Goal: Task Accomplishment & Management: Manage account settings

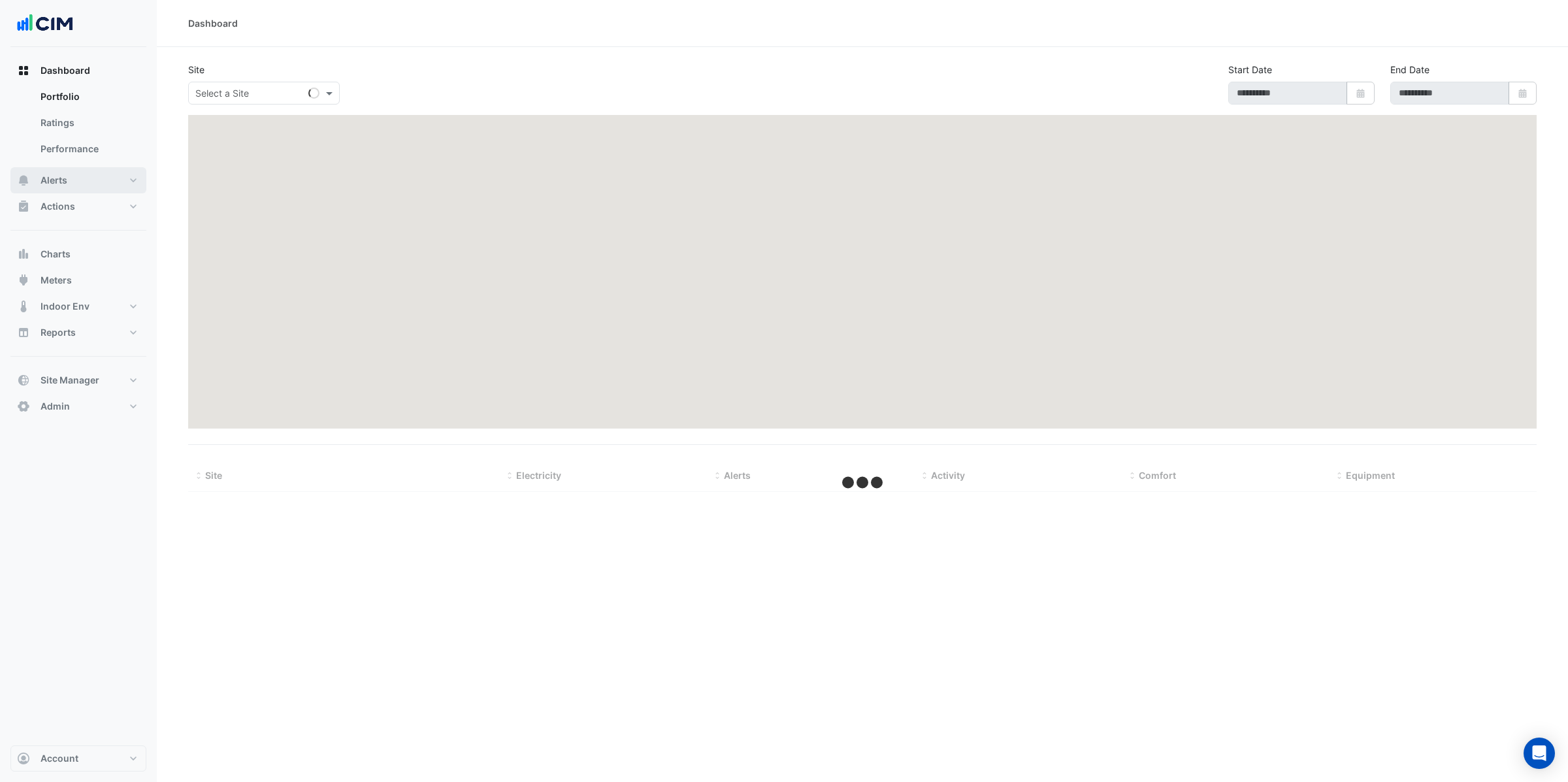
click at [107, 181] on button "Alerts" at bounding box center [78, 180] width 136 height 27
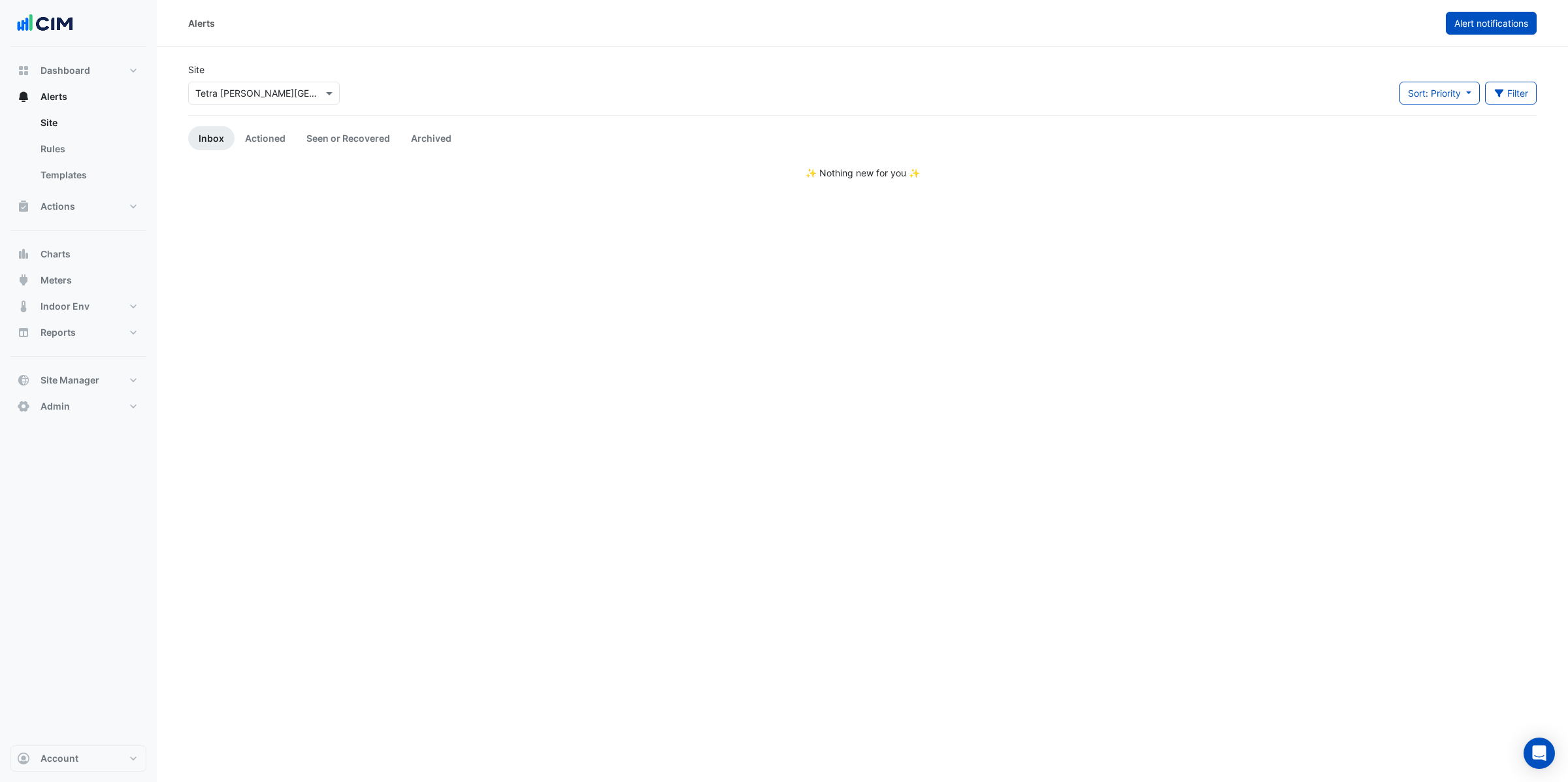
click at [1499, 29] on button "Alert notifications" at bounding box center [1491, 23] width 91 height 23
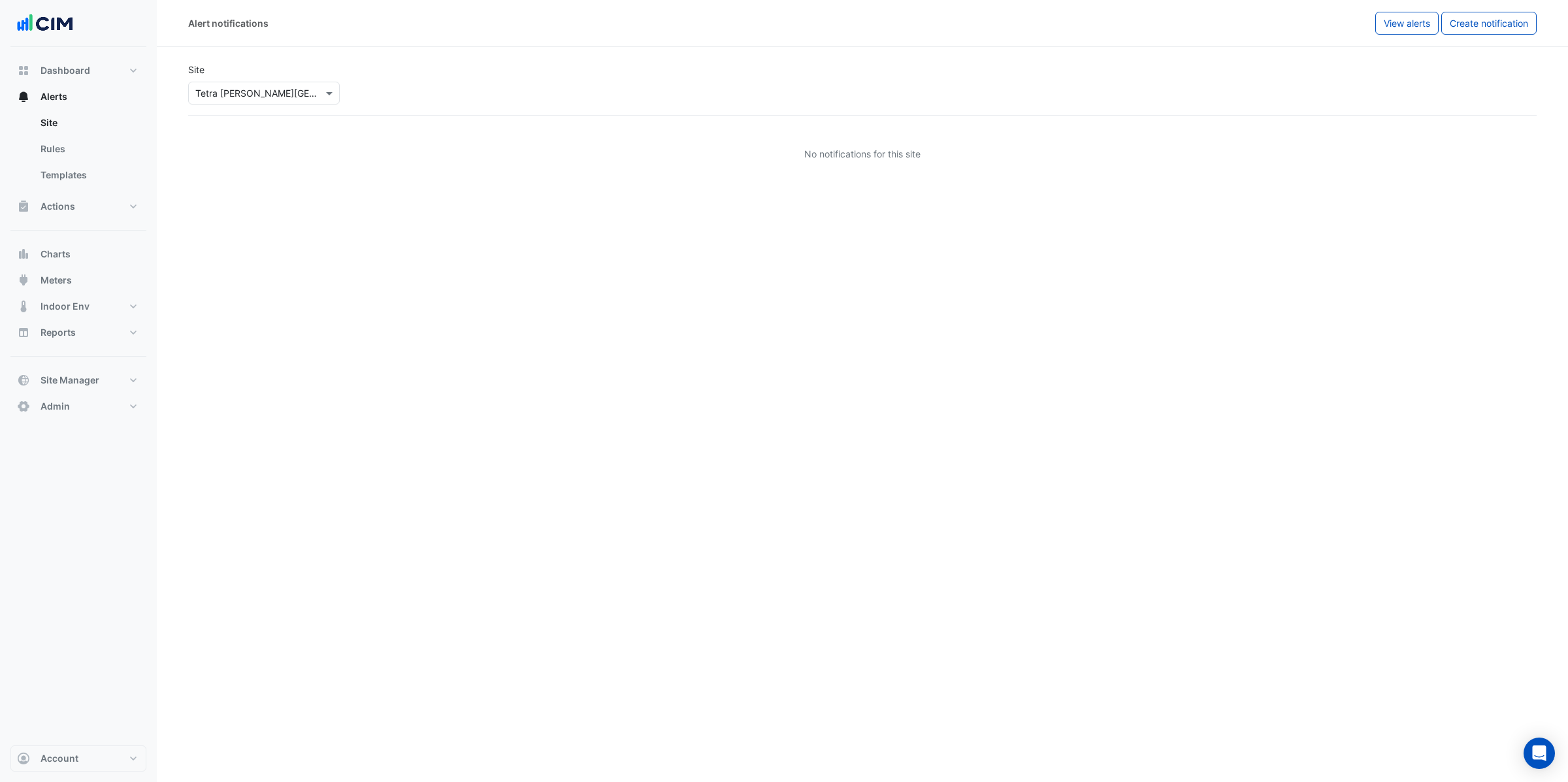
click at [233, 98] on input "text" at bounding box center [251, 93] width 111 height 14
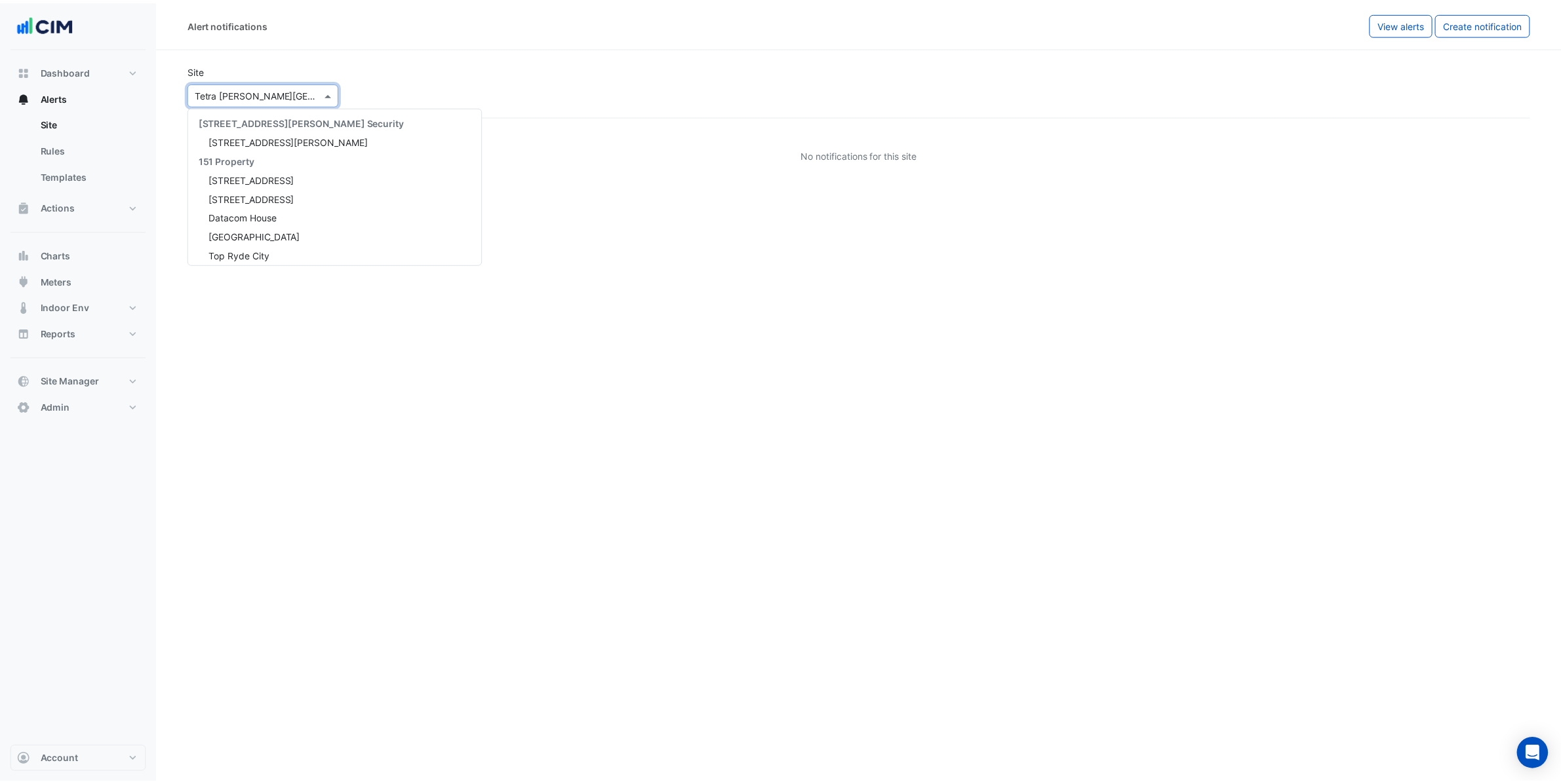
scroll to position [18907, 0]
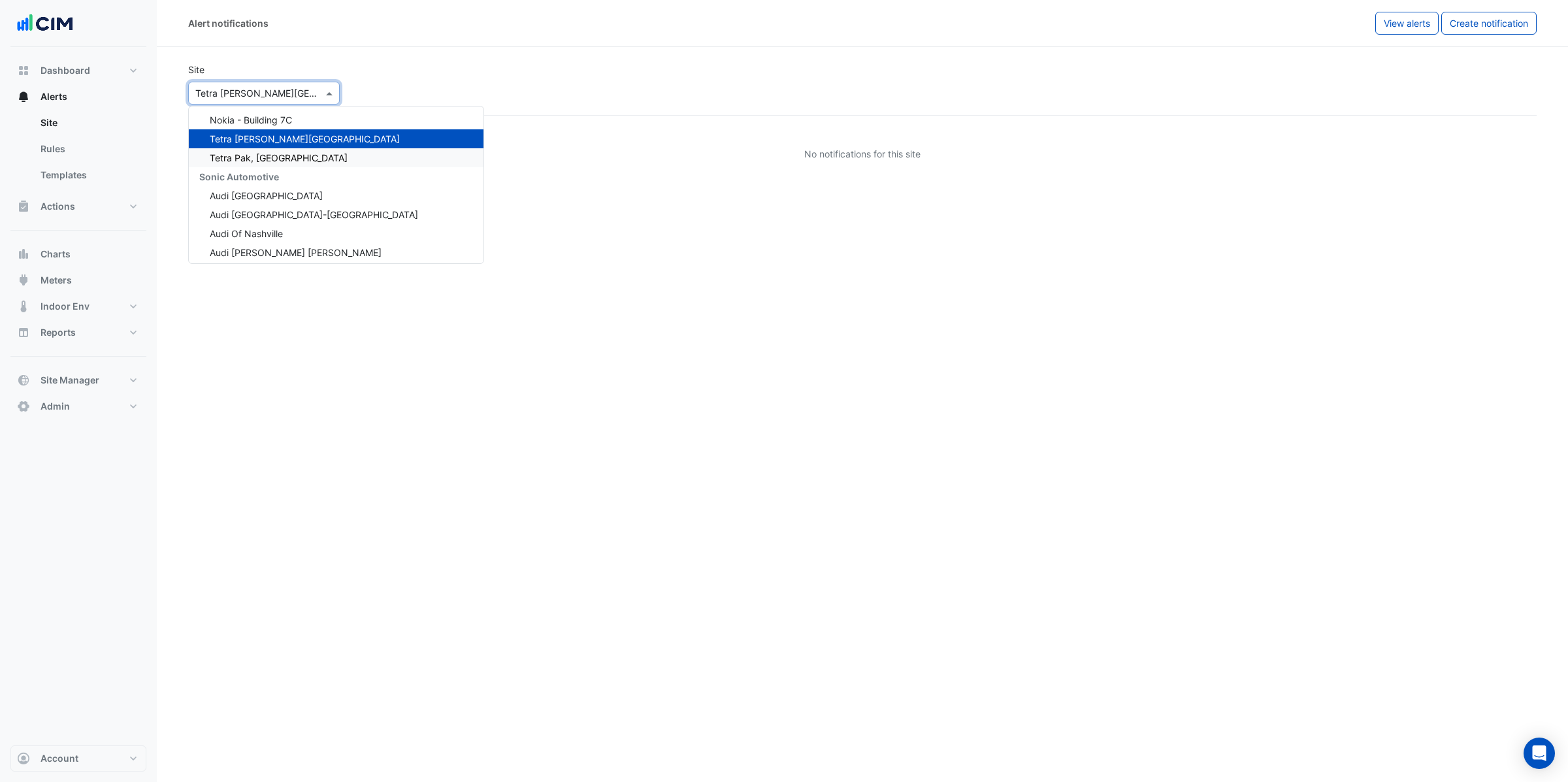
click at [290, 148] on div "Tetra Pak, Lund" at bounding box center [337, 158] width 295 height 19
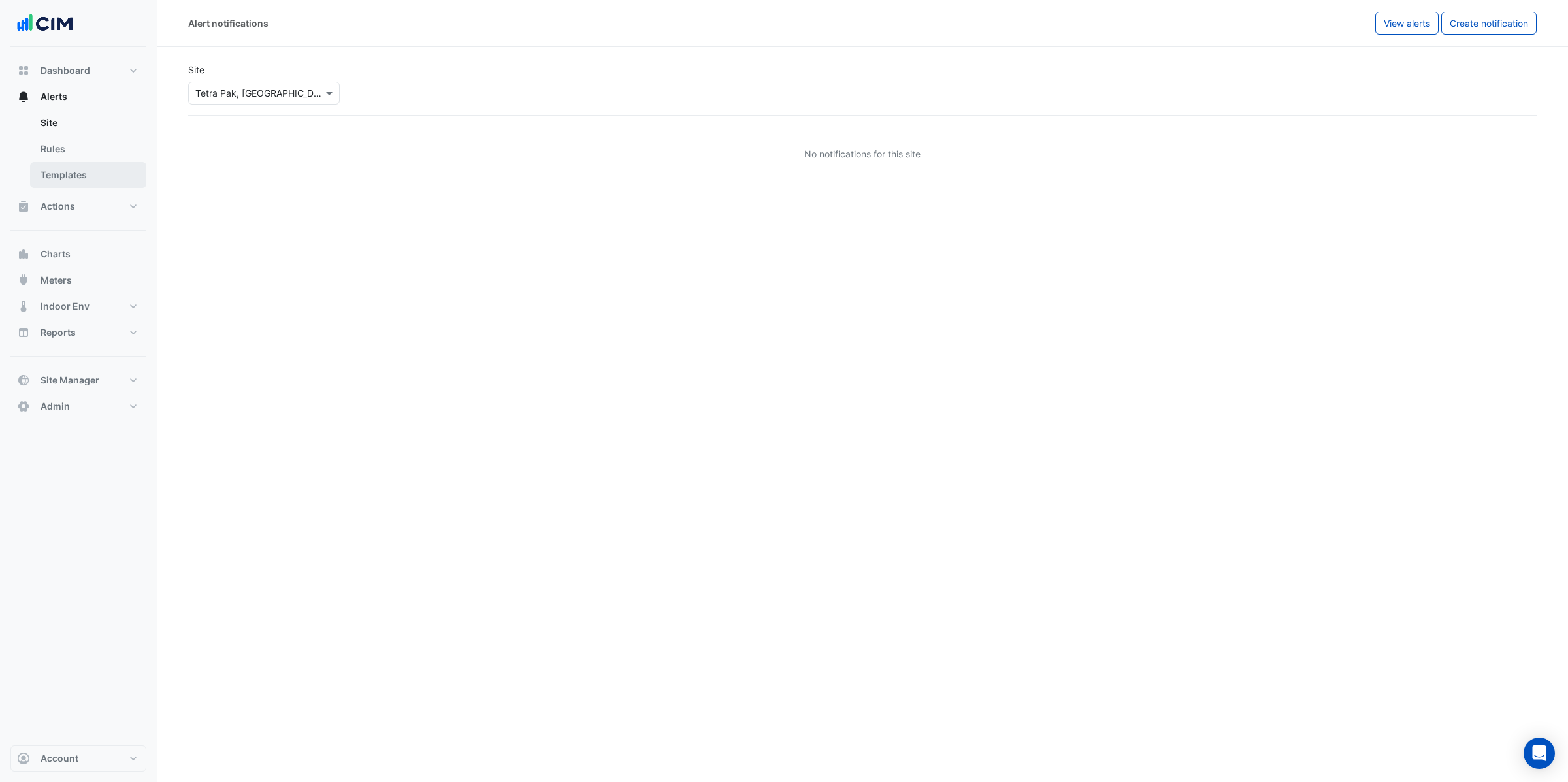
click at [50, 180] on link "Templates" at bounding box center [88, 175] width 116 height 27
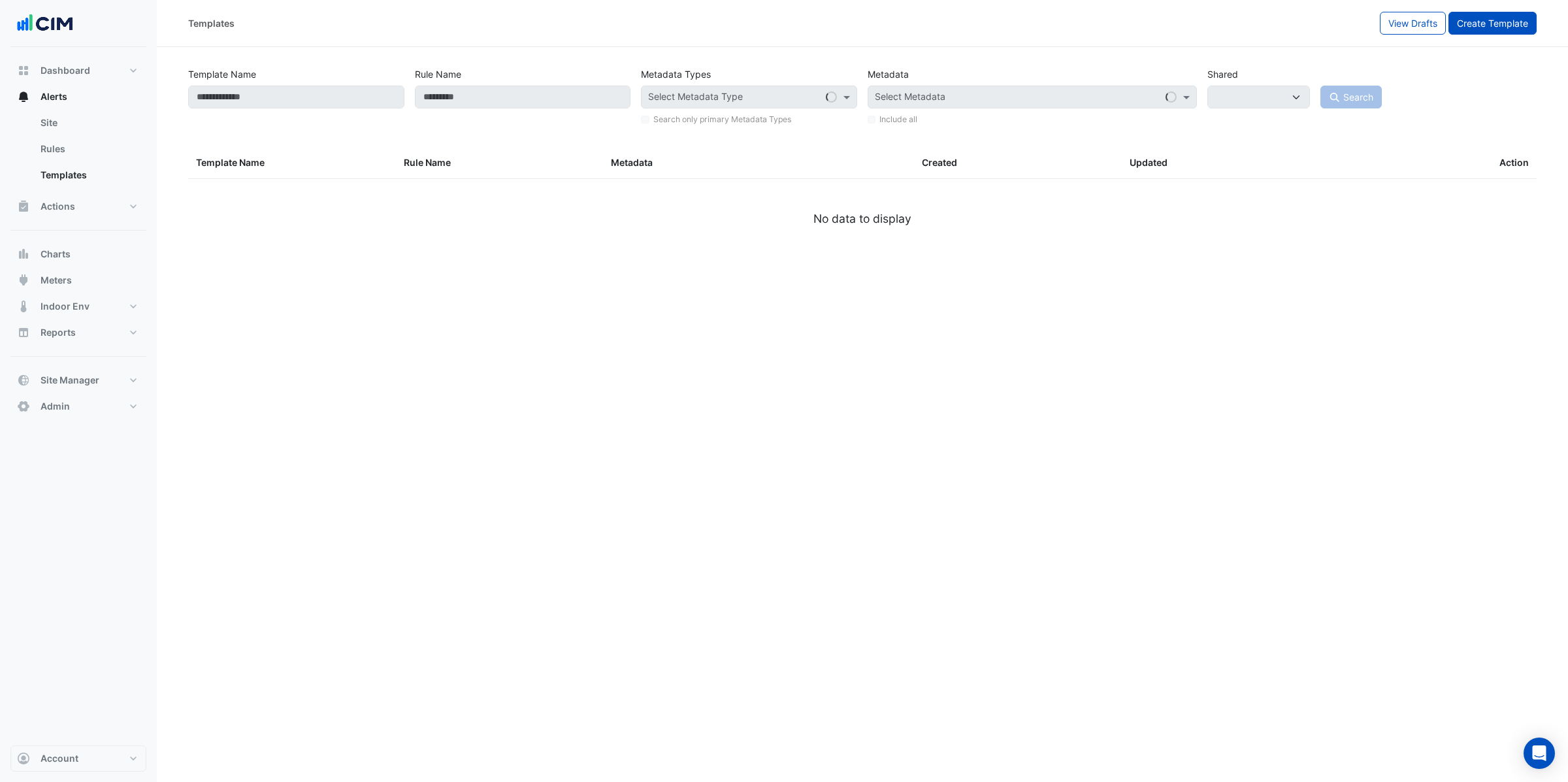
select select
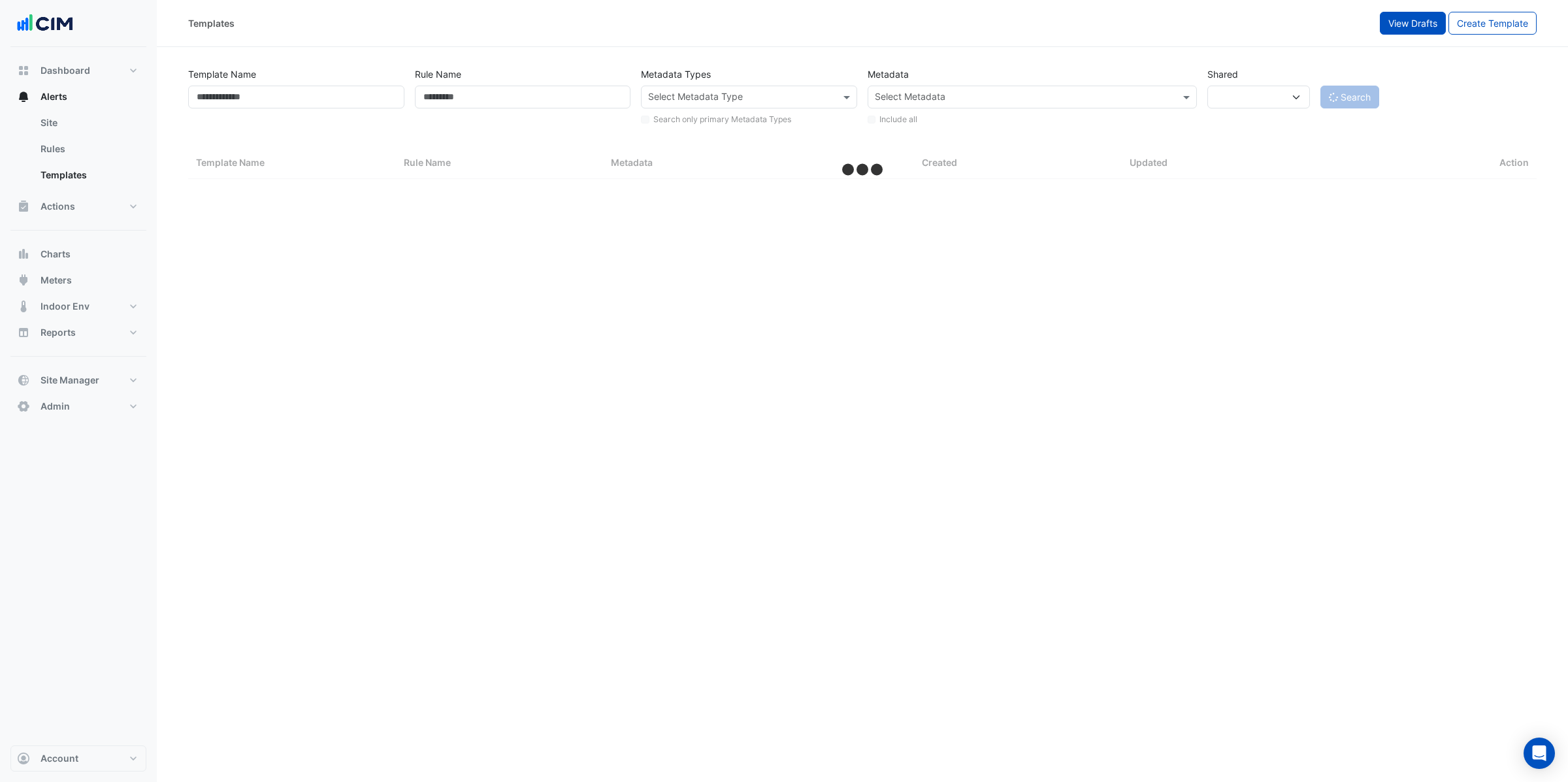
click at [1402, 21] on span "View Drafts" at bounding box center [1412, 23] width 49 height 11
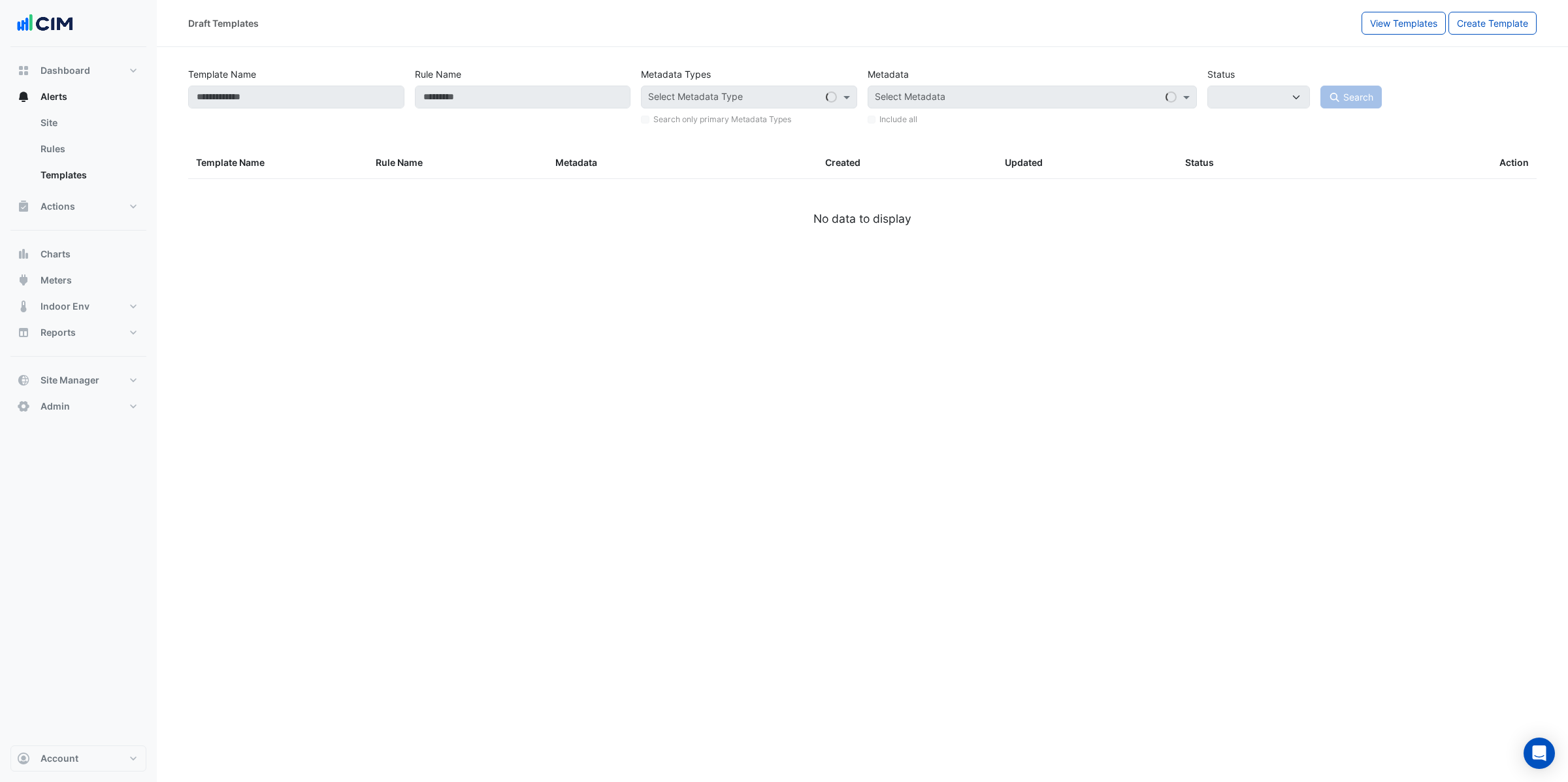
select select
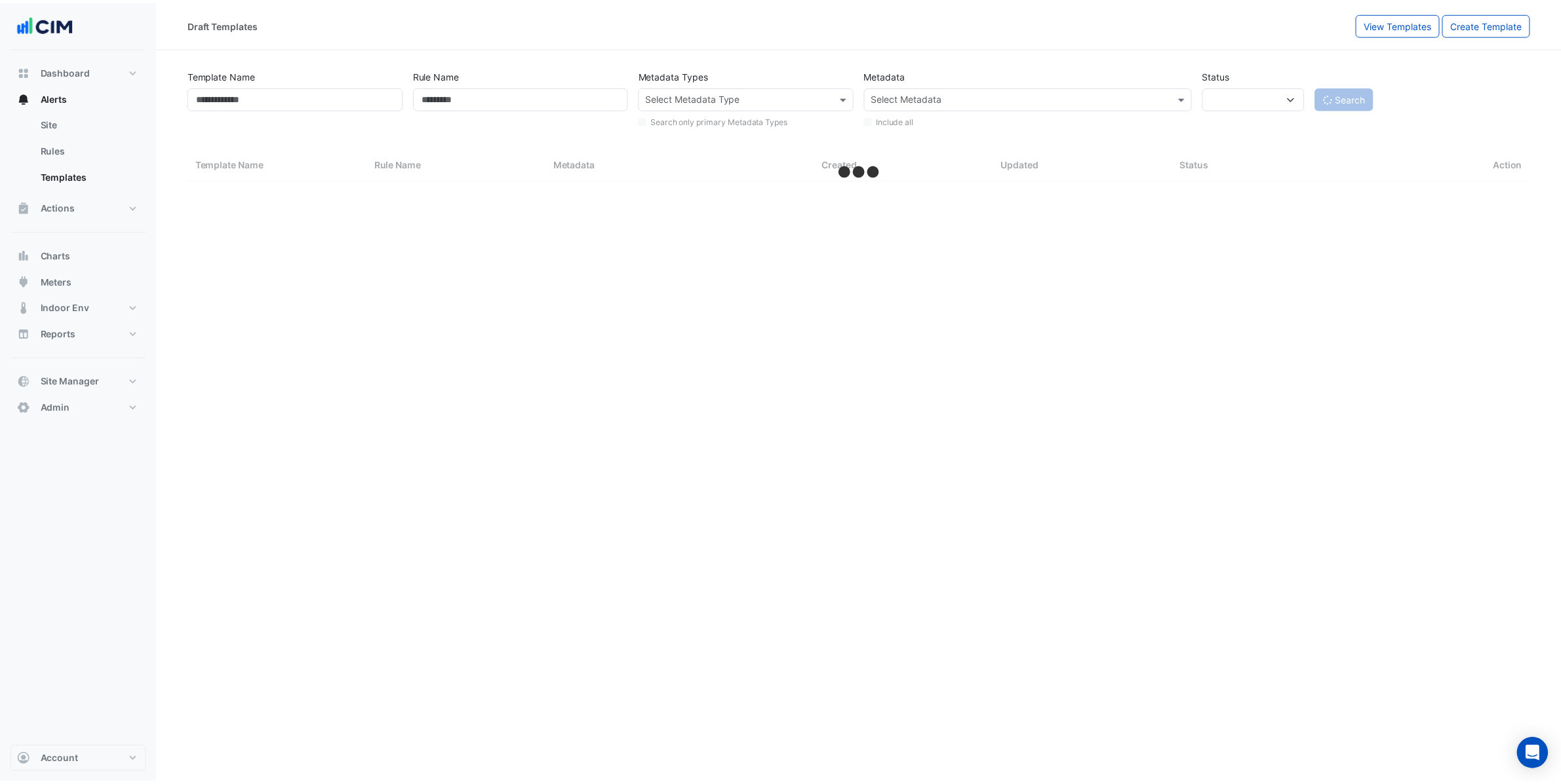
select select "***"
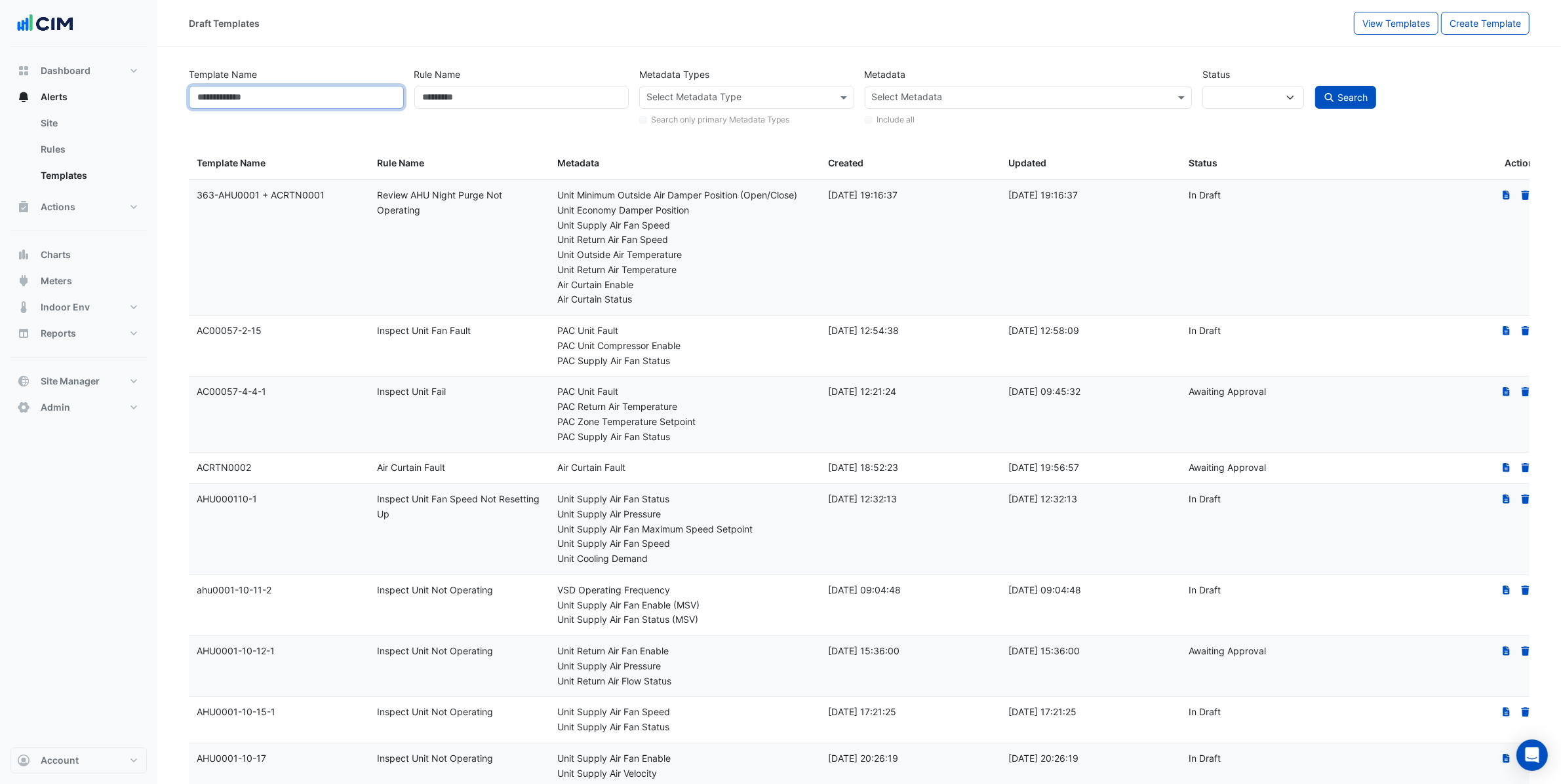
click at [345, 91] on input "Template Name" at bounding box center [296, 97] width 215 height 23
type input "**********"
click at [1315, 86] on button "Search" at bounding box center [1346, 97] width 62 height 23
select select
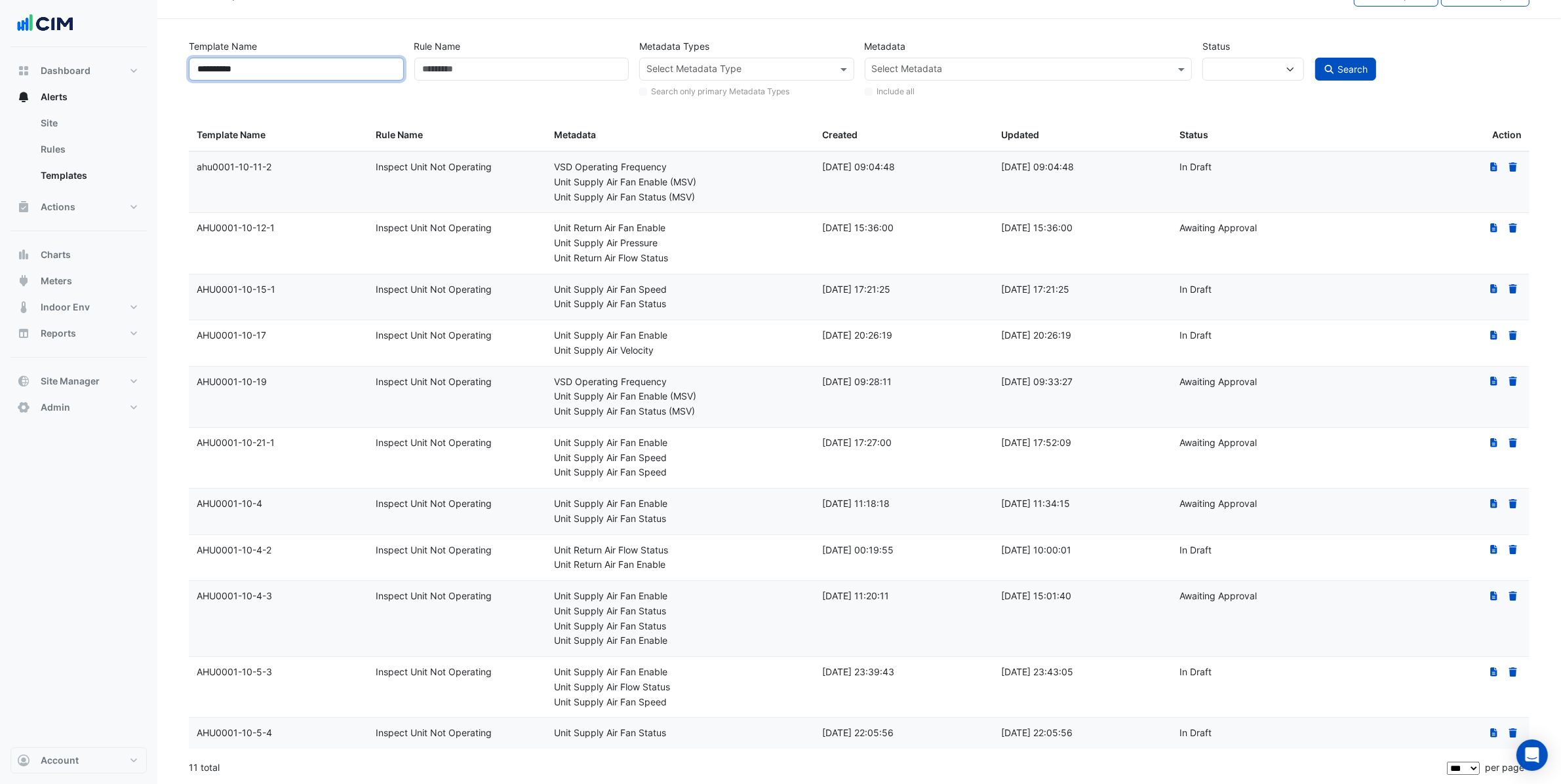
scroll to position [30, 0]
click at [334, 504] on div "Template Name: AHU0001-10-4" at bounding box center [278, 504] width 163 height 15
click at [1492, 501] on icon at bounding box center [1493, 503] width 7 height 9
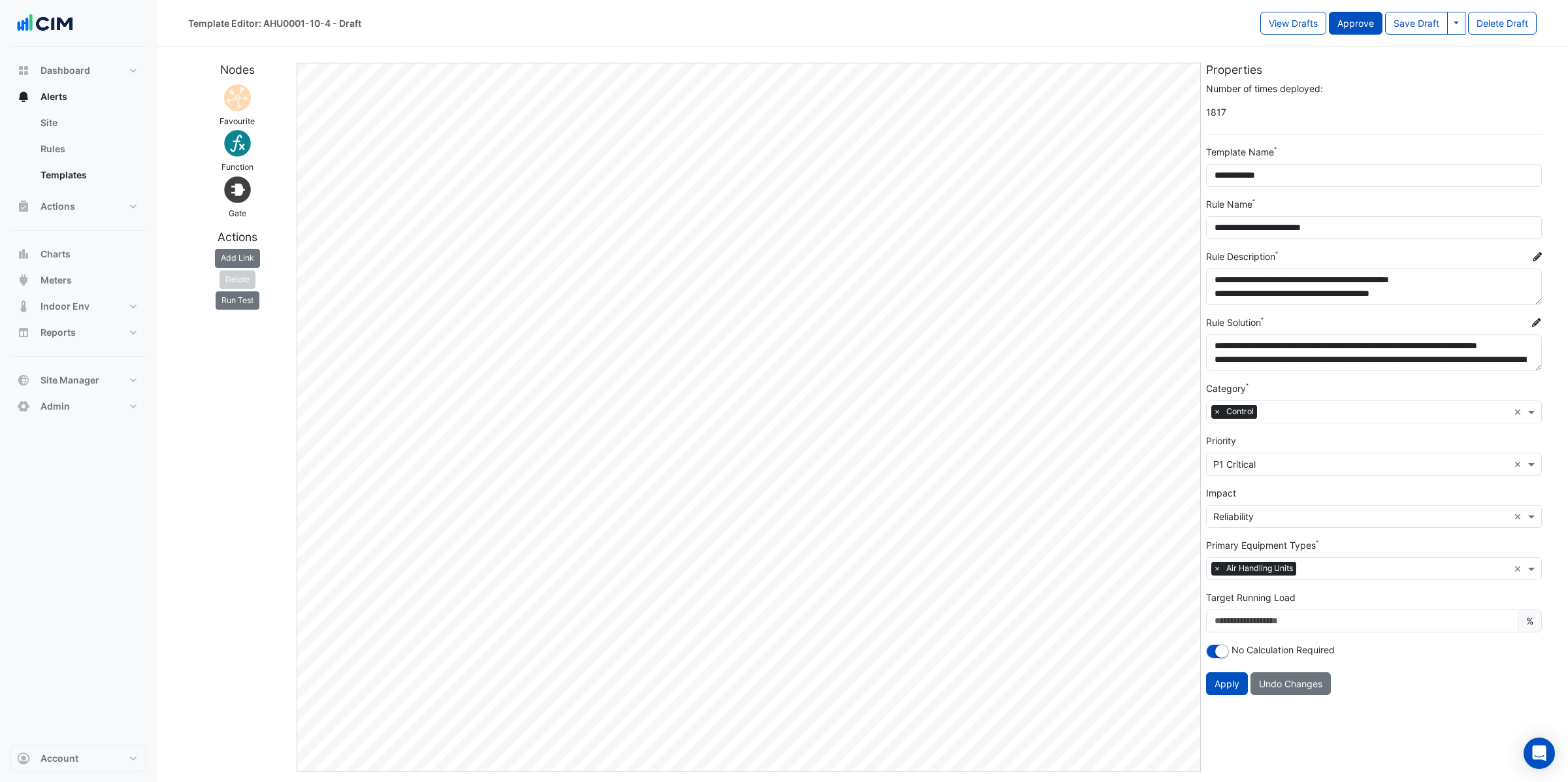
click at [1366, 25] on button "Approve" at bounding box center [1356, 23] width 54 height 23
select select
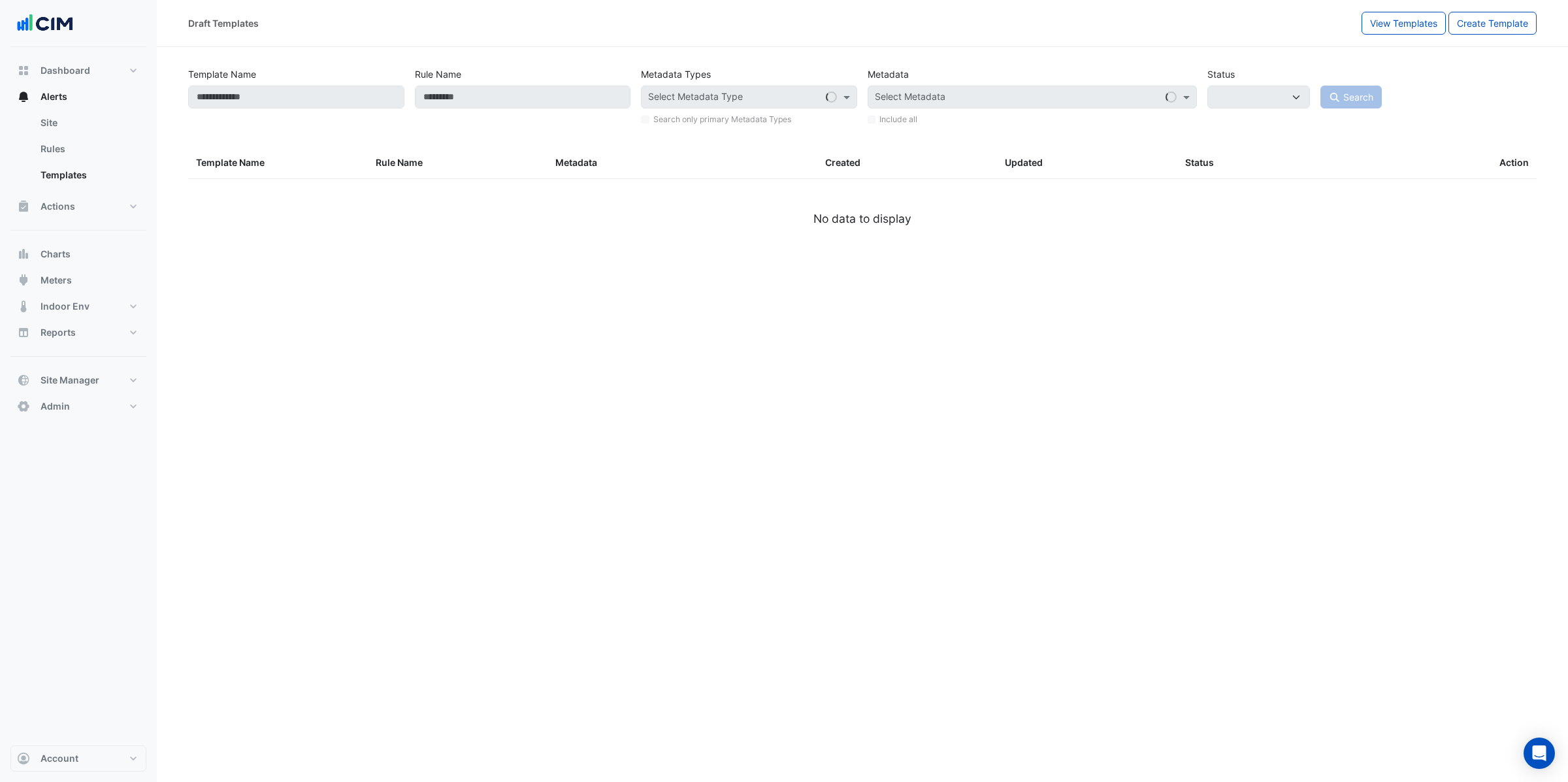
type input "**********"
select select
select select "***"
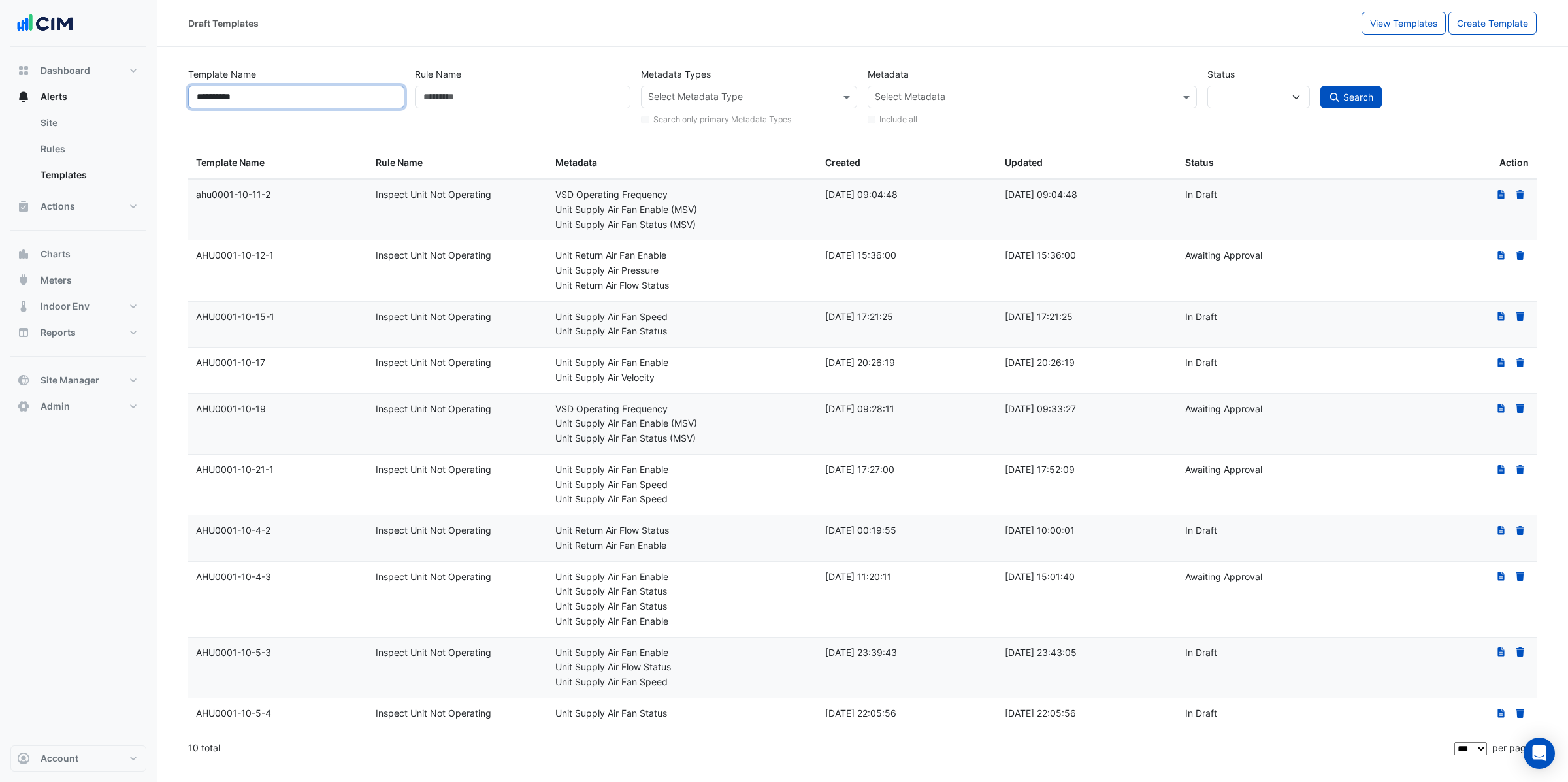
click at [281, 104] on input "**********" at bounding box center [296, 97] width 217 height 23
click at [1499, 581] on icon at bounding box center [1501, 576] width 7 height 9
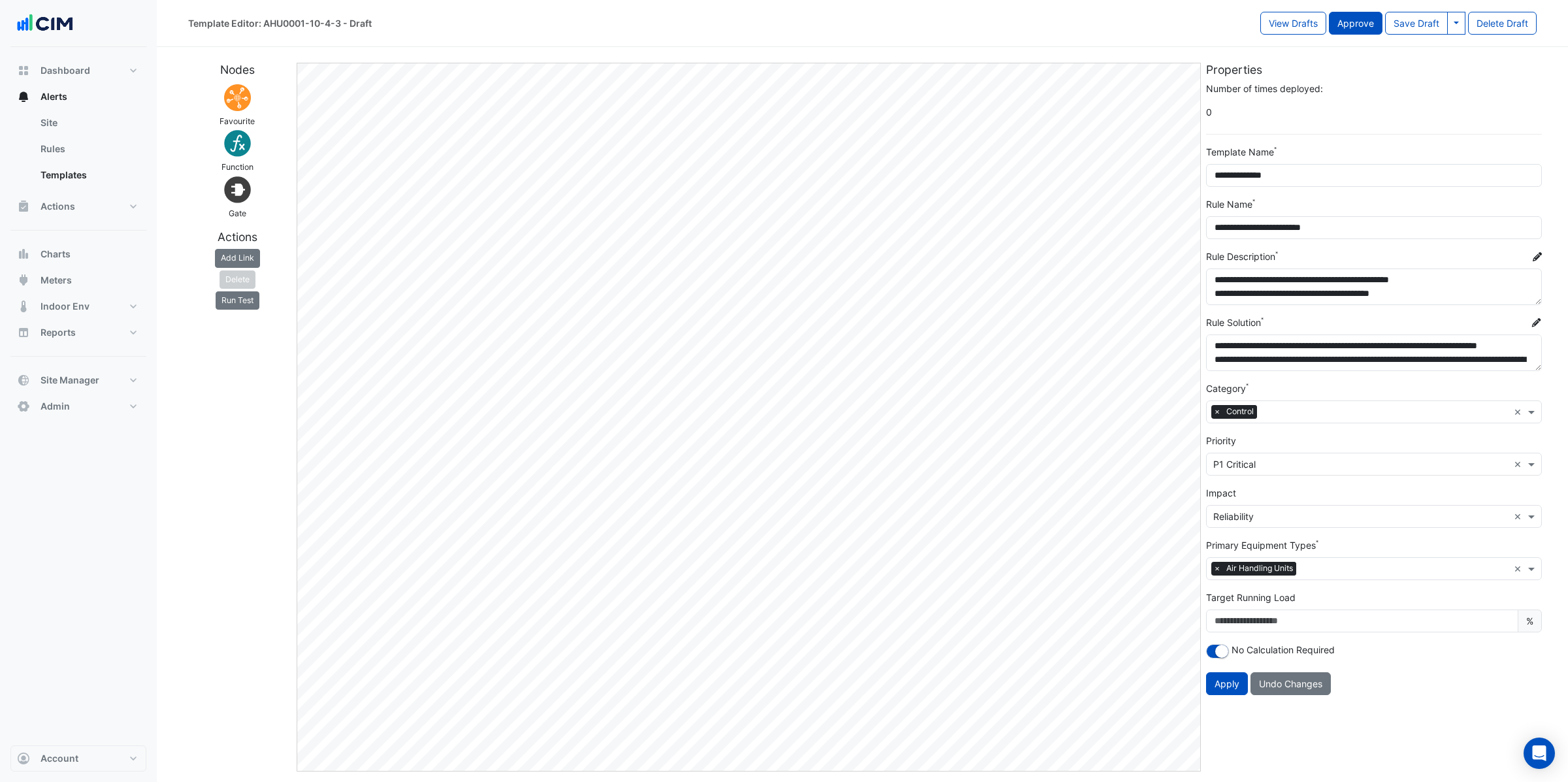
click at [1361, 27] on button "Approve" at bounding box center [1356, 23] width 54 height 23
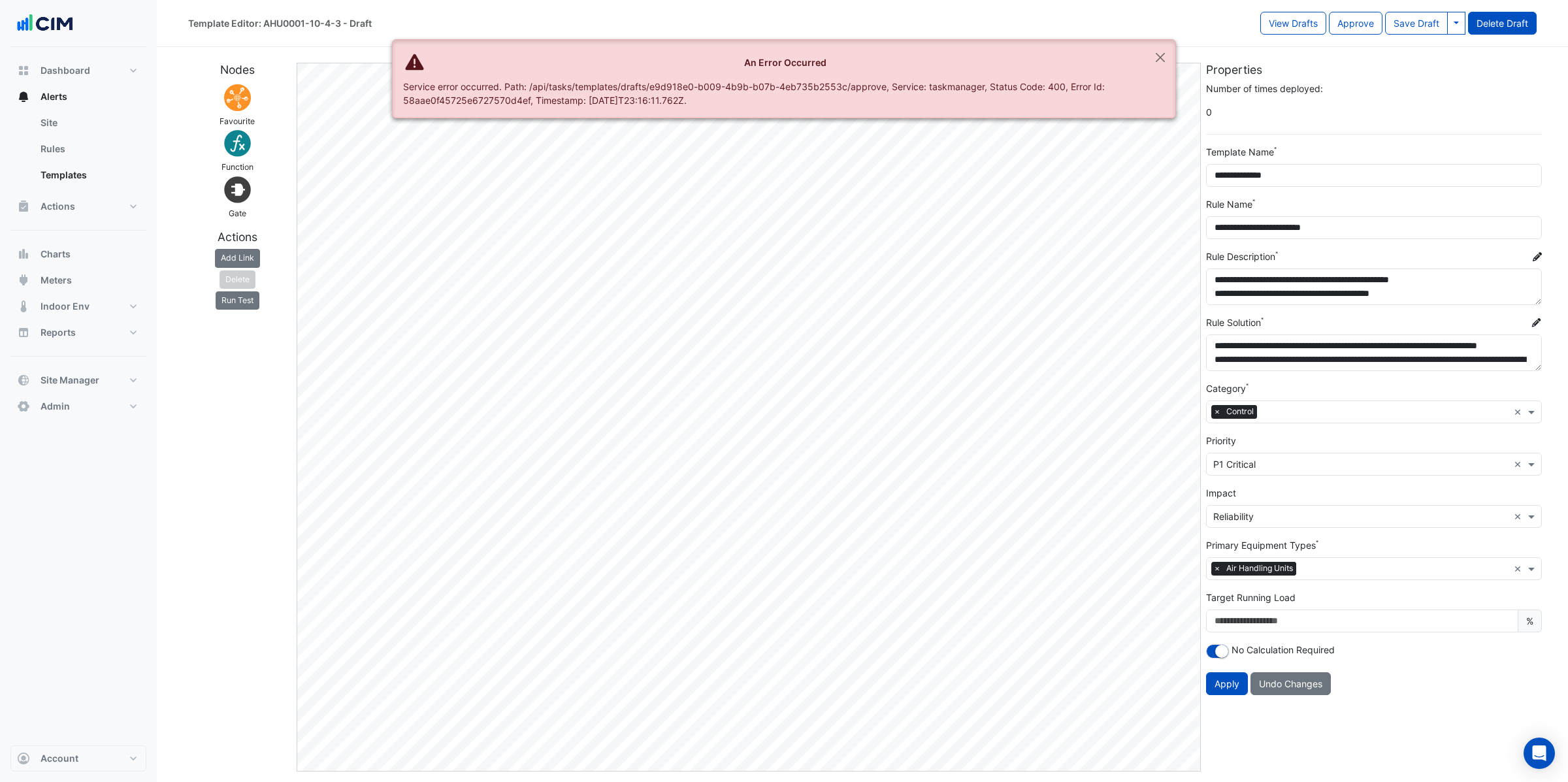
click at [1506, 21] on button "Delete Draft" at bounding box center [1502, 23] width 69 height 23
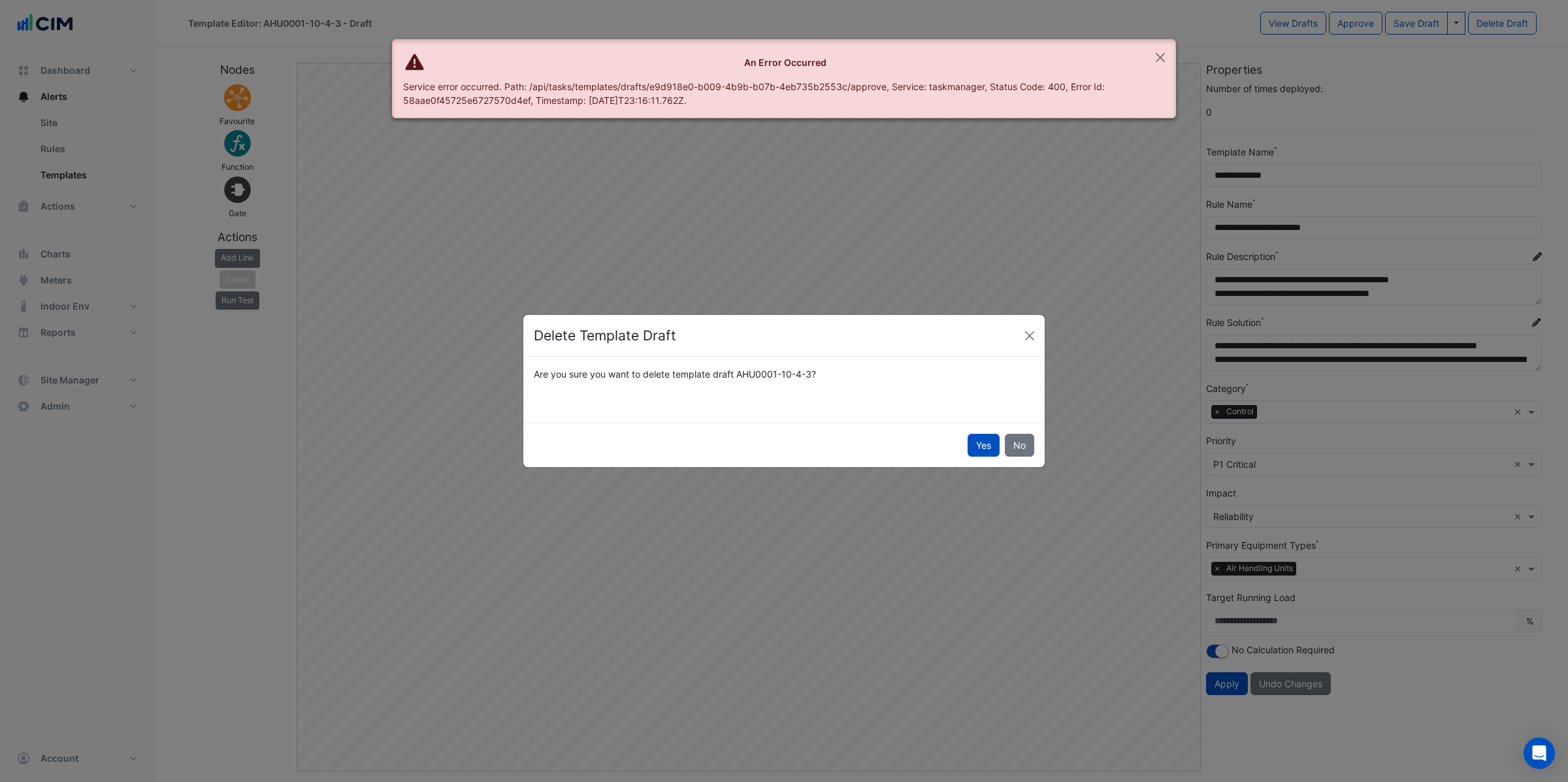
click at [988, 451] on button "Yes" at bounding box center [983, 445] width 32 height 23
select select
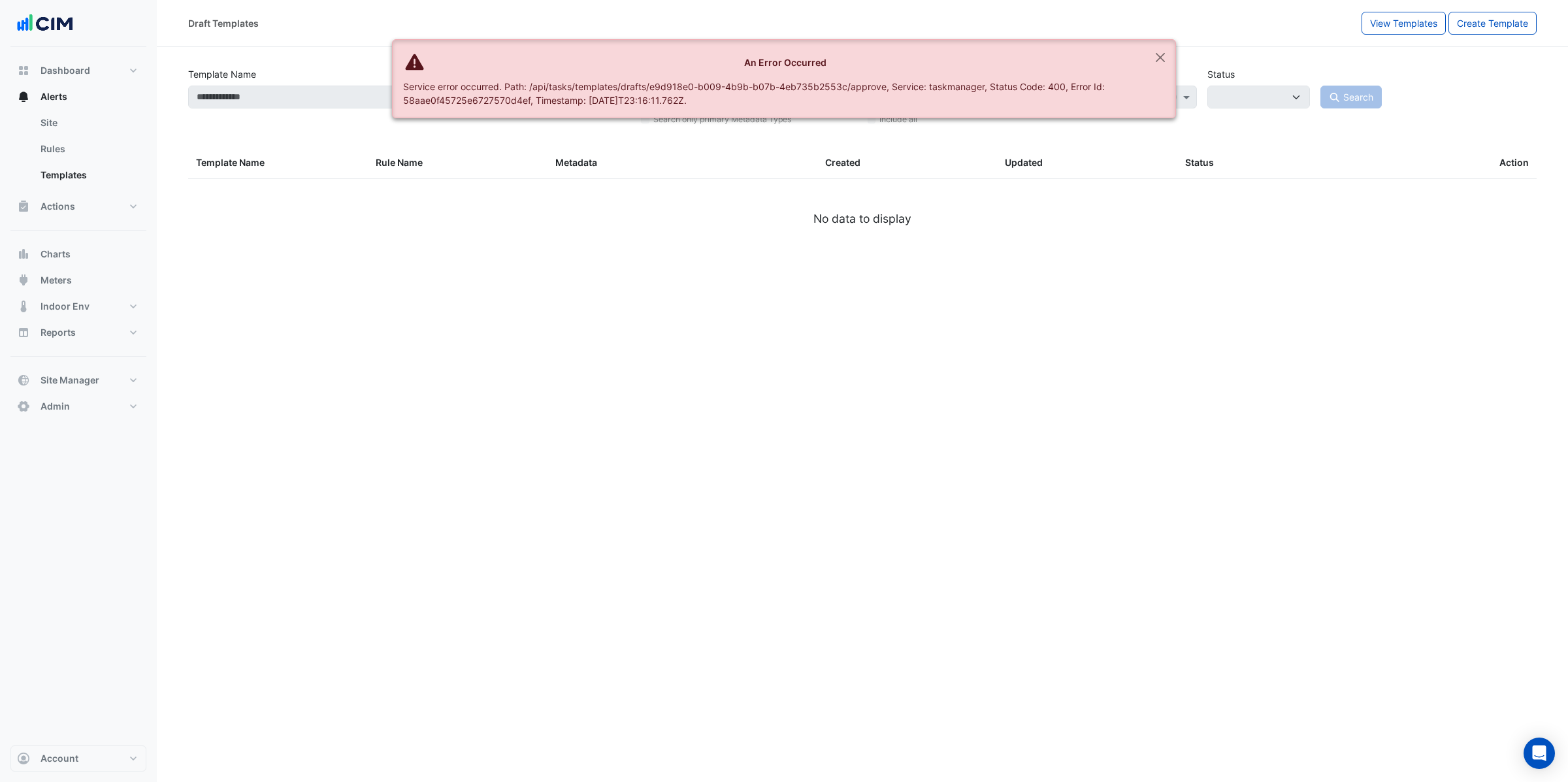
type input "**********"
select select
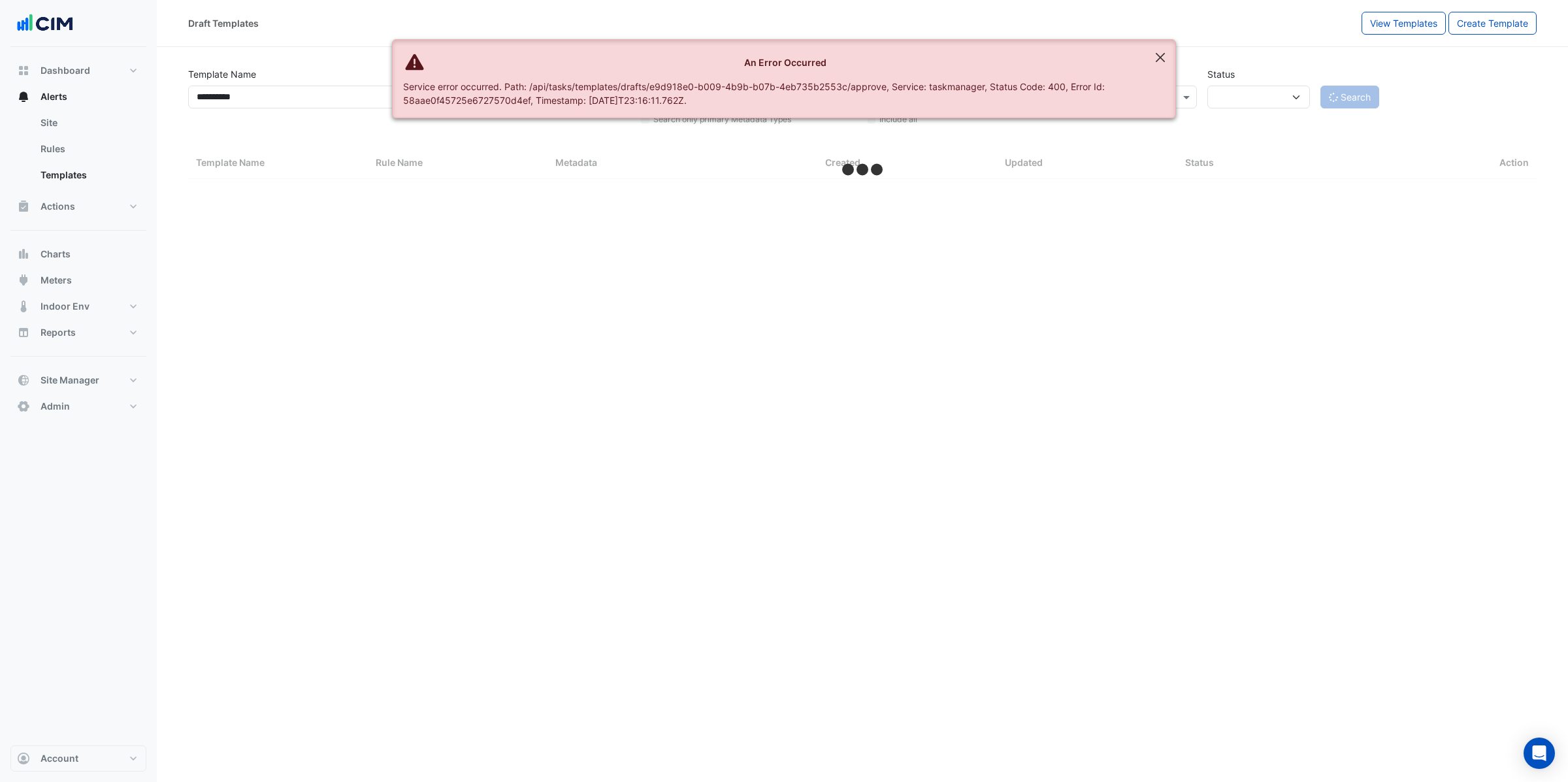
select select "***"
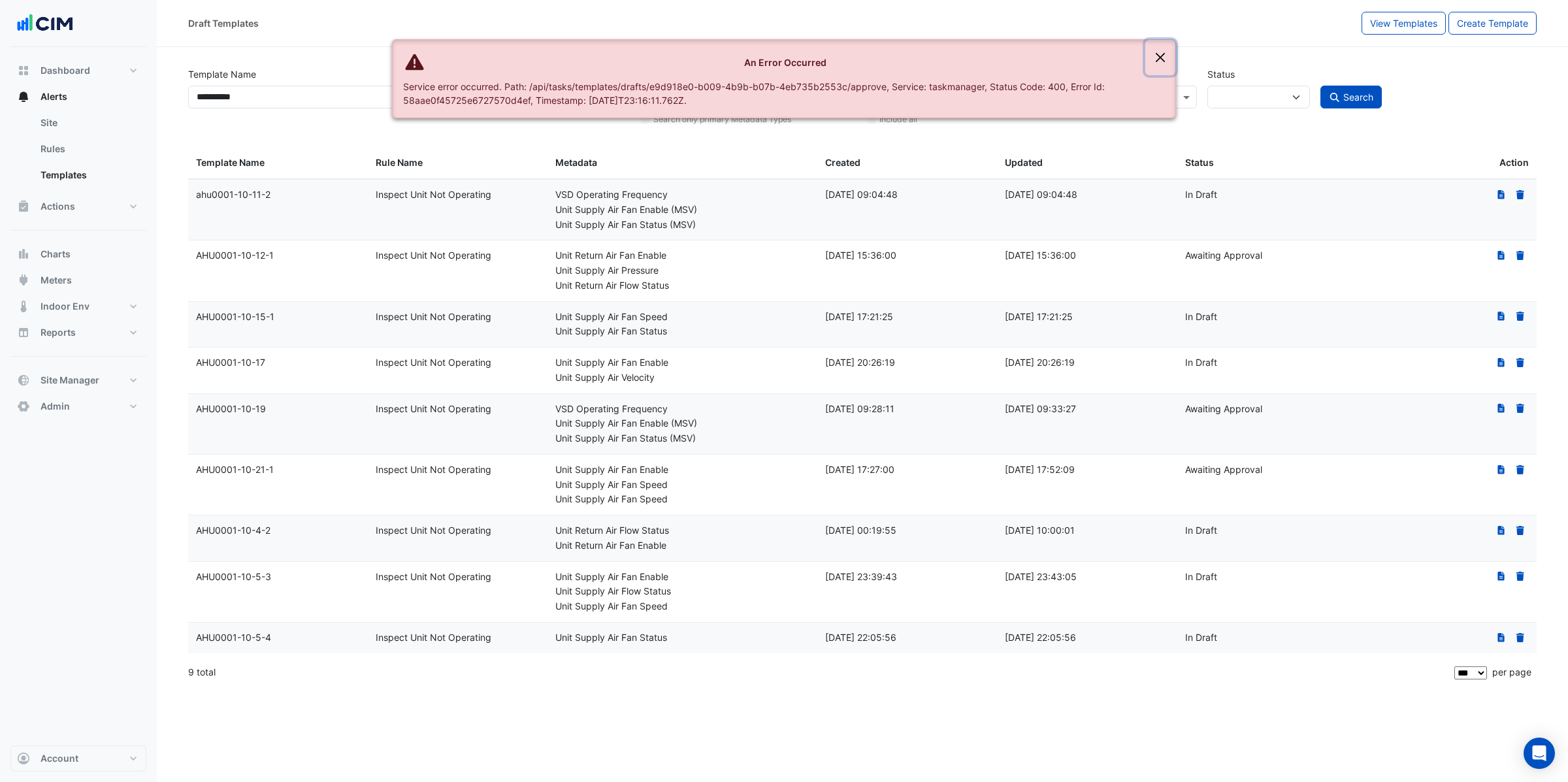
click at [1160, 59] on button "Close" at bounding box center [1160, 57] width 30 height 35
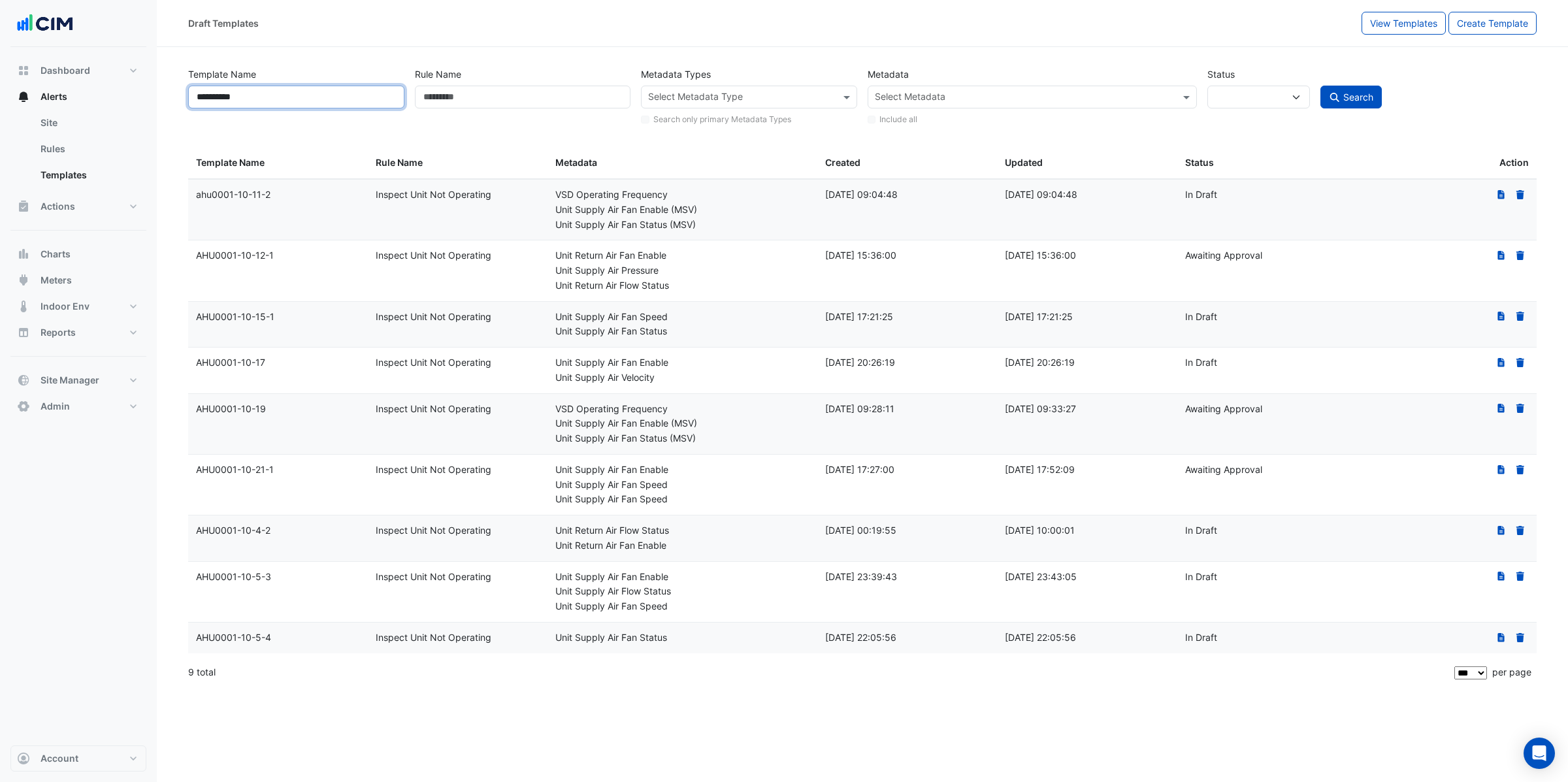
click at [293, 90] on input "**********" at bounding box center [296, 97] width 217 height 23
paste input "****"
type input "**********"
click at [1321, 86] on button "Search" at bounding box center [1351, 97] width 62 height 23
select select
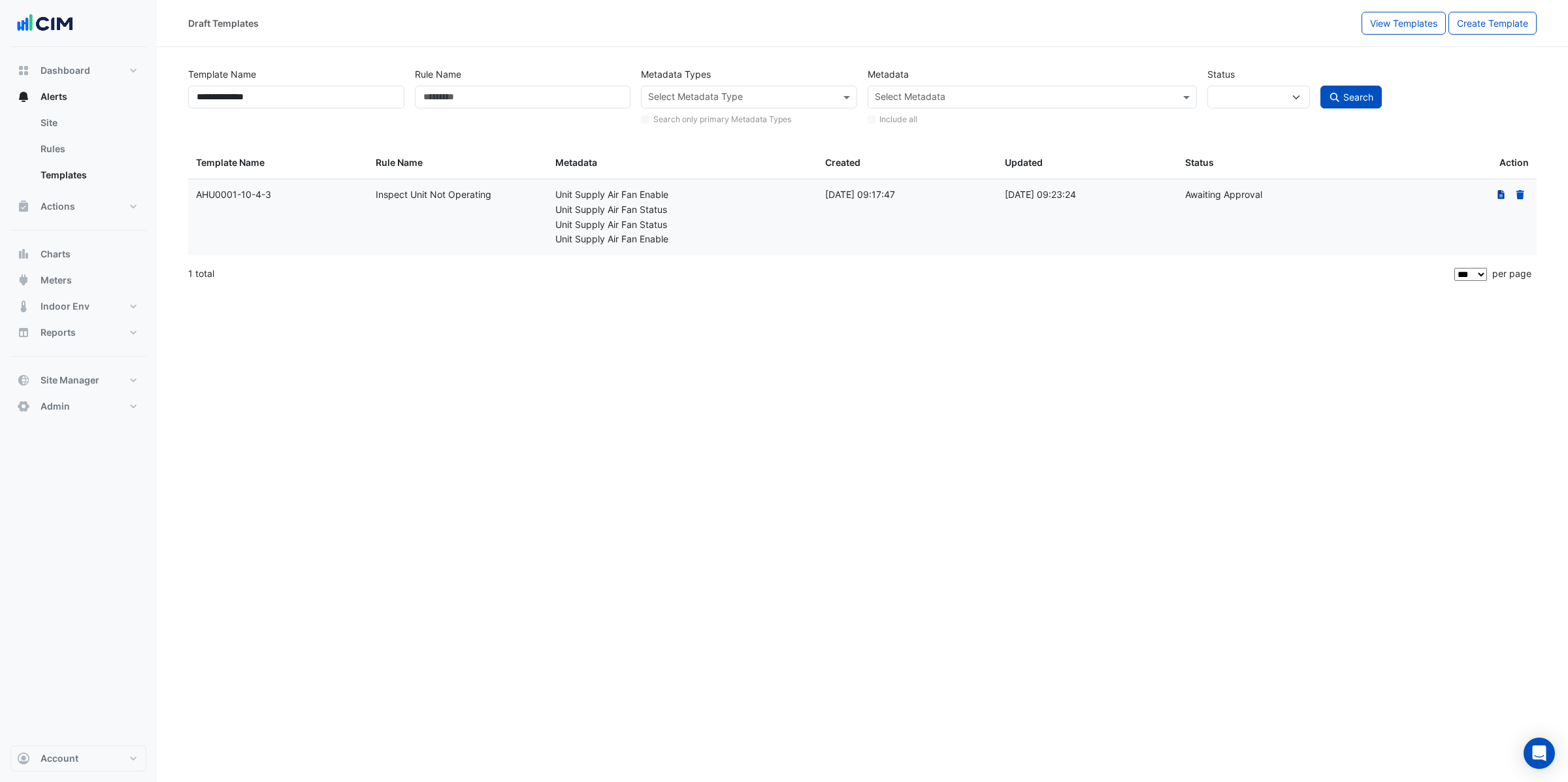
click at [1504, 200] on fa-icon "The template has an existing draft that has been submitted for approval. Click …" at bounding box center [1501, 194] width 12 height 11
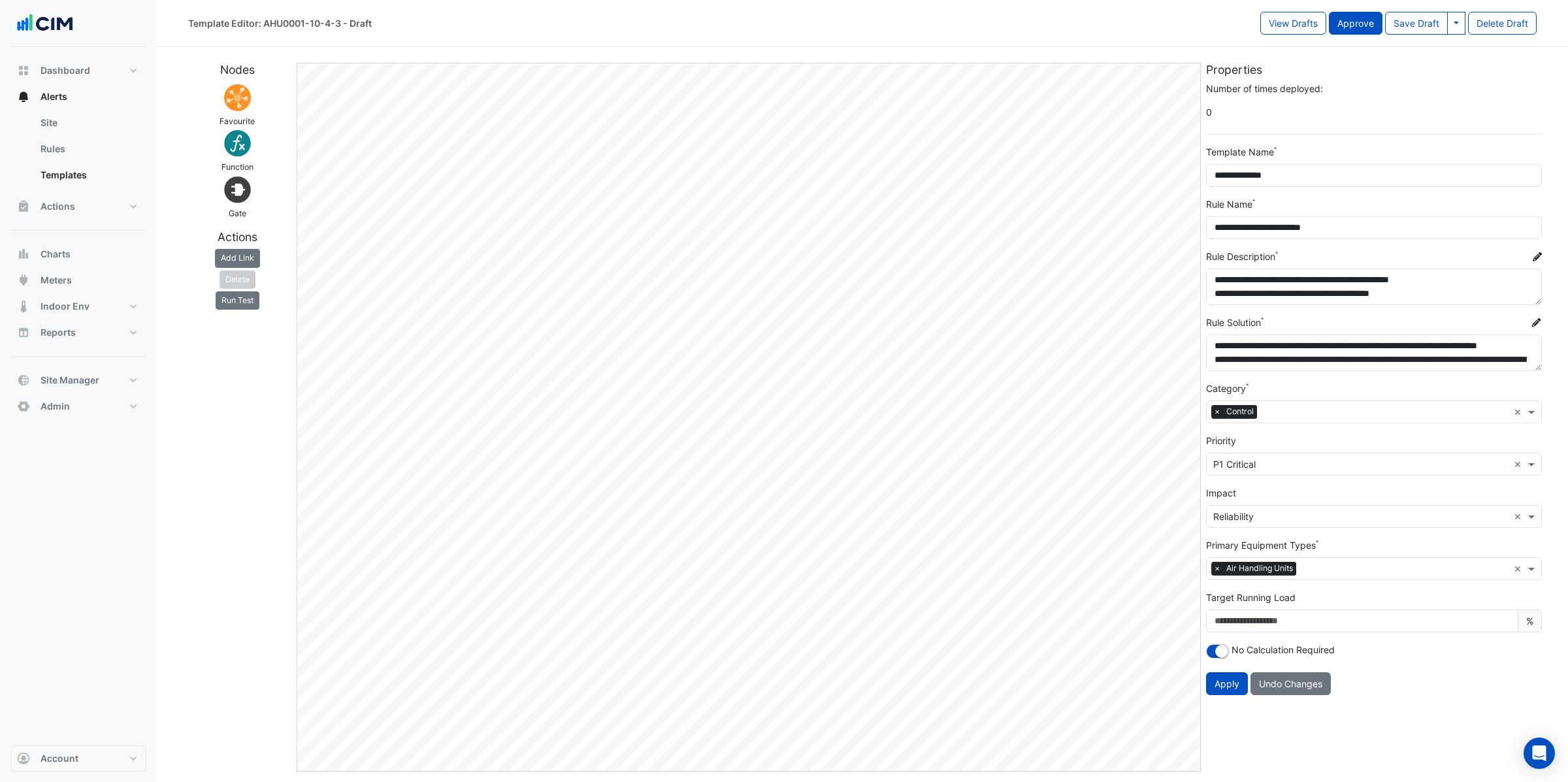
click at [1374, 27] on button "Approve" at bounding box center [1356, 23] width 54 height 23
select select
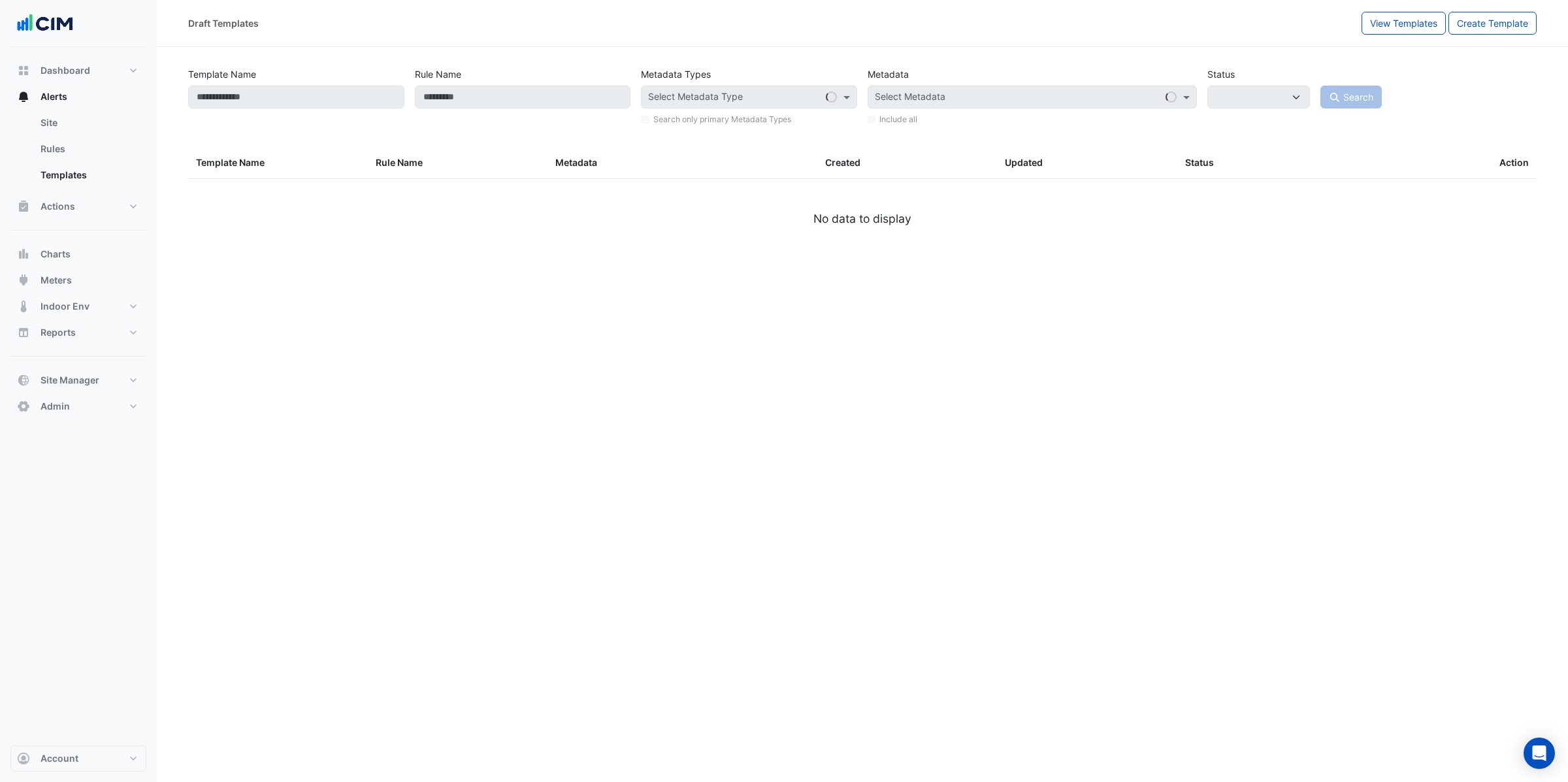
type input "**********"
select select
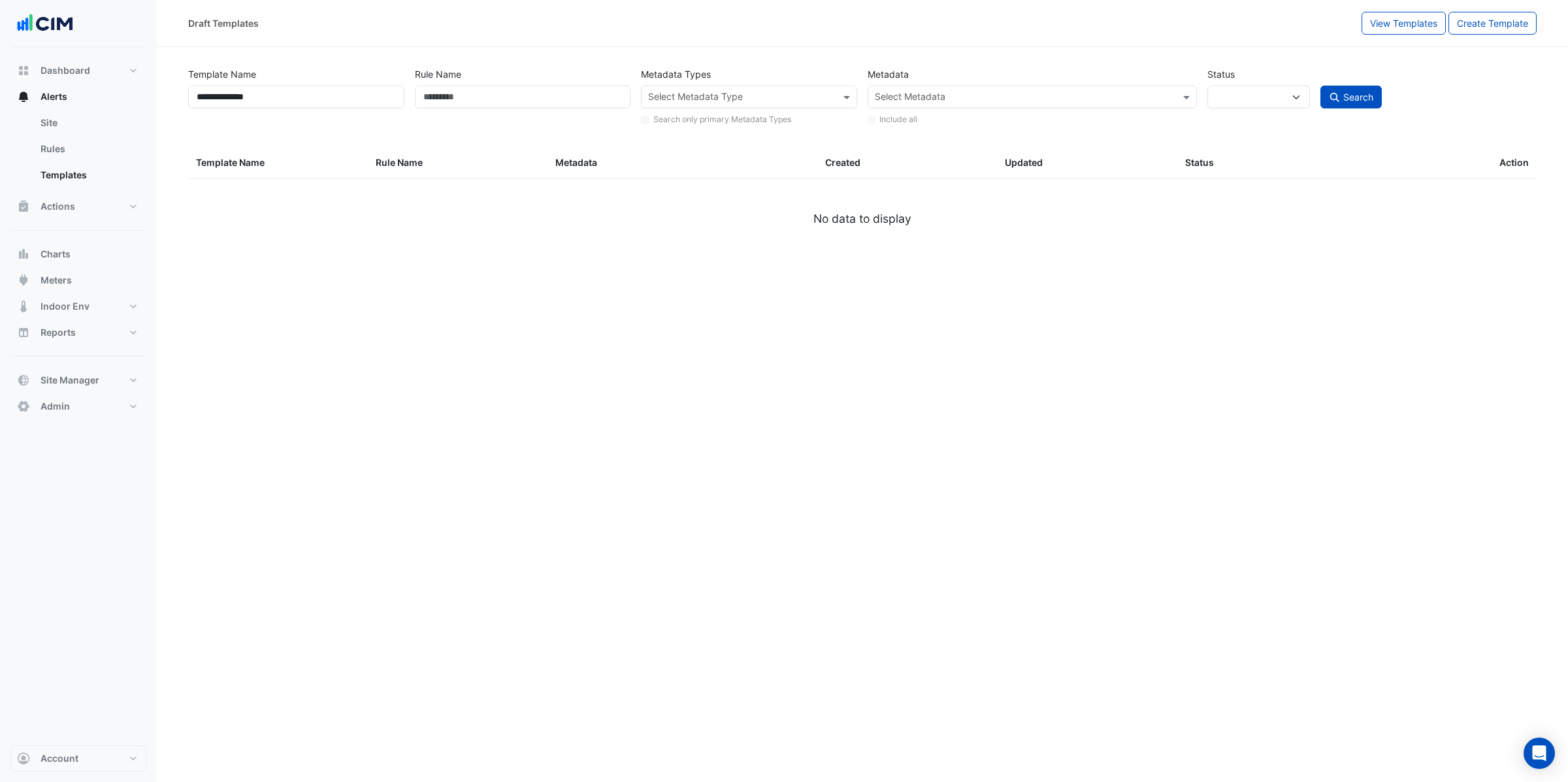
click at [887, 498] on div "**********" at bounding box center [862, 391] width 1411 height 782
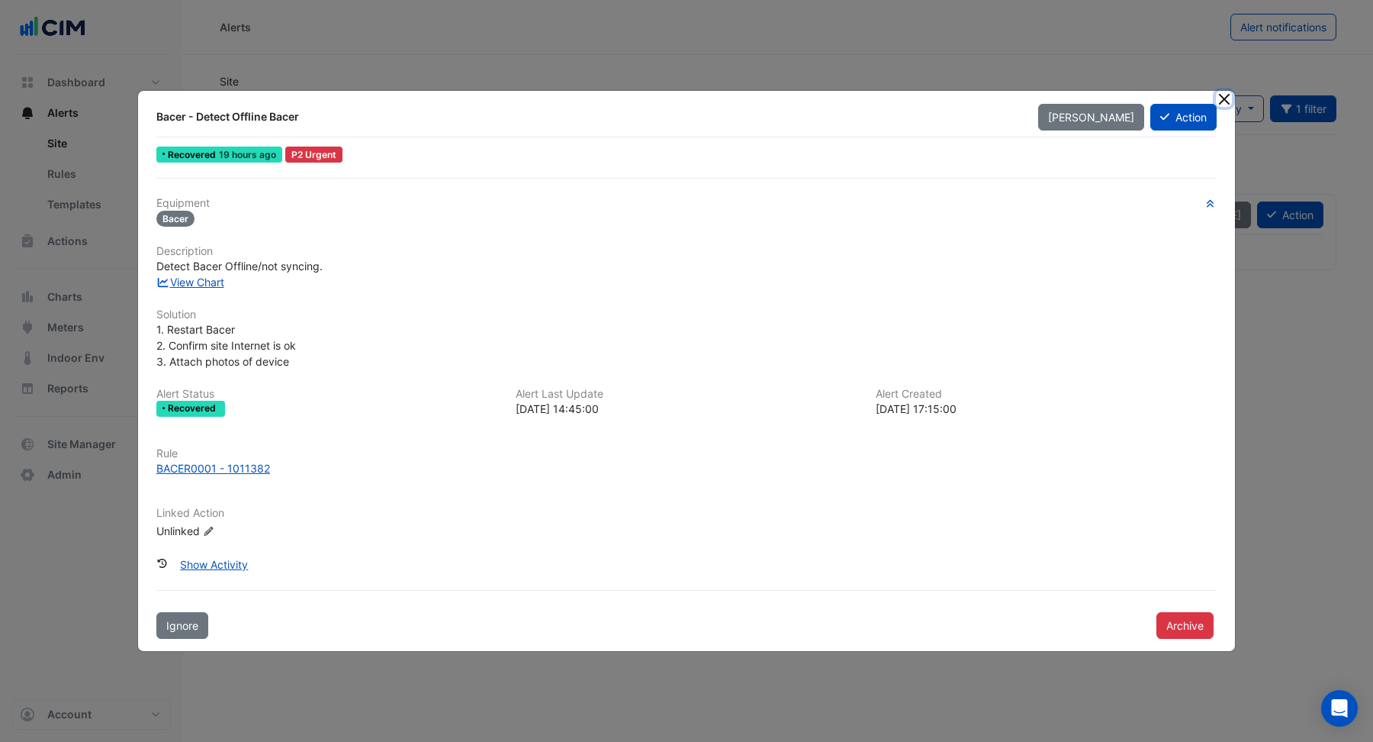
click at [1227, 98] on button "Close" at bounding box center [1224, 99] width 16 height 16
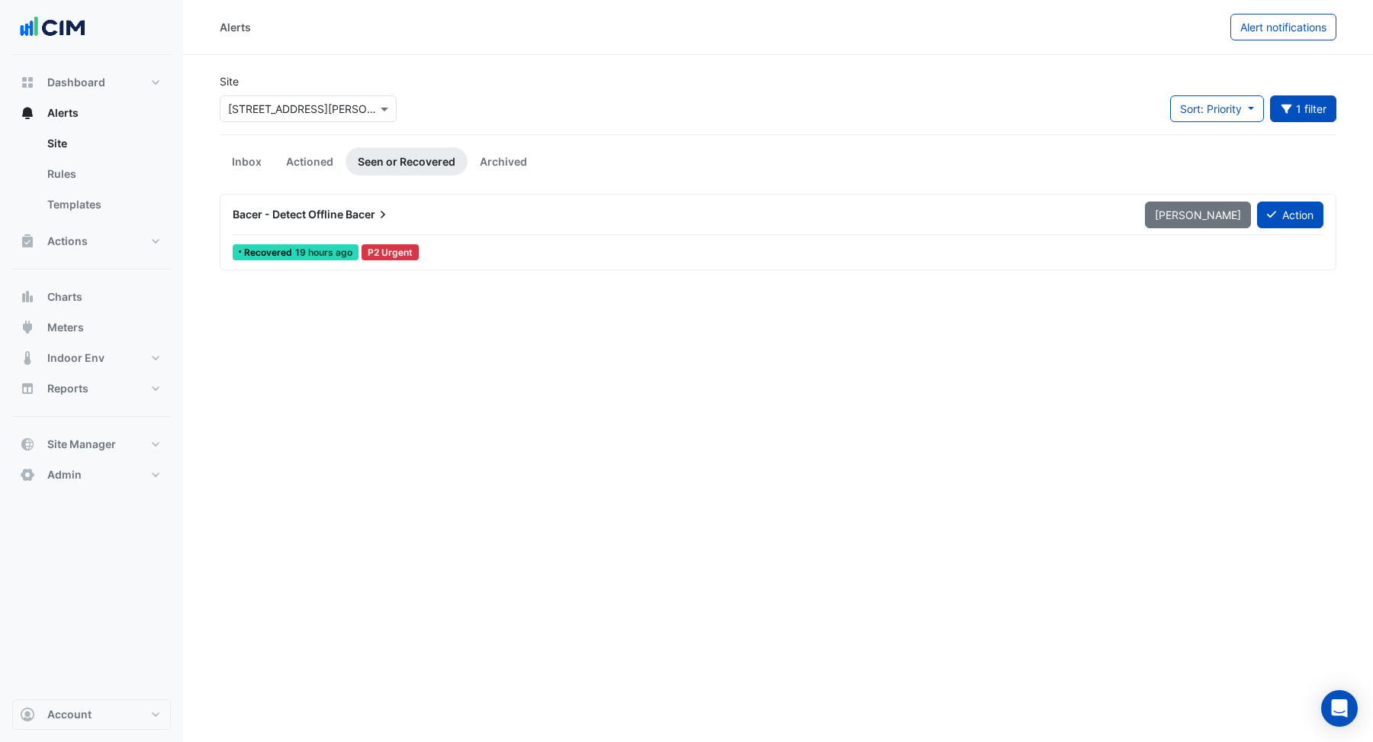
drag, startPoint x: 655, startPoint y: 457, endPoint x: 628, endPoint y: 449, distance: 28.5
click at [647, 459] on div "Alerts Alert notifications Site Select a Site × 367 Collins Street Sort: Priori…" at bounding box center [778, 371] width 1190 height 742
click at [320, 212] on span "Bacer - Detect Offline" at bounding box center [288, 214] width 111 height 13
click at [723, 197] on div "Bacer - Detect Offline Bacer Mark Unseen Action Recovered 19 hours ago P2 Urgent" at bounding box center [778, 232] width 1117 height 76
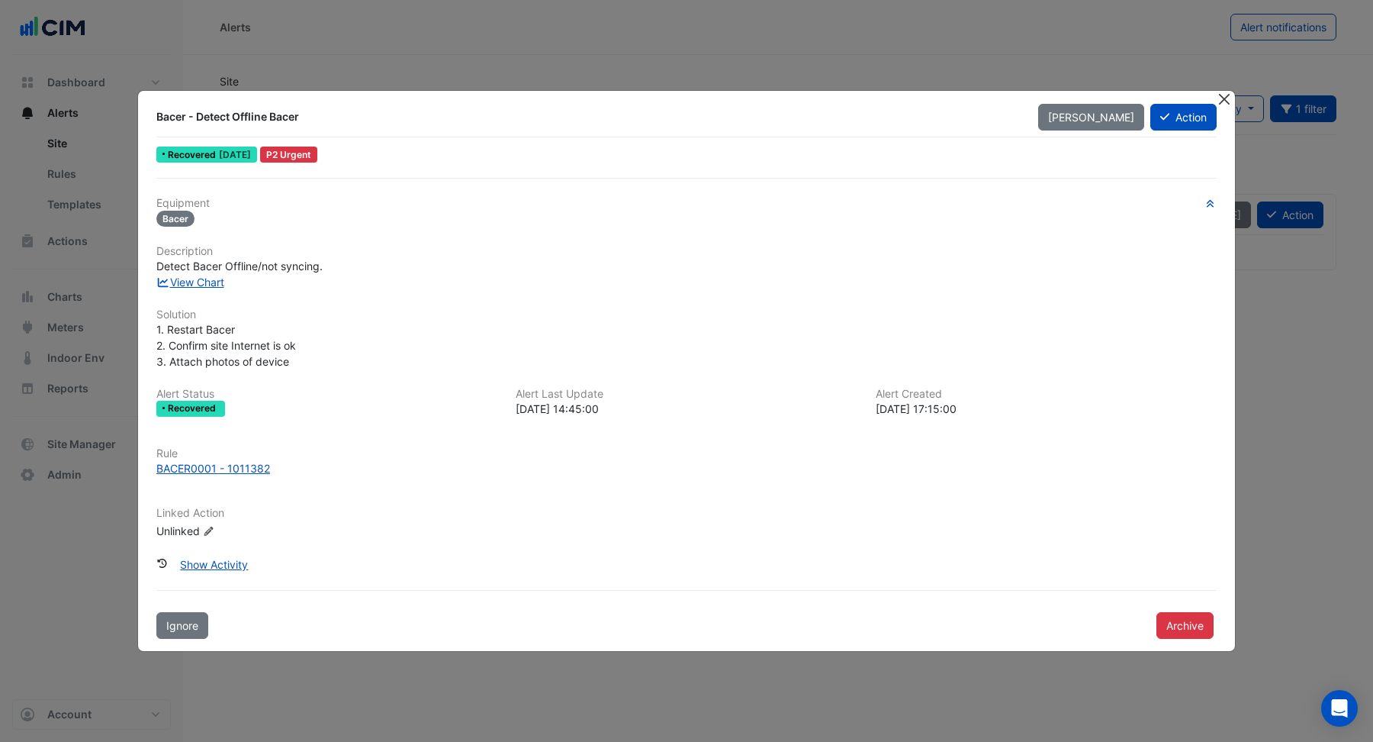
click at [1218, 105] on button "Close" at bounding box center [1224, 99] width 16 height 16
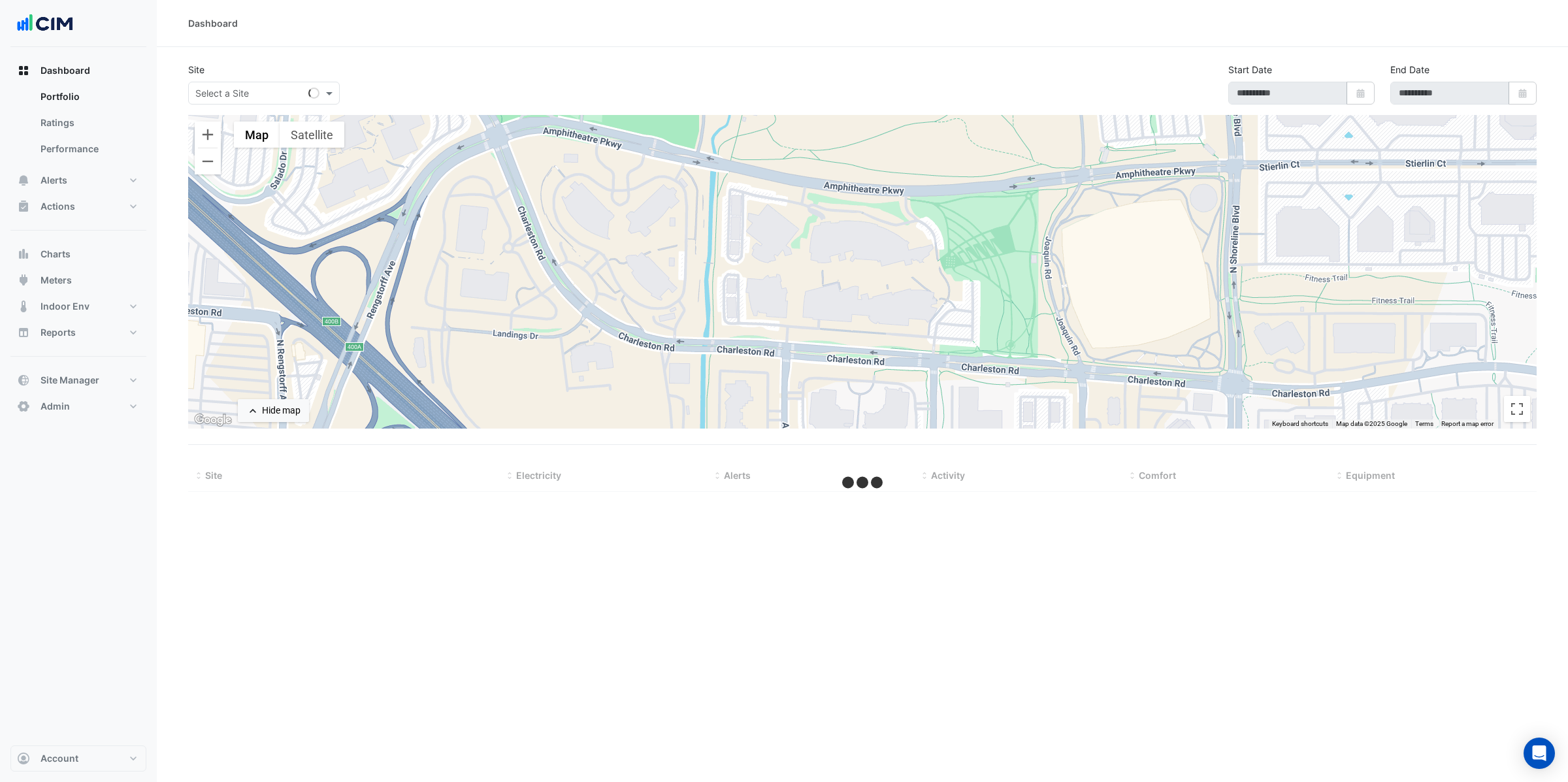
type input "**********"
select select "***"
type input "**********"
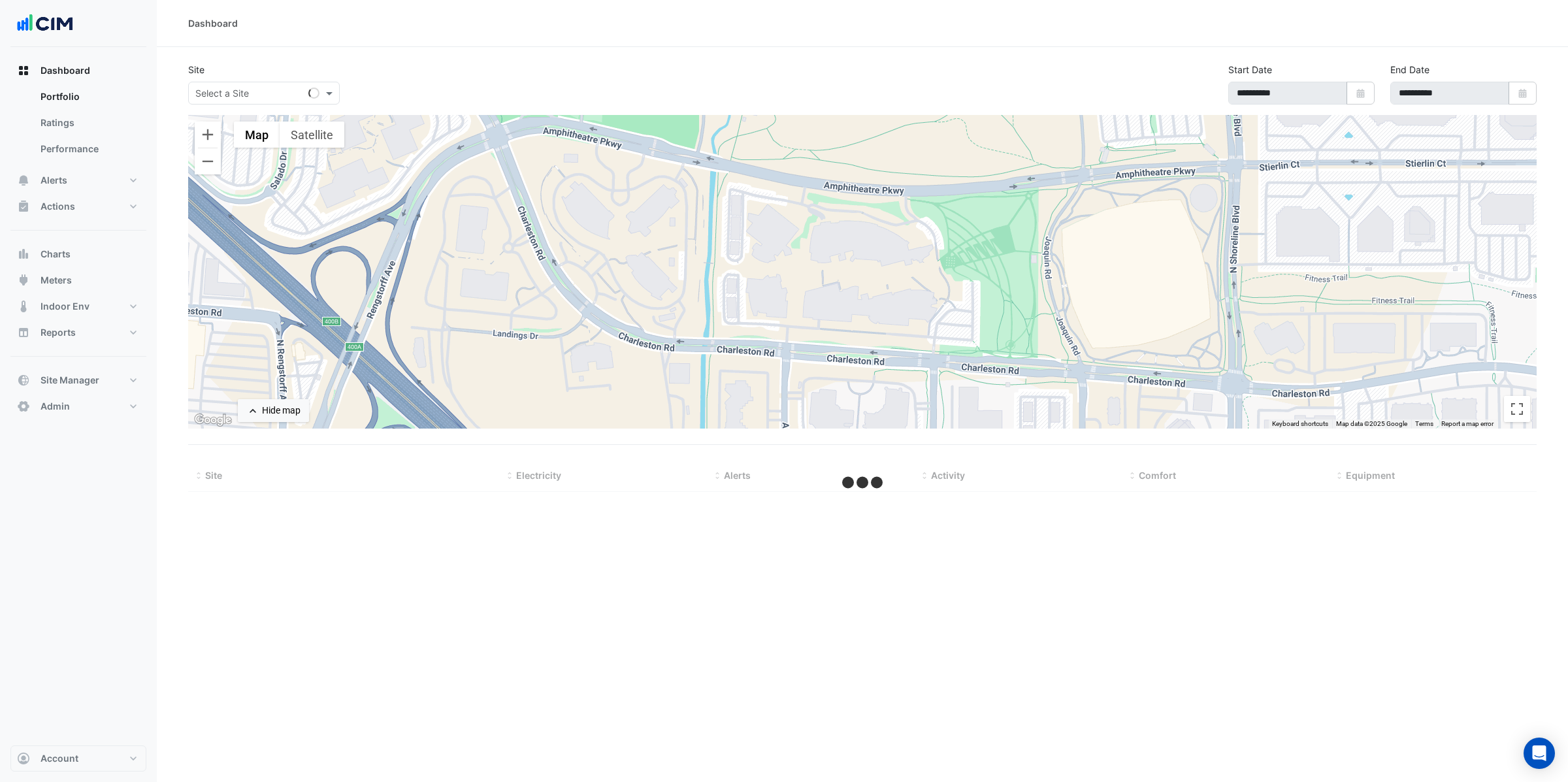
select select "***"
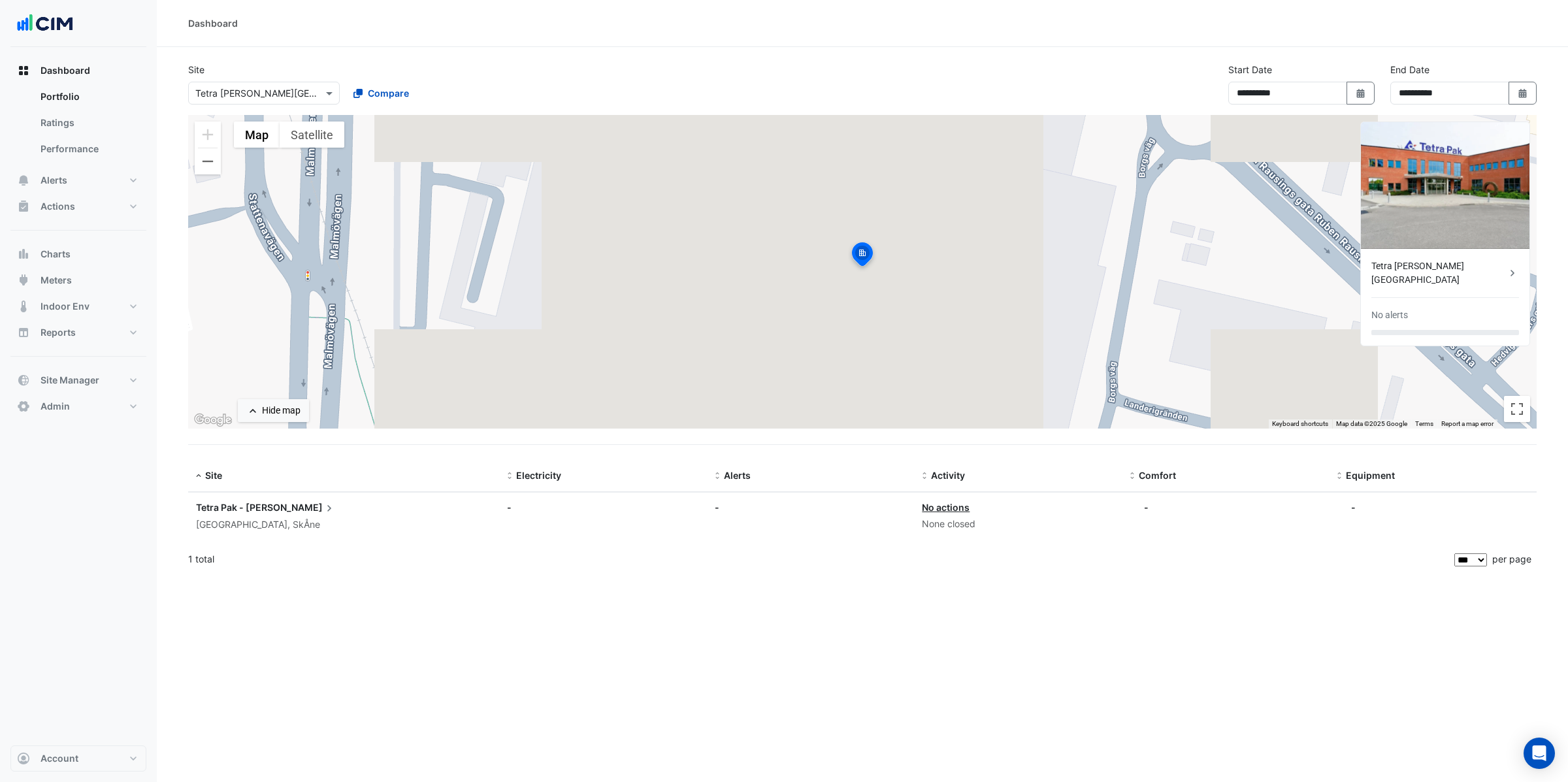
click at [285, 98] on input "text" at bounding box center [251, 93] width 111 height 14
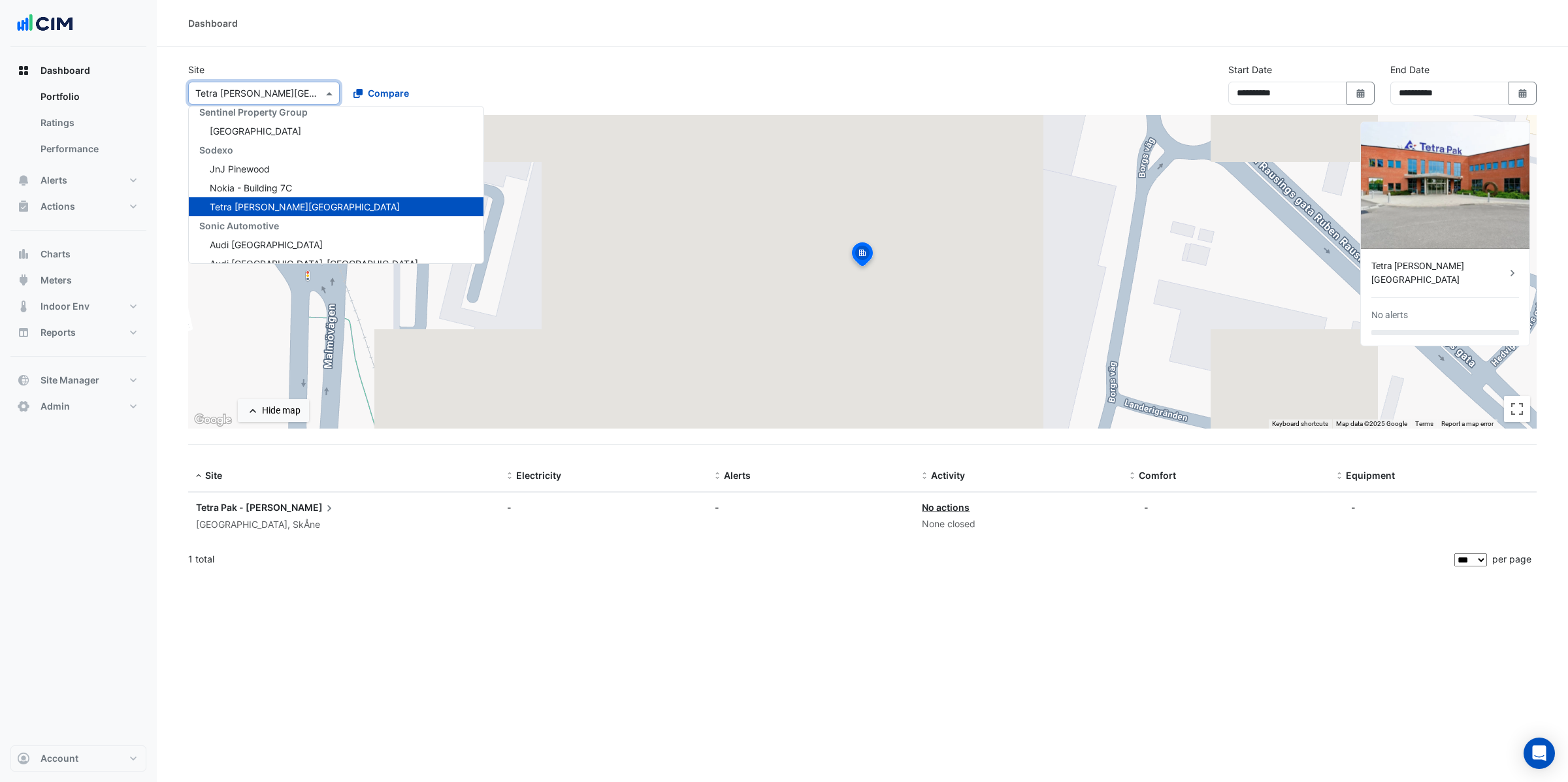
scroll to position [18771, 0]
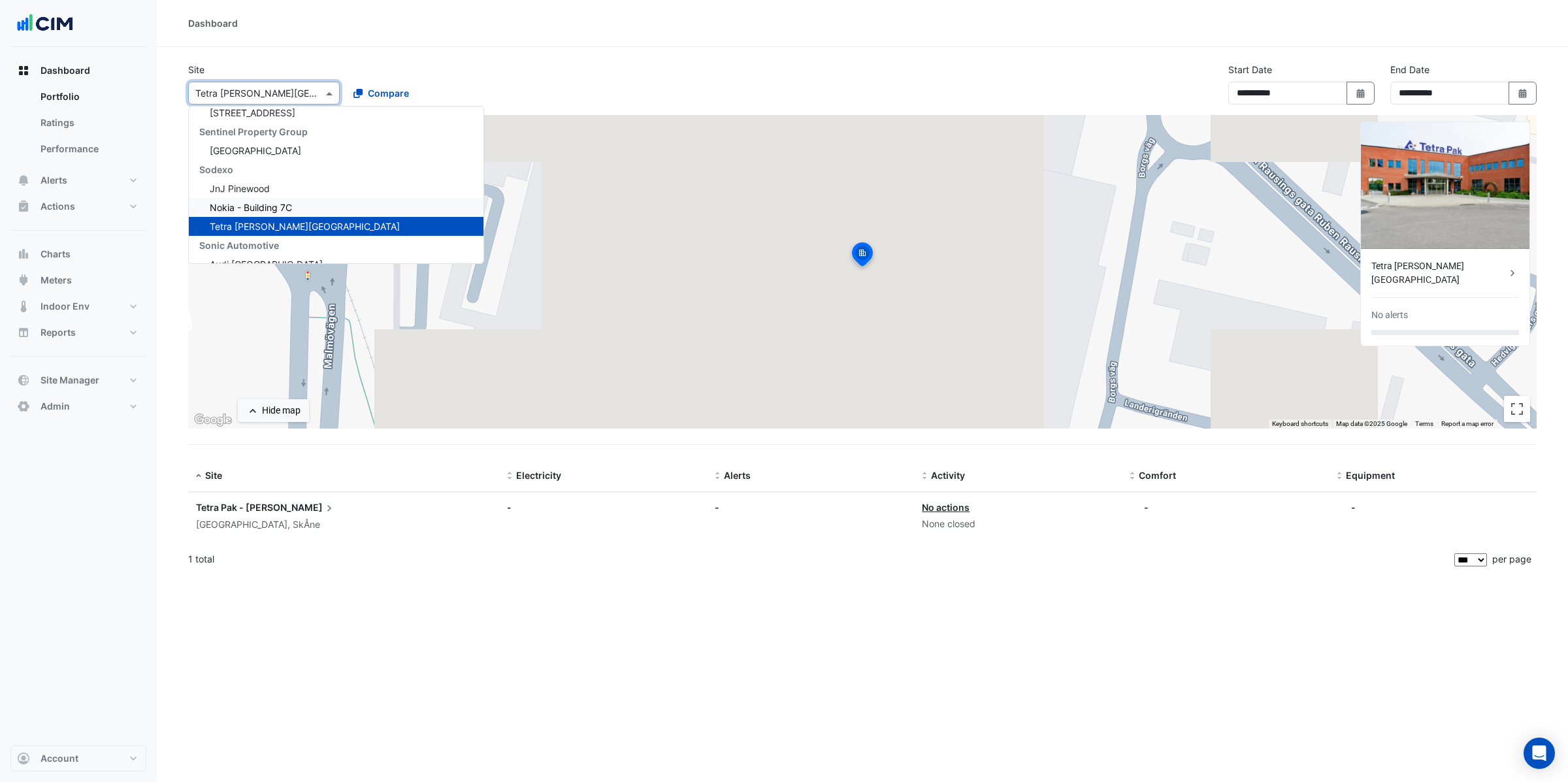
click at [279, 202] on span "Nokia - Building 7C" at bounding box center [251, 207] width 82 height 11
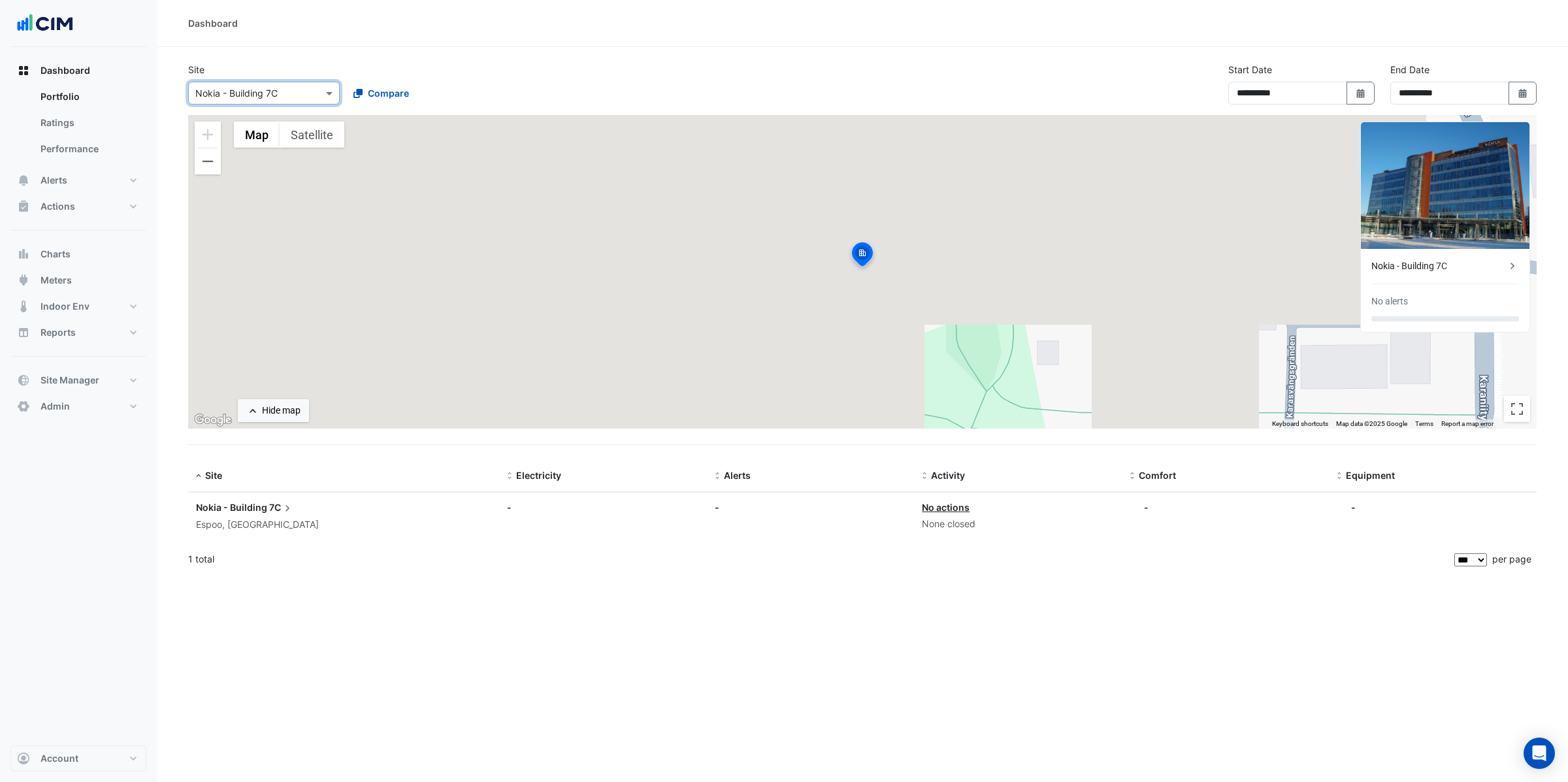
click at [277, 99] on div "Select a Site × Nokia - Building 7C" at bounding box center [264, 93] width 152 height 23
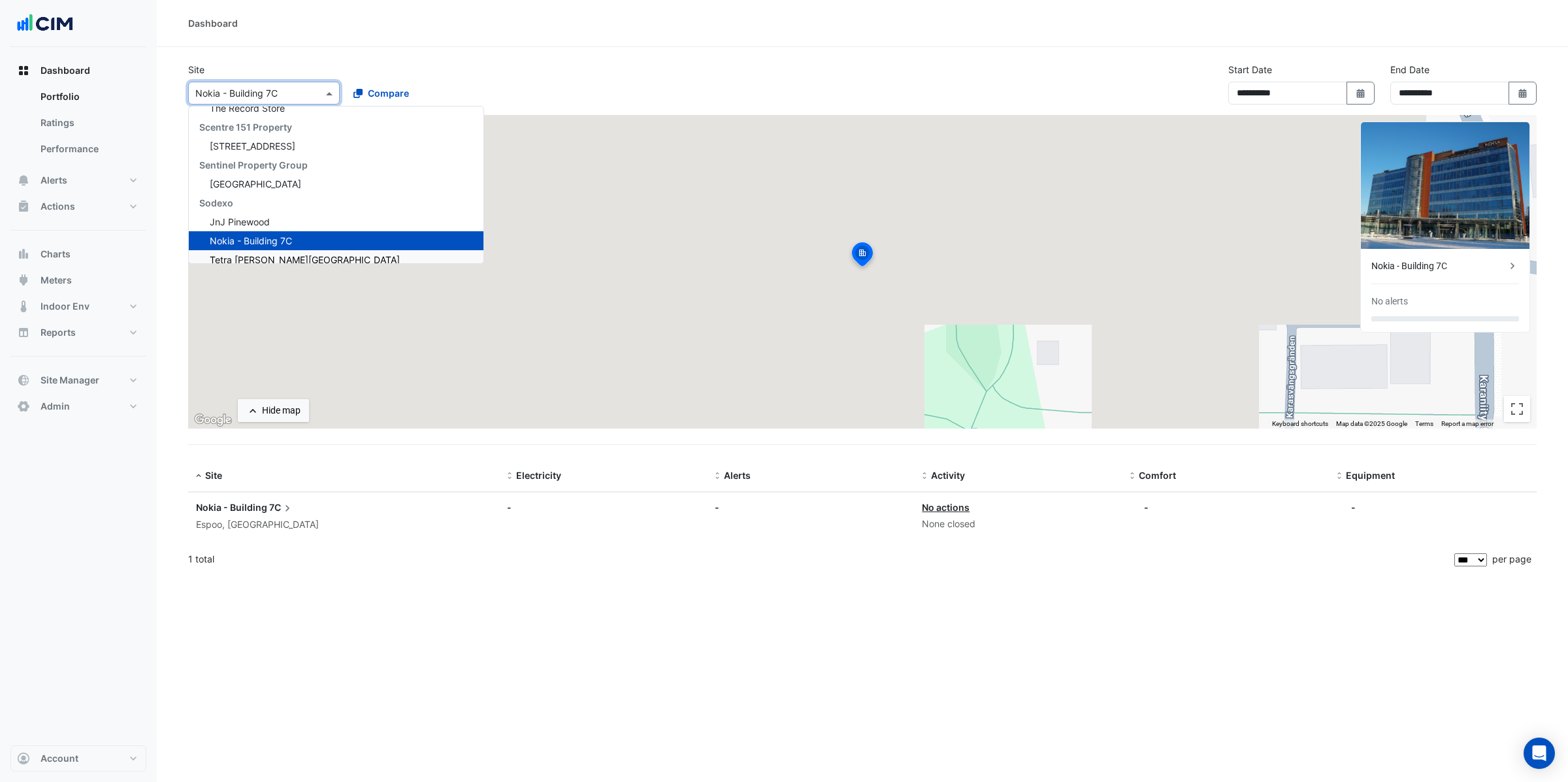
scroll to position [18721, 0]
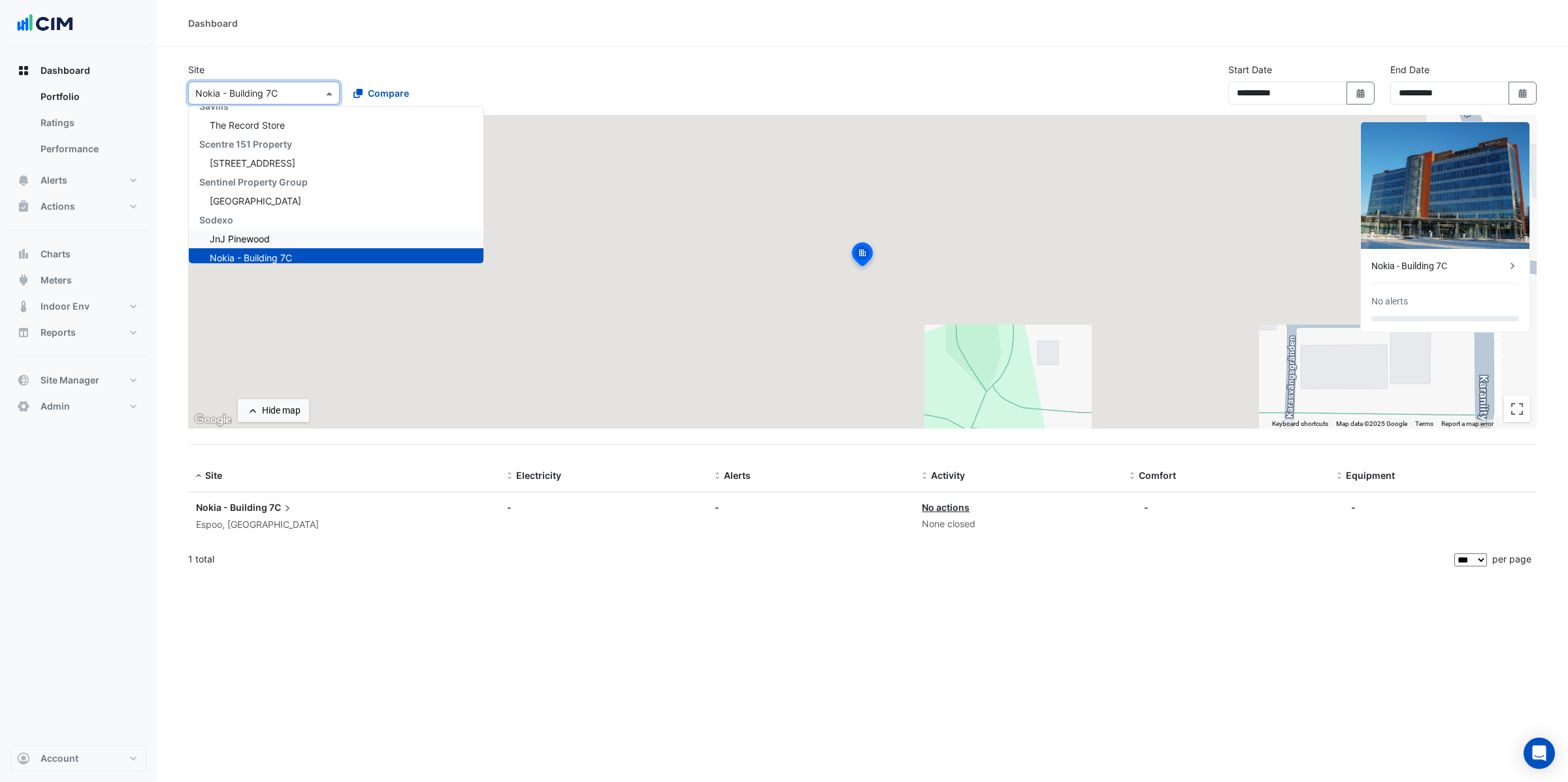
click at [271, 230] on div "JnJ Pinewood" at bounding box center [337, 239] width 295 height 19
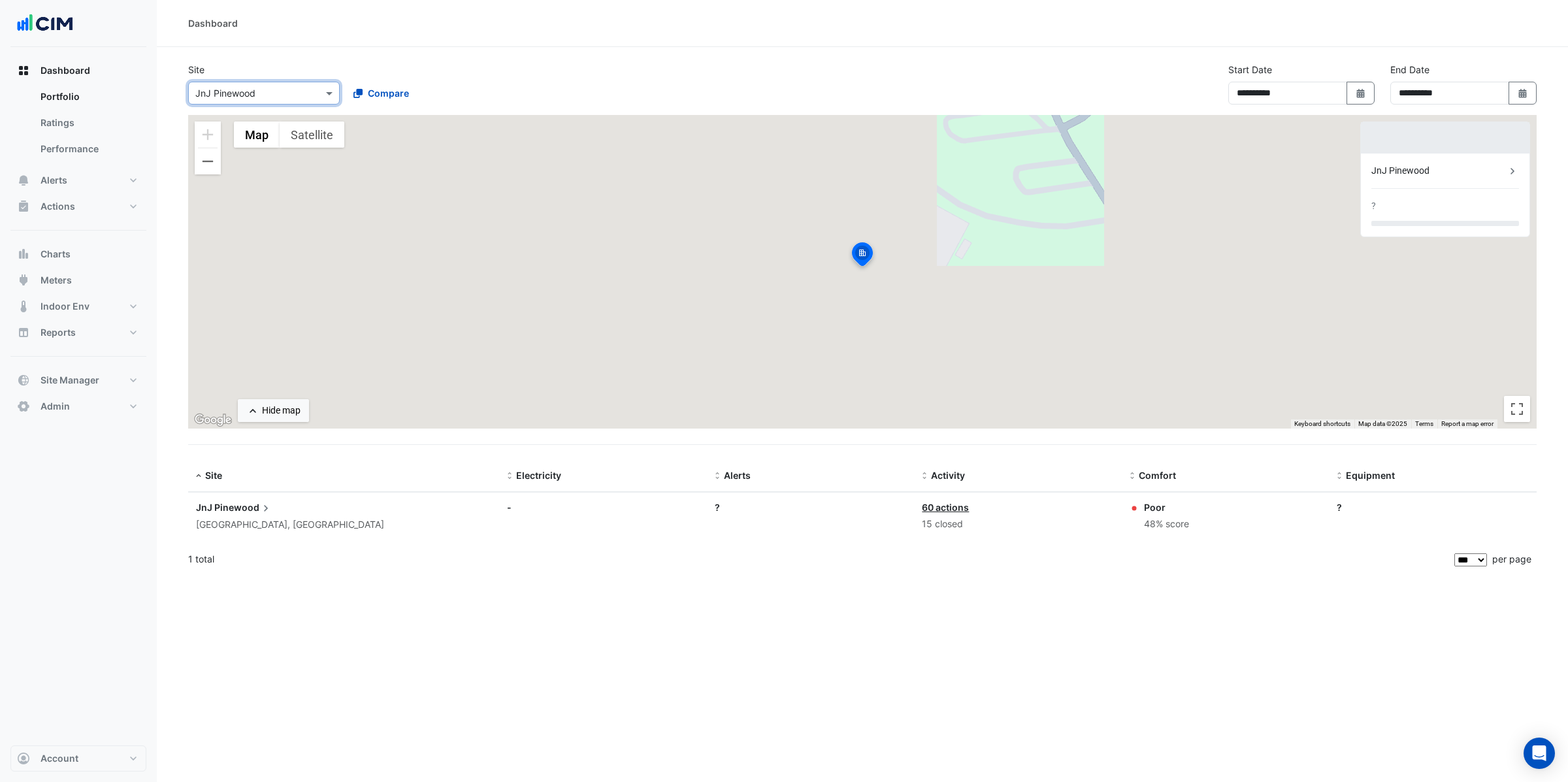
click at [302, 98] on input "text" at bounding box center [251, 93] width 111 height 14
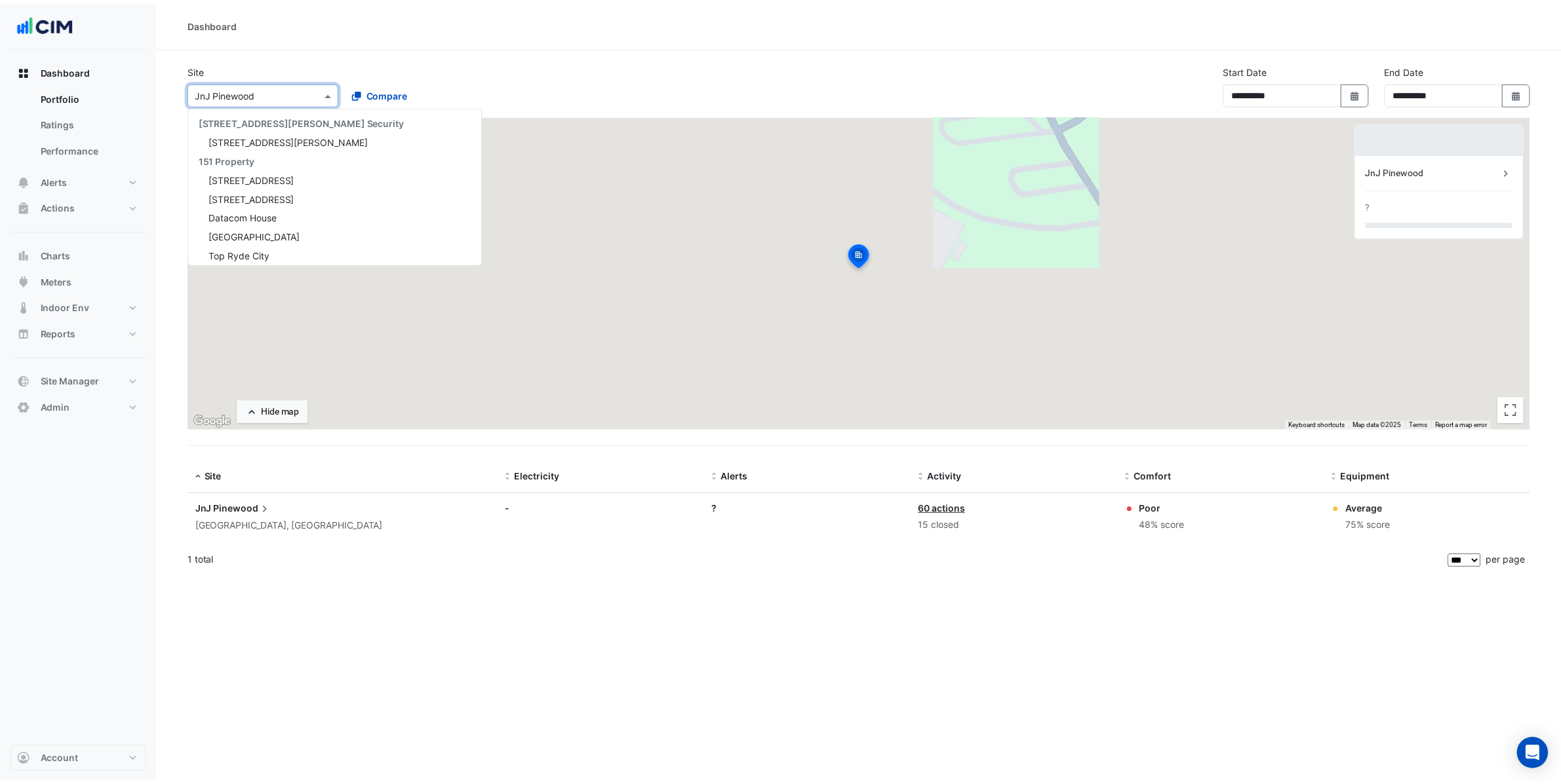
scroll to position [18868, 0]
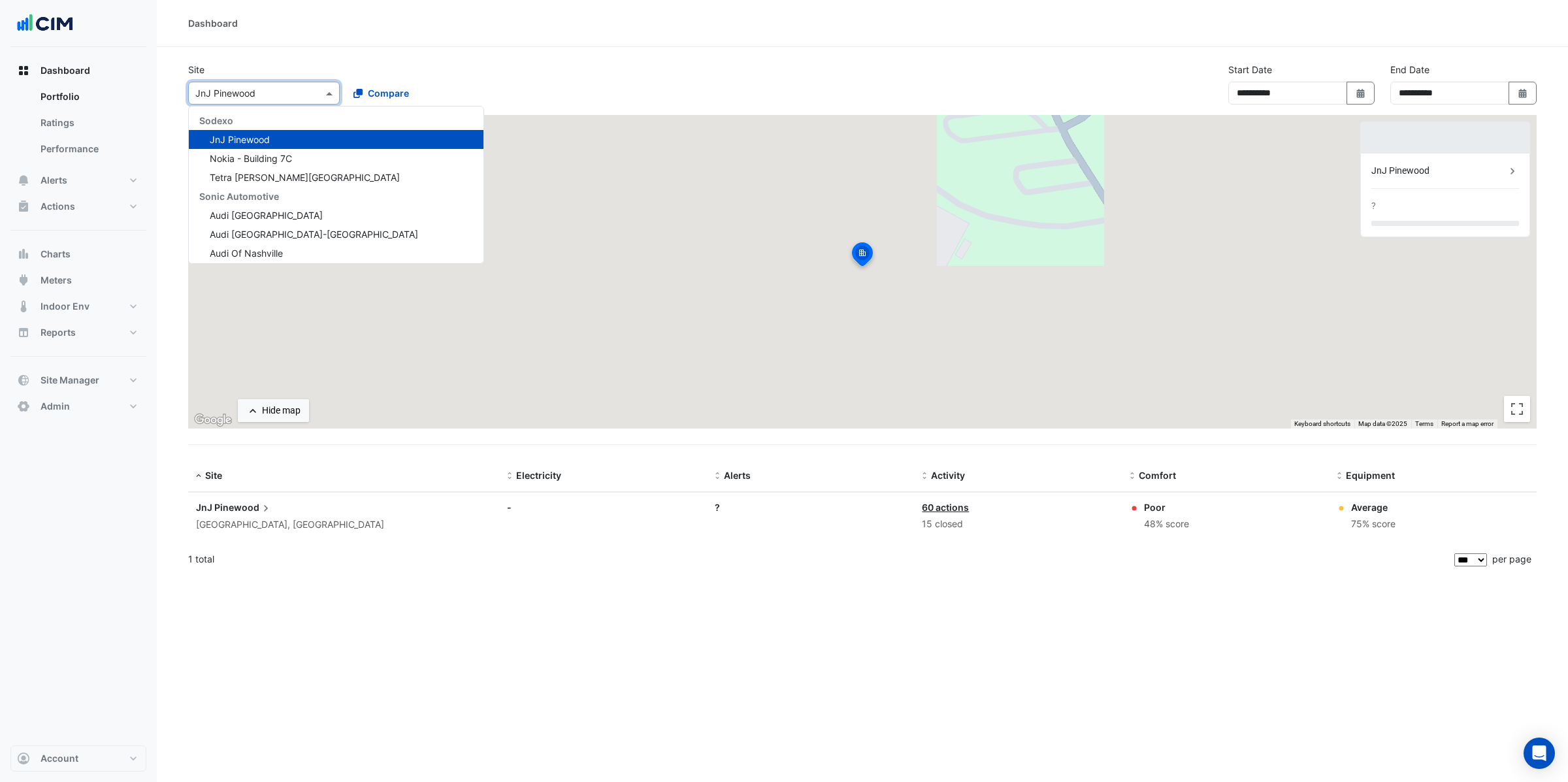
click at [689, 68] on div "Site Select a Site × JnJ Pinewood 141 Walker Street Security 141 Walker Street …" at bounding box center [862, 88] width 1364 height 52
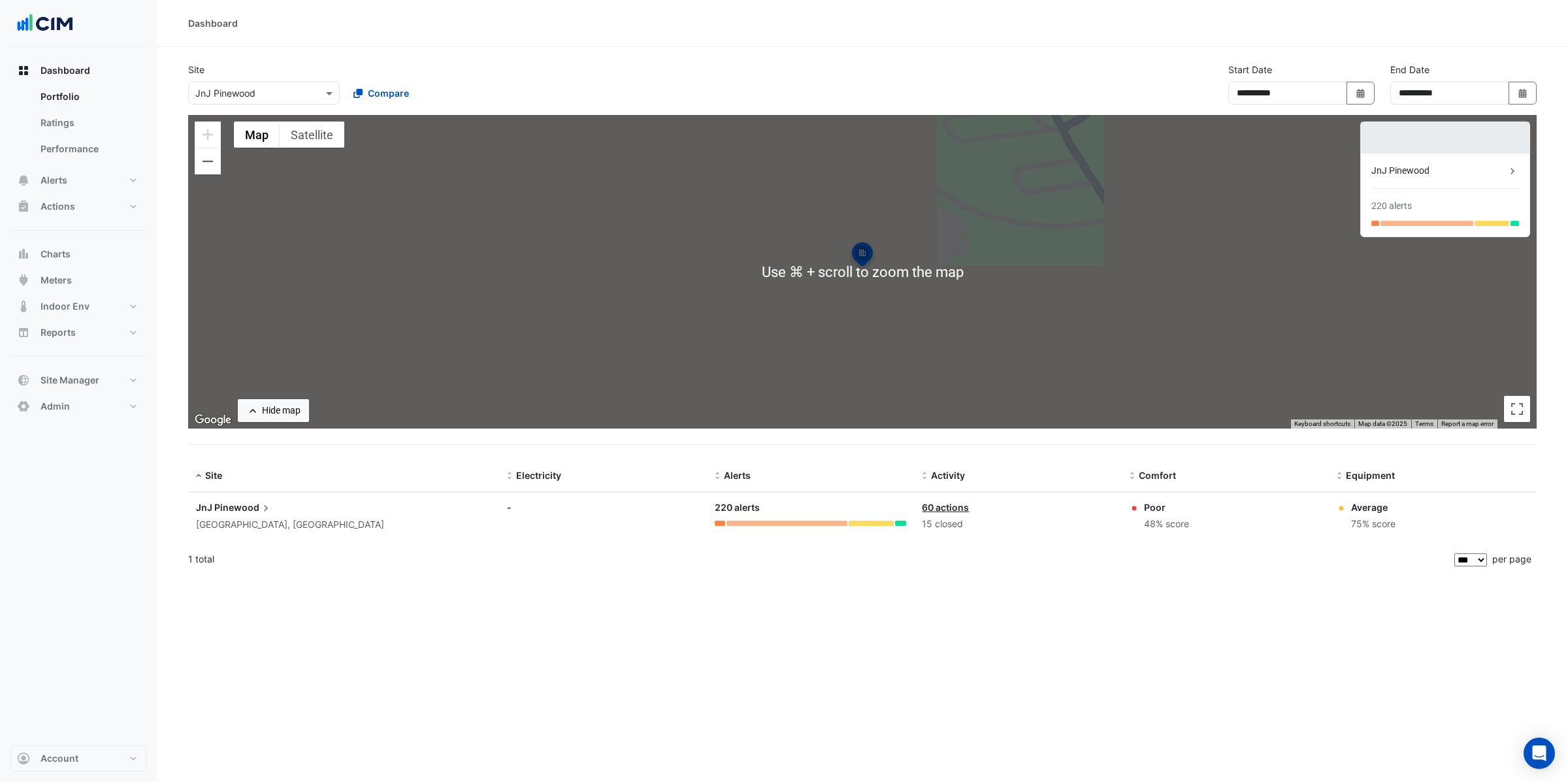
click at [677, 627] on div "**********" at bounding box center [862, 391] width 1411 height 782
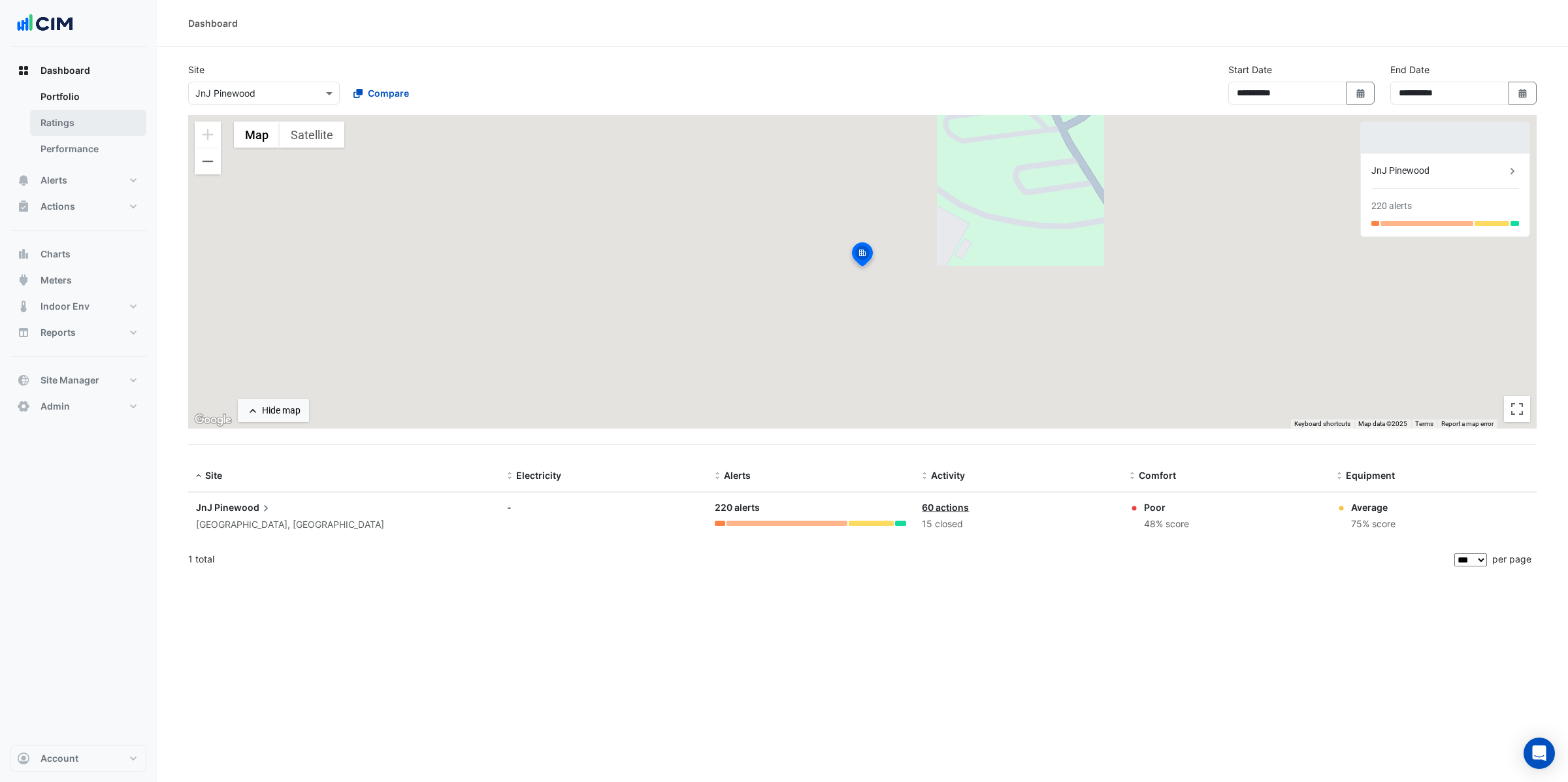
click at [75, 110] on link "Ratings" at bounding box center [88, 122] width 116 height 27
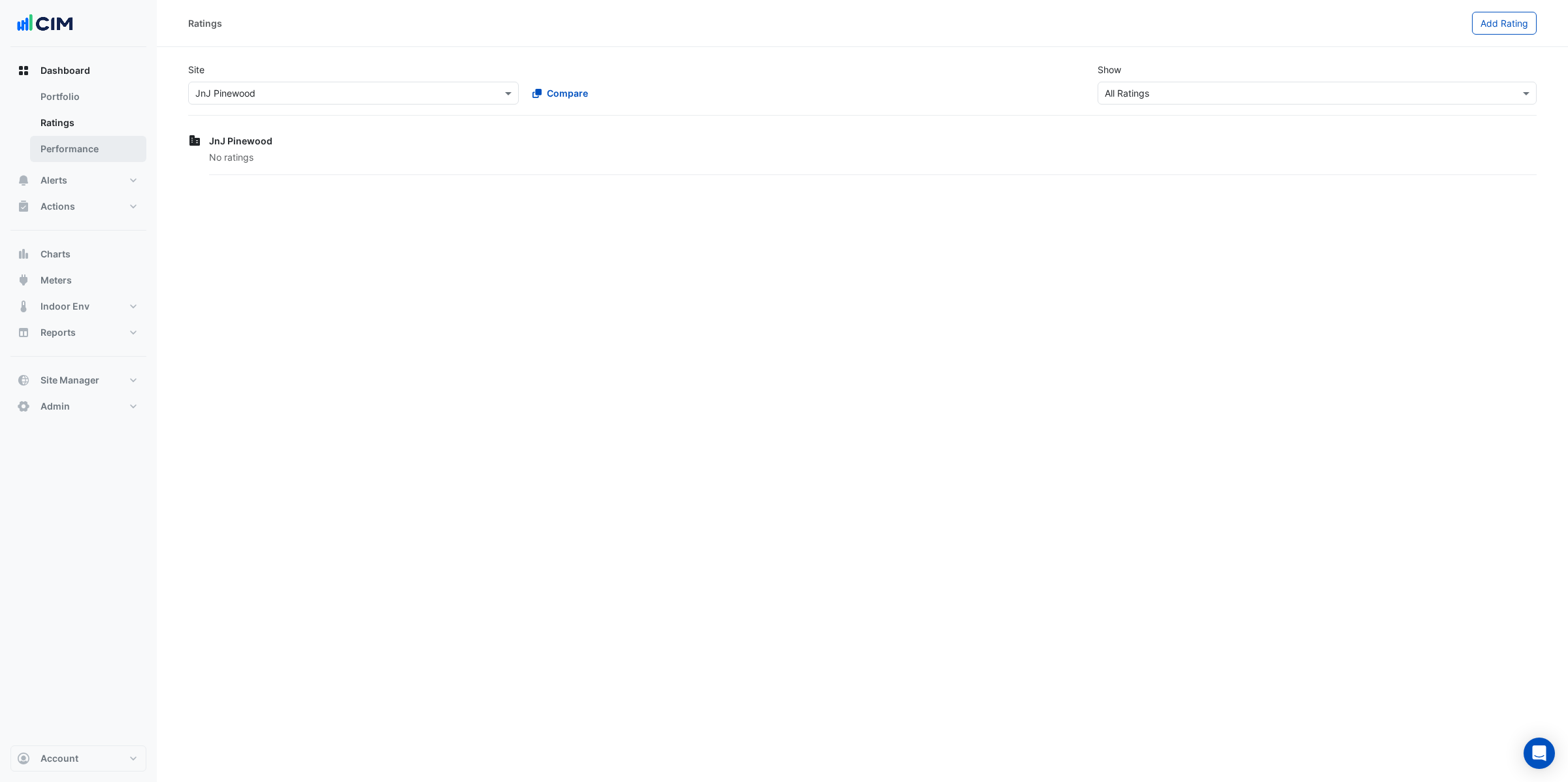
click at [82, 137] on link "Performance" at bounding box center [88, 149] width 116 height 27
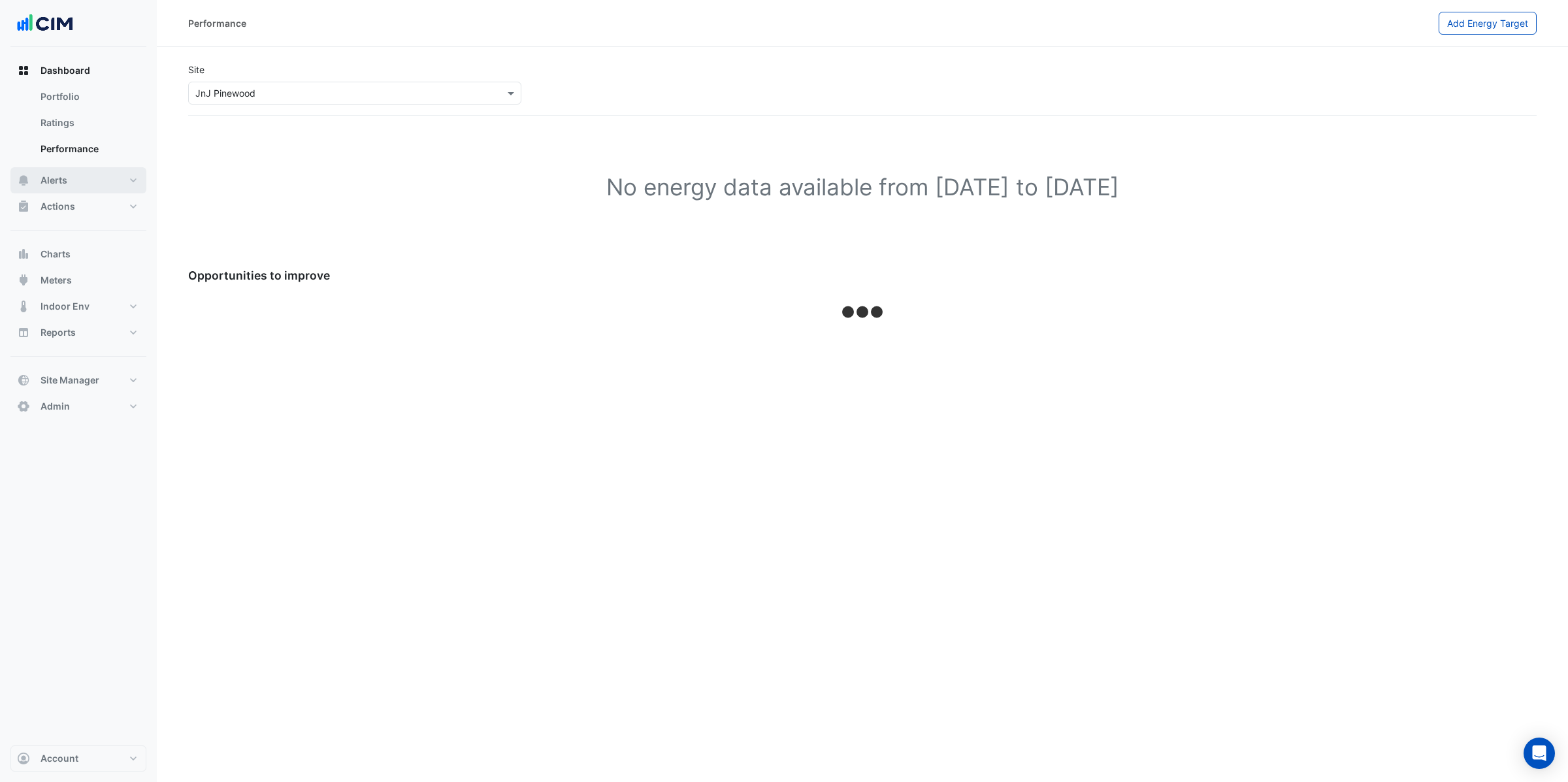
click at [79, 183] on button "Alerts" at bounding box center [78, 180] width 136 height 27
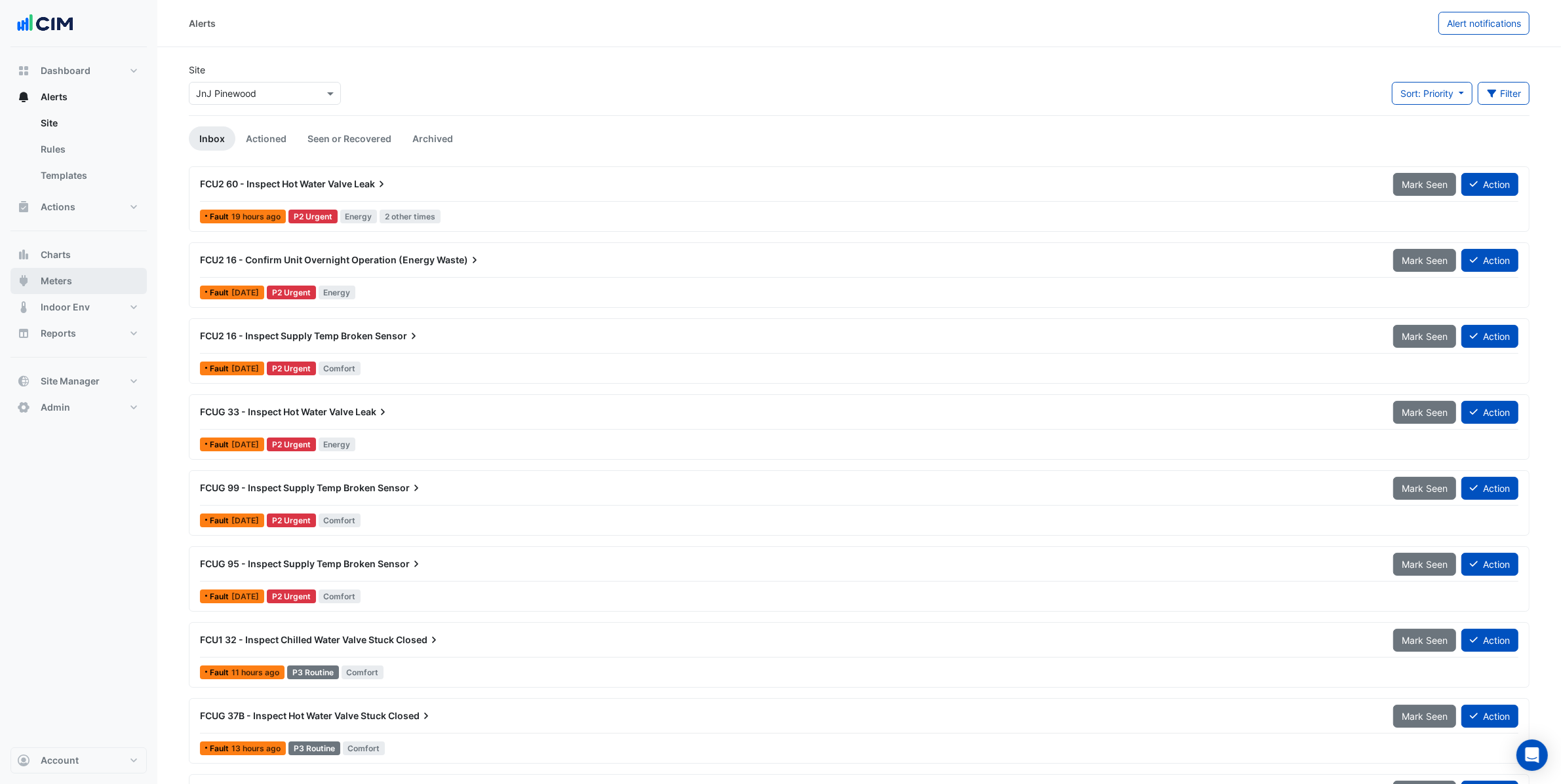
click at [94, 283] on button "Meters" at bounding box center [78, 281] width 137 height 27
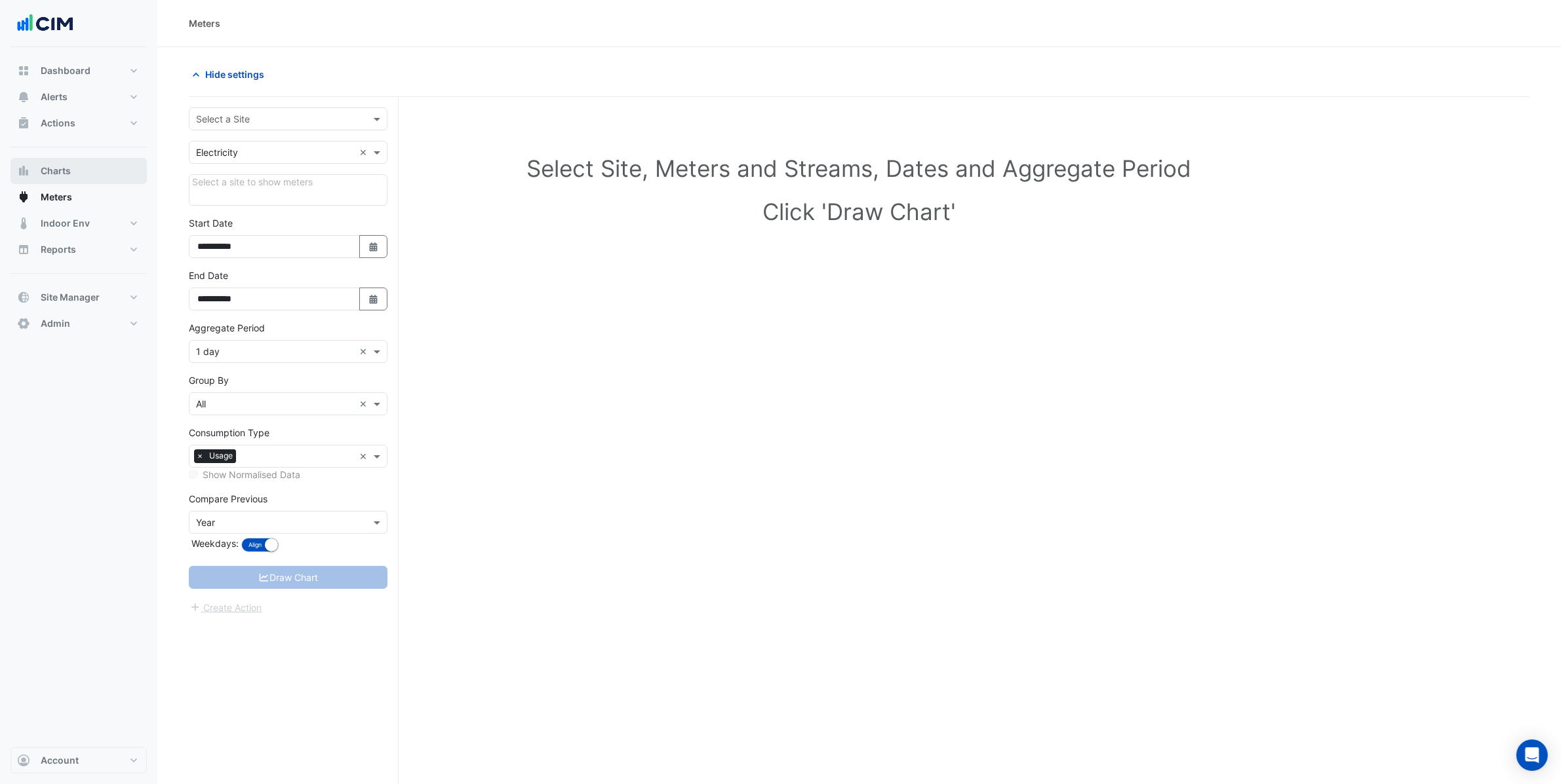
click at [65, 173] on span "Charts" at bounding box center [55, 171] width 30 height 13
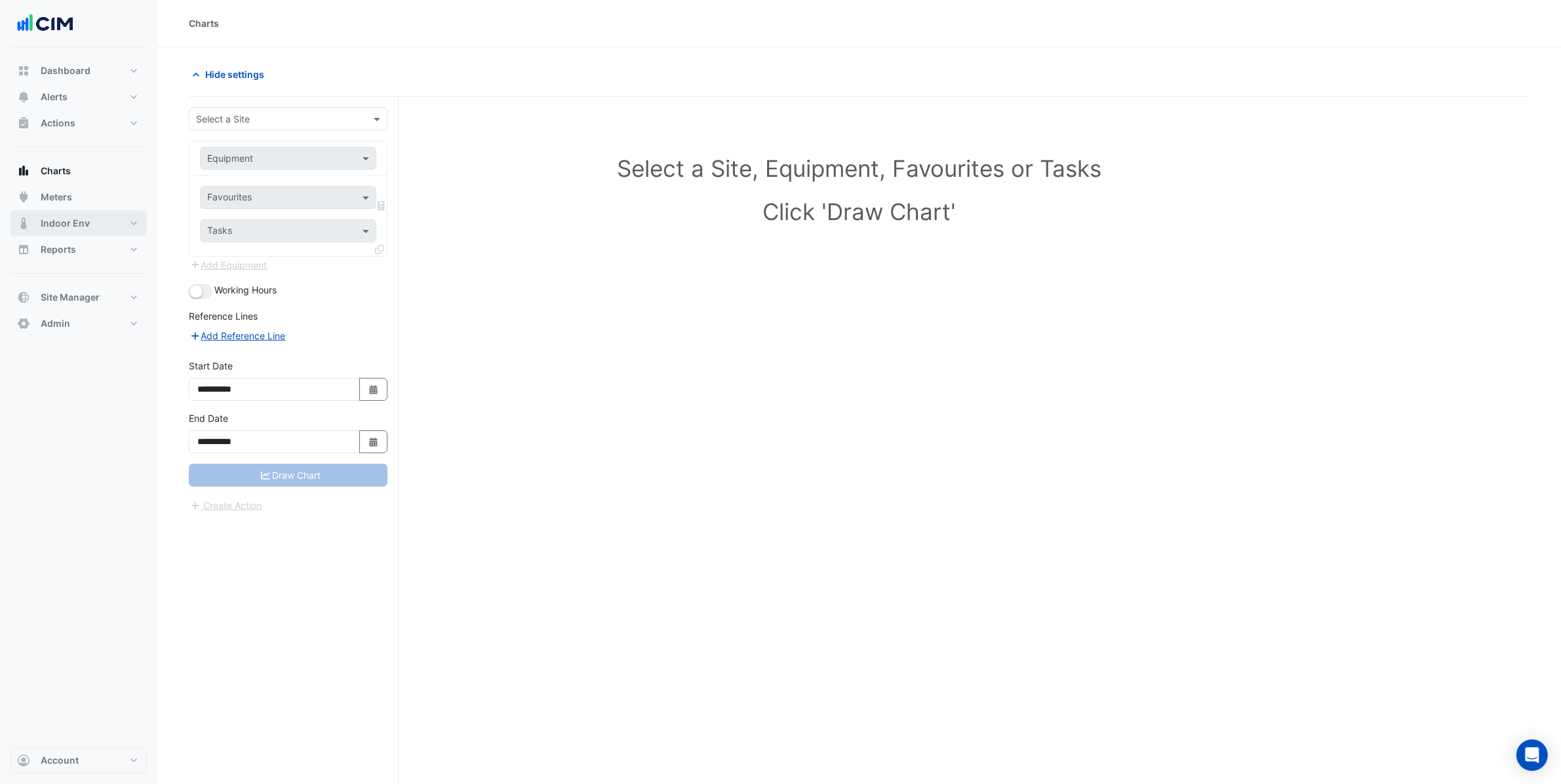
click at [79, 232] on button "Indoor Env" at bounding box center [78, 223] width 137 height 27
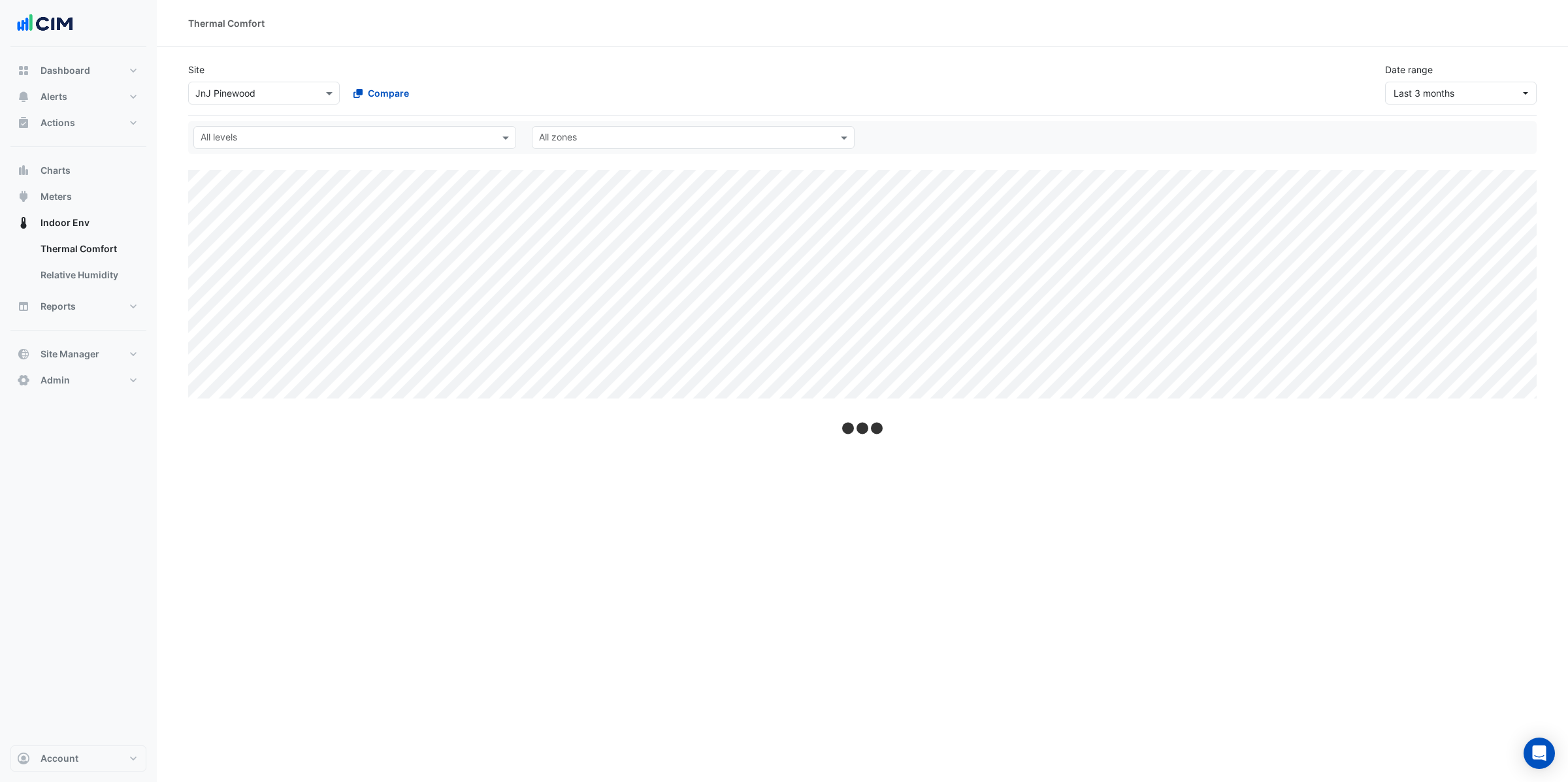
click at [985, 580] on div "Thermal Comfort Site Select a Site × JnJ Pinewood Compare Date range Last 3 mon…" at bounding box center [862, 391] width 1411 height 782
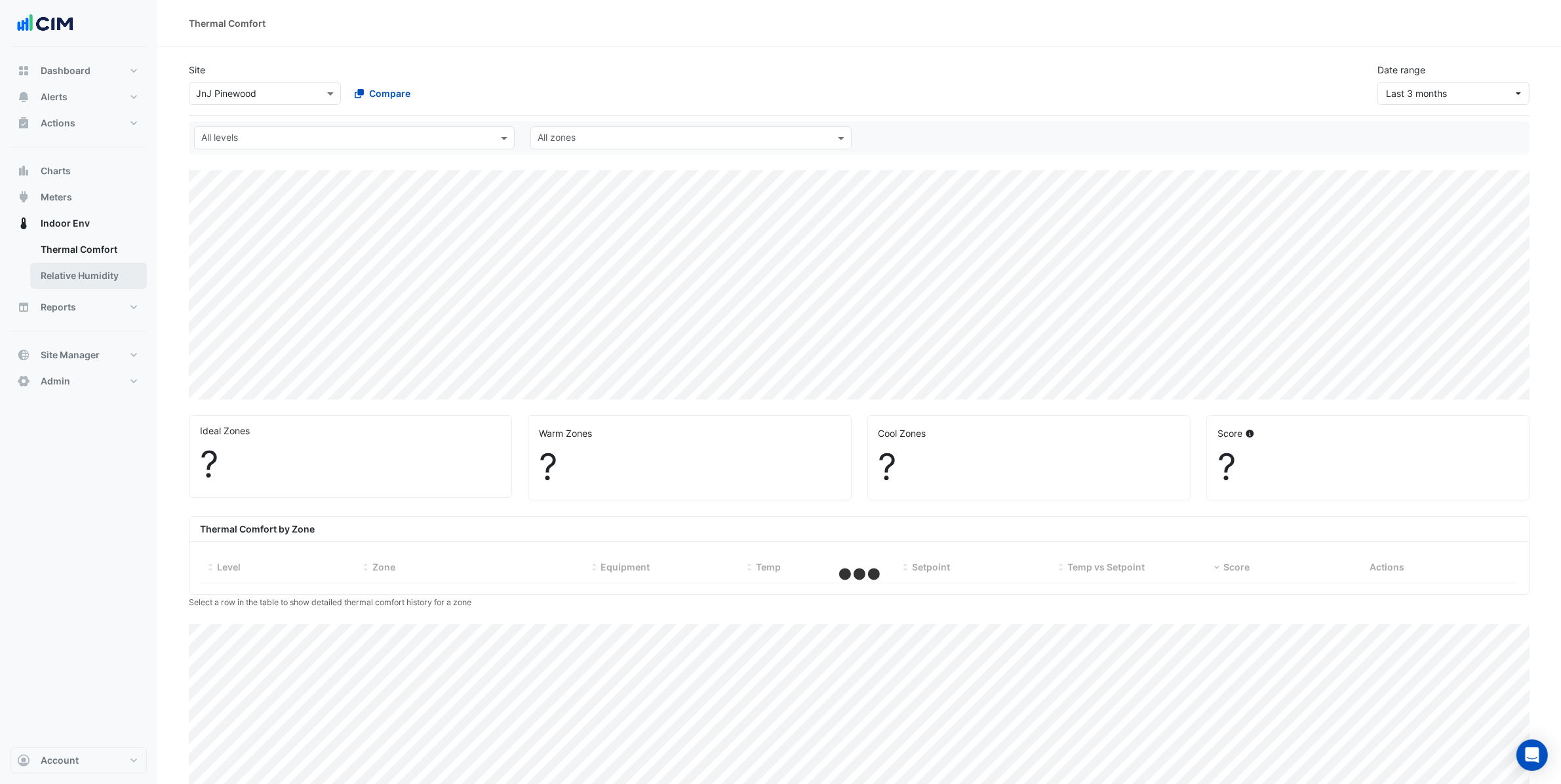
click at [87, 280] on link "Relative Humidity" at bounding box center [88, 276] width 117 height 27
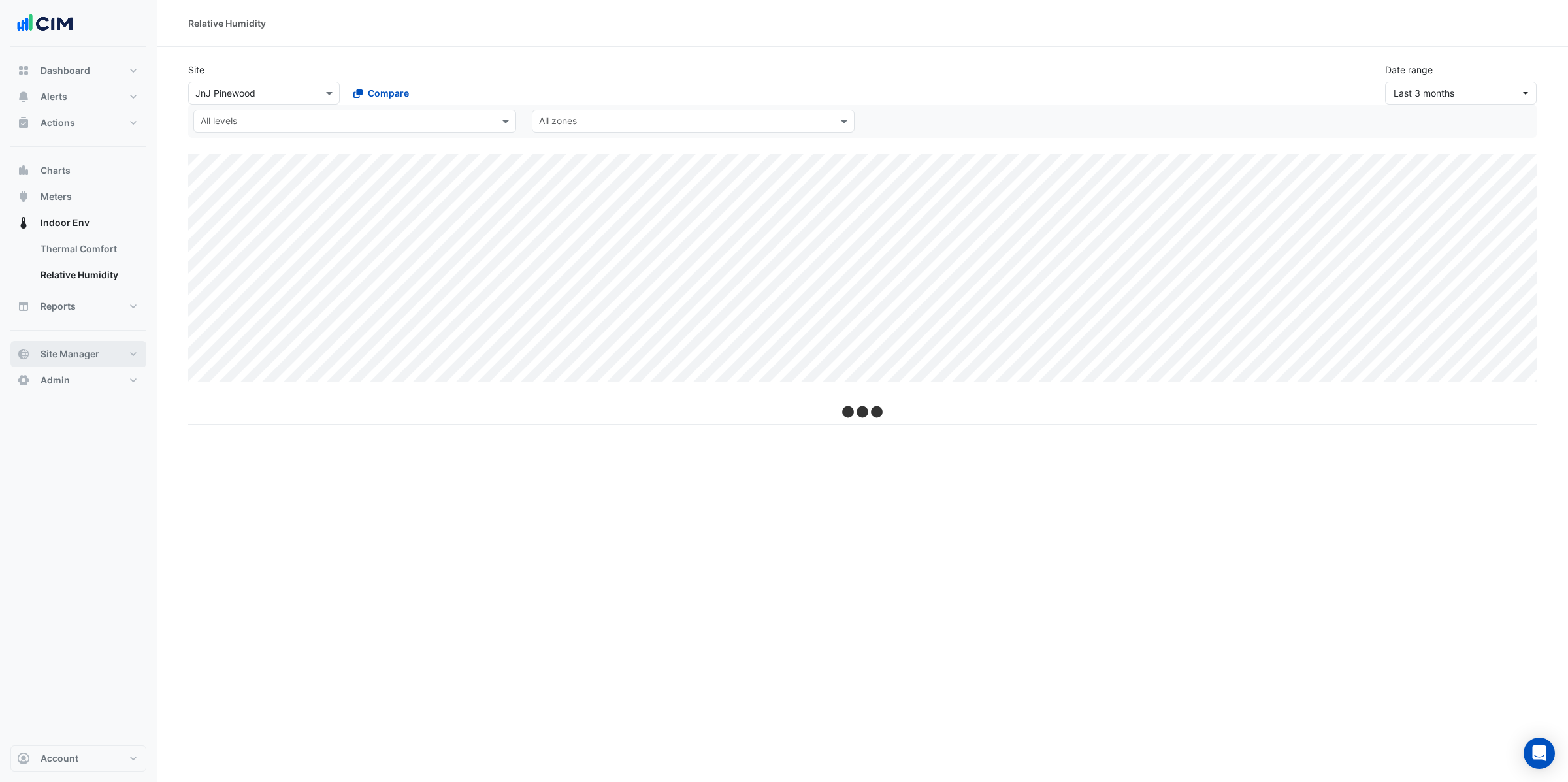
click at [86, 355] on span "Site Manager" at bounding box center [69, 354] width 59 height 13
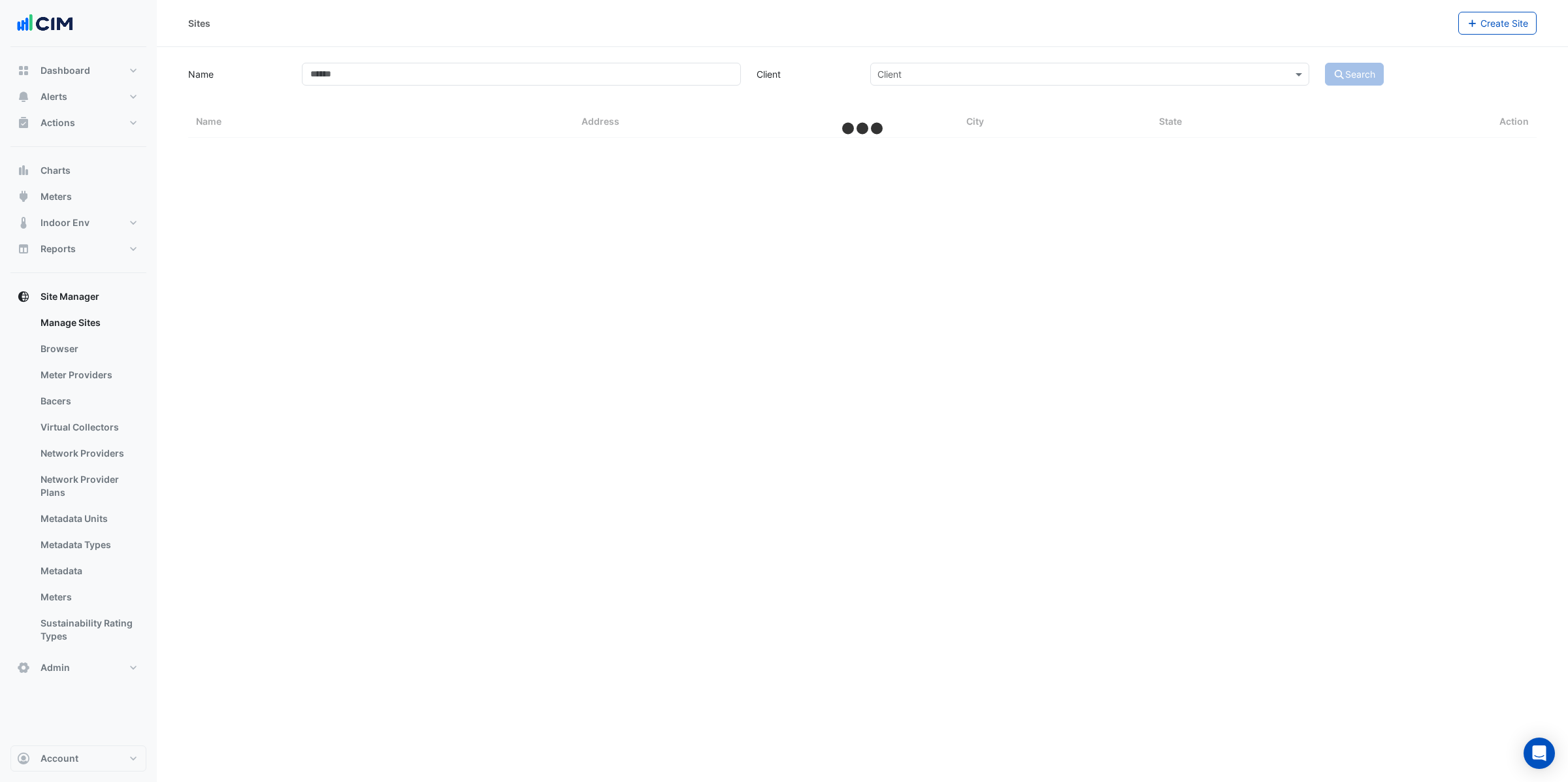
select select "***"
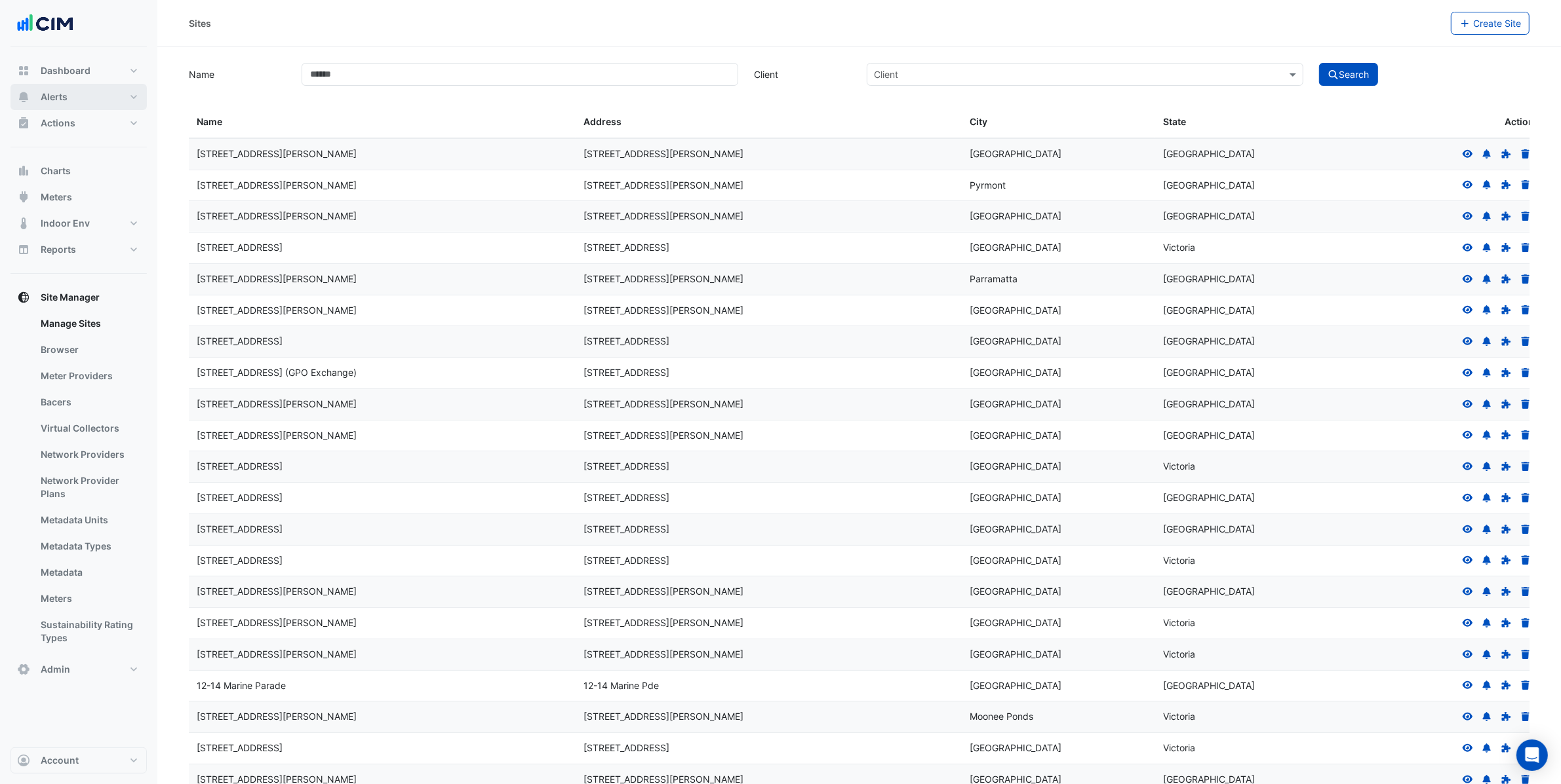
click at [95, 92] on button "Alerts" at bounding box center [78, 97] width 137 height 27
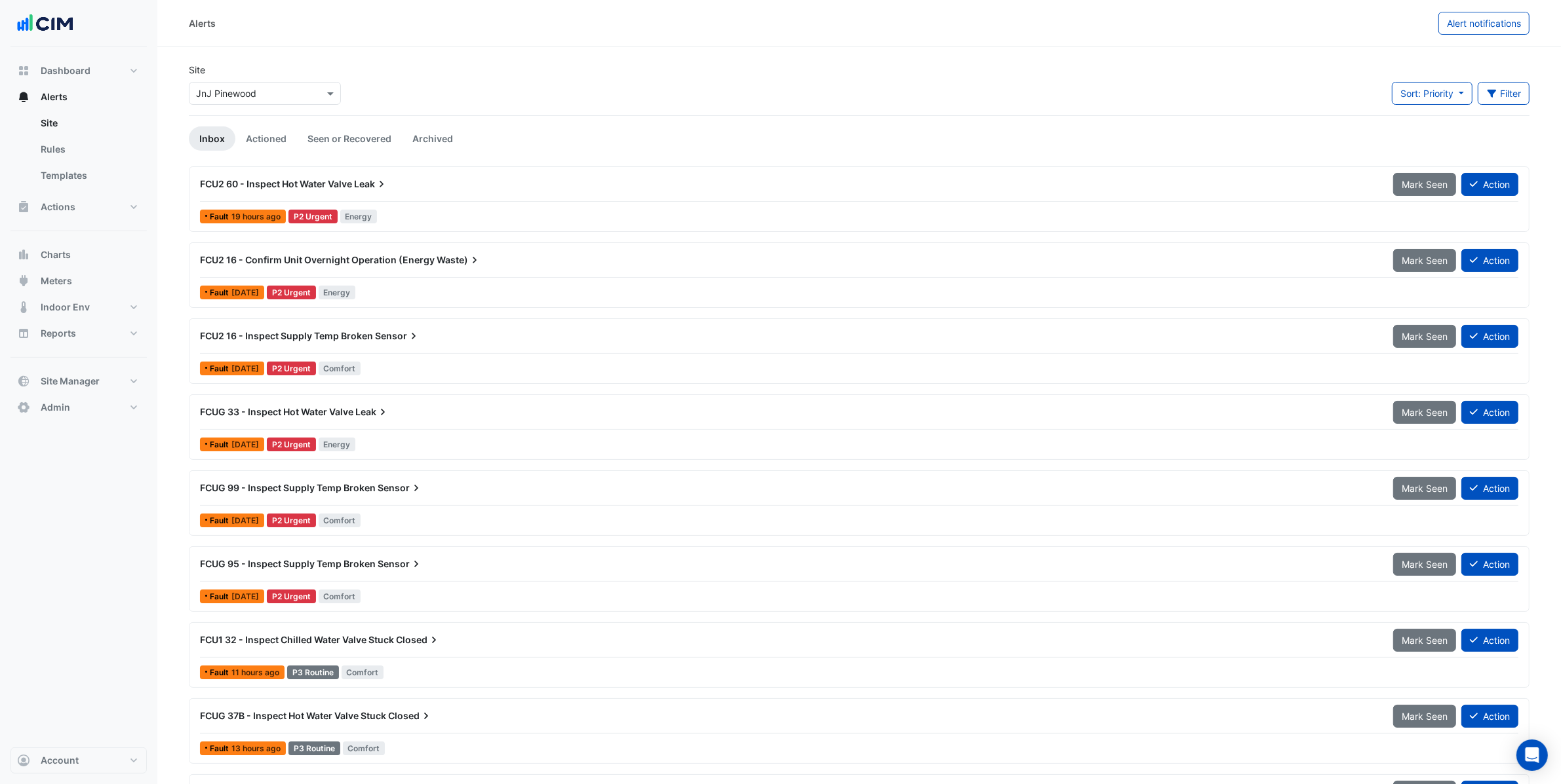
click at [255, 93] on input "text" at bounding box center [252, 94] width 112 height 14
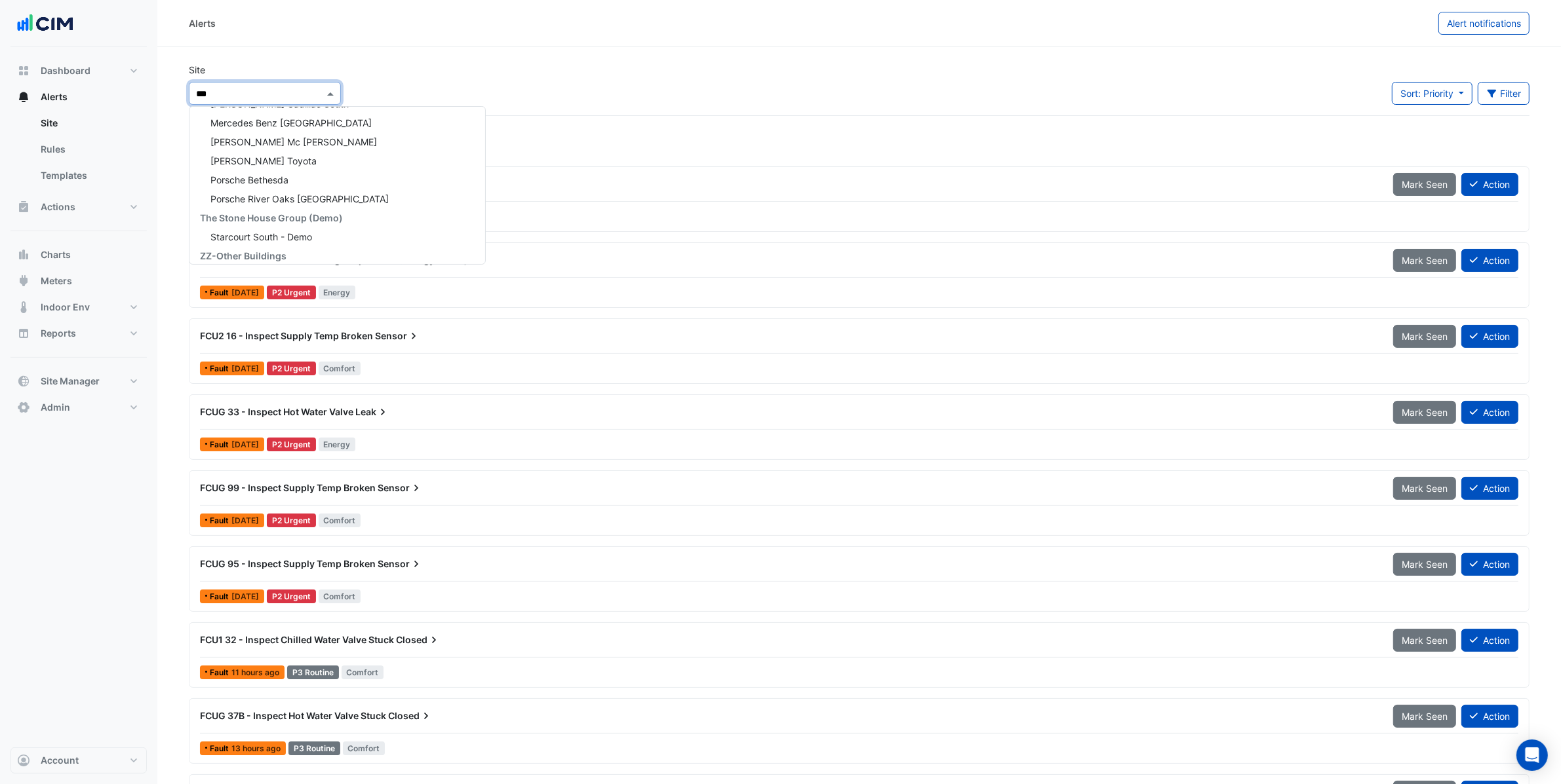
scroll to position [4, 0]
type input "********"
click at [297, 141] on span "BMW Momentum Houston" at bounding box center [265, 136] width 111 height 11
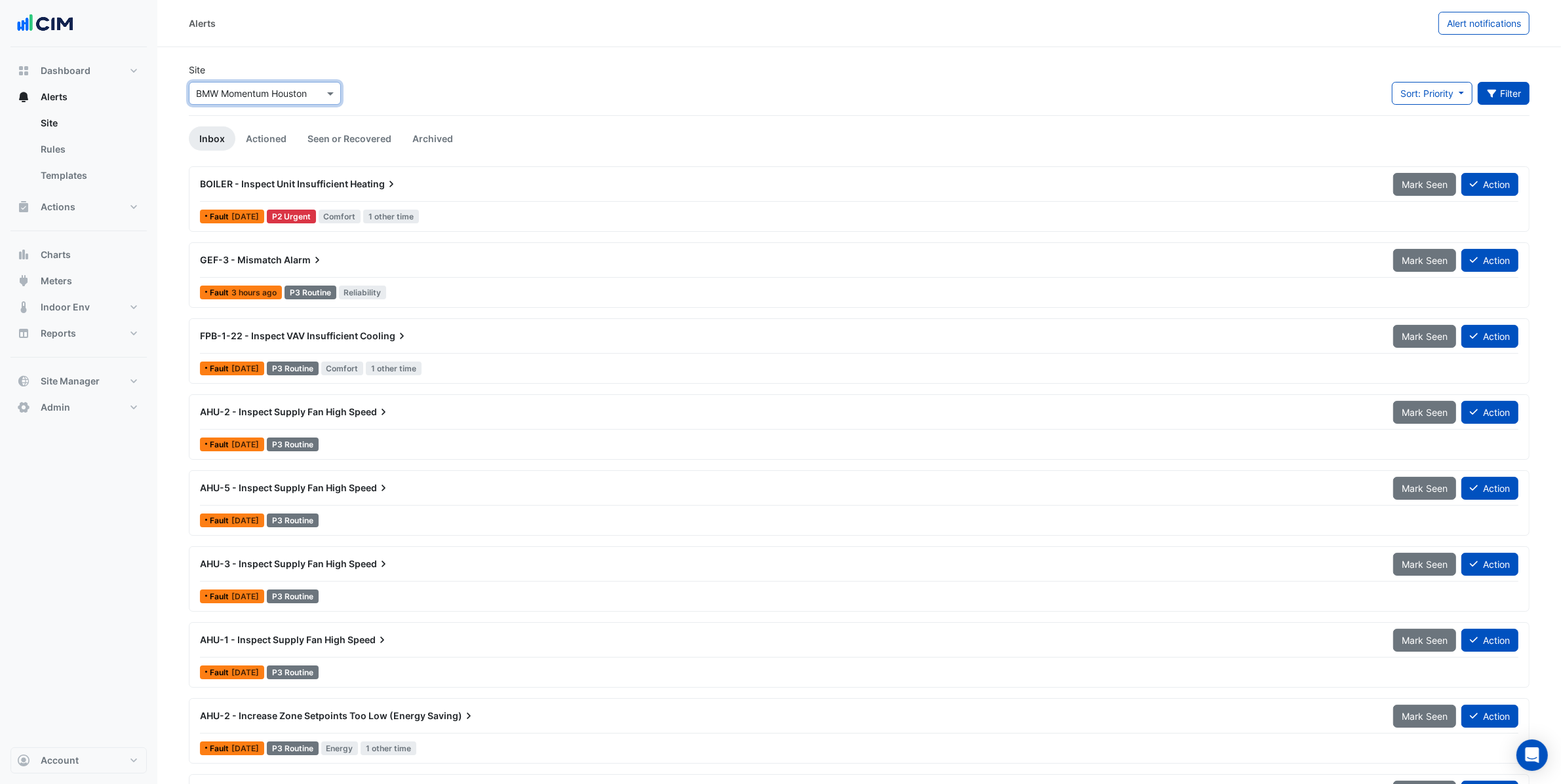
click at [1509, 84] on button "Filter" at bounding box center [1503, 93] width 52 height 23
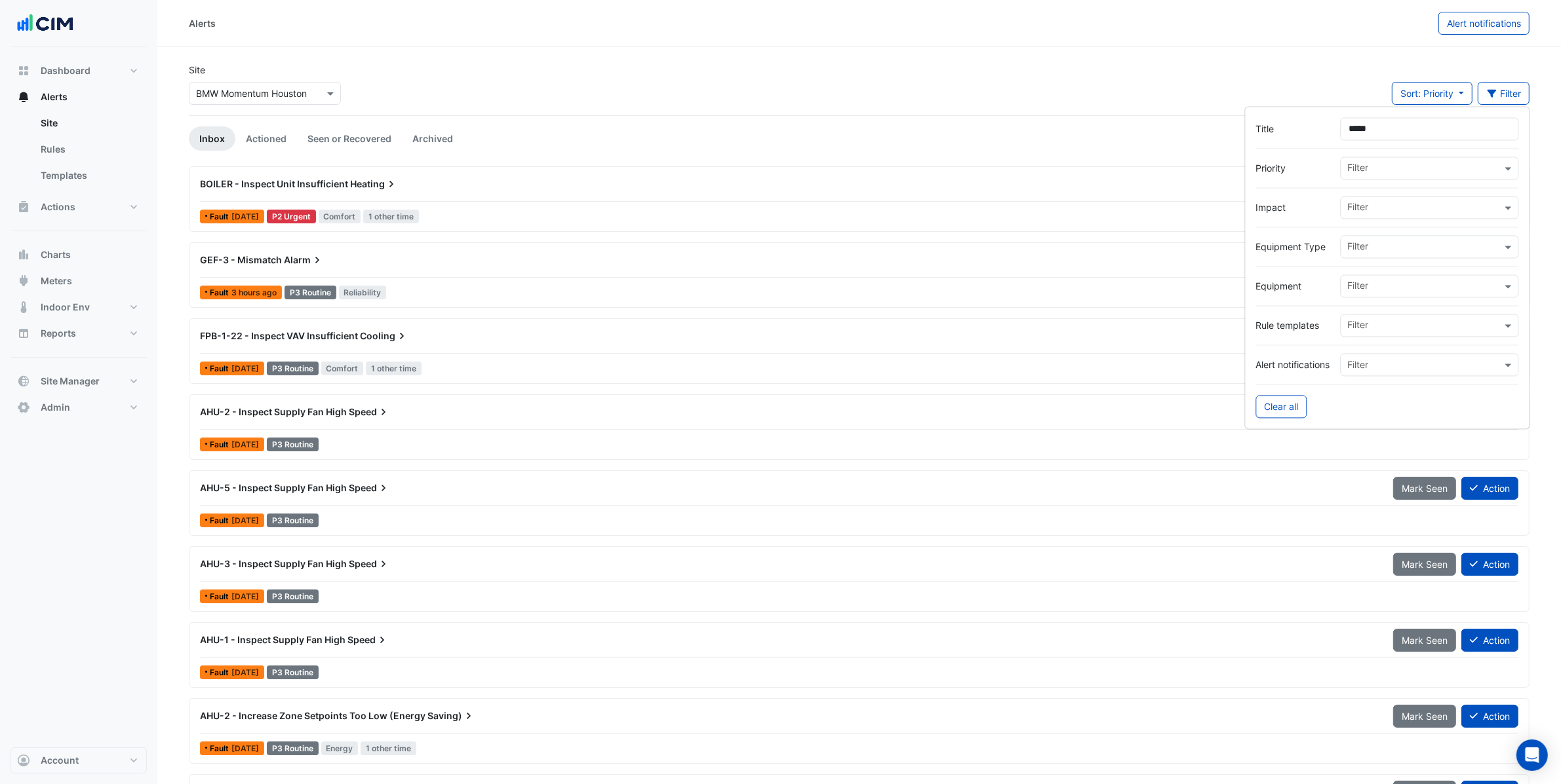
type input "*****"
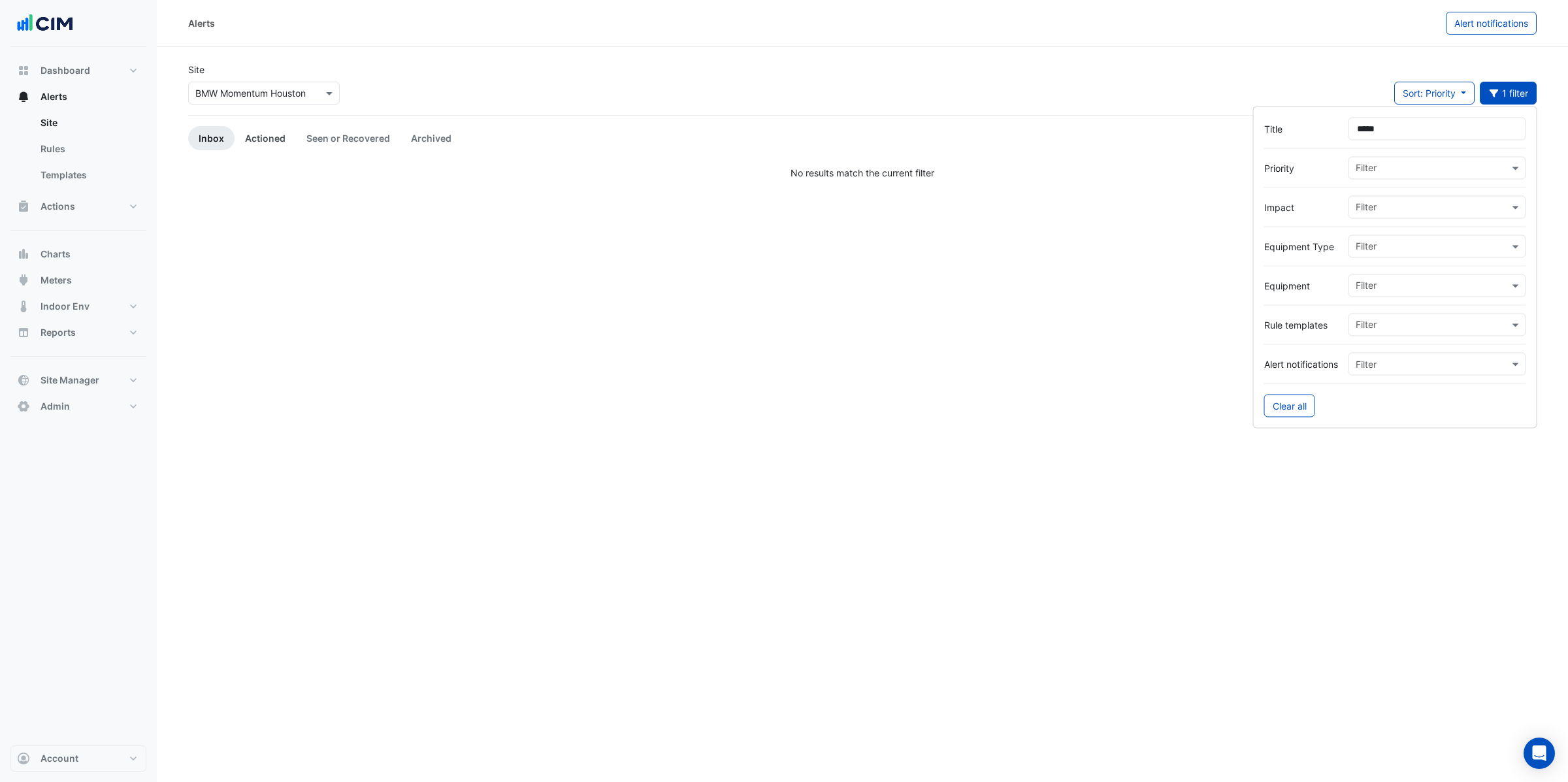
click at [269, 138] on link "Actioned" at bounding box center [265, 138] width 62 height 24
click at [346, 127] on link "Seen or Recovered" at bounding box center [349, 138] width 104 height 24
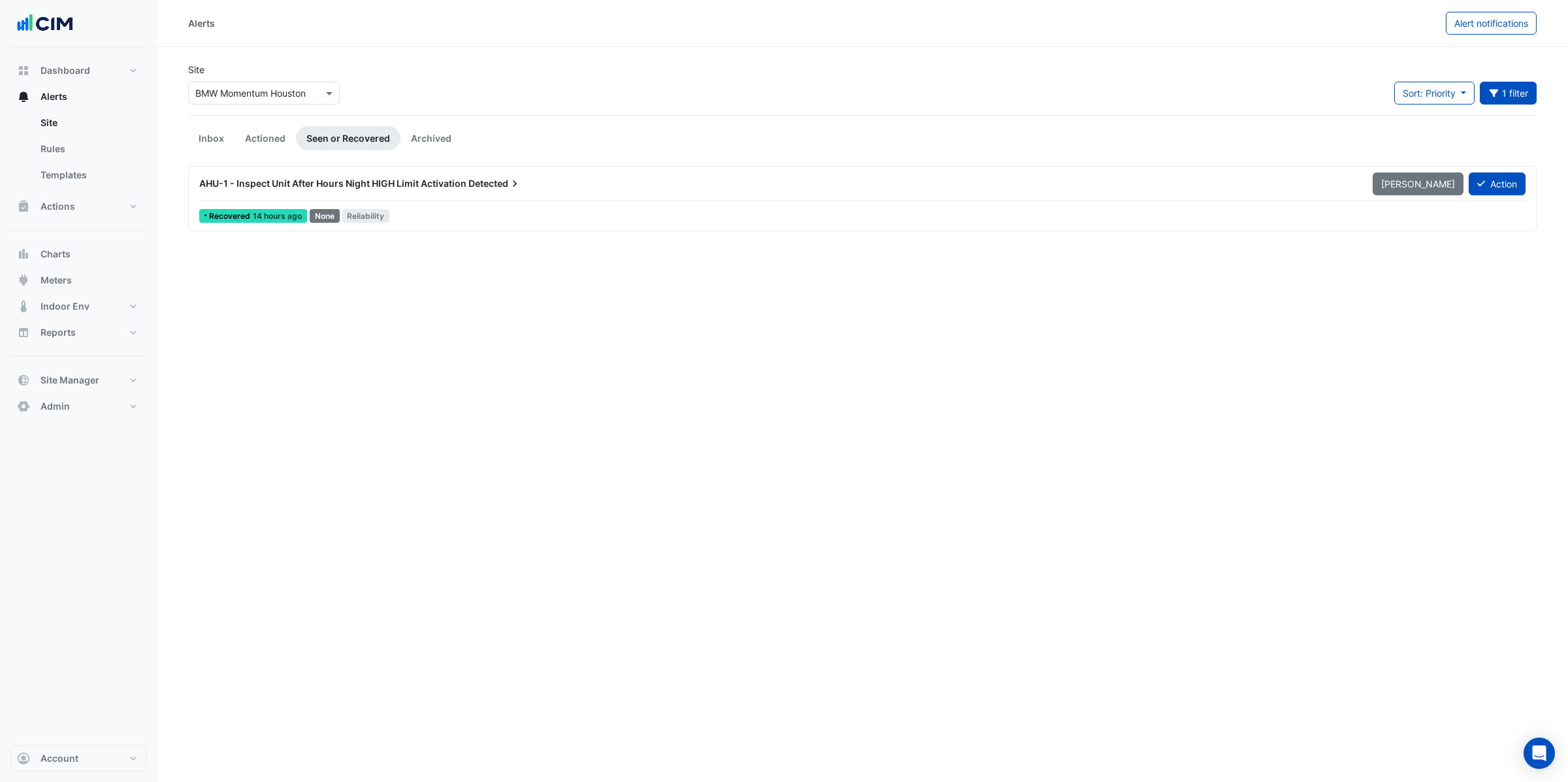
click at [430, 189] on div "AHU-1 - Inspect Unit After Hours Night HIGH Limit Activation Detected" at bounding box center [778, 183] width 1158 height 13
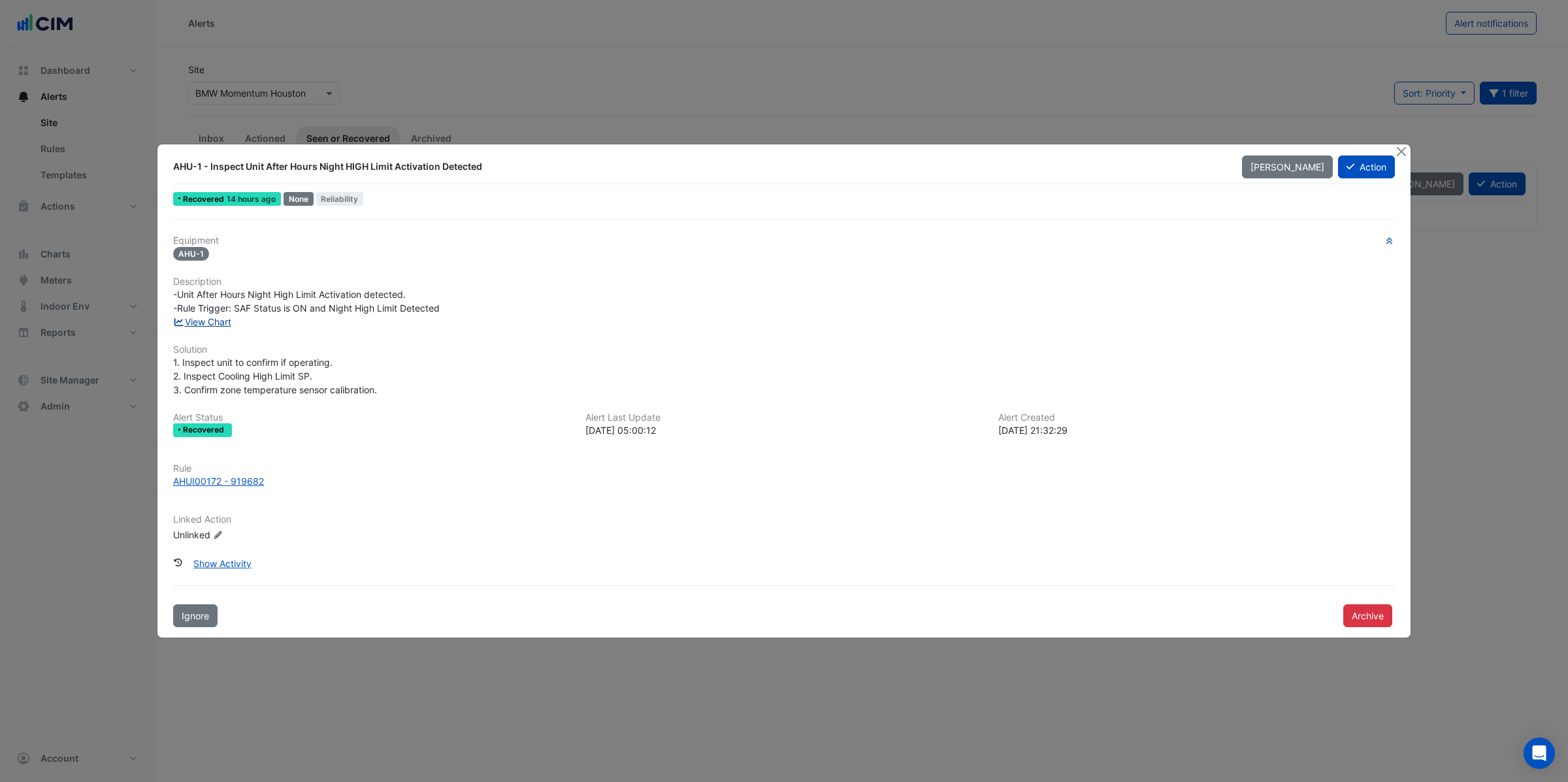
click at [205, 319] on link "View Chart" at bounding box center [202, 321] width 58 height 11
click at [1407, 150] on button "Close" at bounding box center [1401, 152] width 14 height 14
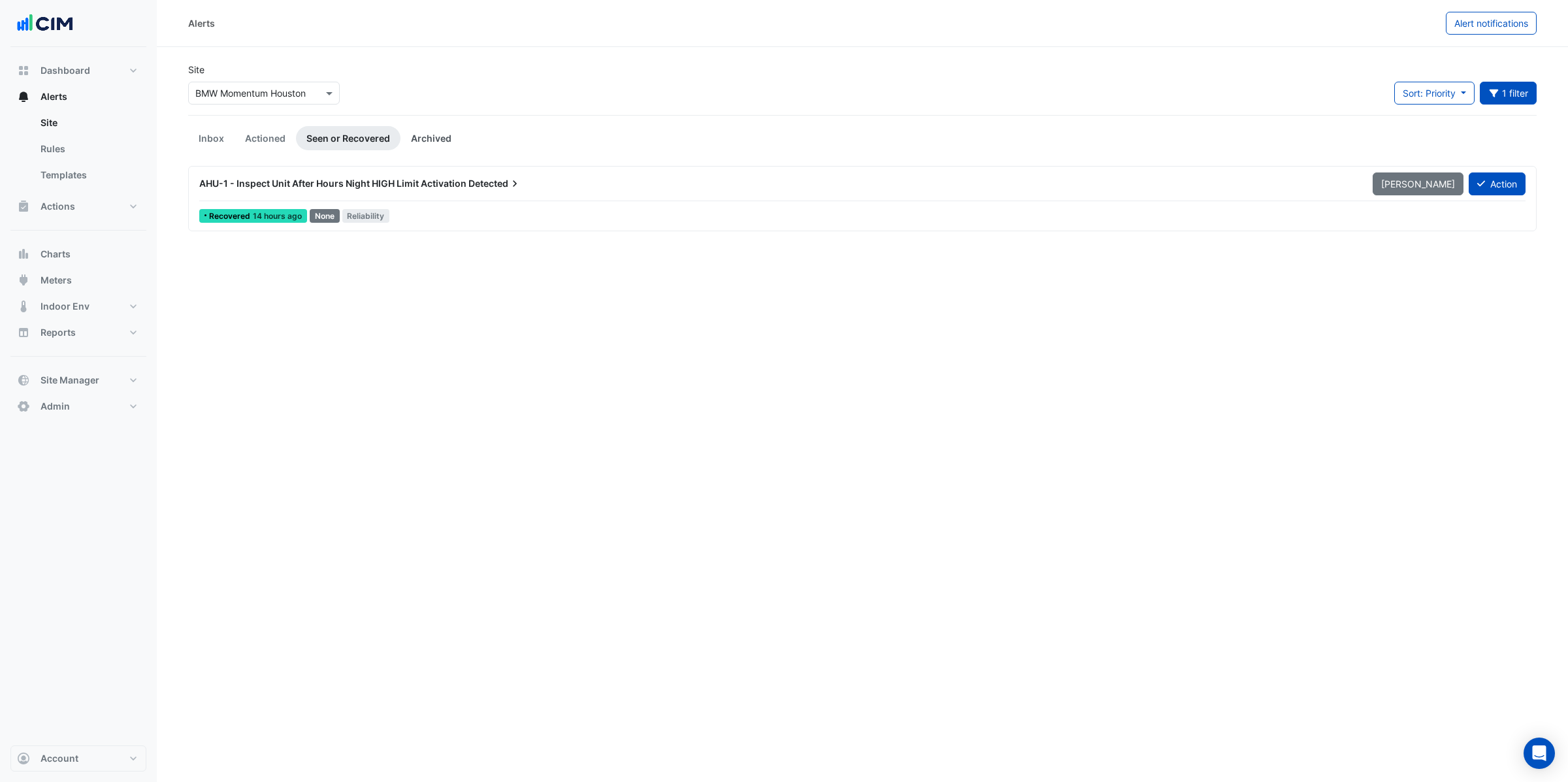
click at [448, 136] on link "Archived" at bounding box center [432, 138] width 62 height 24
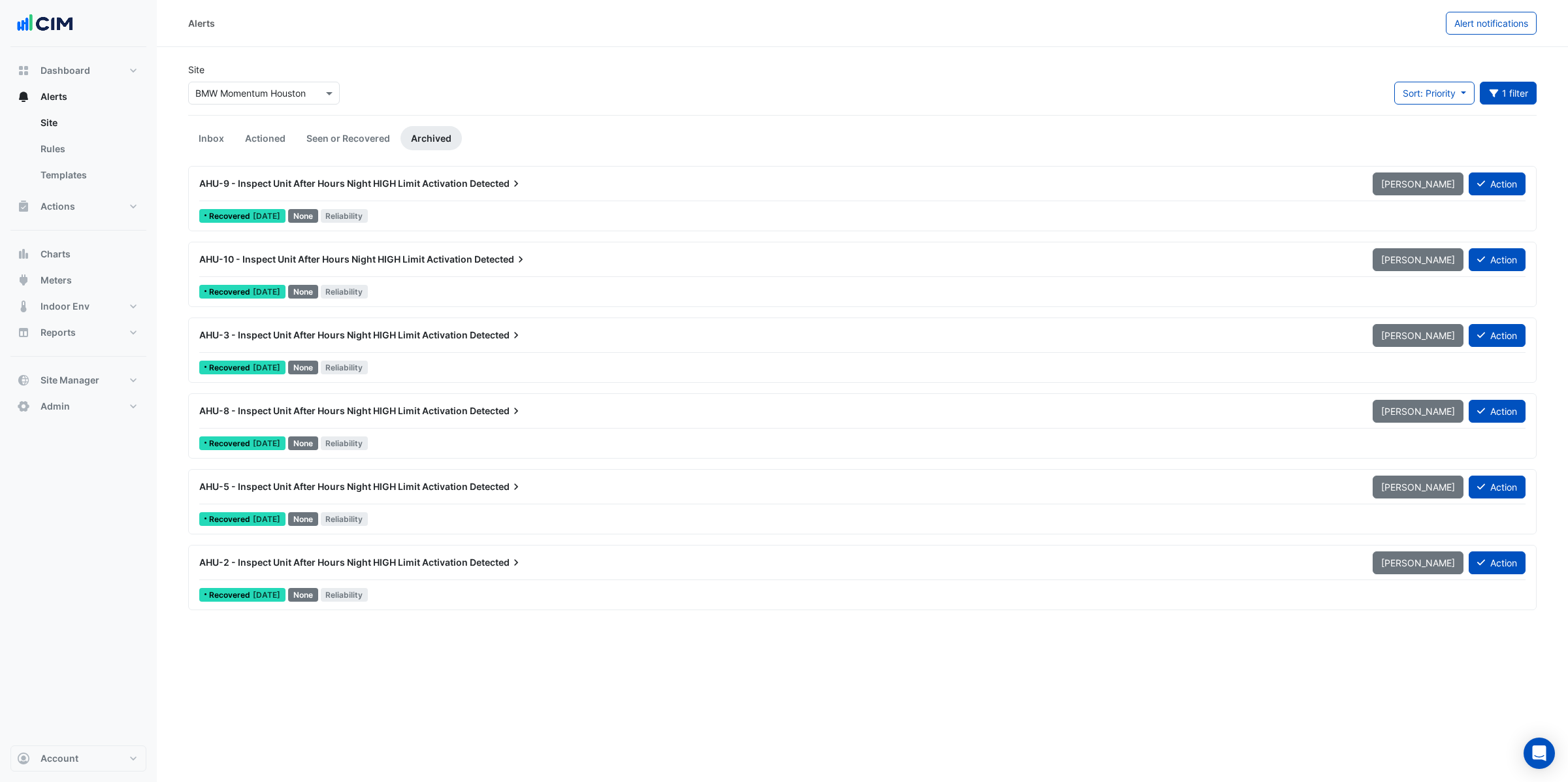
click at [368, 590] on span "Reliability" at bounding box center [345, 595] width 48 height 14
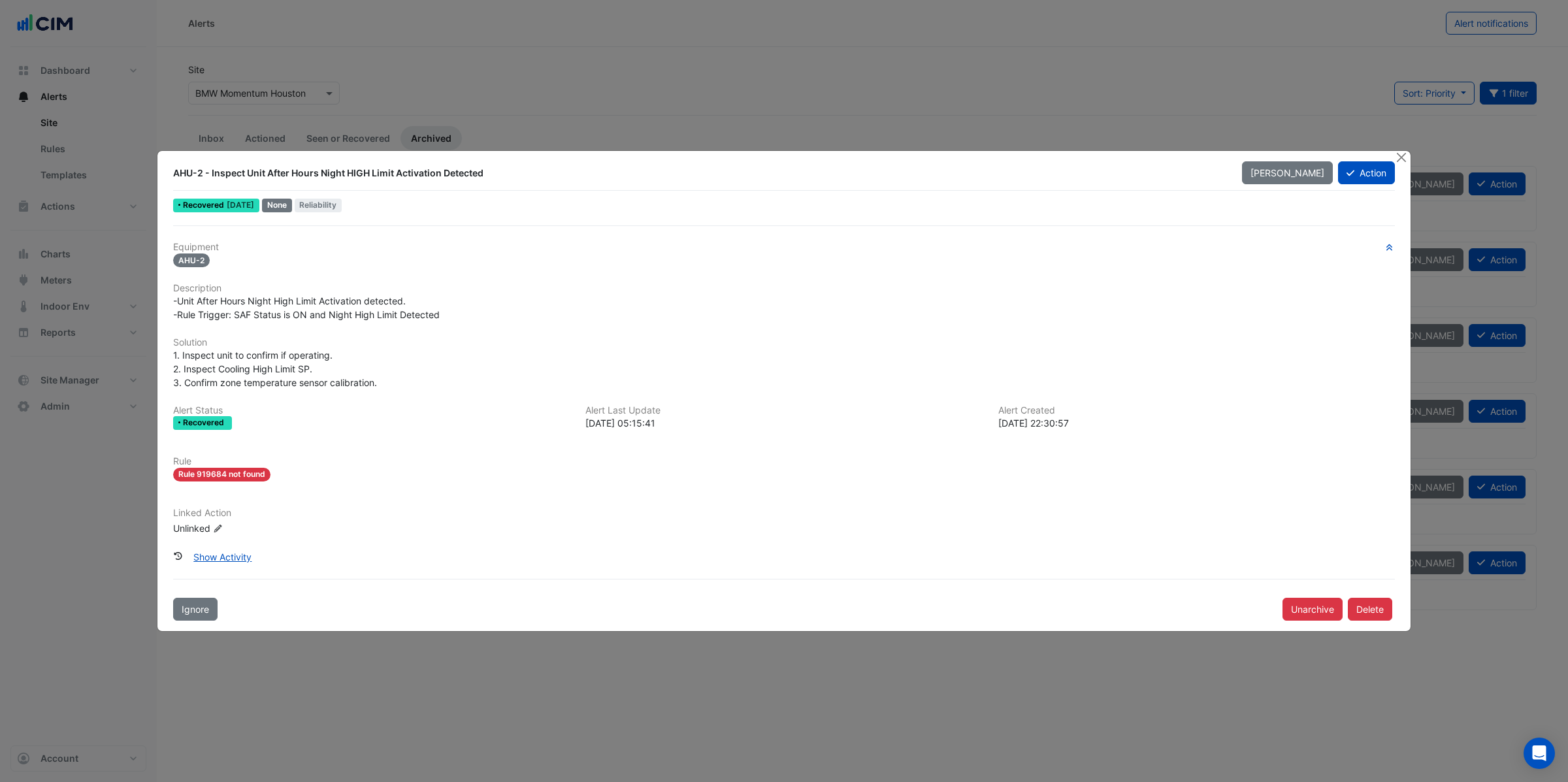
click at [1409, 158] on div at bounding box center [1402, 158] width 16 height 15
click at [1400, 158] on button "Close" at bounding box center [1401, 158] width 14 height 14
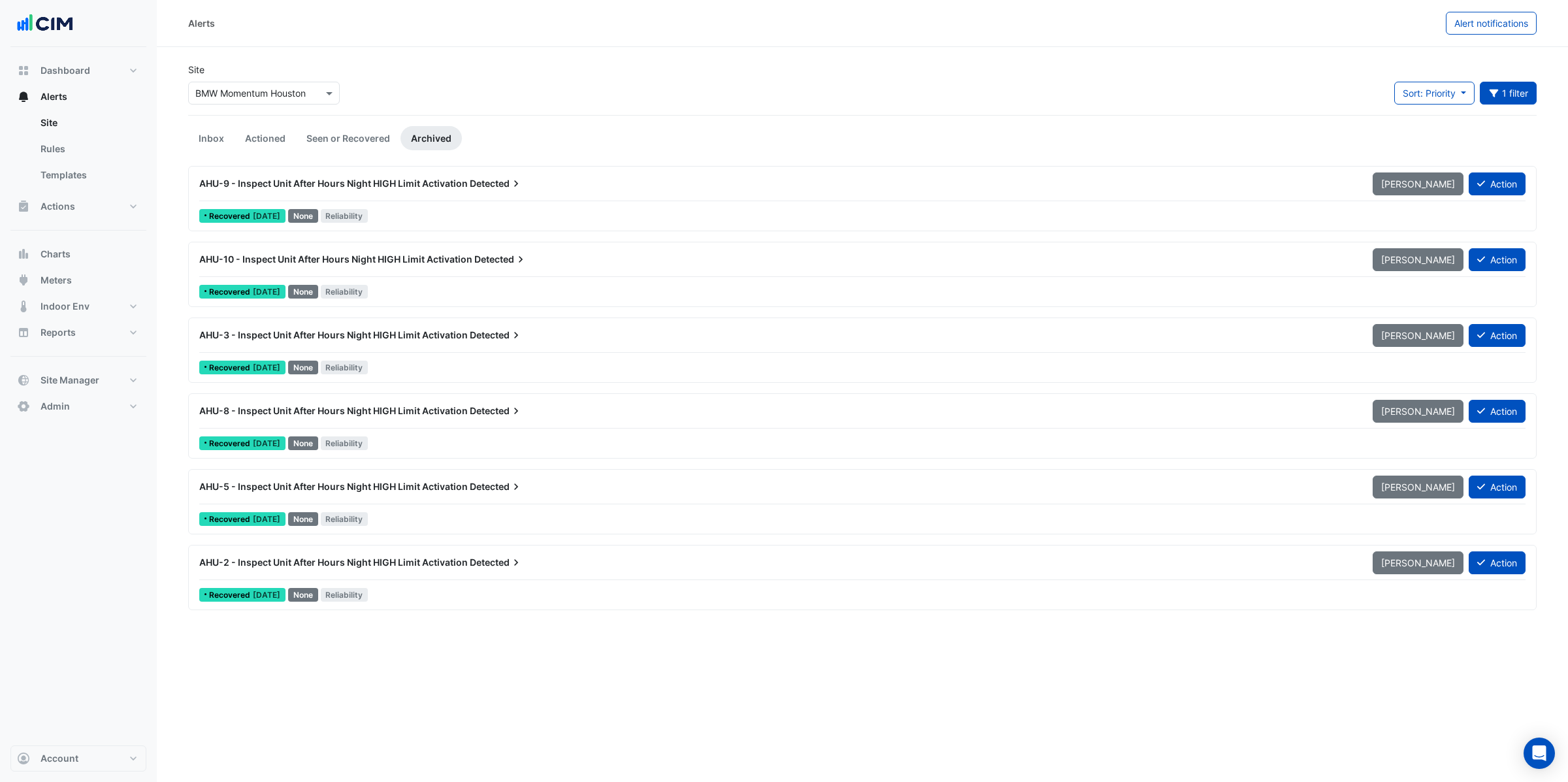
click at [335, 565] on span "AHU-2 - Inspect Unit After Hours Night HIGH Limit Activation" at bounding box center [334, 562] width 269 height 11
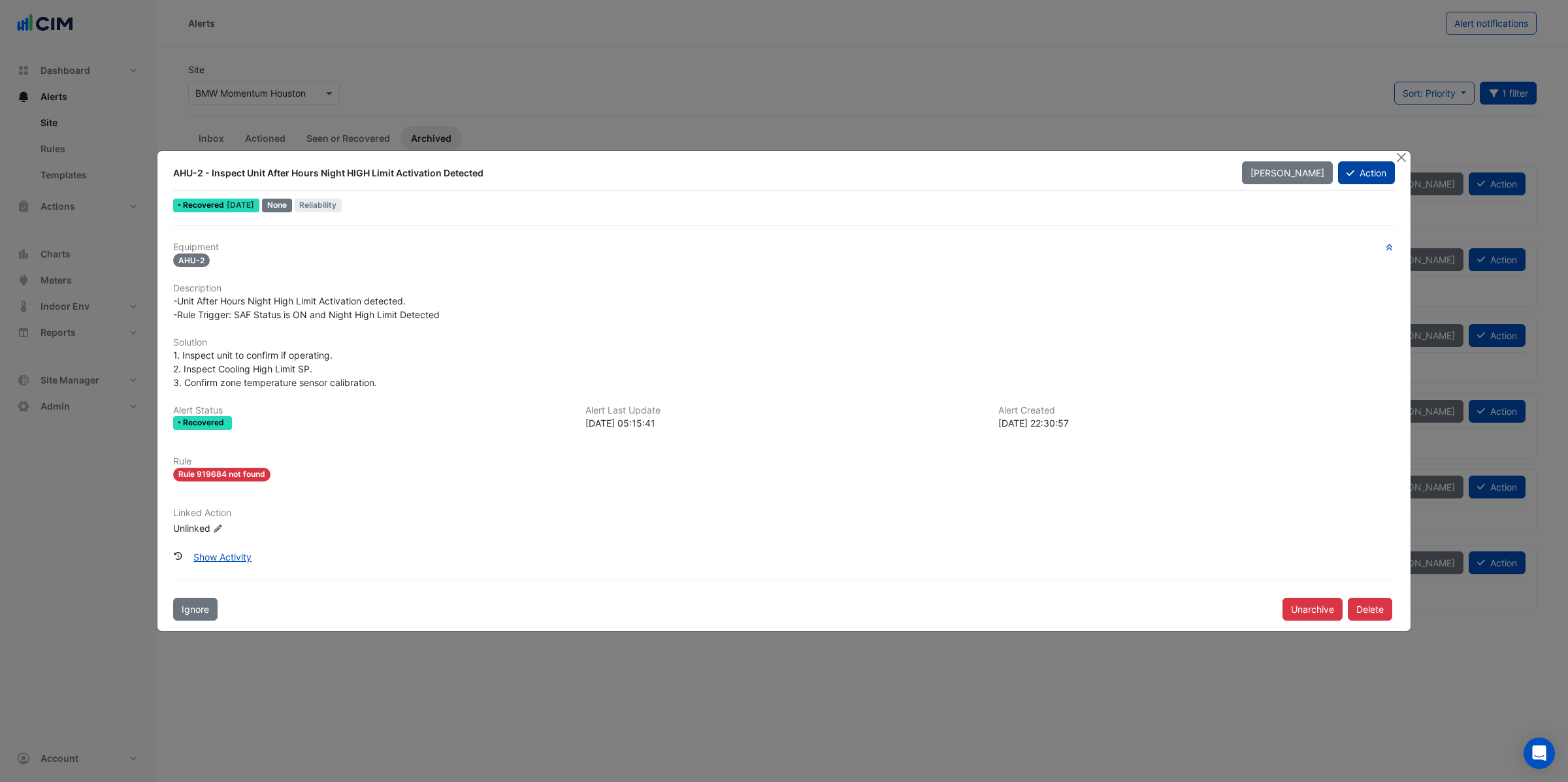
click at [1364, 180] on button "Action" at bounding box center [1367, 172] width 57 height 23
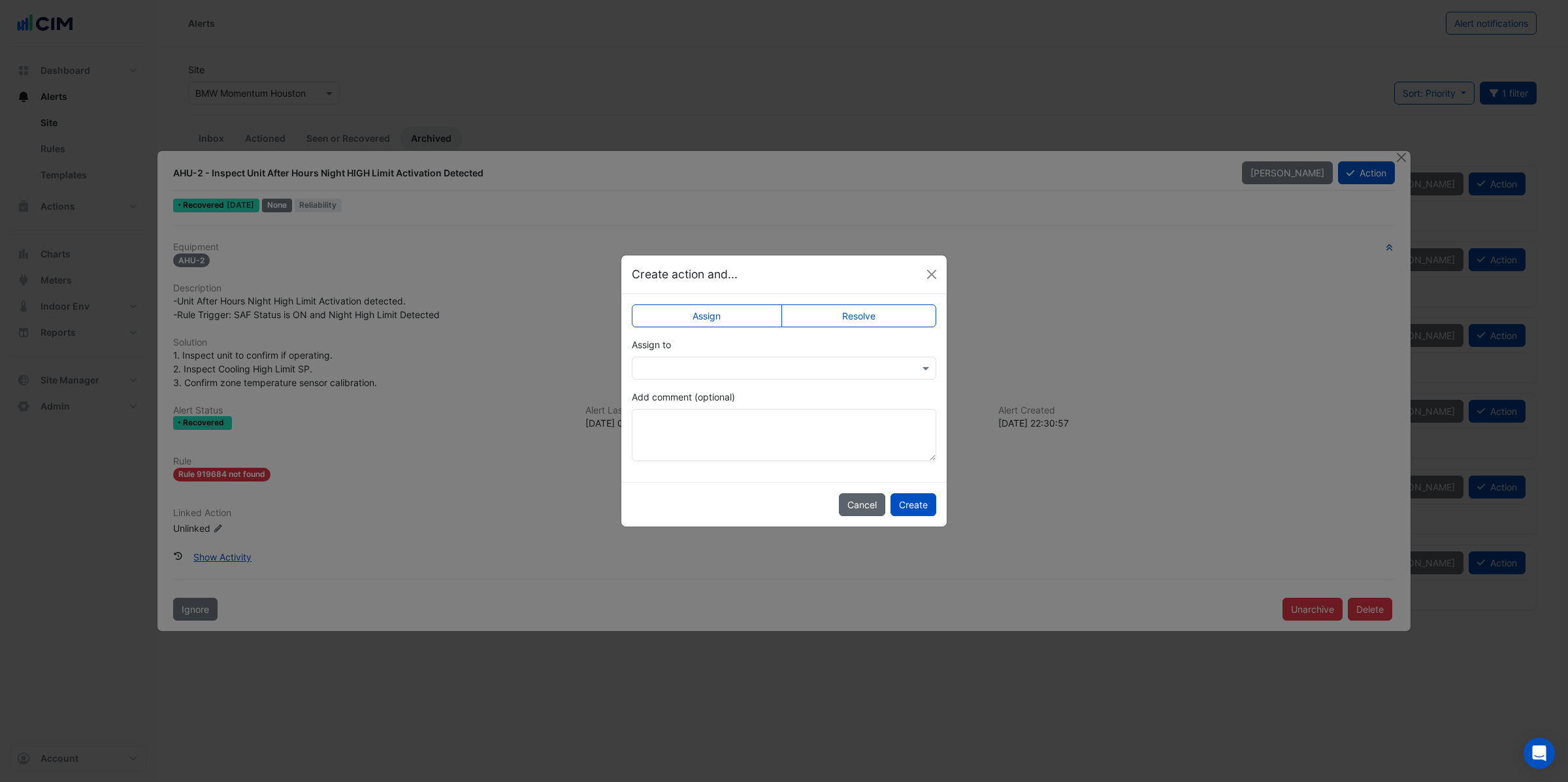
drag, startPoint x: 838, startPoint y: 498, endPoint x: 846, endPoint y: 500, distance: 8.2
click at [839, 498] on button "Cancel" at bounding box center [862, 504] width 46 height 23
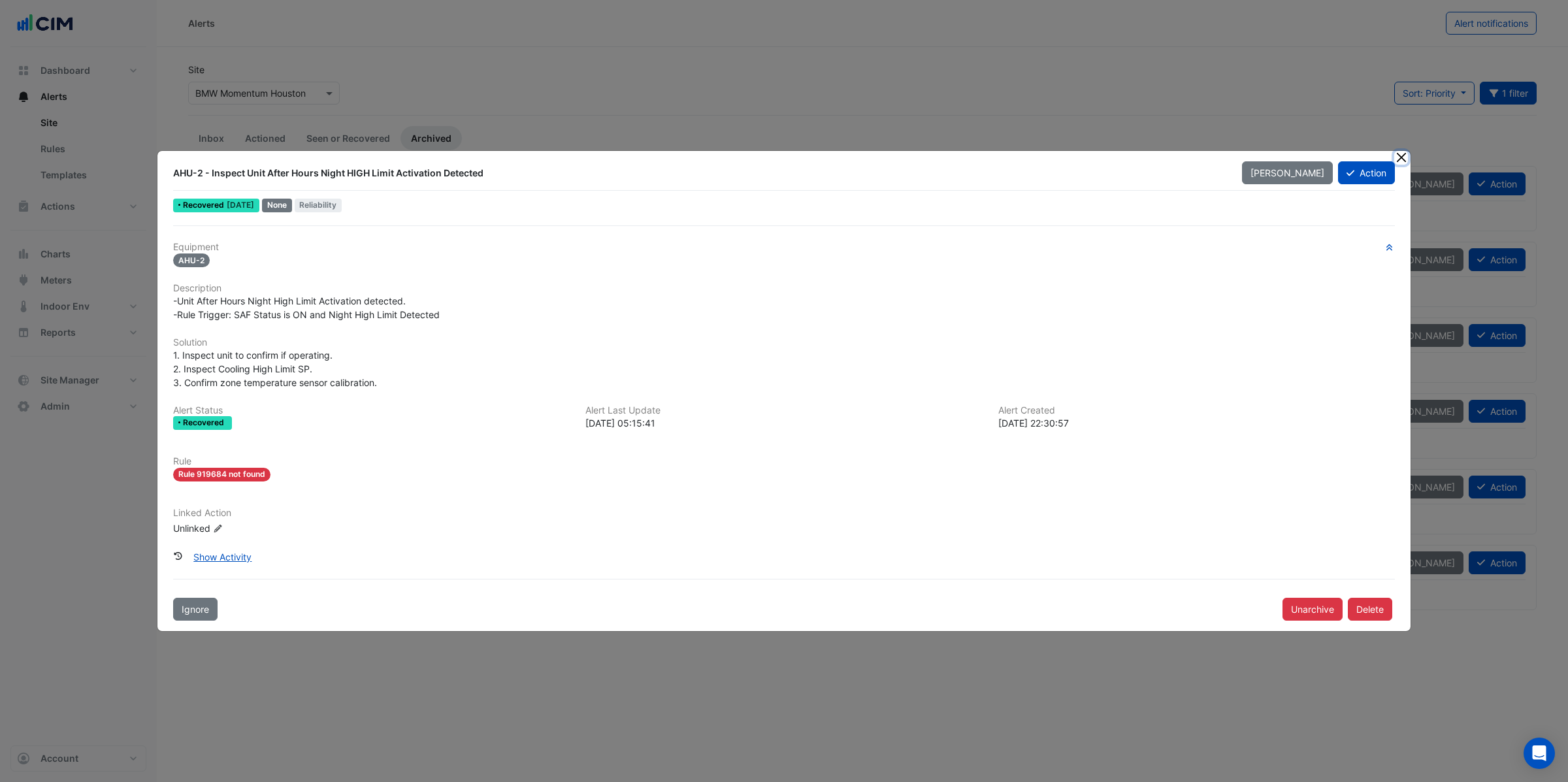
click at [1402, 158] on button "Close" at bounding box center [1401, 158] width 14 height 14
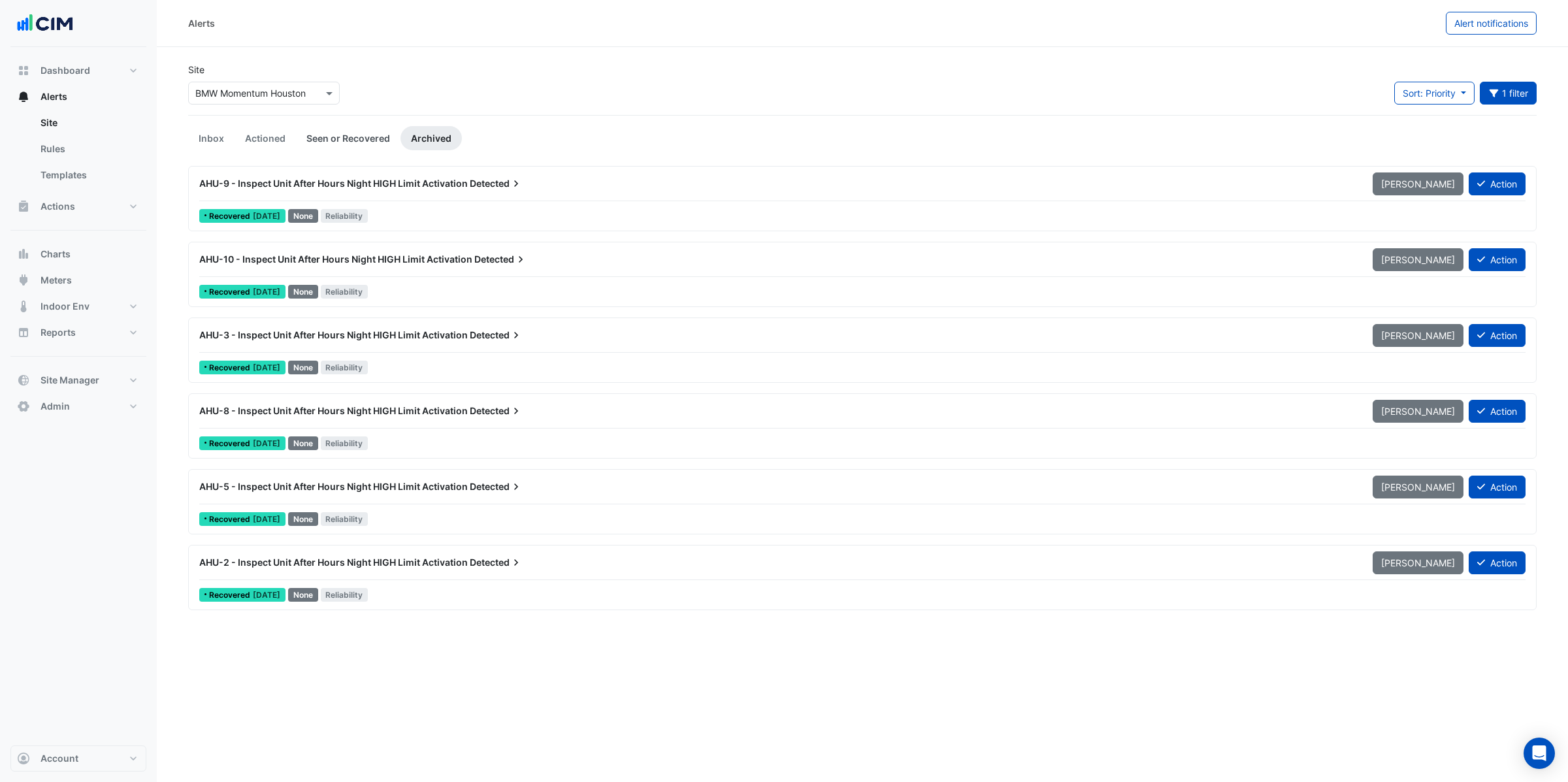
click at [364, 139] on link "Seen or Recovered" at bounding box center [349, 138] width 104 height 24
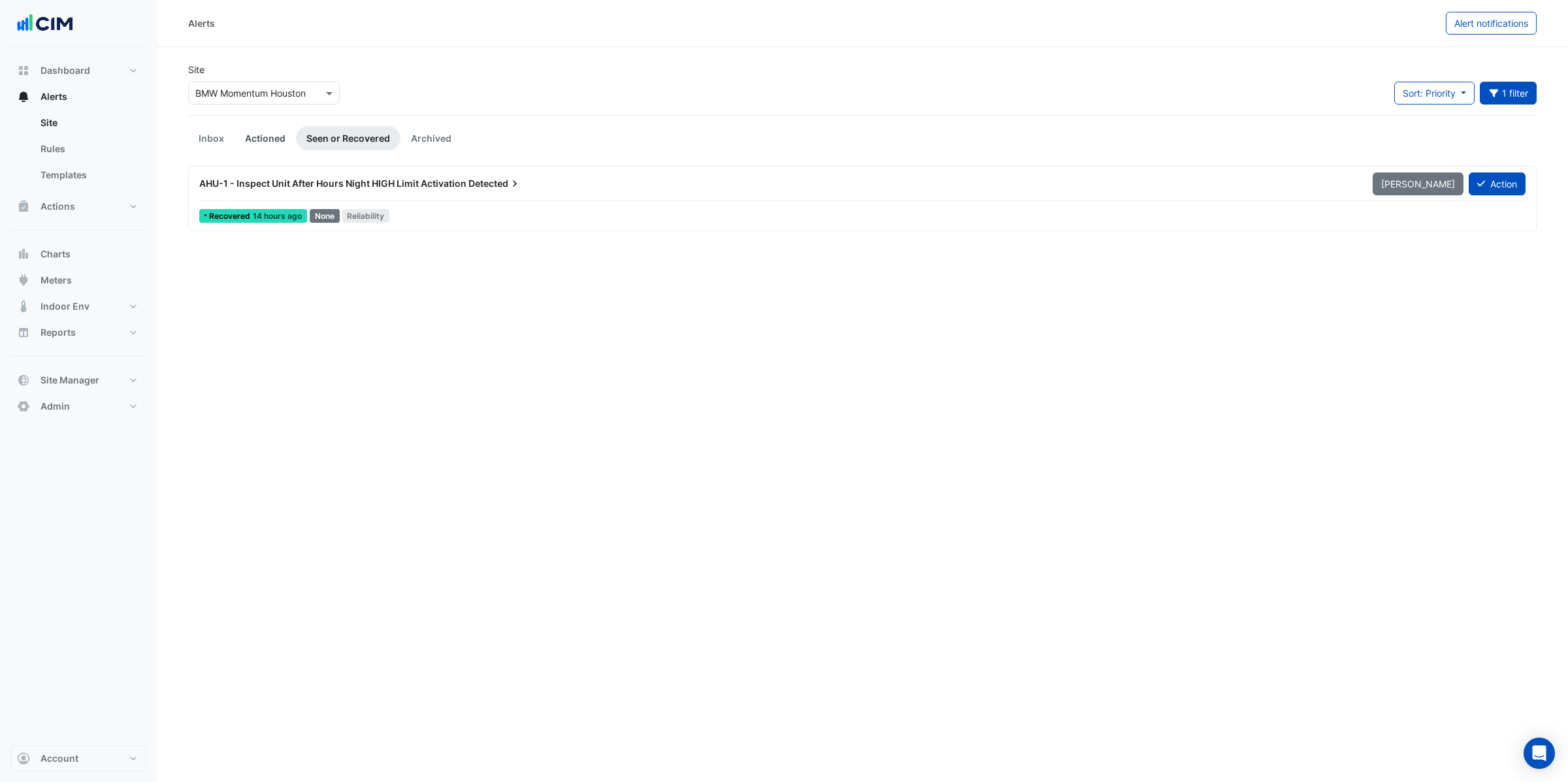
click at [271, 133] on link "Actioned" at bounding box center [265, 138] width 62 height 24
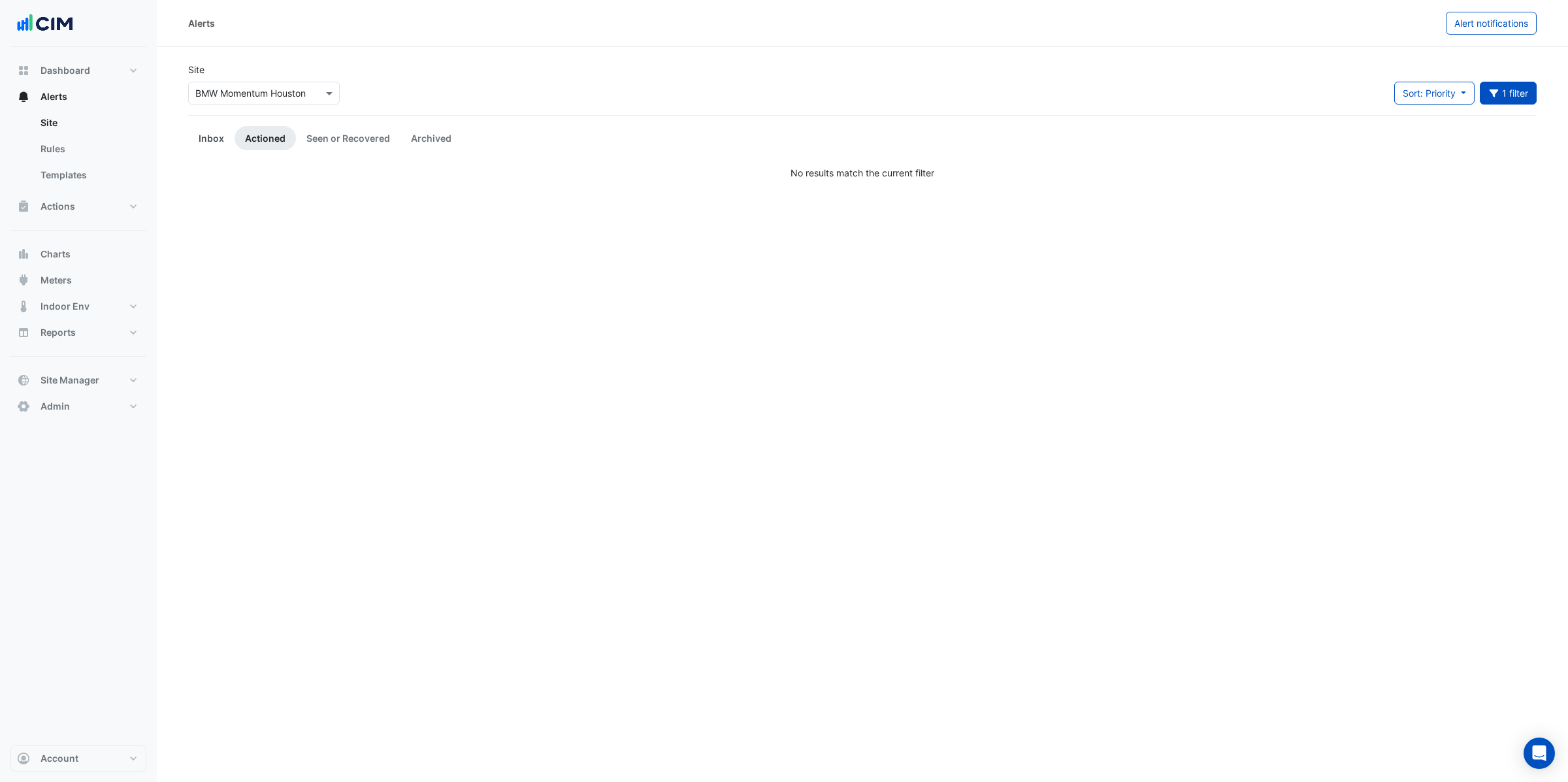
click at [211, 141] on link "Inbox" at bounding box center [212, 138] width 46 height 24
click at [68, 159] on link "Rules" at bounding box center [88, 149] width 116 height 27
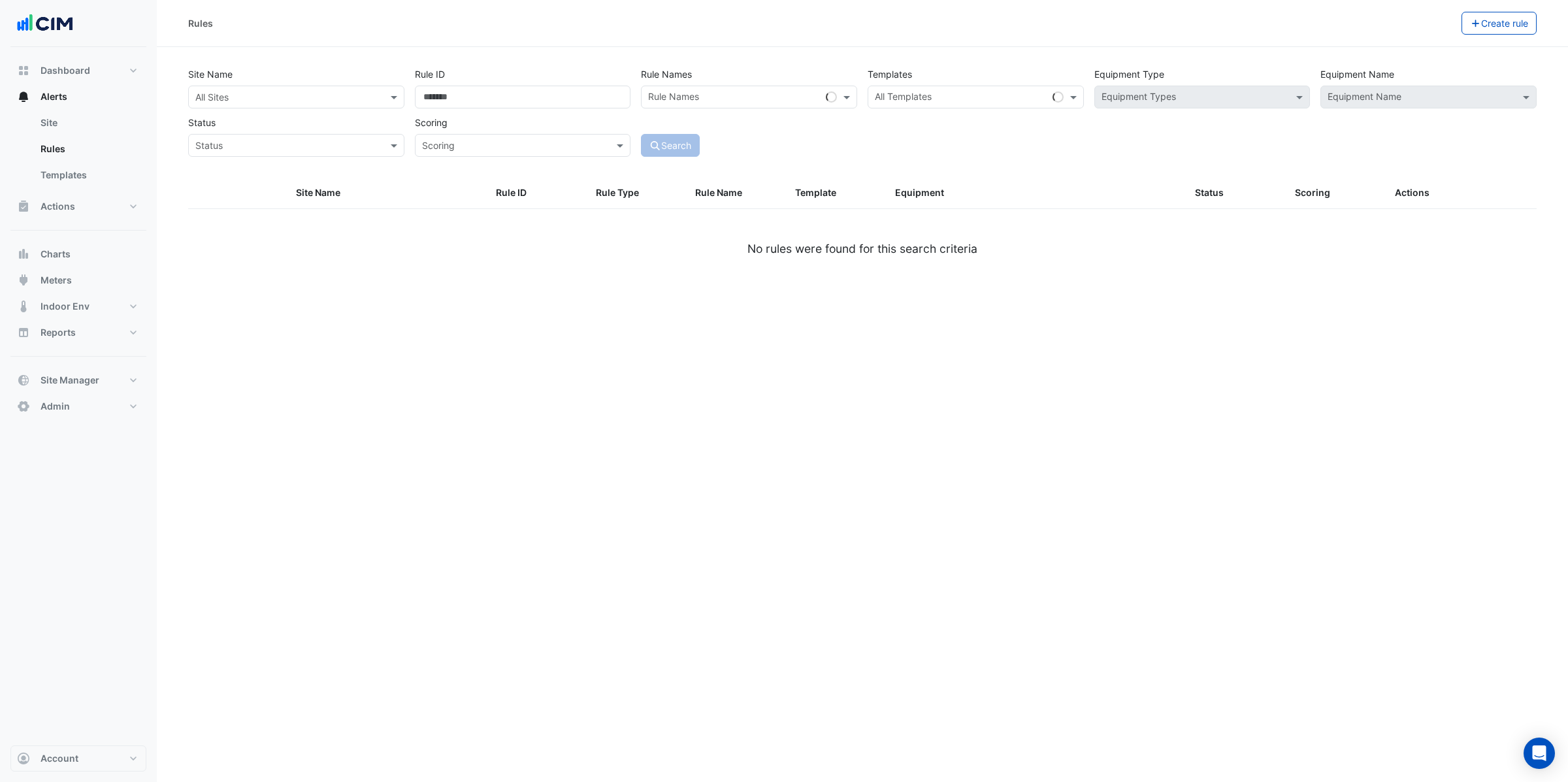
click at [296, 108] on div "All Sites" at bounding box center [296, 97] width 217 height 23
type input "******"
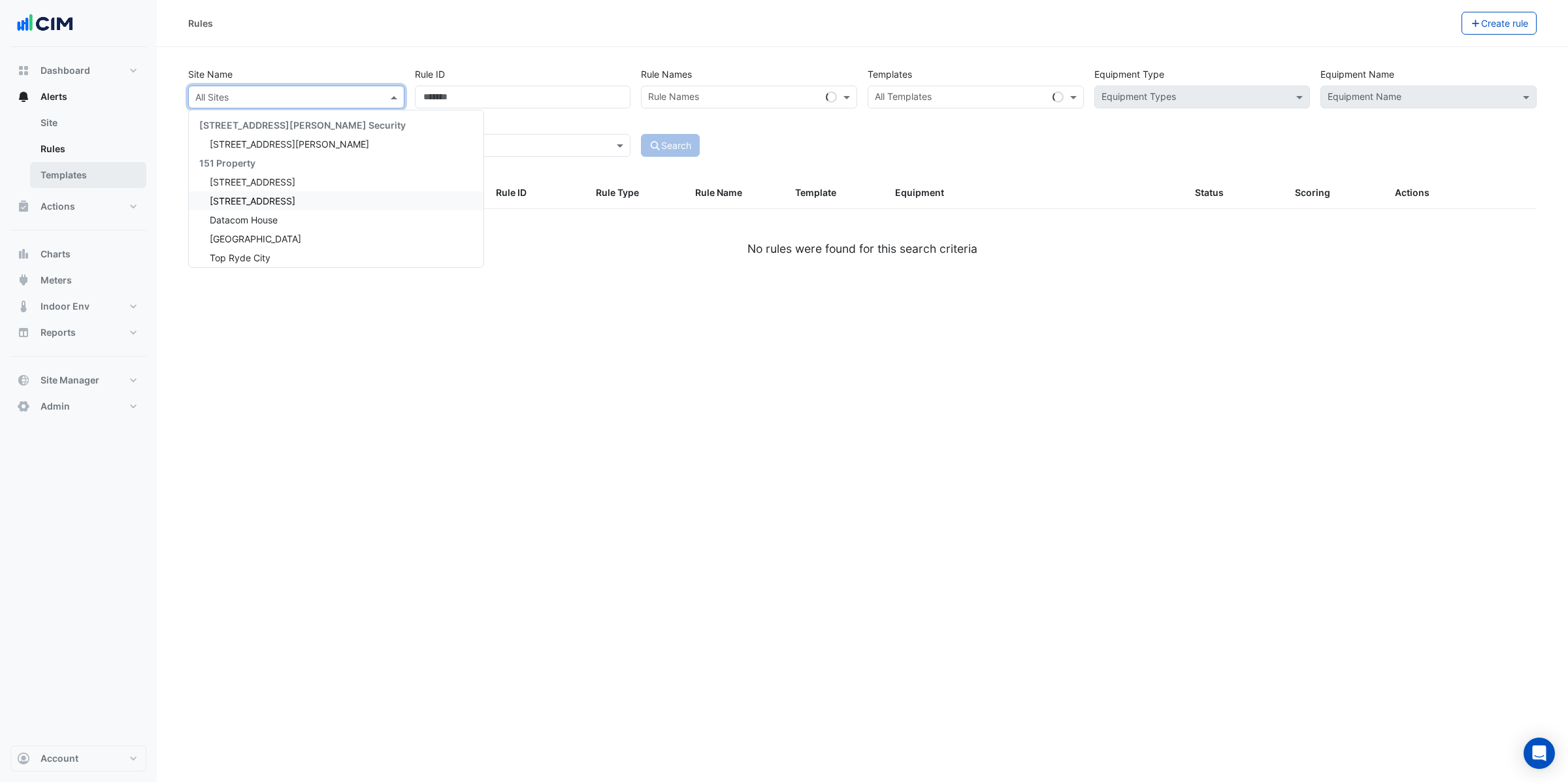
click at [72, 165] on link "Templates" at bounding box center [88, 175] width 116 height 27
select select
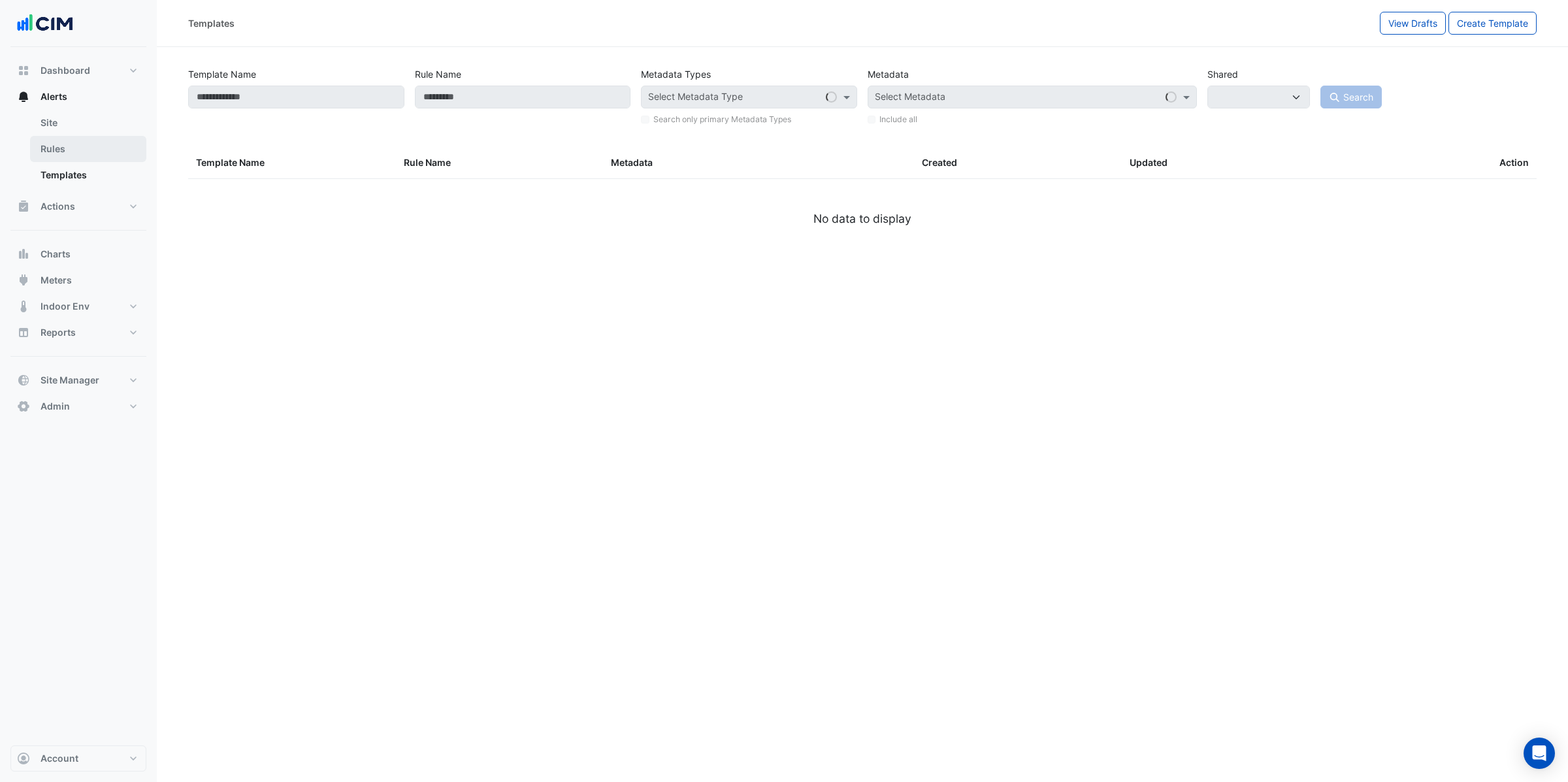
click at [69, 142] on link "Rules" at bounding box center [88, 149] width 116 height 27
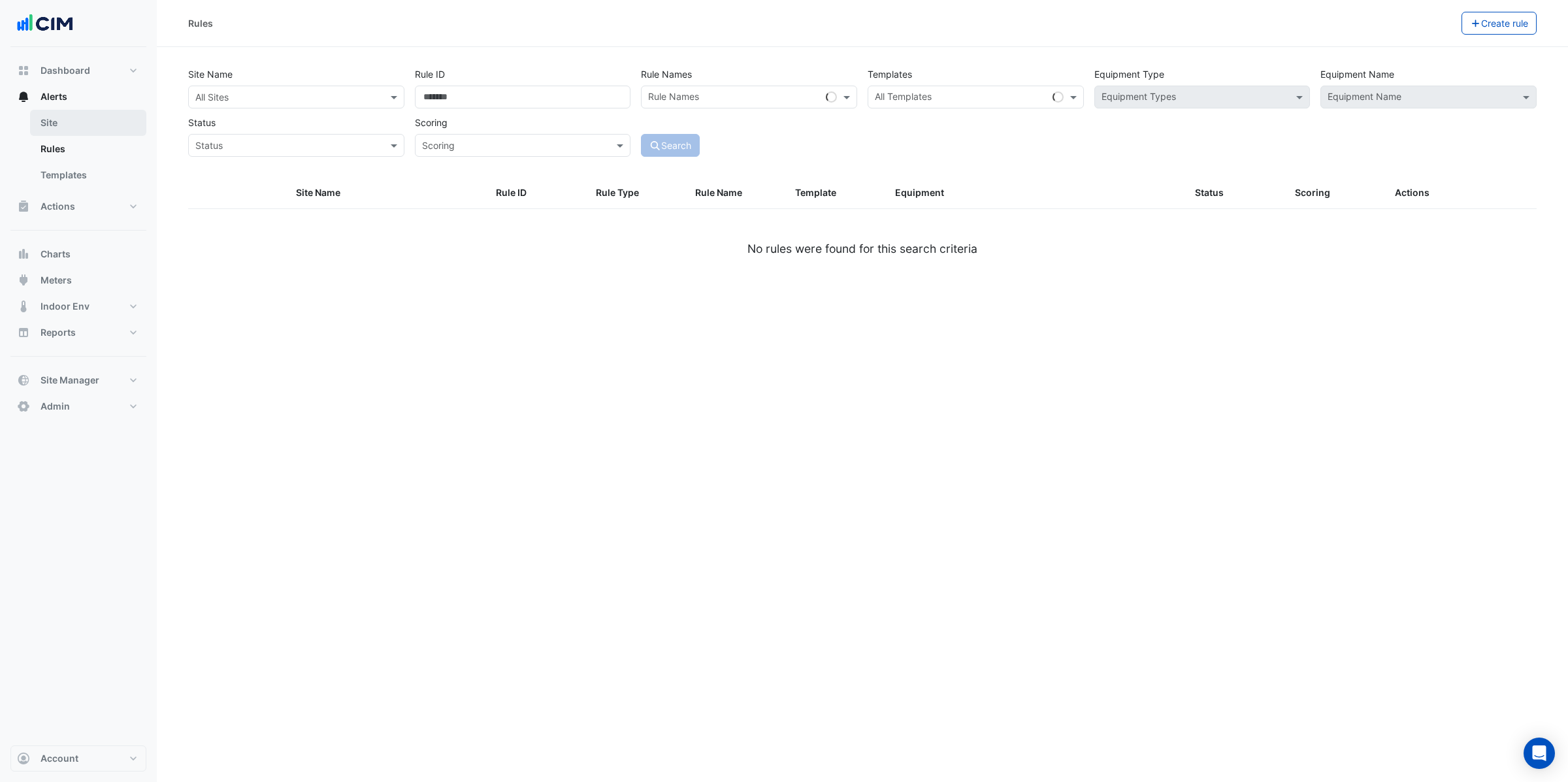
click at [77, 124] on link "Site" at bounding box center [88, 122] width 116 height 27
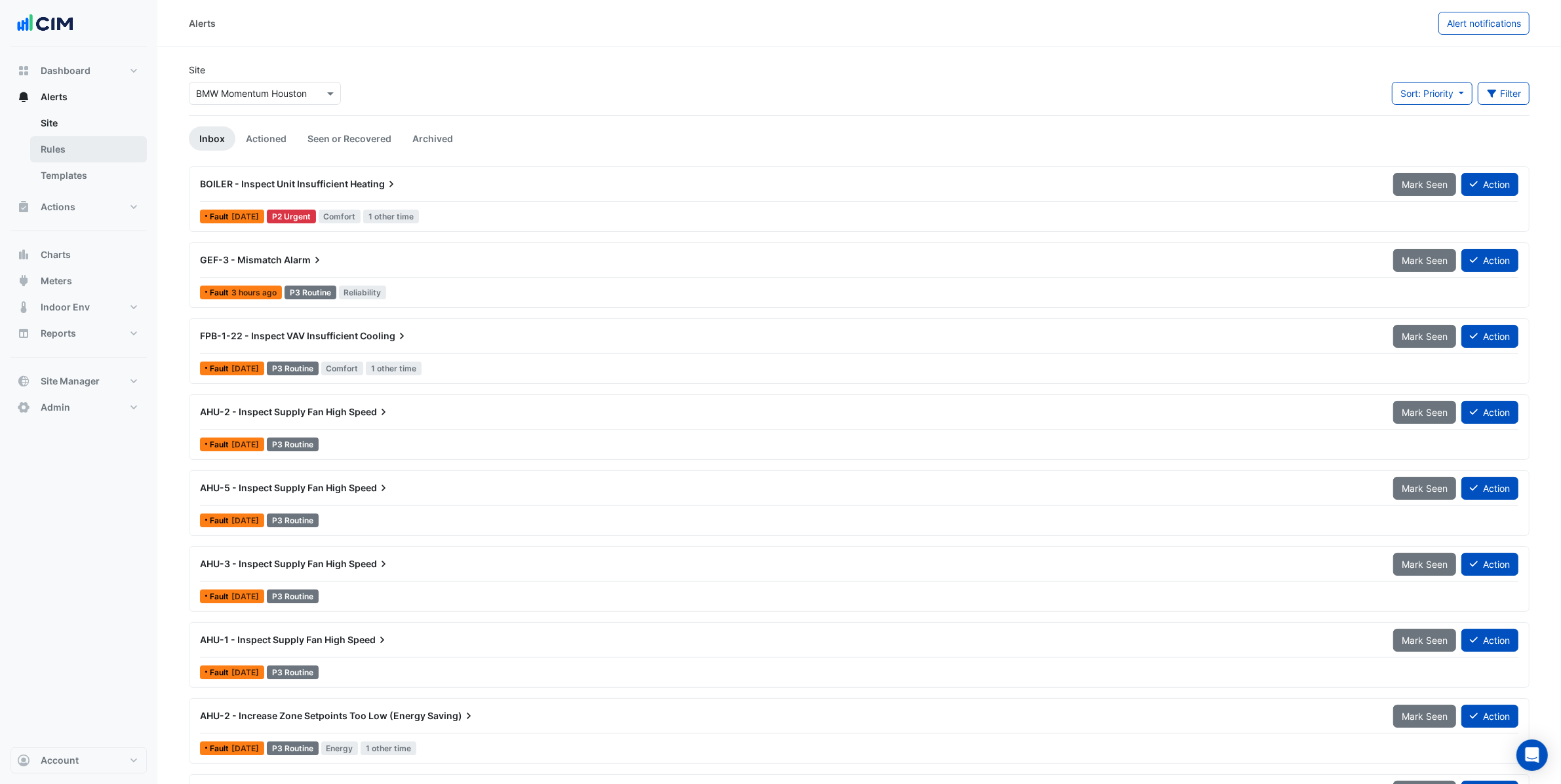
click at [126, 149] on link "Rules" at bounding box center [88, 149] width 117 height 27
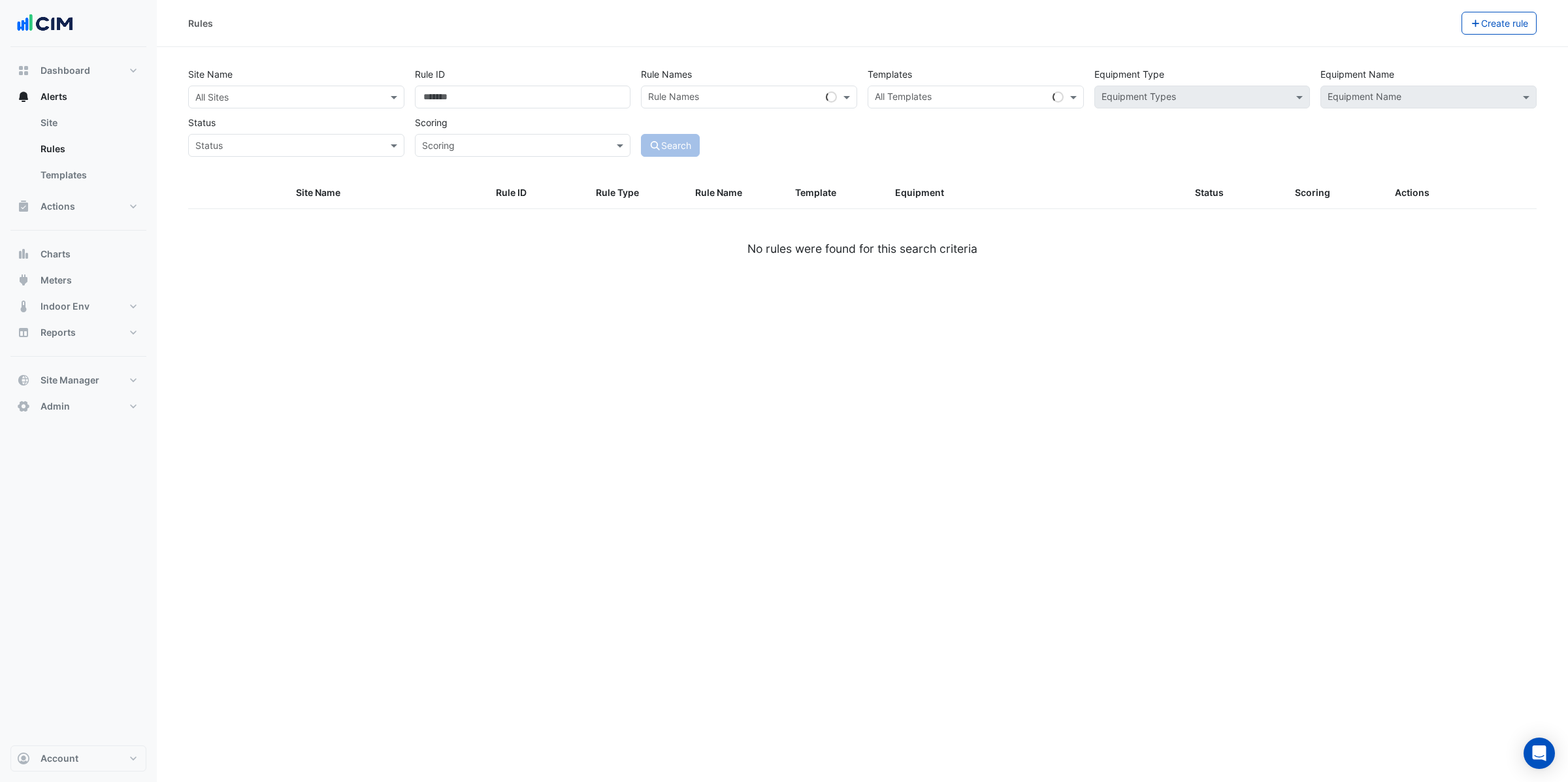
click at [288, 91] on input "text" at bounding box center [283, 98] width 176 height 14
type input "********"
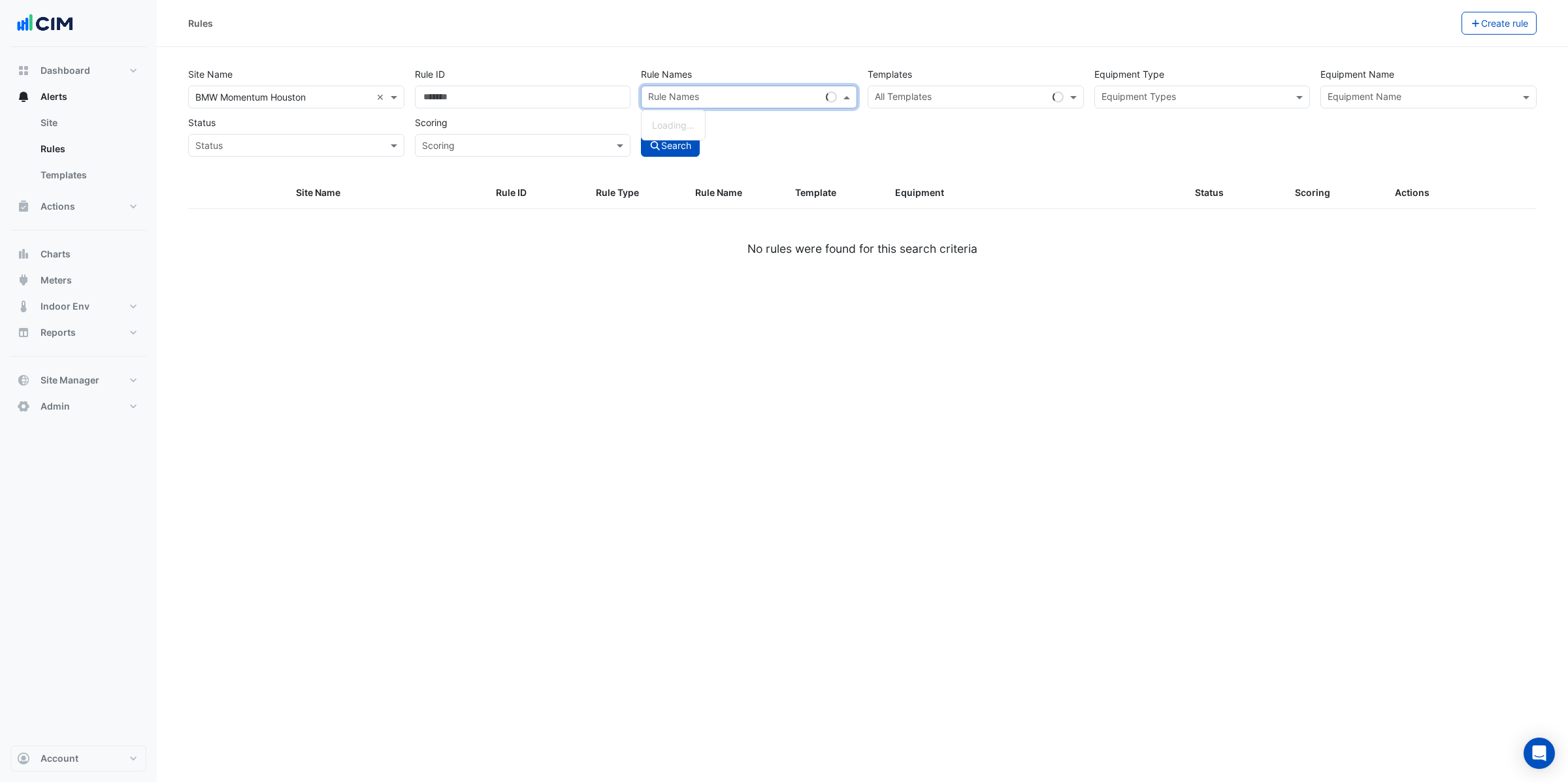
click at [742, 104] on div at bounding box center [734, 98] width 175 height 17
type input "*"
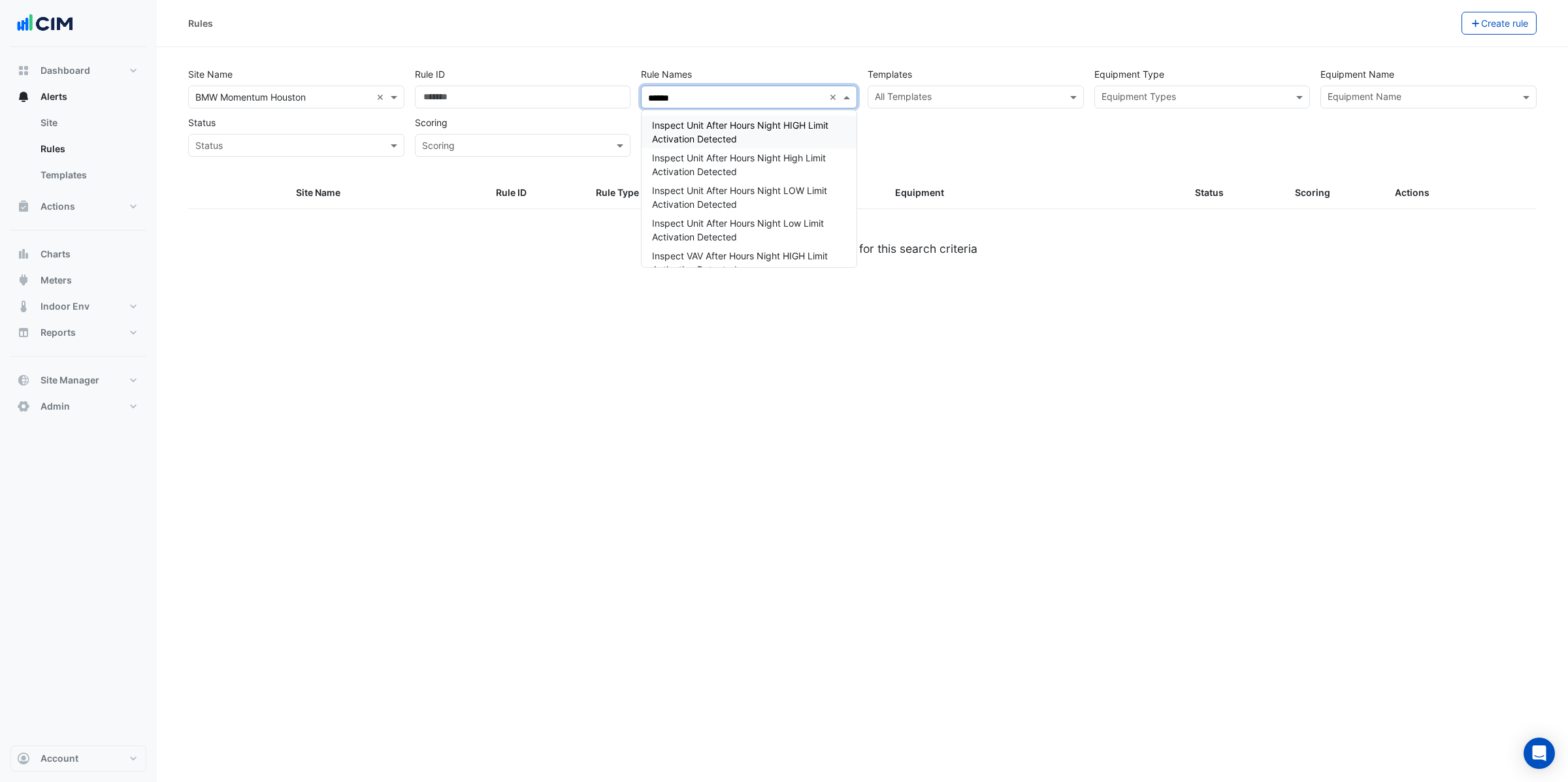
click at [825, 129] on span "Inspect Unit After Hours Night HIGH Limit Activation Detected" at bounding box center [740, 132] width 176 height 25
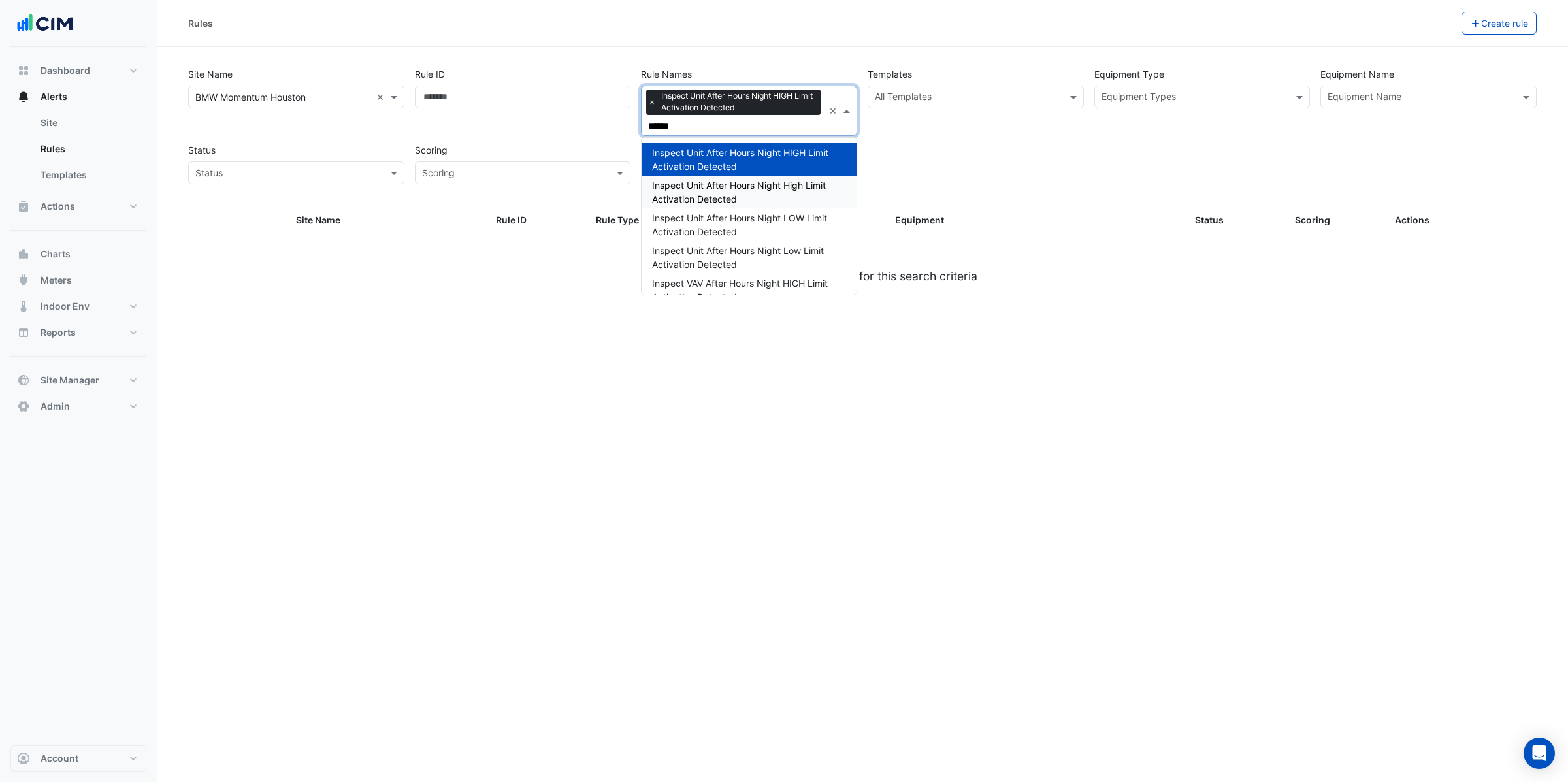
click at [803, 190] on div "Inspect Unit After Hours Night High Limit Activation Detected" at bounding box center [748, 192] width 215 height 33
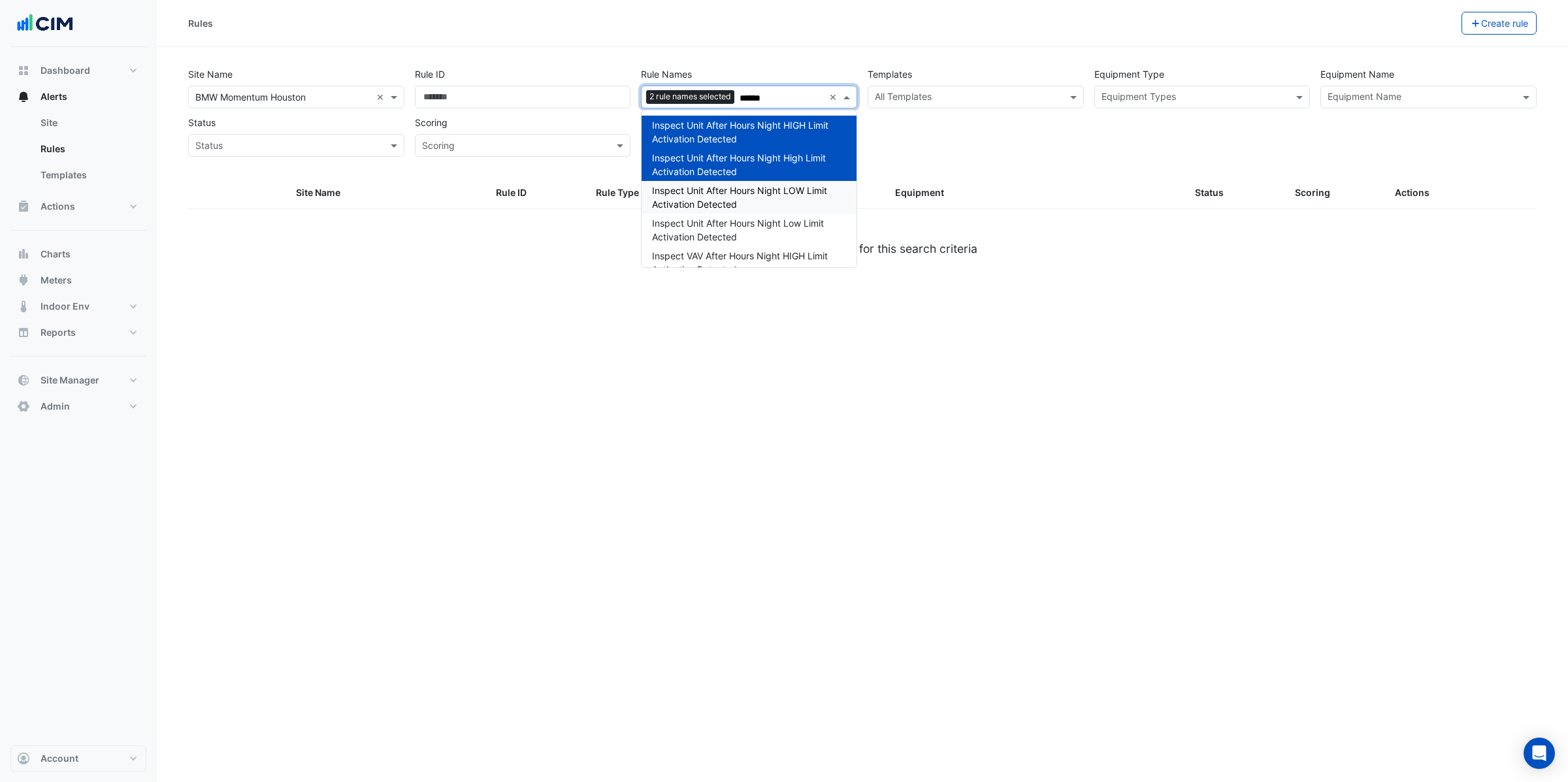
click at [809, 200] on div "Inspect Unit After Hours Night LOW Limit Activation Detected" at bounding box center [748, 197] width 215 height 33
click at [803, 222] on span "Inspect Unit After Hours Night Low Limit Activation Detected" at bounding box center [737, 230] width 172 height 25
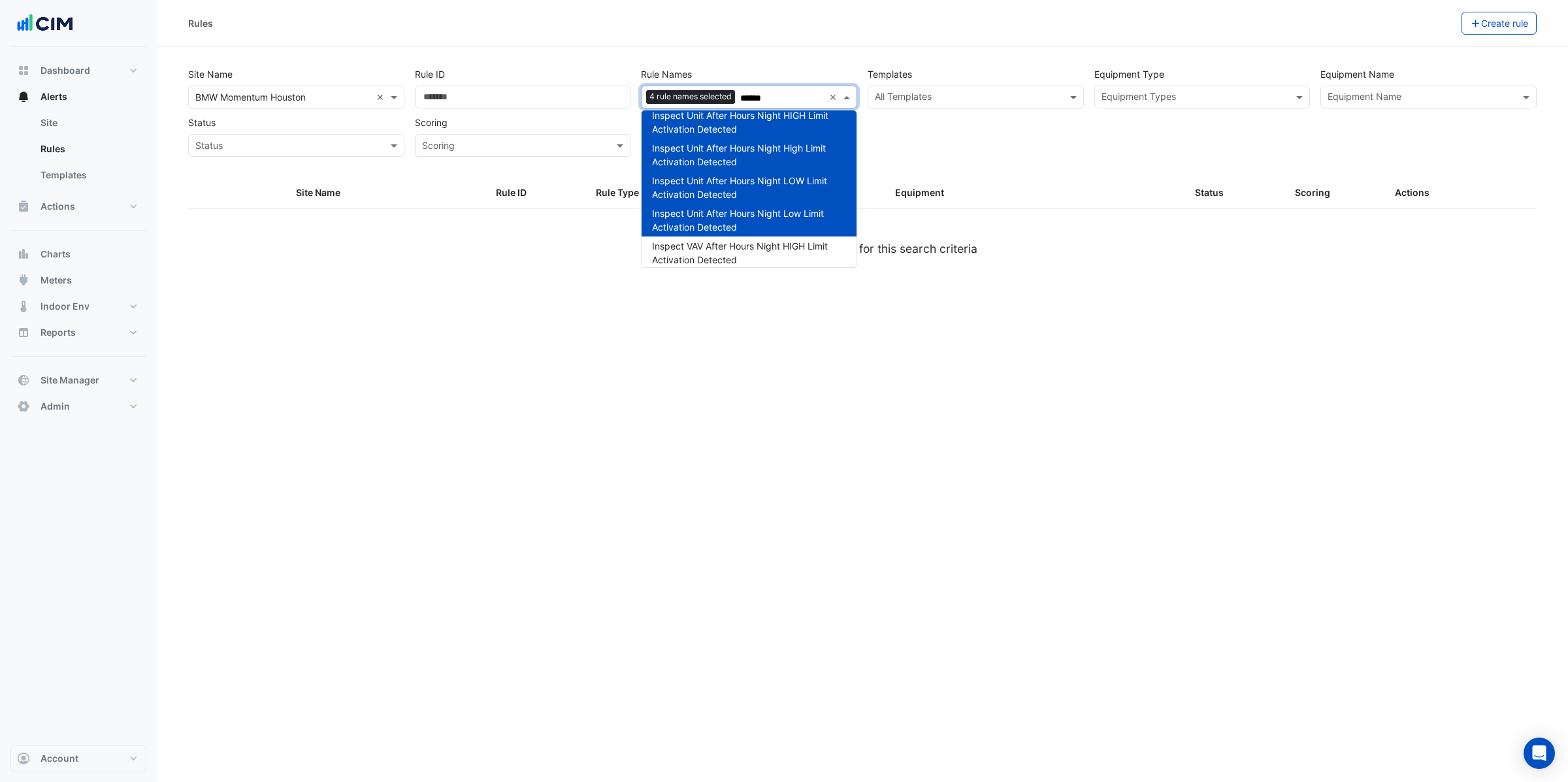
scroll to position [23, 0]
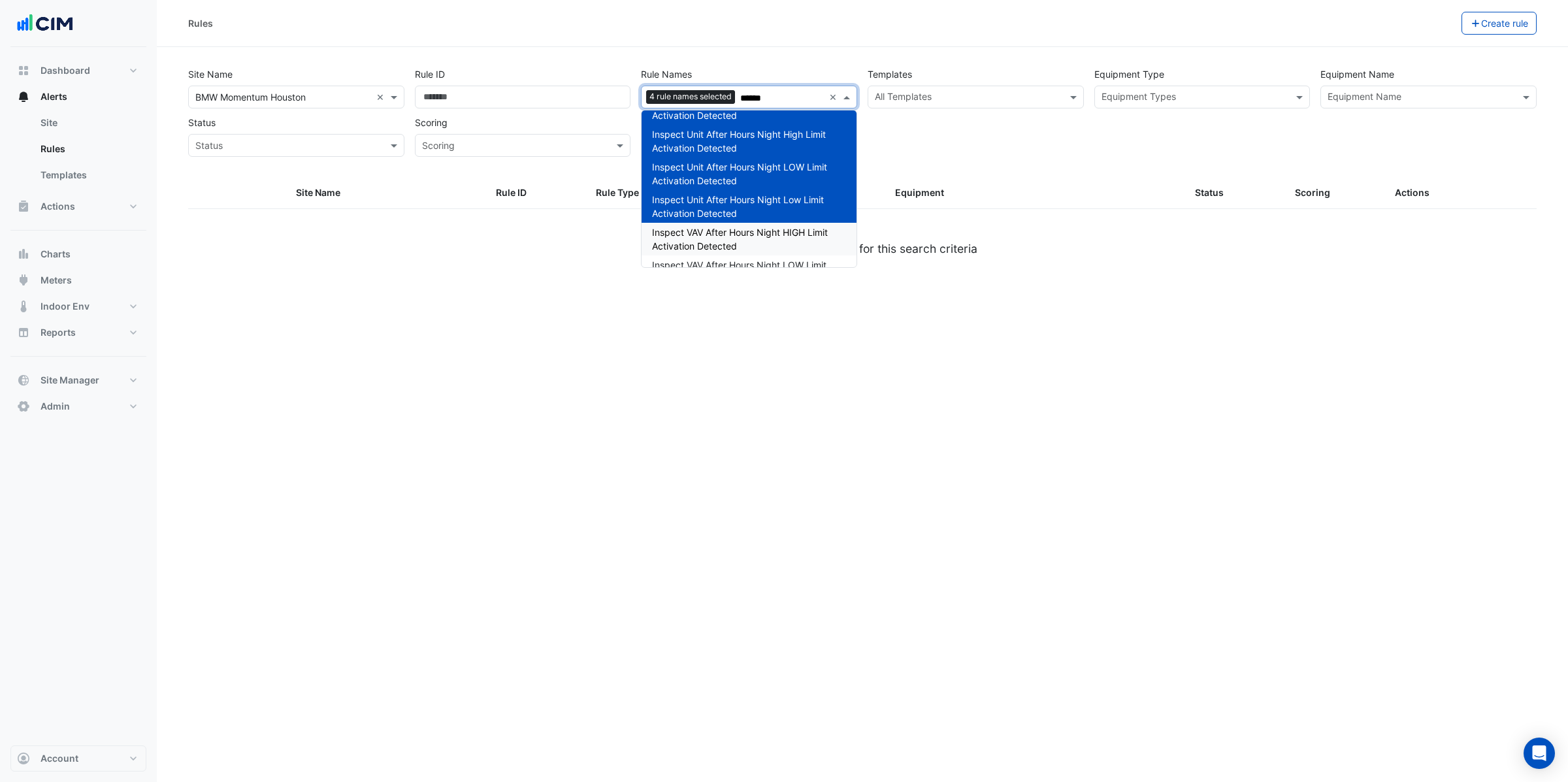
click at [801, 233] on span "Inspect VAV After Hours Night HIGH Limit Activation Detected" at bounding box center [739, 239] width 176 height 25
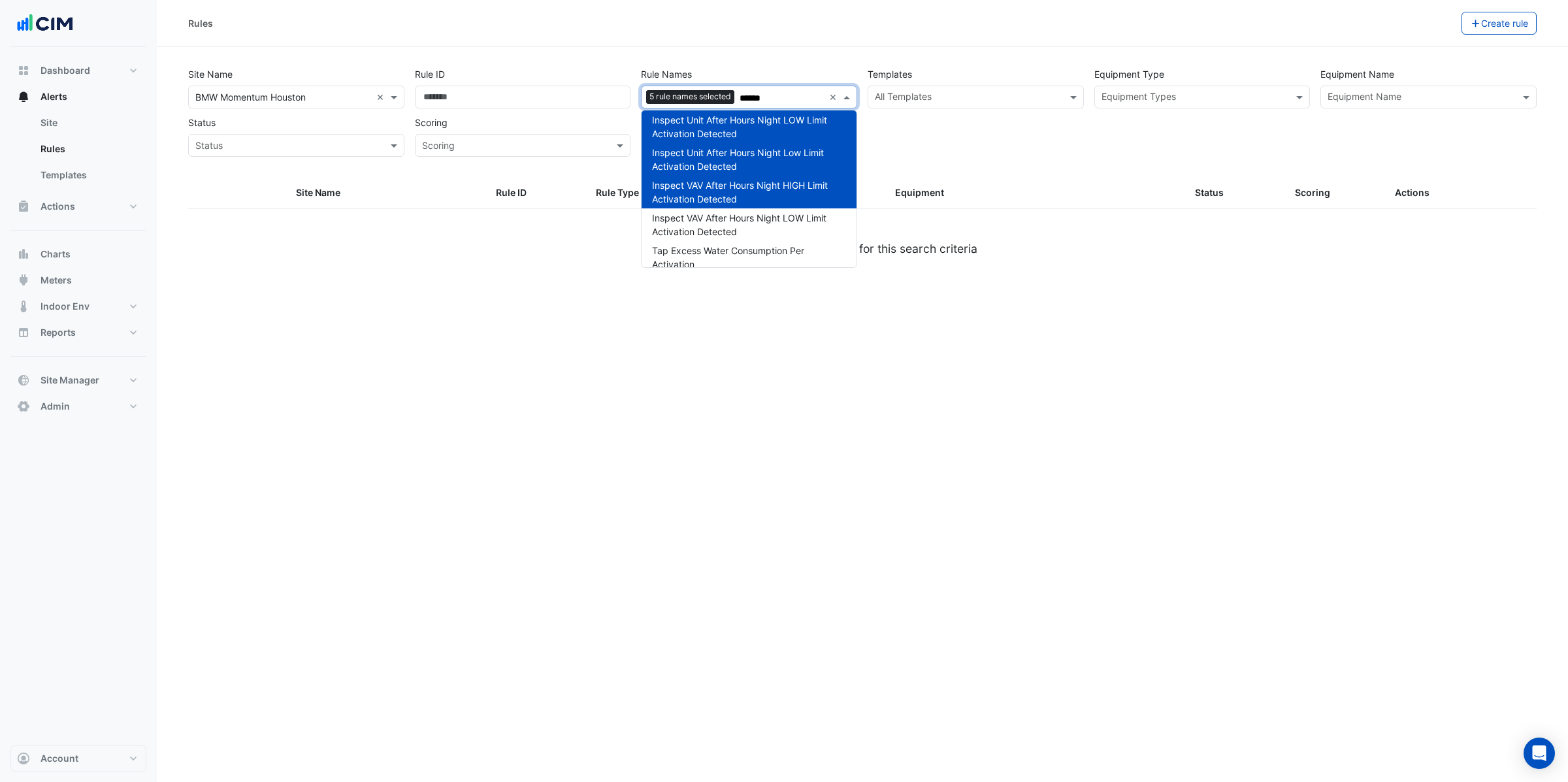
click at [794, 206] on div "Inspect VAV After Hours Night HIGH Limit Activation Detected" at bounding box center [748, 192] width 215 height 33
click at [792, 194] on div "Inspect VAV After Hours Night HIGH Limit Activation Detected" at bounding box center [748, 192] width 215 height 33
click at [798, 214] on span "Inspect VAV After Hours Night LOW Limit Activation Detected" at bounding box center [739, 224] width 175 height 25
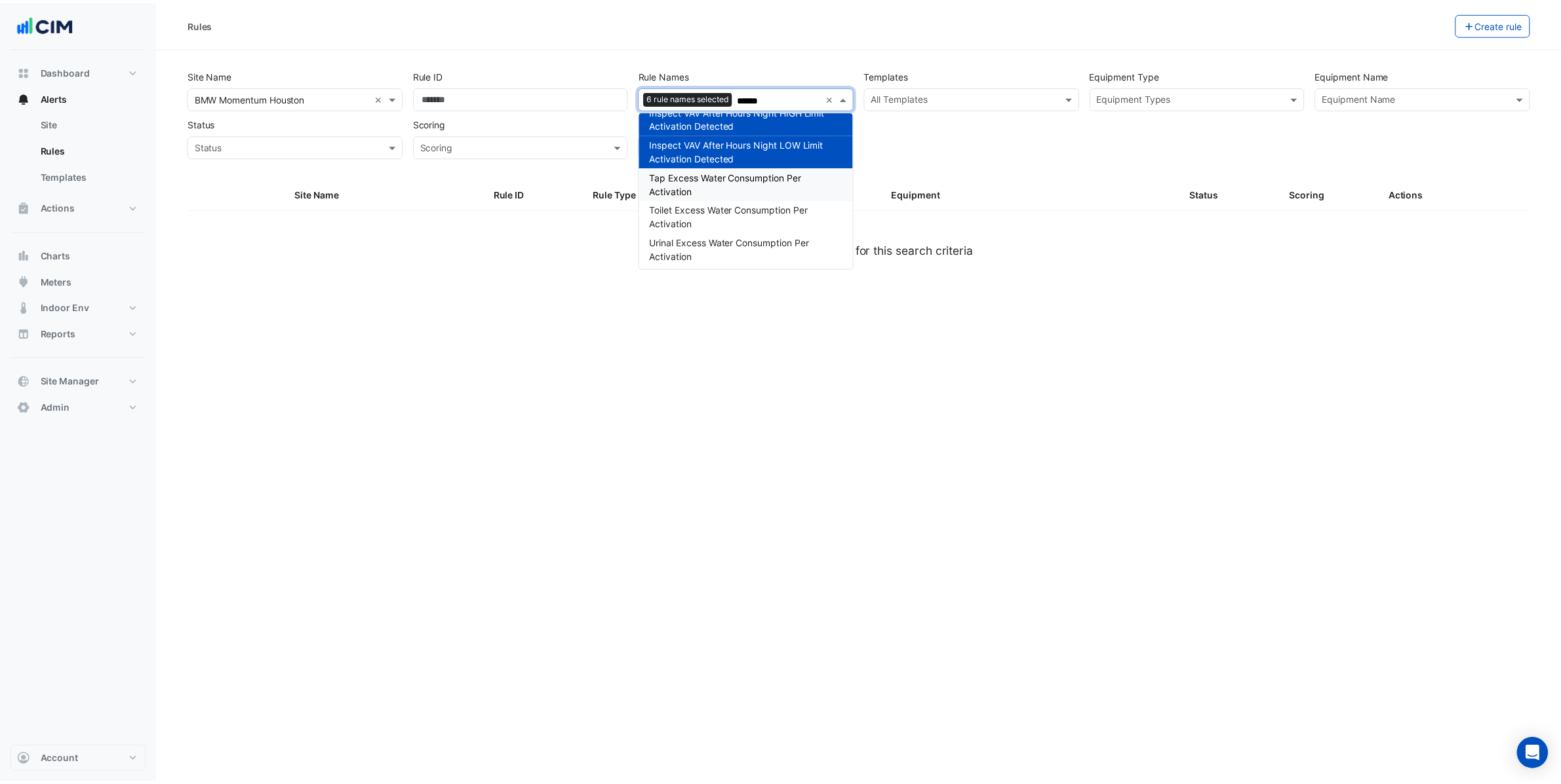
scroll to position [148, 0]
type input "******"
click at [857, 378] on div "Rules Create rule Site Name All Sites × BMW Momentum Houston × Rule ID Rule Nam…" at bounding box center [865, 392] width 1416 height 784
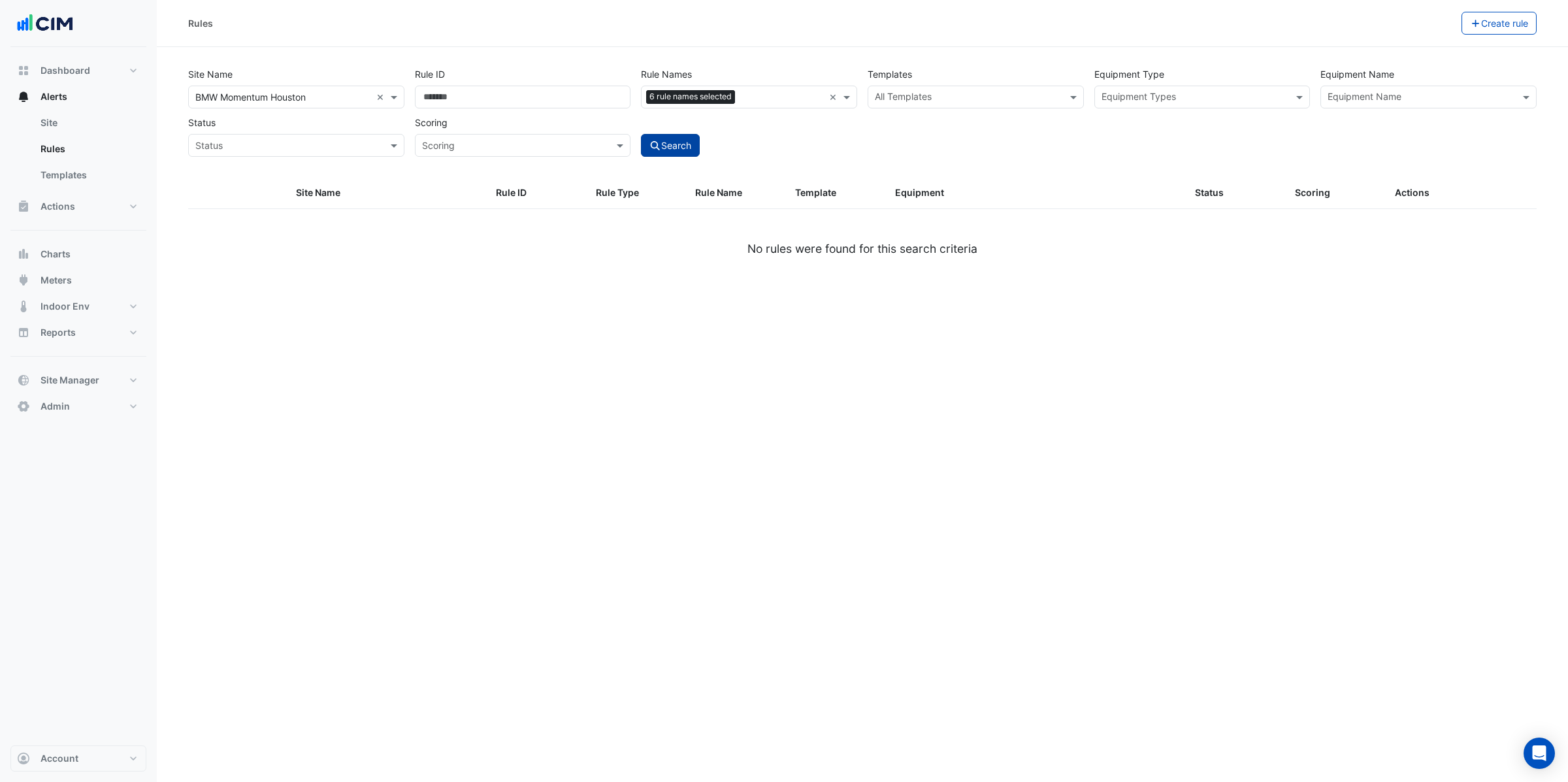
click at [669, 145] on button "Search" at bounding box center [670, 145] width 59 height 23
select select "***"
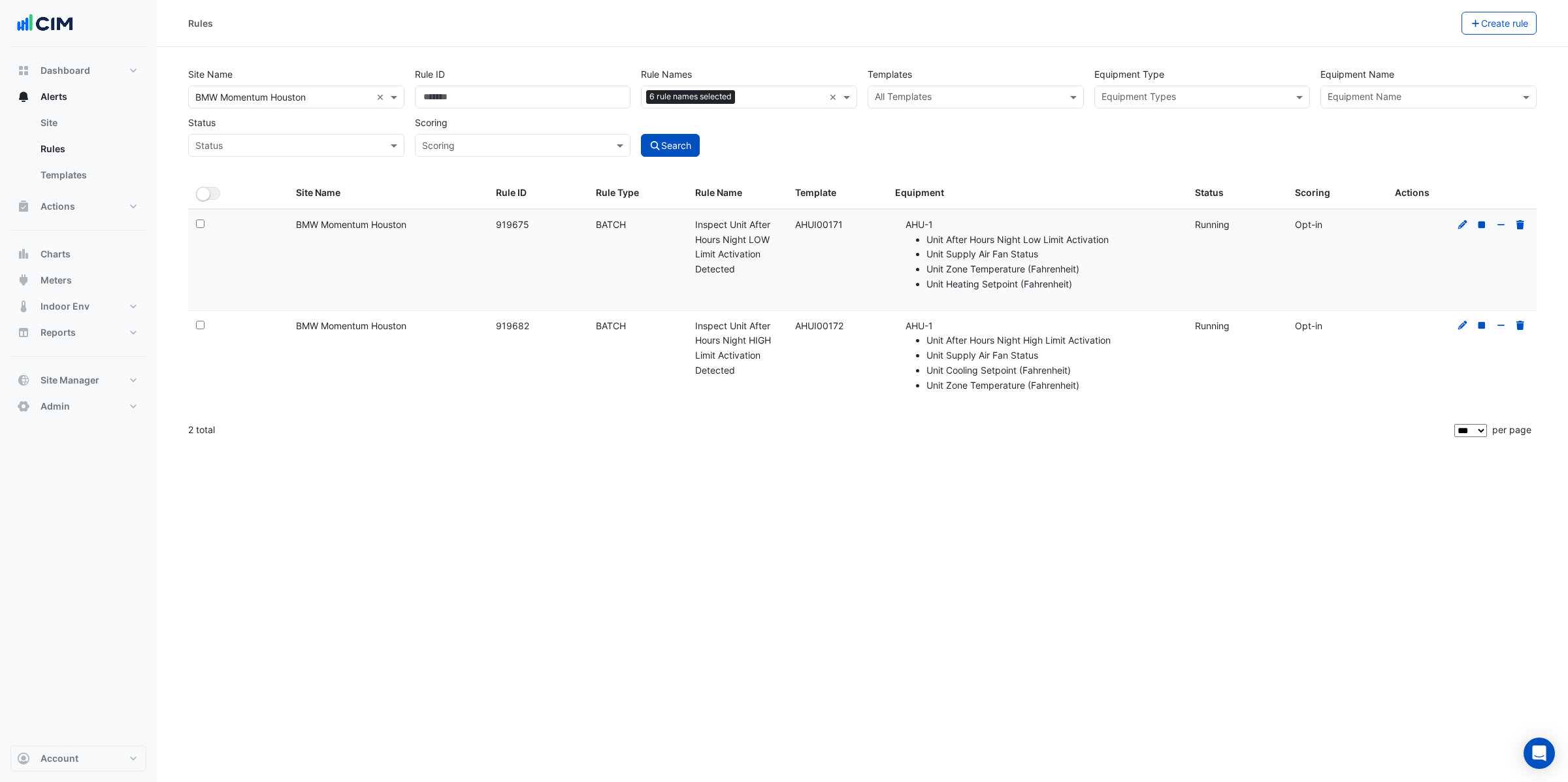
drag, startPoint x: 862, startPoint y: 247, endPoint x: 828, endPoint y: 248, distance: 34.0
click at [862, 247] on datatable-body-cell "Template: AHUI00171" at bounding box center [837, 260] width 100 height 101
click at [811, 255] on datatable-body-cell "Template: AHUI00171" at bounding box center [837, 260] width 100 height 101
drag, startPoint x: 796, startPoint y: 225, endPoint x: 862, endPoint y: 230, distance: 66.2
click at [862, 229] on div "Template: AHUI00171" at bounding box center [838, 225] width 84 height 15
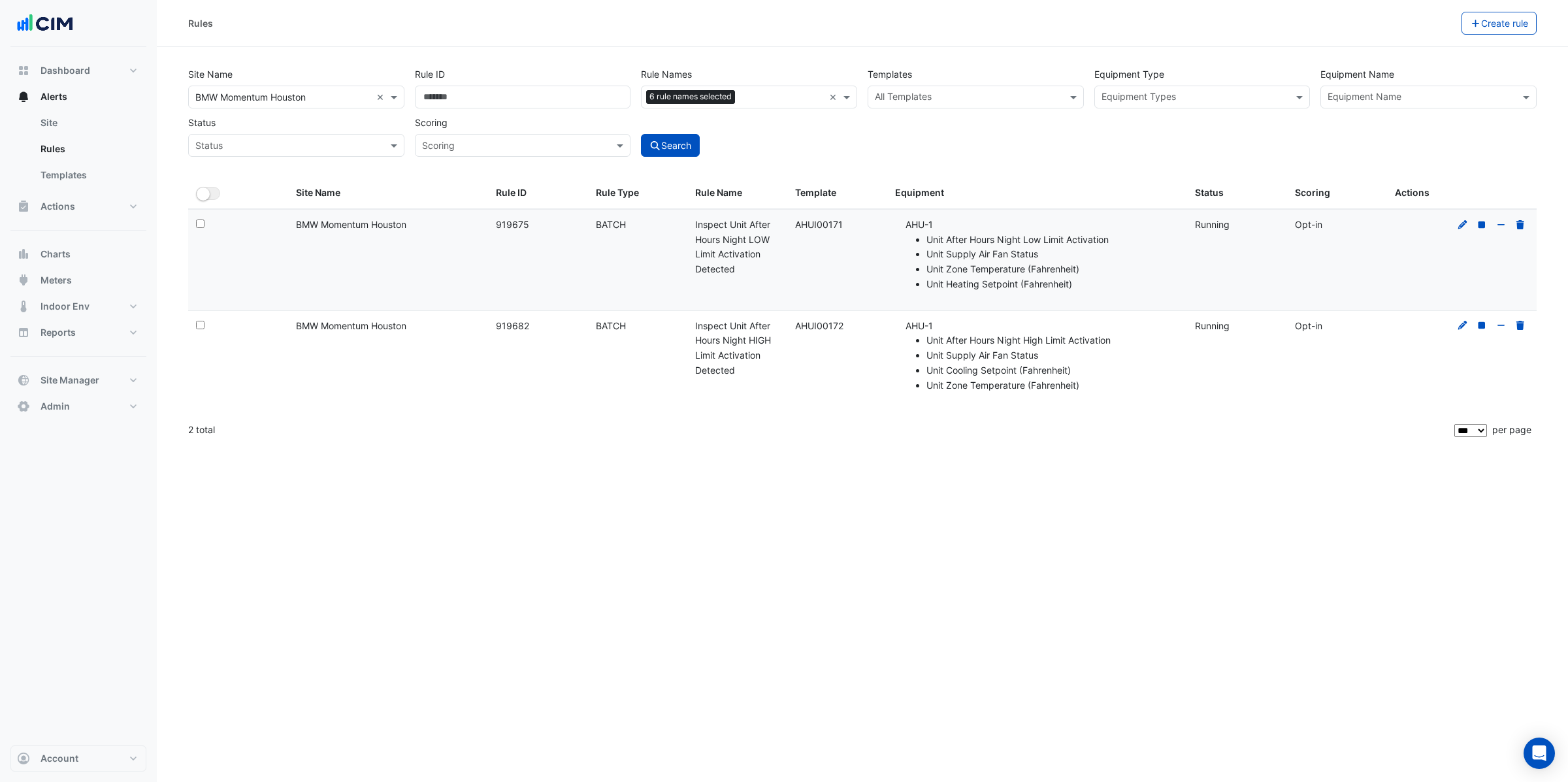
copy div "AHUI00171"
click at [94, 260] on button "Charts" at bounding box center [78, 254] width 136 height 27
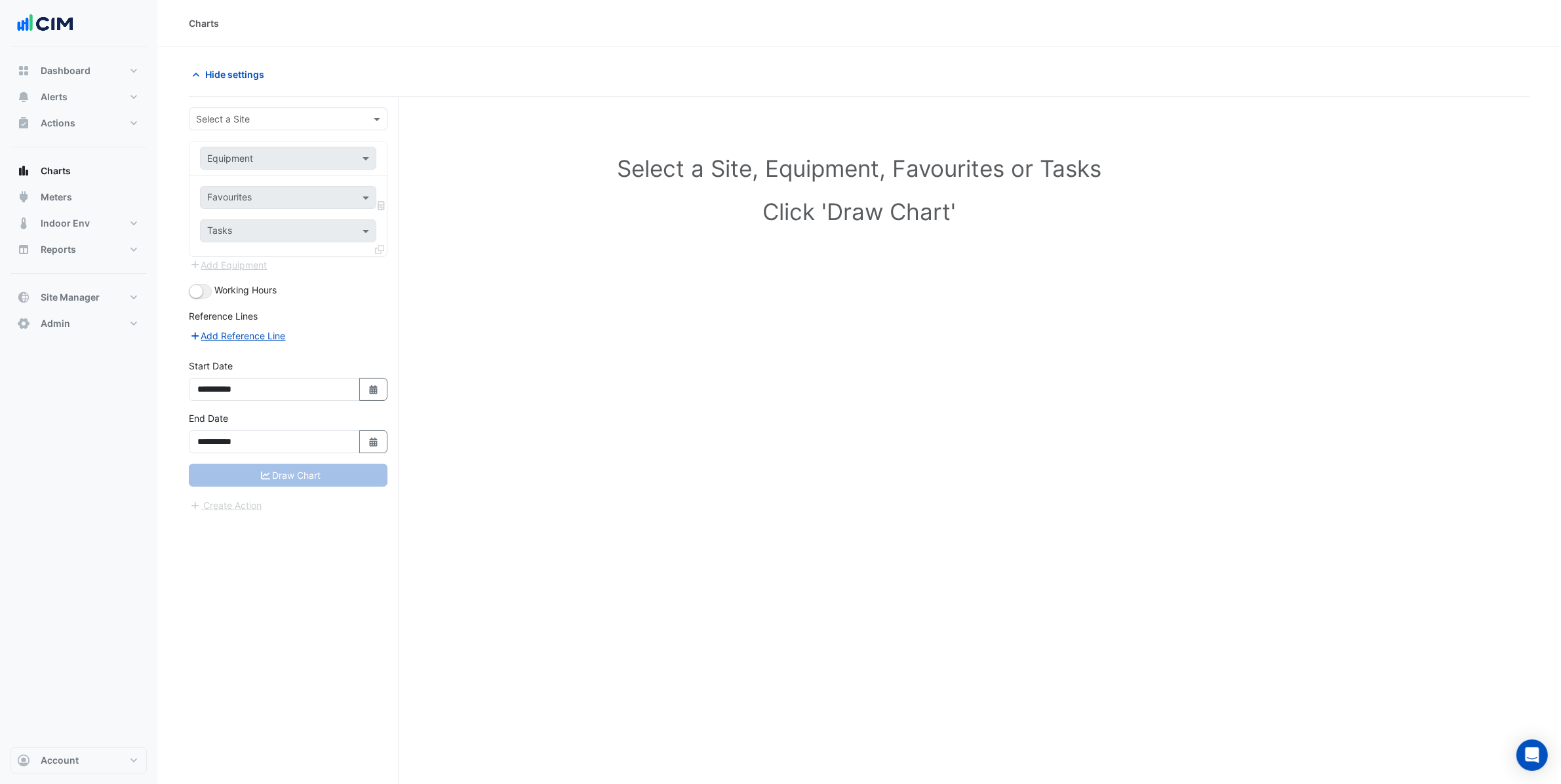
click at [236, 123] on input "text" at bounding box center [275, 119] width 158 height 14
type input "*******"
click at [266, 171] on div "BMW Momentum Houston" at bounding box center [289, 167] width 198 height 19
click at [255, 152] on input "text" at bounding box center [275, 159] width 136 height 14
click at [229, 281] on span "AHU-8" at bounding box center [226, 282] width 29 height 11
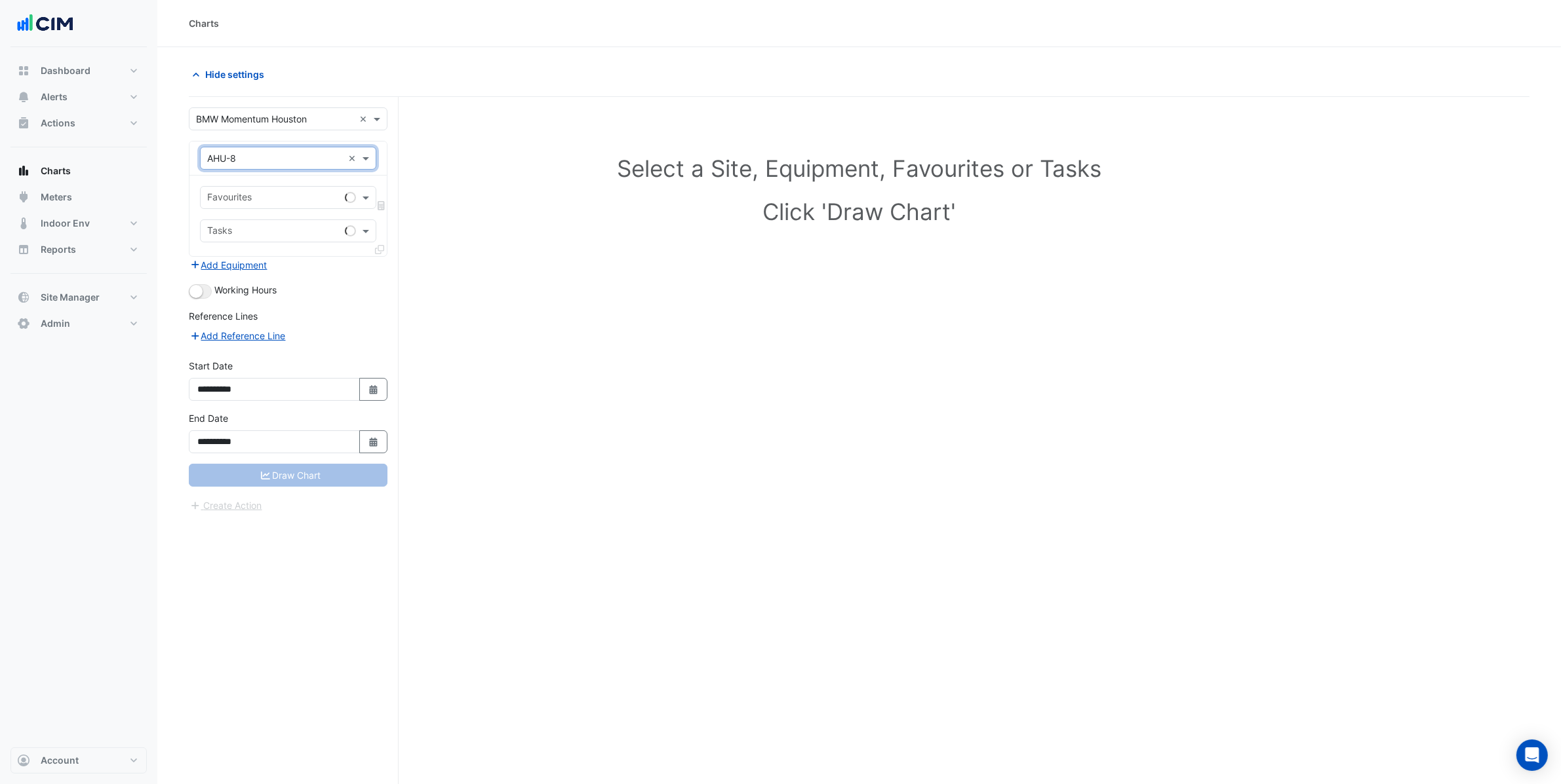
click at [229, 203] on input "text" at bounding box center [273, 199] width 132 height 14
type input "******"
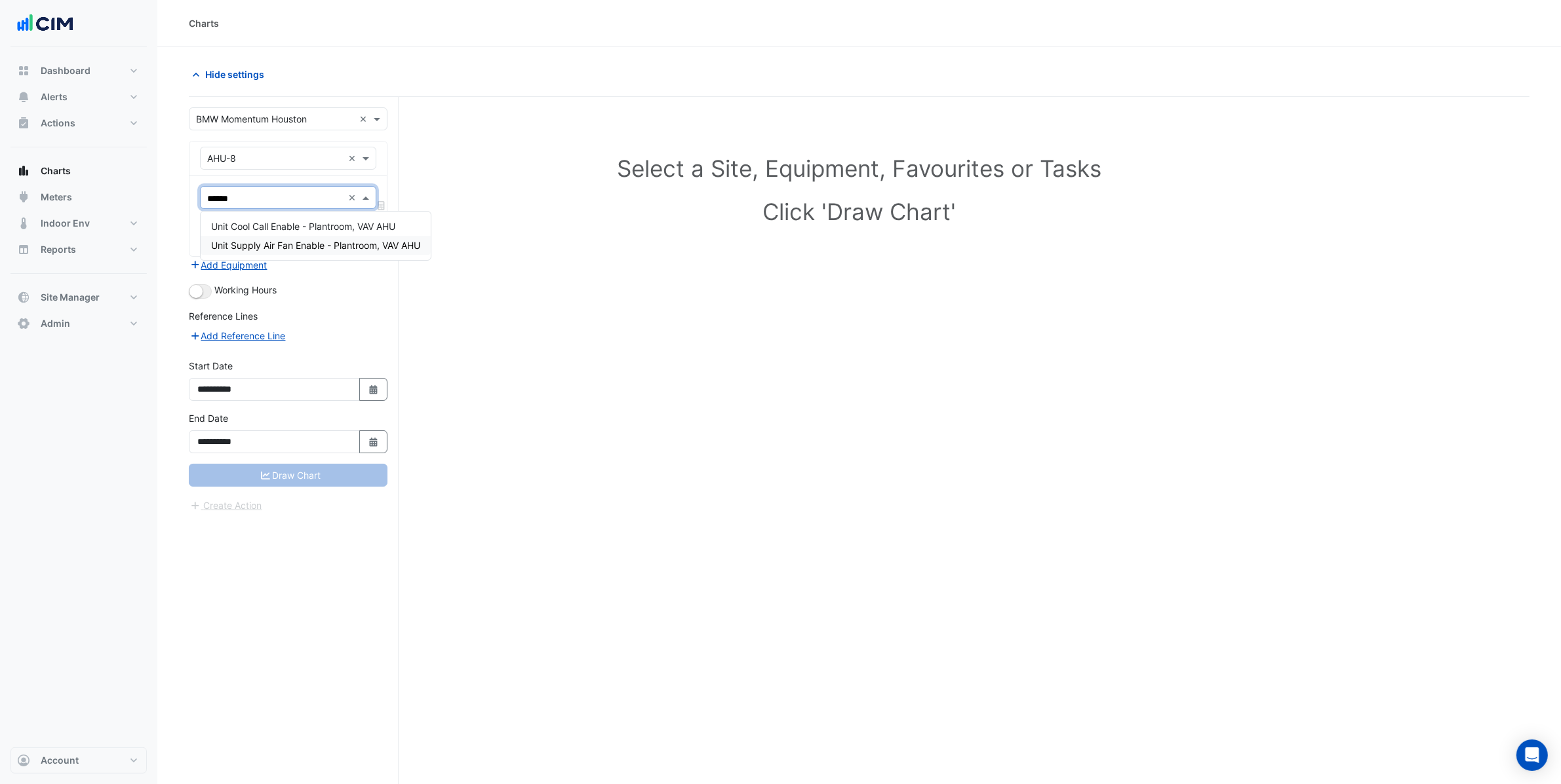
click at [337, 243] on span "Unit Supply Air Fan Enable - Plantroom, VAV AHU" at bounding box center [315, 245] width 209 height 11
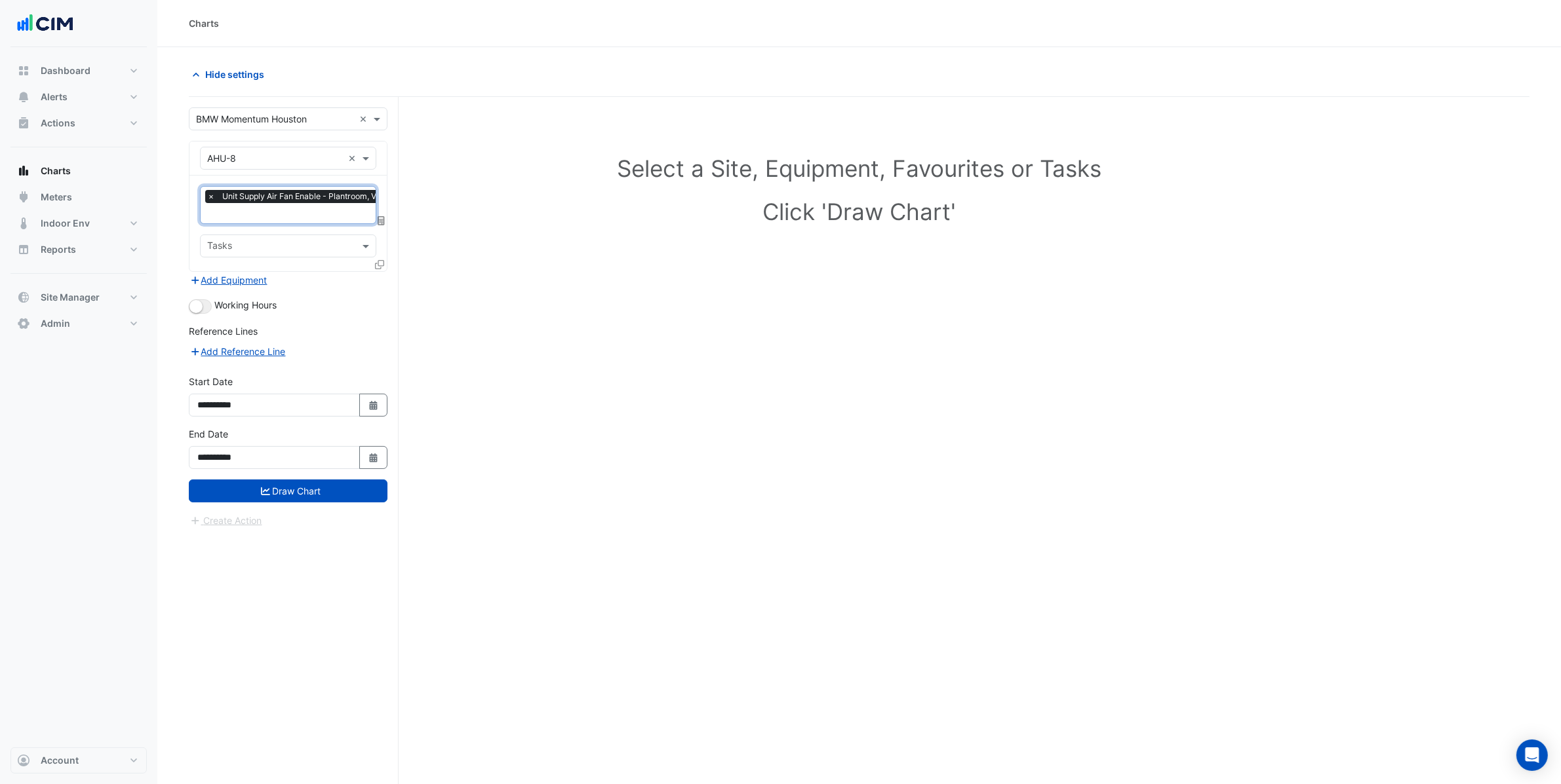
click at [280, 215] on input "text" at bounding box center [308, 215] width 204 height 14
type input "***"
click at [338, 240] on span "Unit Supply Air Fan Status - Plantroom, VAV AHU" at bounding box center [315, 240] width 208 height 11
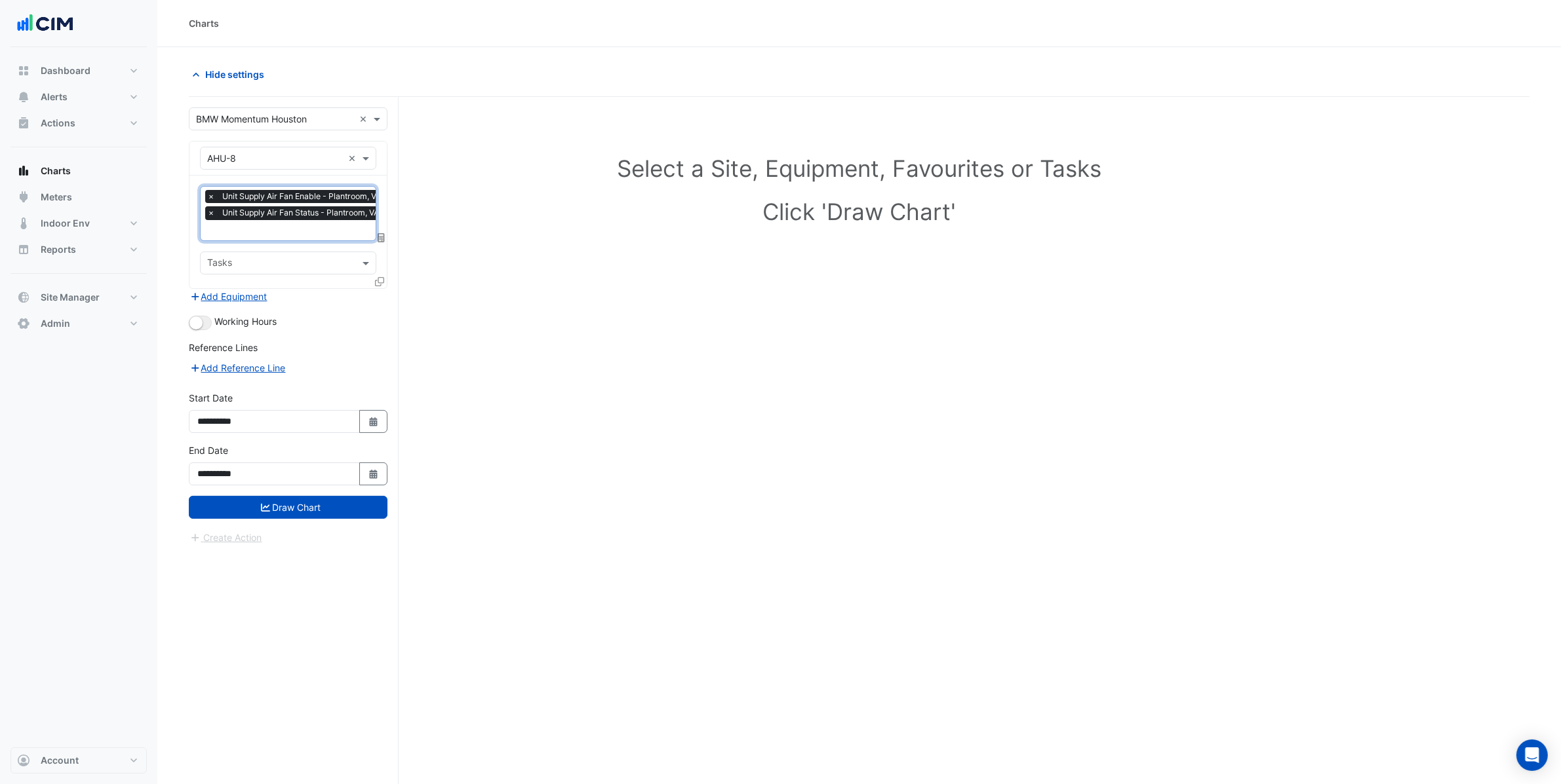
click at [219, 322] on span "Working Hours" at bounding box center [245, 321] width 62 height 11
click at [303, 519] on form "**********" at bounding box center [288, 326] width 198 height 438
click at [306, 513] on button "Draw Chart" at bounding box center [288, 507] width 198 height 23
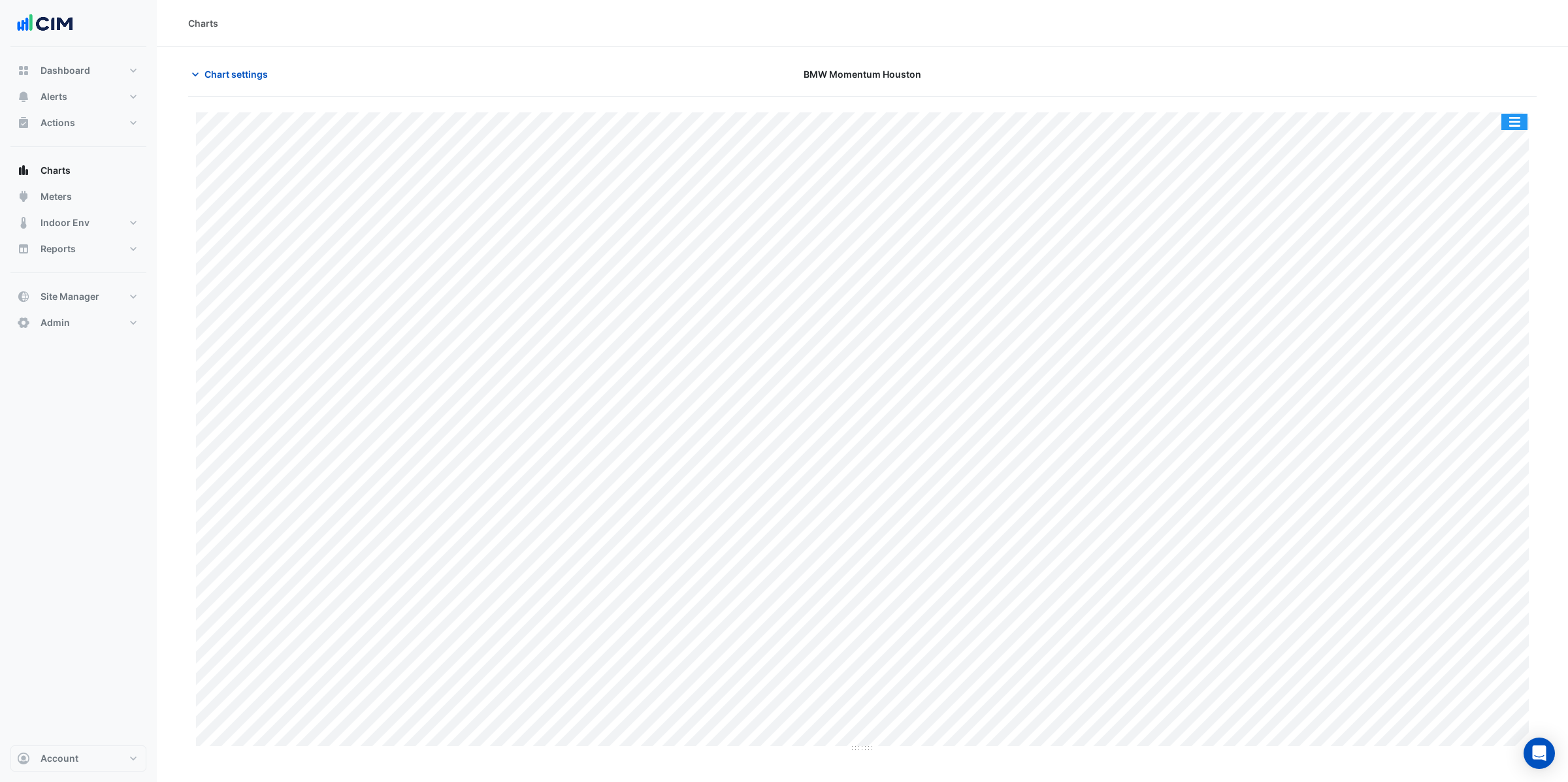
click at [1520, 123] on button "button" at bounding box center [1514, 122] width 27 height 16
click at [1517, 152] on div "Split All" at bounding box center [1488, 145] width 79 height 23
click at [244, 65] on button "Chart settings" at bounding box center [232, 74] width 88 height 23
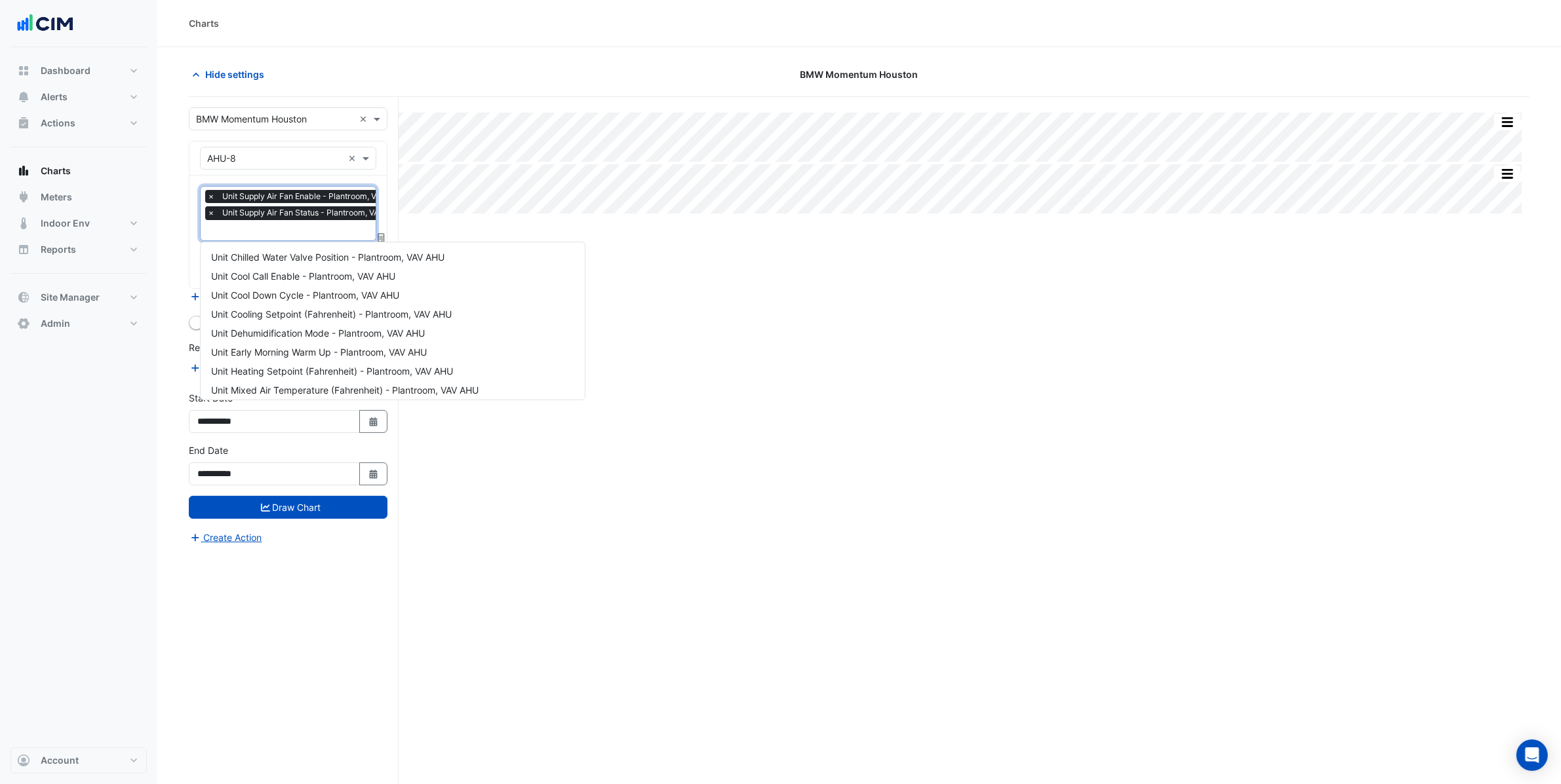
click at [266, 234] on div "Favourites × Unit Supply Air Fan Enable - Plantroom, VAV AHU × Unit Supply Air …" at bounding box center [288, 214] width 176 height 55
type input "****"
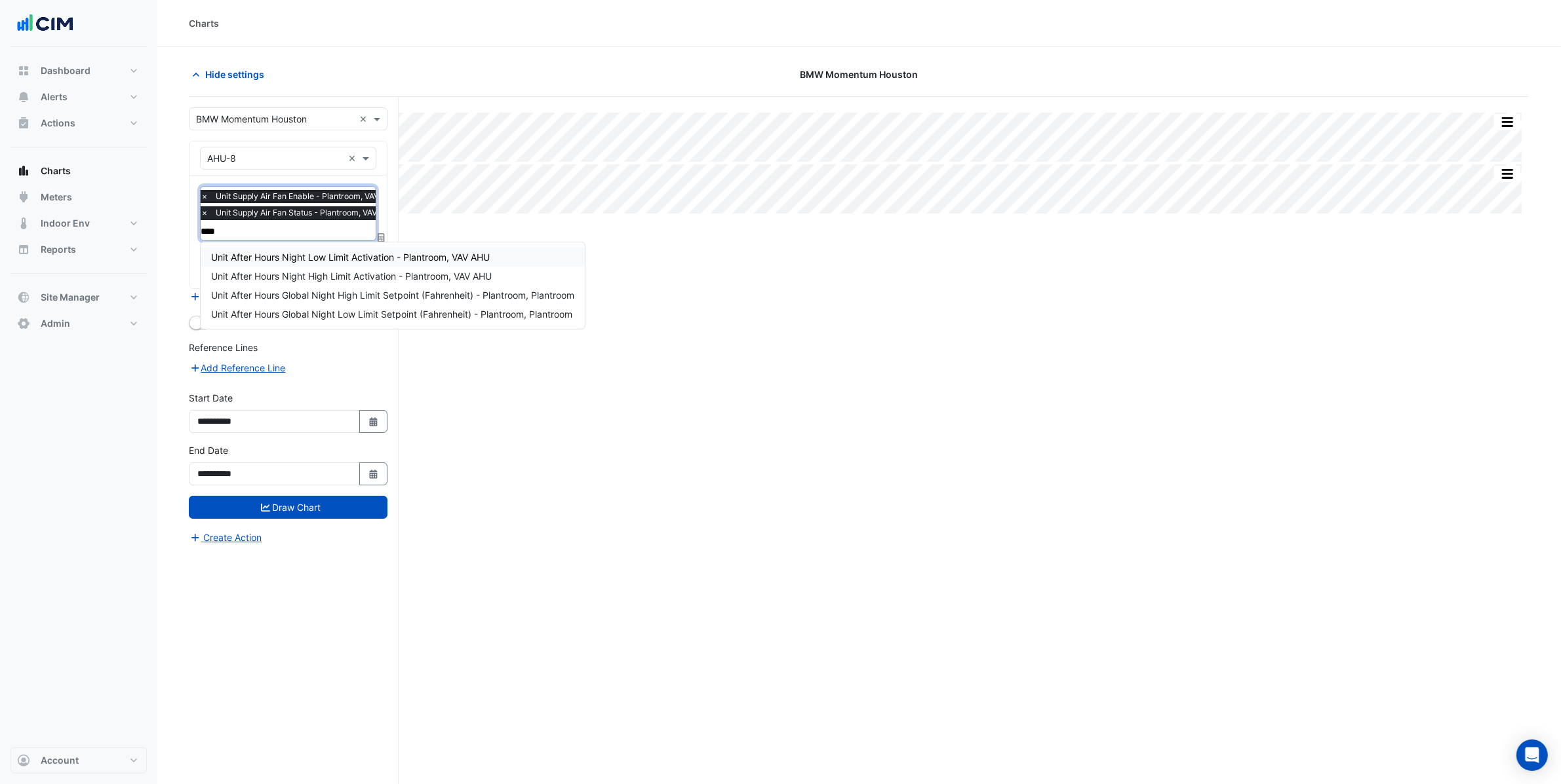
drag, startPoint x: 360, startPoint y: 264, endPoint x: 351, endPoint y: 258, distance: 10.8
click at [359, 264] on div "Unit After Hours Night Low Limit Activation - Plantroom, VAV AHU" at bounding box center [392, 257] width 384 height 19
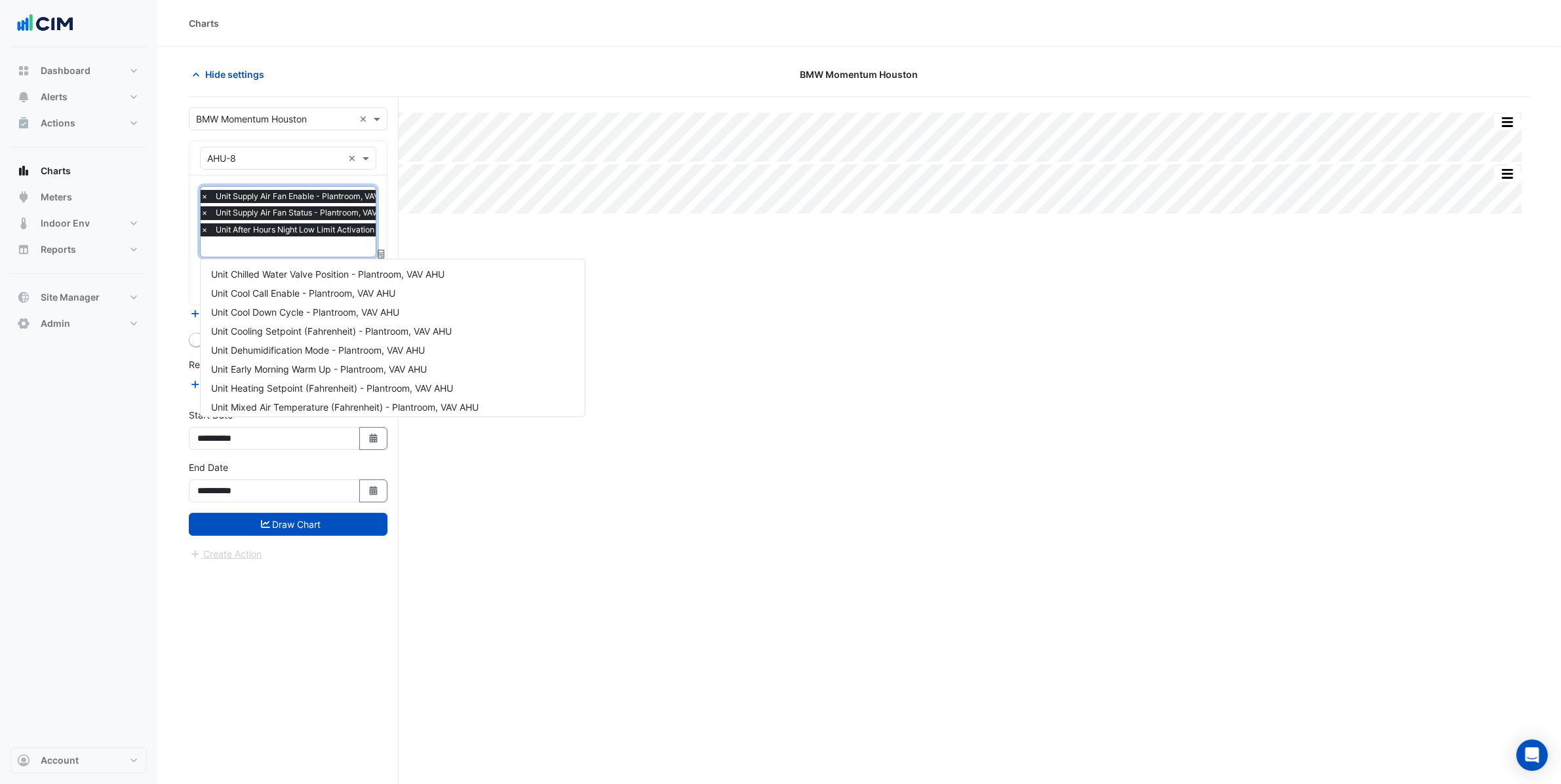
click at [255, 250] on input "text" at bounding box center [332, 248] width 264 height 14
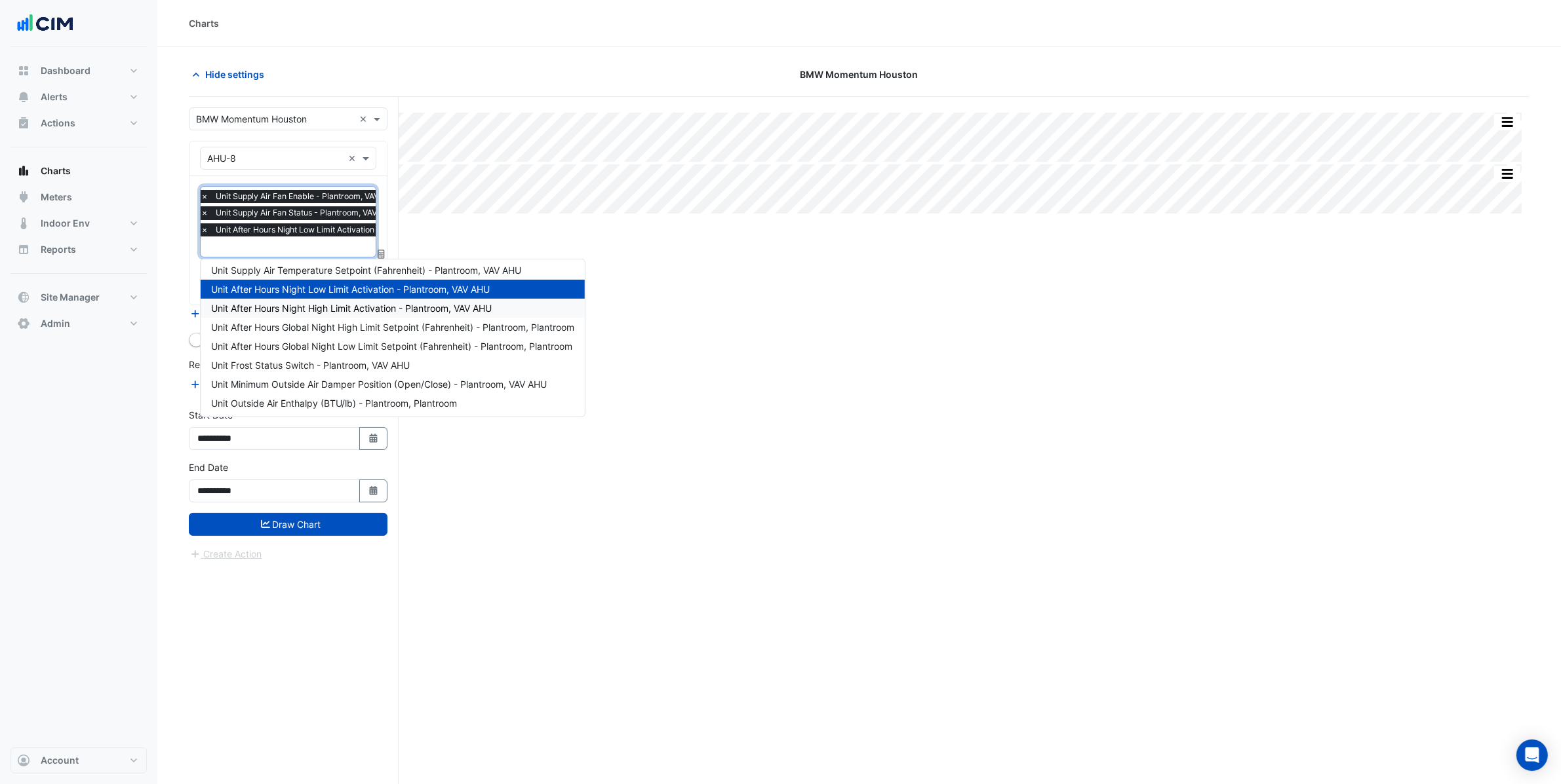
click at [317, 309] on span "Unit After Hours Night High Limit Activation - Plantroom, VAV AHU" at bounding box center [351, 308] width 281 height 11
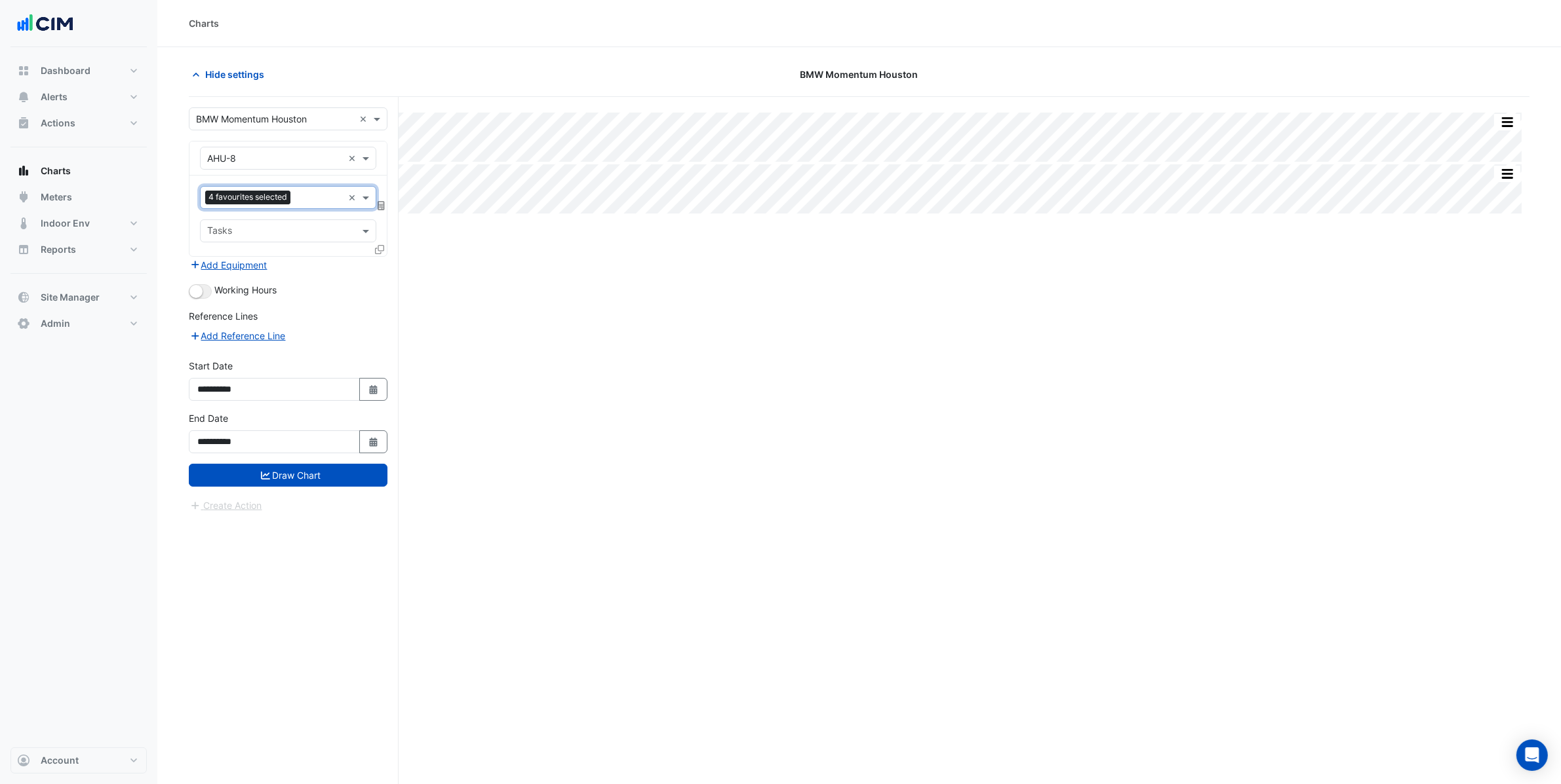
scroll to position [0, 0]
click at [303, 484] on button "Draw Chart" at bounding box center [288, 475] width 198 height 23
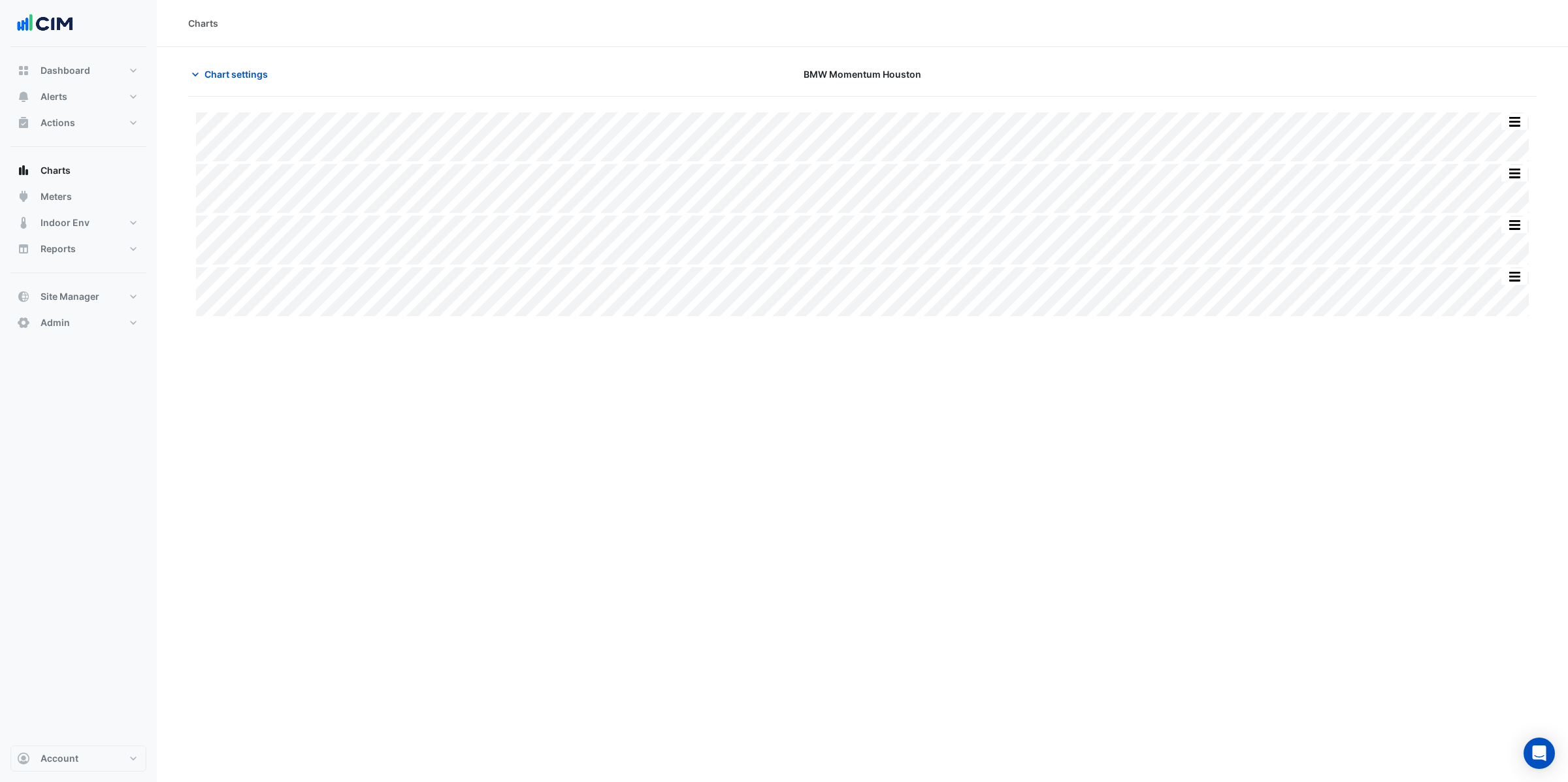
click at [608, 480] on div "Charts Chart settings BMW Momentum Houston Split None Print Save as JPEG Save a…" at bounding box center [862, 391] width 1411 height 782
click at [80, 91] on button "Alerts" at bounding box center [78, 97] width 136 height 27
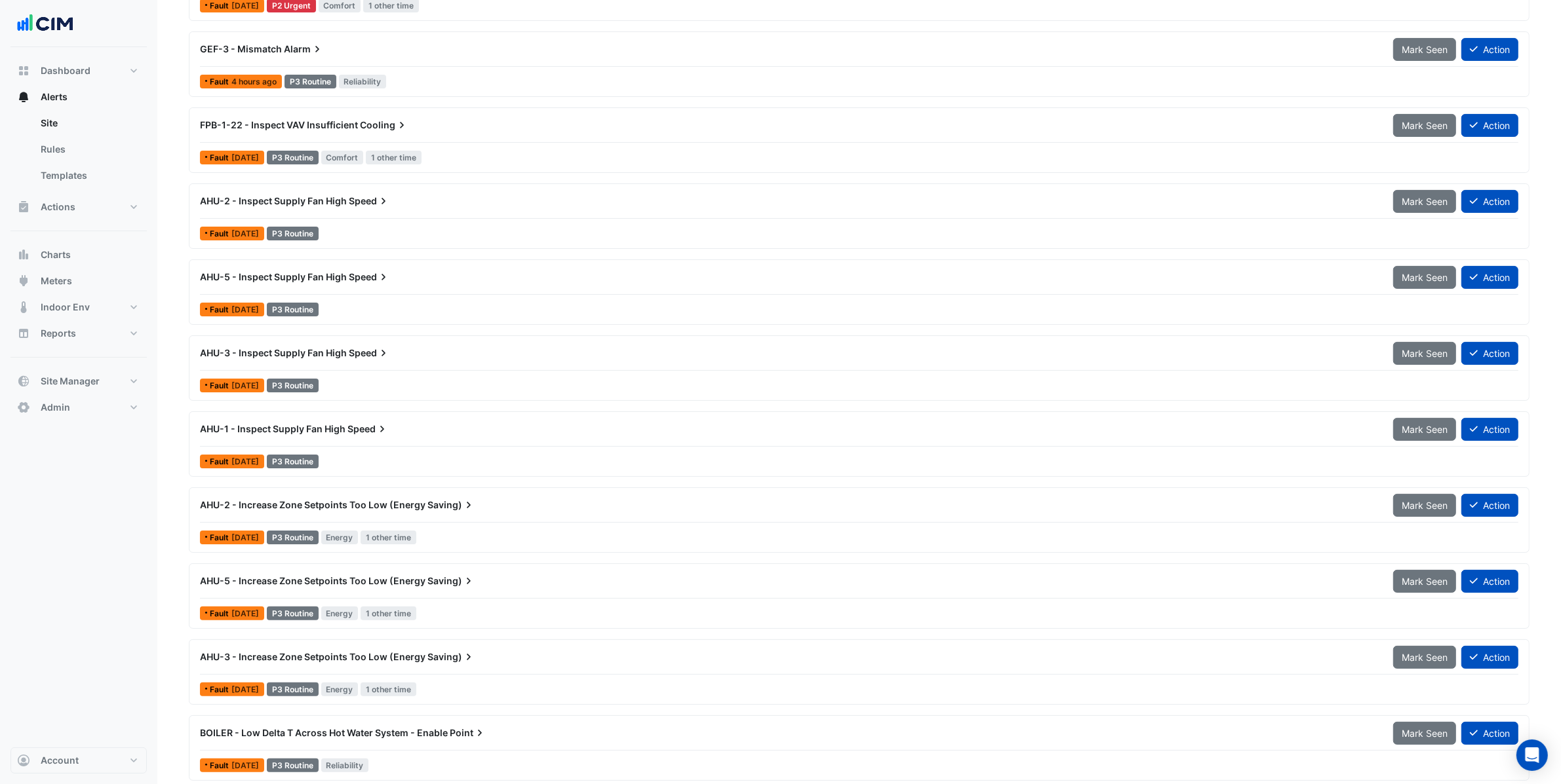
scroll to position [222, 0]
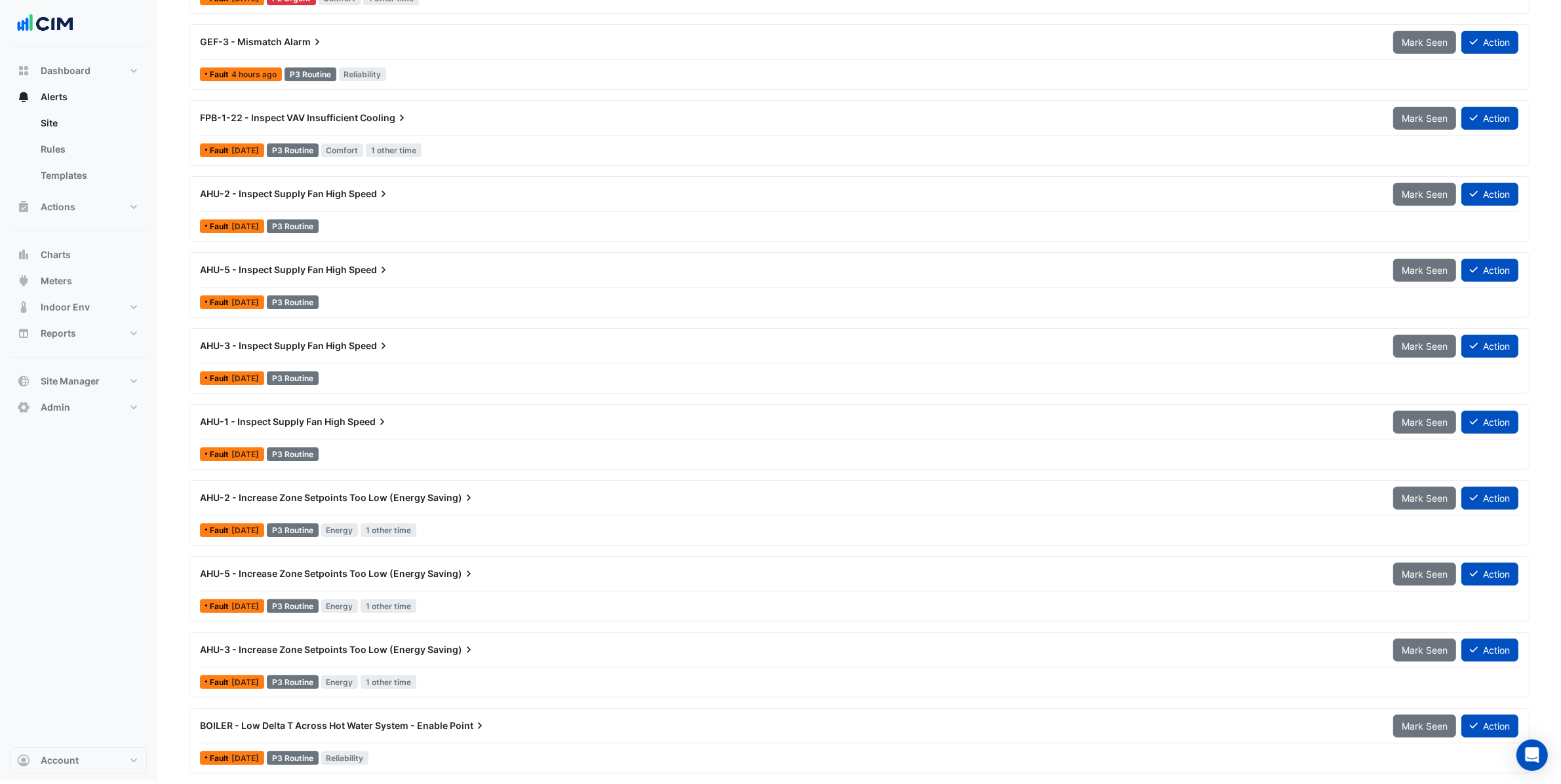
click at [415, 731] on div "BOILER - Low Delta T Across Hot Water System - Enable Point" at bounding box center [789, 726] width 1177 height 13
click at [375, 736] on div "BOILER - Low Delta T Across Hot Water System - Enable Point" at bounding box center [789, 726] width 1193 height 23
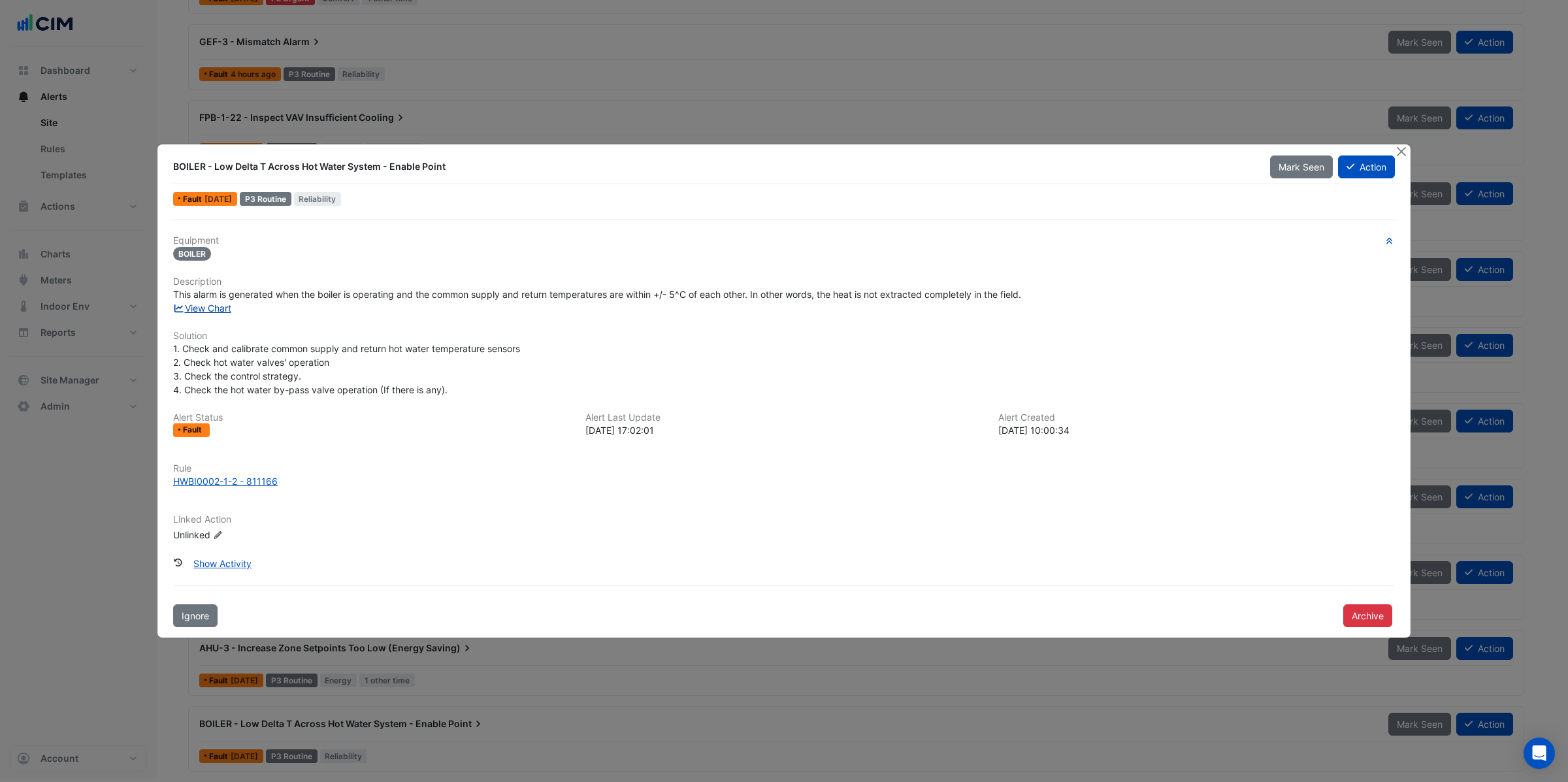
click at [211, 307] on link "View Chart" at bounding box center [202, 307] width 58 height 11
click at [1401, 145] on button "Close" at bounding box center [1401, 152] width 14 height 14
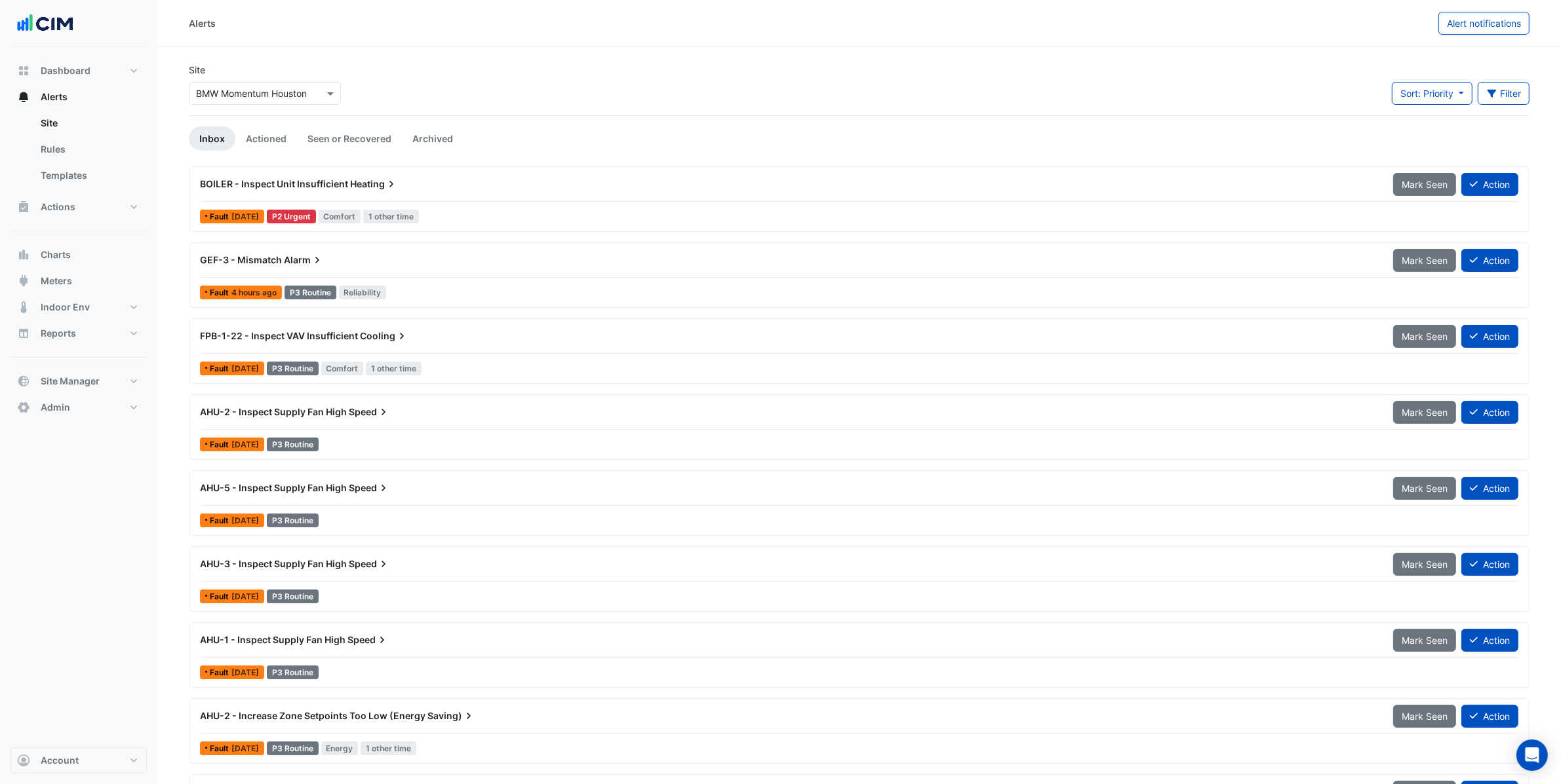
drag, startPoint x: 314, startPoint y: 185, endPoint x: 311, endPoint y: 173, distance: 12.4
click at [311, 173] on div "BOILER - Inspect Unit Insufficient Heating" at bounding box center [789, 184] width 1193 height 23
drag, startPoint x: 402, startPoint y: 179, endPoint x: 398, endPoint y: 171, distance: 8.9
click at [398, 171] on div "BOILER - Inspect Unit Insufficient Heating Mark Seen Action Fault 1 month ago P…" at bounding box center [859, 199] width 1340 height 65
click at [436, 192] on div "BOILER - Inspect Unit Insufficient Heating" at bounding box center [789, 184] width 1193 height 23
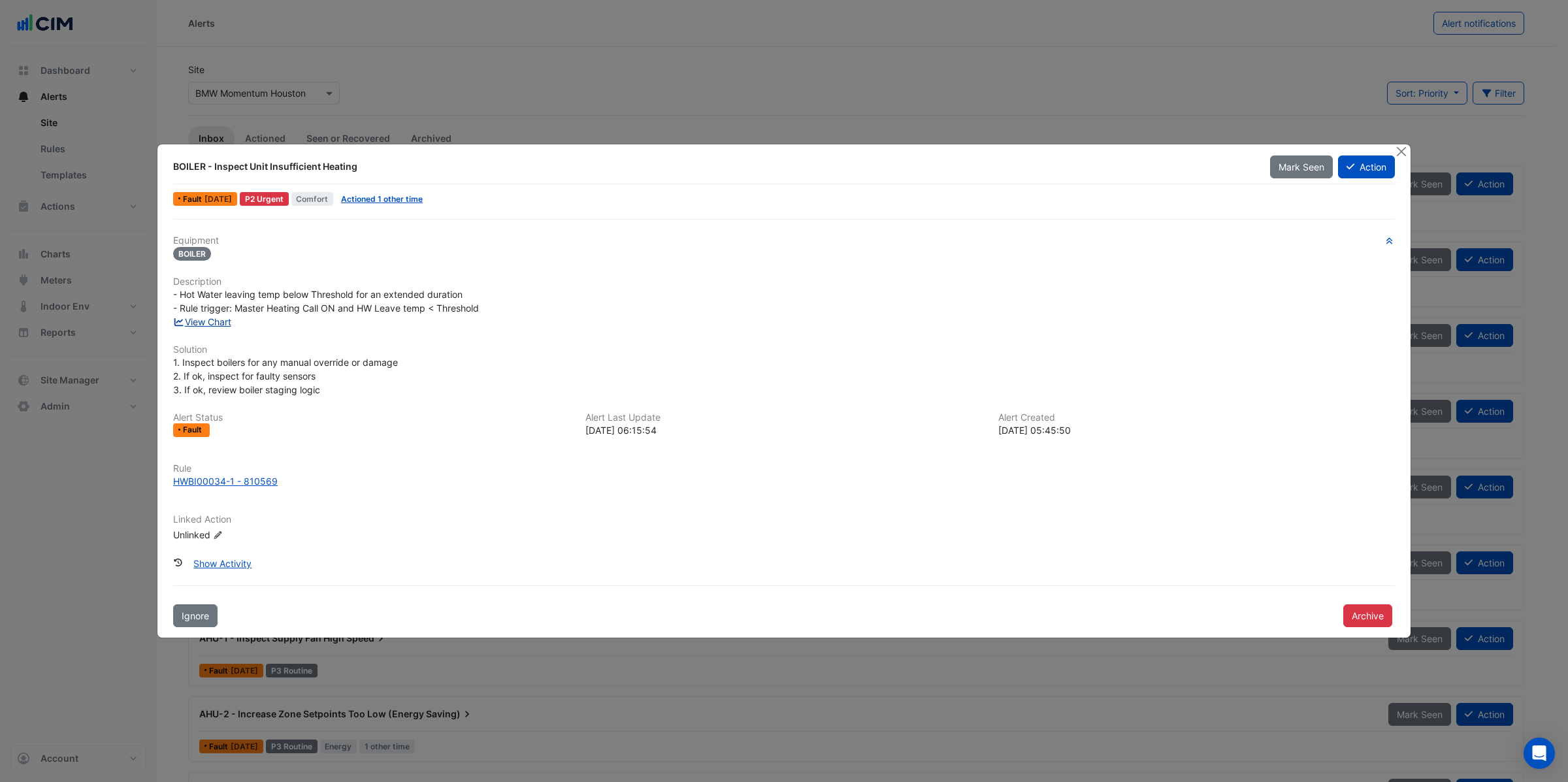
click at [214, 321] on link "View Chart" at bounding box center [202, 321] width 58 height 11
click at [1404, 147] on button "Close" at bounding box center [1401, 152] width 14 height 14
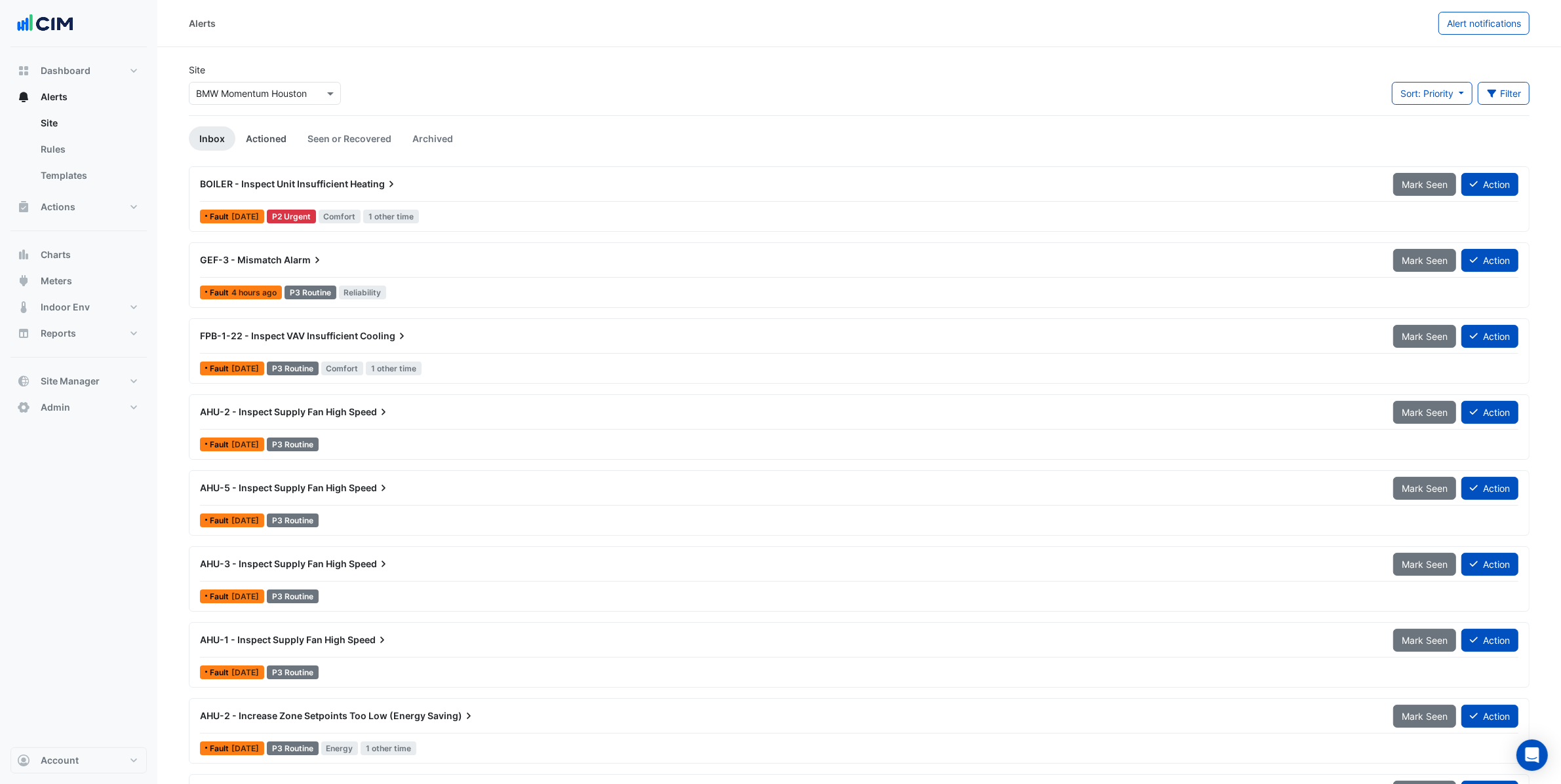
click at [276, 134] on link "Actioned" at bounding box center [266, 138] width 62 height 24
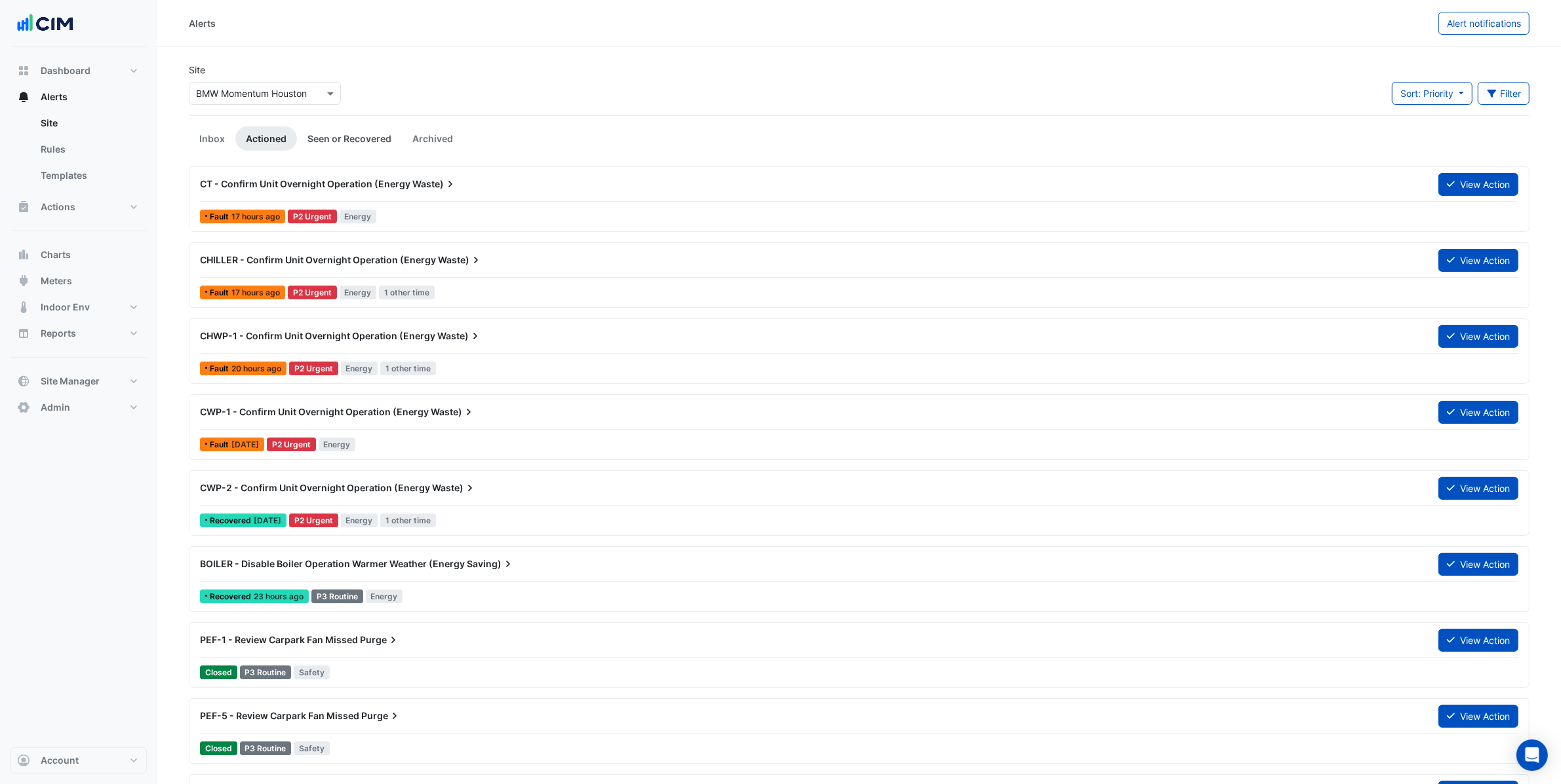
click at [339, 143] on link "Seen or Recovered" at bounding box center [350, 138] width 105 height 24
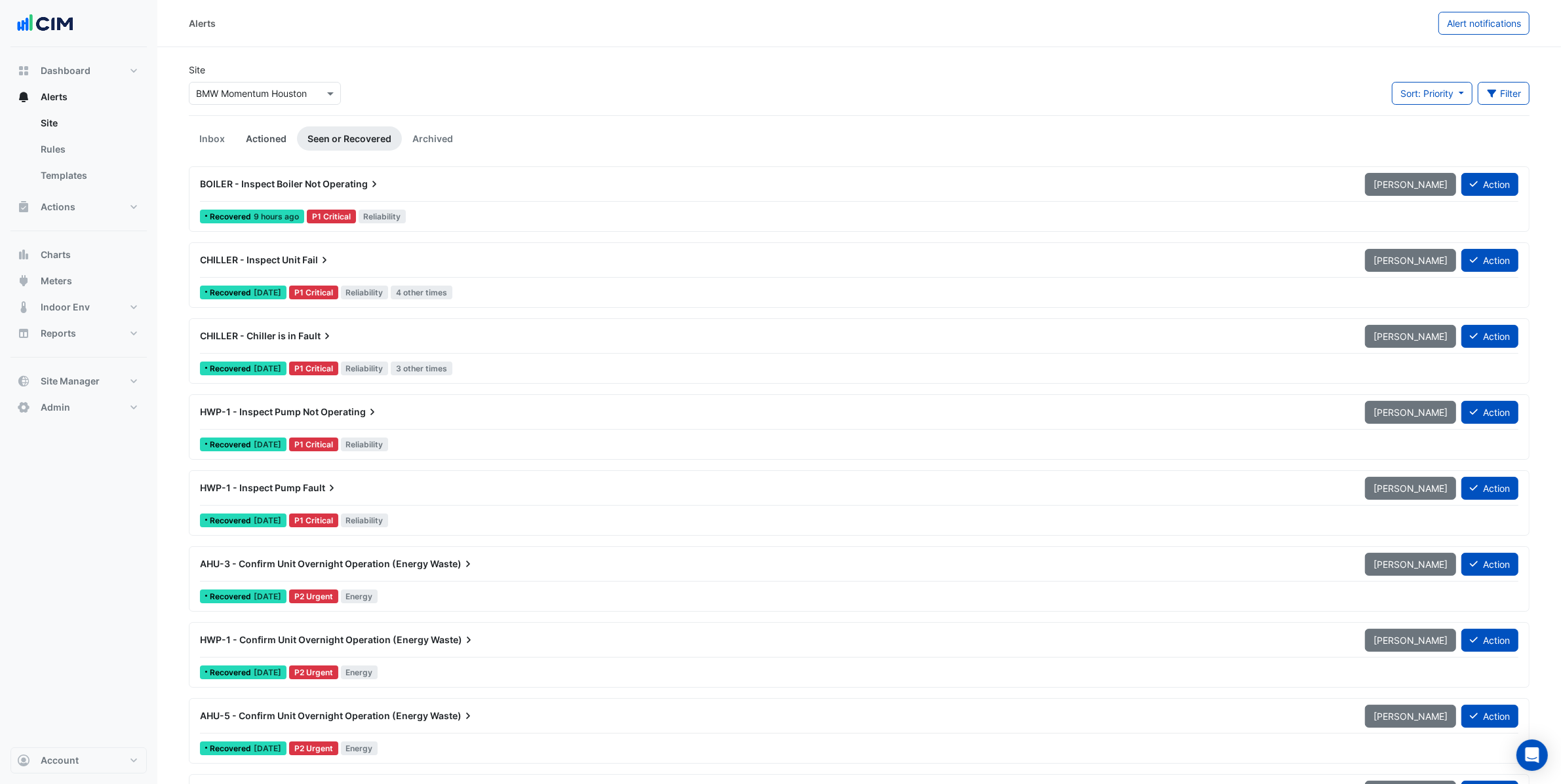
click at [267, 148] on link "Actioned" at bounding box center [266, 138] width 62 height 24
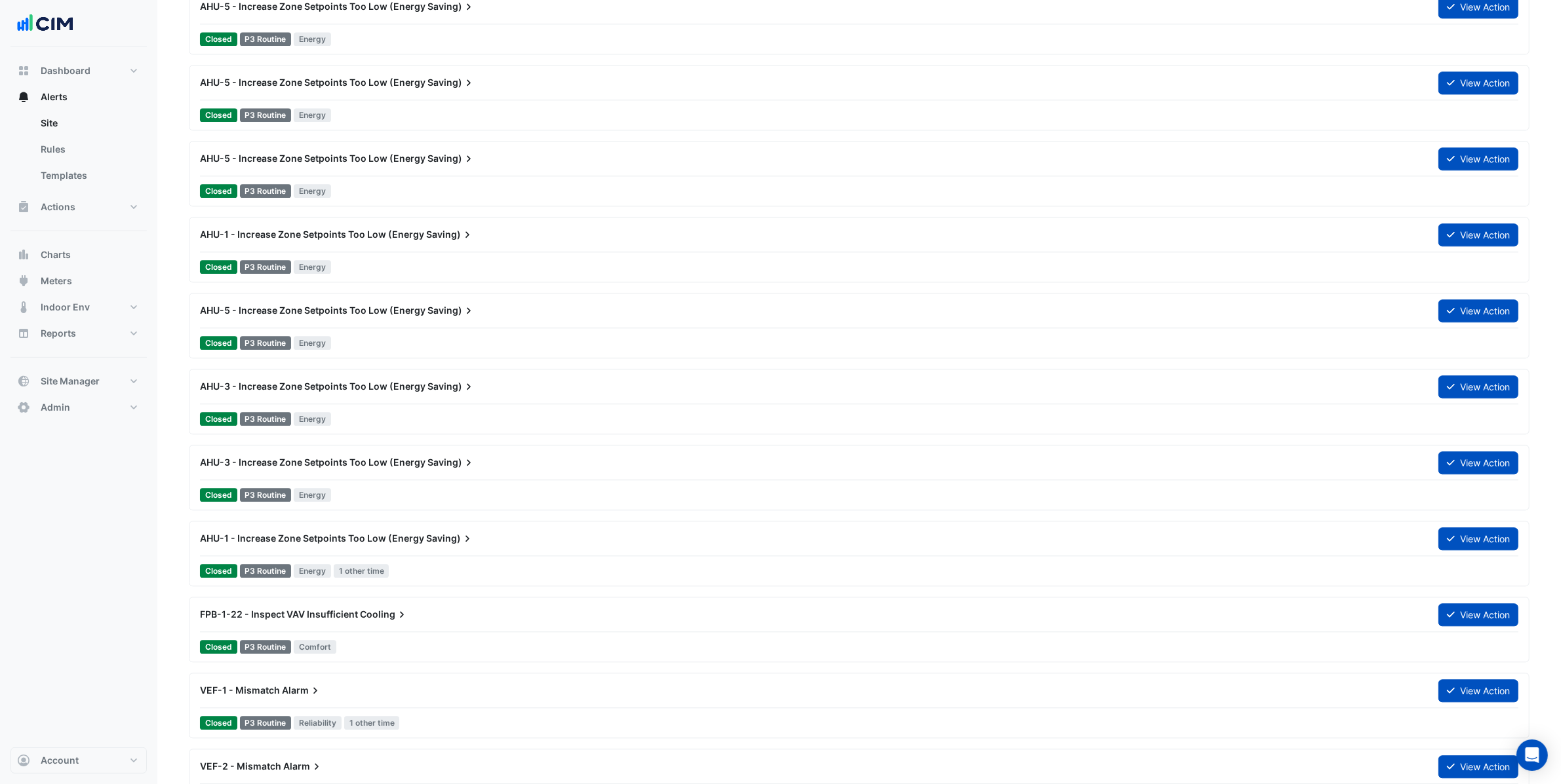
scroll to position [3994, 0]
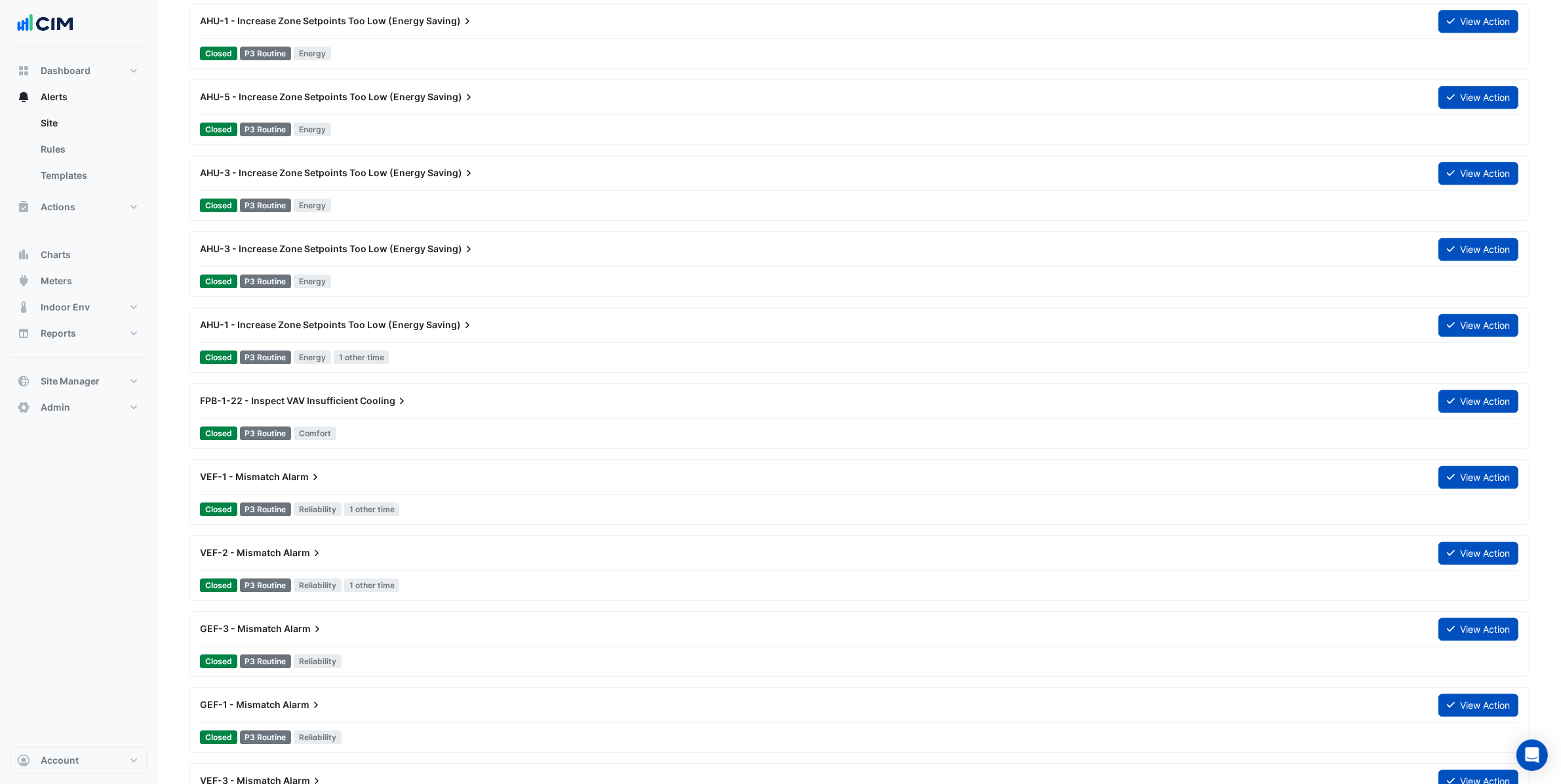
click at [90, 550] on div "Dashboard Portfolio Ratings Performance Alerts Site Rules Templates Actions Sit…" at bounding box center [78, 398] width 137 height 701
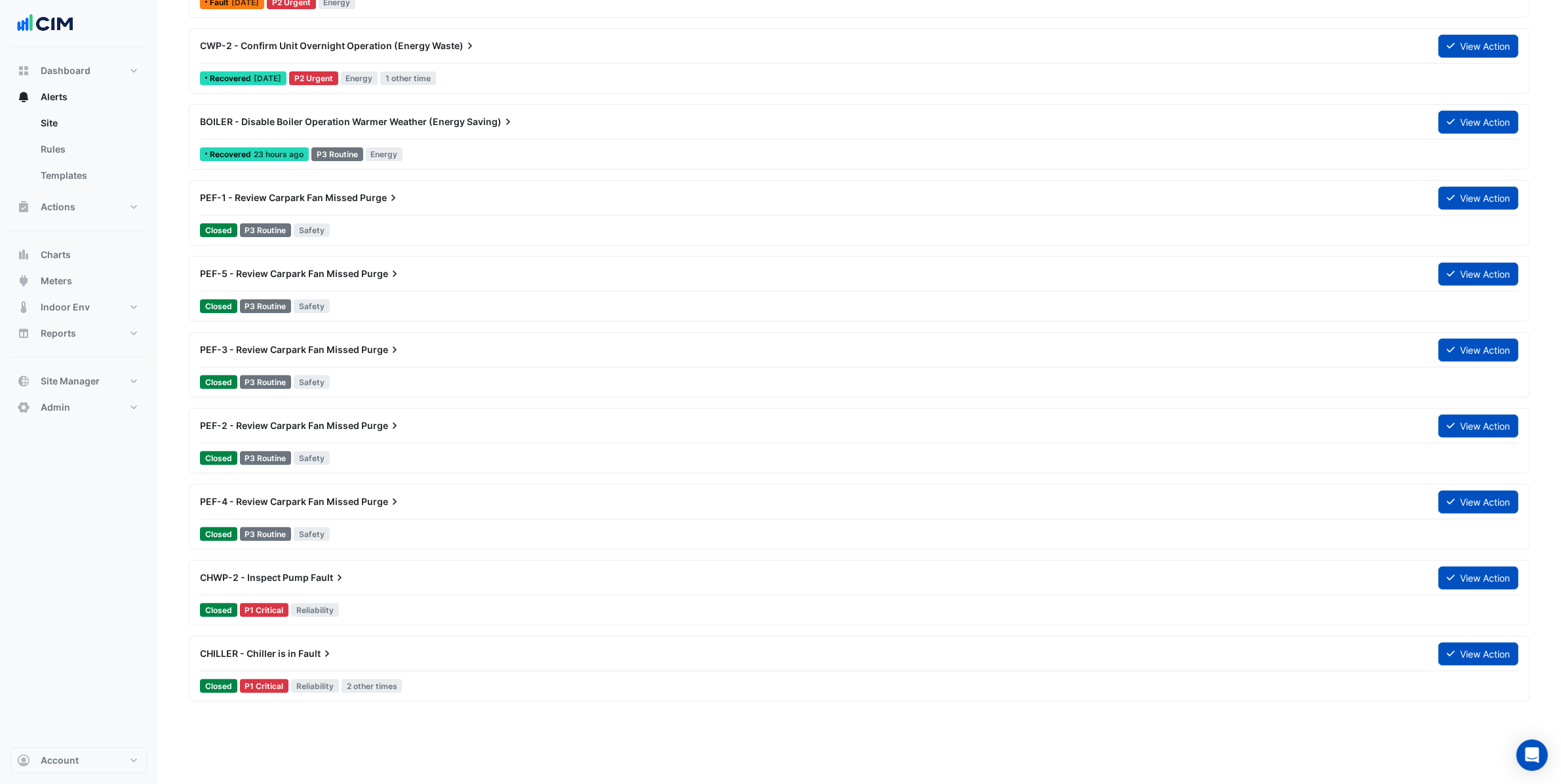
scroll to position [0, 0]
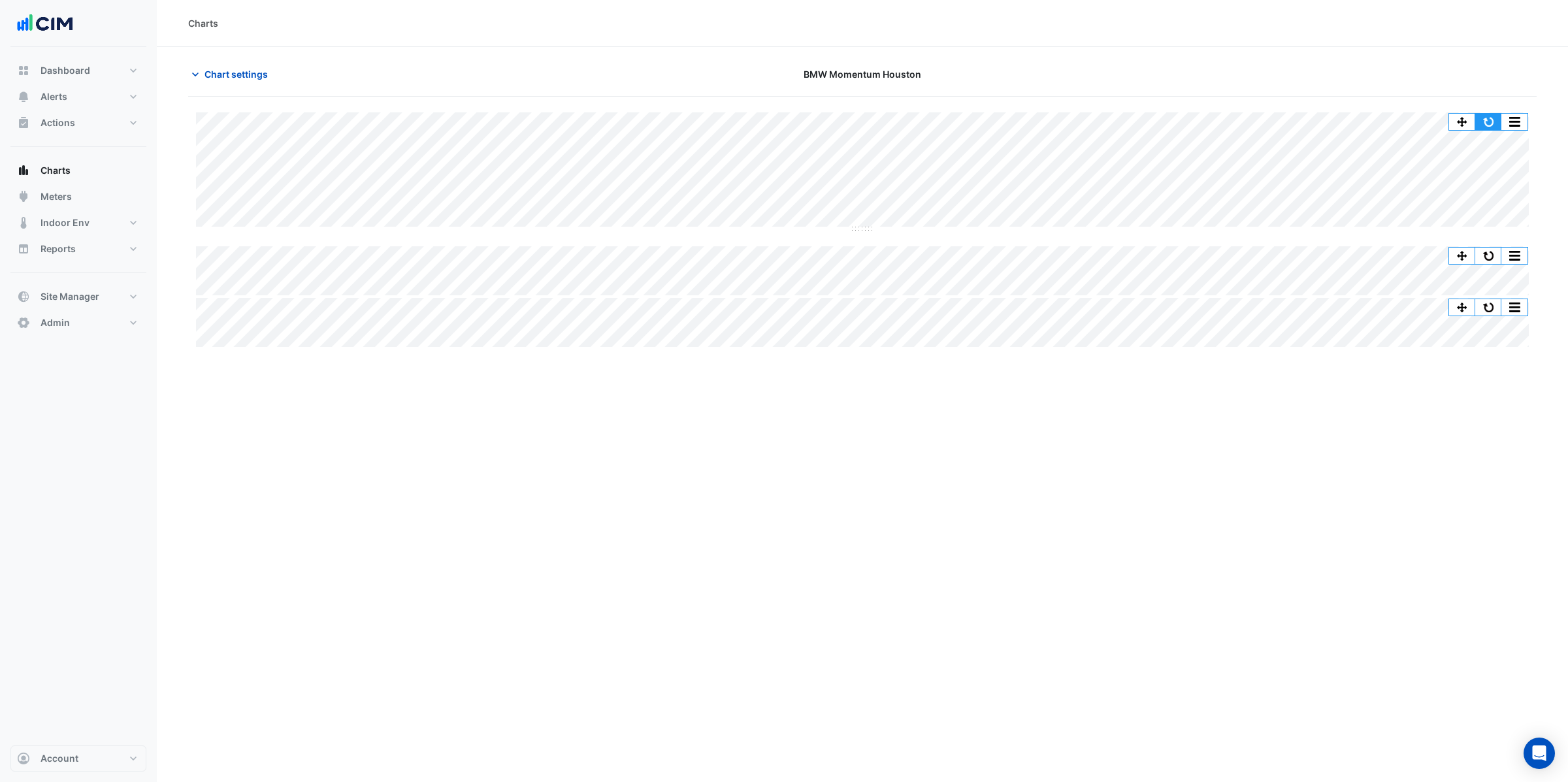
click at [1488, 117] on button "button" at bounding box center [1488, 122] width 27 height 16
click at [1185, 66] on div at bounding box center [1317, 74] width 455 height 23
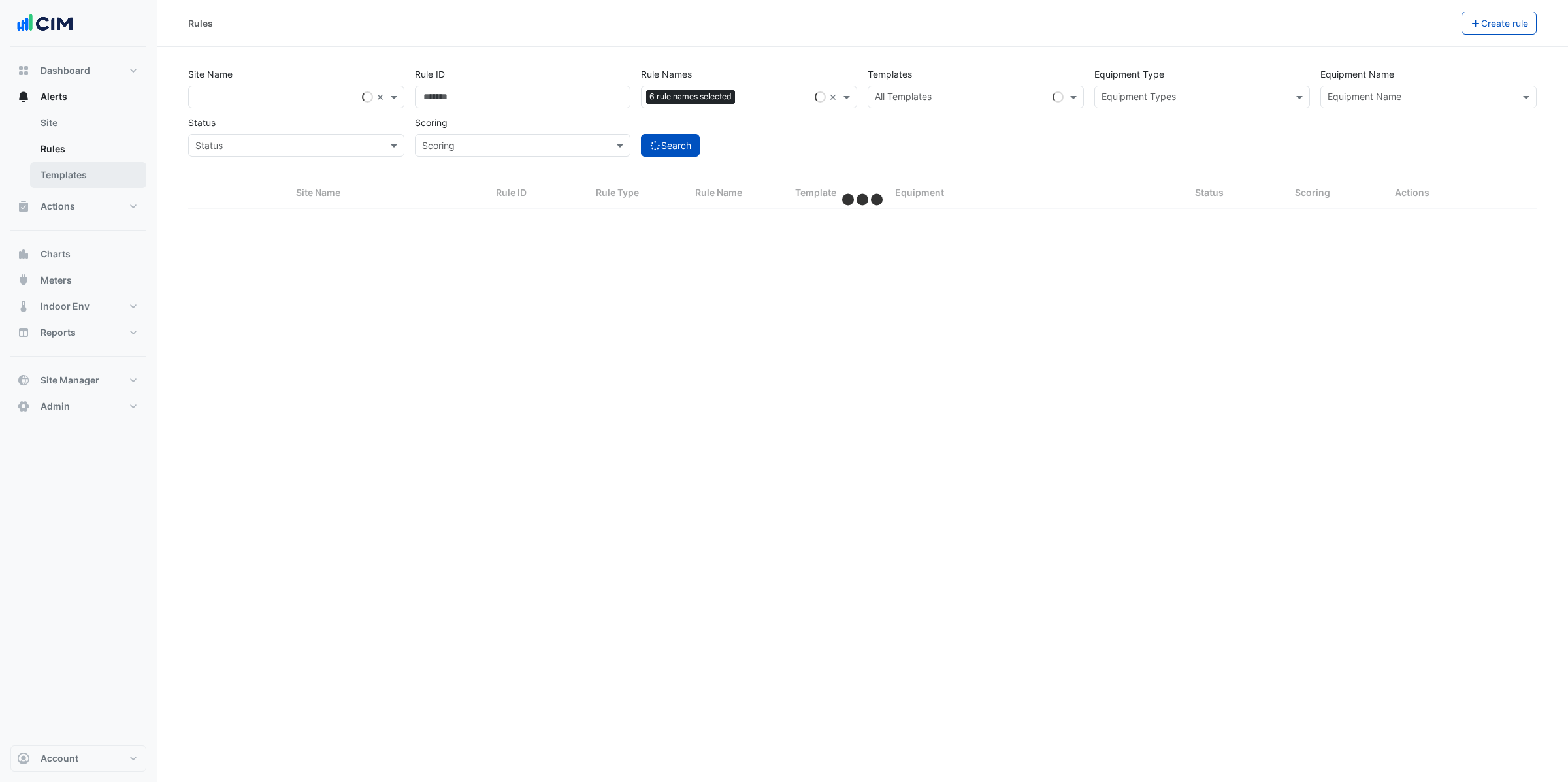
click at [84, 181] on link "Templates" at bounding box center [88, 175] width 116 height 27
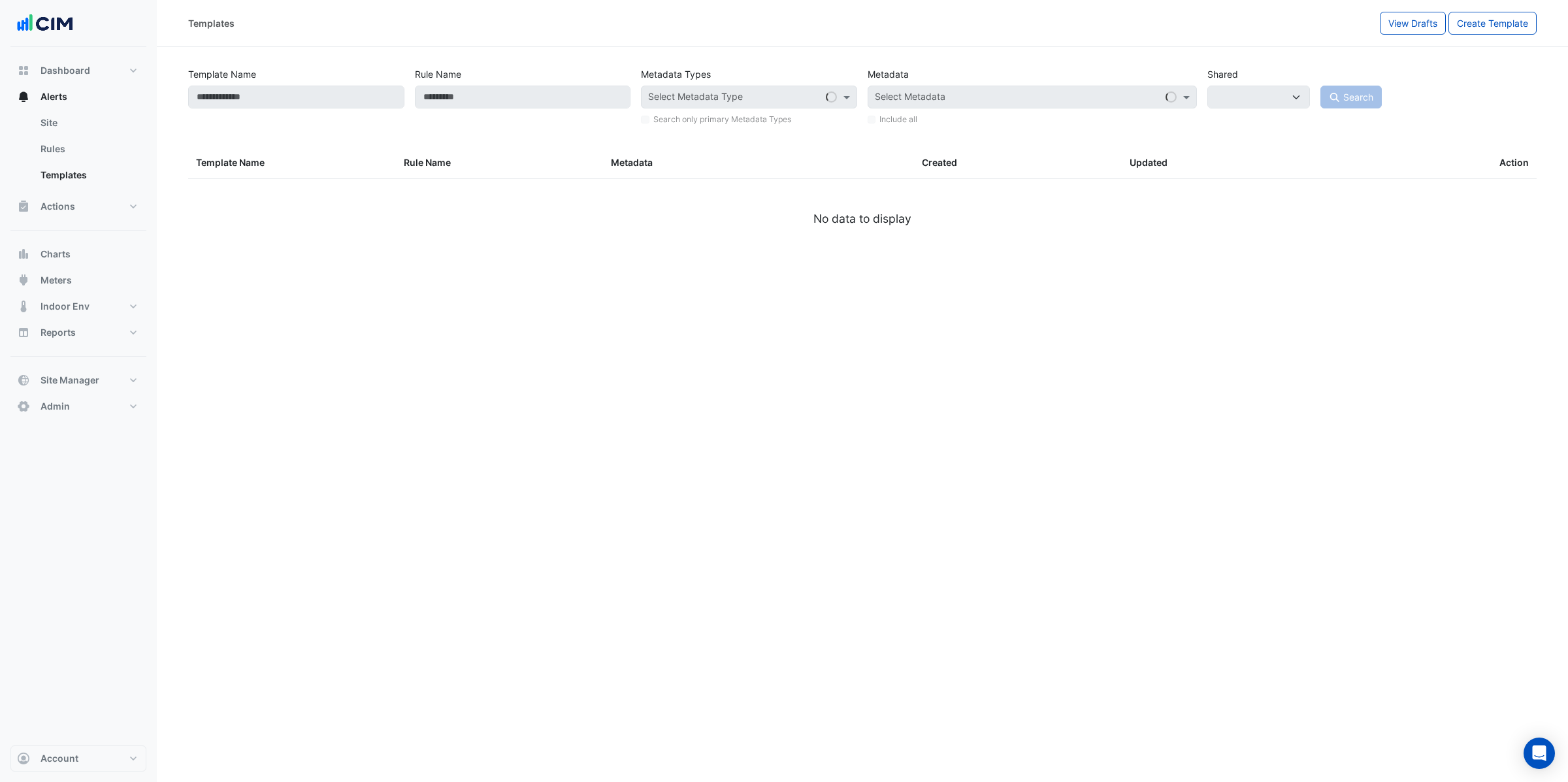
select select
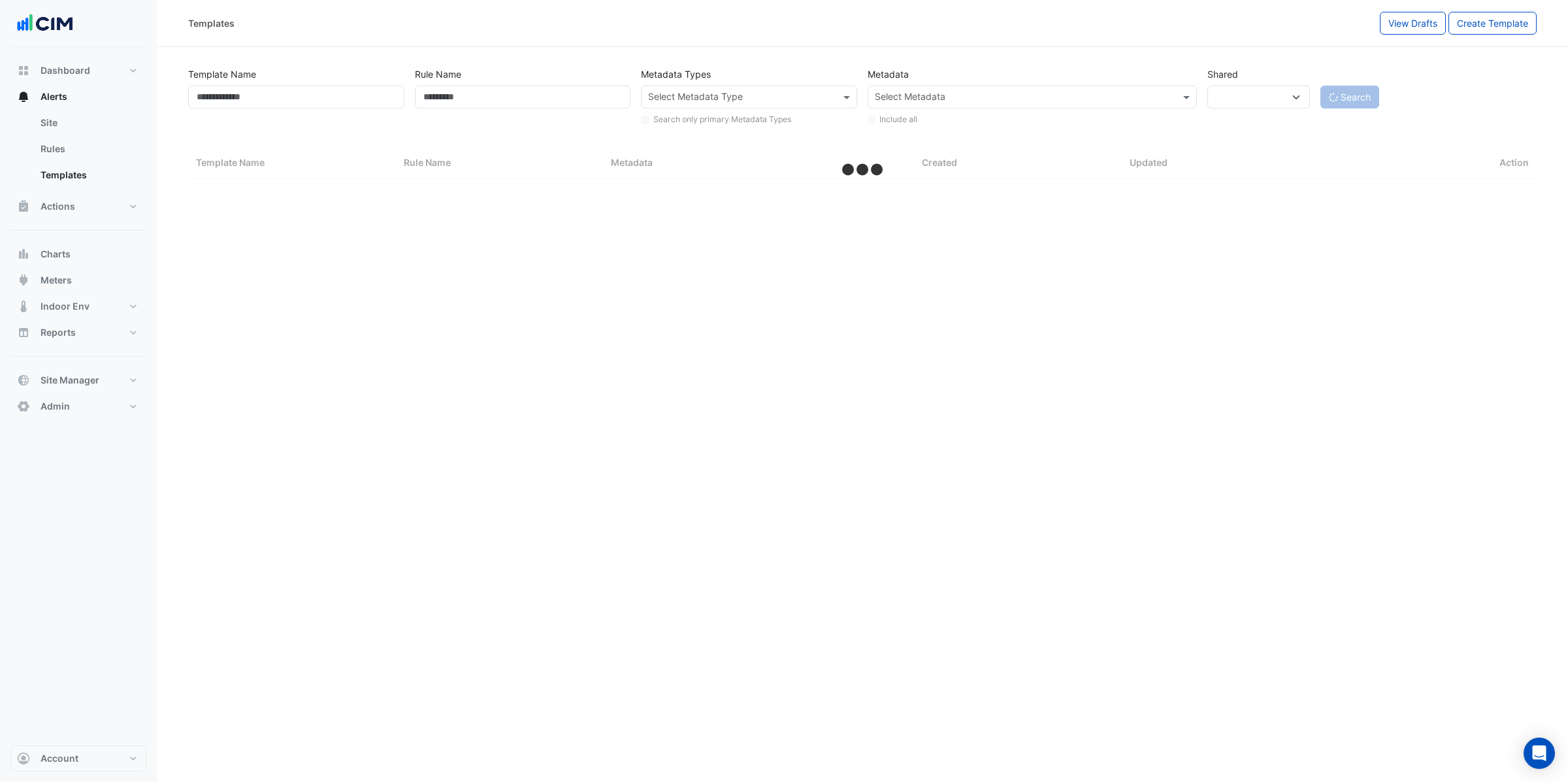
click at [440, 345] on div "Templates View Drafts Create Template Template Name Rule Name Metadata Types Se…" at bounding box center [862, 391] width 1411 height 782
click at [285, 103] on input "Template Name" at bounding box center [296, 97] width 217 height 23
select select "***"
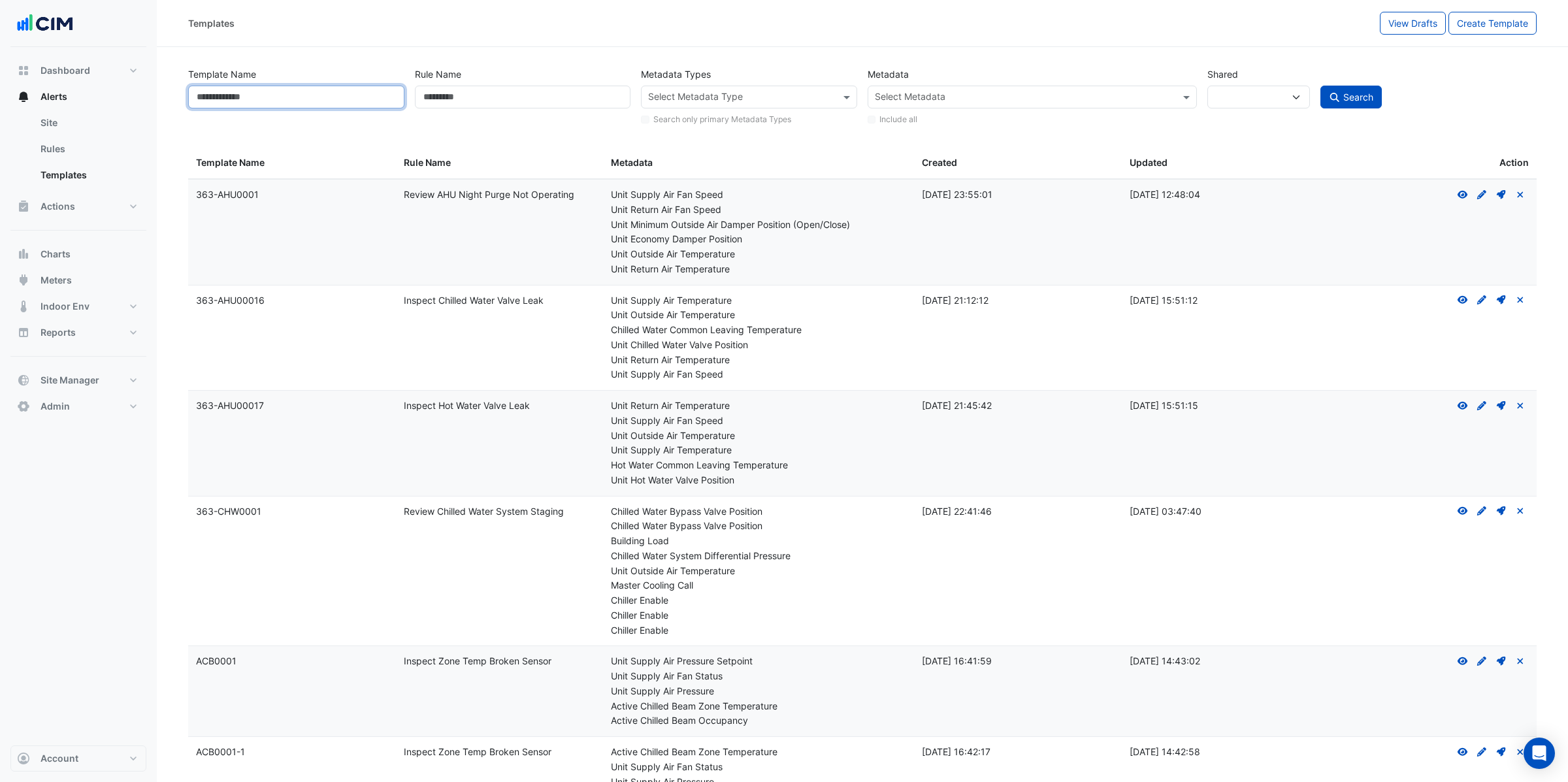
paste input "*********"
type input "********"
click at [1311, 86] on button "Search" at bounding box center [1342, 97] width 62 height 23
select select
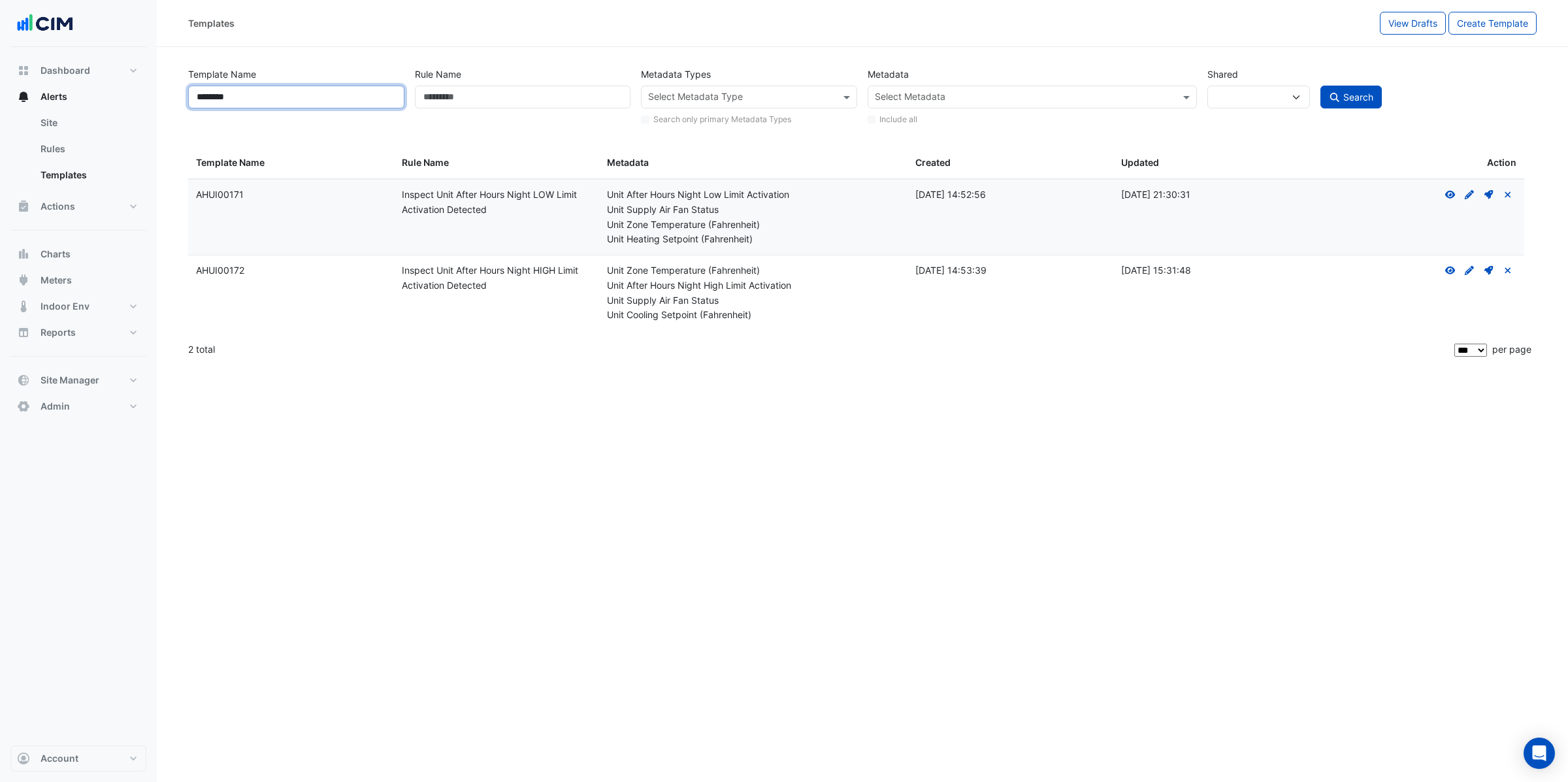
click at [277, 104] on input "********" at bounding box center [296, 97] width 217 height 23
type input "*********"
drag, startPoint x: 604, startPoint y: 197, endPoint x: 809, endPoint y: 198, distance: 205.0
click at [809, 198] on datatable-body-cell "Metadata: Unit After Hours Night Low Limit Activation Unit Supply Air Fan Statu…" at bounding box center [754, 218] width 308 height 75
copy div "Unit After Hours Night Low Limit Activation"
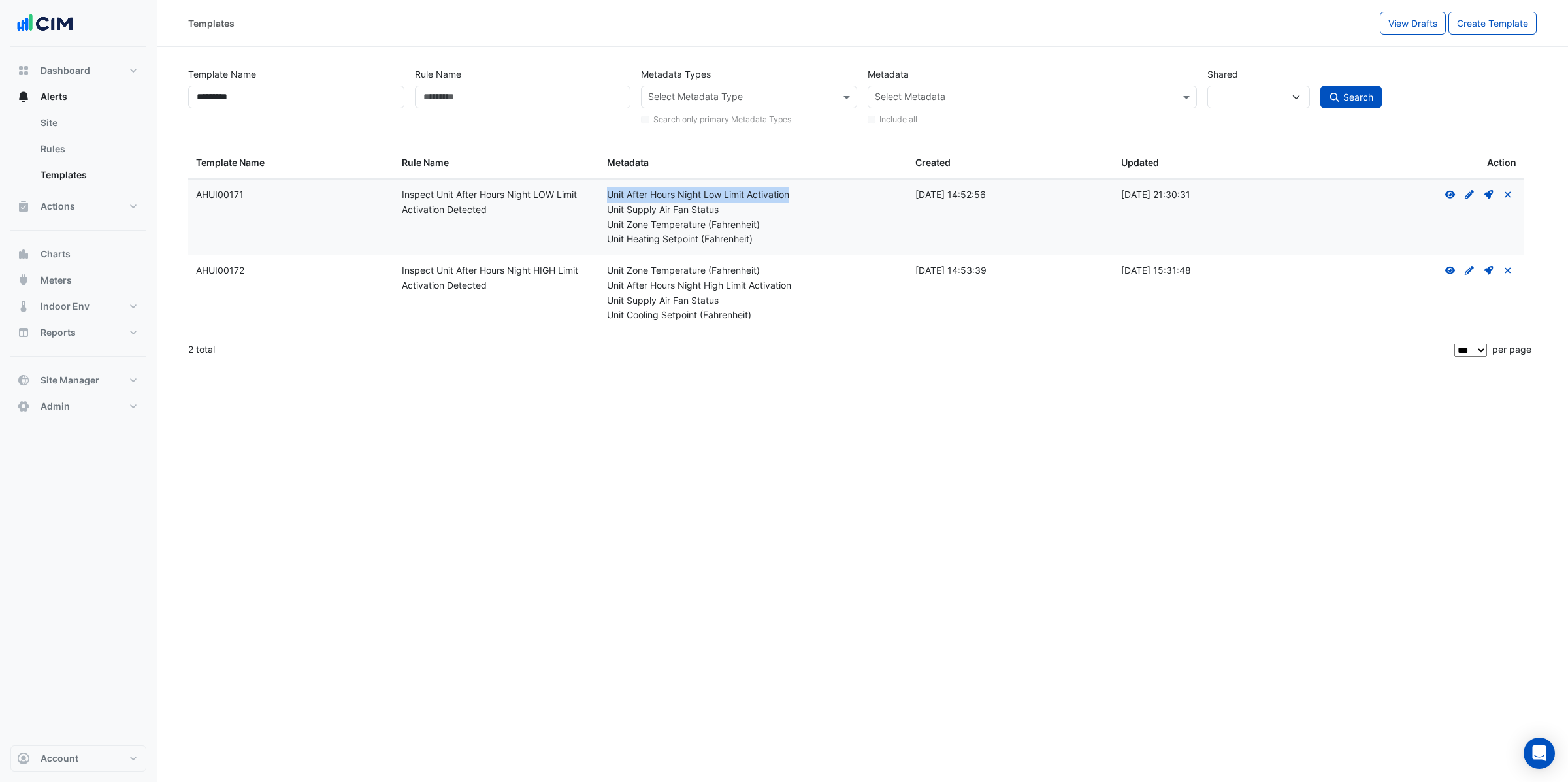
click at [778, 93] on input "text" at bounding box center [742, 98] width 187 height 14
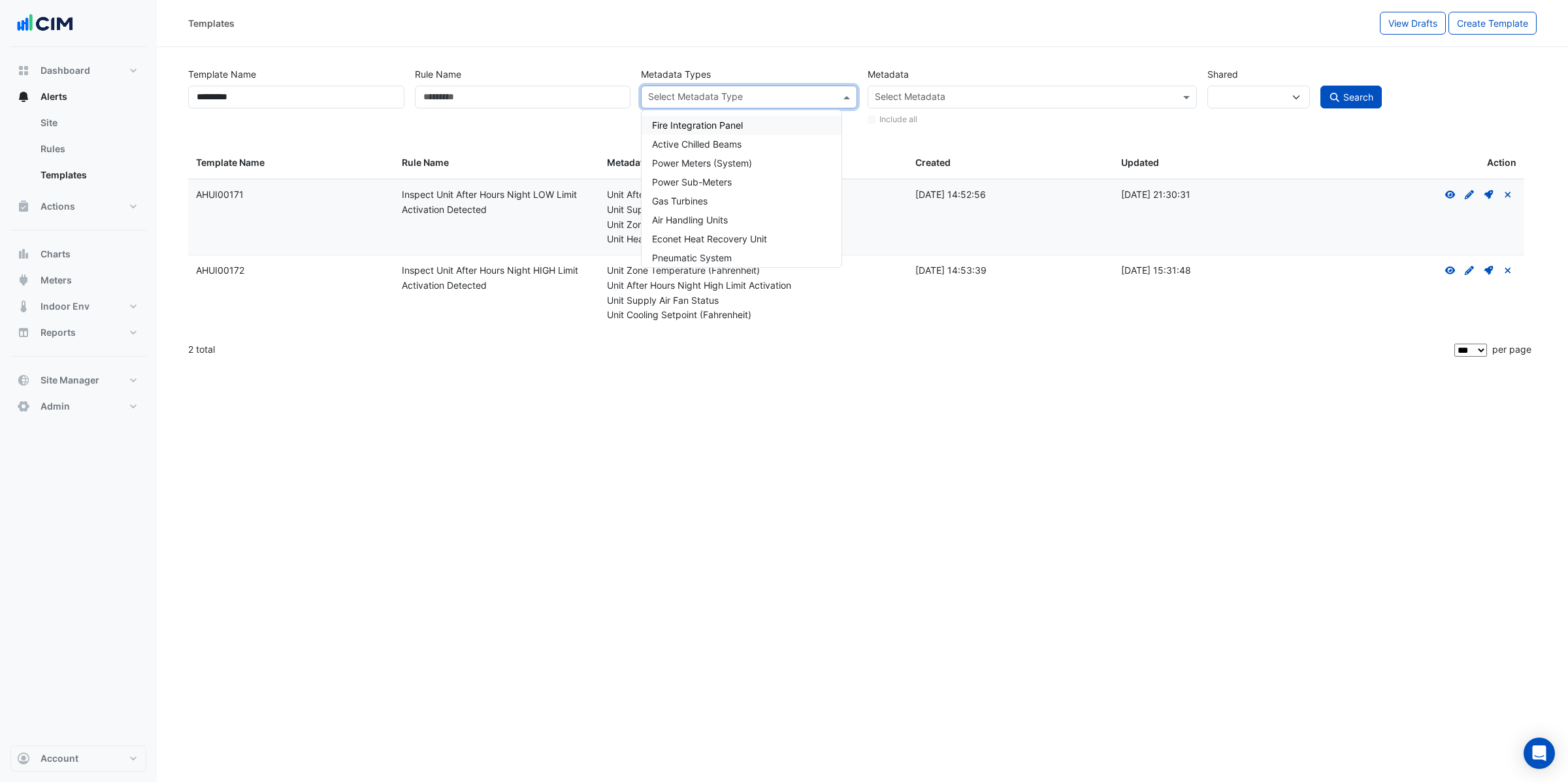
click at [960, 96] on input "text" at bounding box center [1025, 98] width 300 height 14
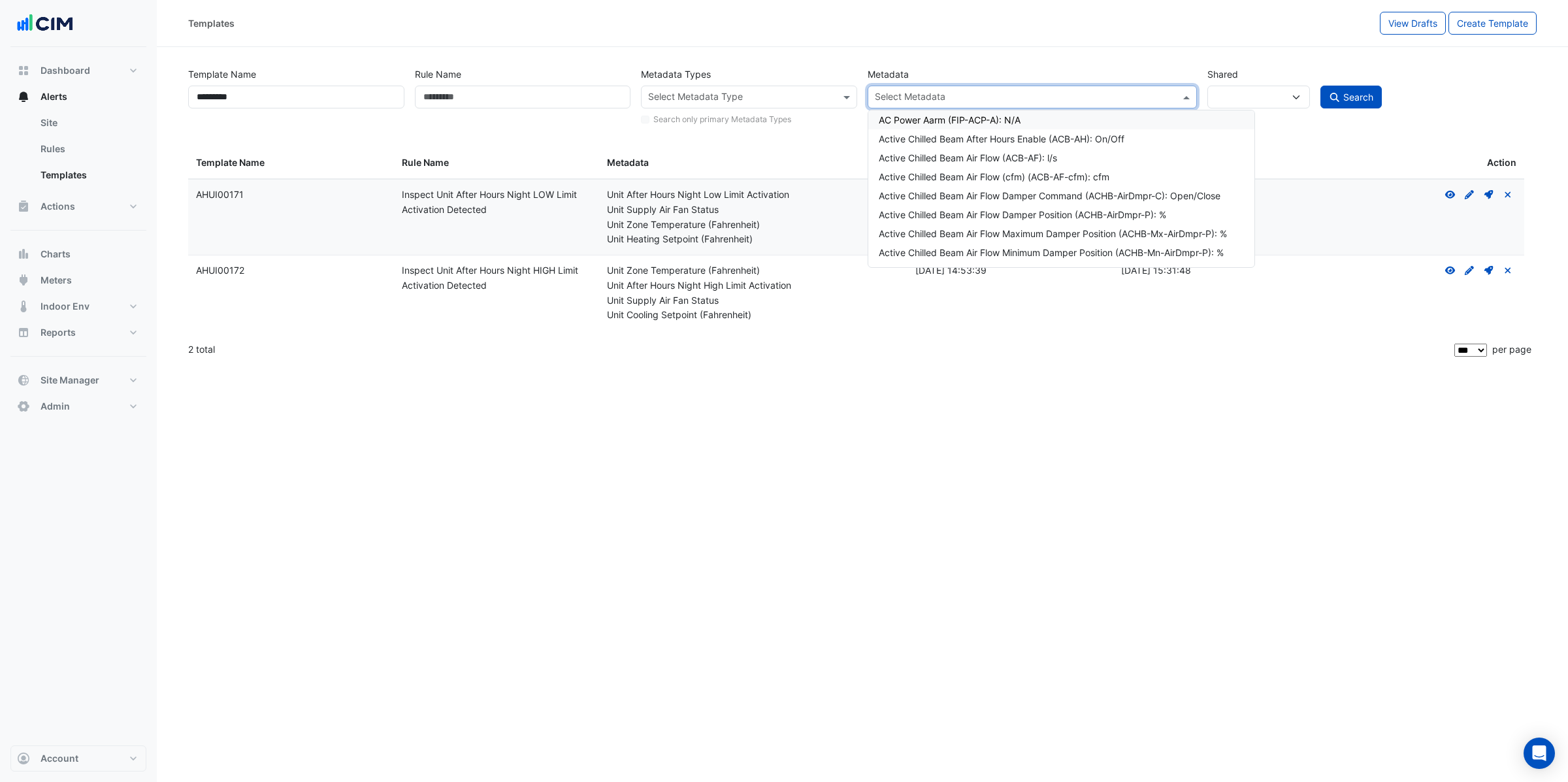
paste input "**********"
type input "**********"
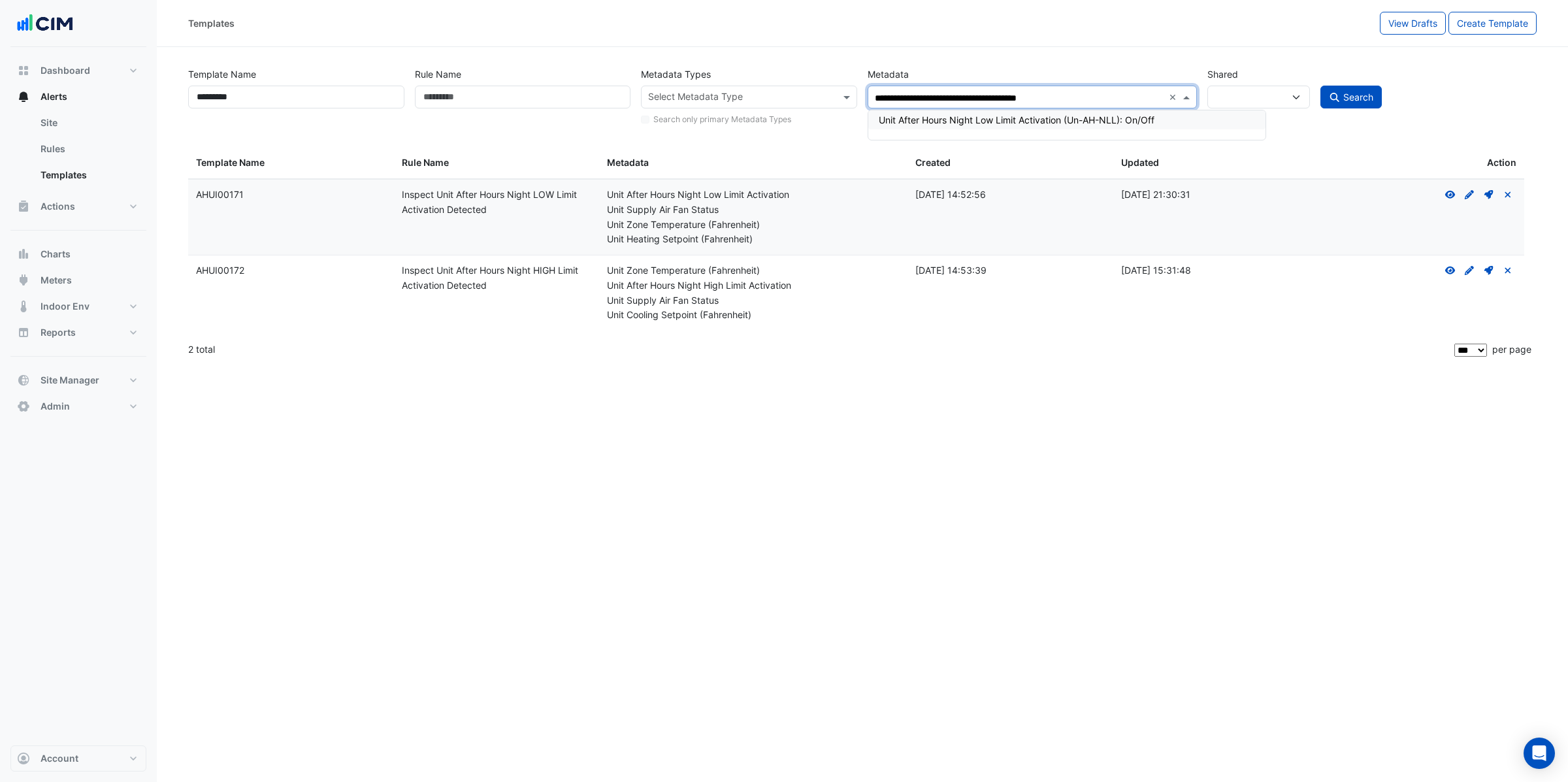
click at [889, 122] on div "Unit After Hours Night Low Limit Activation (Un-AH-NLL): On/Off" at bounding box center [1066, 120] width 376 height 14
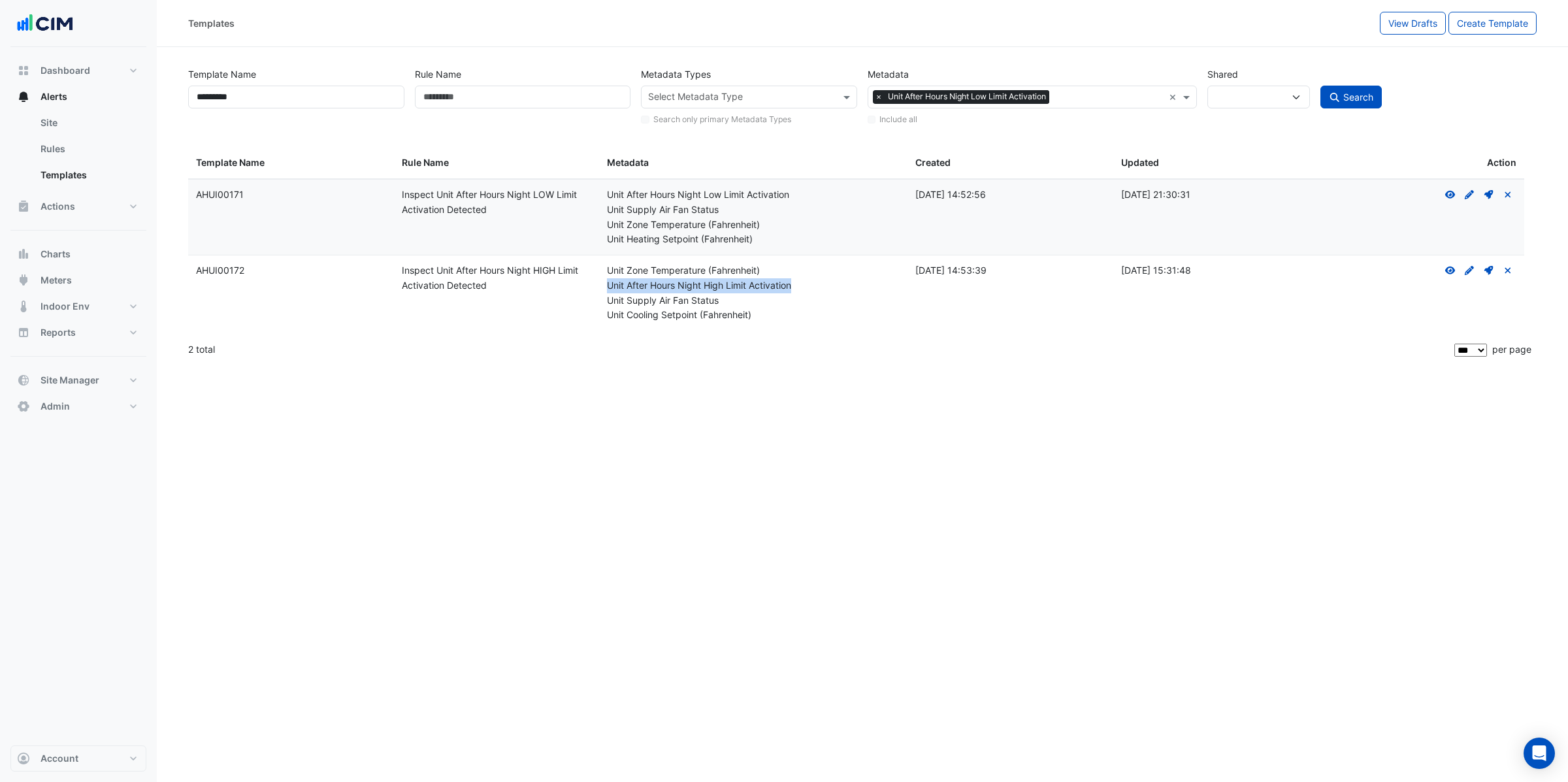
drag, startPoint x: 605, startPoint y: 288, endPoint x: 808, endPoint y: 281, distance: 203.1
click at [808, 281] on datatable-body-cell "Metadata: Unit Zone Temperature (Fahrenheit) Unit After Hours Night High Limit …" at bounding box center [754, 293] width 308 height 75
copy div "Unit After Hours Night High Limit Activation"
click at [1090, 97] on input "text" at bounding box center [1108, 98] width 109 height 14
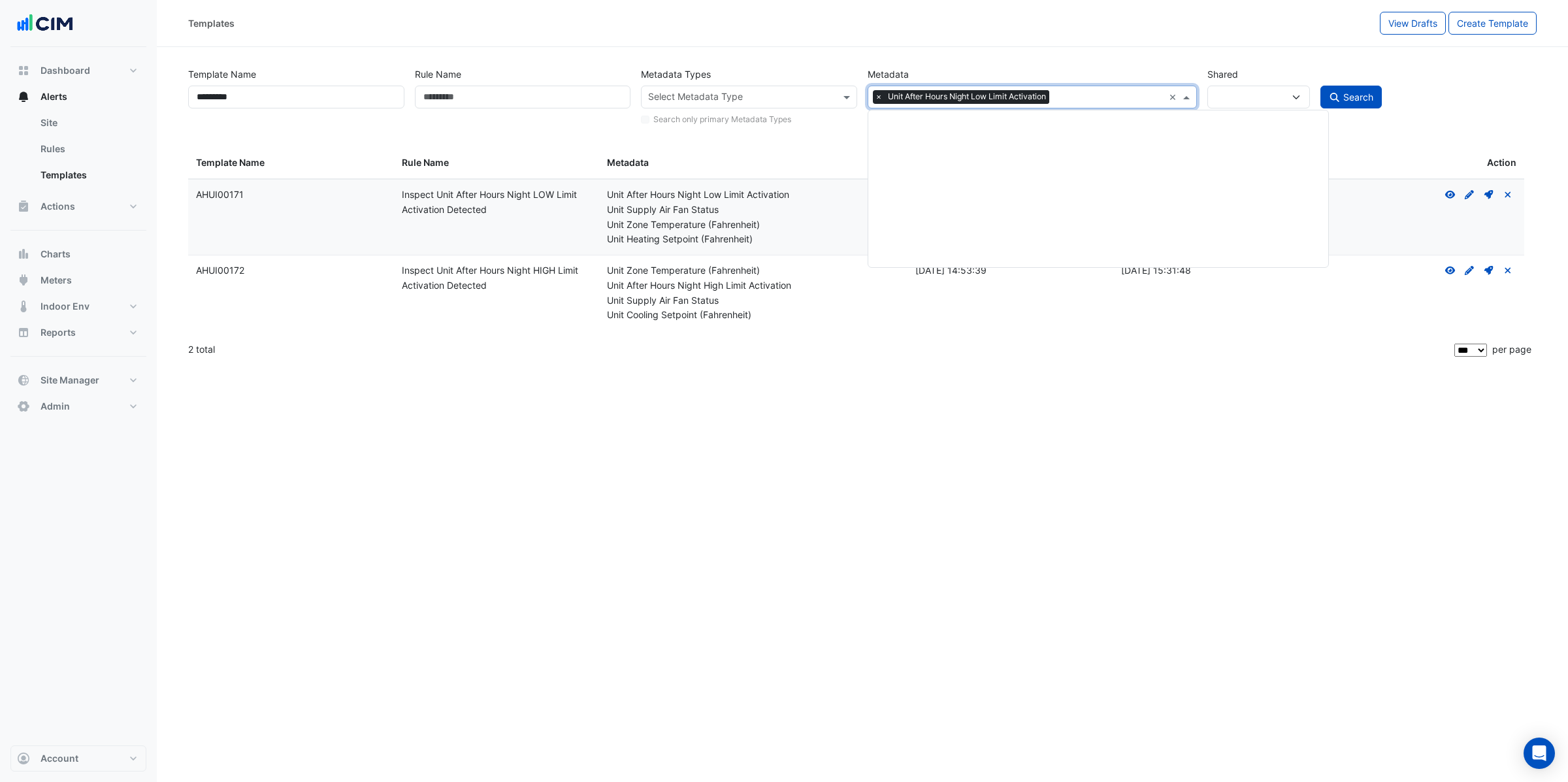
scroll to position [53880, 0]
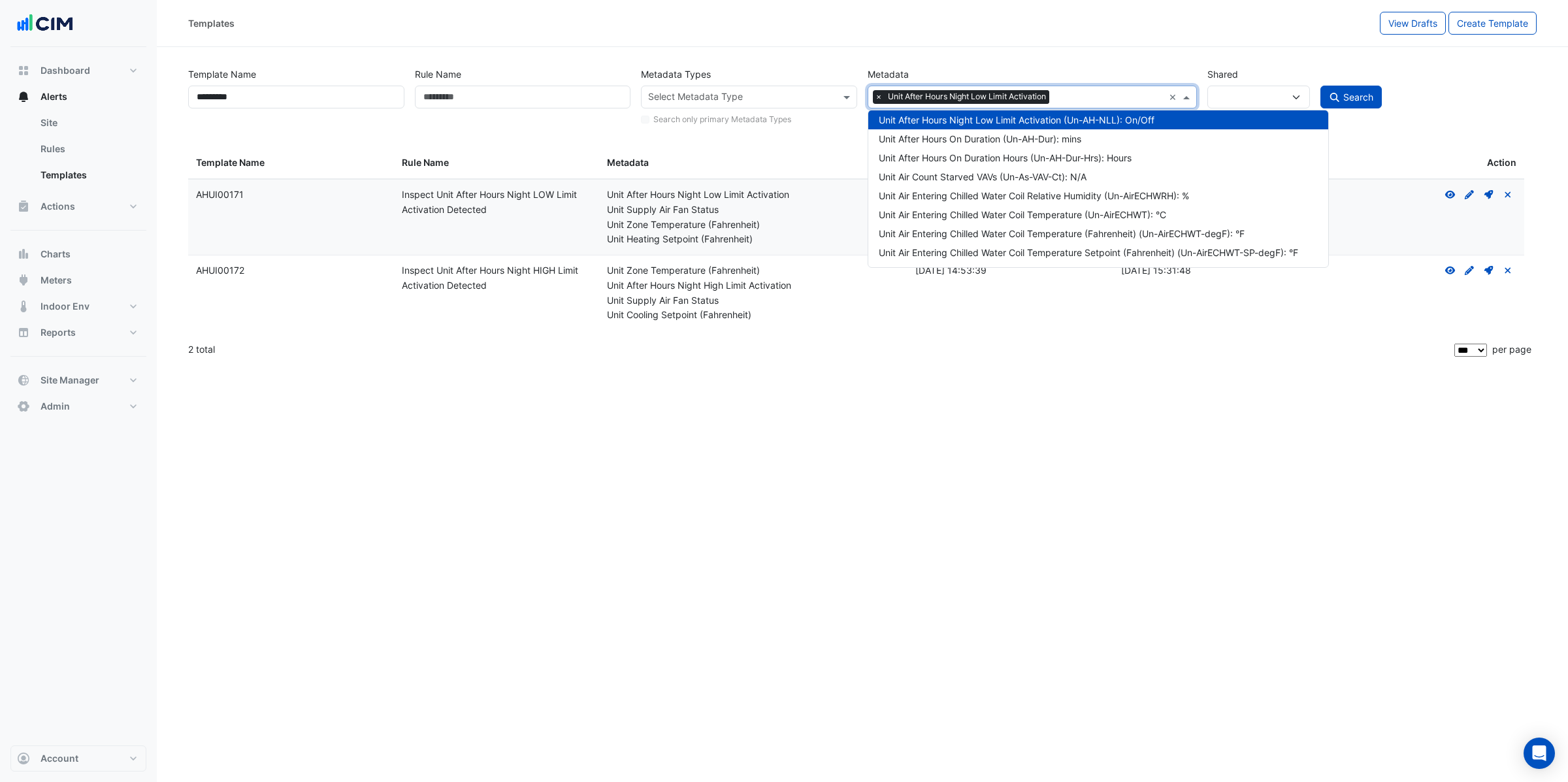
paste input "**********"
type input "**********"
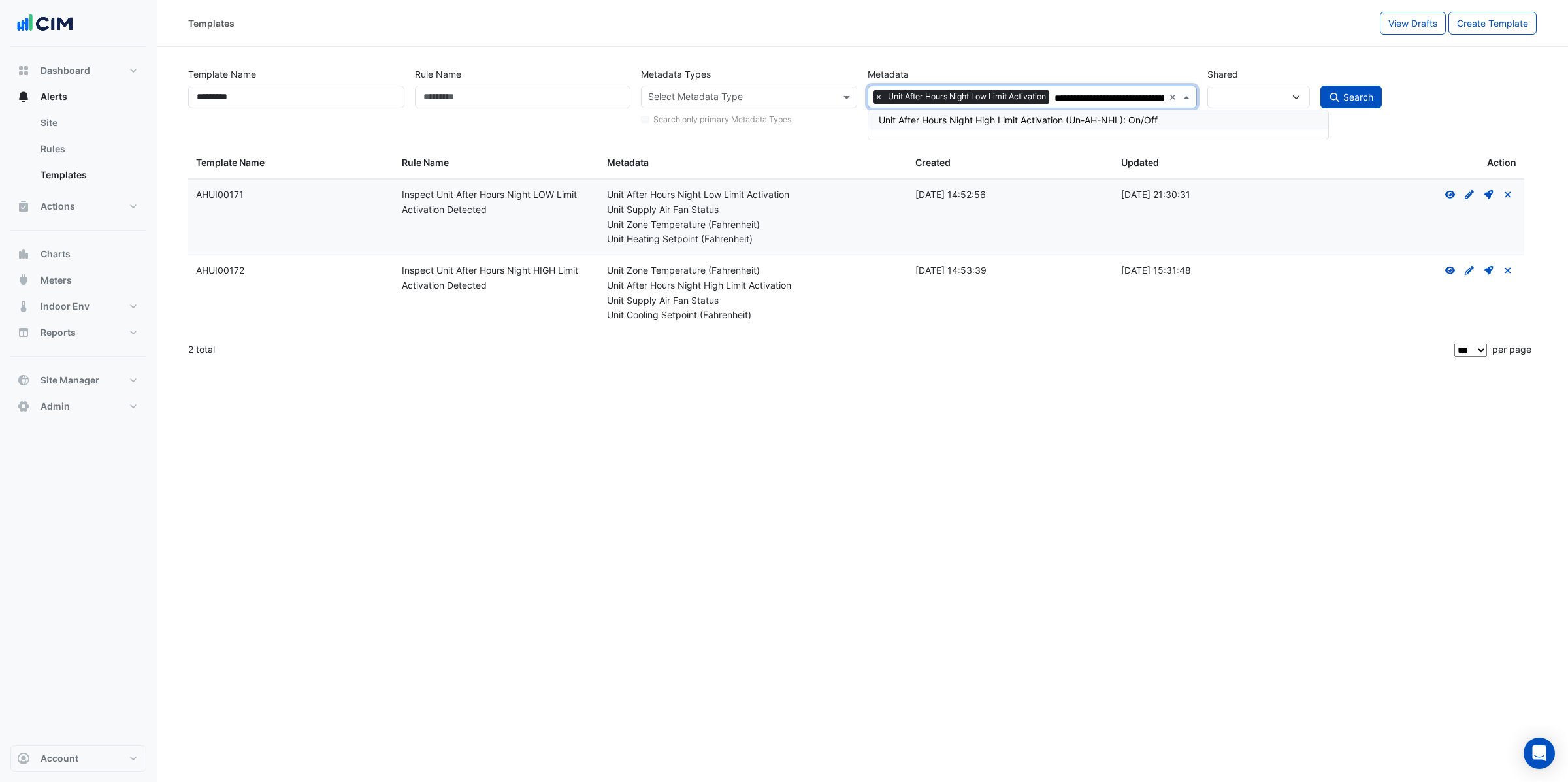
scroll to position [0, 0]
click at [989, 125] on div "Unit After Hours Night High Limit Activation (Un-AH-NHL): On/Off" at bounding box center [1103, 120] width 450 height 14
click at [286, 109] on div "Template Name *********" at bounding box center [296, 94] width 227 height 64
click at [288, 102] on input "*********" at bounding box center [296, 97] width 217 height 23
click at [1368, 102] on span "Search" at bounding box center [1358, 97] width 30 height 11
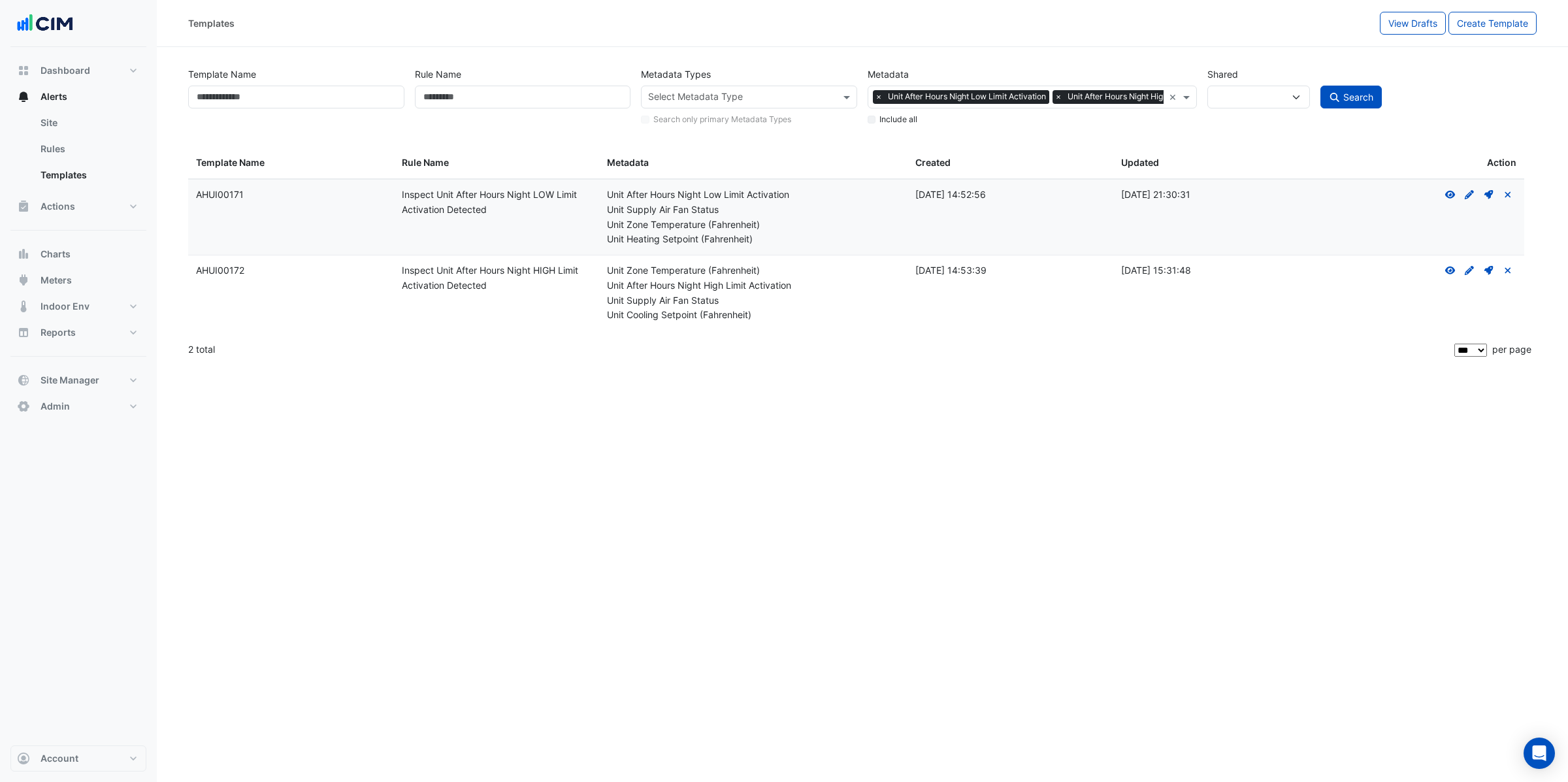
select select
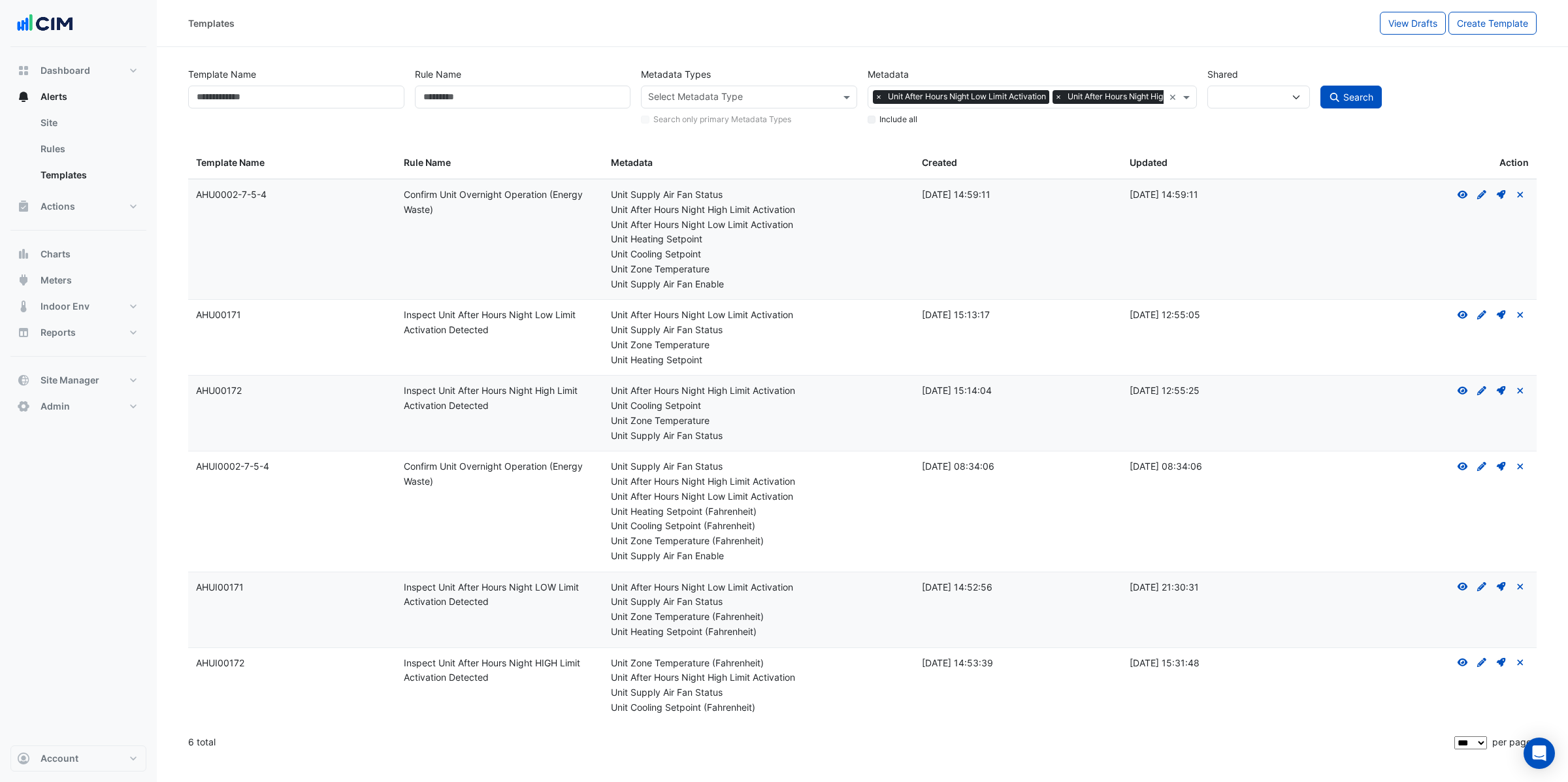
click at [230, 632] on datatable-body-cell "Template Name: AHUI00171" at bounding box center [292, 610] width 208 height 75
drag, startPoint x: 197, startPoint y: 589, endPoint x: 342, endPoint y: 589, distance: 145.0
click at [342, 589] on div "Template Name: AHUI00171" at bounding box center [292, 588] width 192 height 15
click at [1499, 590] on icon "Deploy" at bounding box center [1501, 587] width 12 height 9
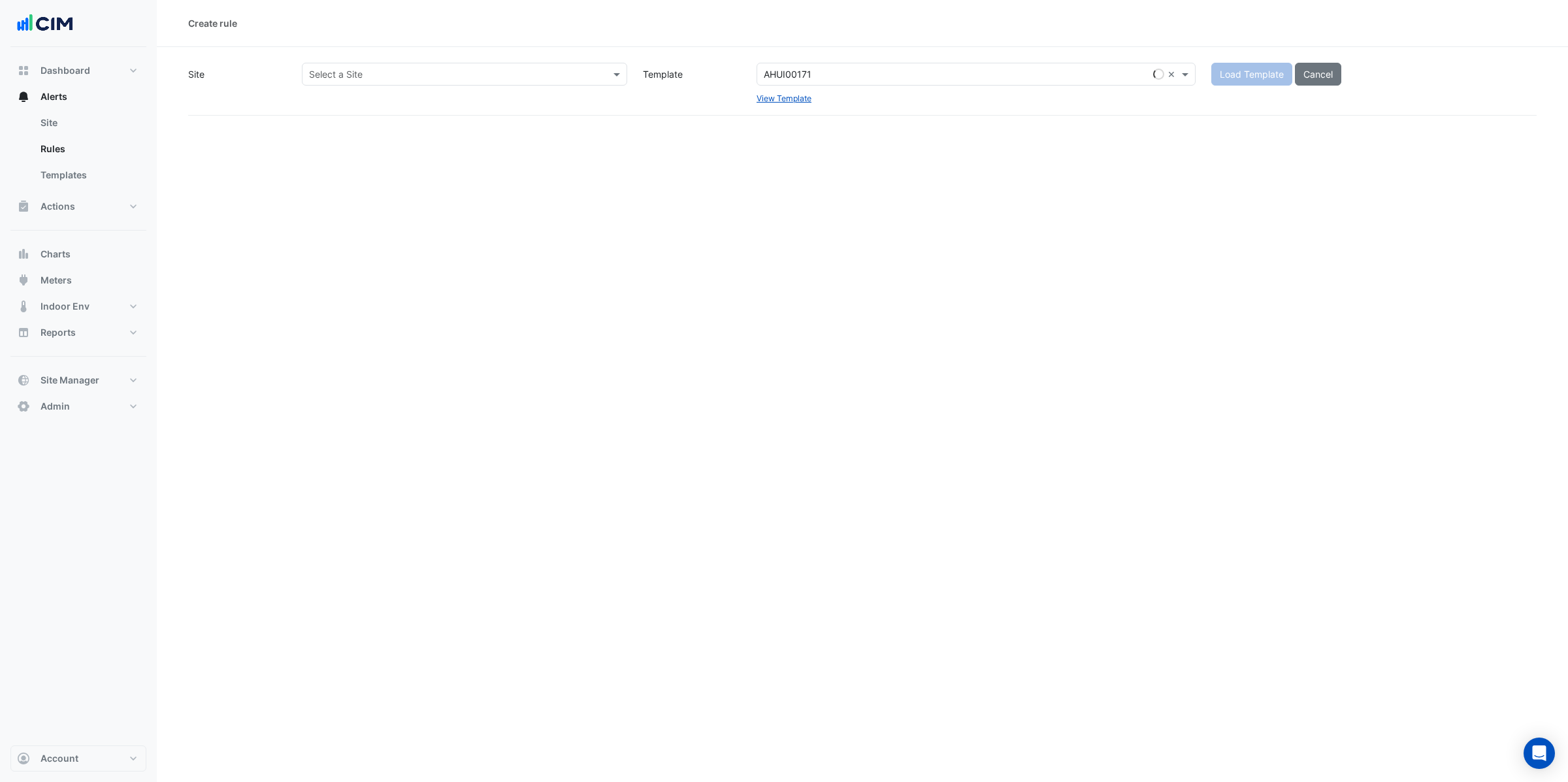
click at [360, 69] on input "text" at bounding box center [451, 75] width 285 height 14
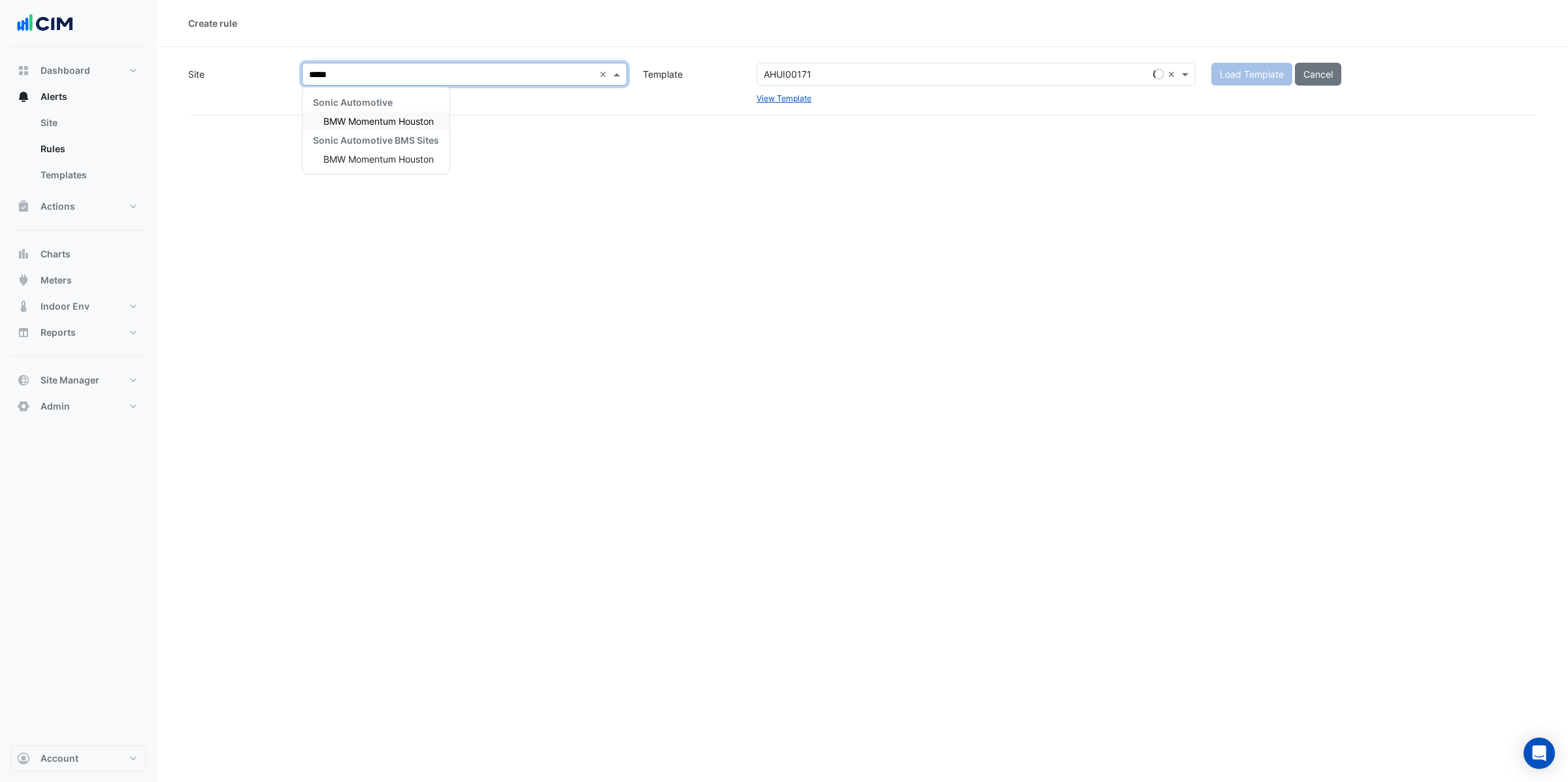
type input "******"
click at [374, 122] on span "BMW Momentum Houston" at bounding box center [379, 121] width 110 height 11
click at [1248, 81] on button "Load Template" at bounding box center [1252, 74] width 81 height 23
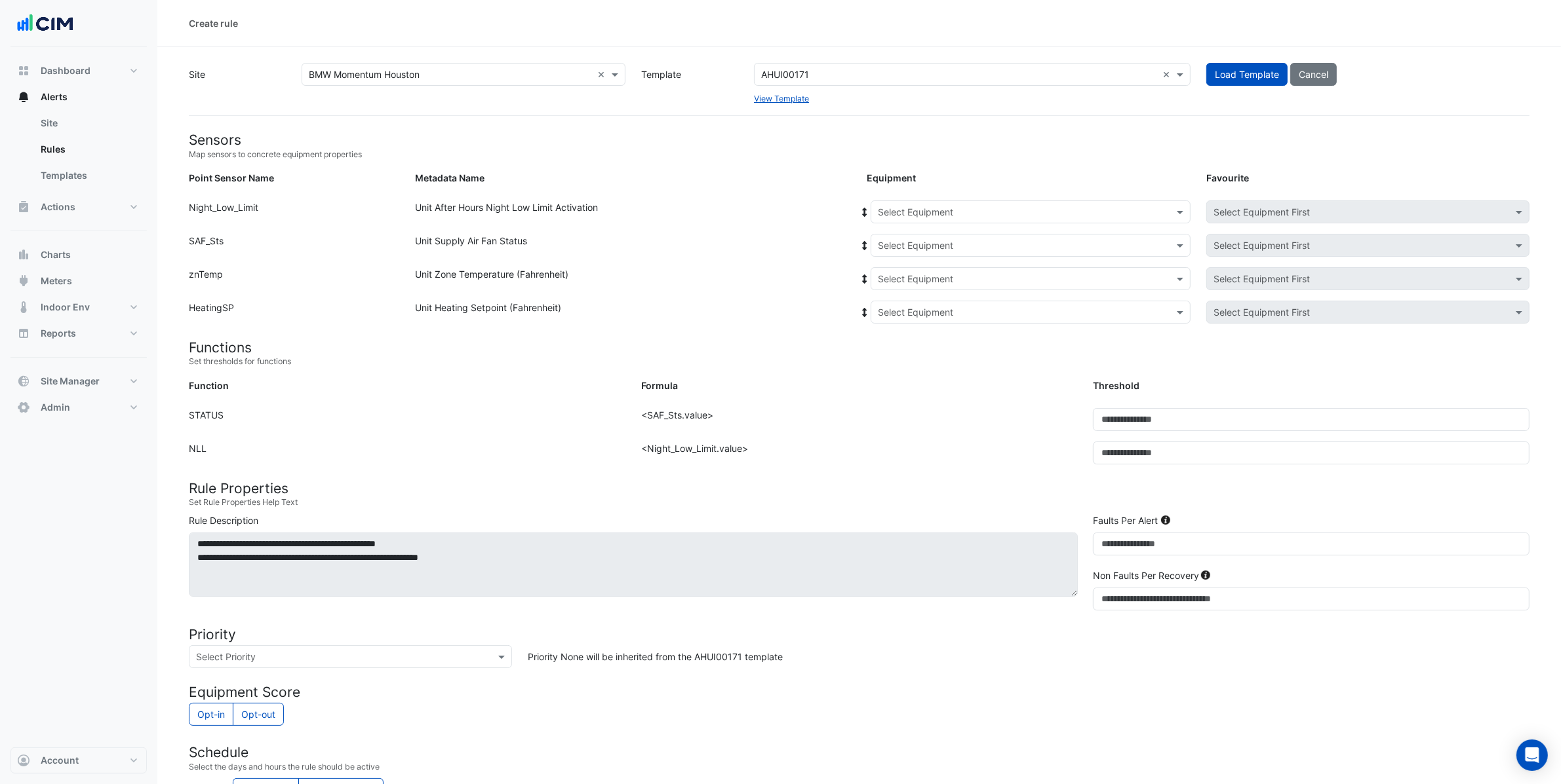
click at [939, 219] on div "Select Equipment" at bounding box center [1030, 211] width 320 height 23
click at [887, 234] on span "AHU-1" at bounding box center [895, 240] width 27 height 11
click at [863, 208] on icon at bounding box center [865, 212] width 12 height 9
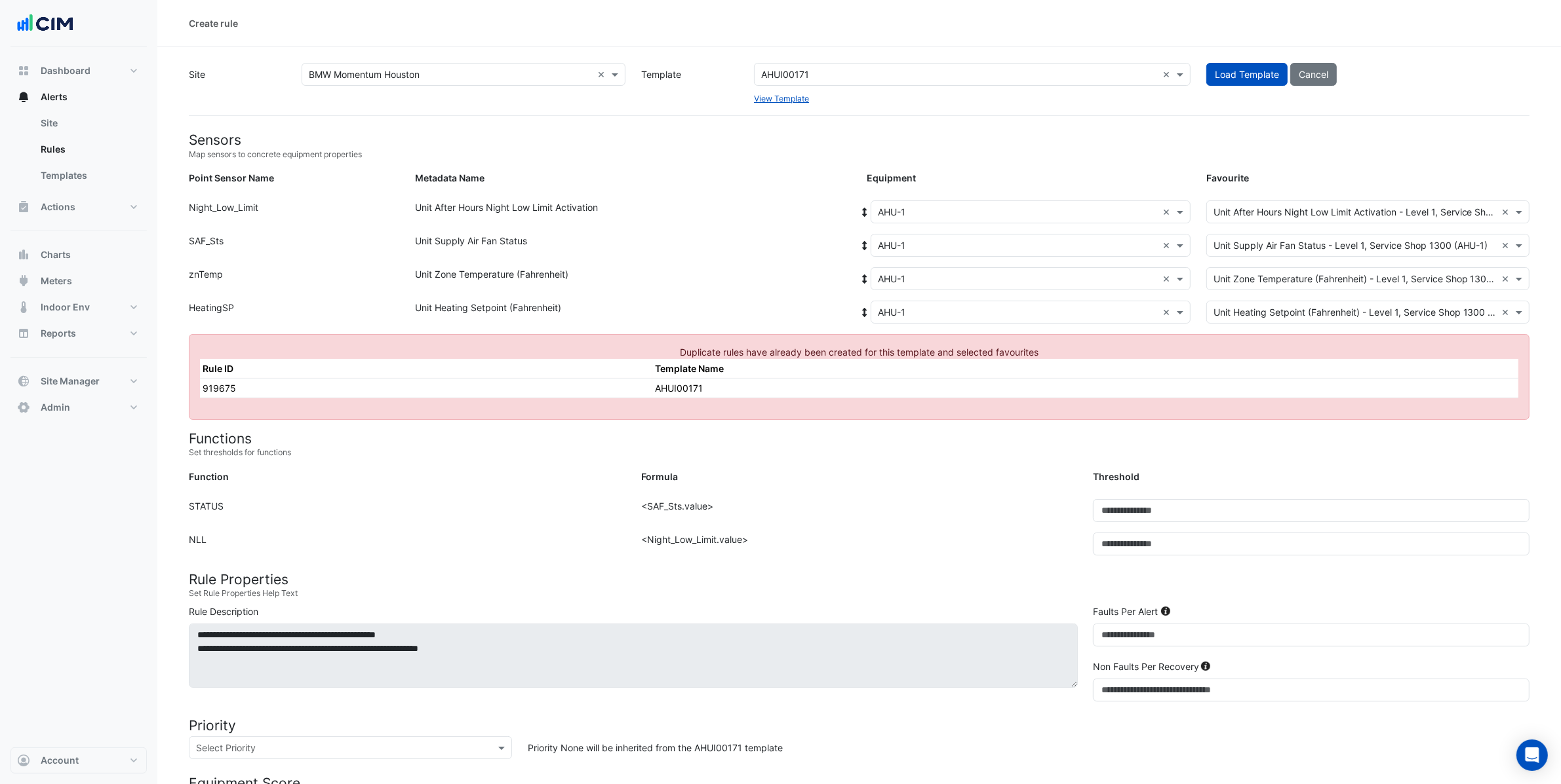
click at [906, 214] on input "text" at bounding box center [1017, 213] width 279 height 14
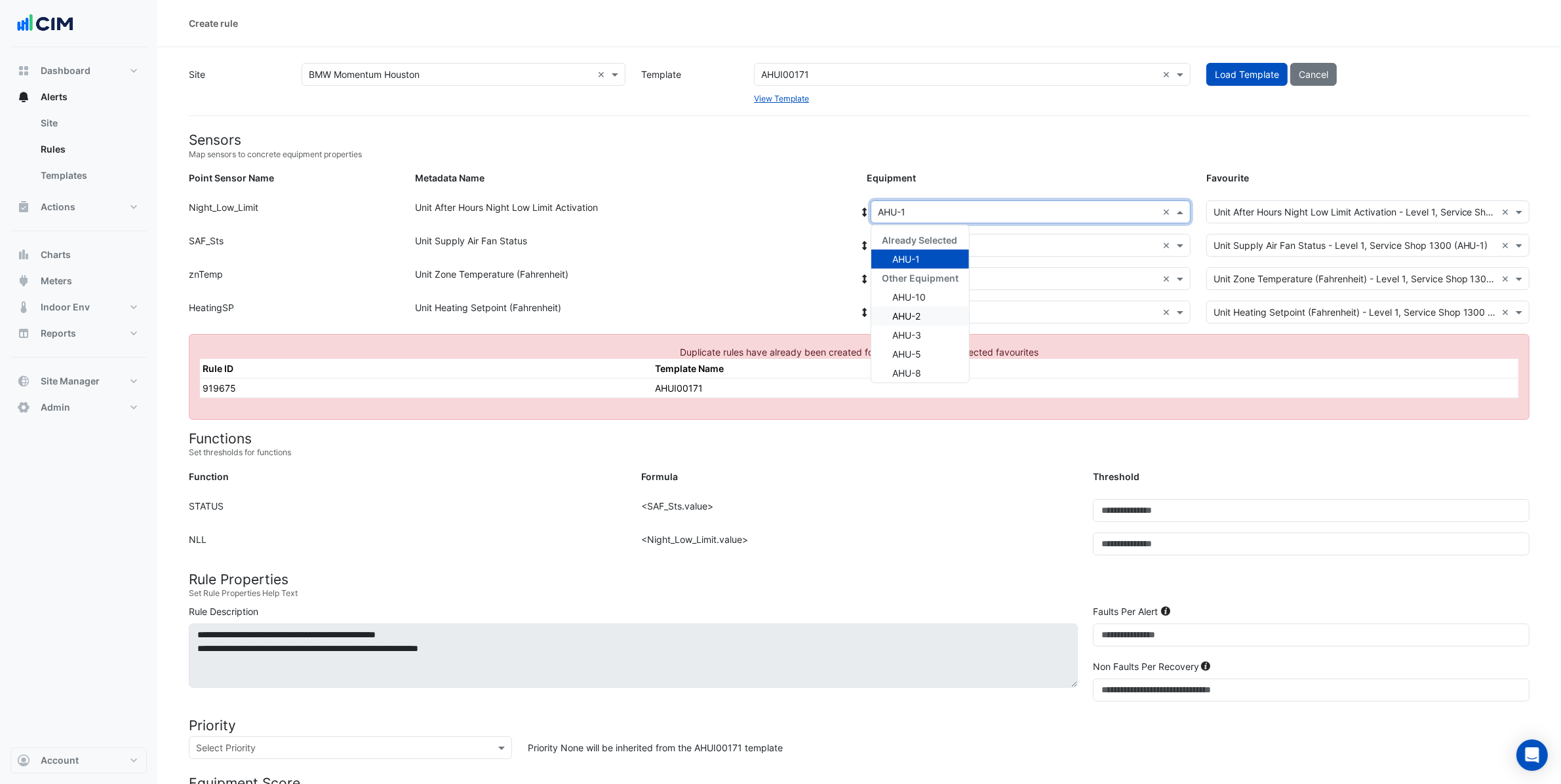
drag, startPoint x: 918, startPoint y: 316, endPoint x: 912, endPoint y: 308, distance: 10.0
click at [918, 316] on span "AHU-2" at bounding box center [906, 316] width 28 height 11
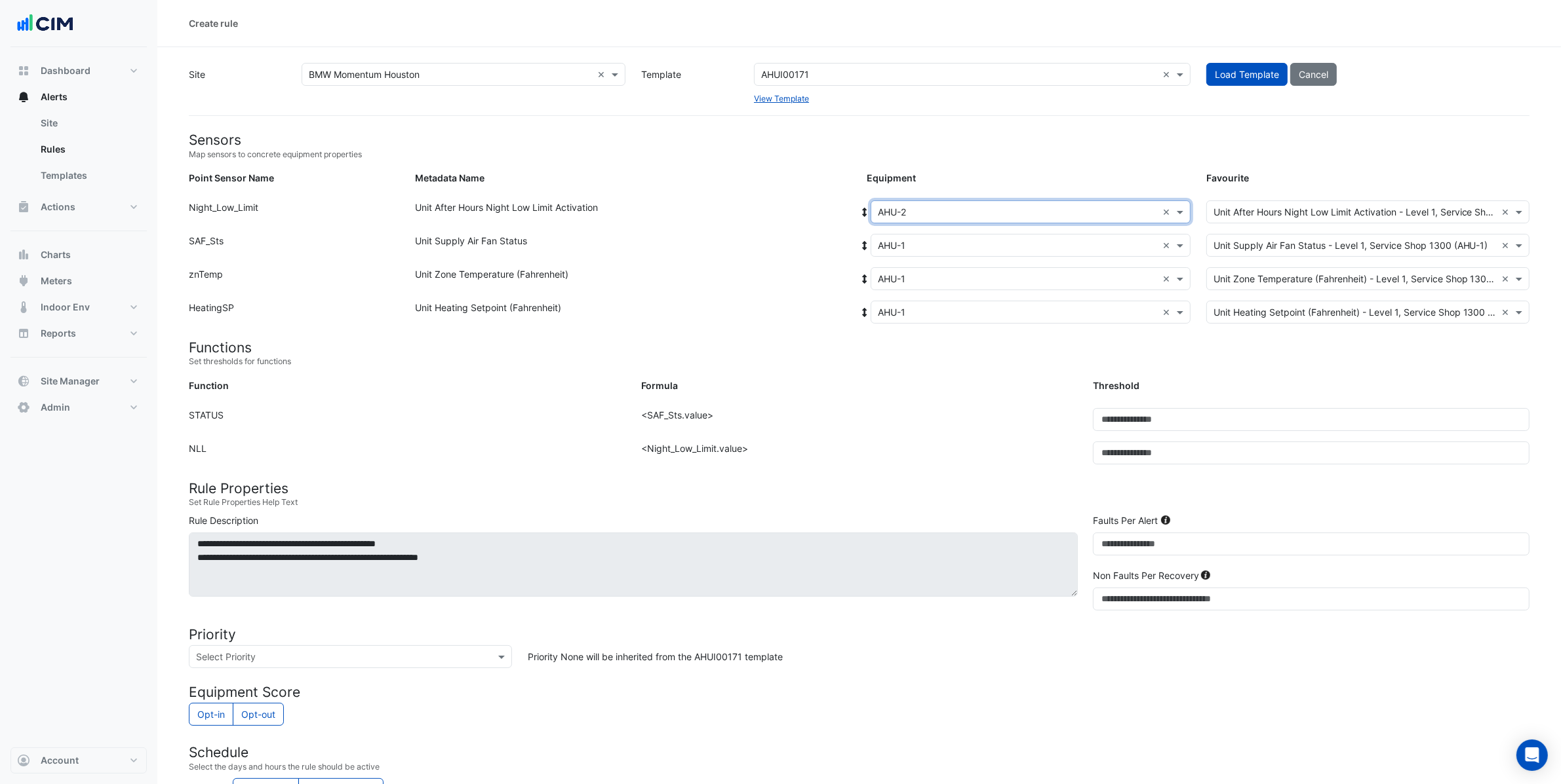
click at [862, 216] on fa-icon at bounding box center [865, 211] width 12 height 11
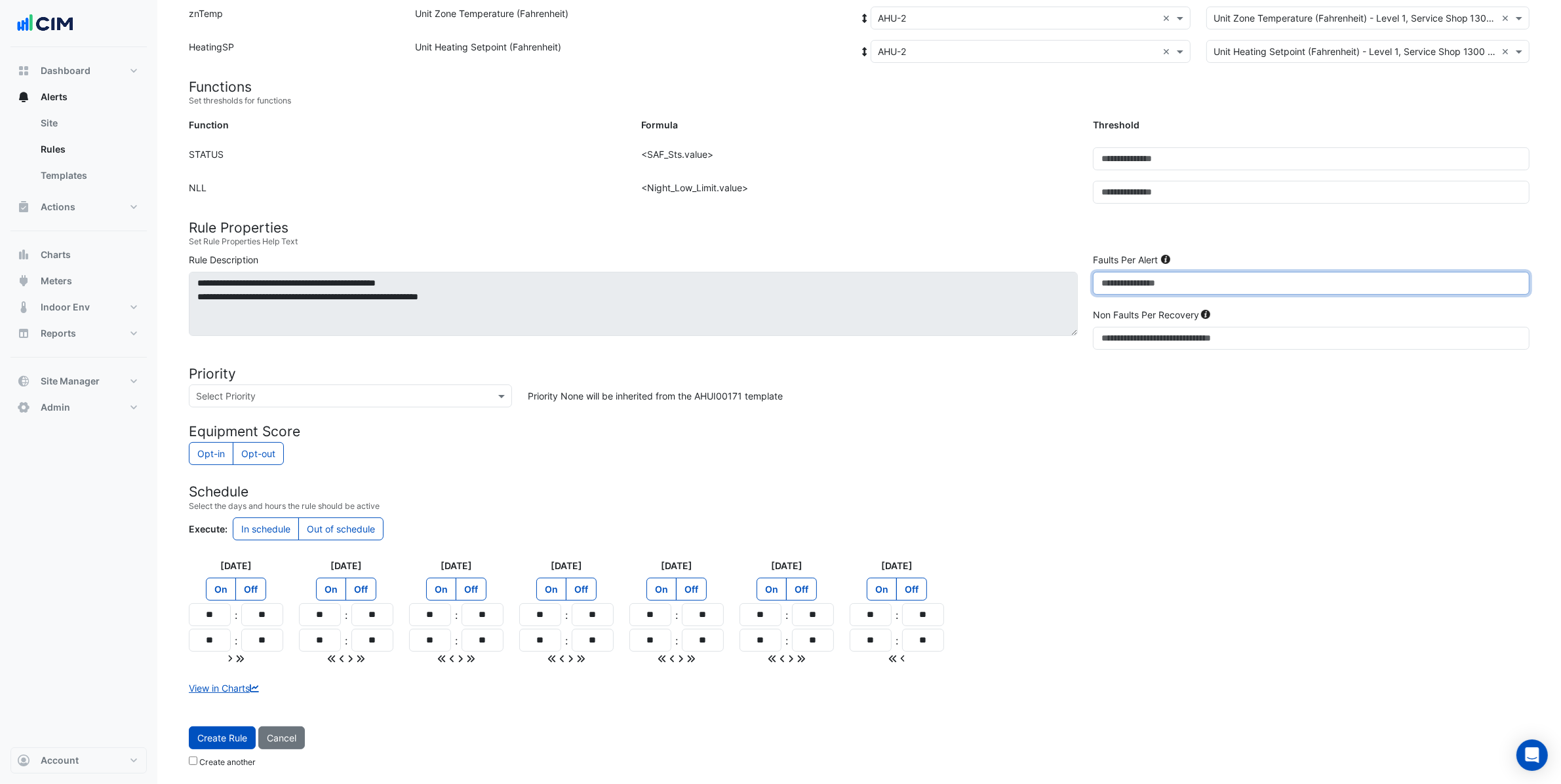
drag, startPoint x: 1120, startPoint y: 289, endPoint x: 1035, endPoint y: 289, distance: 85.0
click at [1032, 289] on div "**********" at bounding box center [859, 304] width 1357 height 102
drag, startPoint x: 1134, startPoint y: 289, endPoint x: 1044, endPoint y: 286, distance: 90.0
click at [1044, 286] on div "**********" at bounding box center [859, 304] width 1357 height 102
click at [395, 390] on input "text" at bounding box center [337, 397] width 283 height 14
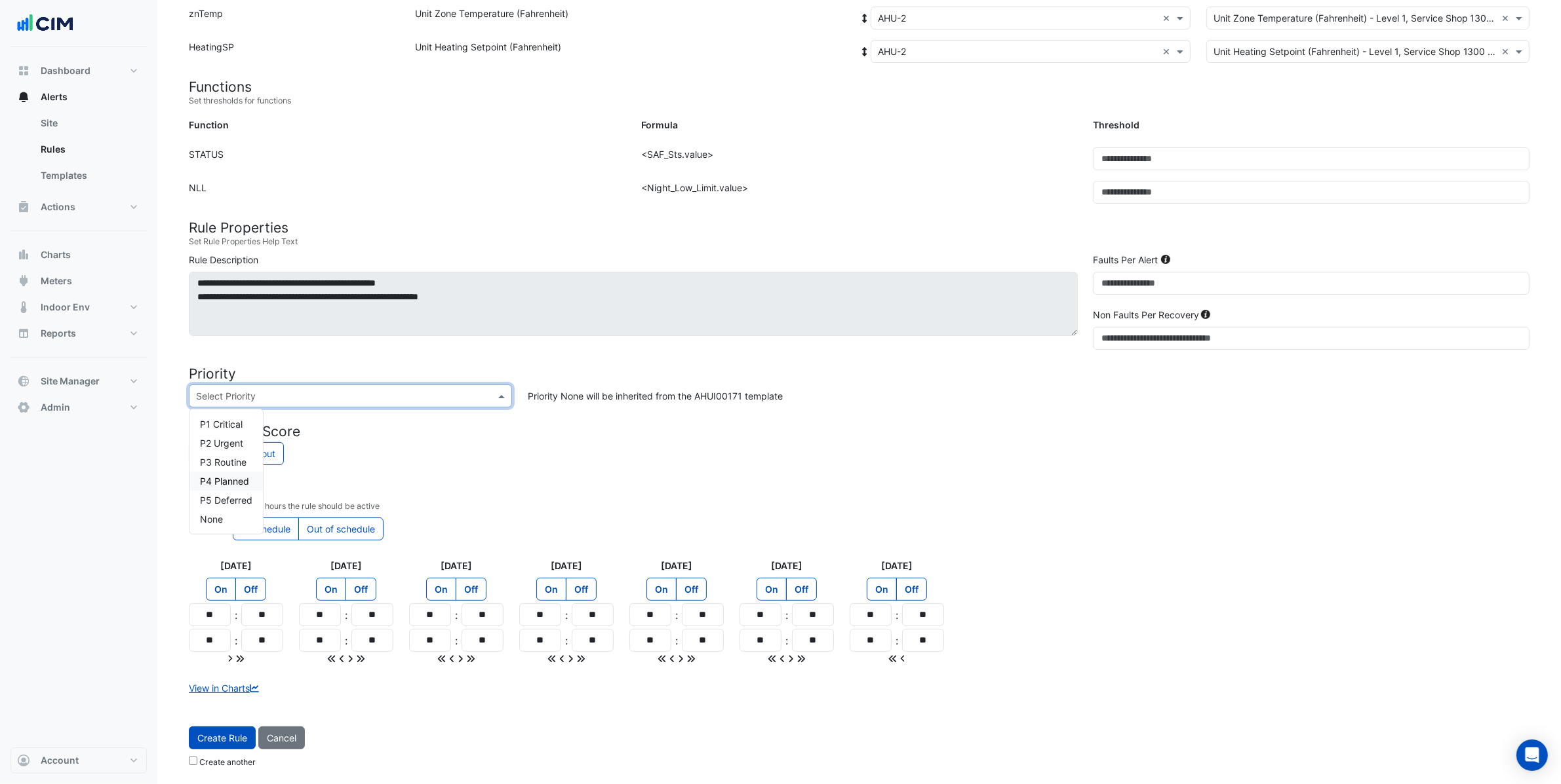
click at [241, 483] on span "P4 Planned" at bounding box center [224, 481] width 49 height 11
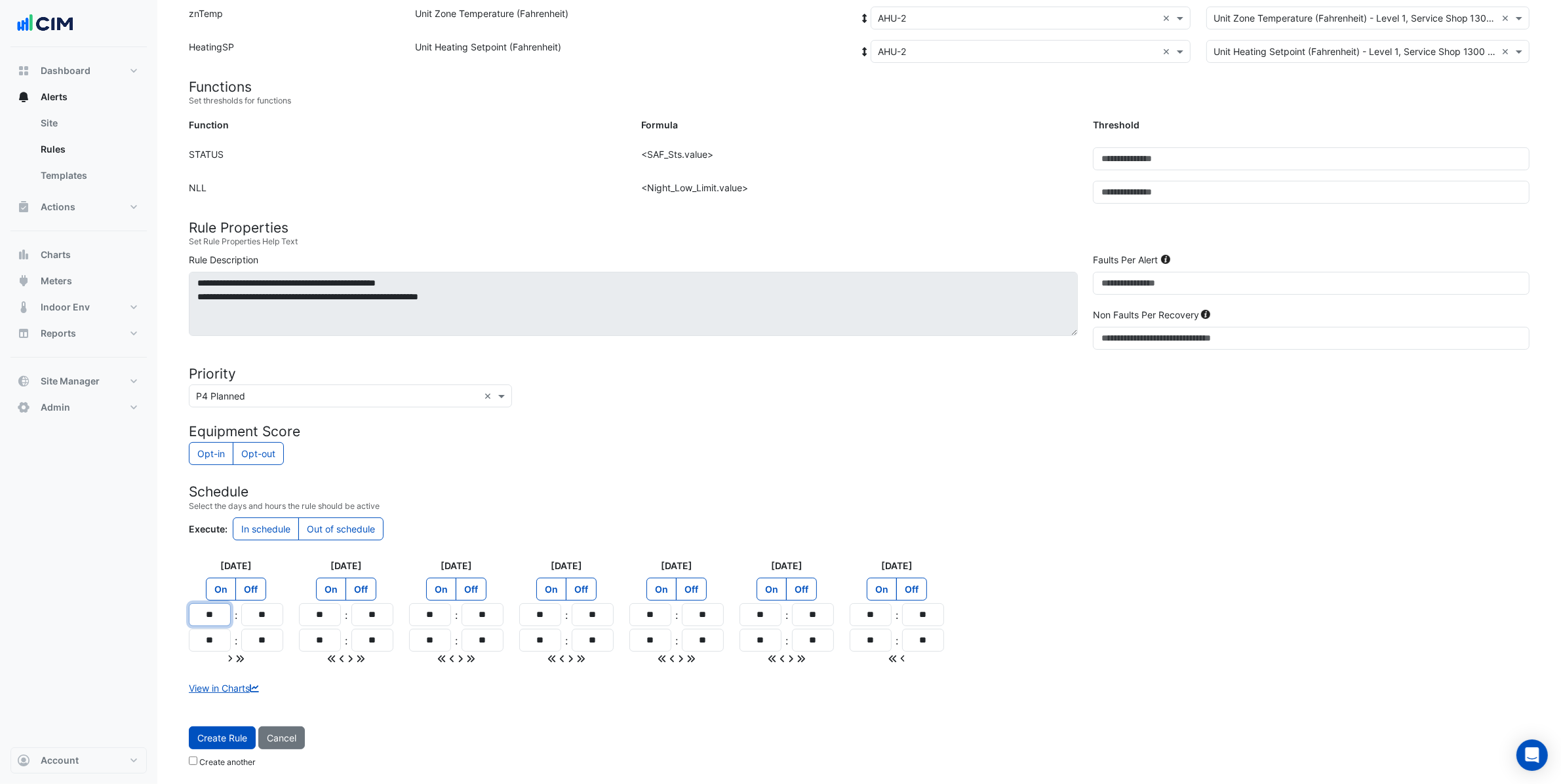
drag, startPoint x: 227, startPoint y: 615, endPoint x: 162, endPoint y: 613, distance: 65.0
click at [162, 613] on section "Site Select a Site × BMW Momentum Houston × Template Select a Template AHUI0017…" at bounding box center [859, 280] width 1404 height 988
type input "**"
drag, startPoint x: 219, startPoint y: 647, endPoint x: 186, endPoint y: 630, distance: 37.1
click at [183, 629] on div "Monday On Off ** : ** ** : **" at bounding box center [236, 612] width 110 height 106
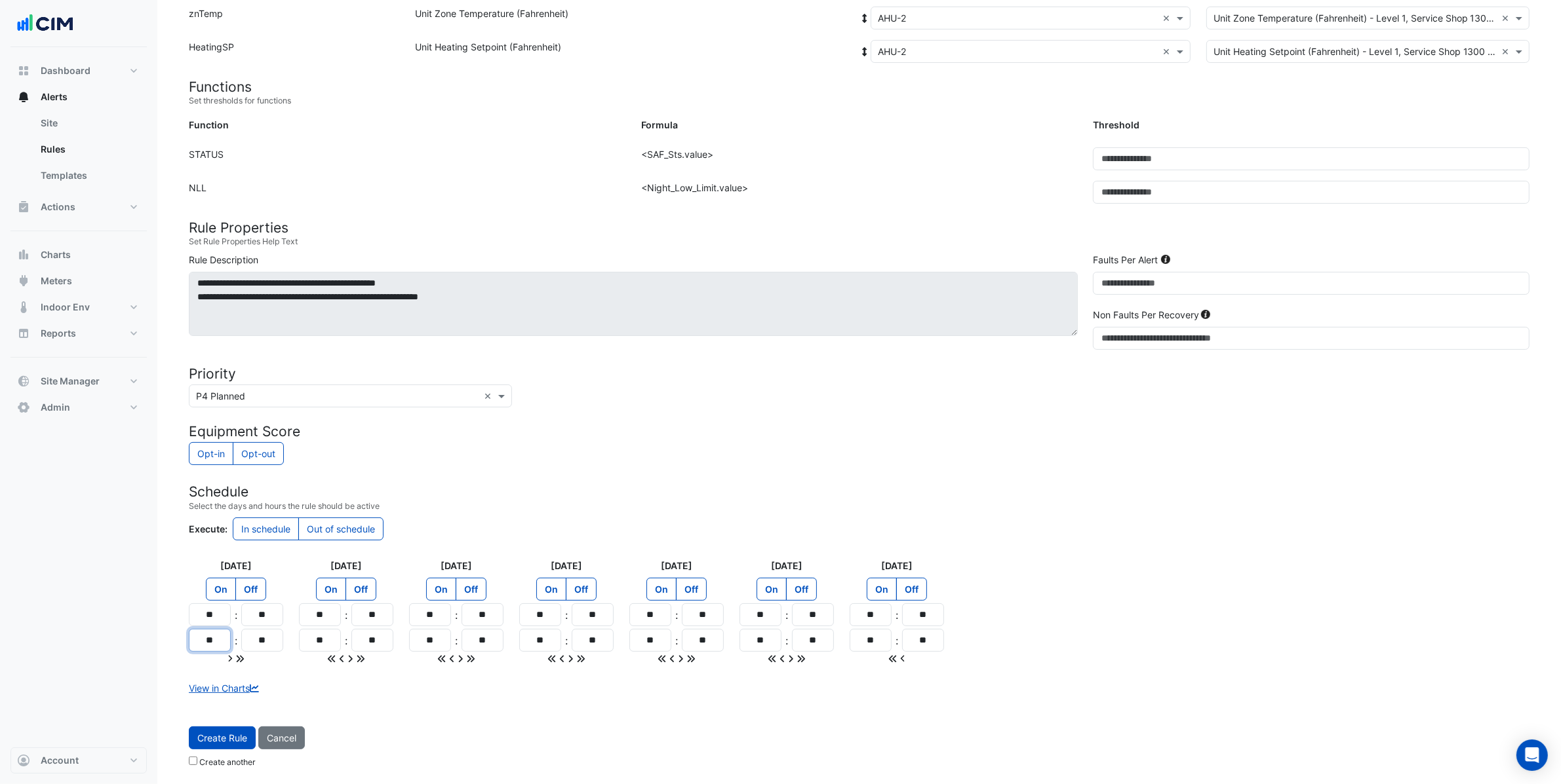
type input "**"
click at [241, 659] on icon at bounding box center [240, 659] width 9 height 9
type input "**"
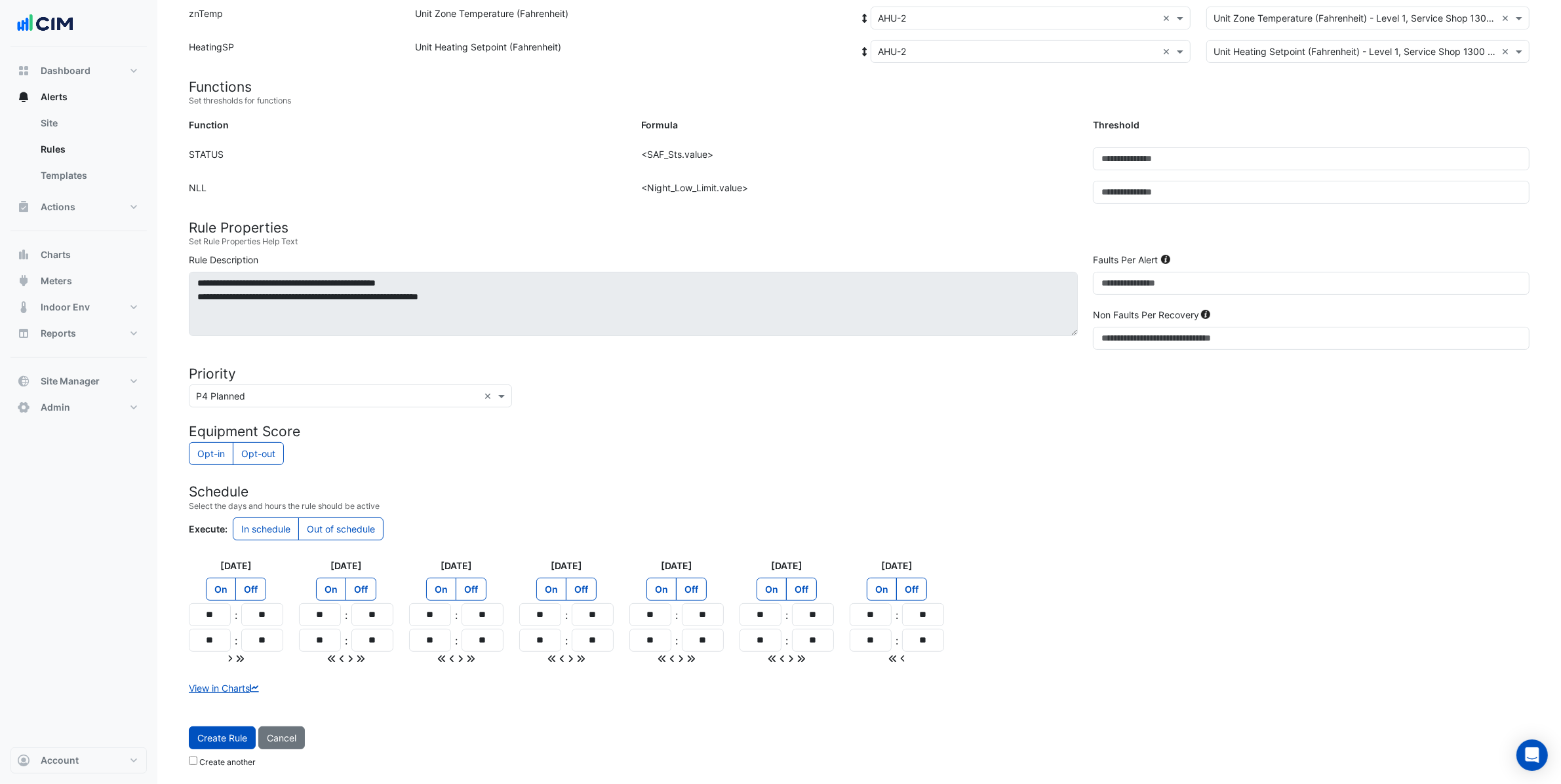
type input "**"
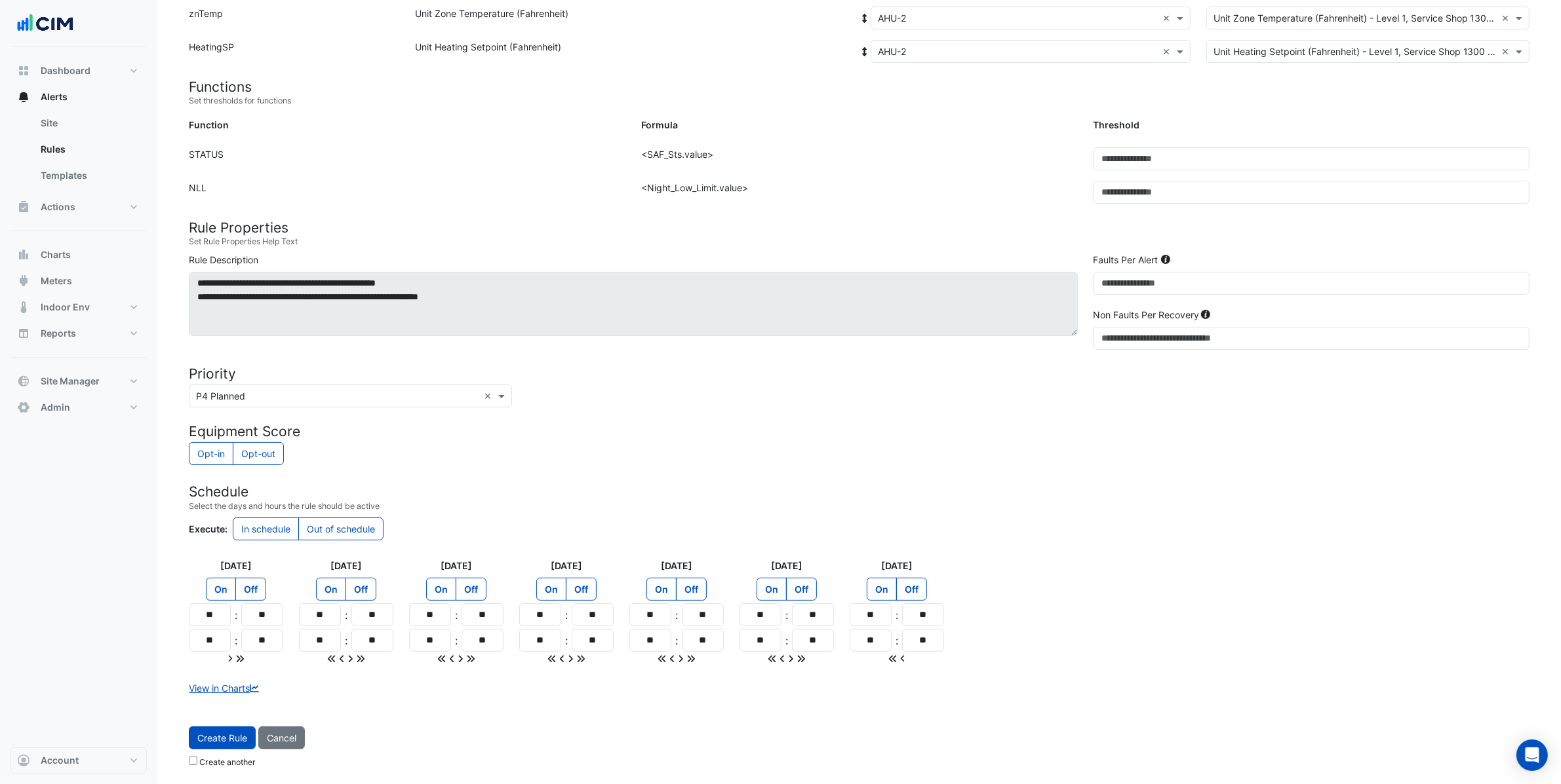
type input "**"
click at [540, 702] on form "Sensors Map sensors to concrete equipment properties Point Sensor Name Metadata…" at bounding box center [859, 322] width 1340 height 903
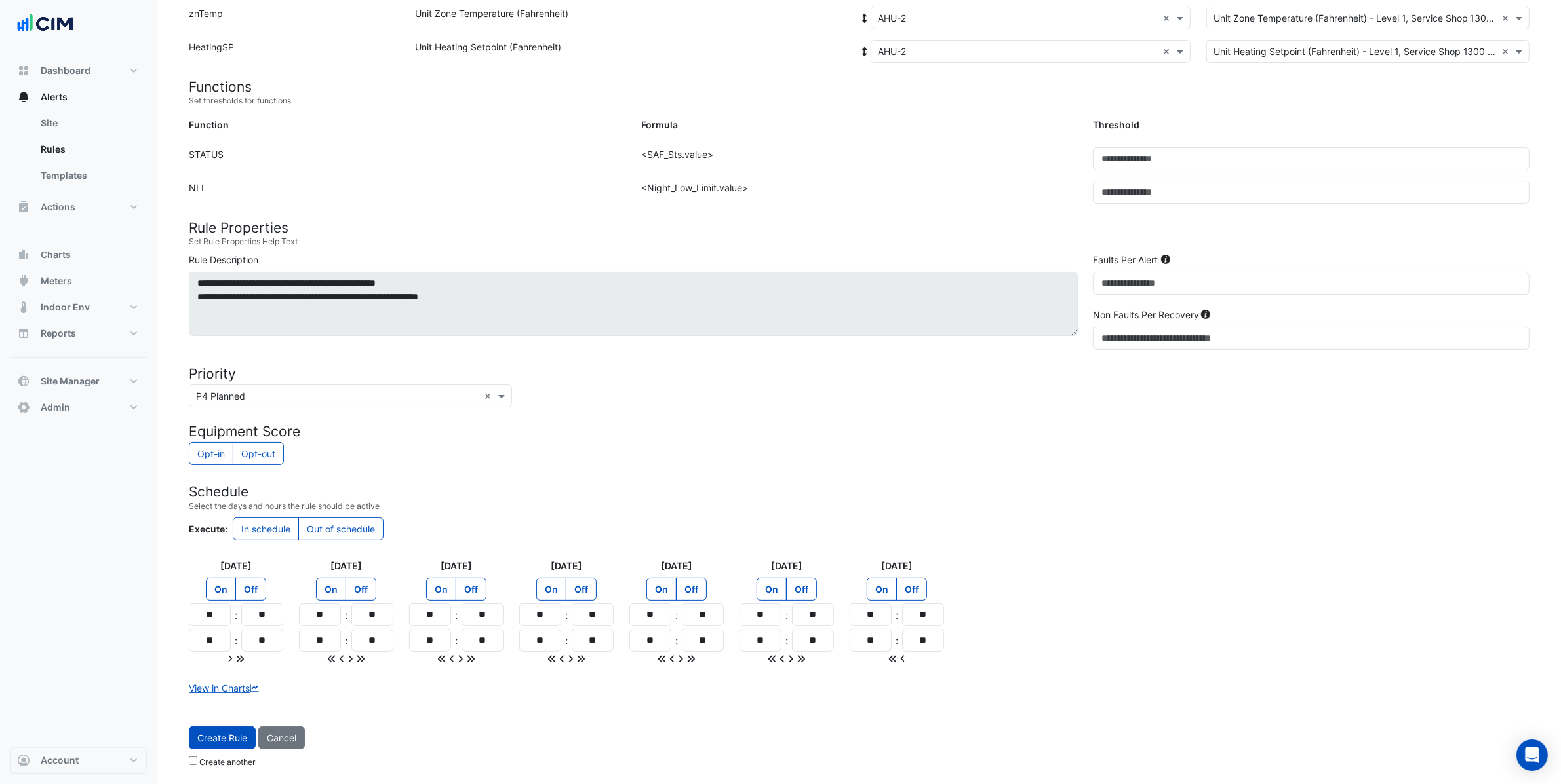
click at [224, 740] on span "Create Rule" at bounding box center [223, 738] width 50 height 11
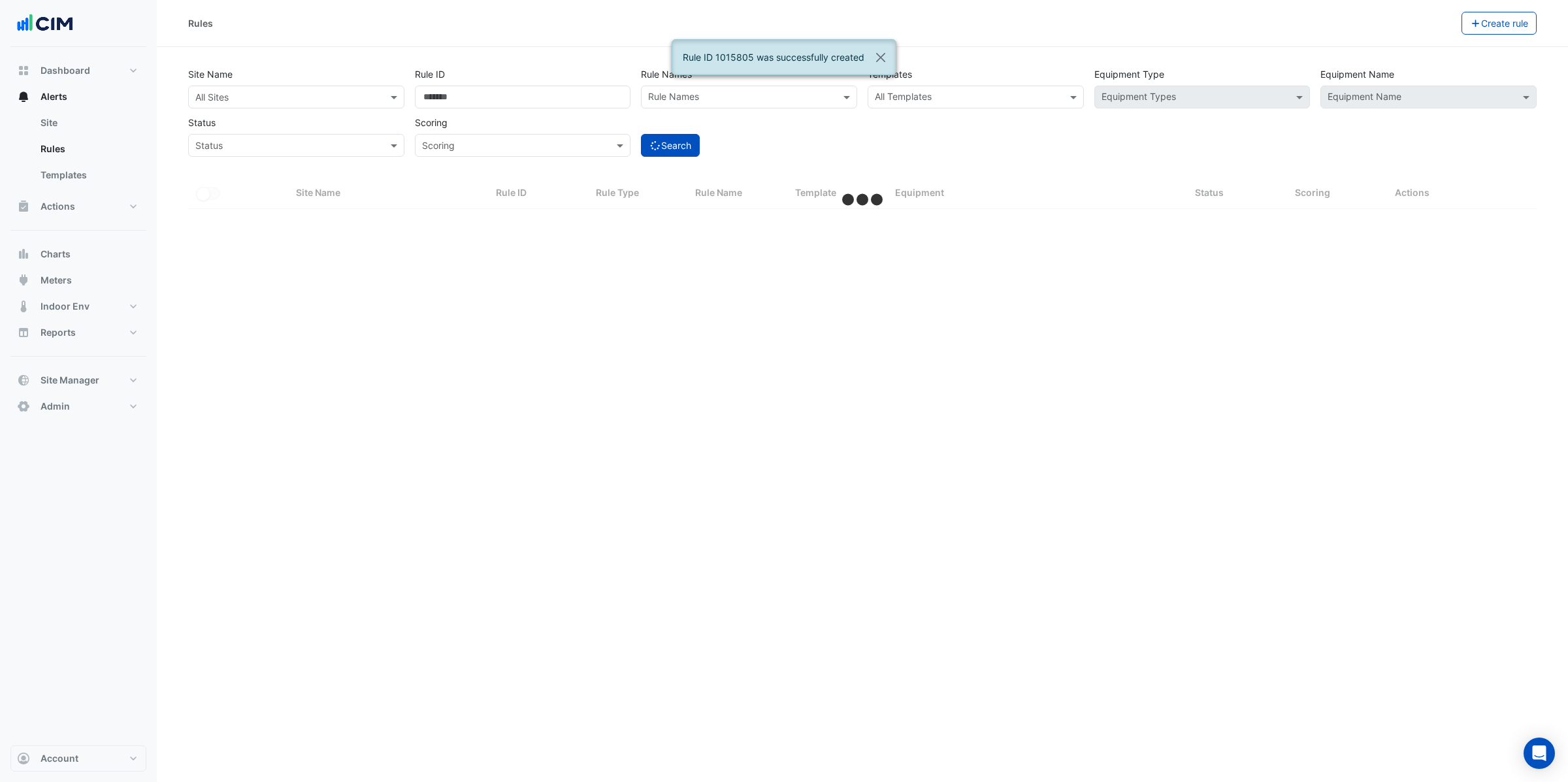
select select "***"
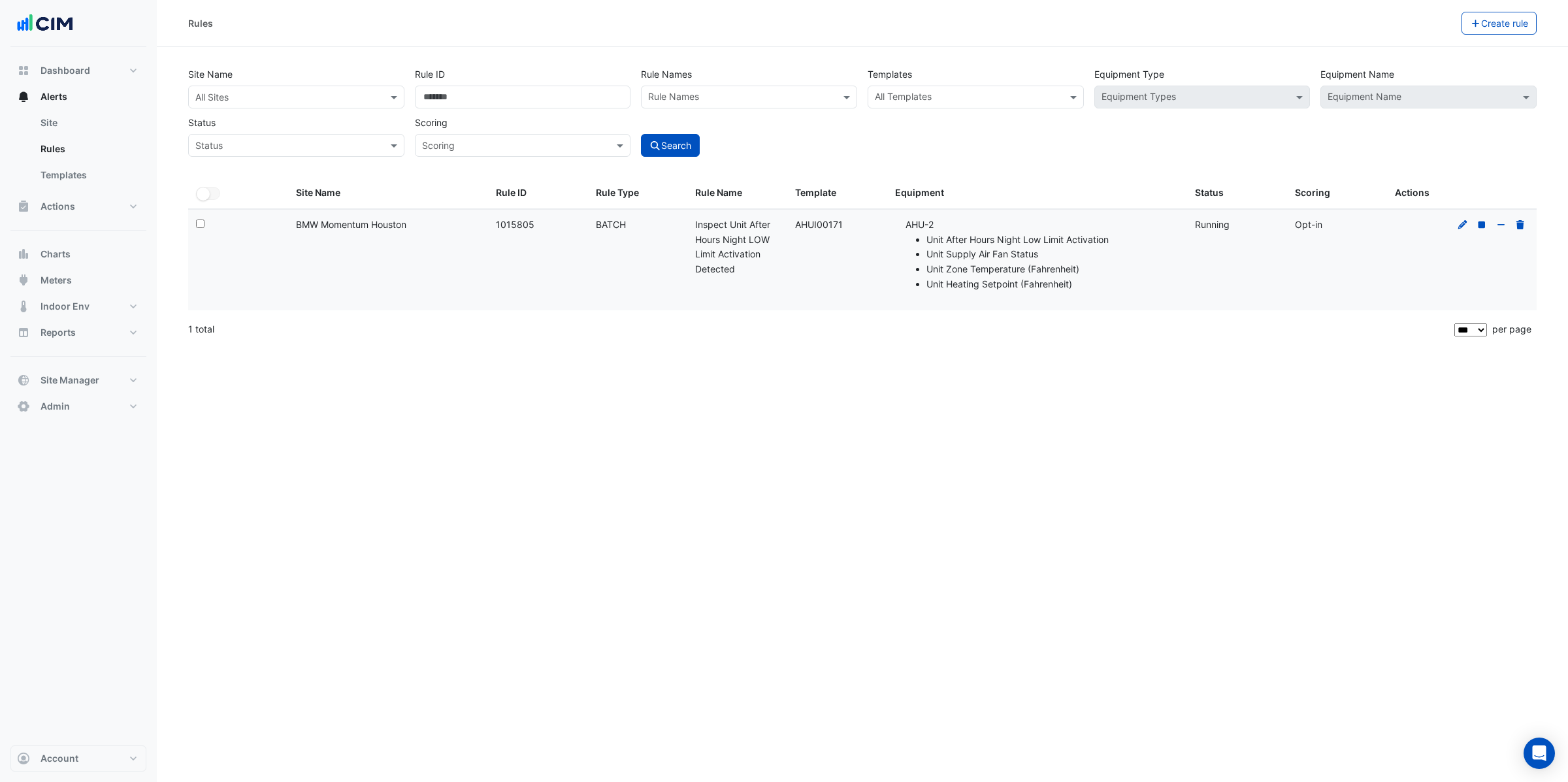
drag, startPoint x: 283, startPoint y: 254, endPoint x: 291, endPoint y: 254, distance: 8.0
click at [283, 254] on datatable-body-cell "Select:" at bounding box center [238, 260] width 100 height 101
click at [1511, 21] on button "Create rule" at bounding box center [1499, 23] width 76 height 23
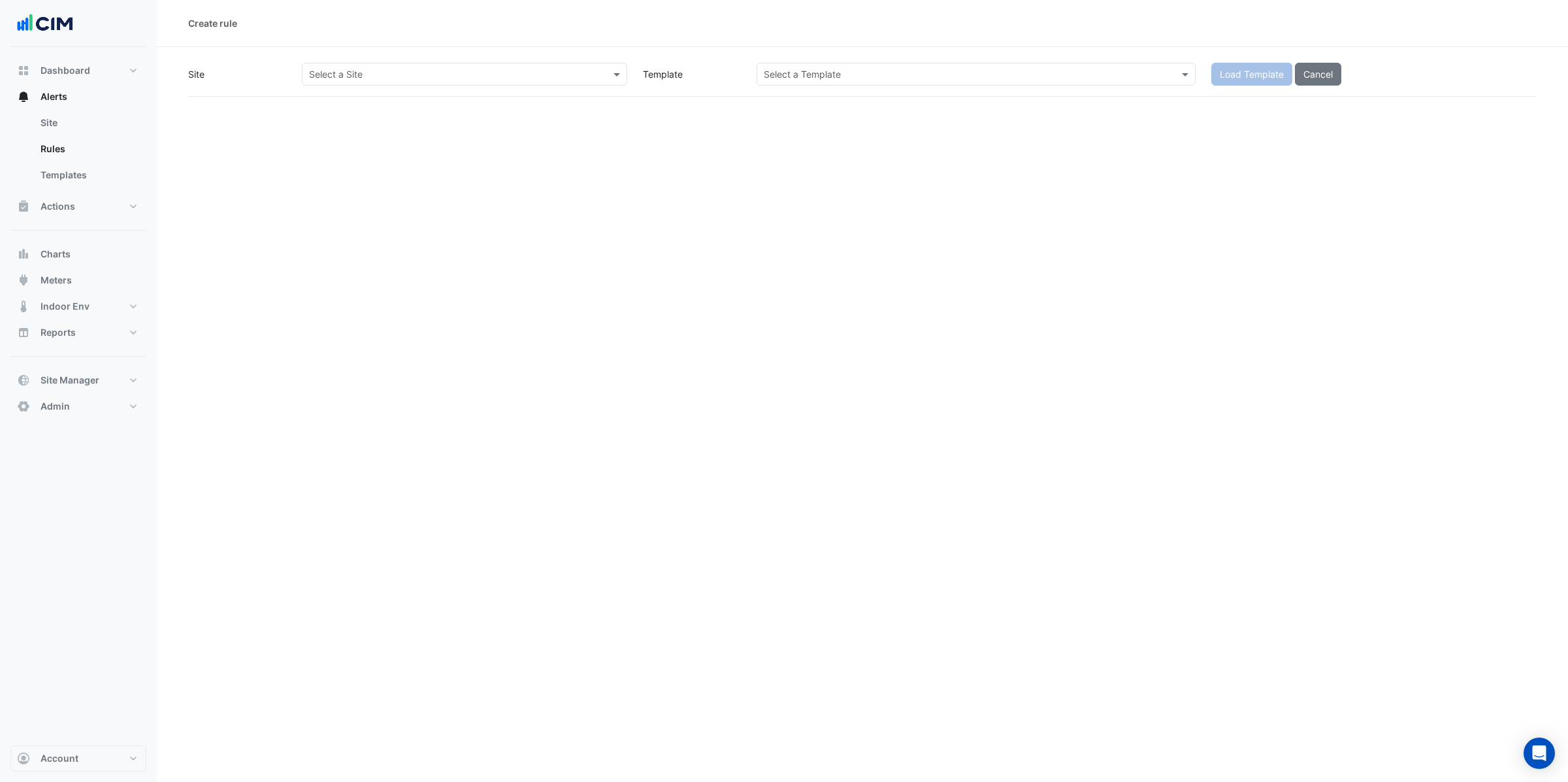
click at [475, 81] on div "Select a Site" at bounding box center [465, 74] width 325 height 23
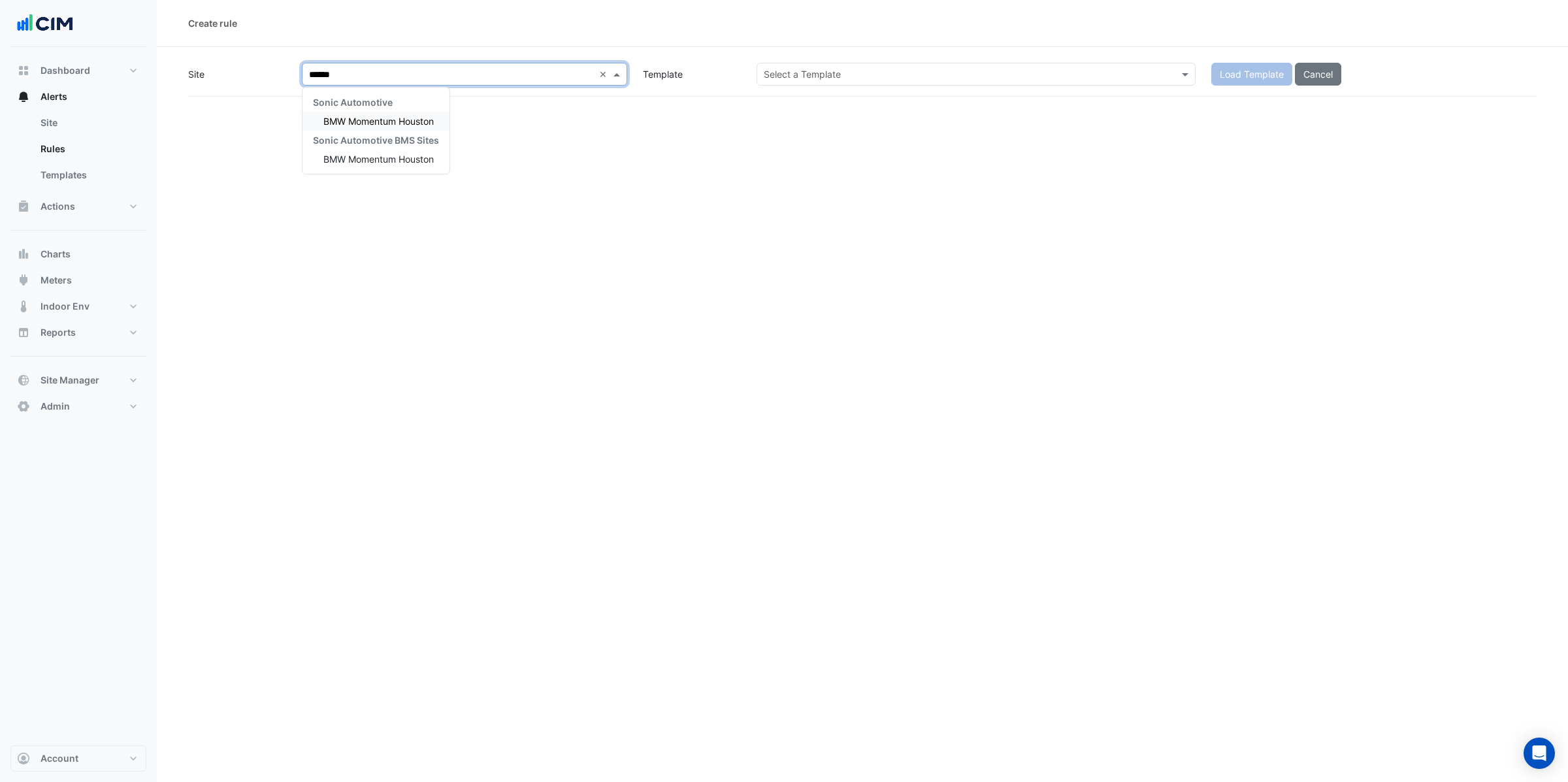
type input "*******"
click at [391, 122] on span "BMW Momentum Houston" at bounding box center [379, 121] width 110 height 11
click at [859, 70] on input "text" at bounding box center [963, 75] width 398 height 14
click at [895, 81] on div "Select a Template *****" at bounding box center [976, 74] width 439 height 23
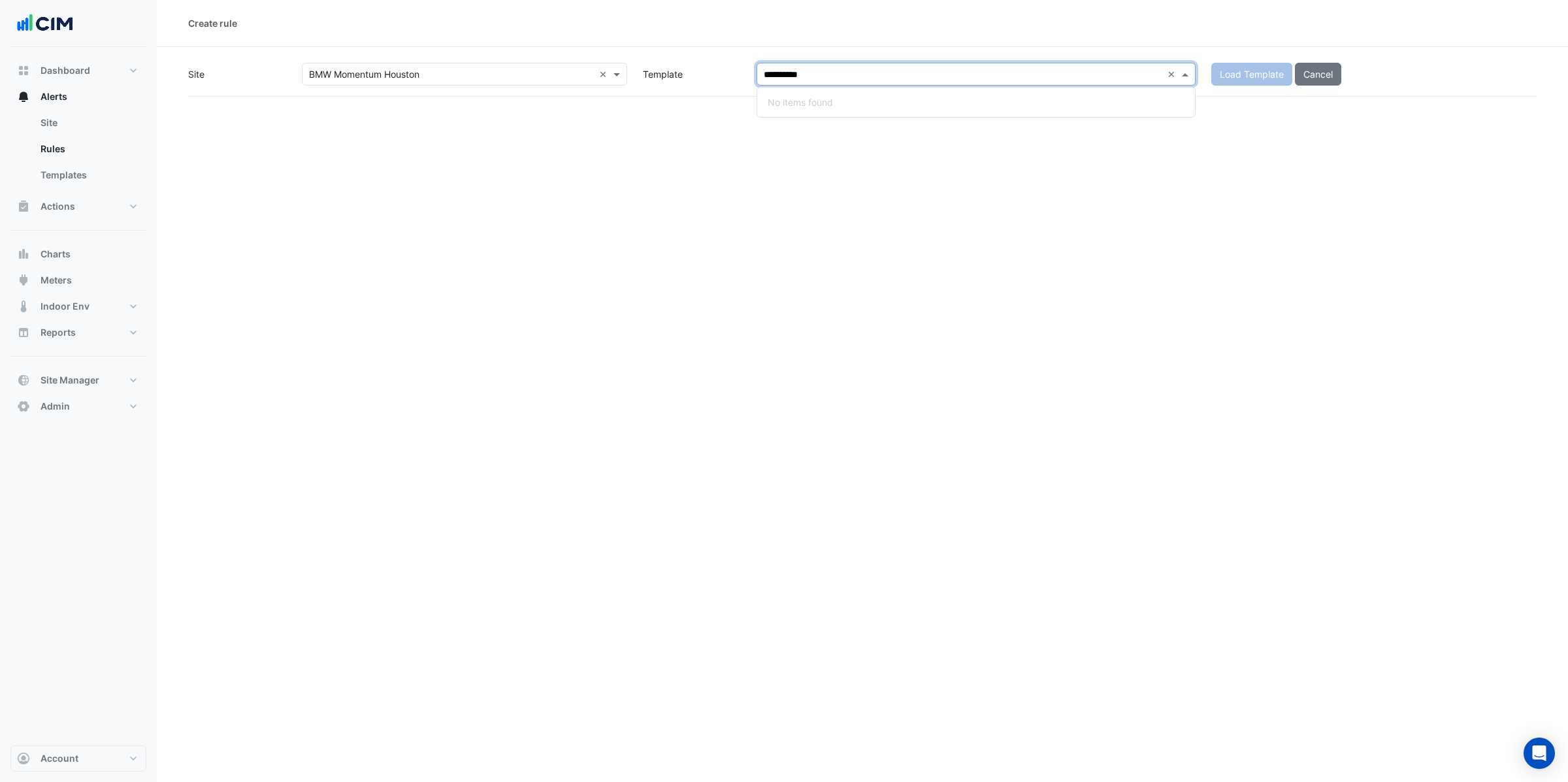
type input "*********"
click at [1034, 141] on div "AHUI00171 - Inspect Unit After Hours Night LOW Limit Activation Detected Unit A…" at bounding box center [975, 114] width 438 height 54
click at [1053, 122] on small "Unit Heating Setpoint (Fahrenheit)" at bounding box center [1010, 128] width 164 height 12
click at [1237, 77] on span "Load Template" at bounding box center [1252, 74] width 64 height 11
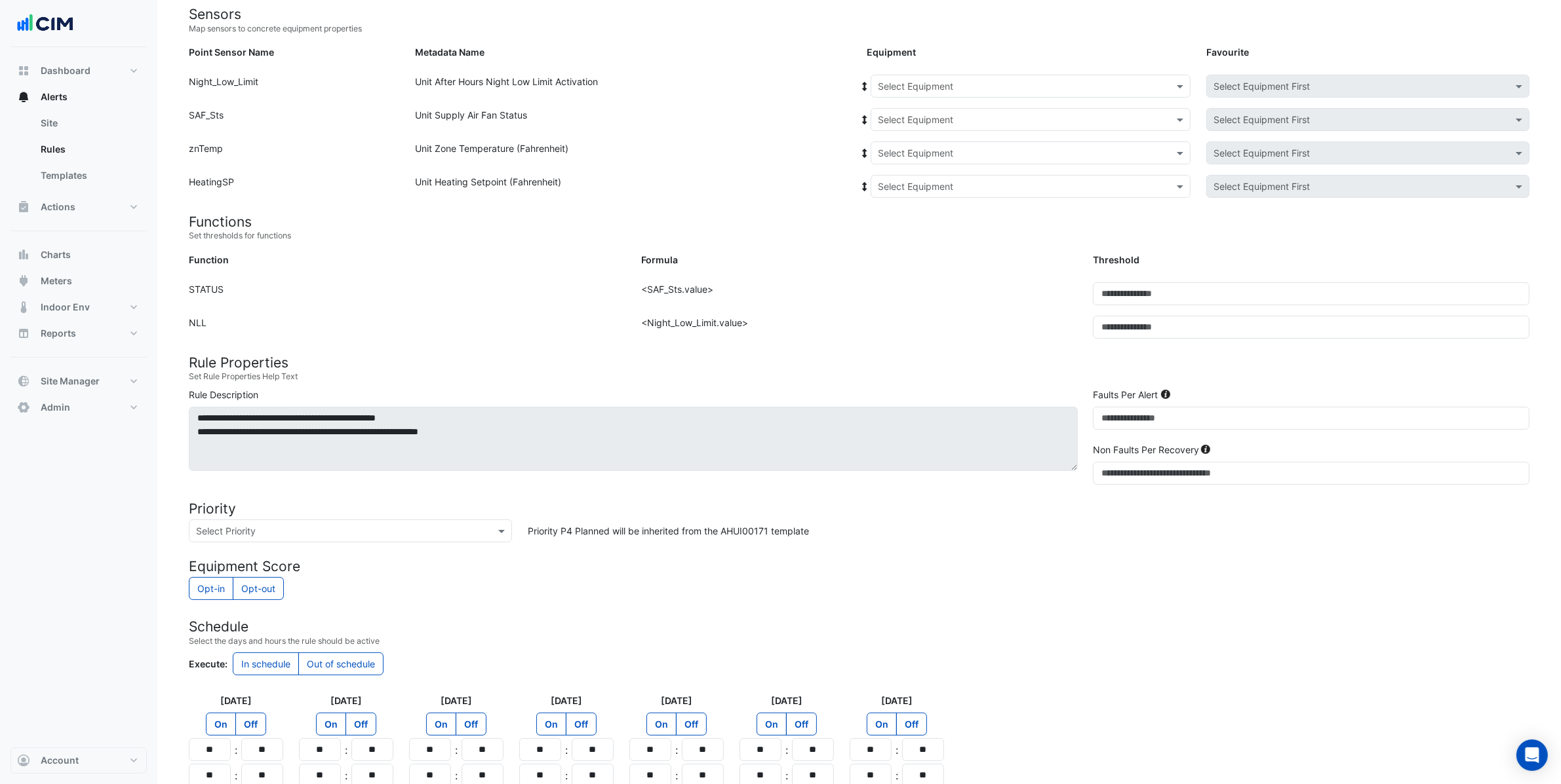
scroll to position [234, 0]
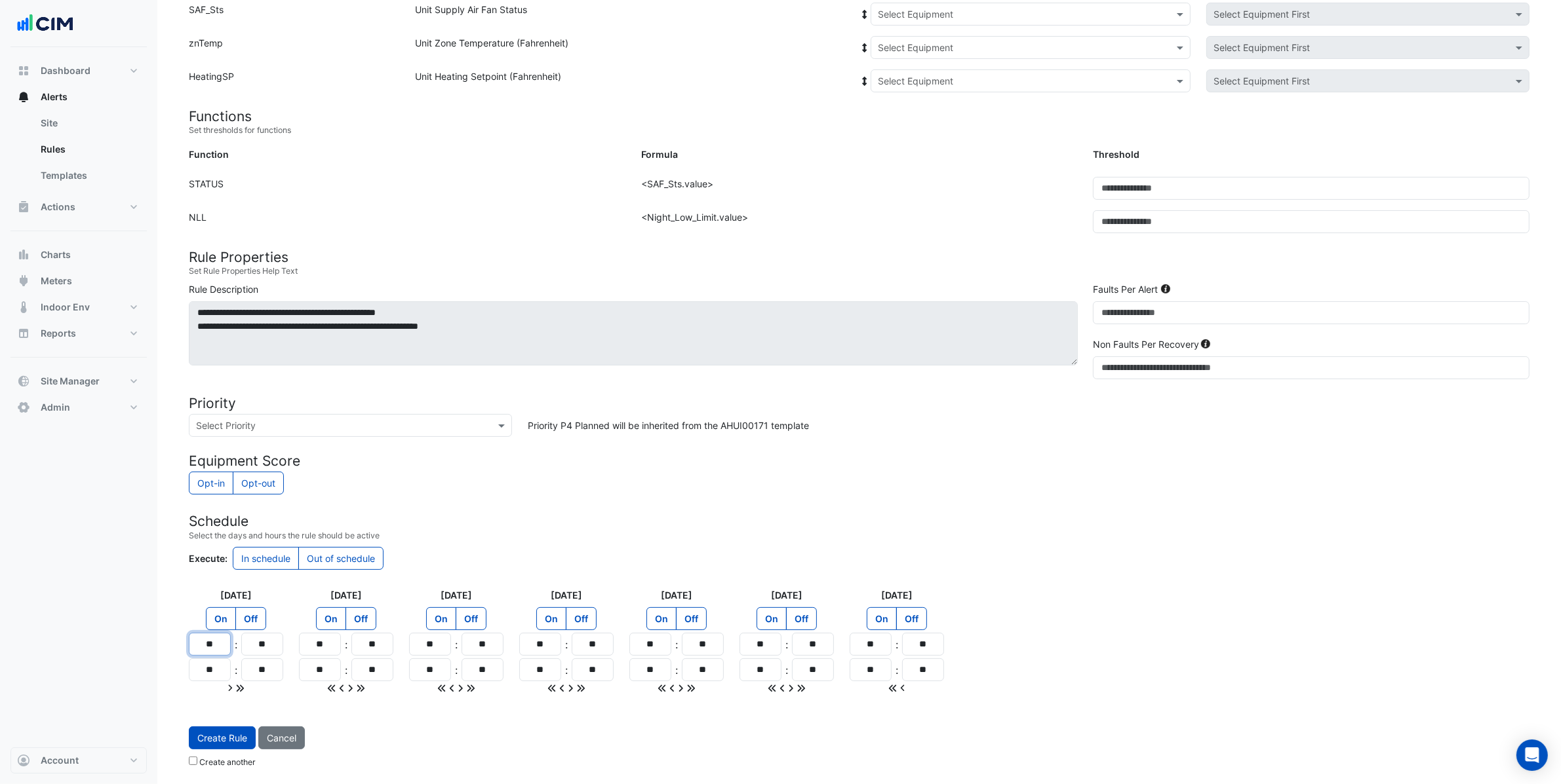
drag, startPoint x: 223, startPoint y: 646, endPoint x: 184, endPoint y: 634, distance: 40.8
click at [183, 632] on div "Monday On Off ** : ** ** : **" at bounding box center [236, 641] width 110 height 106
type input "**"
drag, startPoint x: 215, startPoint y: 668, endPoint x: 195, endPoint y: 662, distance: 20.9
click at [195, 662] on input "**" at bounding box center [210, 670] width 42 height 23
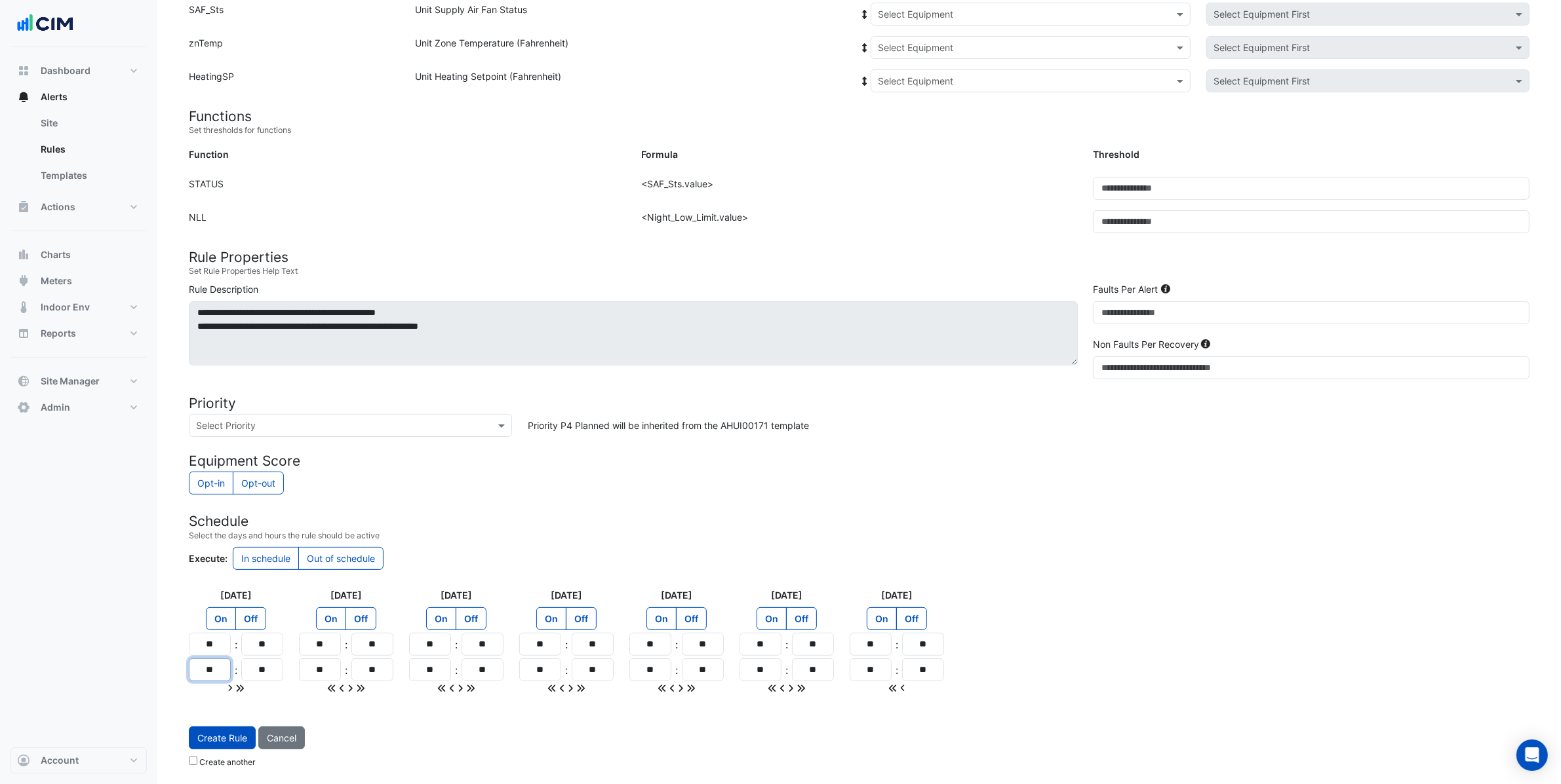
type input "**"
click at [245, 685] on div at bounding box center [236, 689] width 95 height 14
click at [242, 687] on icon at bounding box center [240, 688] width 7 height 7
type input "**"
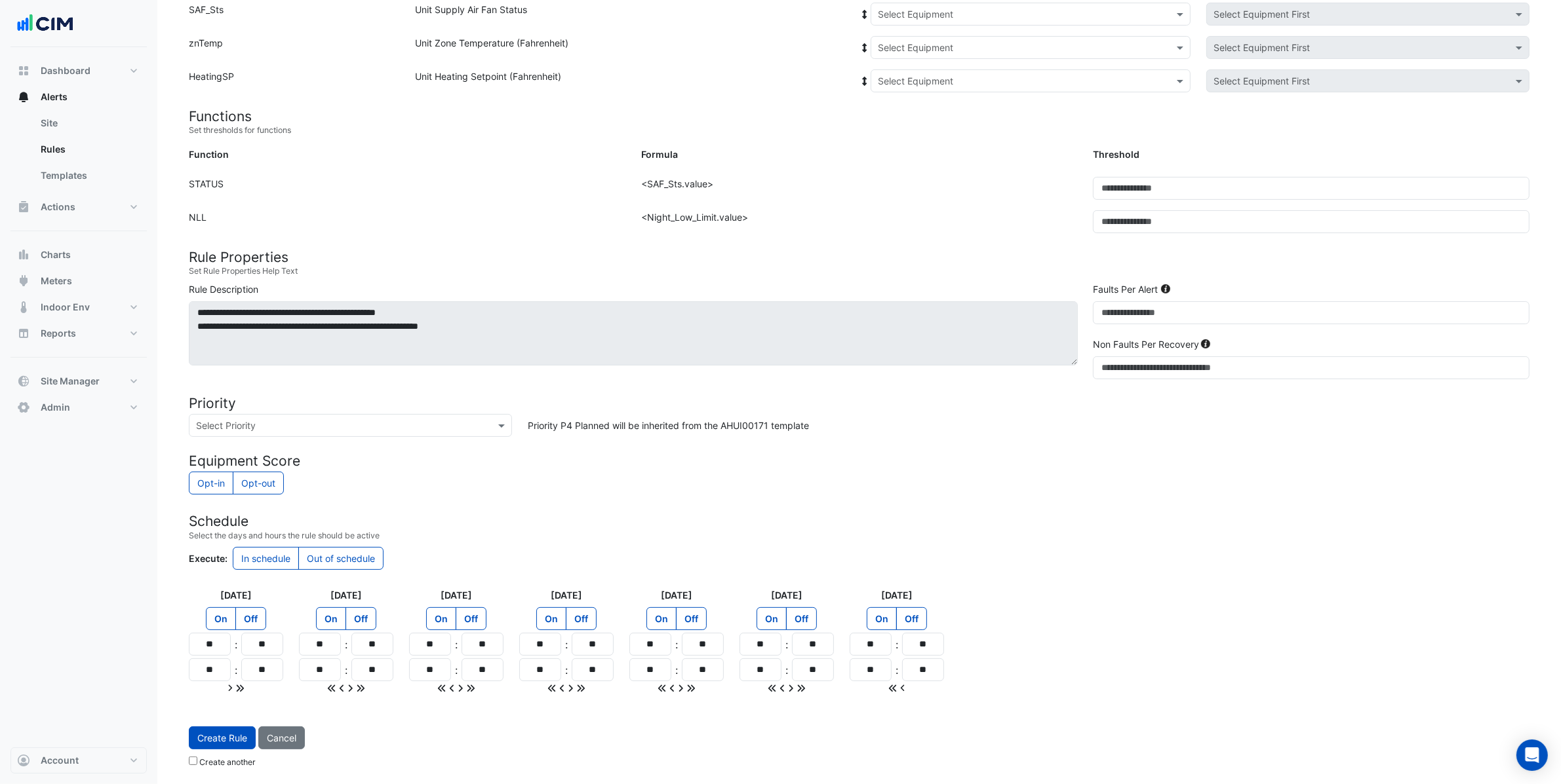
type input "**"
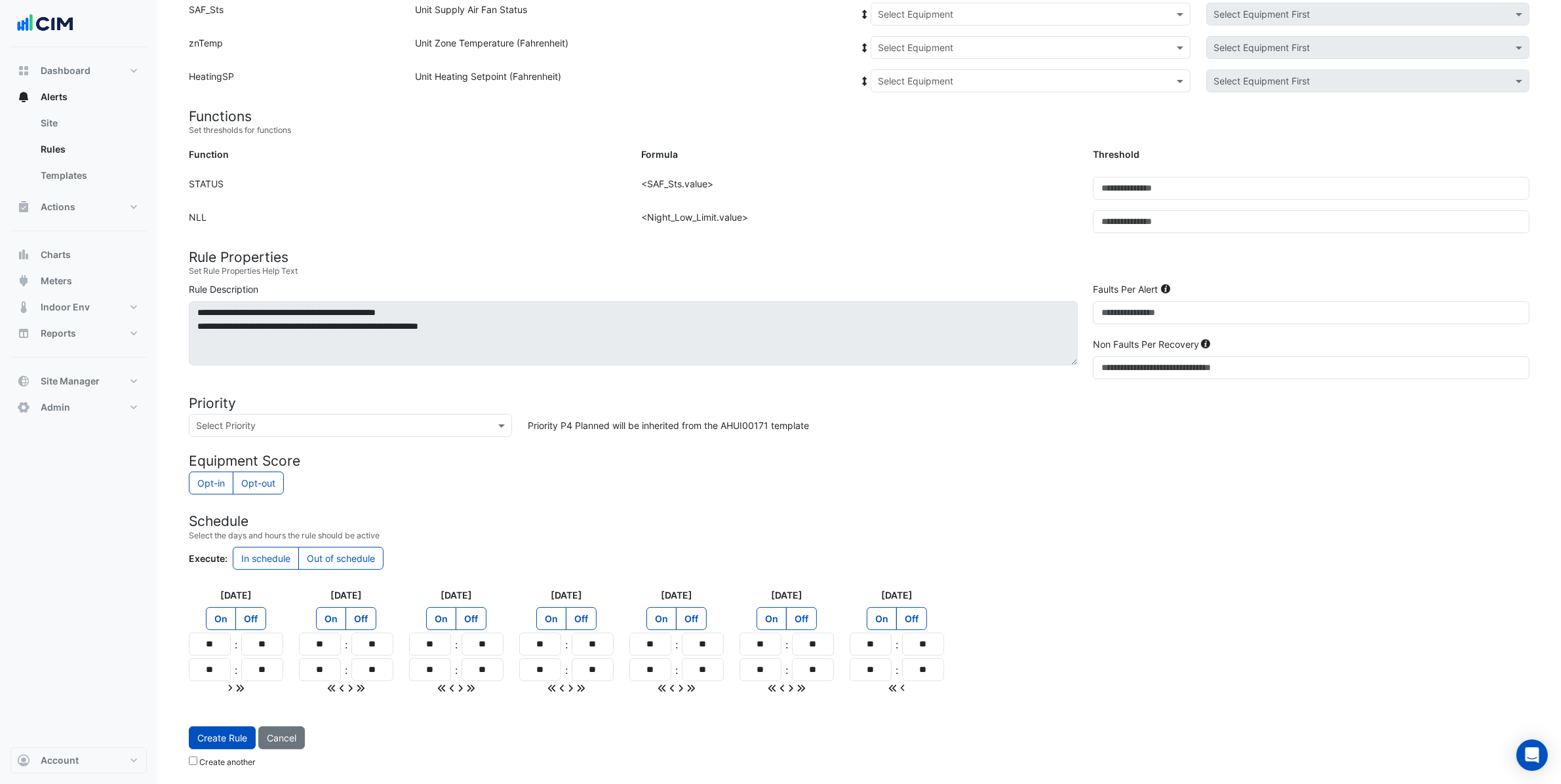
type input "**"
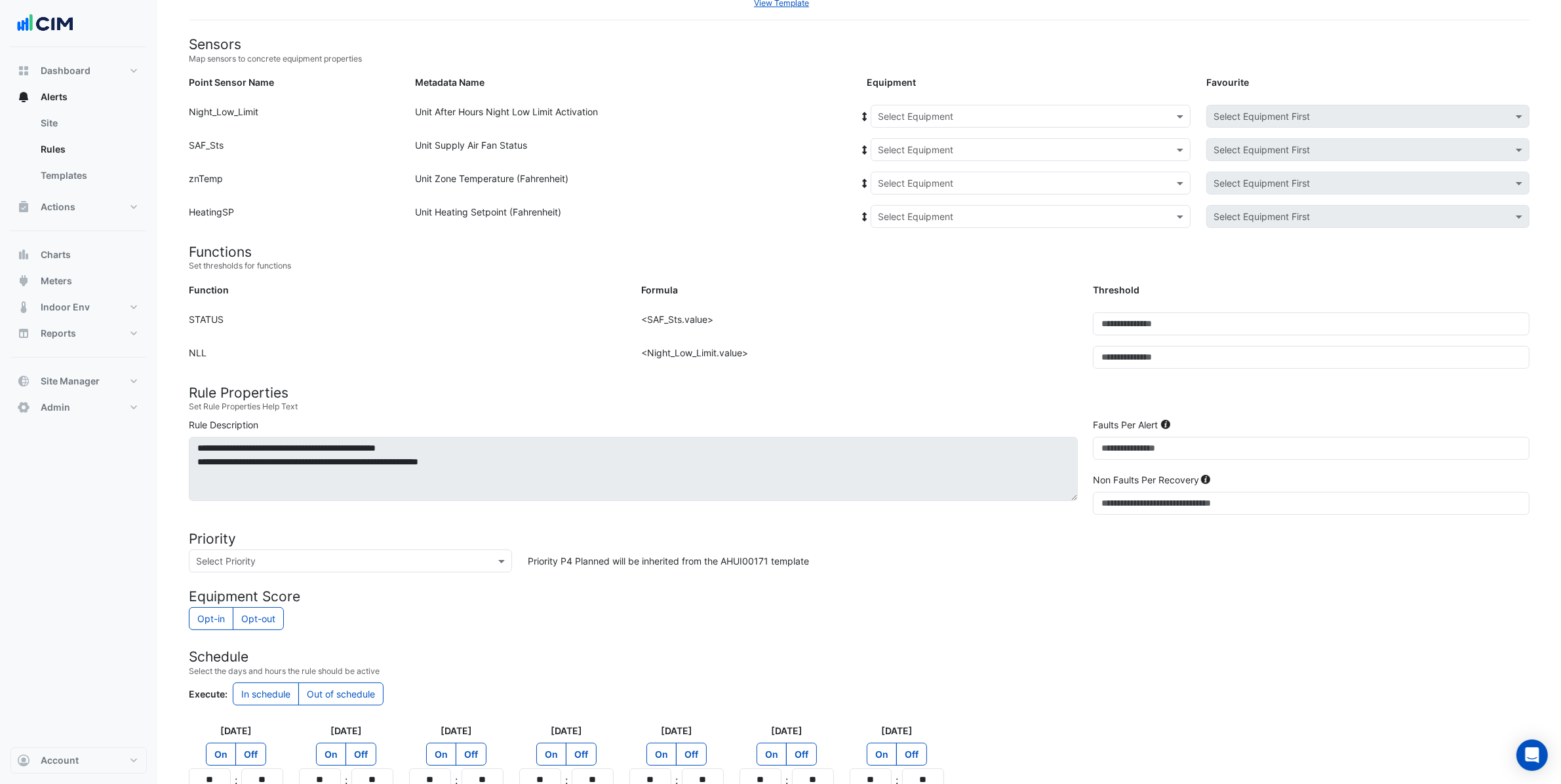
scroll to position [0, 0]
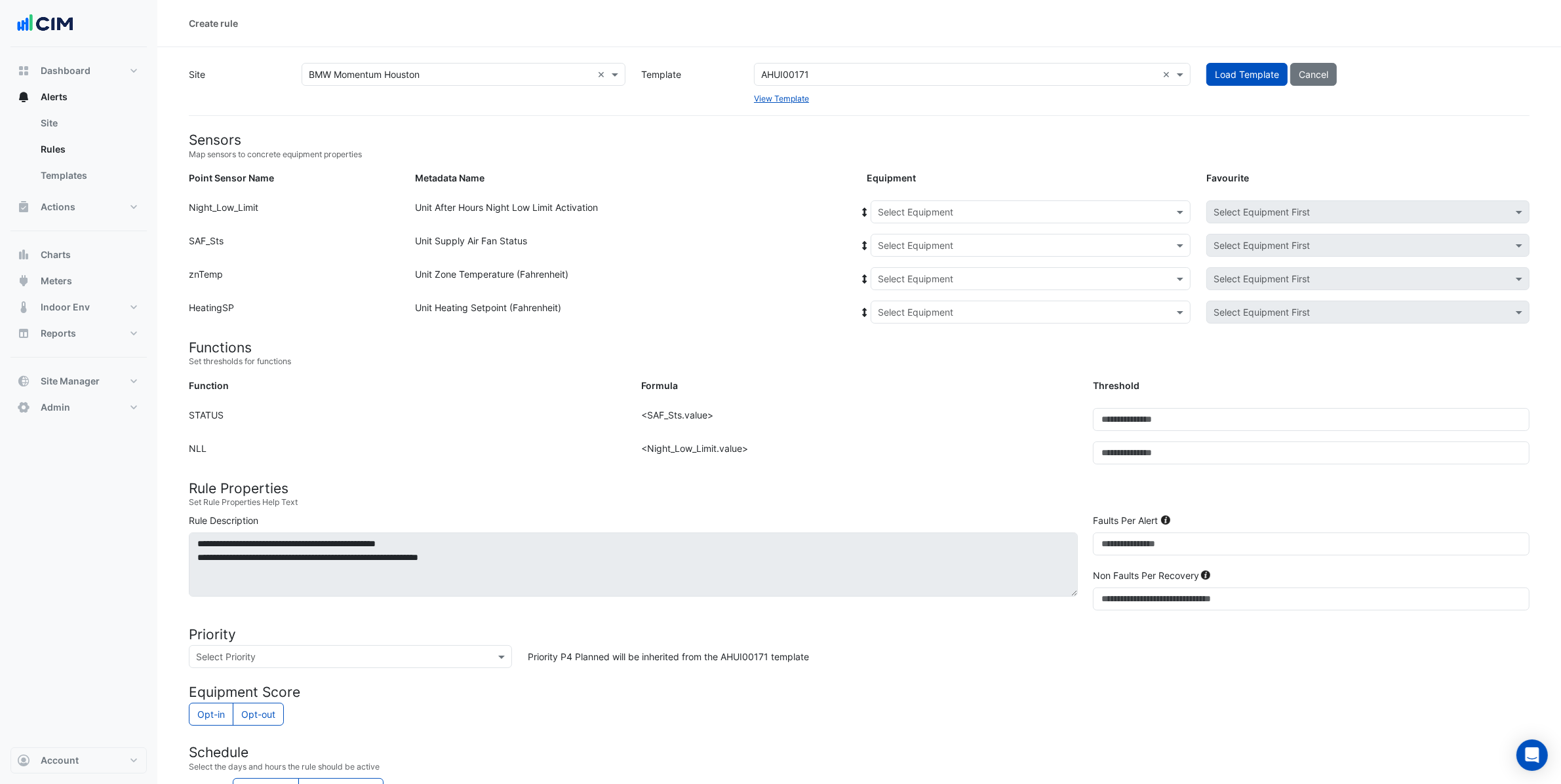
click at [978, 213] on input "text" at bounding box center [1017, 213] width 279 height 14
click at [913, 277] on div "AHU-2" at bounding box center [898, 278] width 54 height 19
click at [860, 213] on icon at bounding box center [865, 212] width 12 height 9
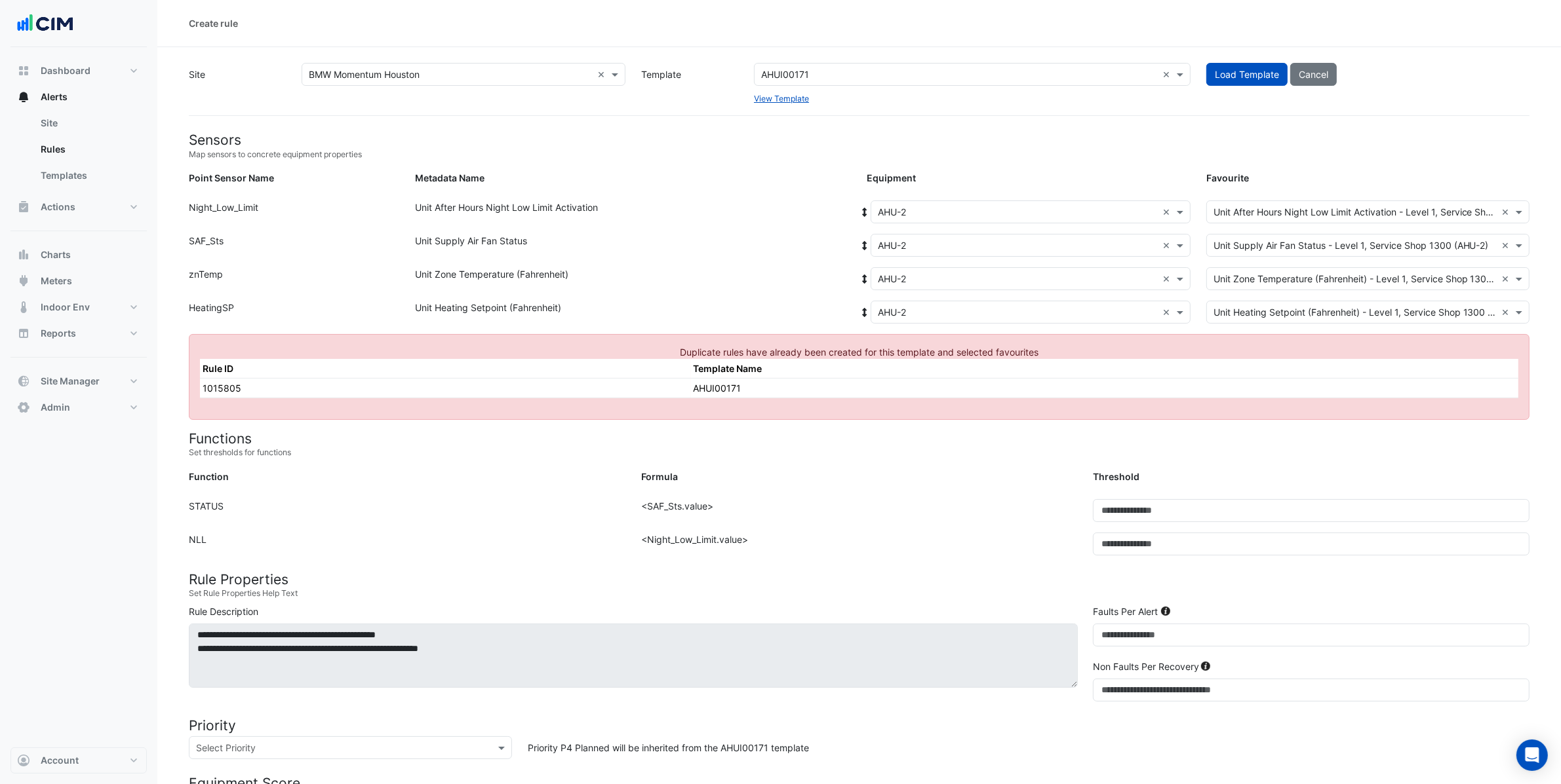
click at [916, 217] on input "text" at bounding box center [1017, 213] width 279 height 14
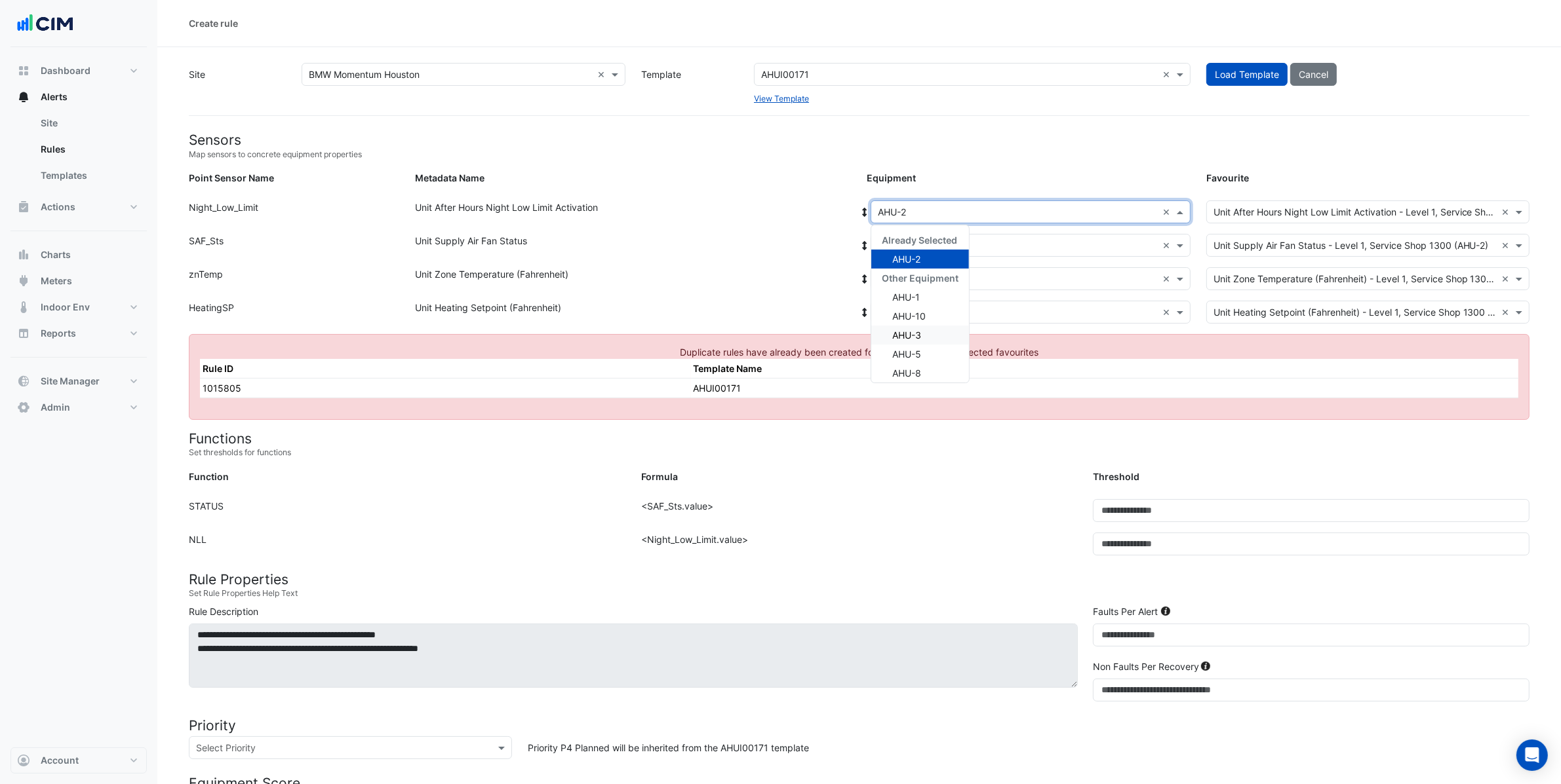
click at [922, 338] on div "AHU-3" at bounding box center [920, 335] width 98 height 19
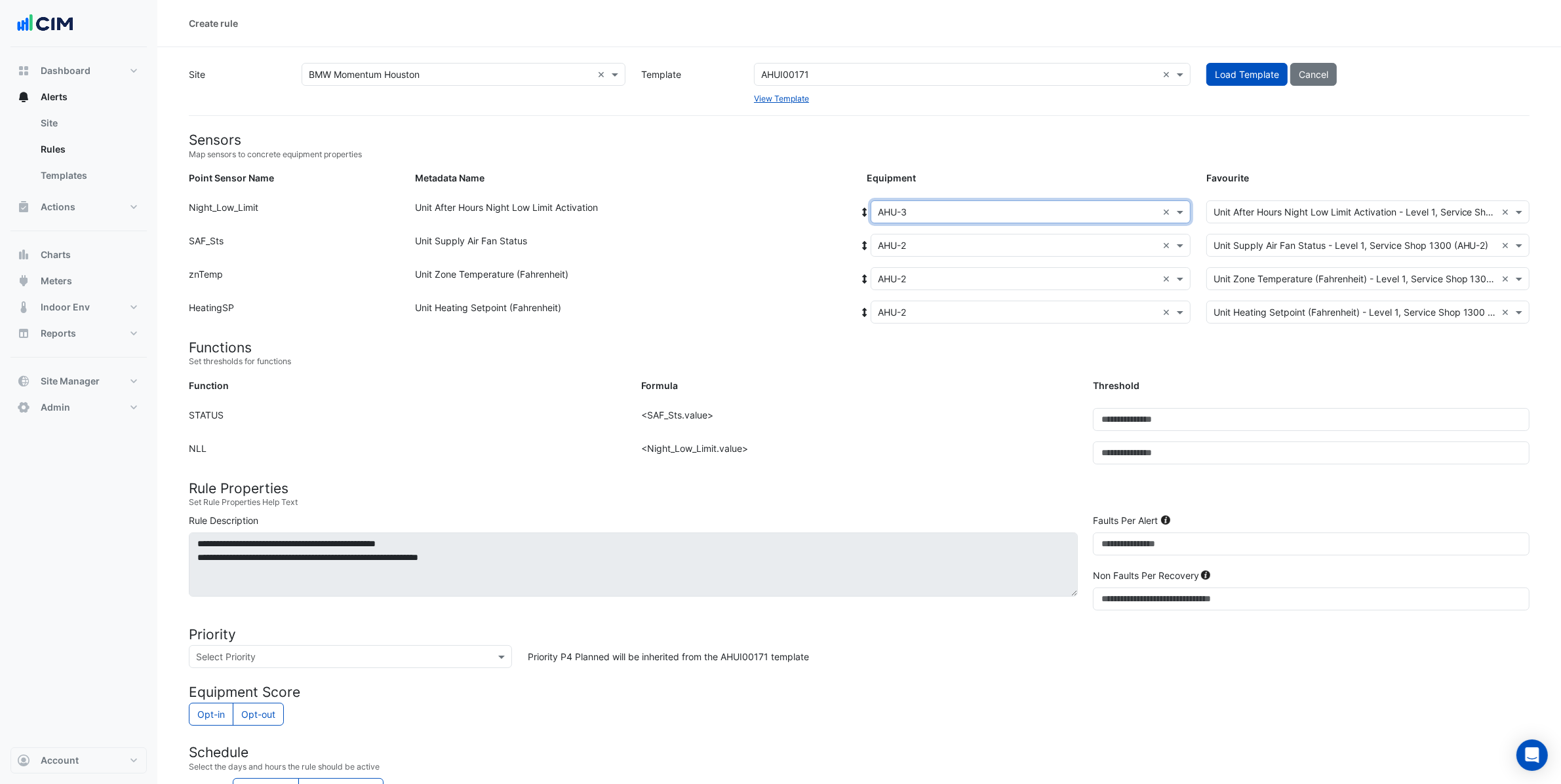
click at [863, 212] on icon at bounding box center [865, 212] width 12 height 9
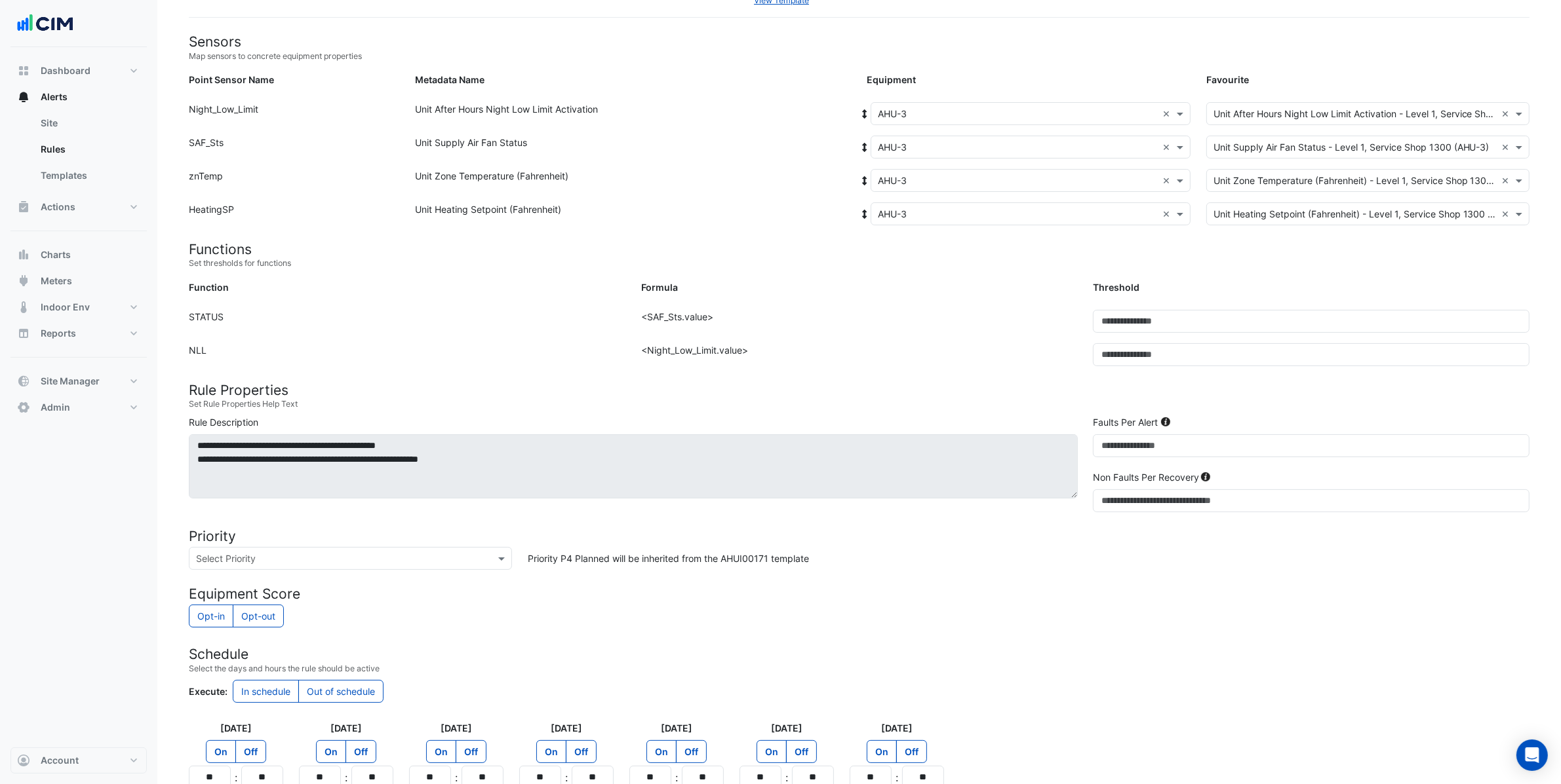
scroll to position [263, 0]
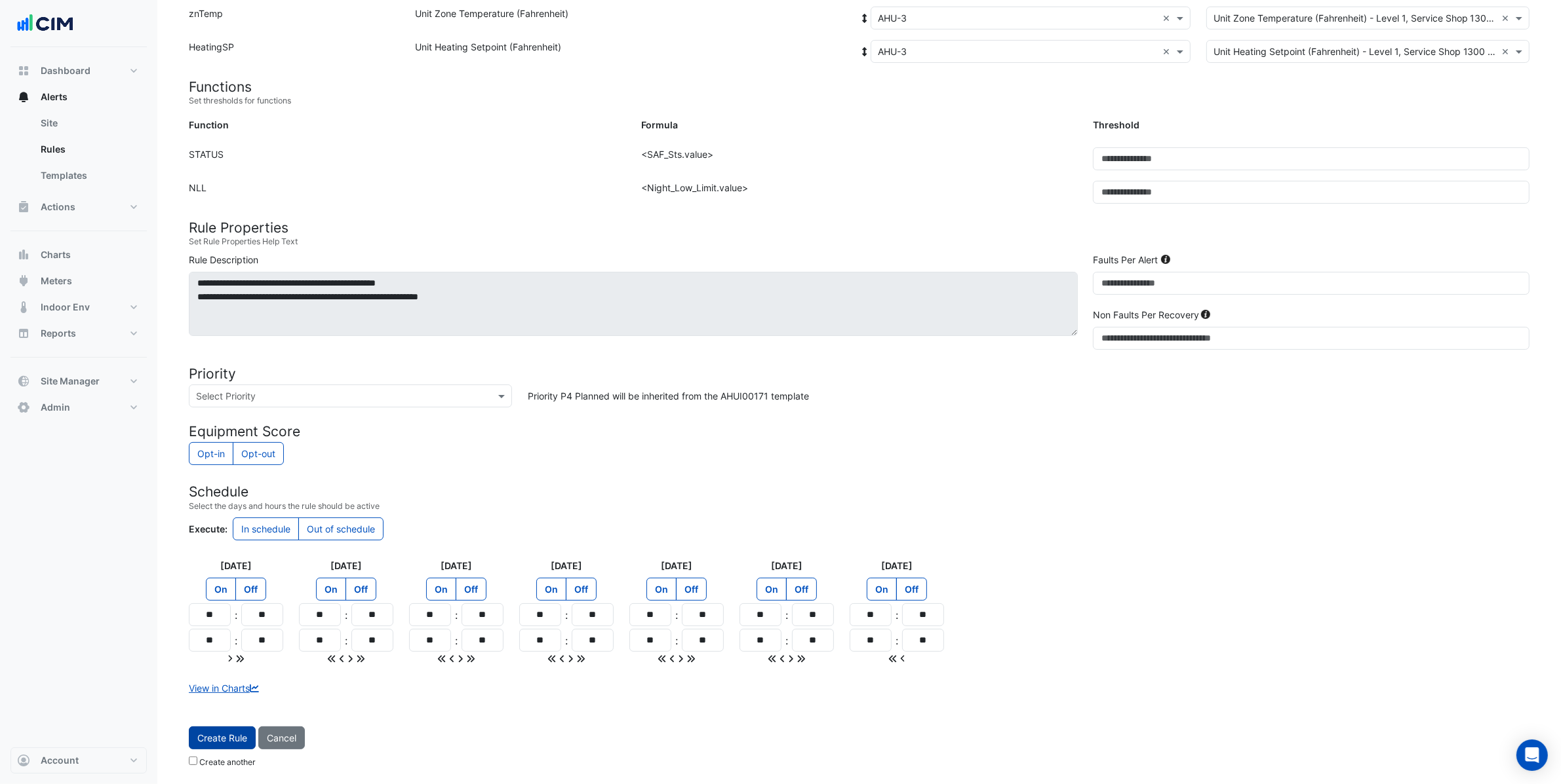
drag, startPoint x: 229, startPoint y: 742, endPoint x: 236, endPoint y: 738, distance: 8.1
click at [228, 742] on span "Create Rule" at bounding box center [223, 738] width 50 height 11
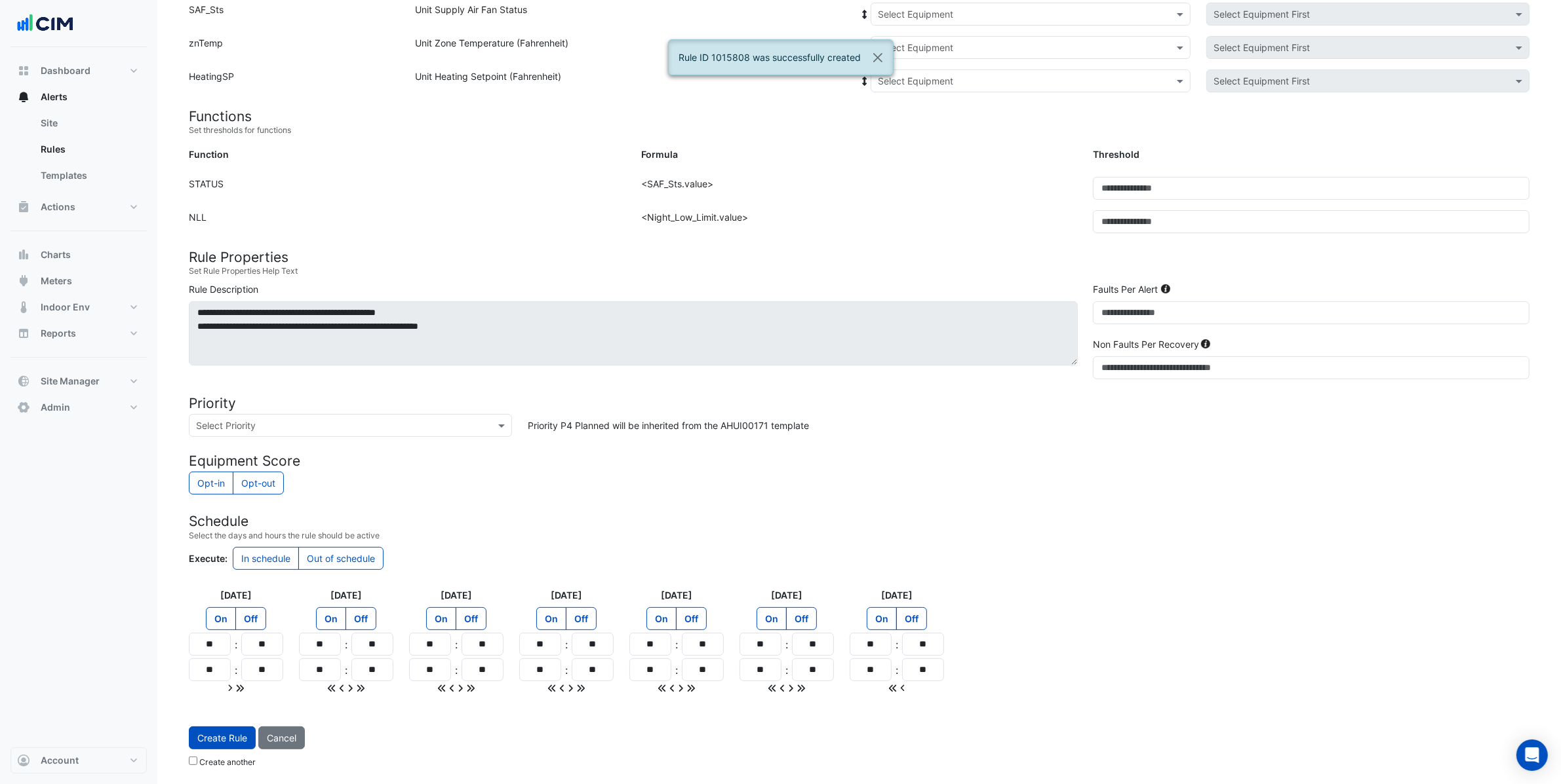
scroll to position [0, 0]
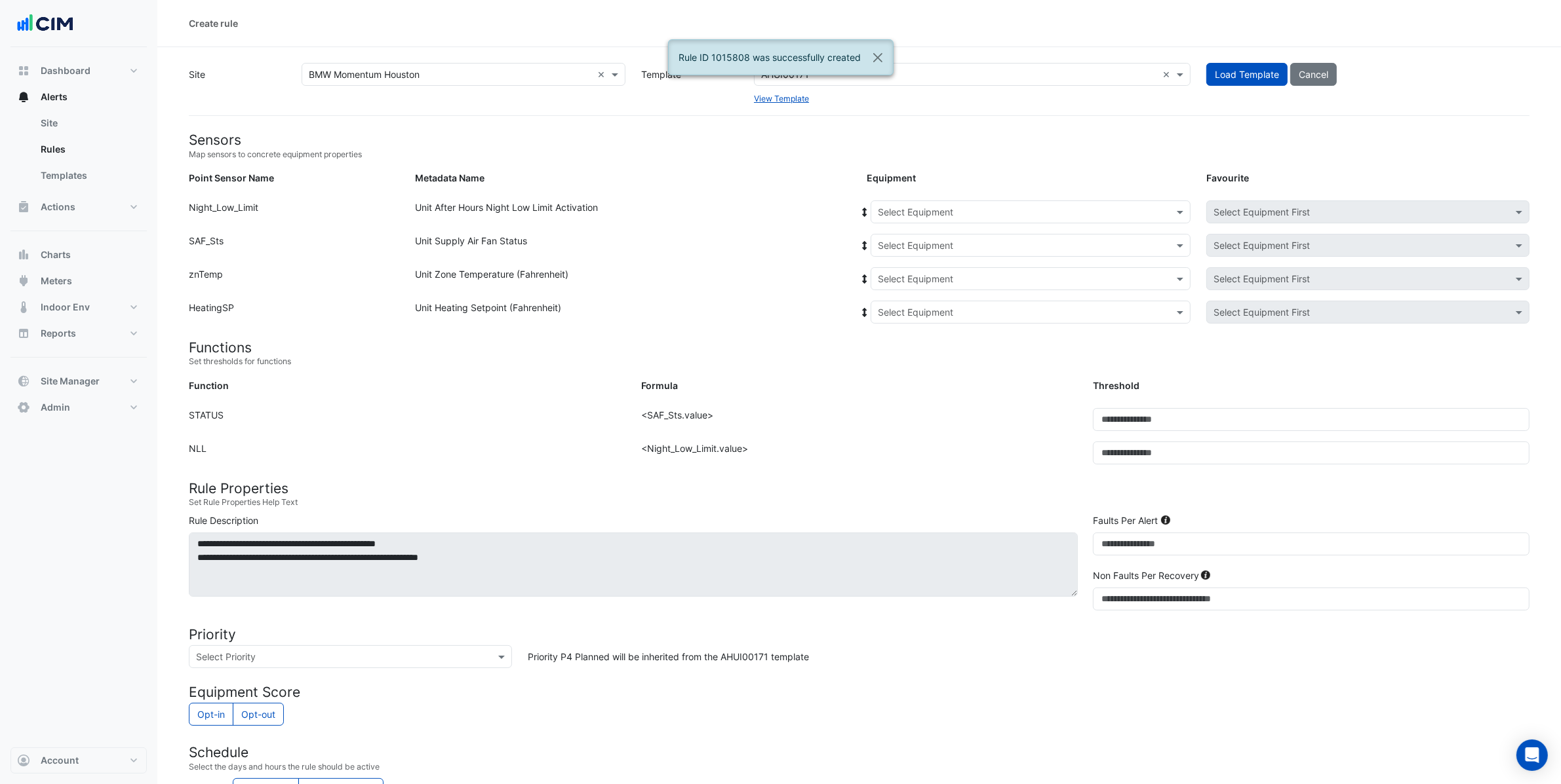
click at [909, 209] on input "text" at bounding box center [1017, 213] width 279 height 14
click at [932, 319] on div "Select Equipment" at bounding box center [1030, 312] width 320 height 23
click at [894, 217] on input "text" at bounding box center [1017, 213] width 279 height 14
click at [903, 313] on span "AHU-5" at bounding box center [896, 316] width 29 height 11
click at [865, 208] on icon at bounding box center [864, 212] width 4 height 9
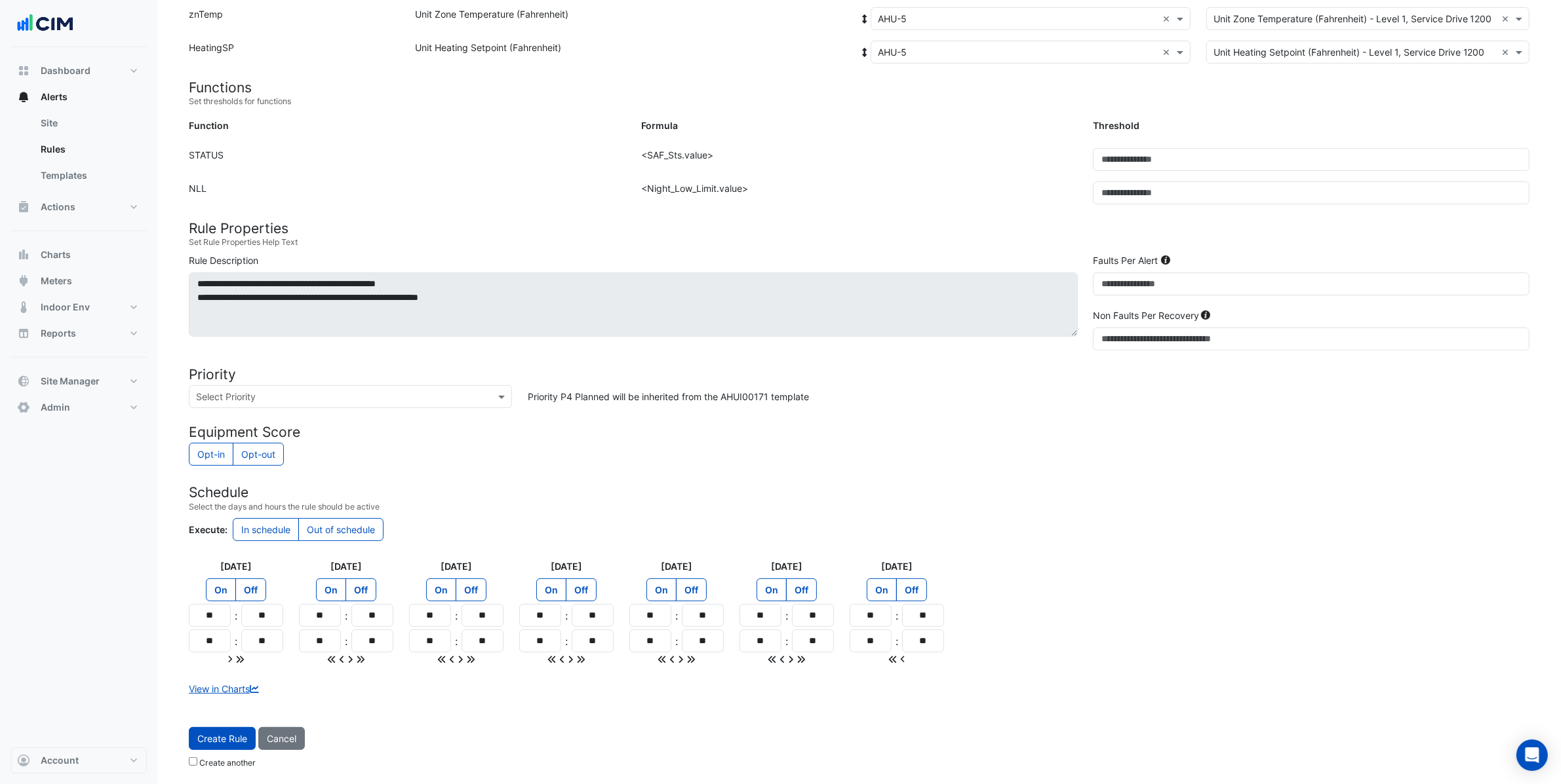
scroll to position [263, 0]
click at [230, 739] on span "Create Rule" at bounding box center [223, 738] width 50 height 11
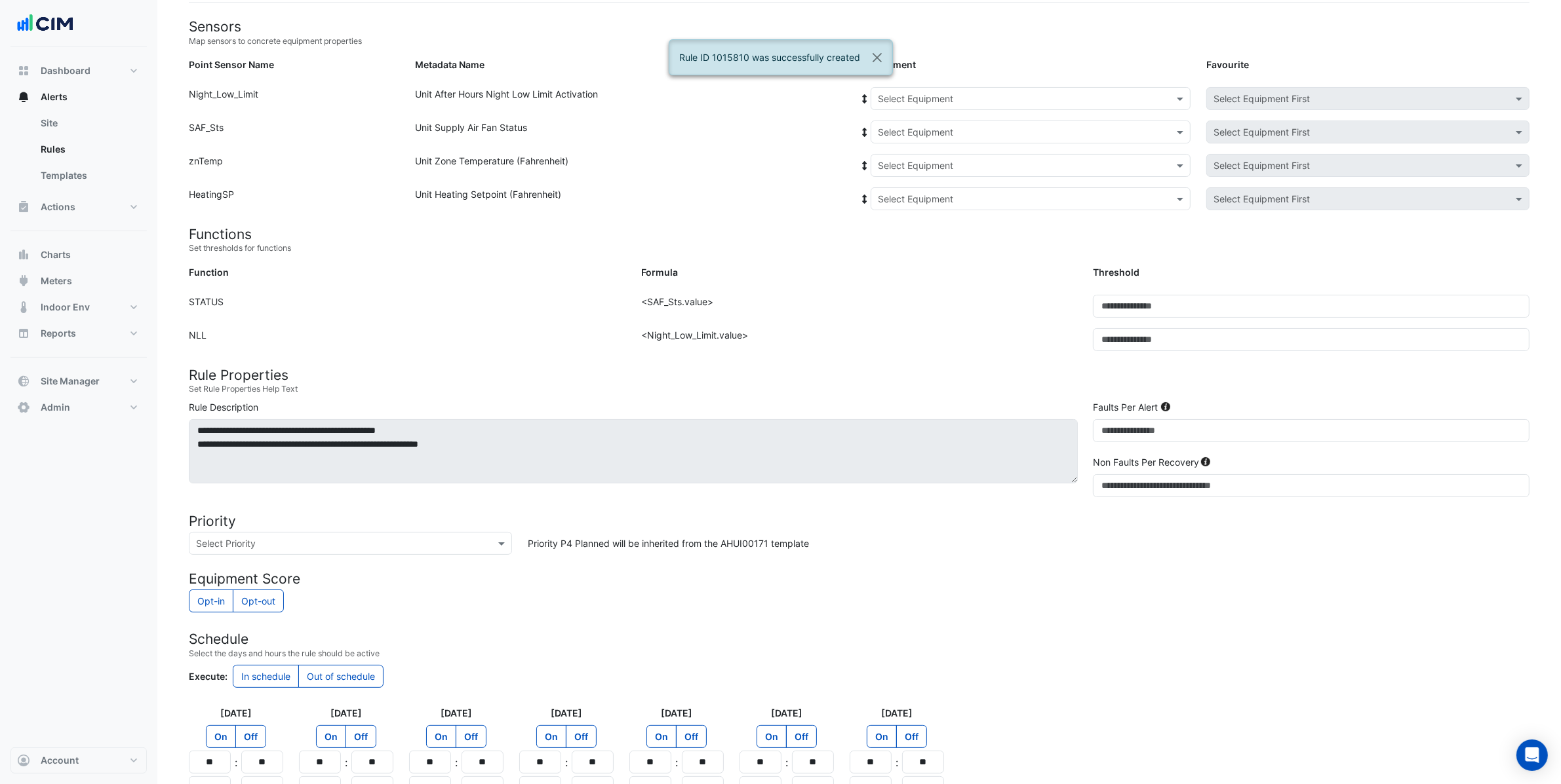
scroll to position [0, 0]
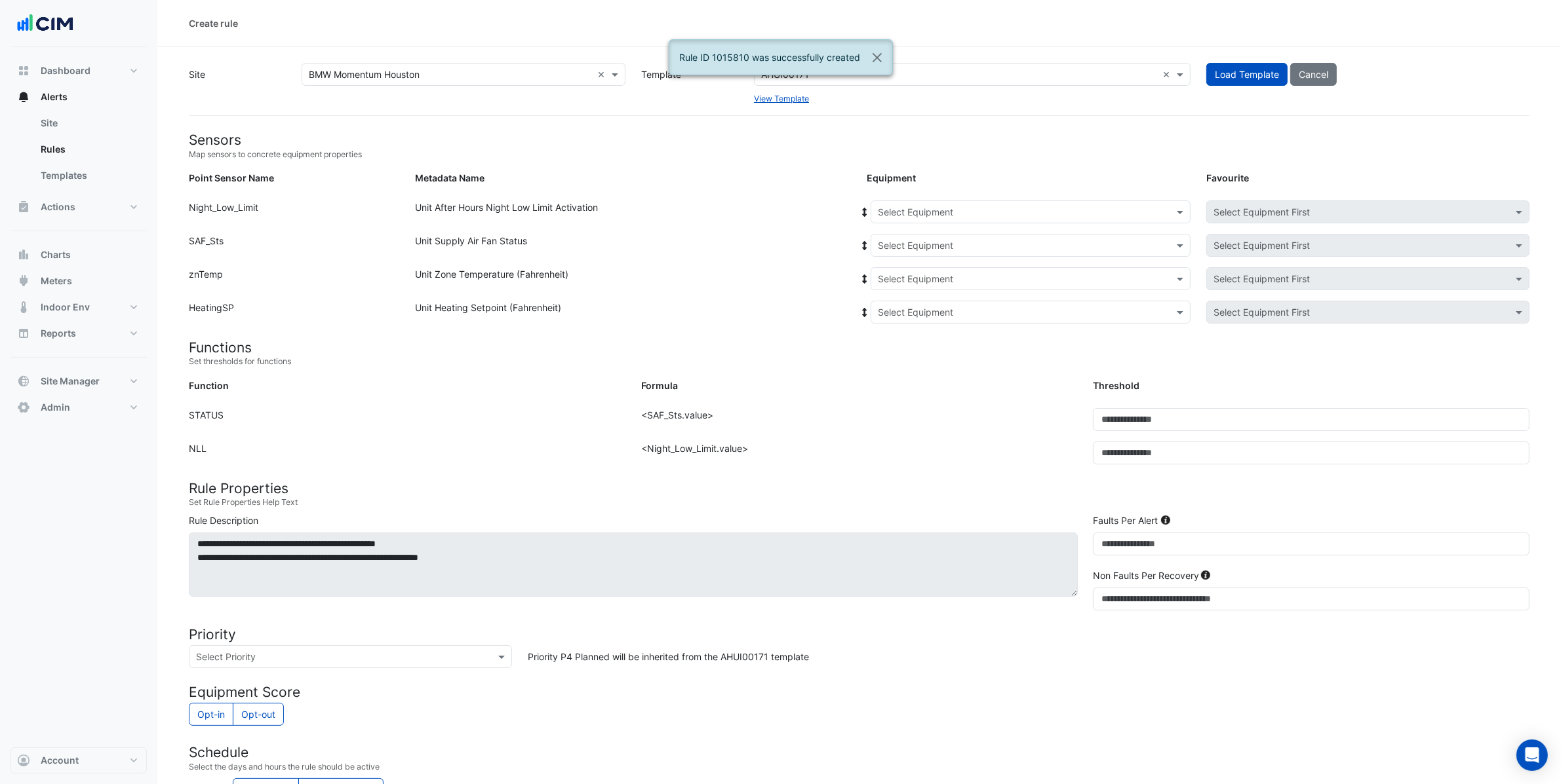
click at [904, 214] on input "text" at bounding box center [1017, 213] width 279 height 14
click at [900, 333] on span "AHU-8" at bounding box center [896, 335] width 29 height 11
click at [864, 214] on icon at bounding box center [864, 212] width 4 height 9
click at [906, 274] on input "text" at bounding box center [1017, 279] width 279 height 14
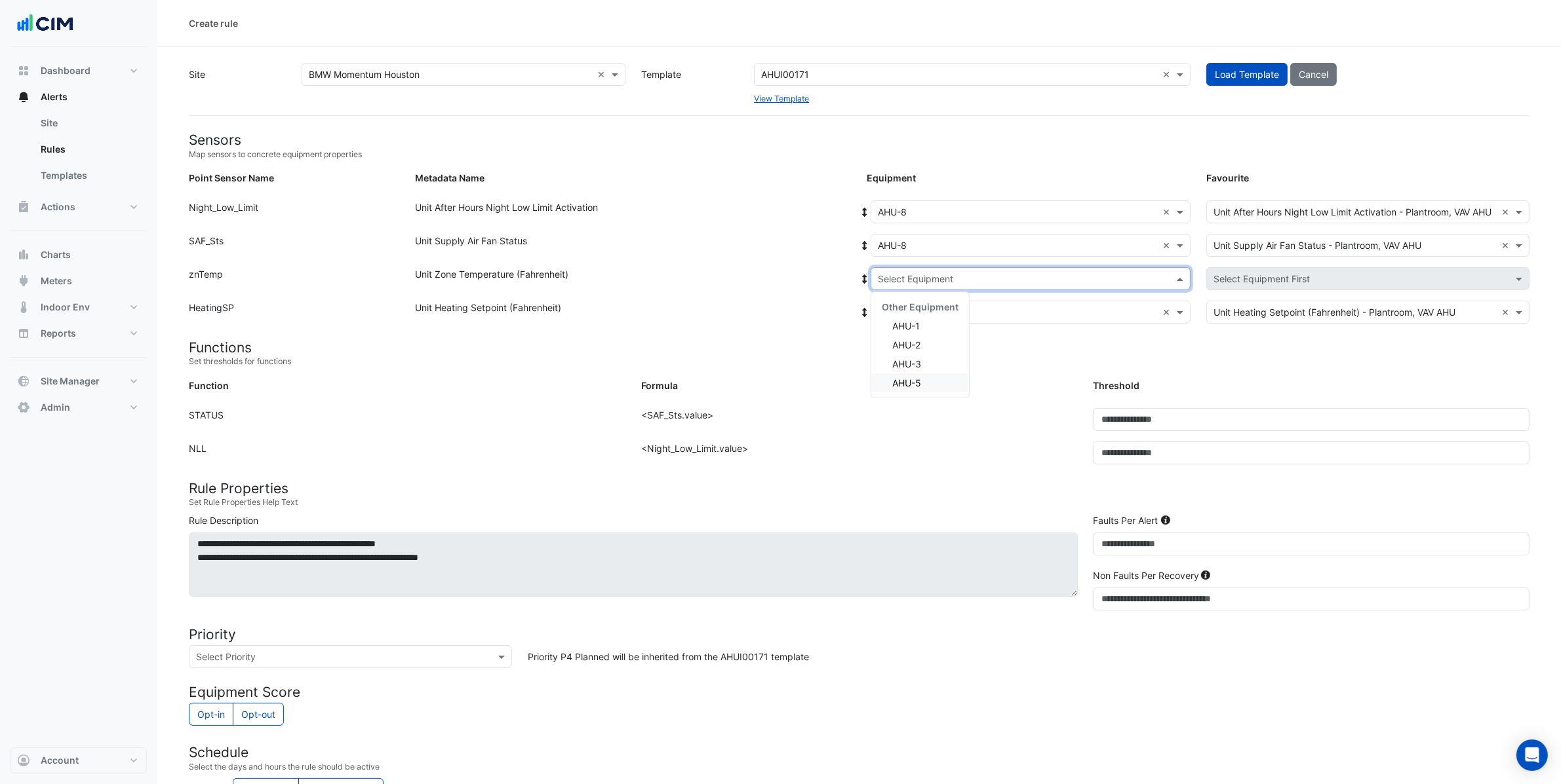
click at [897, 448] on div "Formula: <Night_Low_Limit.value>" at bounding box center [859, 458] width 452 height 33
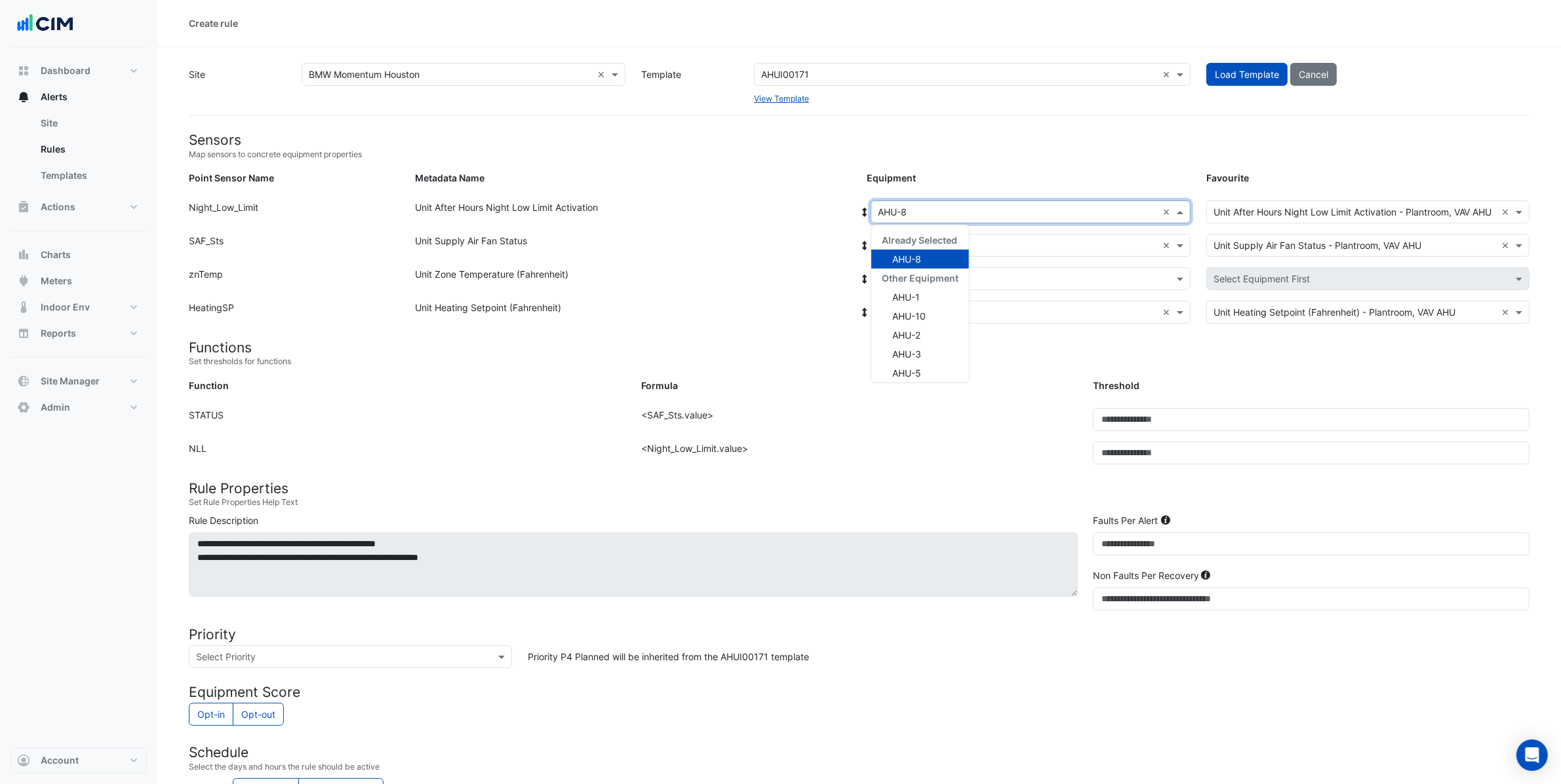
drag, startPoint x: 926, startPoint y: 217, endPoint x: 851, endPoint y: 210, distance: 75.3
click at [851, 210] on div "Point Sensor Name: Night_Low_Limit Metadata Name: Unit After Hours Night Low Li…" at bounding box center [859, 216] width 1357 height 33
drag, startPoint x: 1163, startPoint y: 241, endPoint x: 1166, endPoint y: 258, distance: 17.3
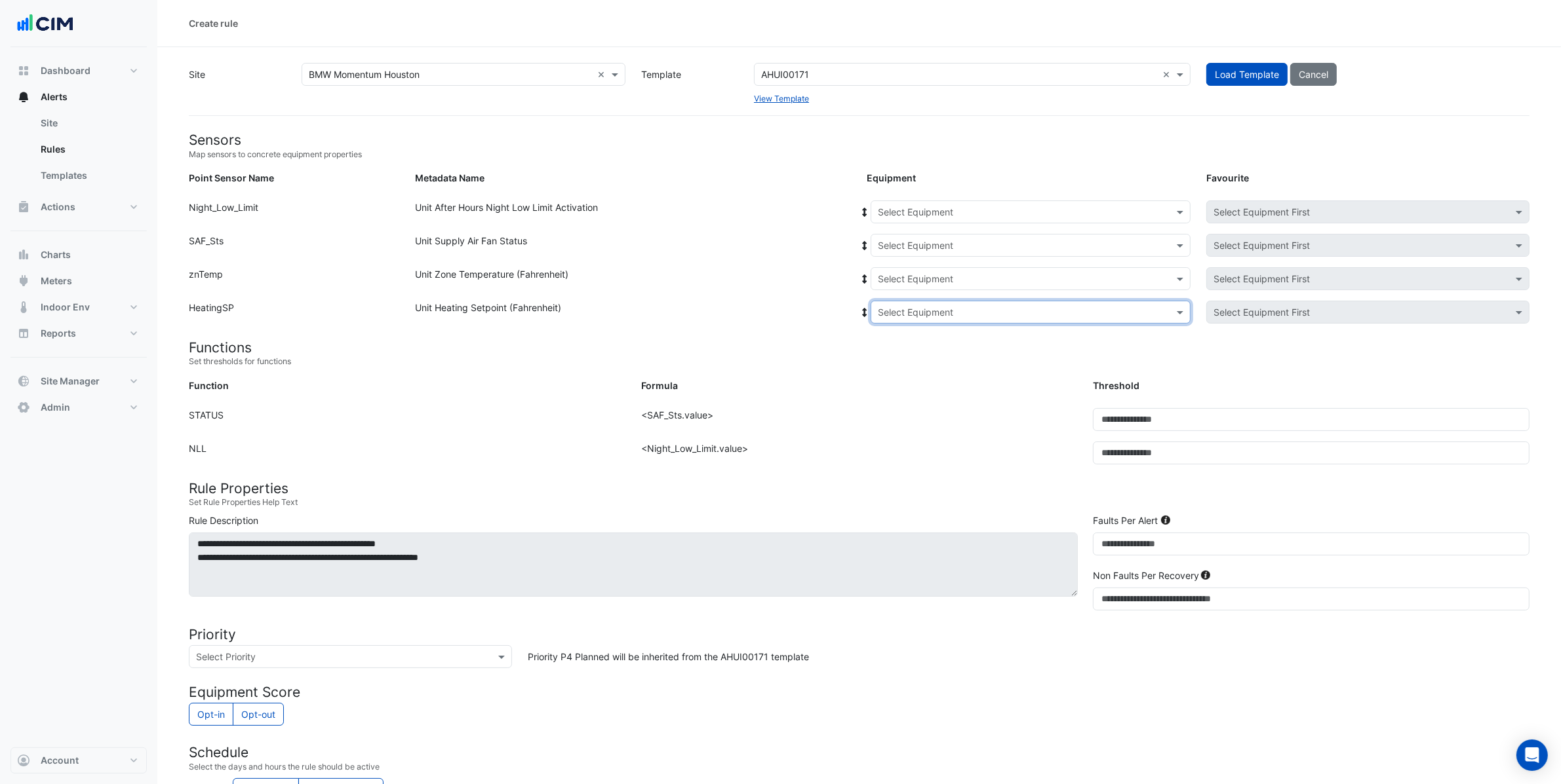
click at [910, 206] on input "text" at bounding box center [1017, 213] width 279 height 14
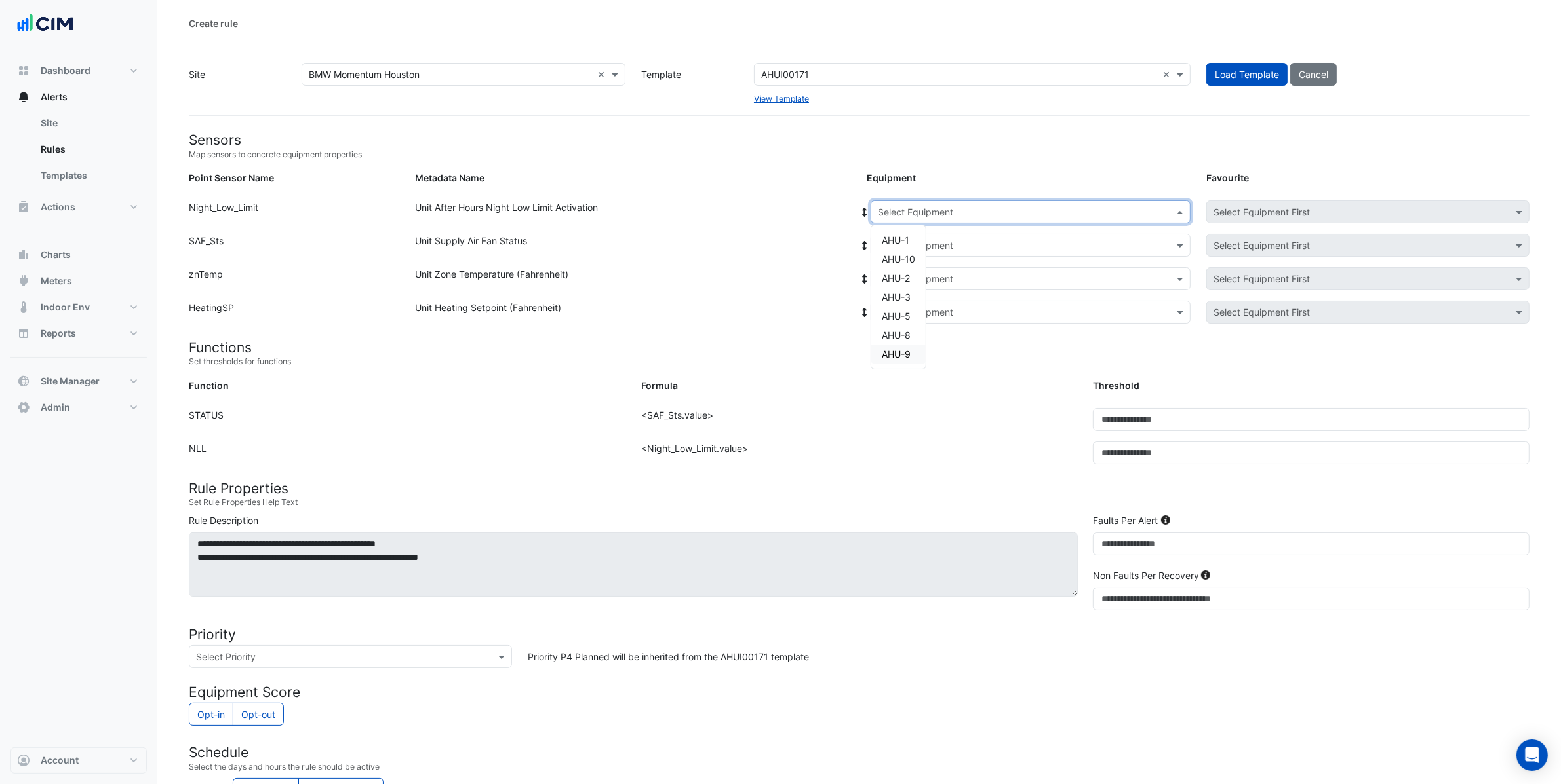
click at [903, 356] on span "AHU-9" at bounding box center [896, 354] width 29 height 11
click at [862, 210] on icon at bounding box center [865, 212] width 12 height 9
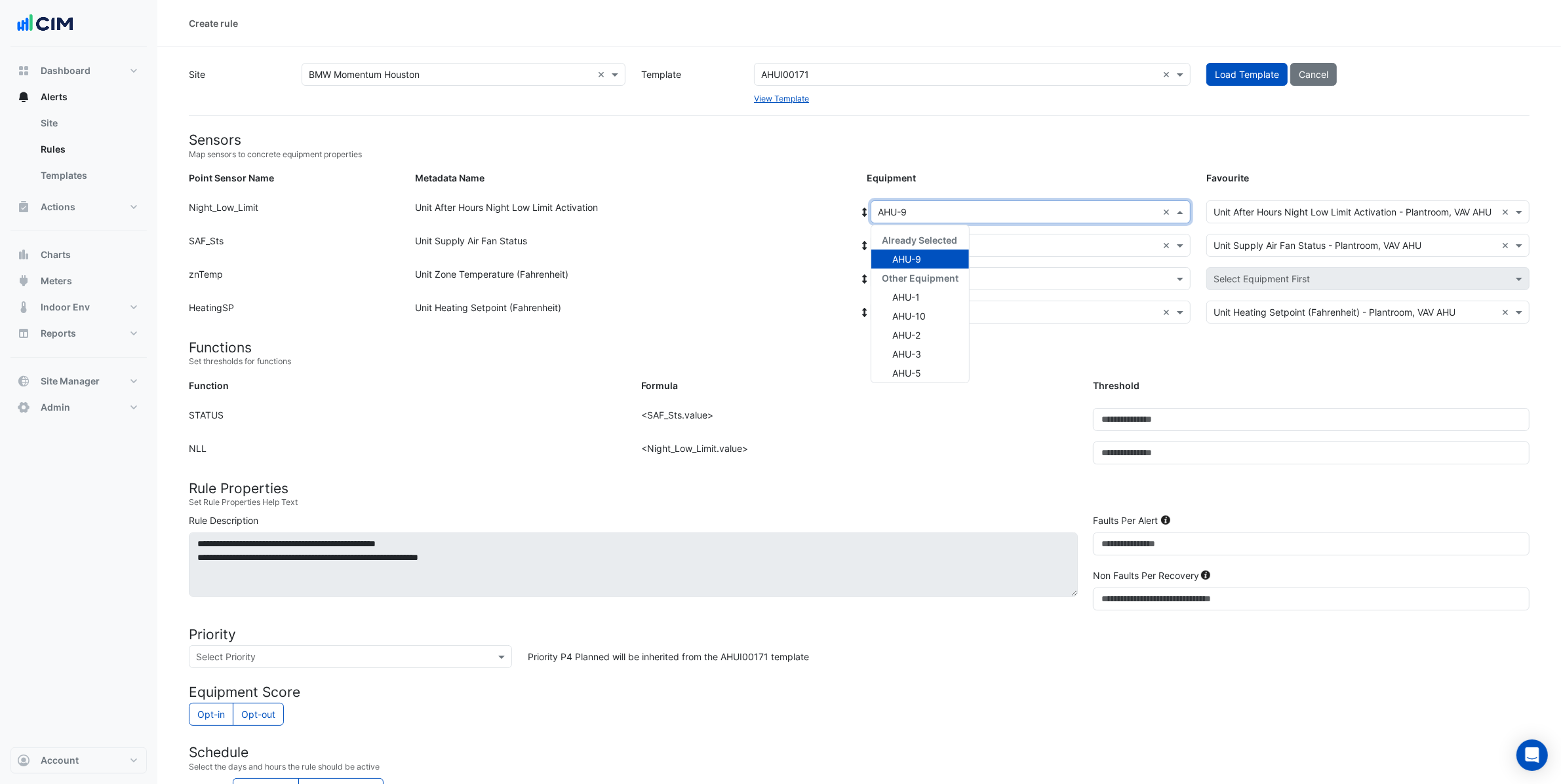
click at [935, 214] on input "text" at bounding box center [1017, 213] width 279 height 14
click at [928, 315] on div "AHU-10" at bounding box center [920, 316] width 98 height 19
click at [865, 210] on icon at bounding box center [864, 212] width 4 height 9
click at [964, 376] on form "Sensors Map sensors to concrete equipment properties Point Sensor Name Metadata…" at bounding box center [859, 582] width 1340 height 903
click at [838, 132] on h4 "Sensors" at bounding box center [859, 139] width 1340 height 16
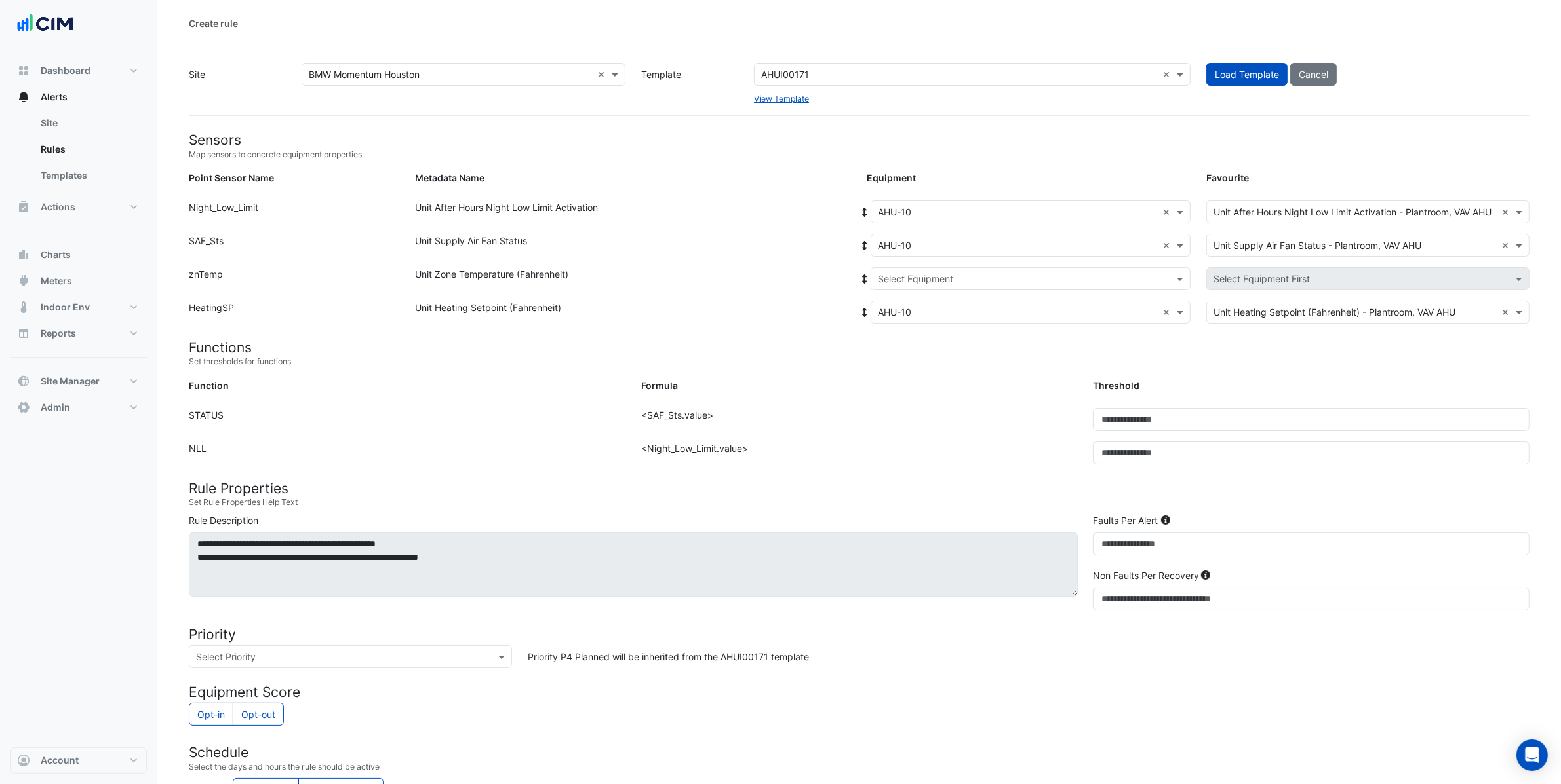
click at [844, 79] on input "text" at bounding box center [959, 75] width 396 height 14
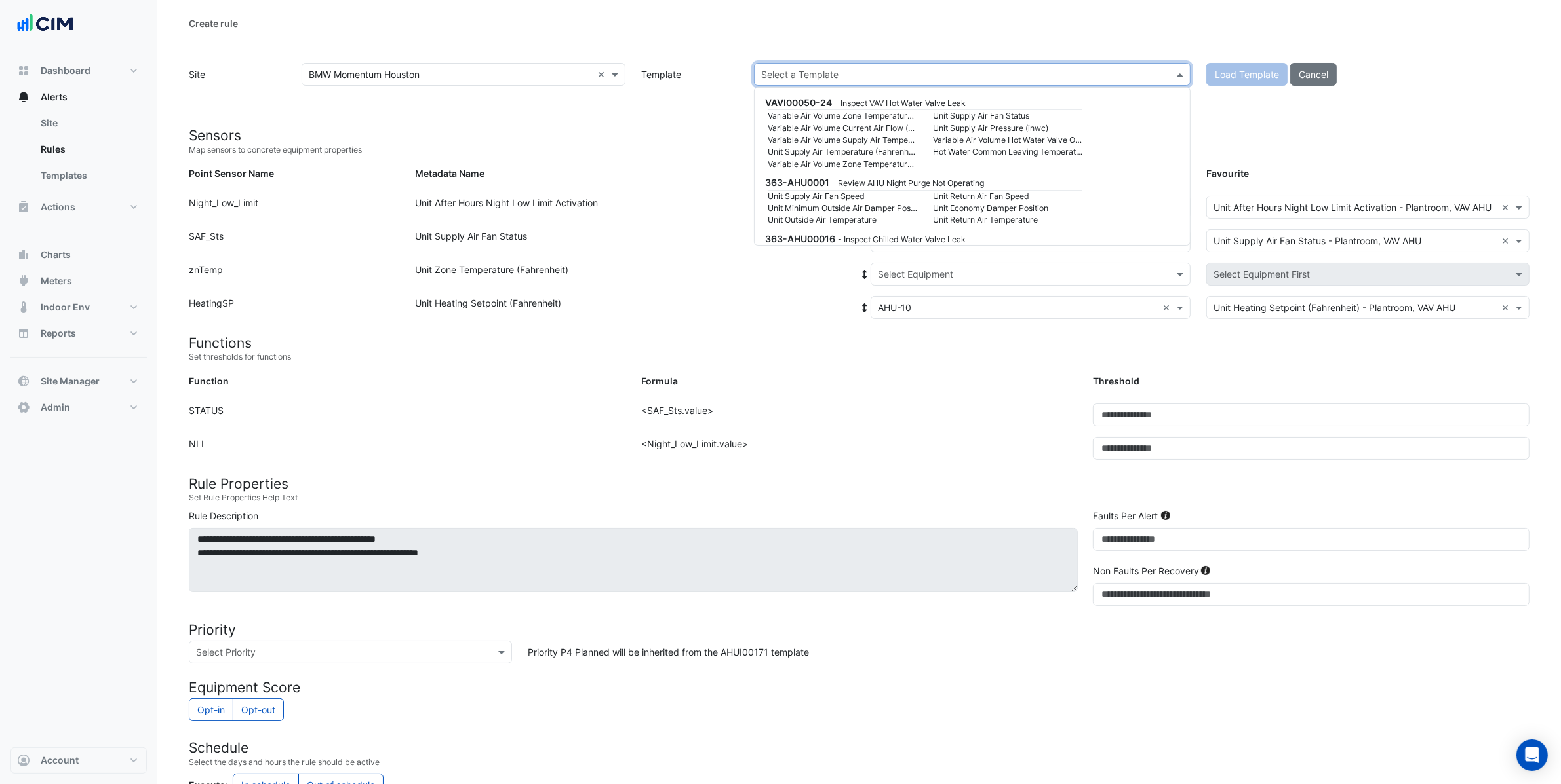
scroll to position [54647, 0]
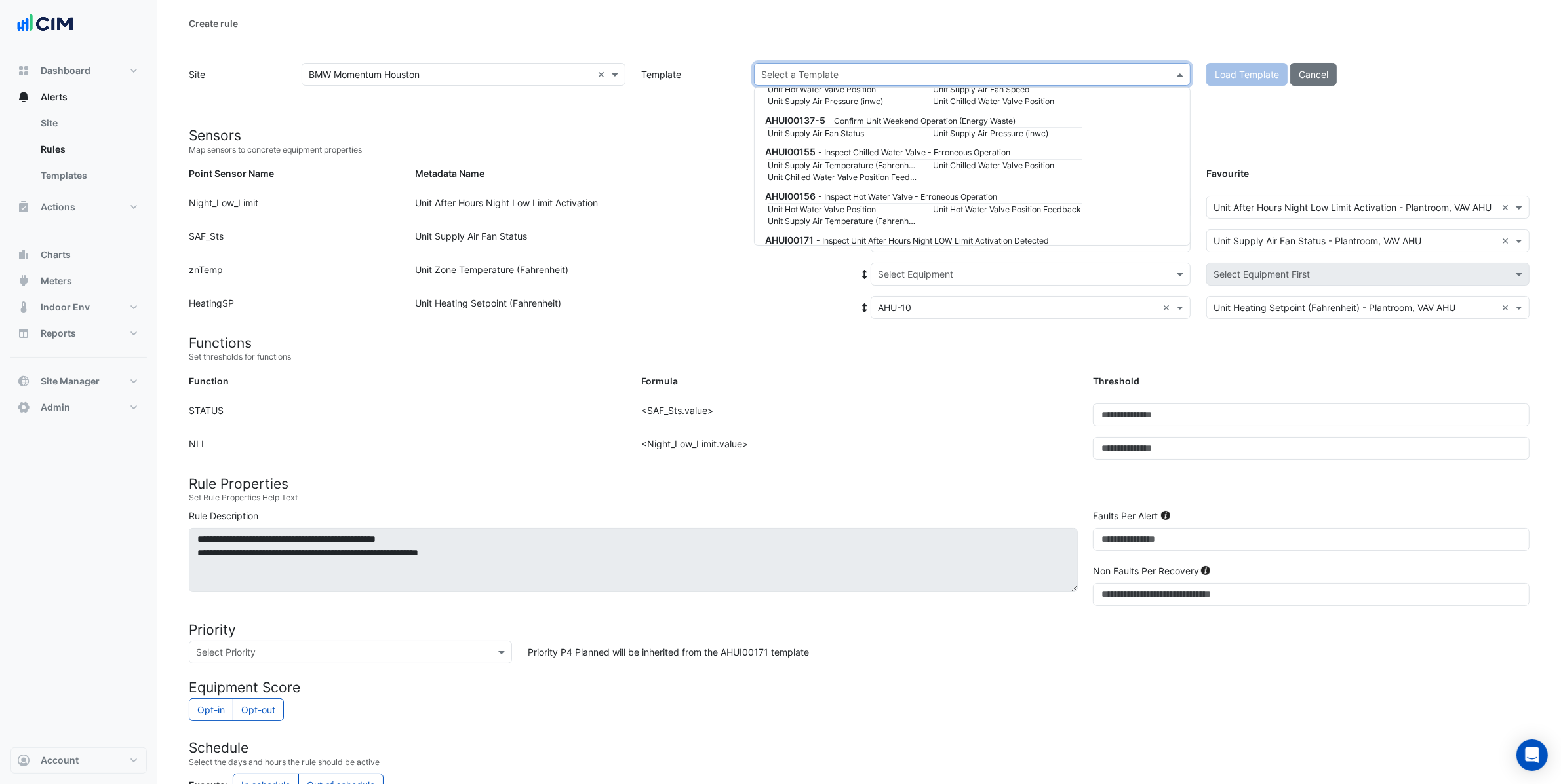
click at [803, 278] on span "AHUI00172" at bounding box center [790, 283] width 50 height 11
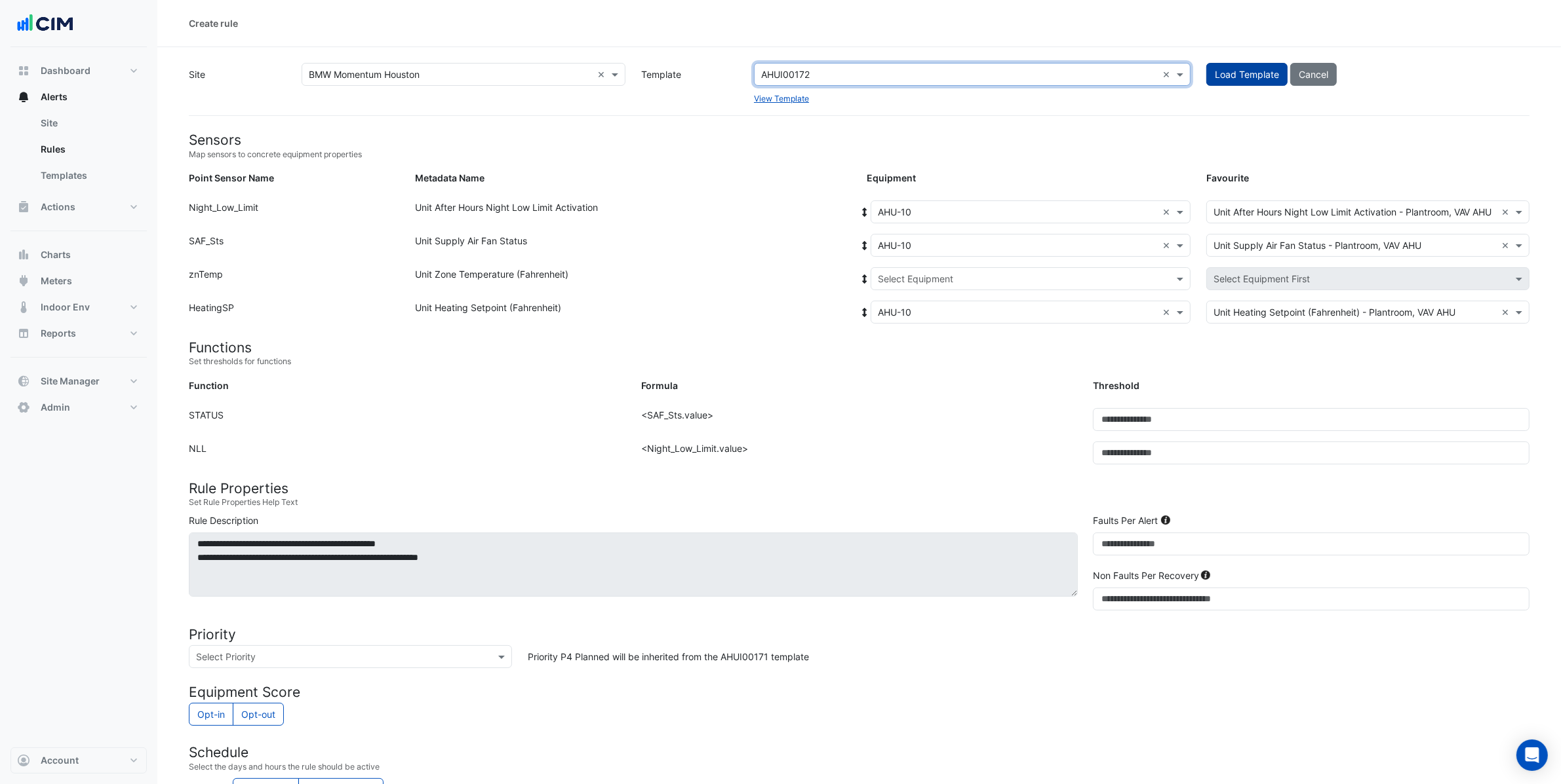
click at [1260, 66] on button "Load Template" at bounding box center [1247, 74] width 82 height 23
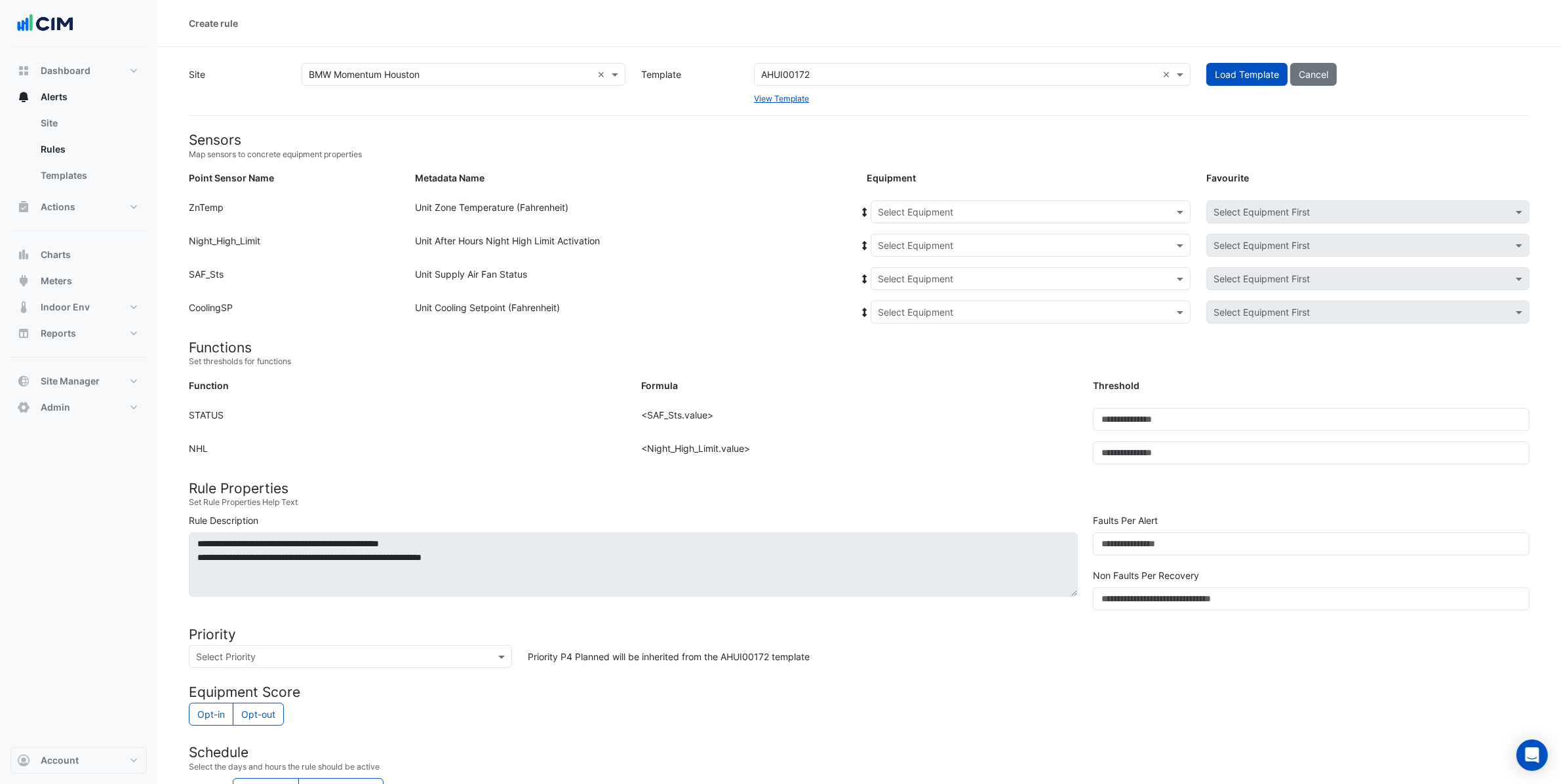
click at [912, 214] on input "text" at bounding box center [1017, 213] width 279 height 14
click at [928, 259] on div "AHU-1" at bounding box center [920, 259] width 98 height 19
click at [867, 215] on icon at bounding box center [865, 212] width 12 height 9
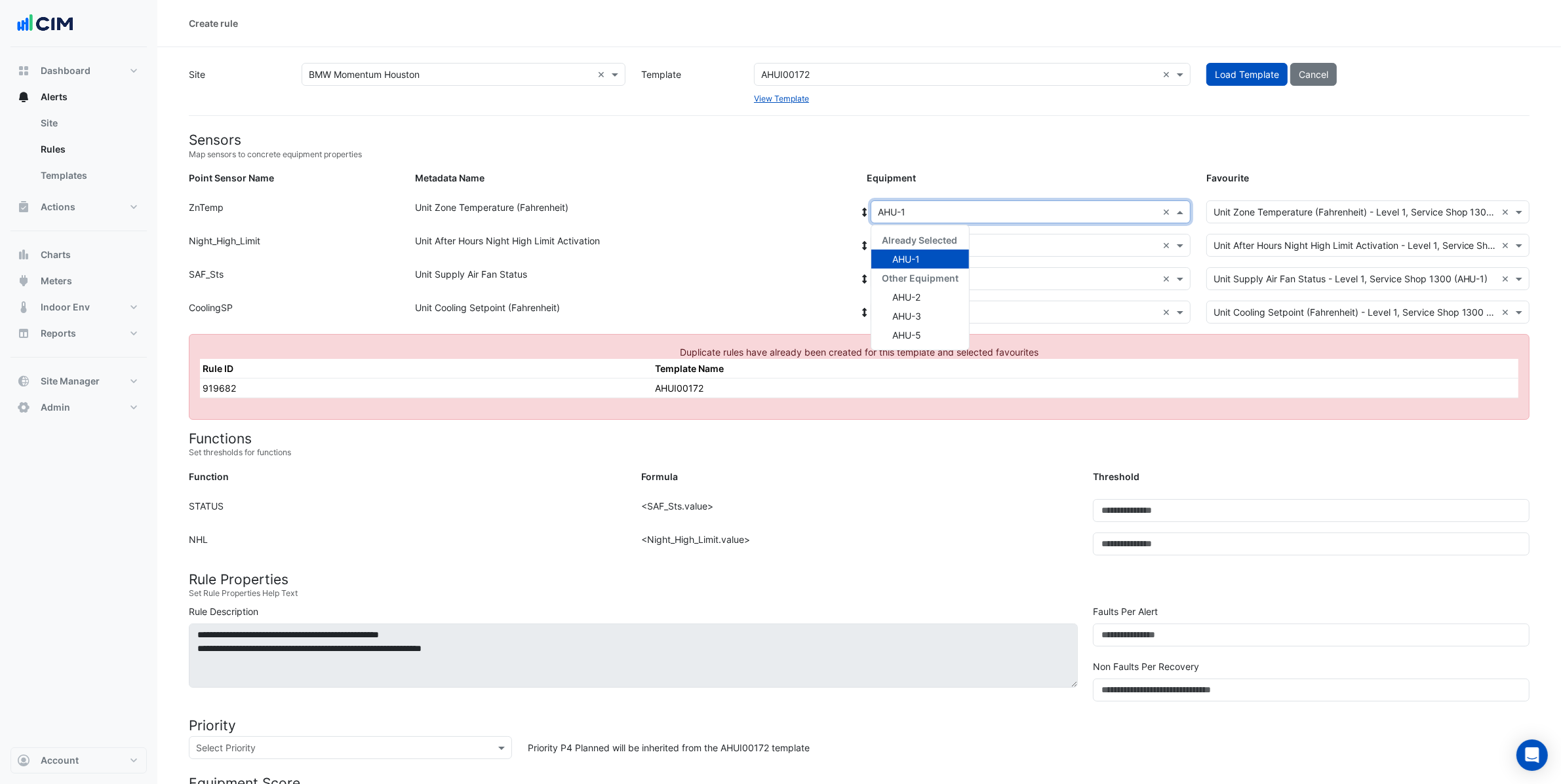
click at [930, 208] on input "text" at bounding box center [1017, 213] width 279 height 14
click at [927, 289] on div "AHU-2" at bounding box center [920, 297] width 98 height 19
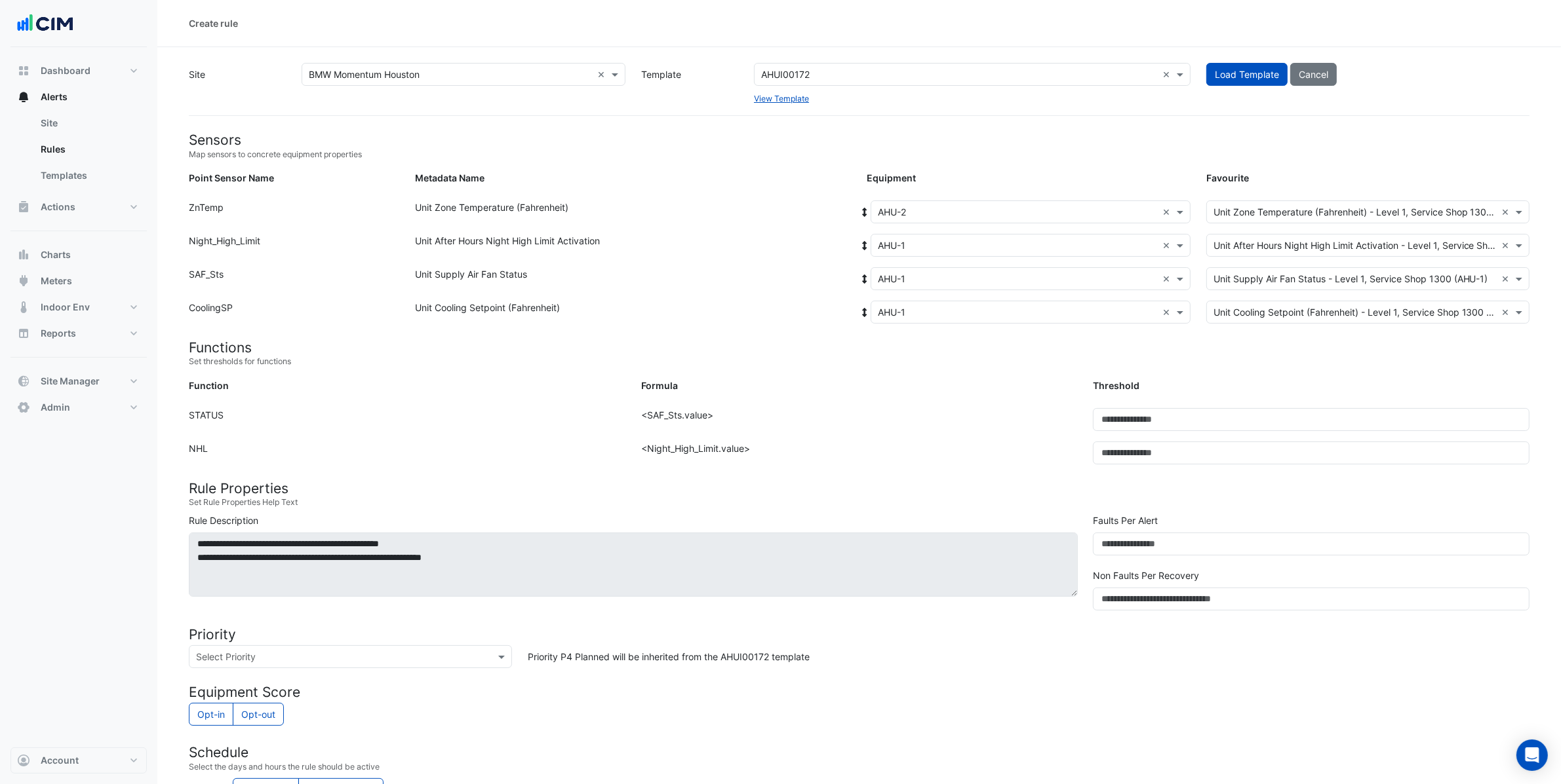
click at [867, 210] on icon at bounding box center [865, 212] width 12 height 9
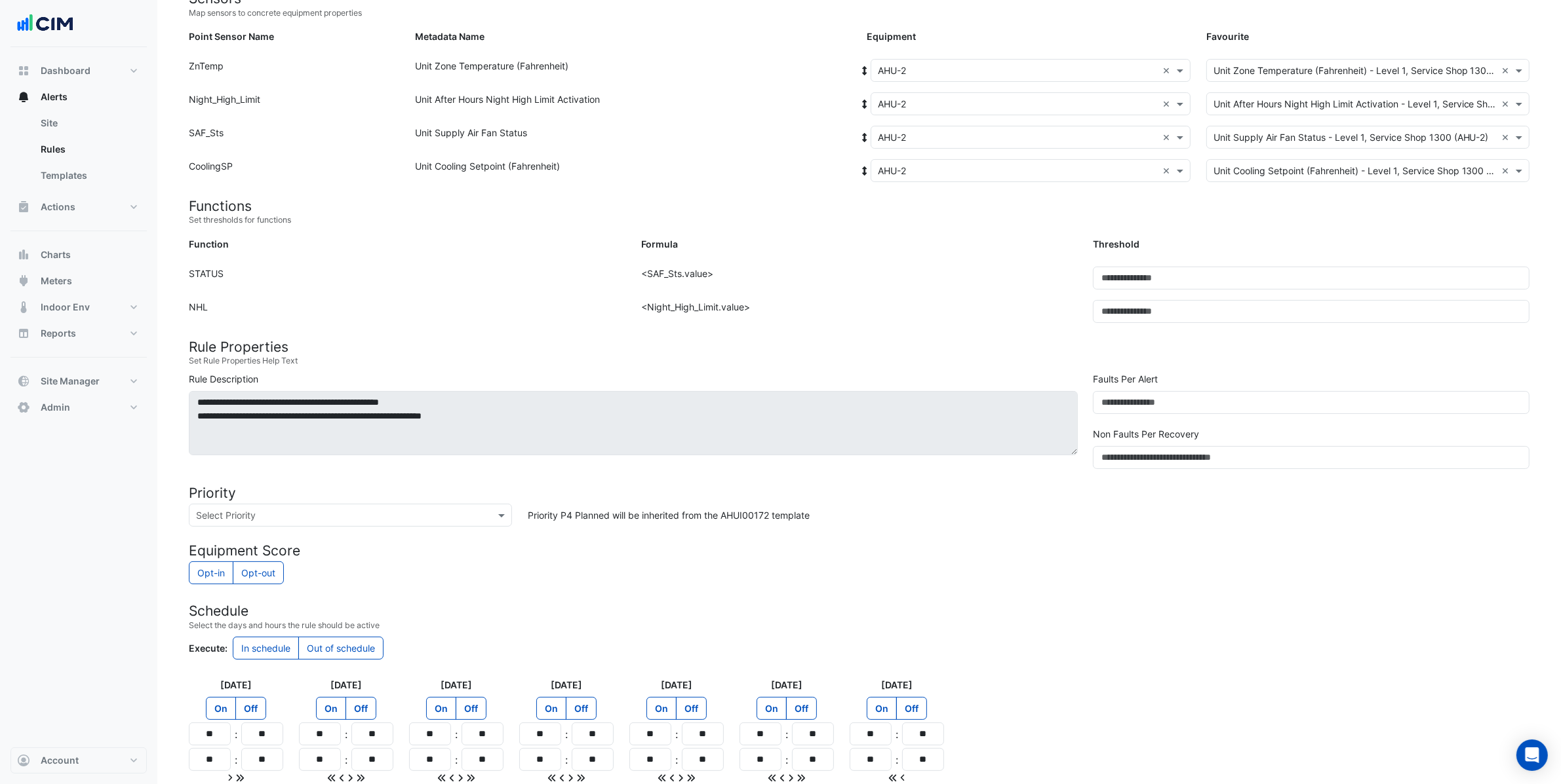
scroll to position [263, 0]
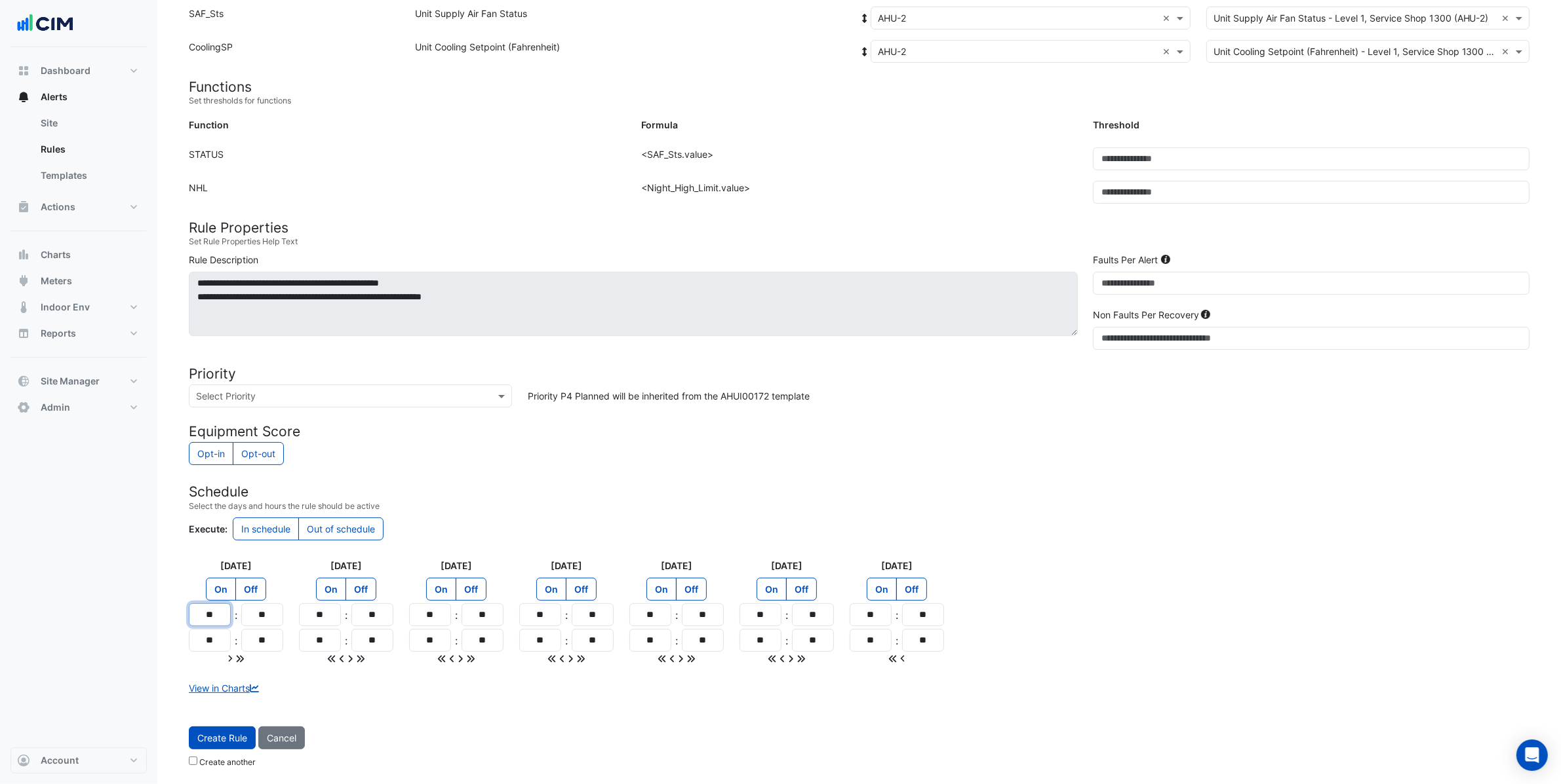
drag, startPoint x: 223, startPoint y: 623, endPoint x: 160, endPoint y: 599, distance: 67.4
click at [160, 599] on section "Site Select a Site × BMW Momentum Houston × Template Select a Template AHUI0017…" at bounding box center [859, 280] width 1404 height 988
type input "**"
drag, startPoint x: 216, startPoint y: 644, endPoint x: 152, endPoint y: 629, distance: 65.7
click at [145, 623] on div "Create rule Site Select a Site × BMW Momentum Houston × Template Select a Templ…" at bounding box center [780, 261] width 1561 height 1045
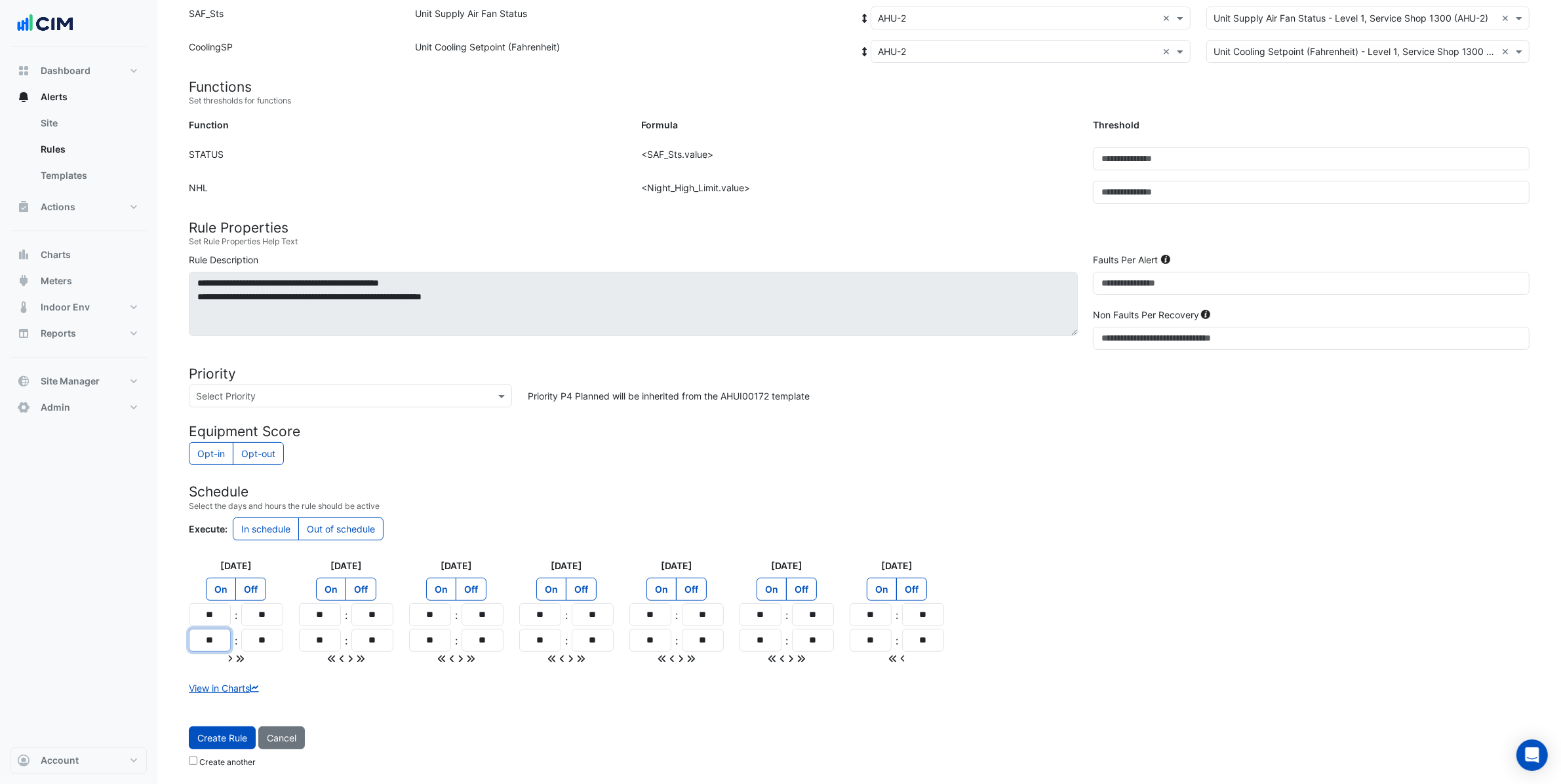
type input "**"
click at [243, 657] on icon at bounding box center [240, 659] width 9 height 9
type input "**"
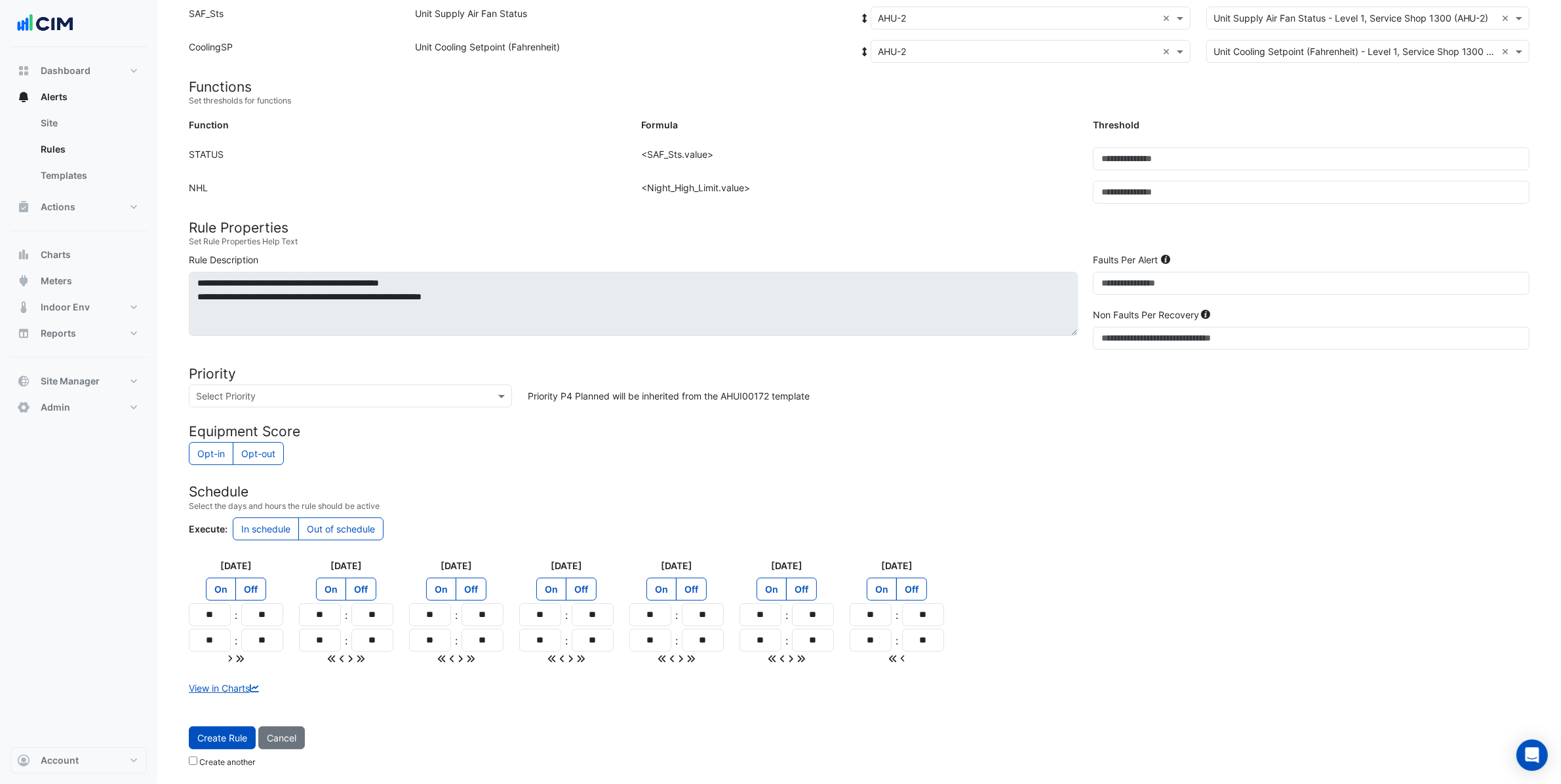
type input "**"
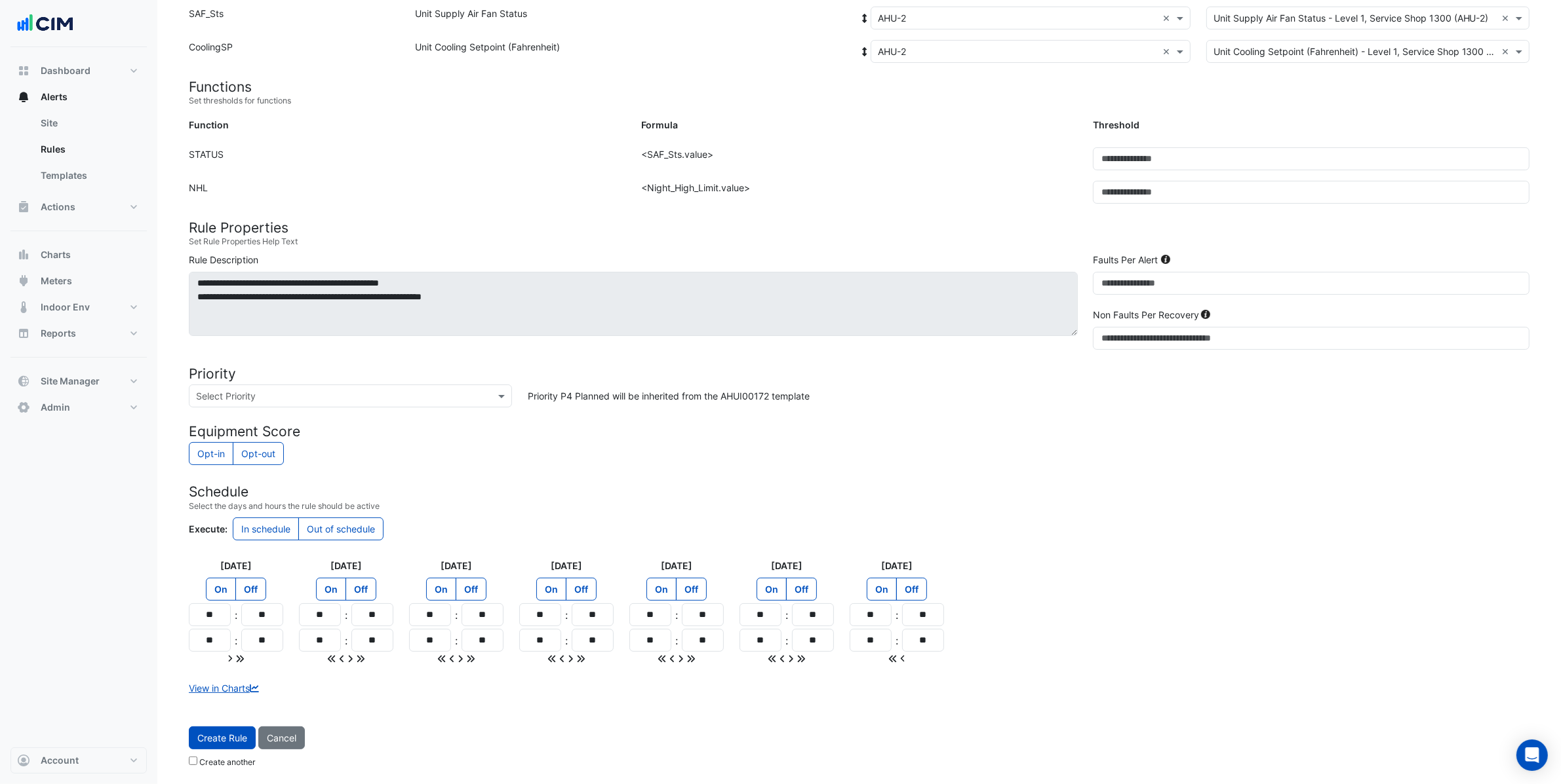
type input "**"
click at [211, 740] on span "Create Rule" at bounding box center [223, 738] width 50 height 11
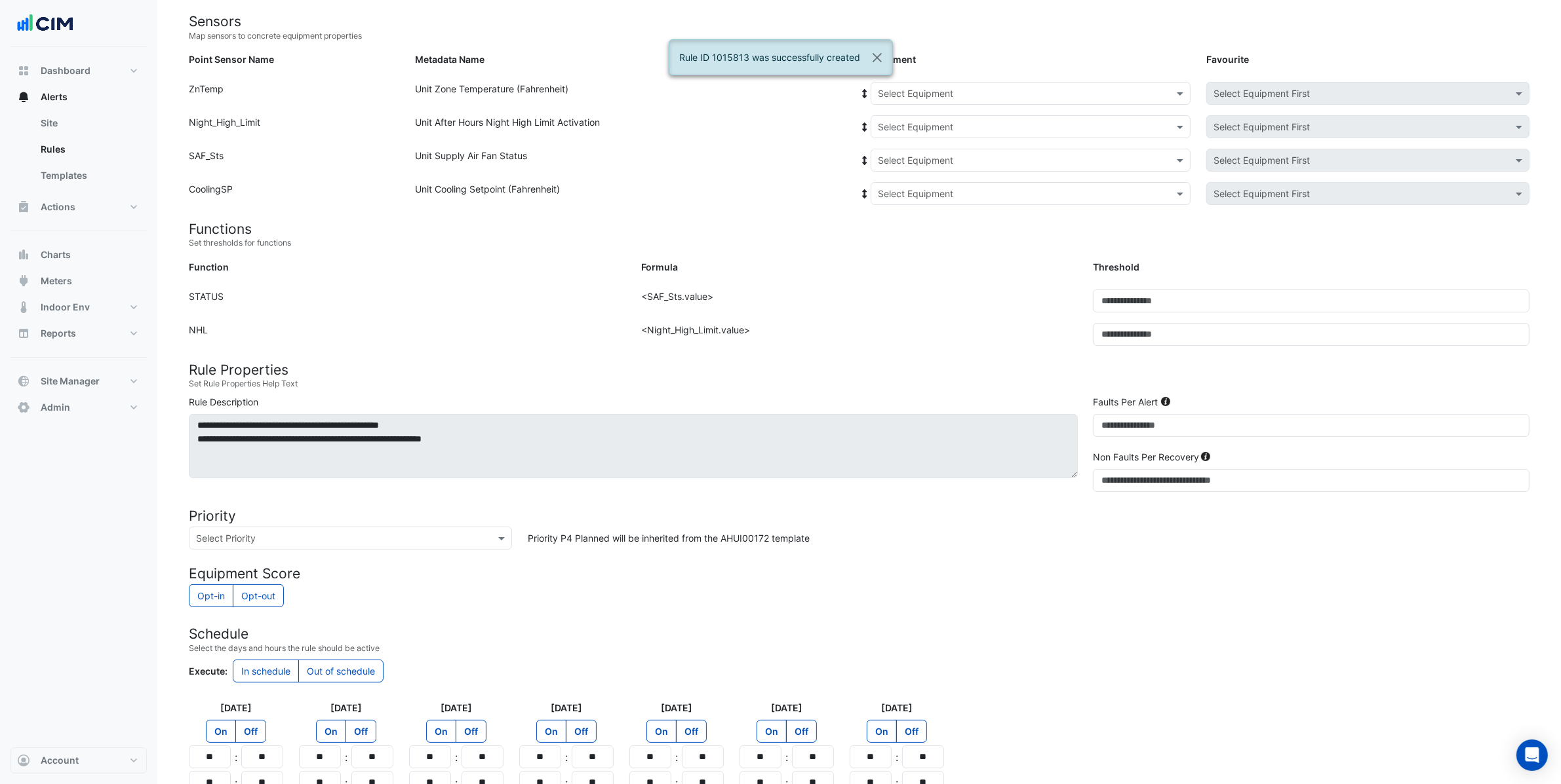
scroll to position [0, 0]
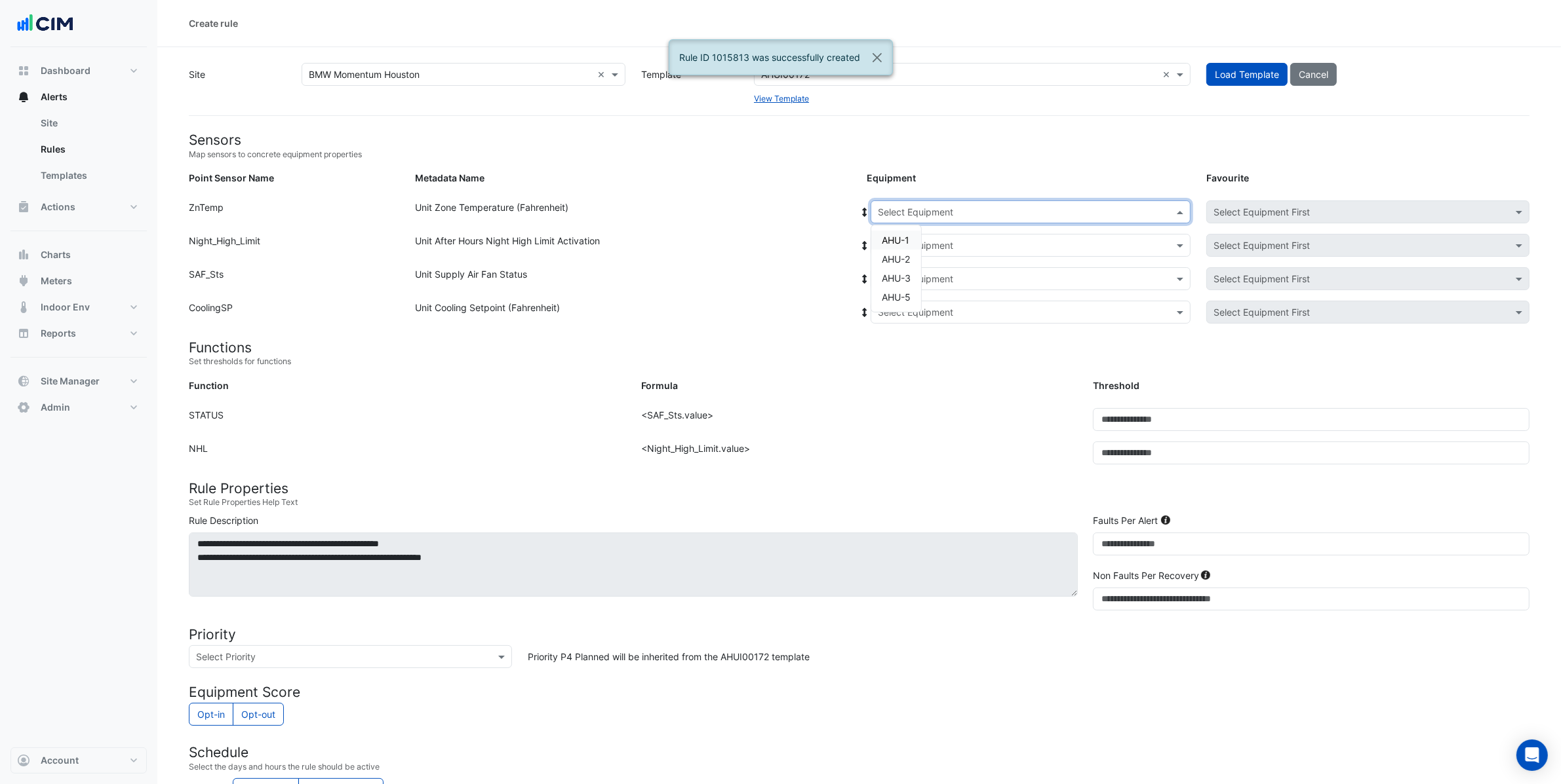
click at [923, 206] on input "text" at bounding box center [1017, 213] width 279 height 14
click at [914, 270] on div "AHU-3" at bounding box center [896, 278] width 50 height 19
click at [864, 214] on icon at bounding box center [864, 212] width 4 height 9
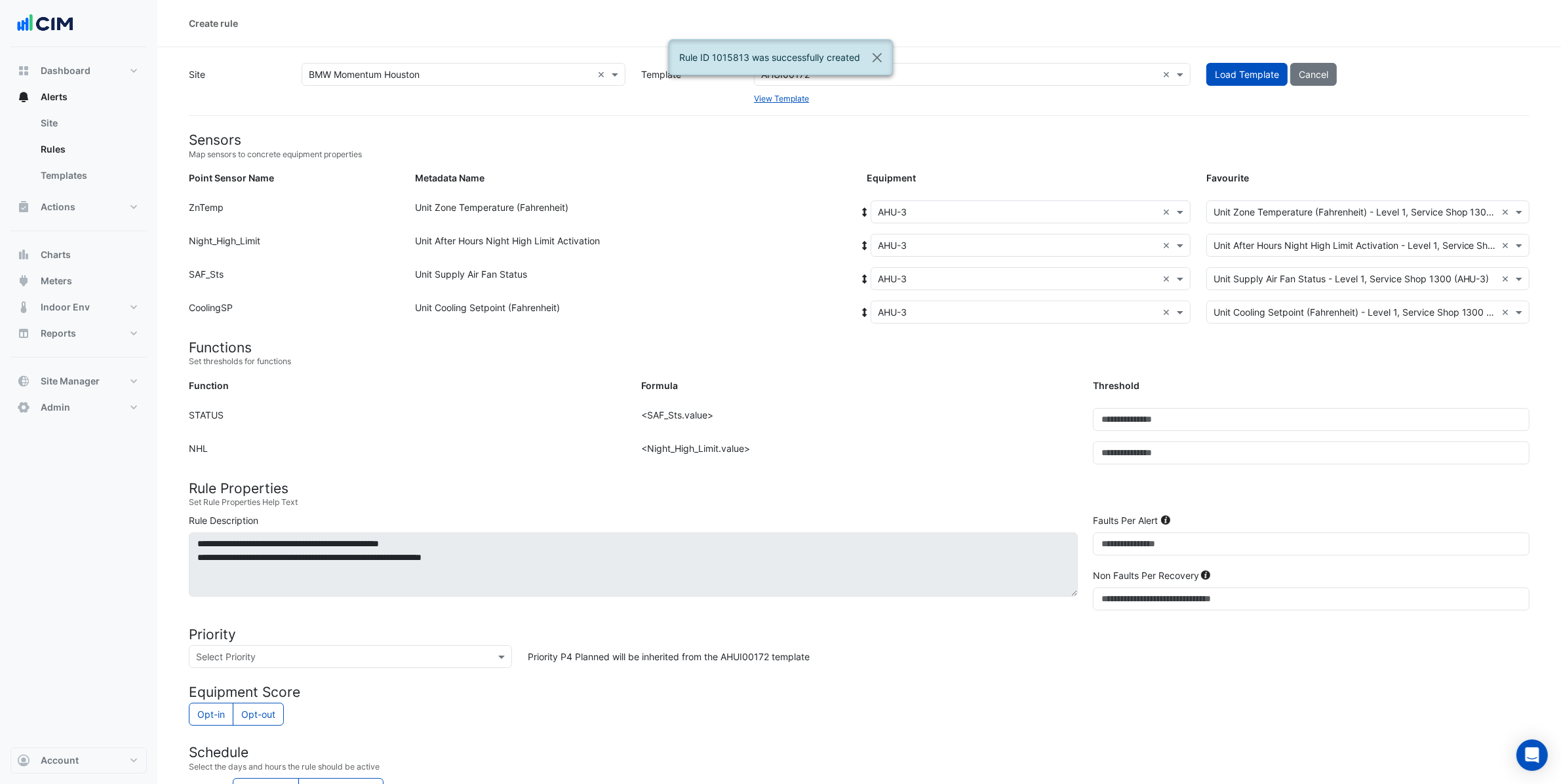
scroll to position [263, 0]
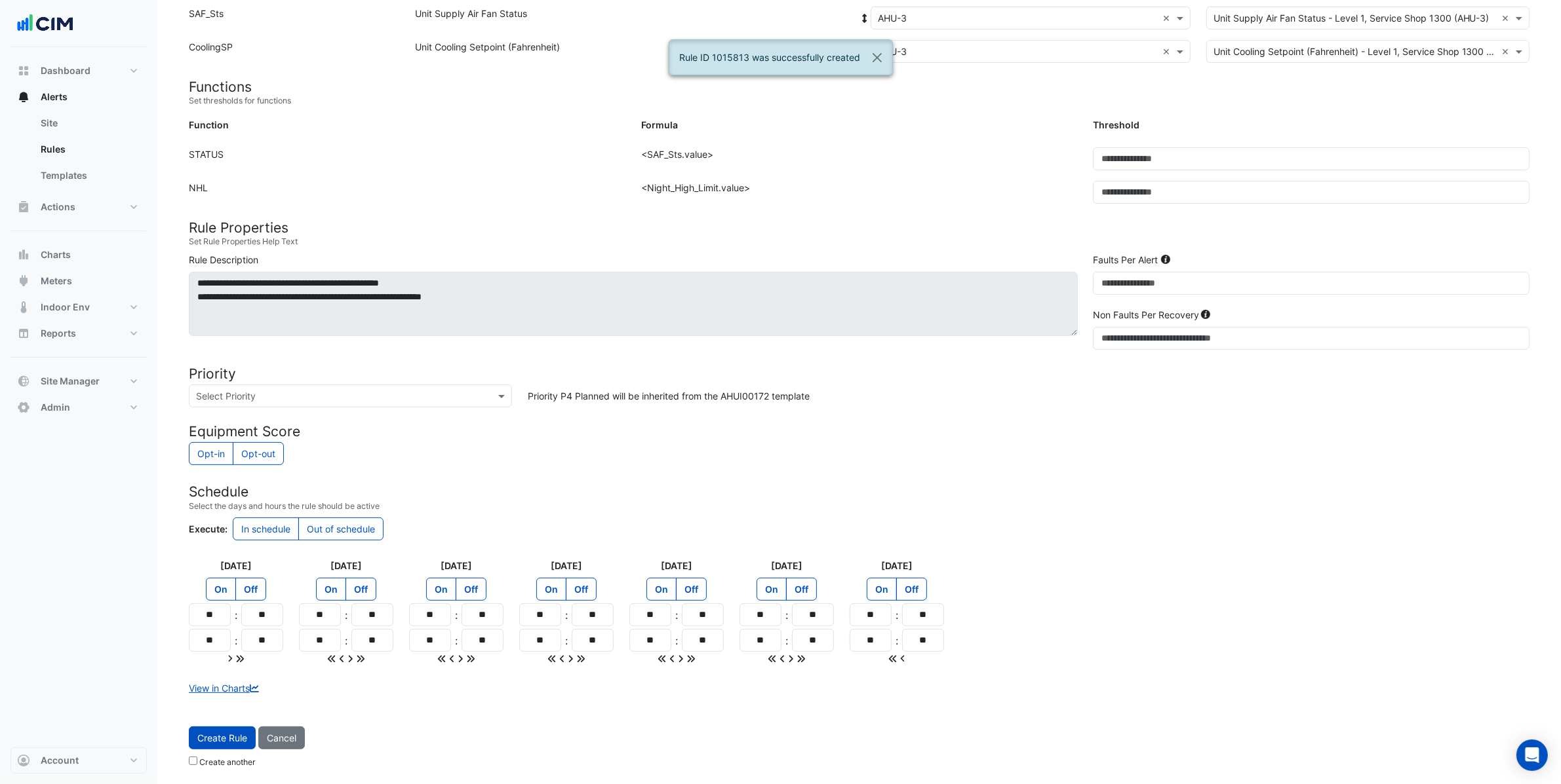
click at [213, 737] on span "Create Rule" at bounding box center [223, 738] width 50 height 11
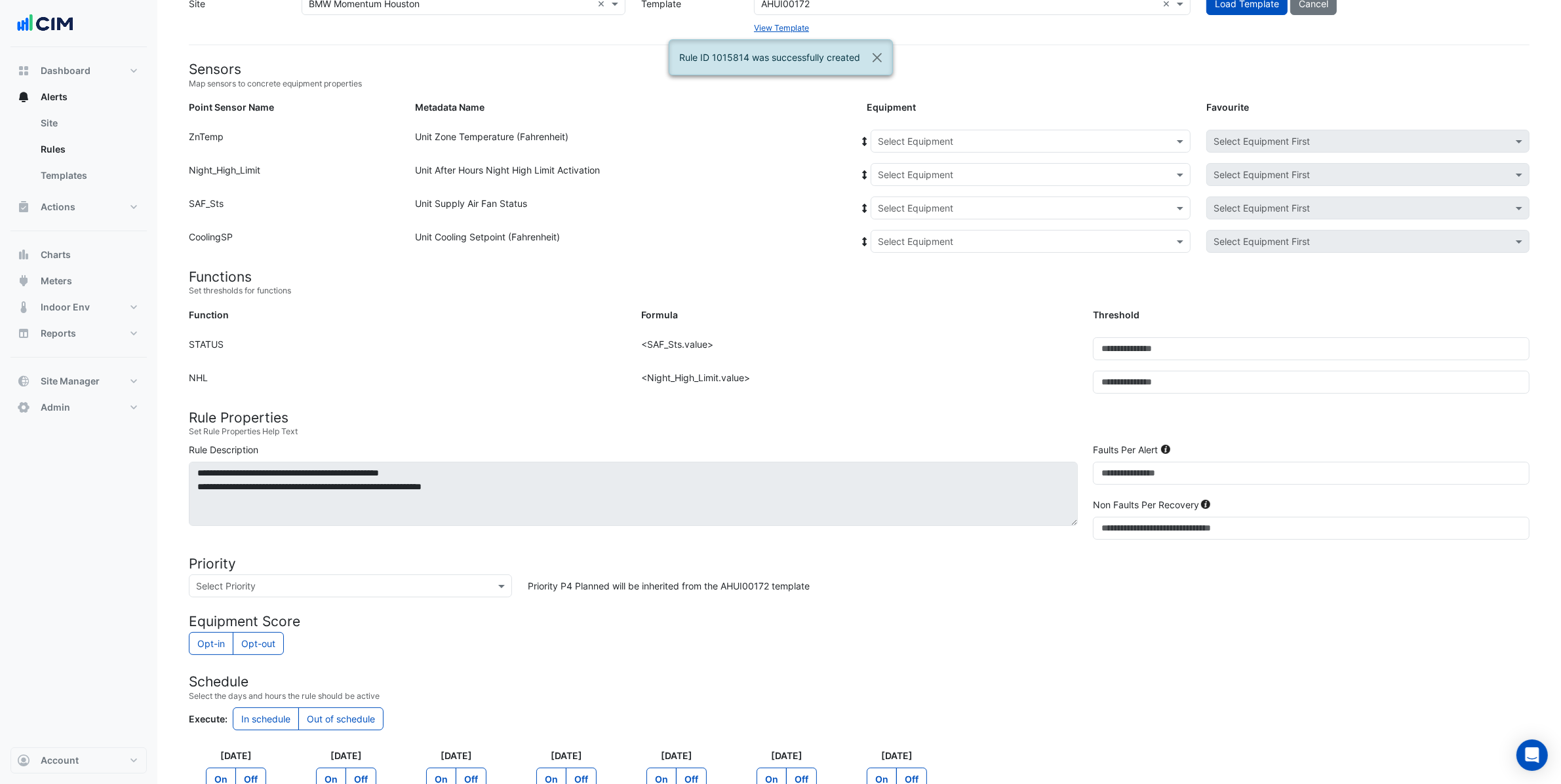
scroll to position [0, 0]
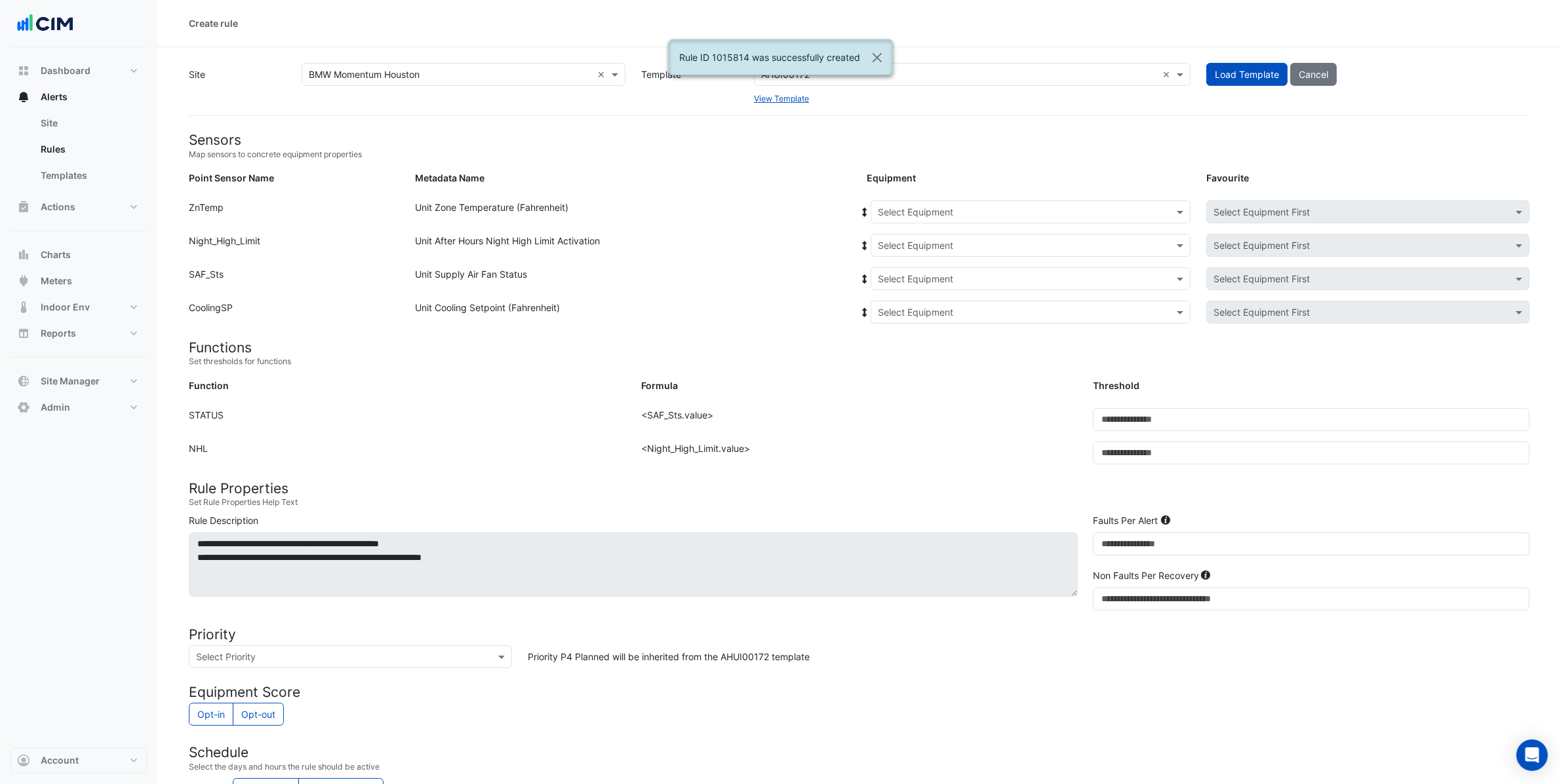
click at [899, 198] on form "Sensors Map sensors to concrete equipment properties Point Sensor Name Metadata…" at bounding box center [859, 568] width 1340 height 873
click at [906, 206] on input "text" at bounding box center [1017, 213] width 279 height 14
click at [906, 295] on span "AHU-5" at bounding box center [896, 297] width 29 height 11
click at [864, 214] on icon at bounding box center [864, 212] width 4 height 9
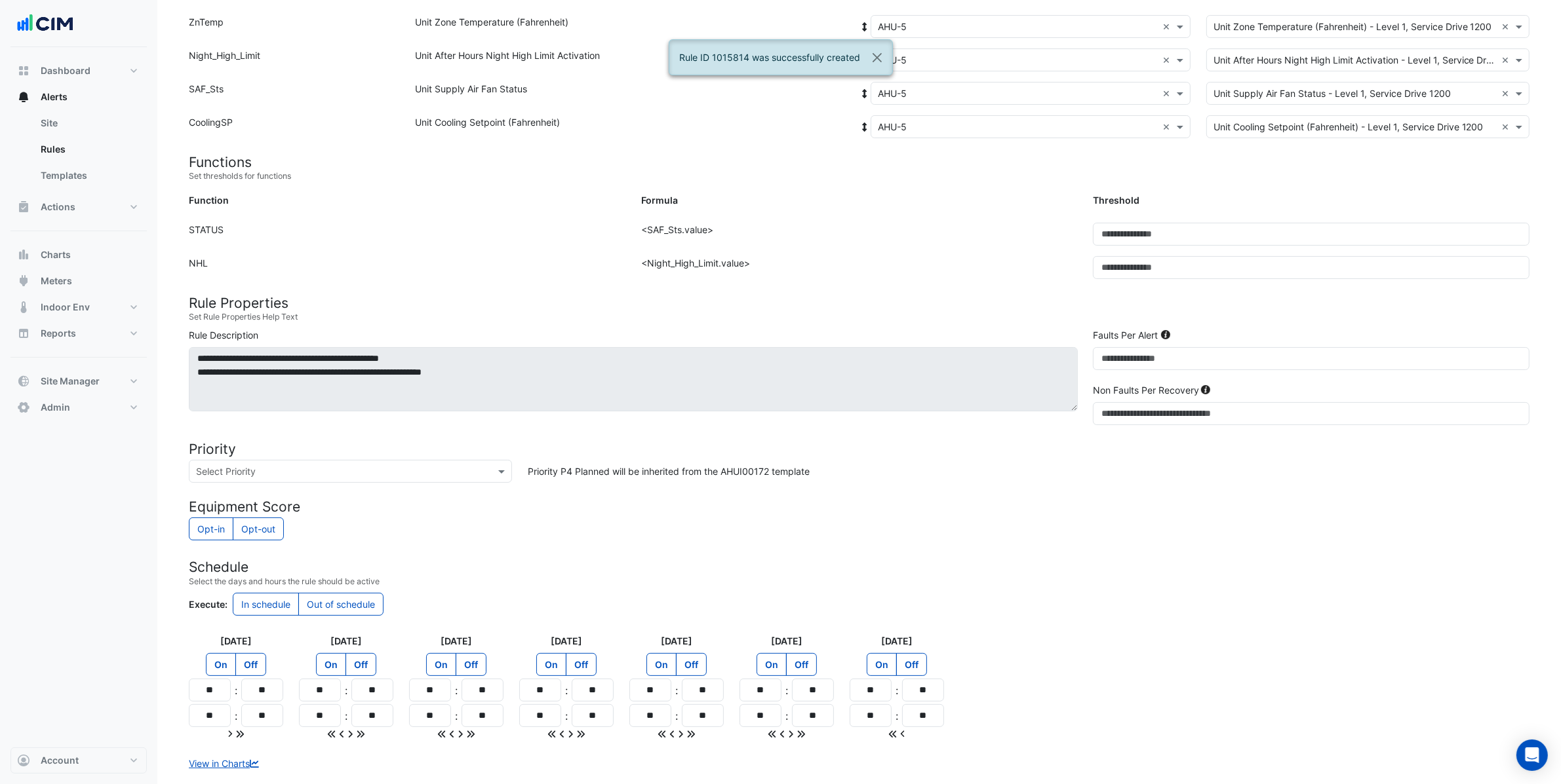
scroll to position [263, 0]
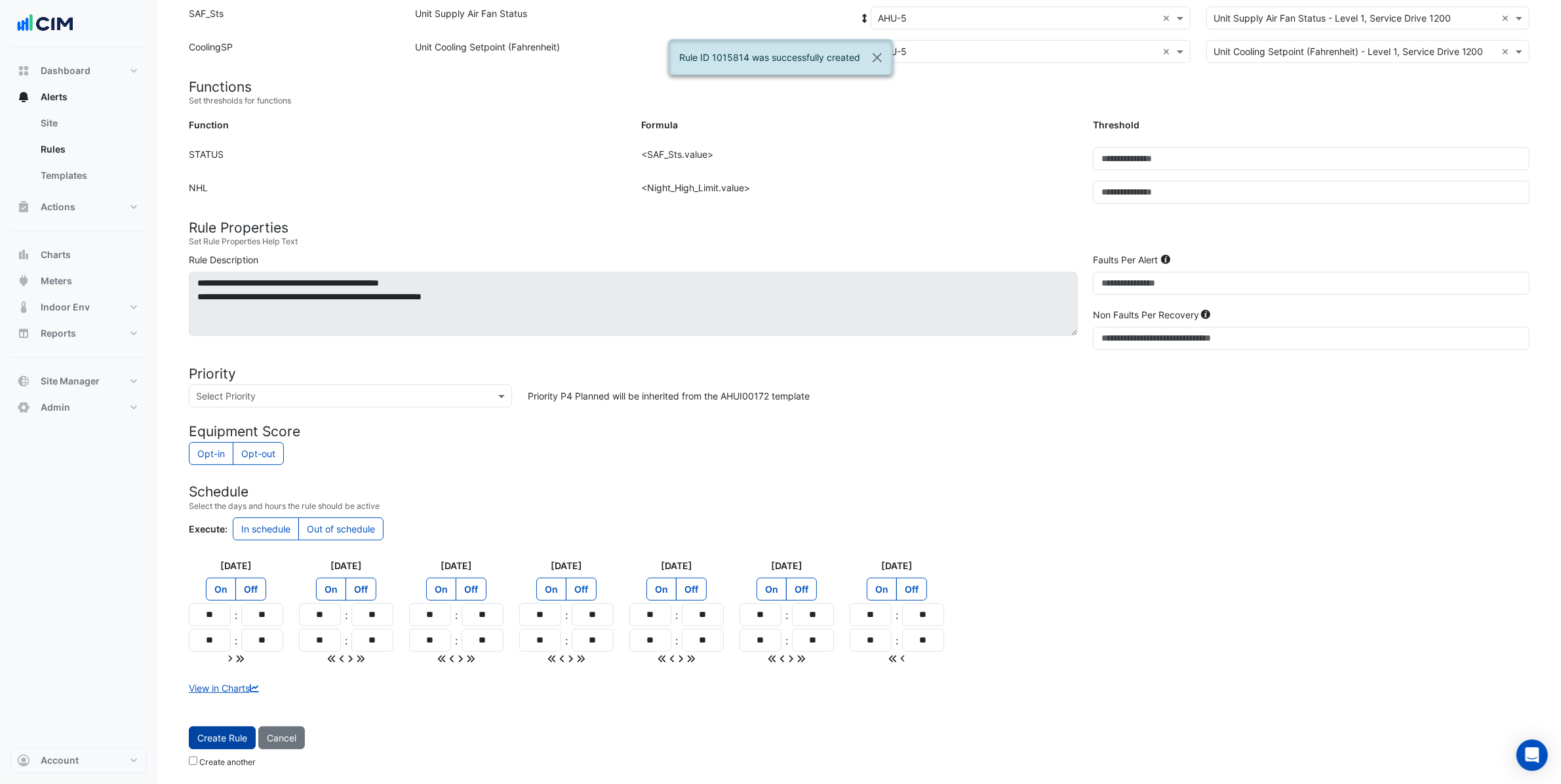
click at [223, 742] on span "Create Rule" at bounding box center [223, 738] width 50 height 11
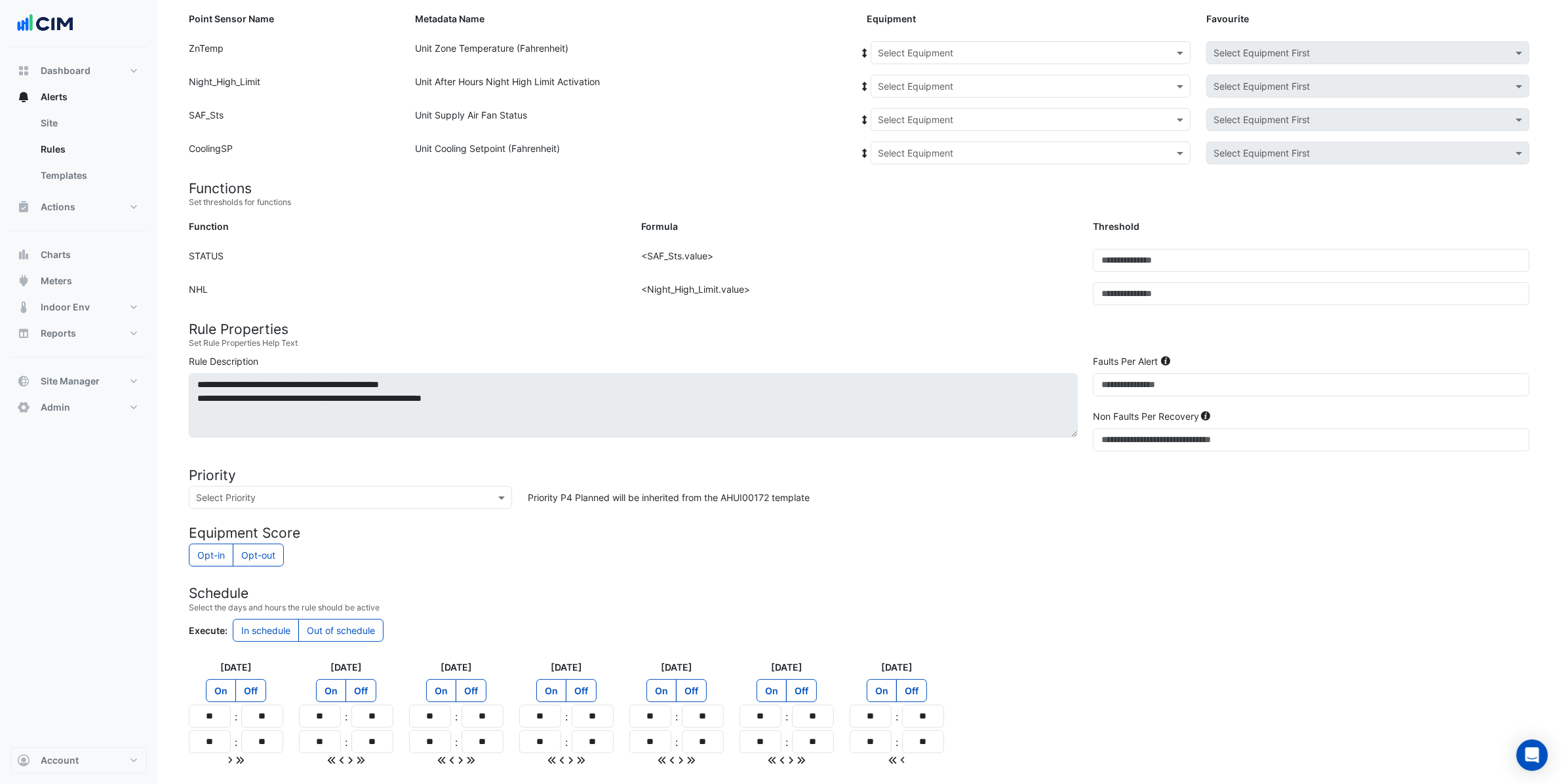
scroll to position [234, 0]
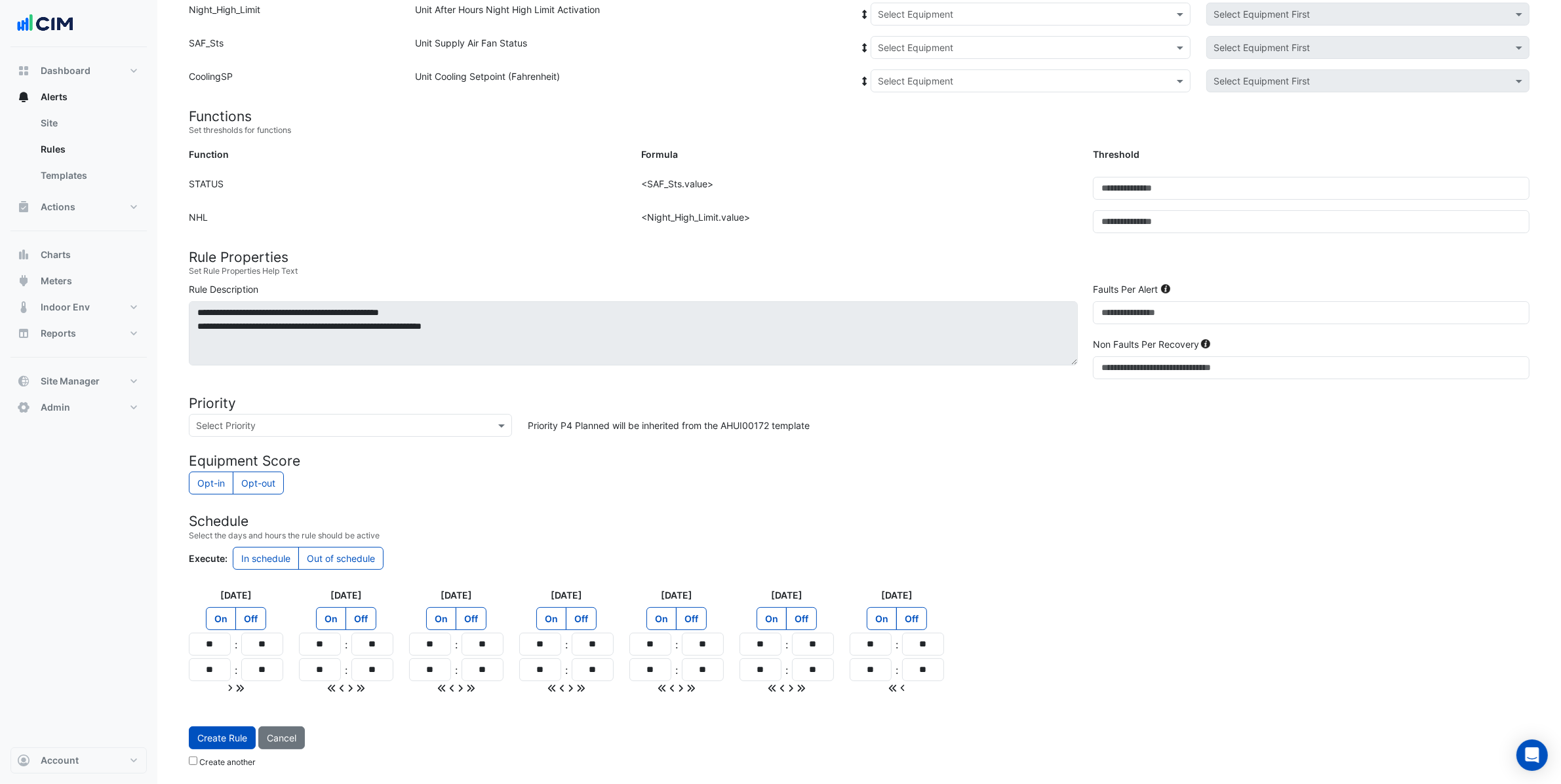
click at [295, 746] on button "Cancel" at bounding box center [282, 738] width 46 height 23
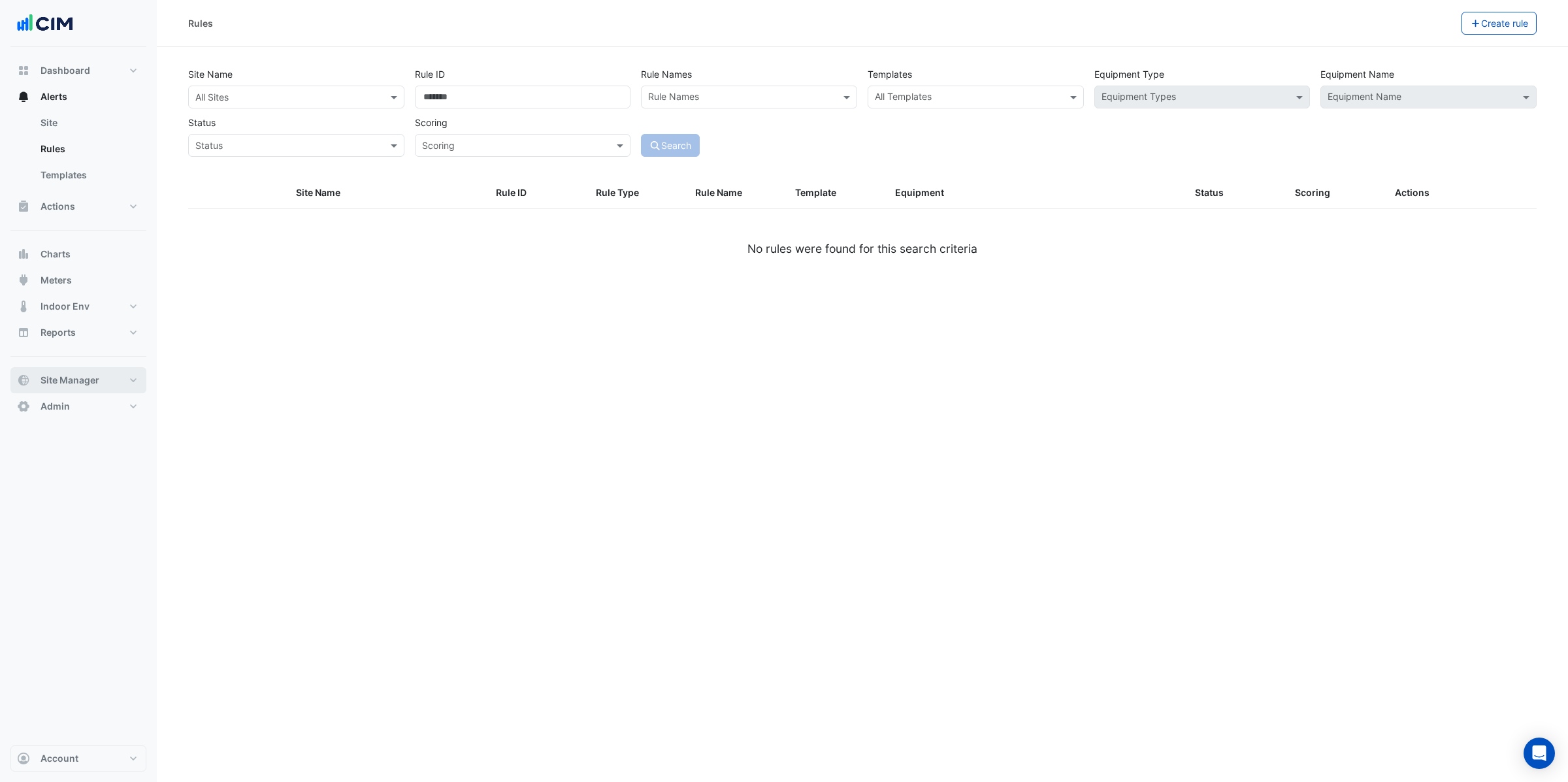
drag, startPoint x: 92, startPoint y: 382, endPoint x: 104, endPoint y: 381, distance: 12.0
click at [93, 382] on span "Site Manager" at bounding box center [69, 379] width 59 height 13
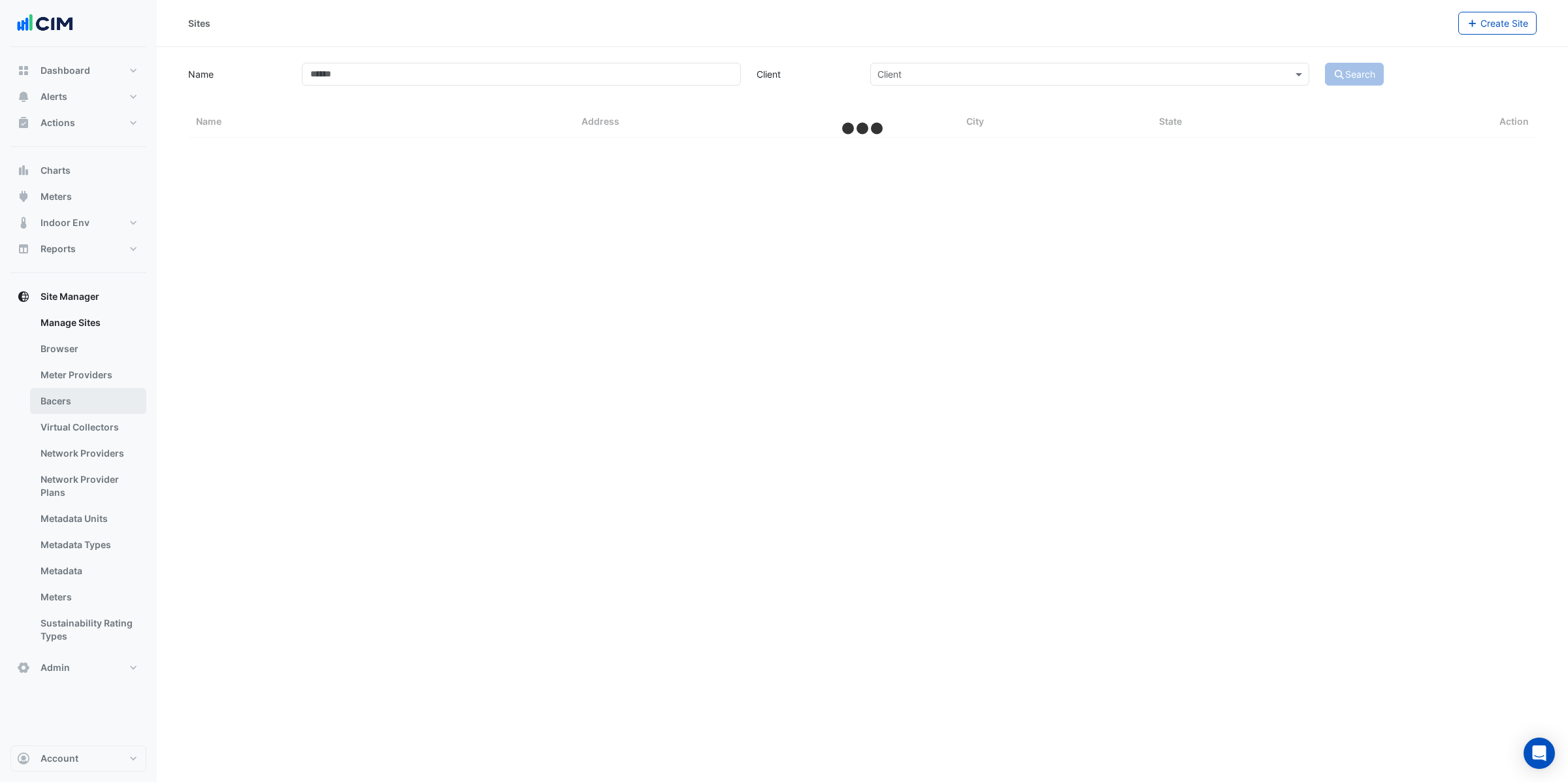
click at [74, 400] on link "Bacers" at bounding box center [88, 401] width 116 height 27
click at [728, 80] on input "text" at bounding box center [850, 86] width 634 height 14
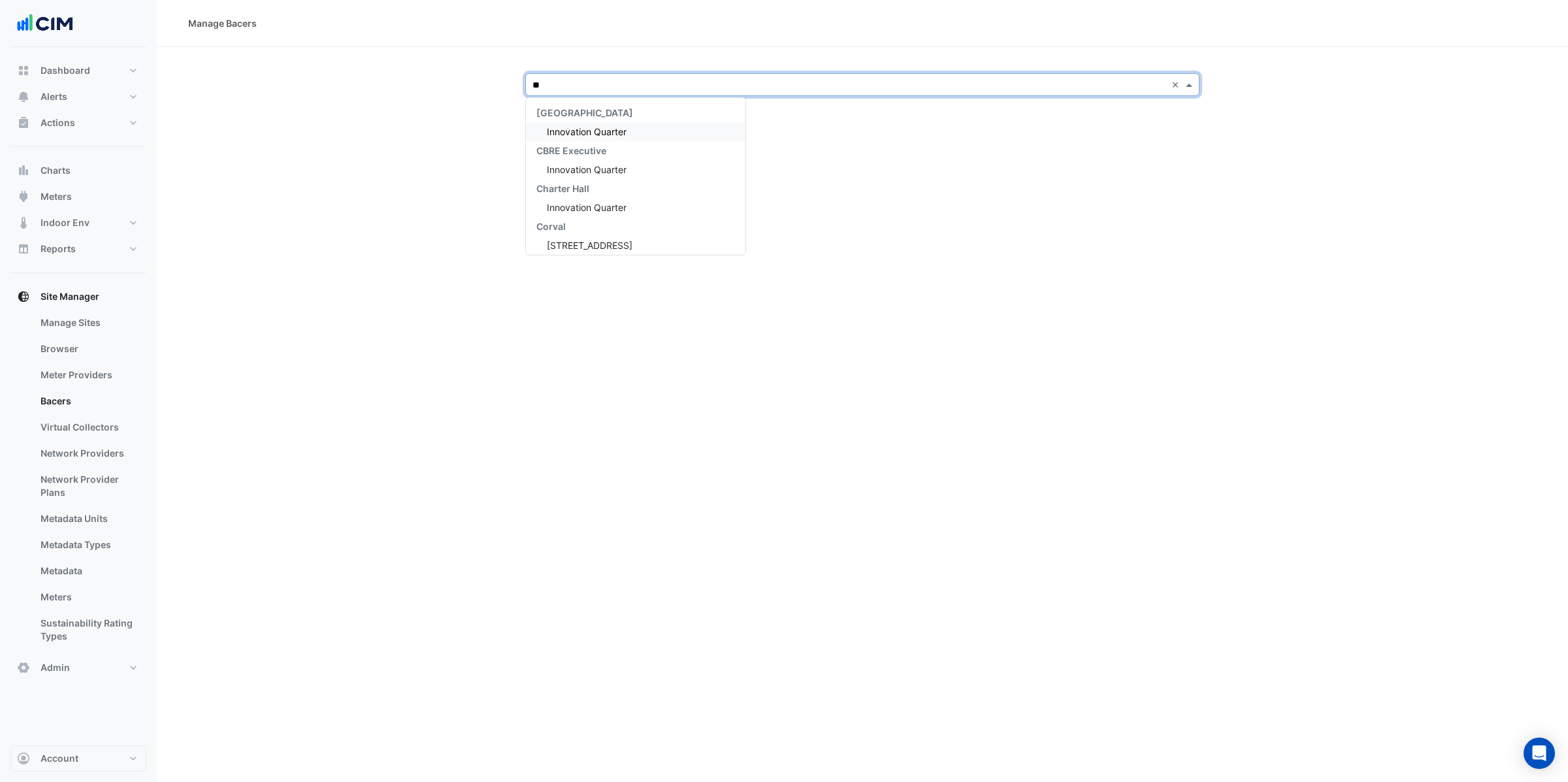
type input "*"
type input "**********"
click at [650, 136] on span "BMW Momentum Houston" at bounding box center [602, 131] width 110 height 11
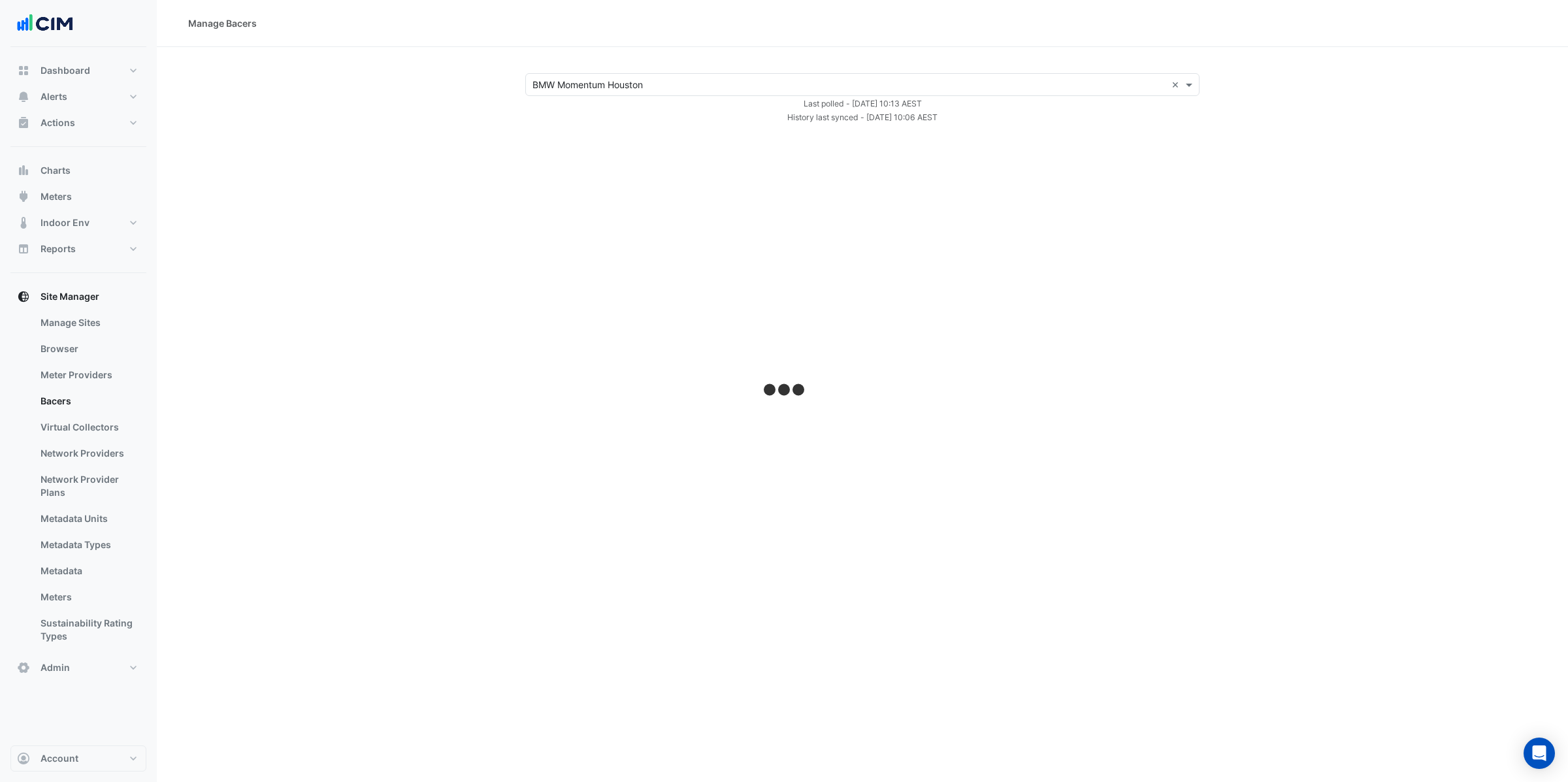
select select "***"
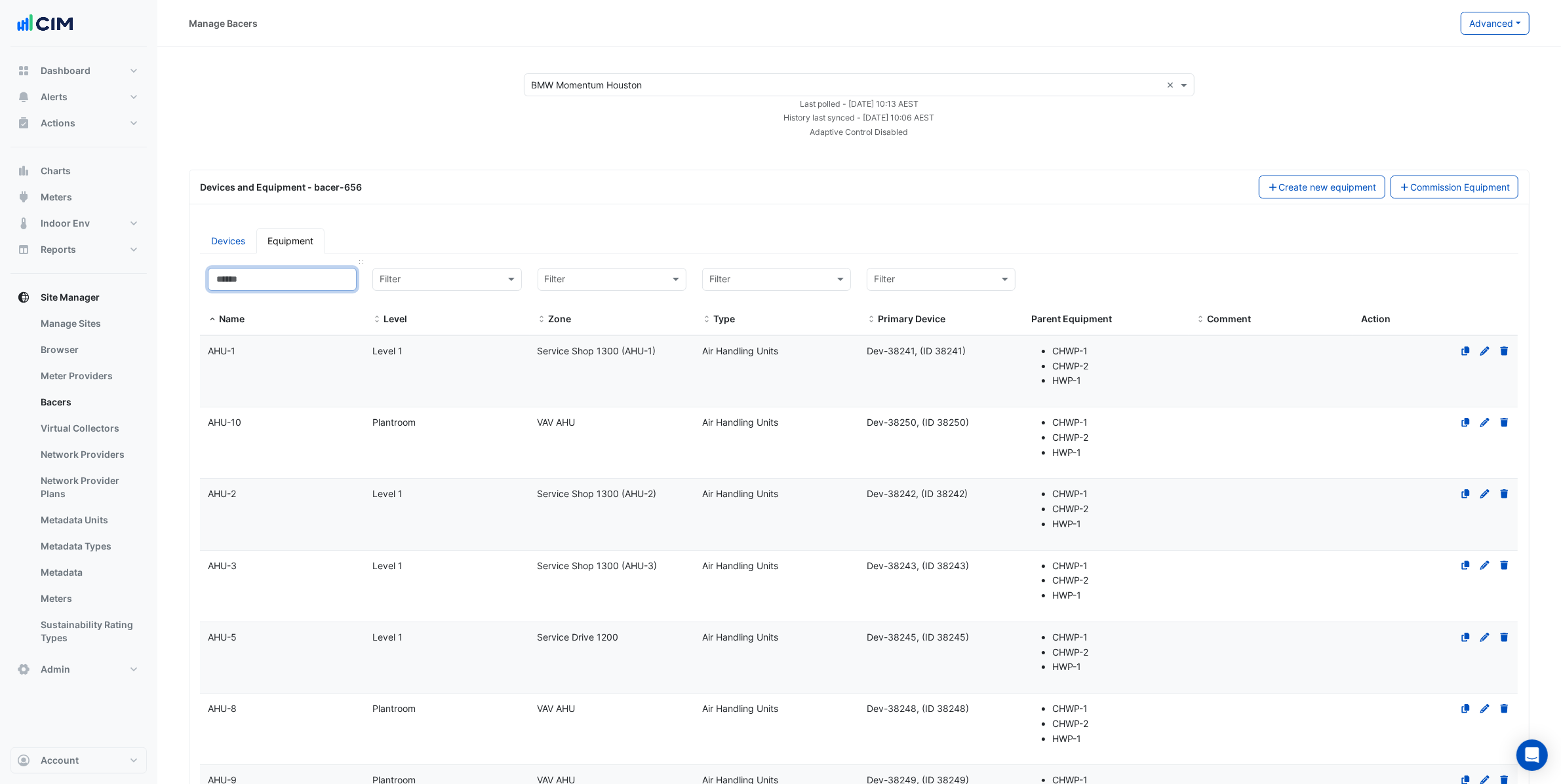
click at [263, 276] on input at bounding box center [282, 279] width 149 height 23
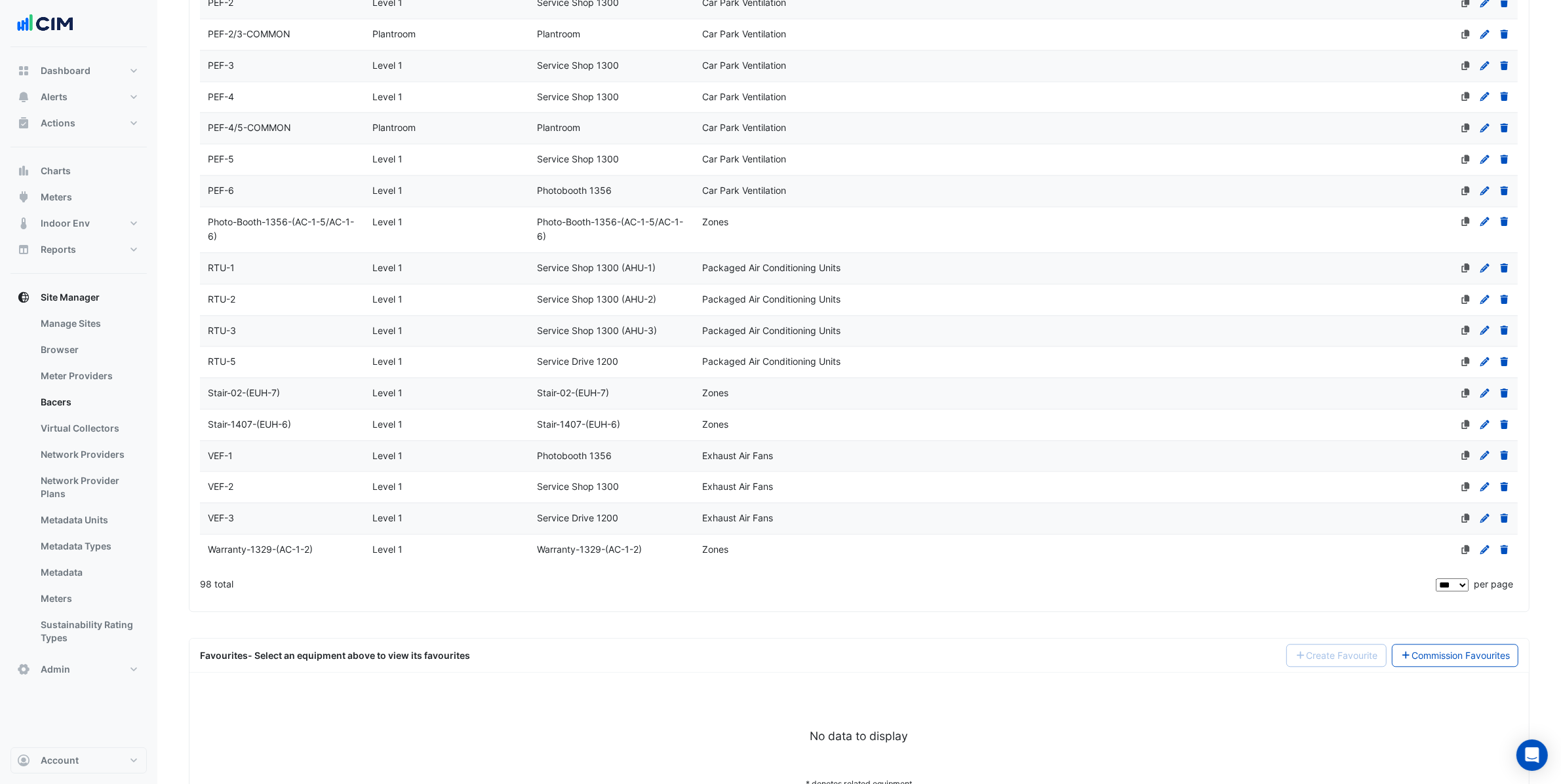
scroll to position [3763, 0]
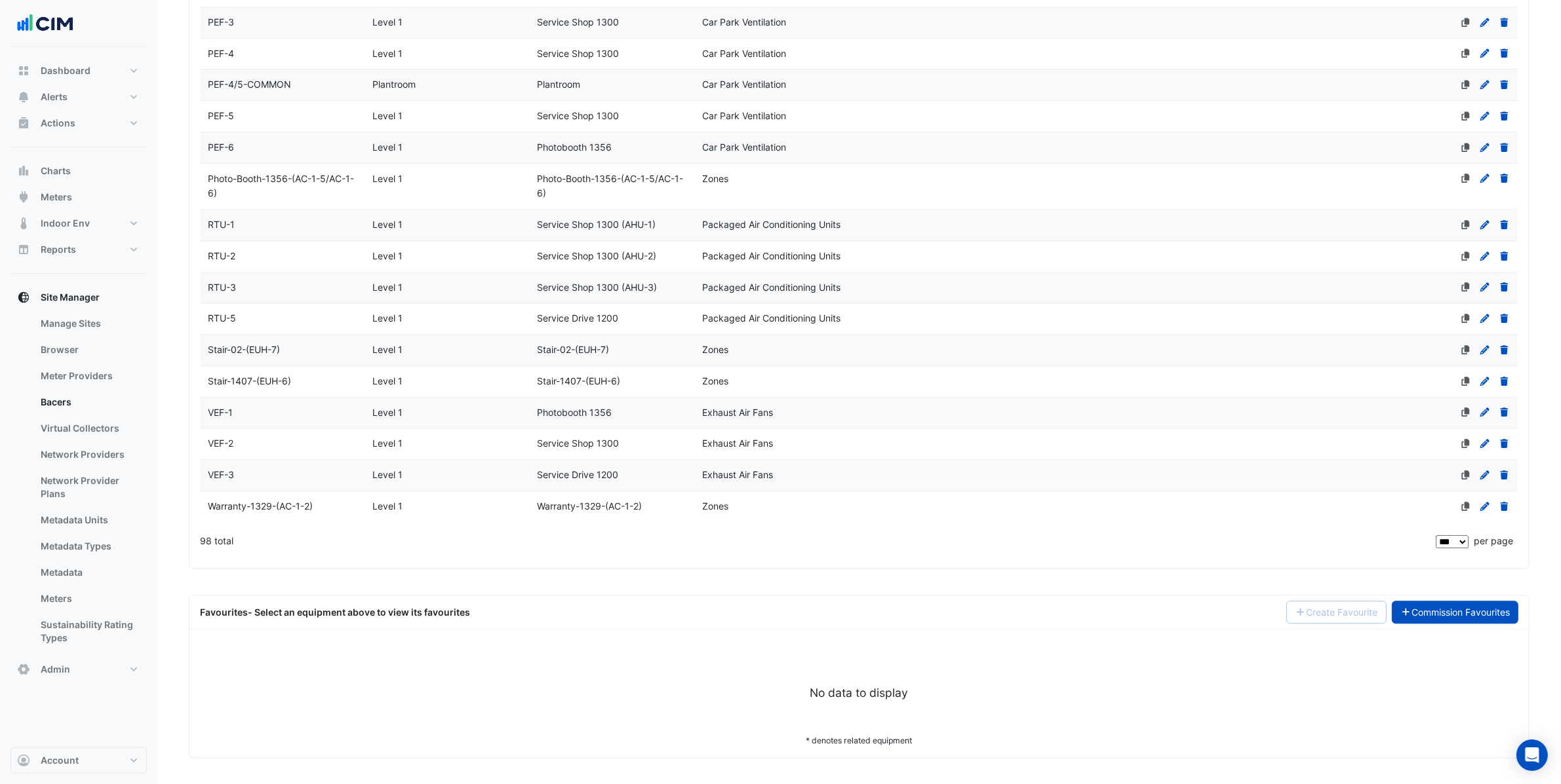
click at [1455, 607] on link "Commission Favourites" at bounding box center [1455, 612] width 127 height 23
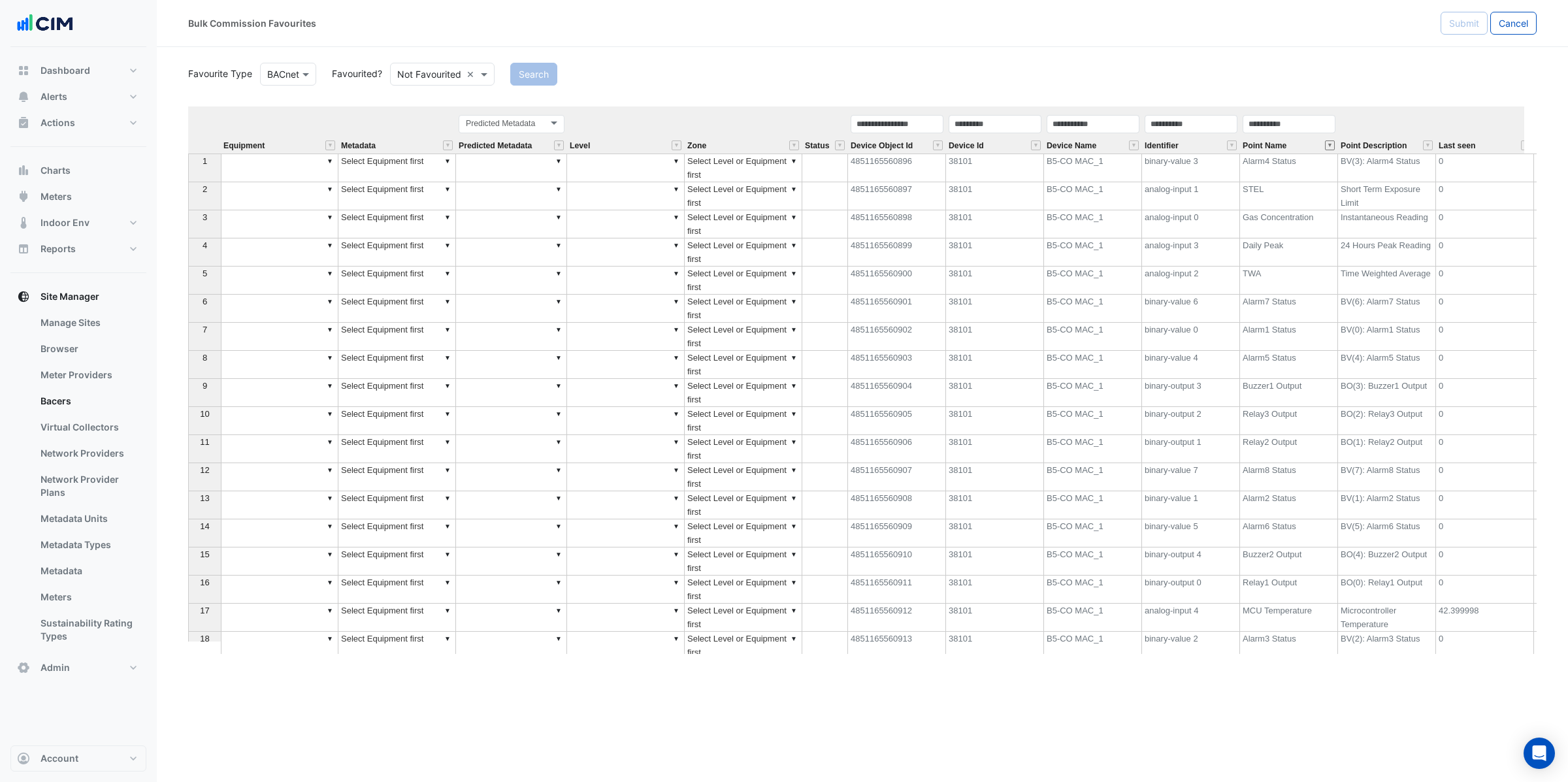
click at [1331, 145] on button "" at bounding box center [1329, 145] width 9 height 9
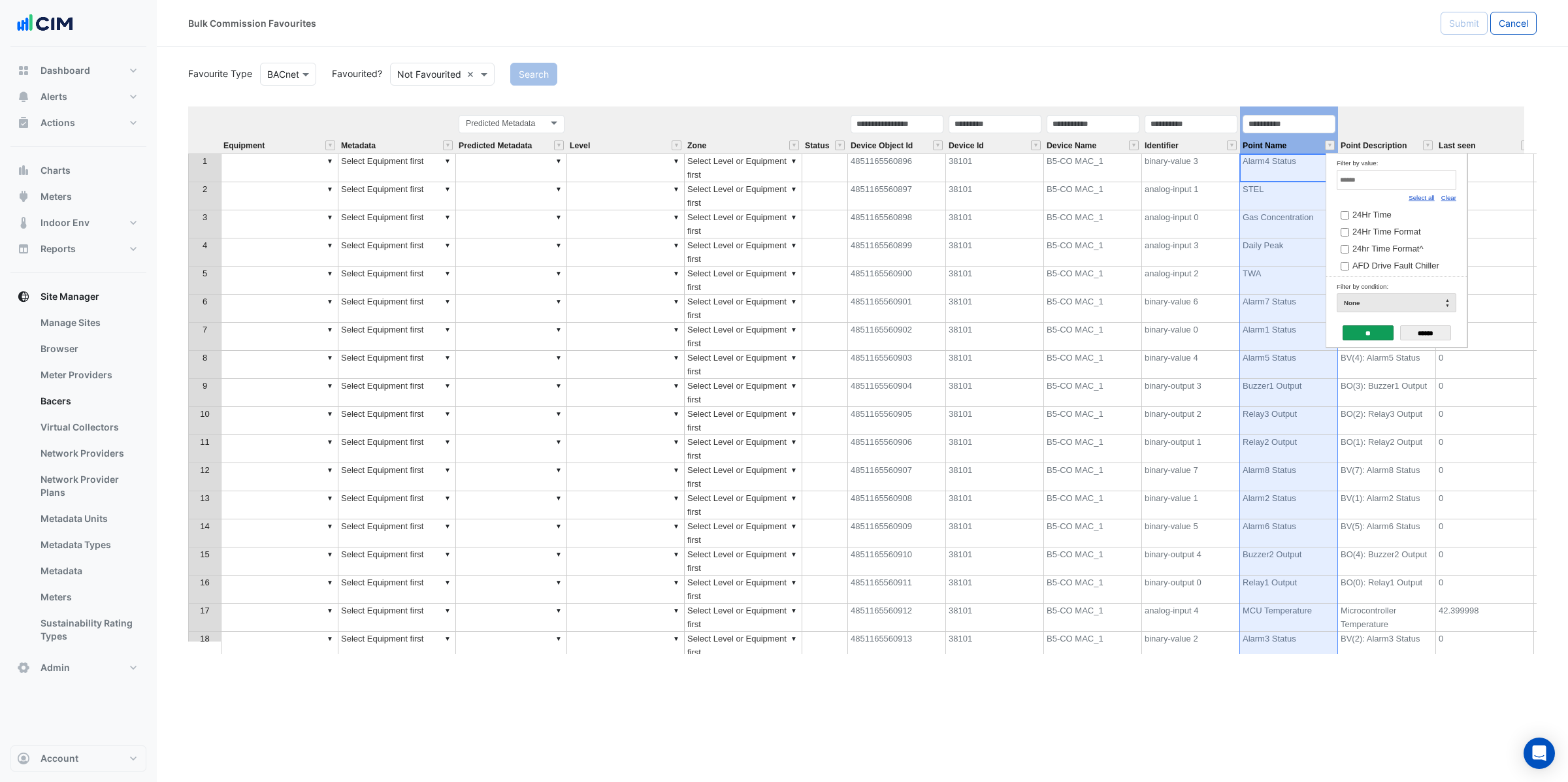
click at [1444, 200] on link "Clear" at bounding box center [1449, 198] width 15 height 7
click at [1373, 165] on div "Filter by value:" at bounding box center [1397, 163] width 120 height 14
click at [1388, 173] on input "Filter by value:" at bounding box center [1397, 180] width 120 height 21
type input "*"
type input "****"
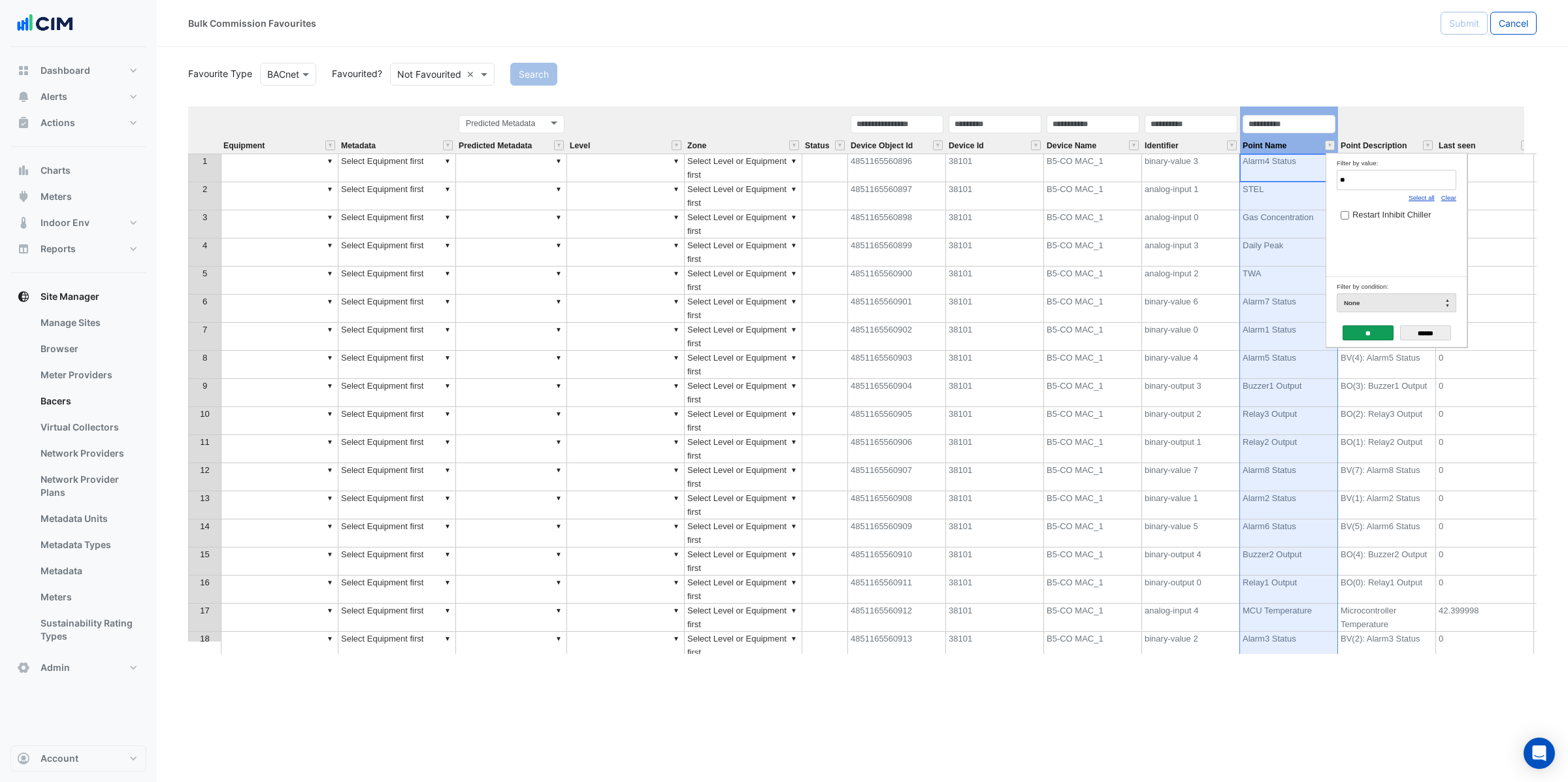
type input "***"
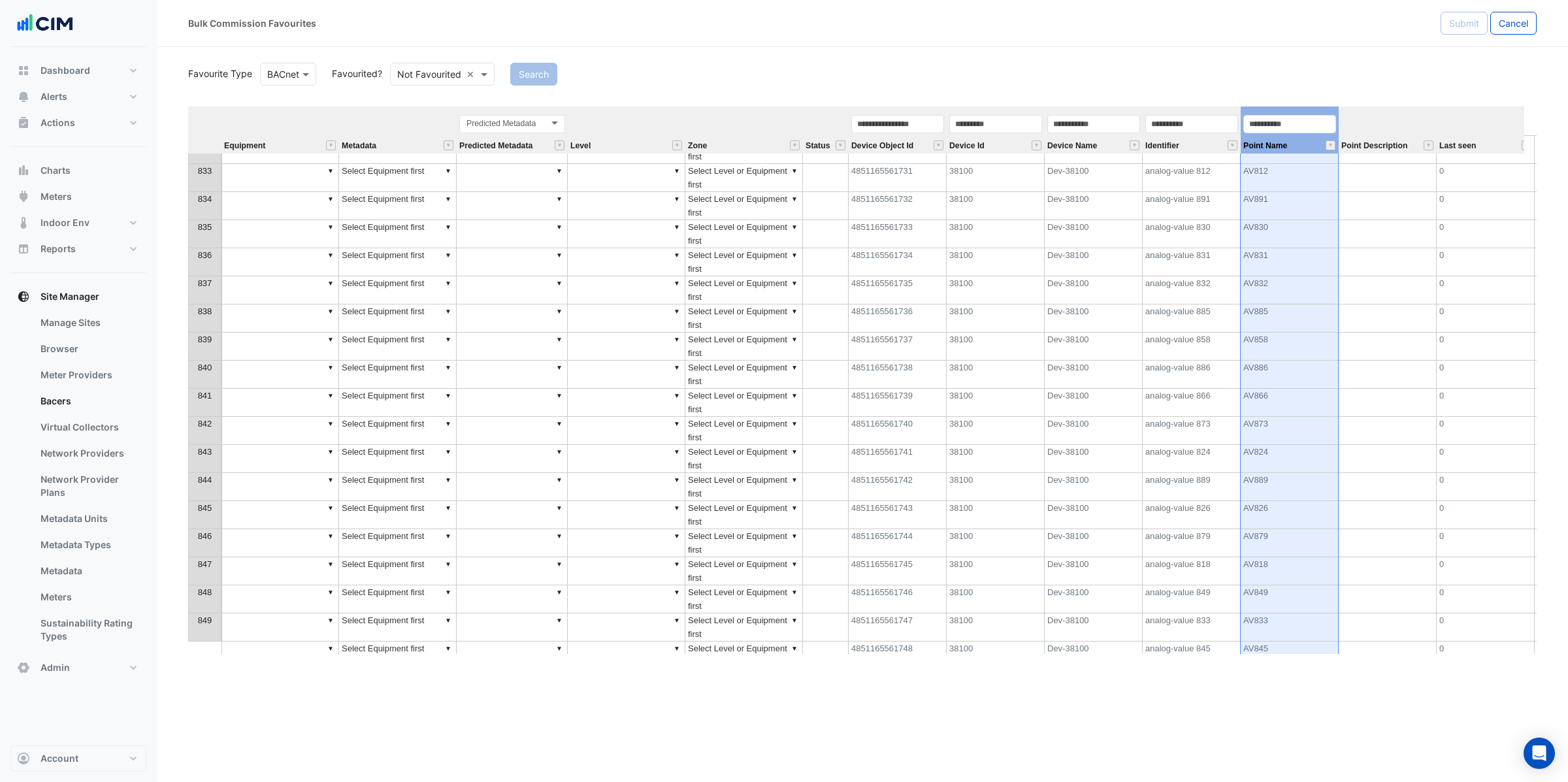
scroll to position [0, 108]
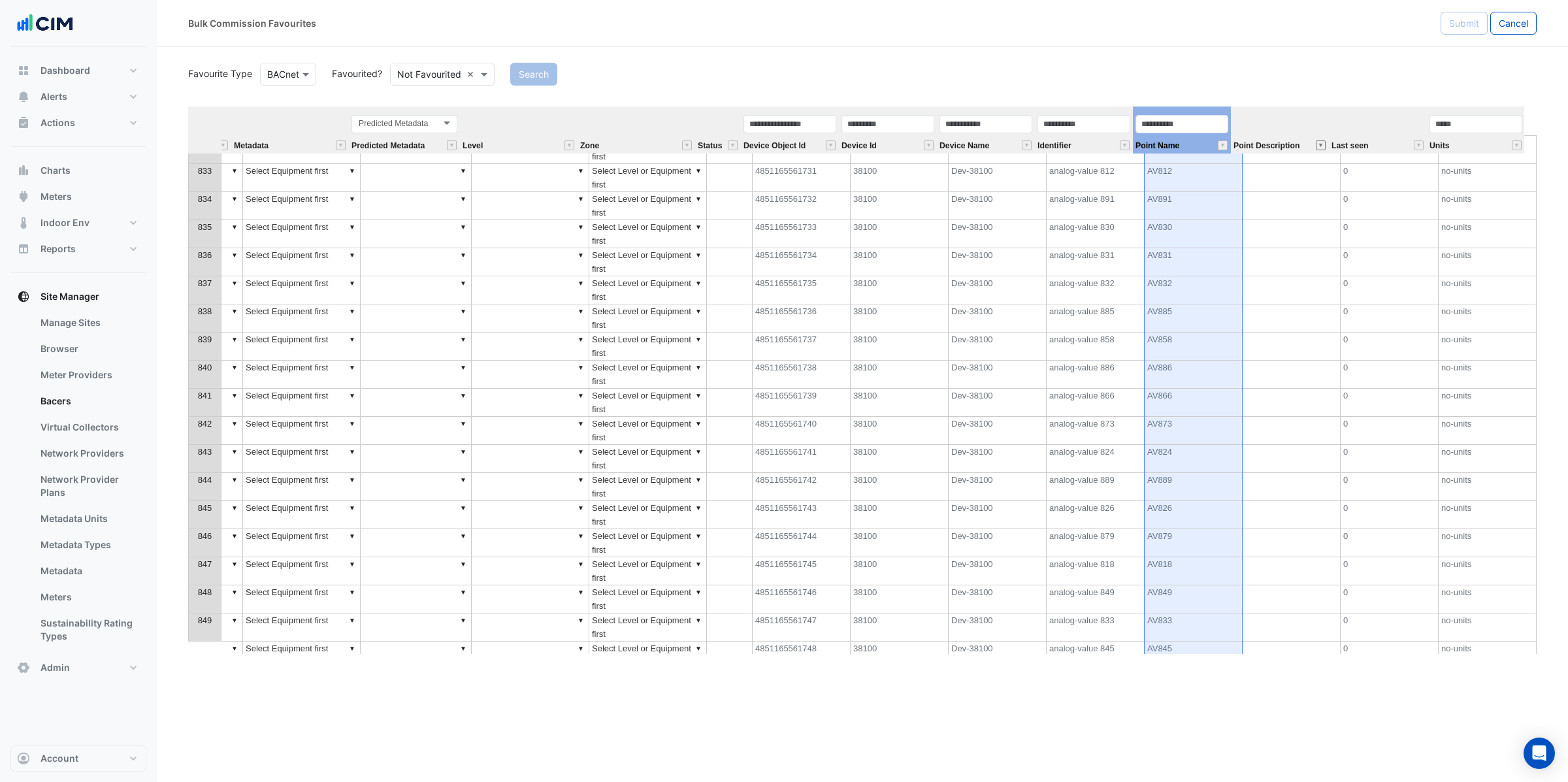
click at [1321, 146] on button "" at bounding box center [1321, 145] width 9 height 9
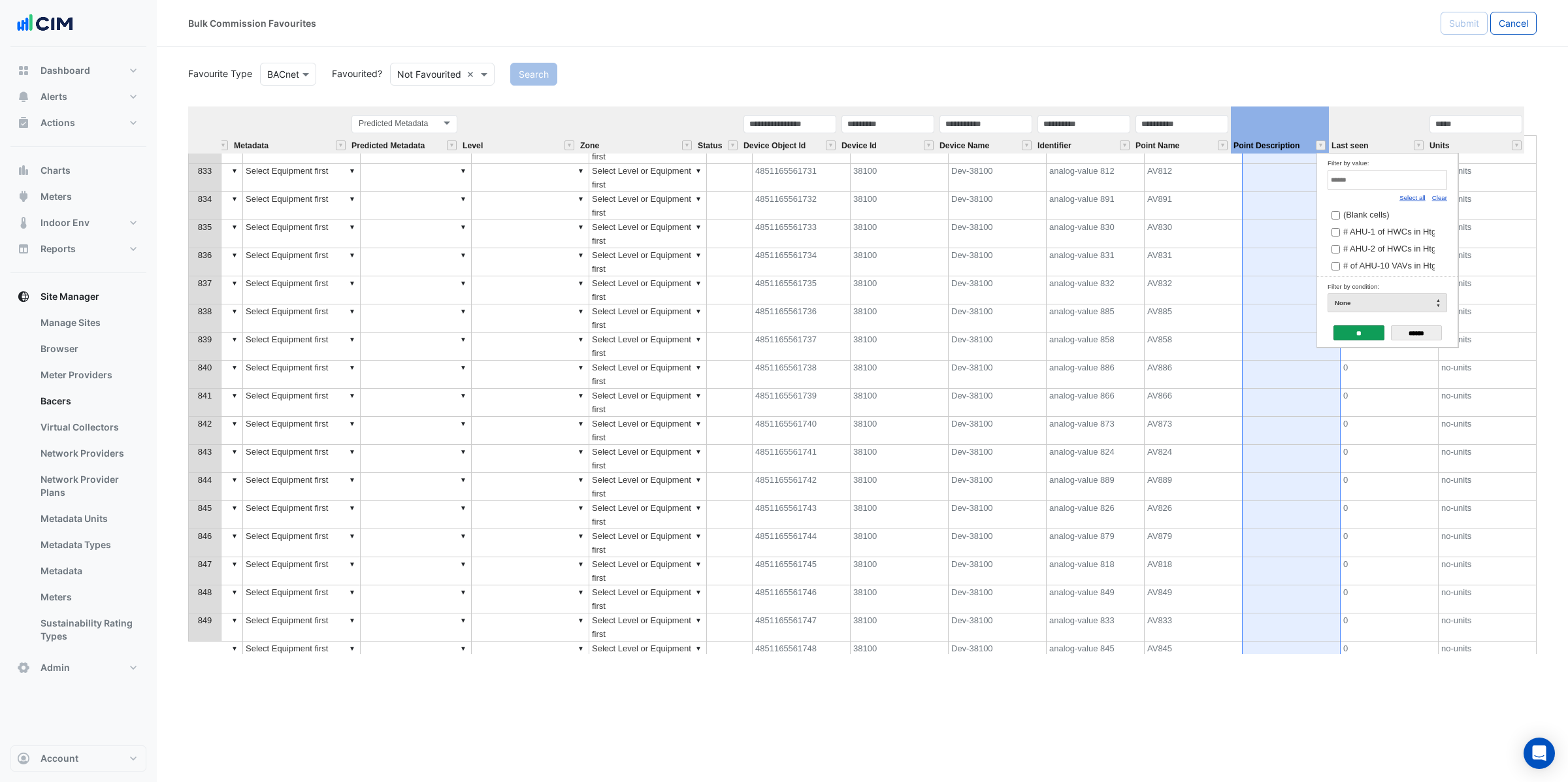
click at [1435, 197] on link "Clear" at bounding box center [1440, 198] width 15 height 7
click at [1386, 167] on div "Filter by value:" at bounding box center [1387, 163] width 120 height 14
click at [1401, 192] on div "Select all" at bounding box center [1412, 197] width 27 height 15
click at [1393, 182] on input "Filter by value:" at bounding box center [1387, 180] width 120 height 21
type input "*"
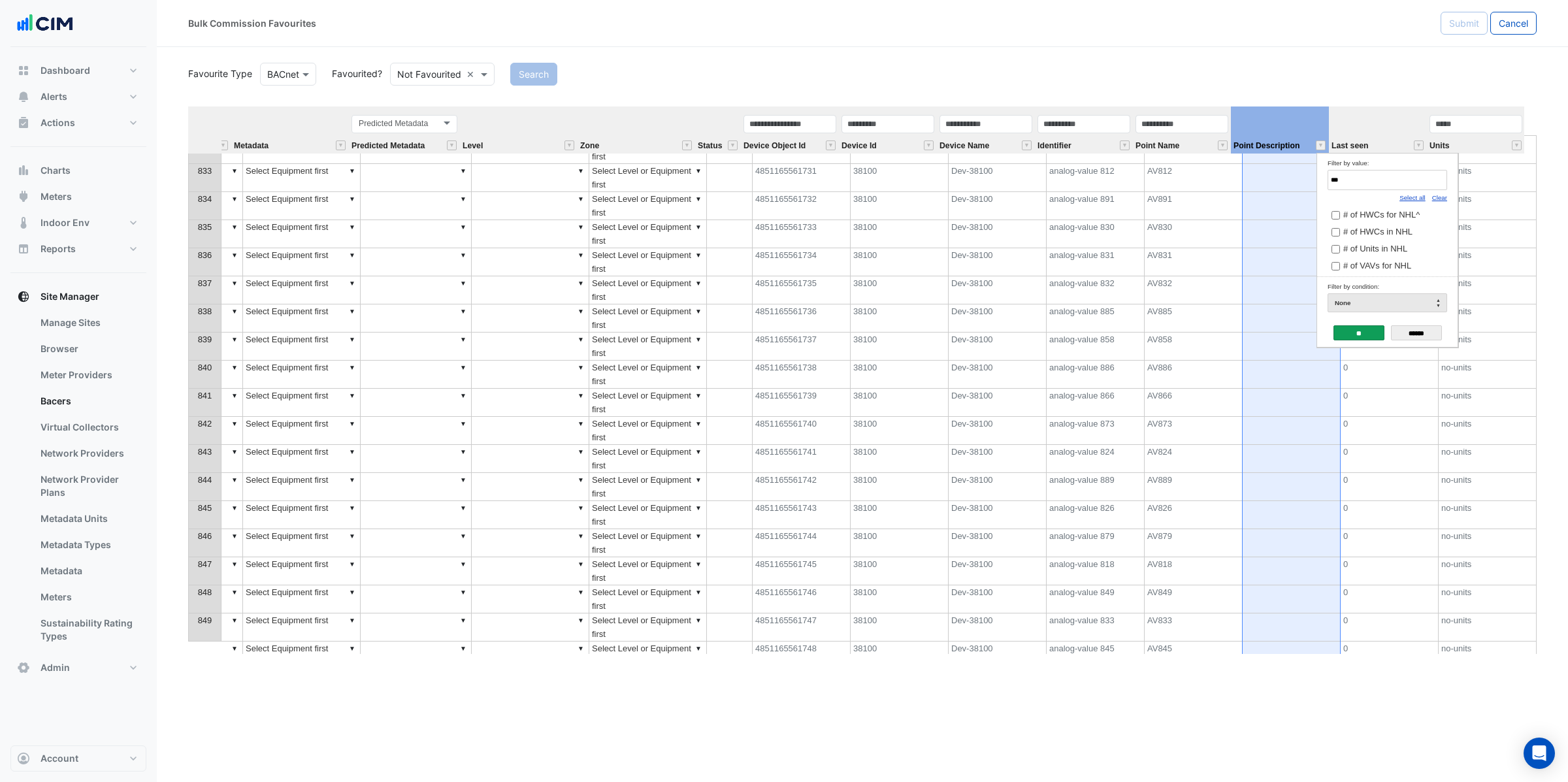
click at [1420, 196] on link "Select all" at bounding box center [1412, 198] width 27 height 7
type input "***"
click at [1367, 330] on input "**" at bounding box center [1359, 333] width 51 height 15
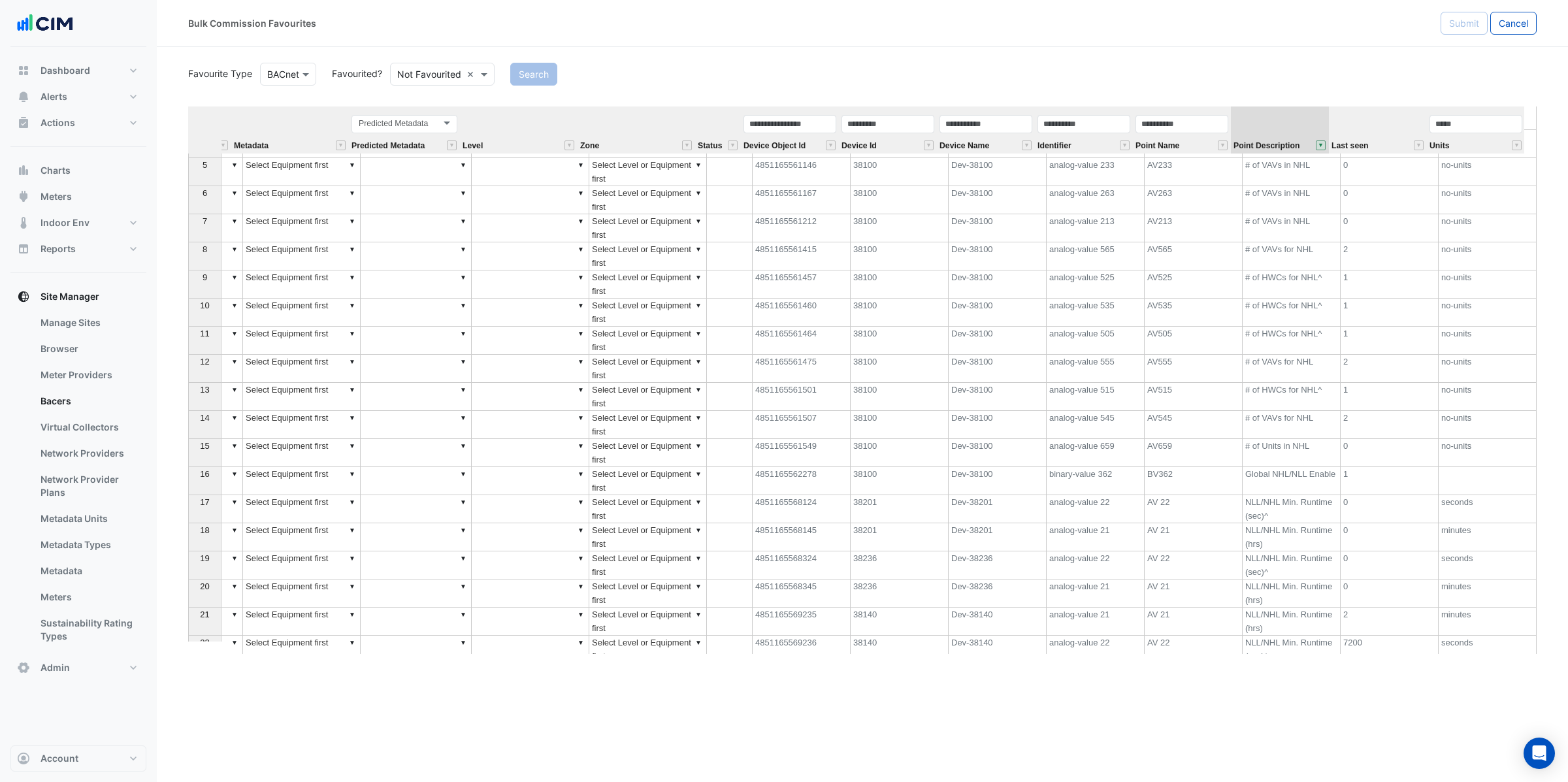
scroll to position [0, 0]
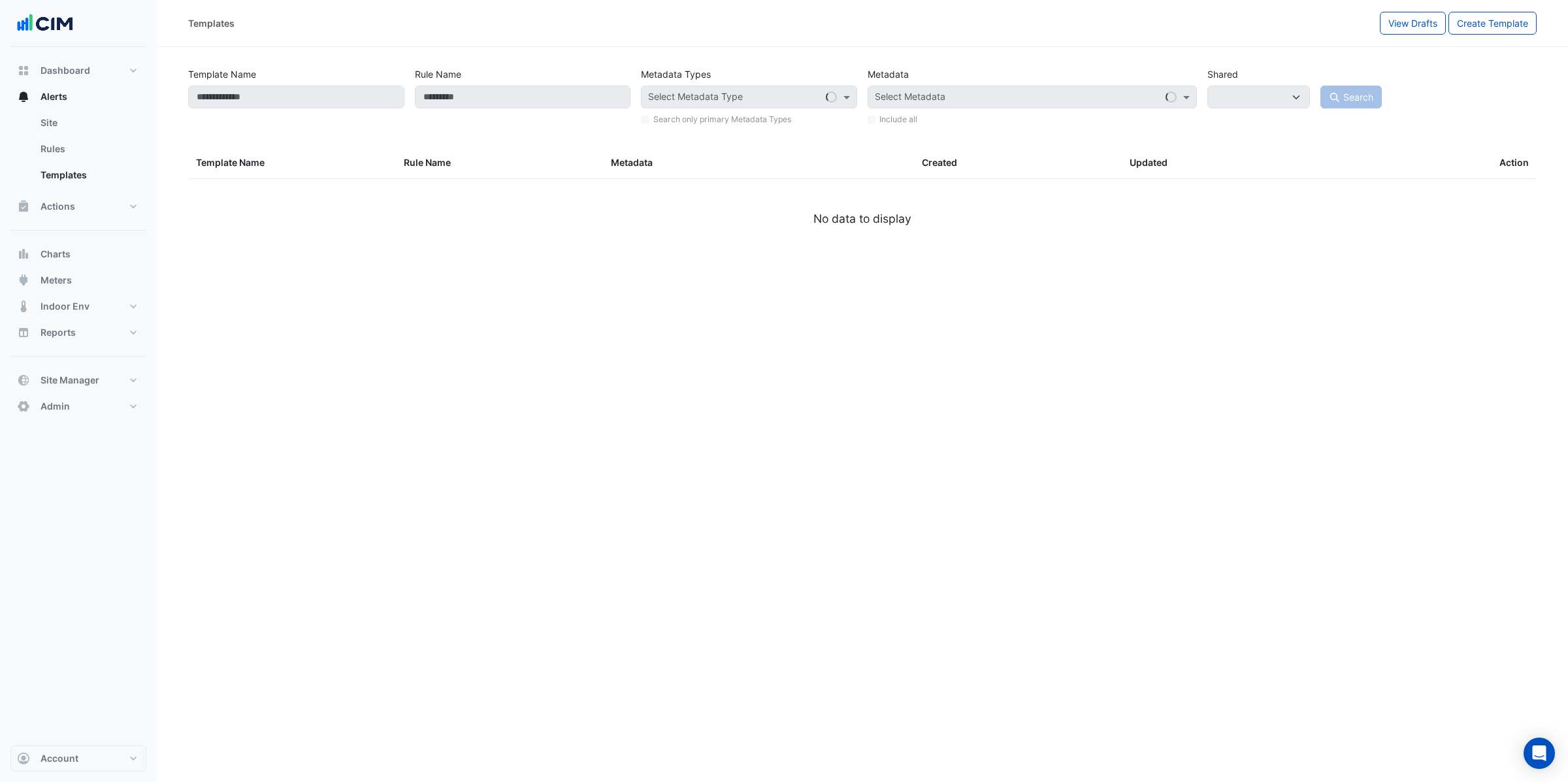
select select
select select "***"
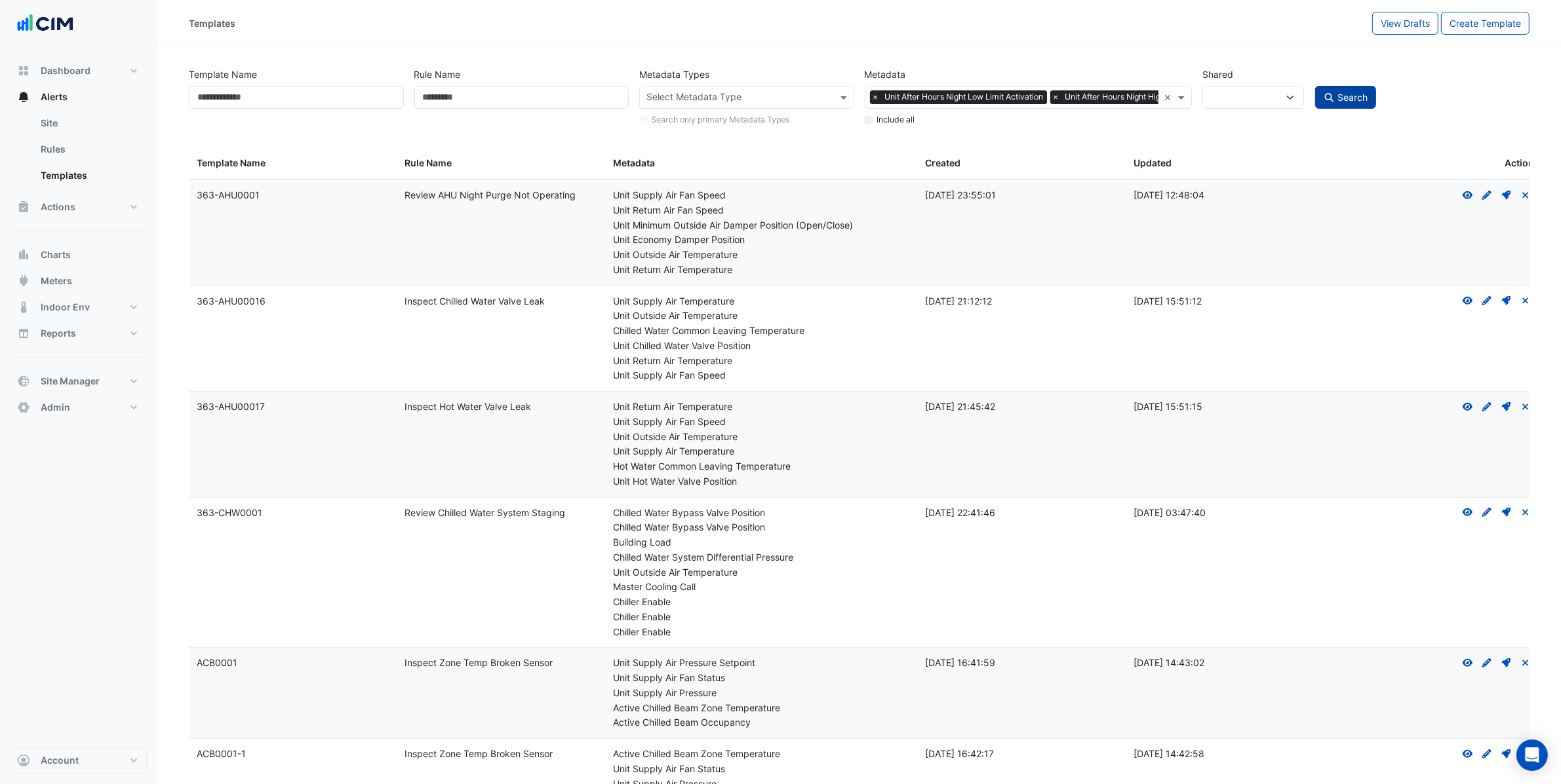
click at [1357, 98] on span "Search" at bounding box center [1352, 97] width 30 height 11
click at [1348, 98] on span "Search" at bounding box center [1352, 97] width 30 height 11
click at [1343, 94] on span "Search" at bounding box center [1352, 97] width 30 height 11
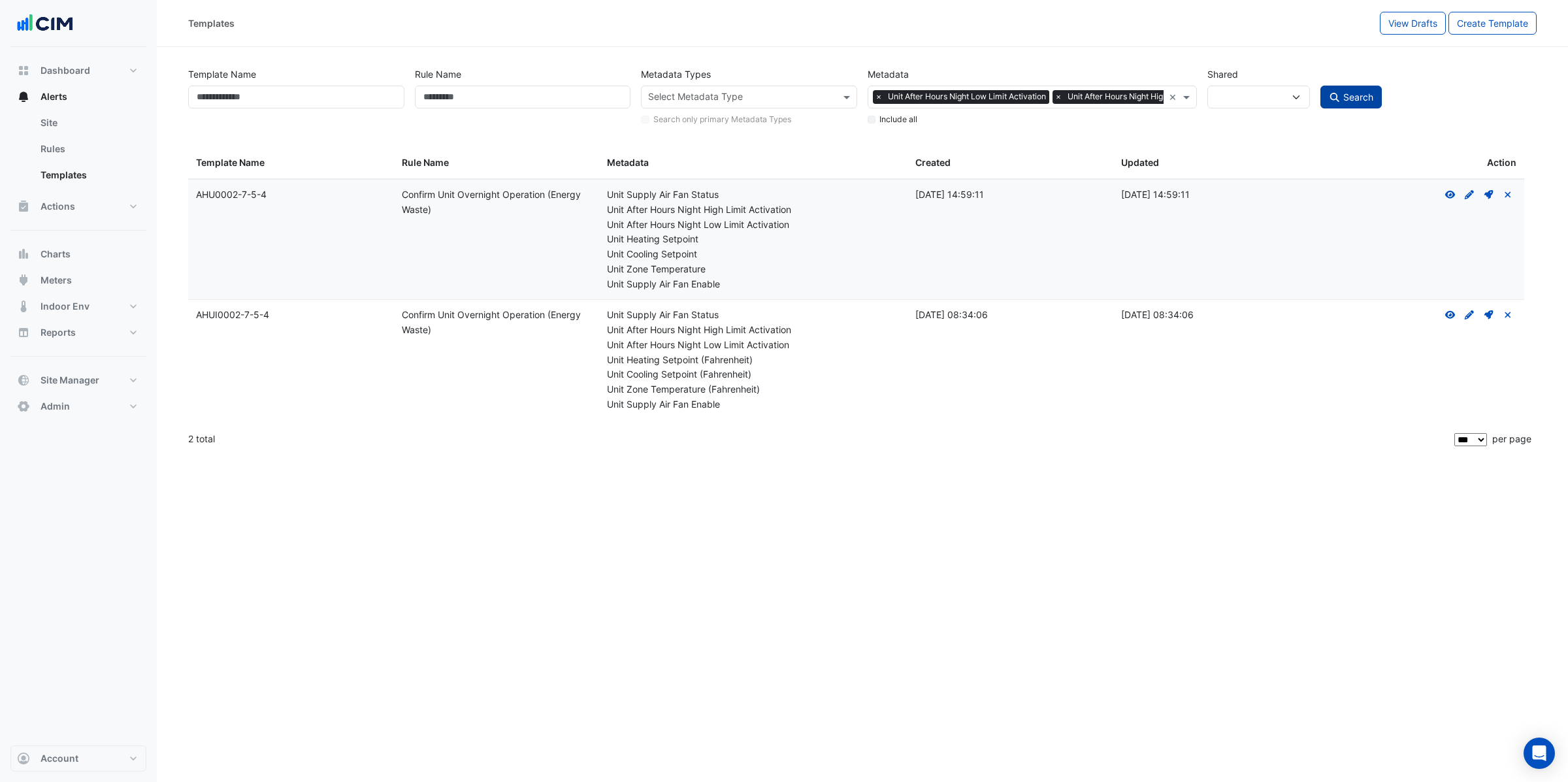
click at [1377, 98] on button "Search" at bounding box center [1351, 97] width 62 height 23
select select
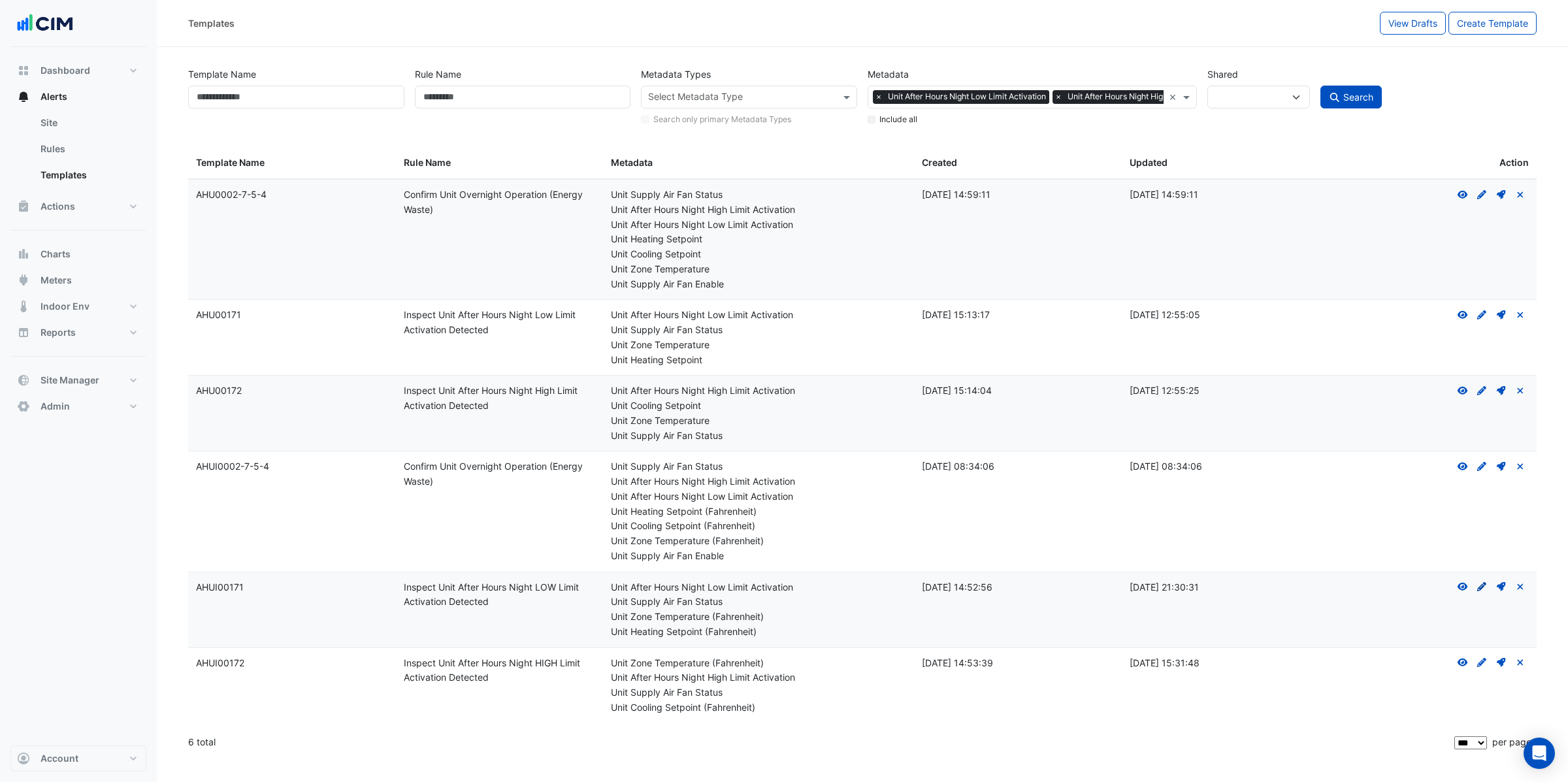
click at [1483, 589] on icon "Create Draft - to edit a template, you first need to create a draft, and then s…" at bounding box center [1482, 587] width 12 height 9
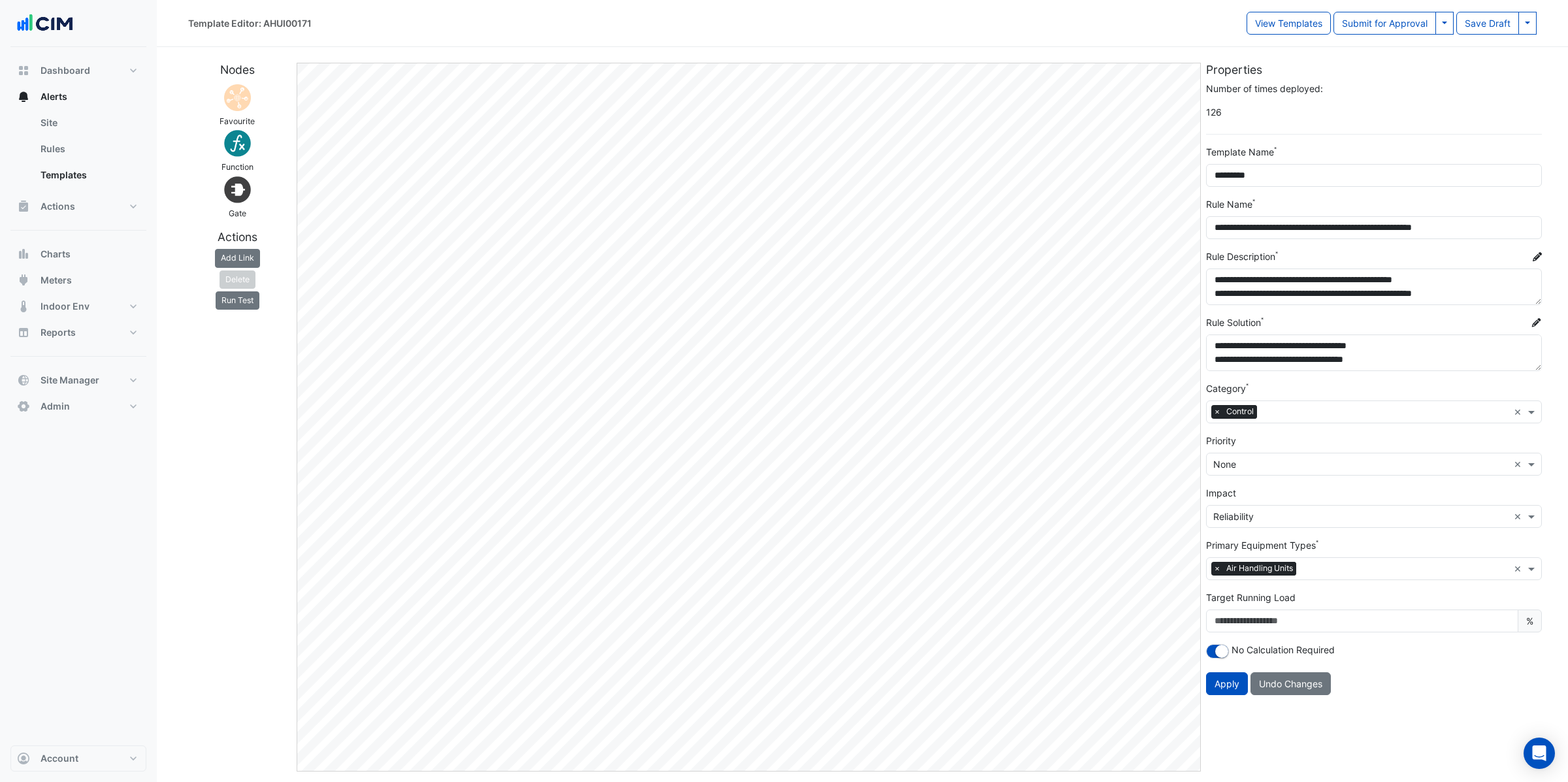
click at [1248, 467] on input "text" at bounding box center [1361, 465] width 295 height 14
click at [1259, 546] on span "P4 Planned" at bounding box center [1241, 549] width 49 height 11
click at [1236, 684] on span "Apply" at bounding box center [1226, 684] width 25 height 11
click at [1446, 25] on button at bounding box center [1444, 23] width 18 height 23
click at [1432, 49] on button "Save & Approve Template" at bounding box center [1386, 51] width 133 height 19
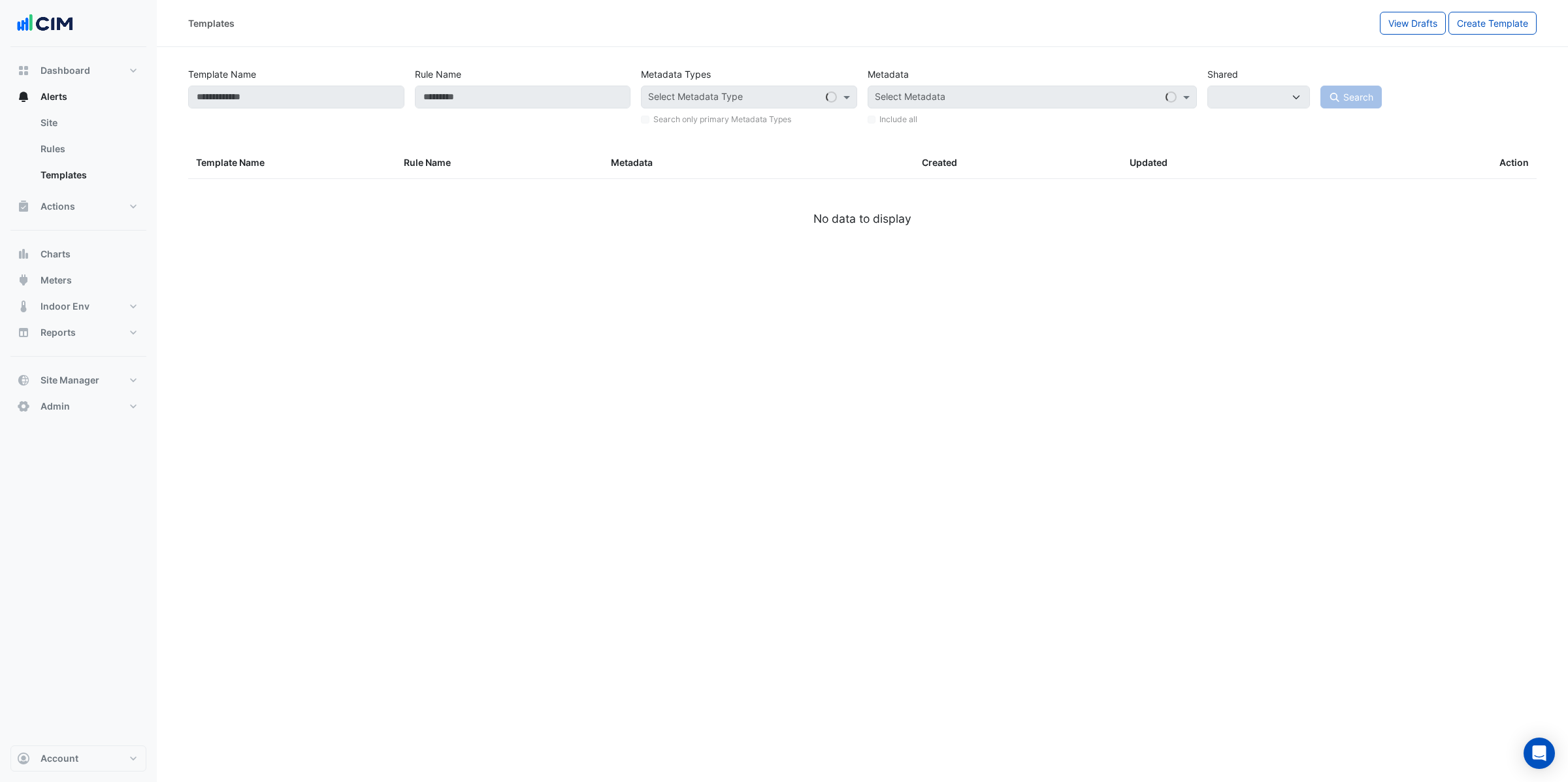
select select
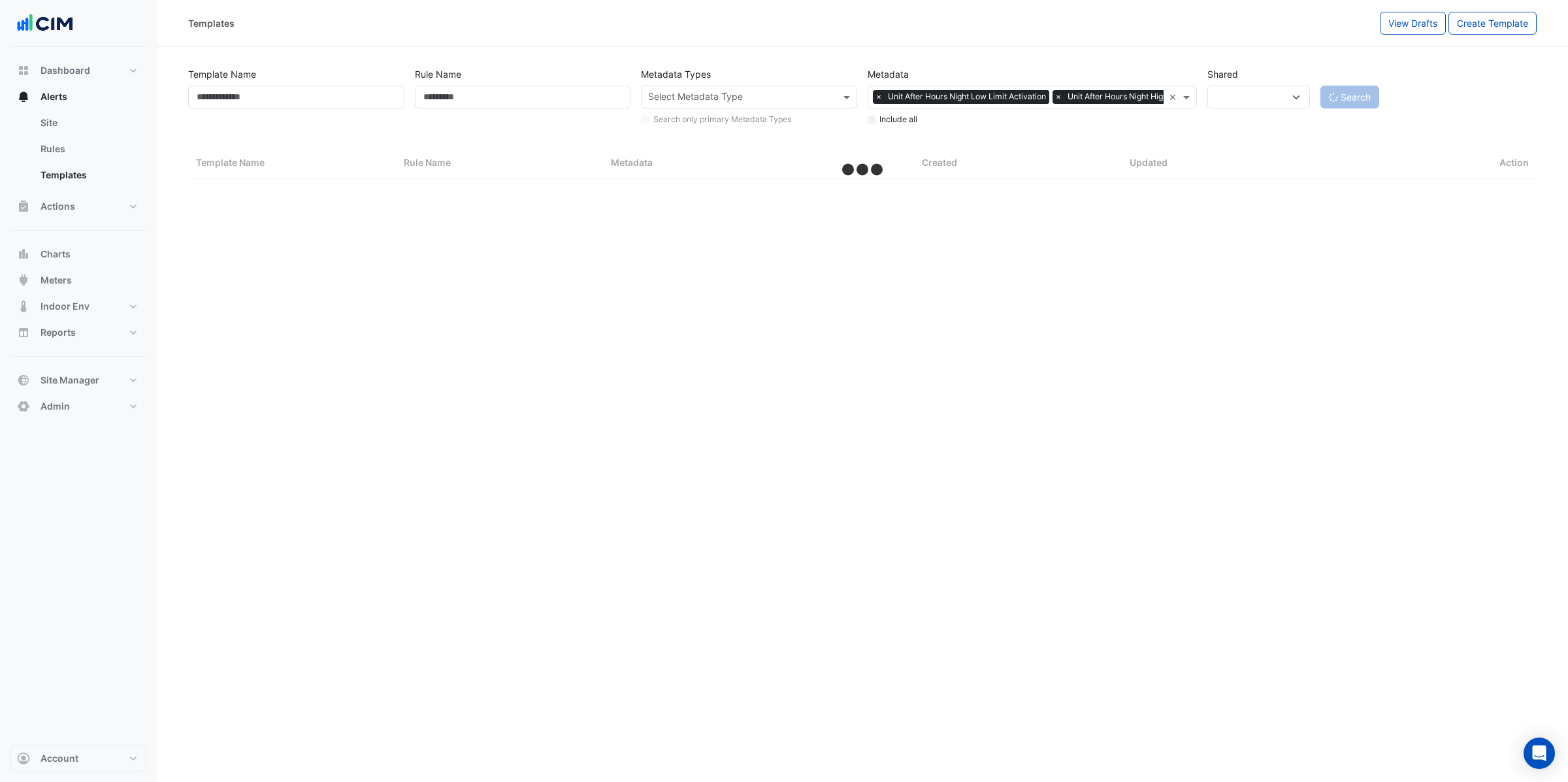
select select "***"
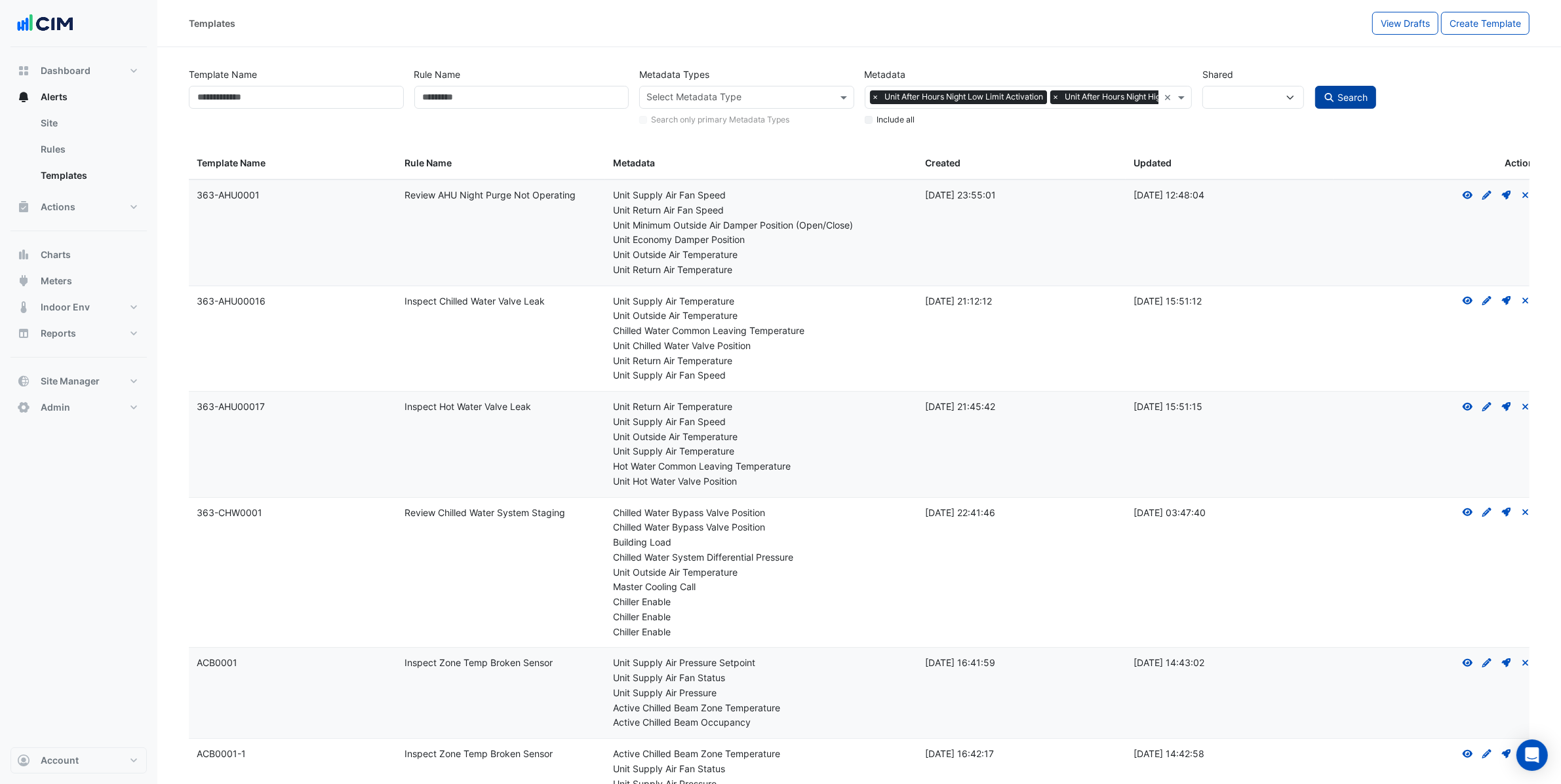
click at [1329, 87] on button "Search" at bounding box center [1346, 97] width 62 height 23
click at [1336, 98] on button "Search" at bounding box center [1346, 97] width 62 height 23
click at [1329, 149] on span at bounding box center [1331, 149] width 5 height 4
click at [1343, 100] on span "Search" at bounding box center [1352, 97] width 30 height 11
click at [1166, 107] on div "Select Metadata × Unit After Hours Night Low Limit Activation × Unit After Hour…" at bounding box center [1027, 97] width 327 height 23
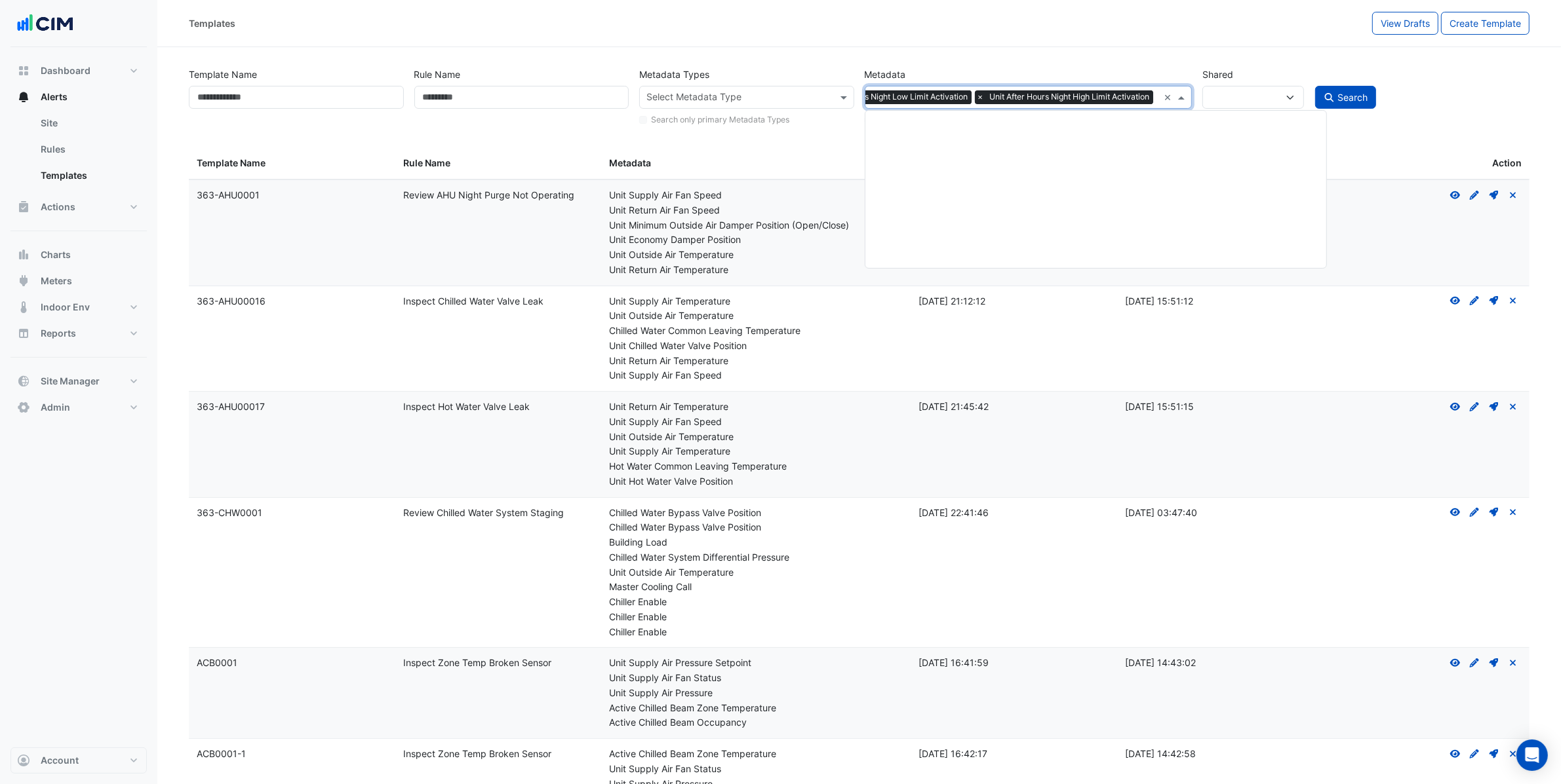
scroll to position [53998, 0]
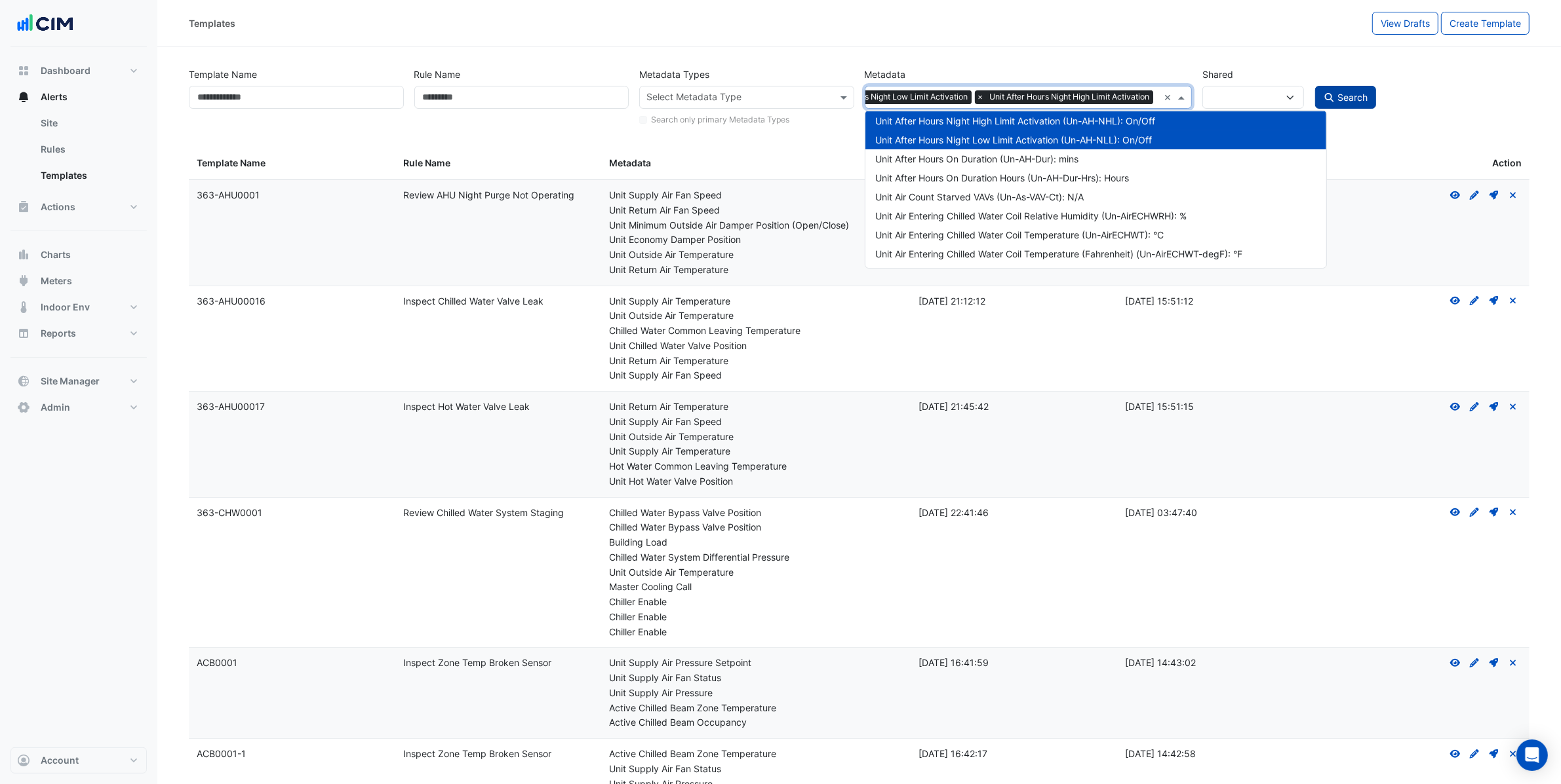
click at [1338, 98] on span "Search" at bounding box center [1352, 97] width 30 height 11
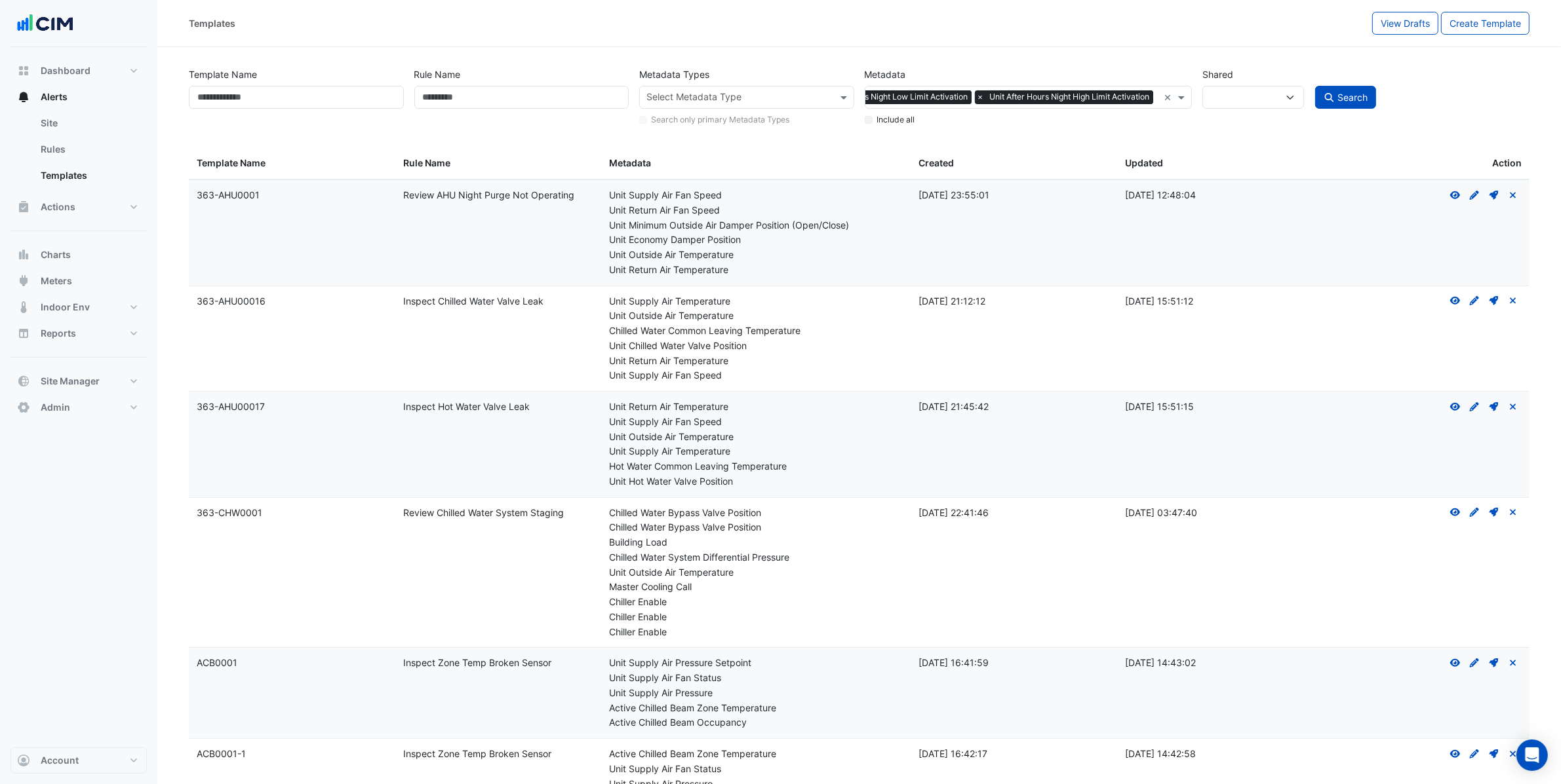
scroll to position [3, 0]
click at [1349, 98] on span "Search" at bounding box center [1352, 94] width 30 height 11
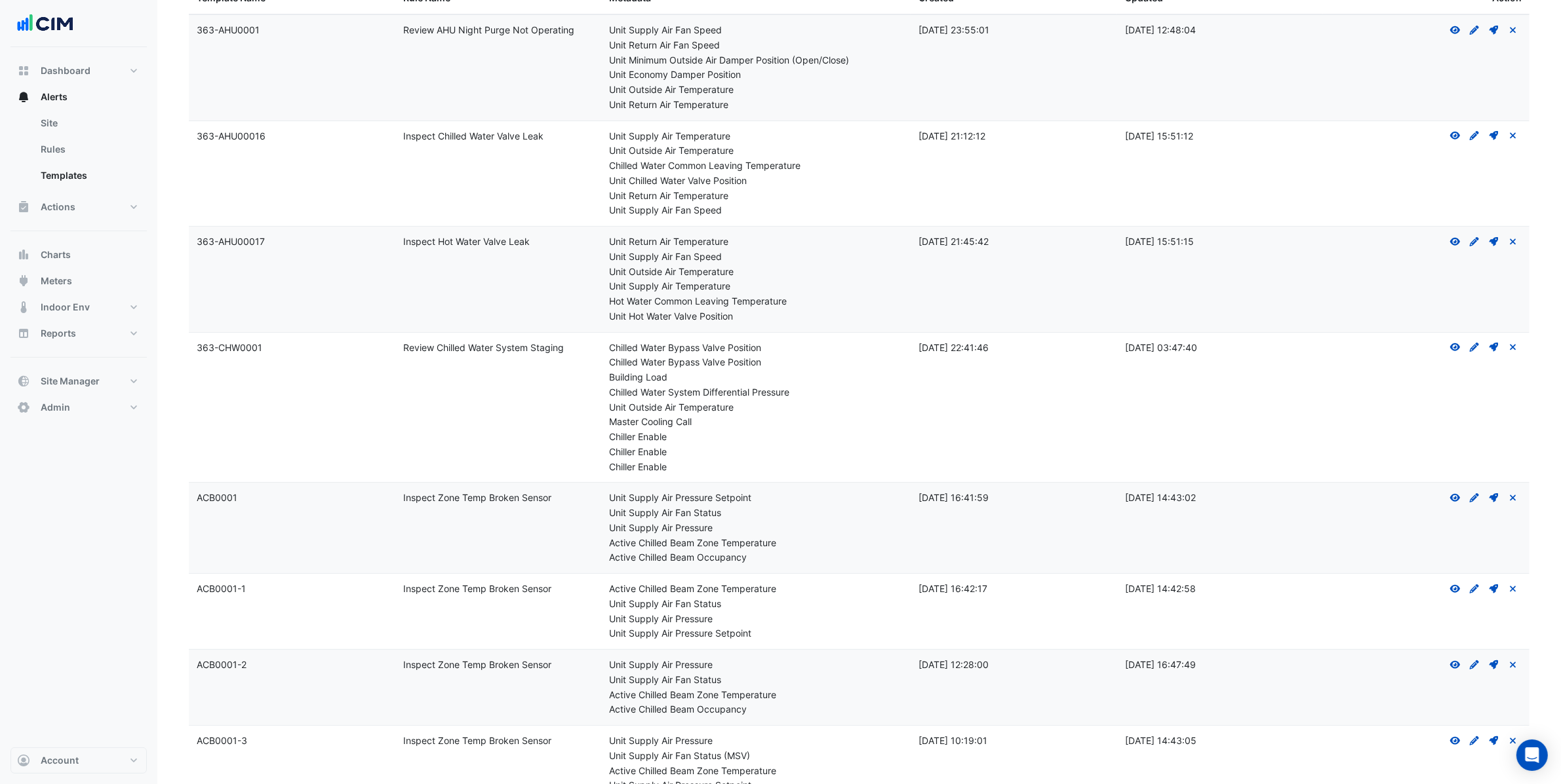
scroll to position [0, 0]
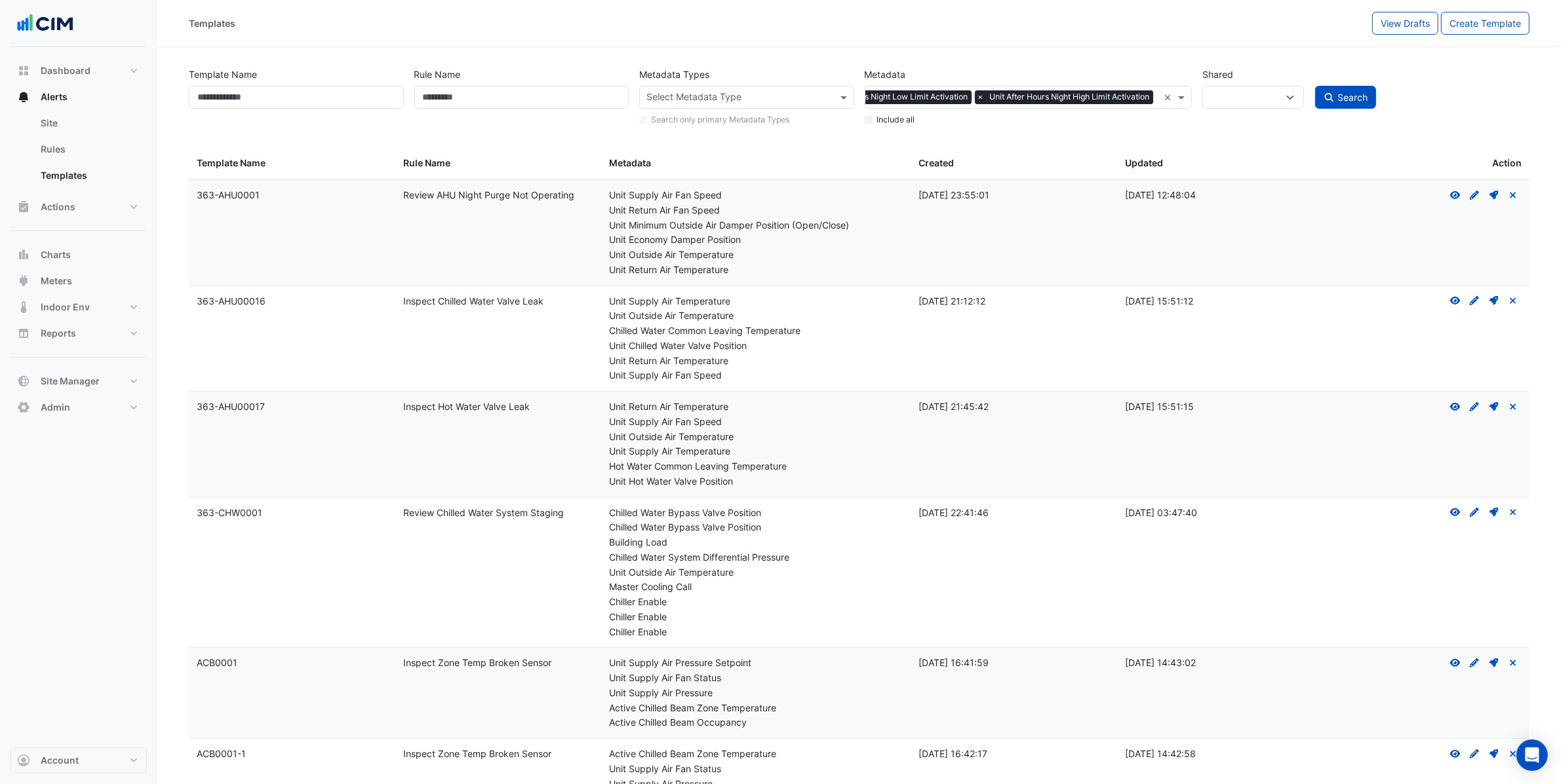
drag, startPoint x: 1351, startPoint y: 62, endPoint x: 1315, endPoint y: 62, distance: 36.0
click at [1351, 62] on div "Template Name Rule Name Metadata Types Select Metadata Type Search only primary…" at bounding box center [859, 94] width 1351 height 67
click at [1364, 103] on button "Search" at bounding box center [1346, 97] width 62 height 23
click at [1354, 92] on span "Search" at bounding box center [1352, 97] width 30 height 11
click at [1356, 93] on span "Search" at bounding box center [1352, 97] width 30 height 11
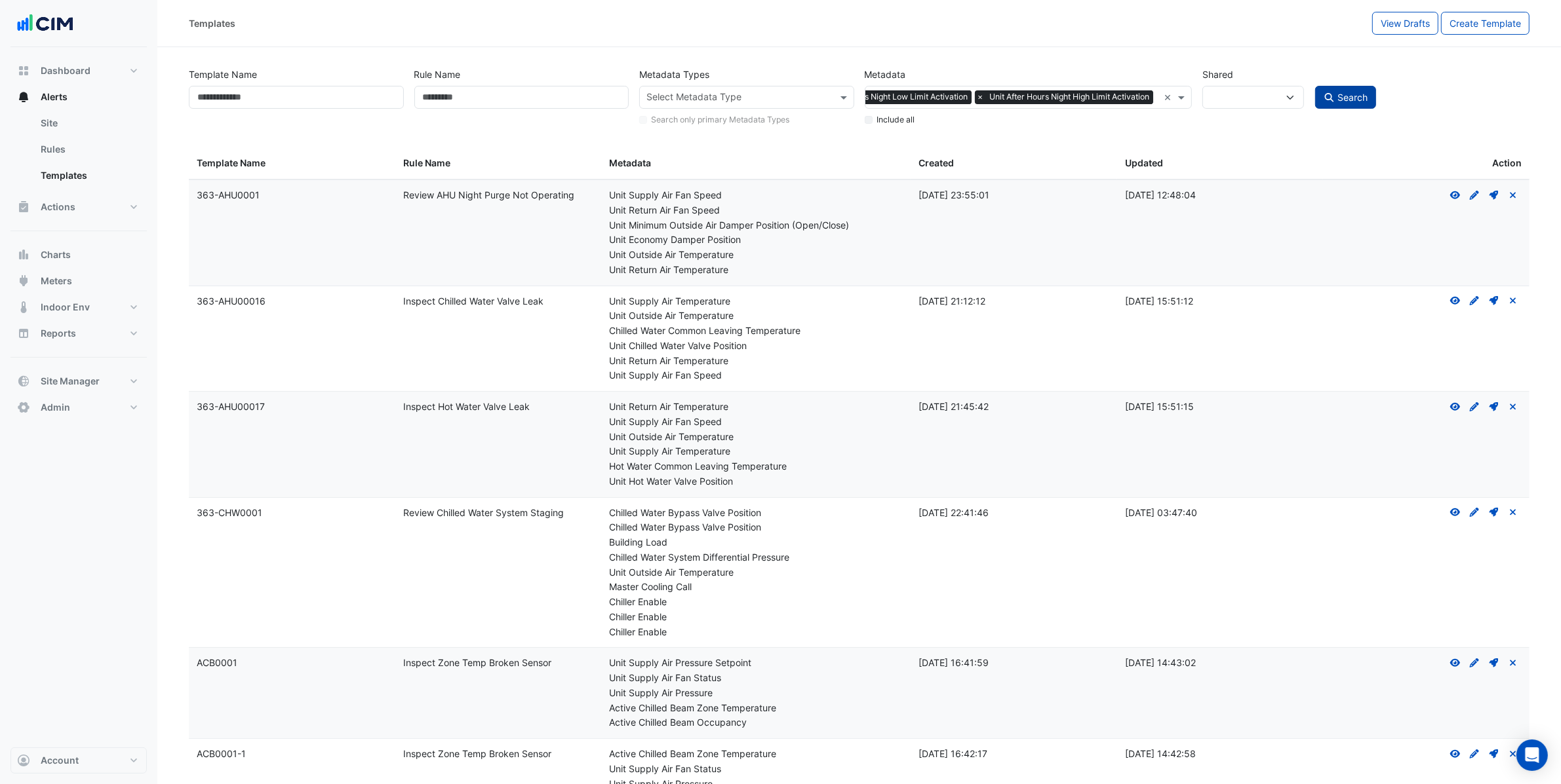
click at [1357, 93] on span "Search" at bounding box center [1352, 97] width 30 height 11
click at [1357, 92] on span "Search" at bounding box center [1352, 97] width 30 height 11
drag, startPoint x: 1077, startPoint y: 125, endPoint x: 1025, endPoint y: 132, distance: 52.5
click at [1077, 125] on div "Include all" at bounding box center [1027, 118] width 327 height 17
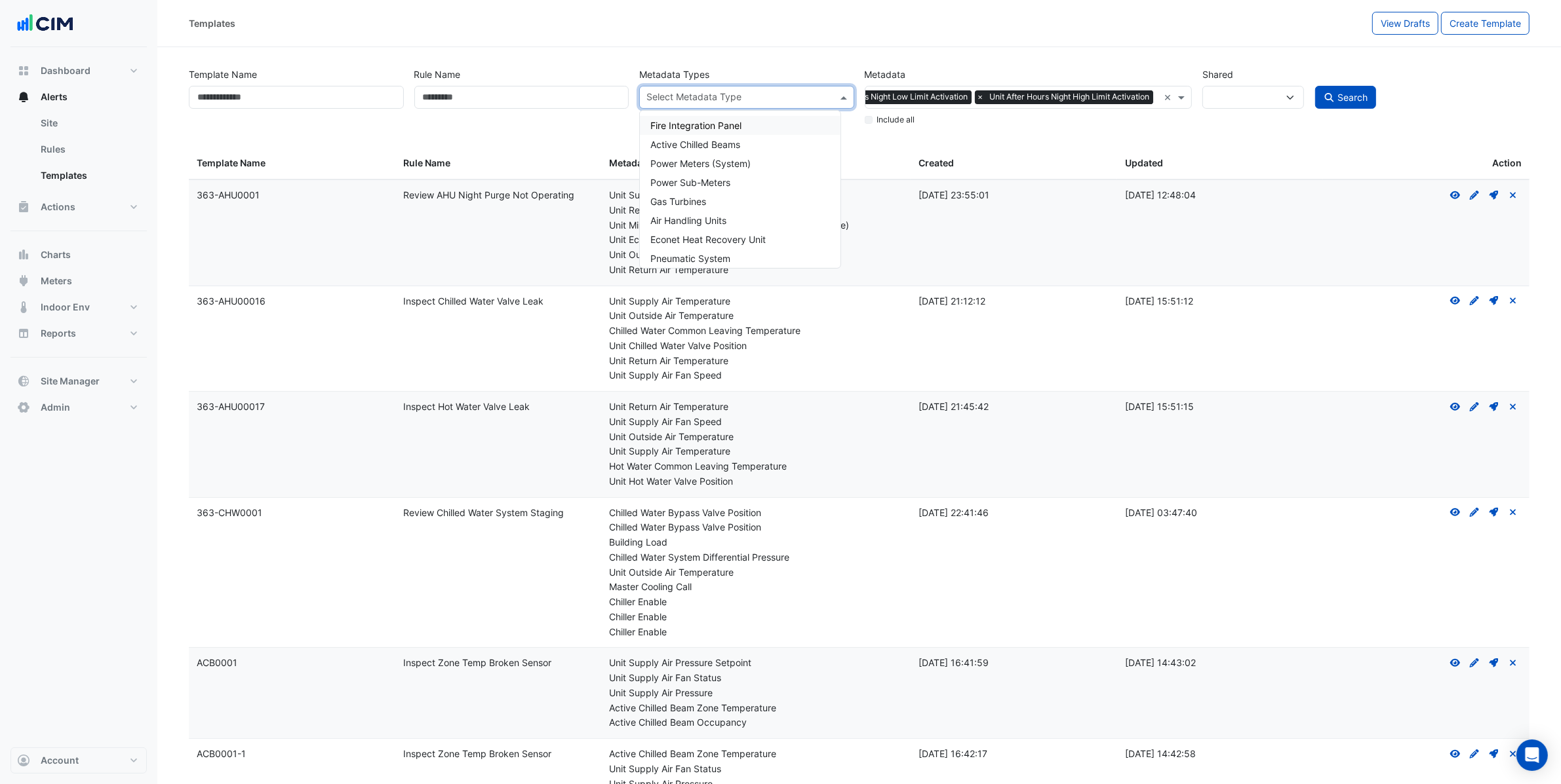
click at [698, 98] on input "text" at bounding box center [739, 99] width 186 height 14
click at [960, 125] on div "Include all" at bounding box center [1027, 118] width 327 height 17
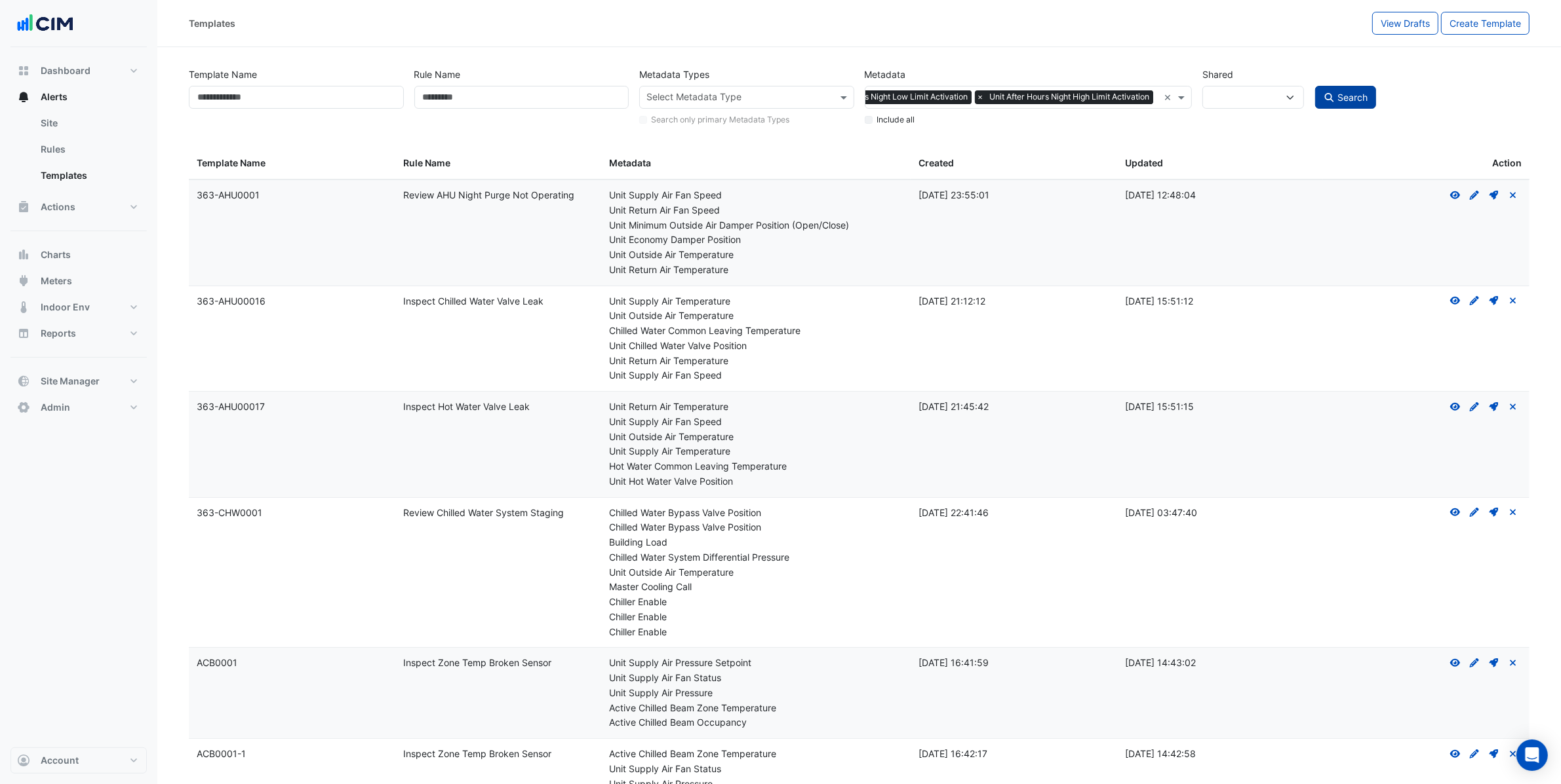
click at [1328, 101] on icon "submit" at bounding box center [1329, 97] width 12 height 9
click at [1215, 44] on div "Templates View Drafts Create Template" at bounding box center [859, 23] width 1404 height 47
click at [975, 96] on span "×" at bounding box center [981, 96] width 12 height 13
click at [1334, 97] on button "Search" at bounding box center [1346, 97] width 62 height 23
select select
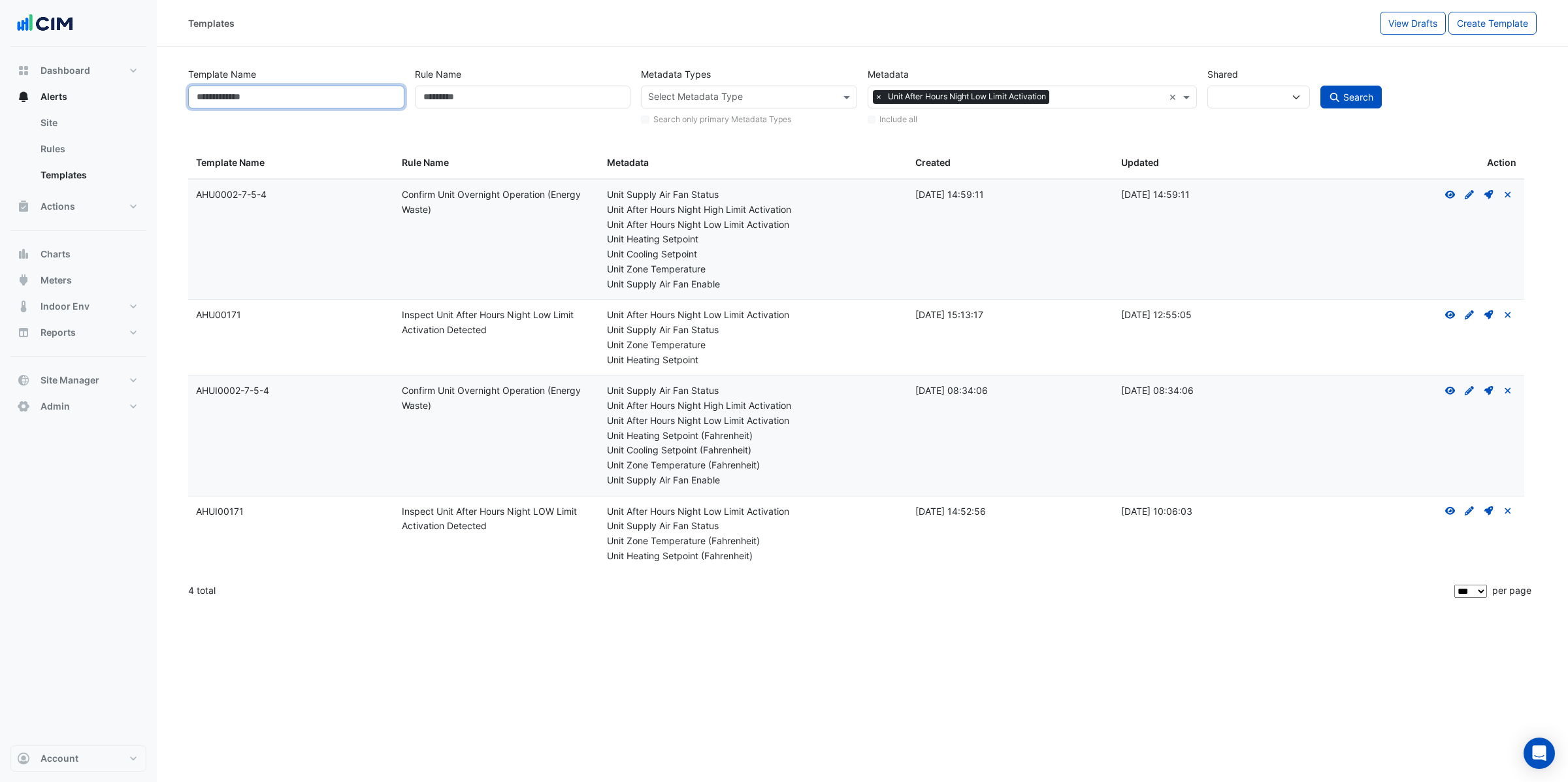
click at [342, 97] on input "Template Name" at bounding box center [296, 97] width 217 height 23
drag, startPoint x: 290, startPoint y: 504, endPoint x: 115, endPoint y: 500, distance: 175.0
click at [110, 500] on div "Templates View Drafts Create Template Template Name Rule Name Metadata Types Se…" at bounding box center [784, 391] width 1568 height 782
click at [332, 525] on datatable-body-cell "Template Name: AHUI00171" at bounding box center [291, 534] width 206 height 75
drag, startPoint x: 279, startPoint y: 516, endPoint x: 249, endPoint y: 528, distance: 32.3
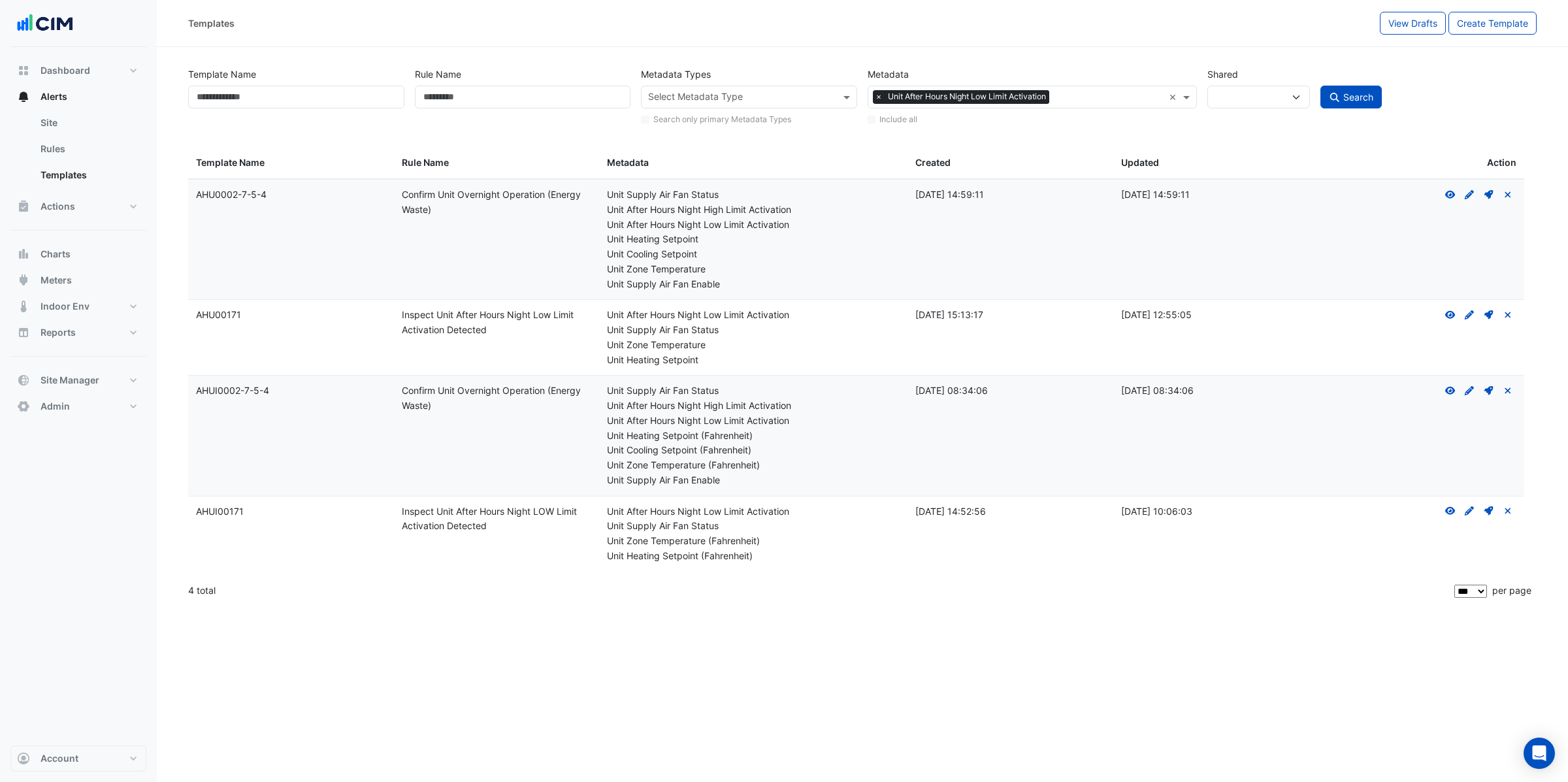
click at [197, 509] on div "Template Name: AHUI00171" at bounding box center [291, 512] width 190 height 15
drag, startPoint x: 262, startPoint y: 528, endPoint x: 268, endPoint y: 509, distance: 19.9
click at [262, 527] on datatable-body-cell "Template Name: AHUI00171" at bounding box center [291, 534] width 206 height 75
drag, startPoint x: 267, startPoint y: 508, endPoint x: 190, endPoint y: 515, distance: 77.3
click at [191, 516] on datatable-body-cell "Template Name: AHUI00171" at bounding box center [291, 534] width 206 height 75
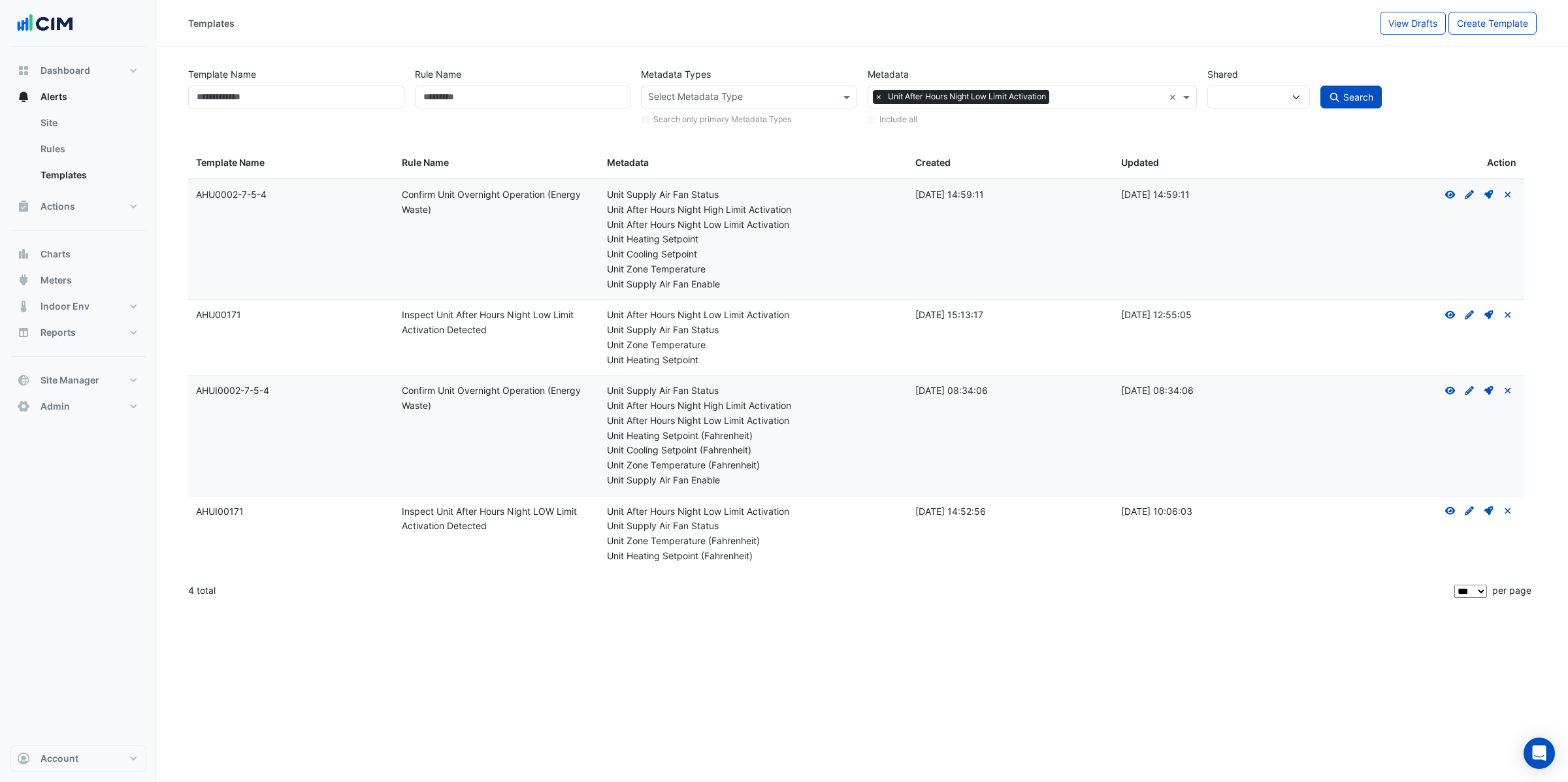
copy div "AHUI00171"
click at [247, 104] on input "Template Name" at bounding box center [296, 97] width 217 height 23
paste input "*********"
click at [880, 93] on span "×" at bounding box center [879, 96] width 12 height 13
click at [254, 101] on input "*********" at bounding box center [296, 97] width 217 height 23
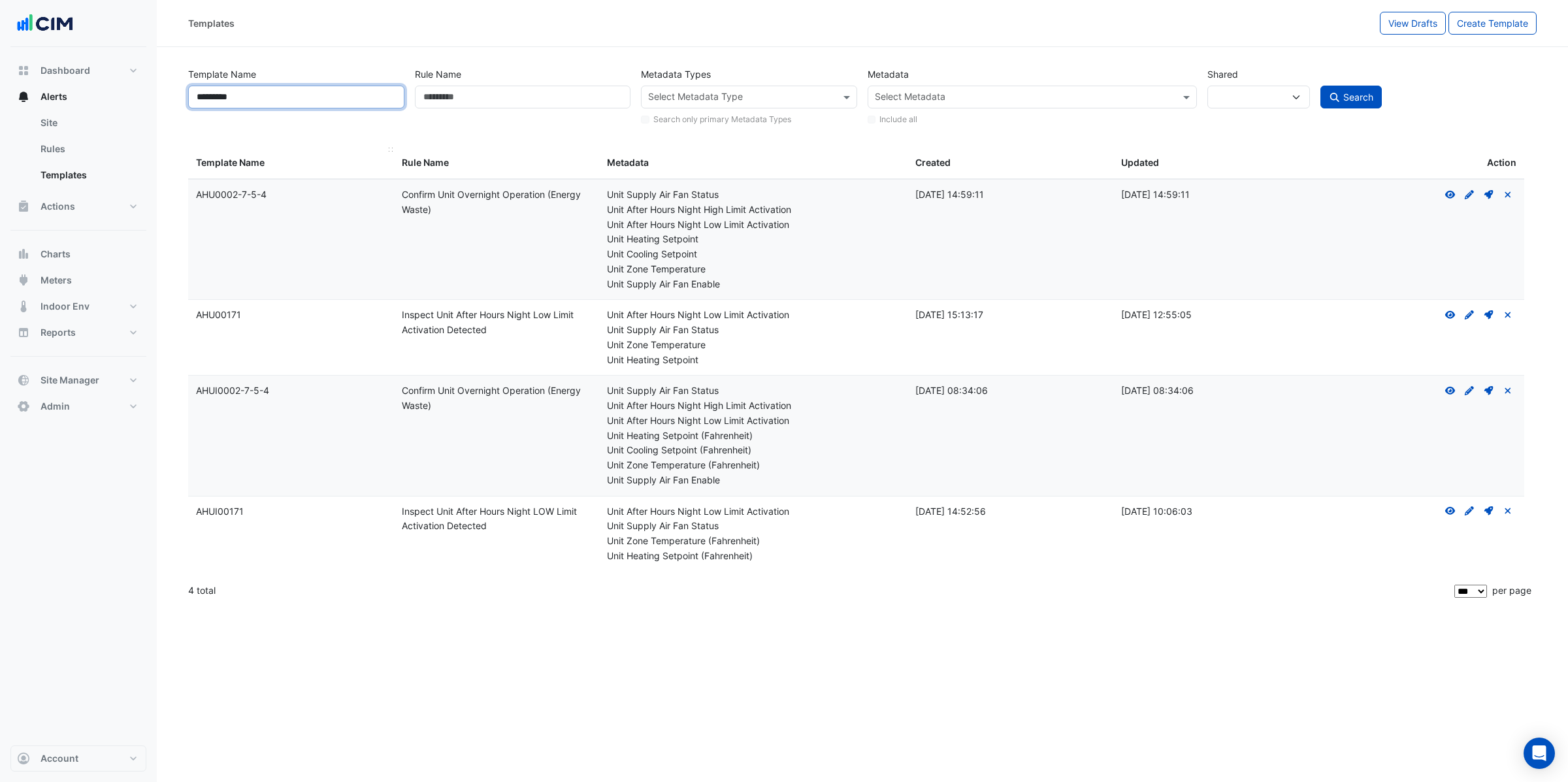
type input "*********"
click at [1321, 86] on button "Search" at bounding box center [1351, 97] width 62 height 23
select select
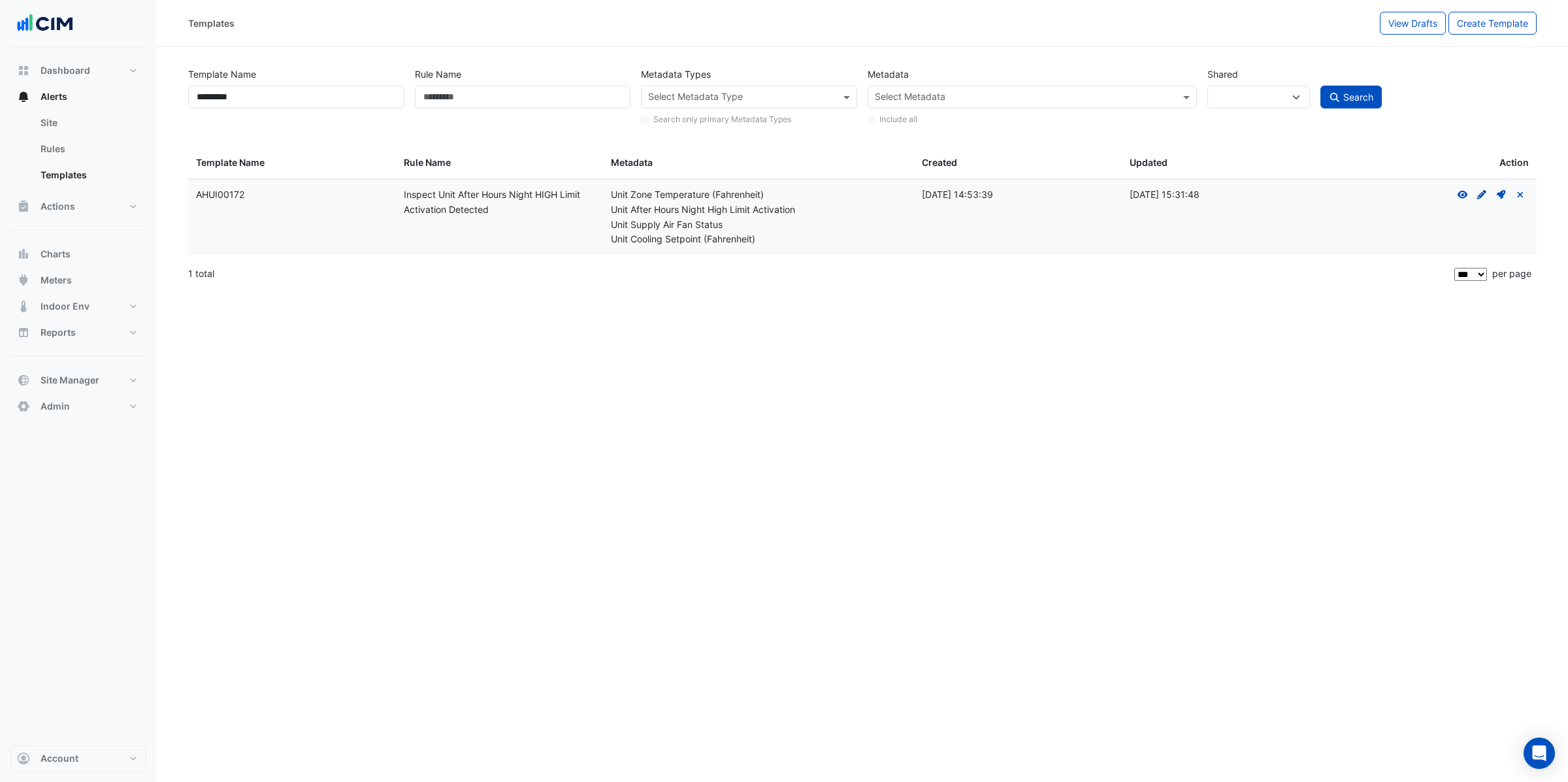
click at [1482, 194] on icon at bounding box center [1482, 194] width 9 height 9
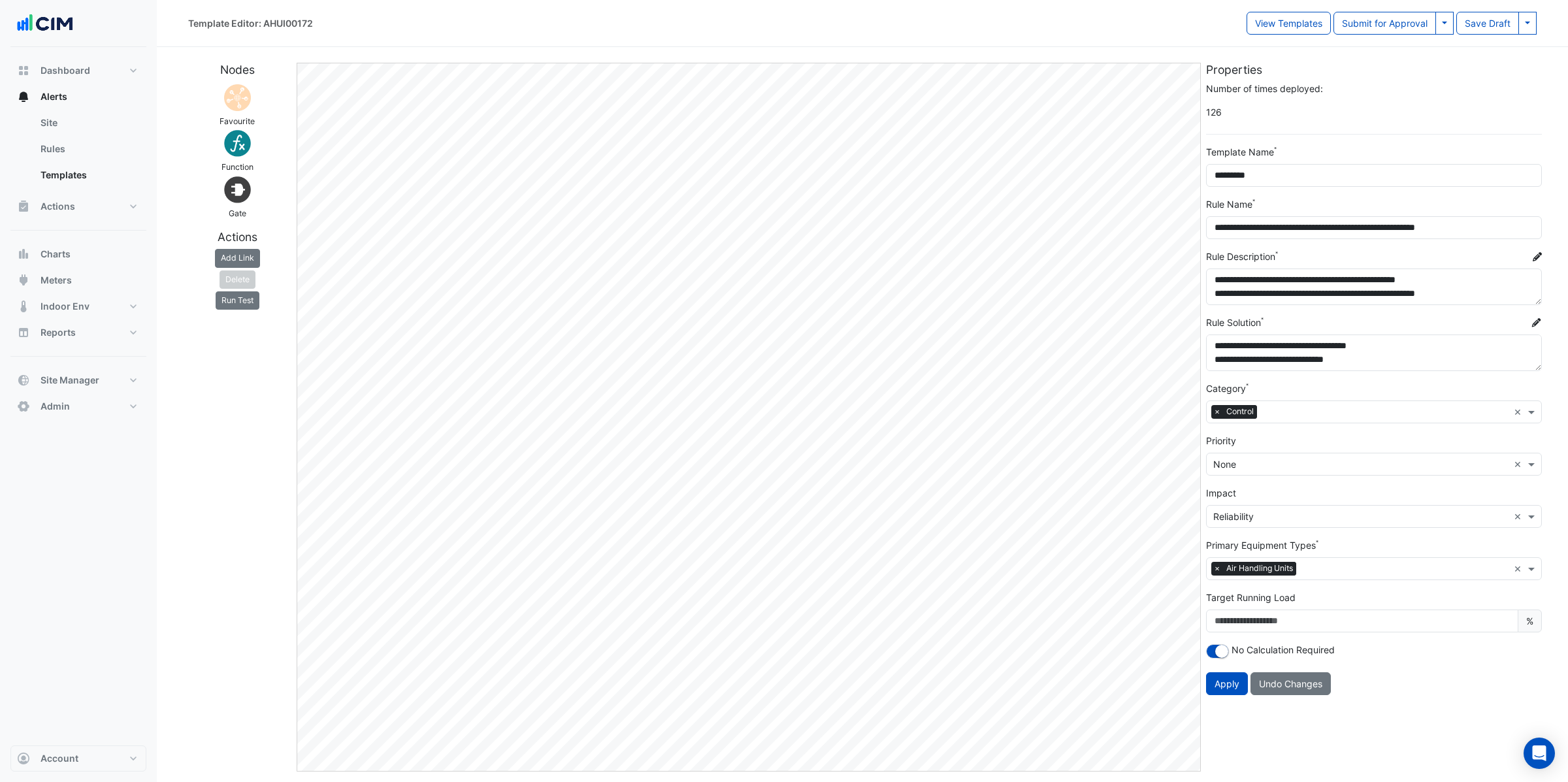
click at [1246, 459] on input "text" at bounding box center [1361, 465] width 295 height 14
click at [1259, 558] on div "P4 Planned" at bounding box center [1243, 549] width 73 height 19
click at [1238, 687] on button "Apply" at bounding box center [1226, 684] width 42 height 23
click at [1238, 687] on span "Apply" at bounding box center [1226, 684] width 25 height 11
click at [1239, 685] on span "Apply" at bounding box center [1226, 684] width 25 height 11
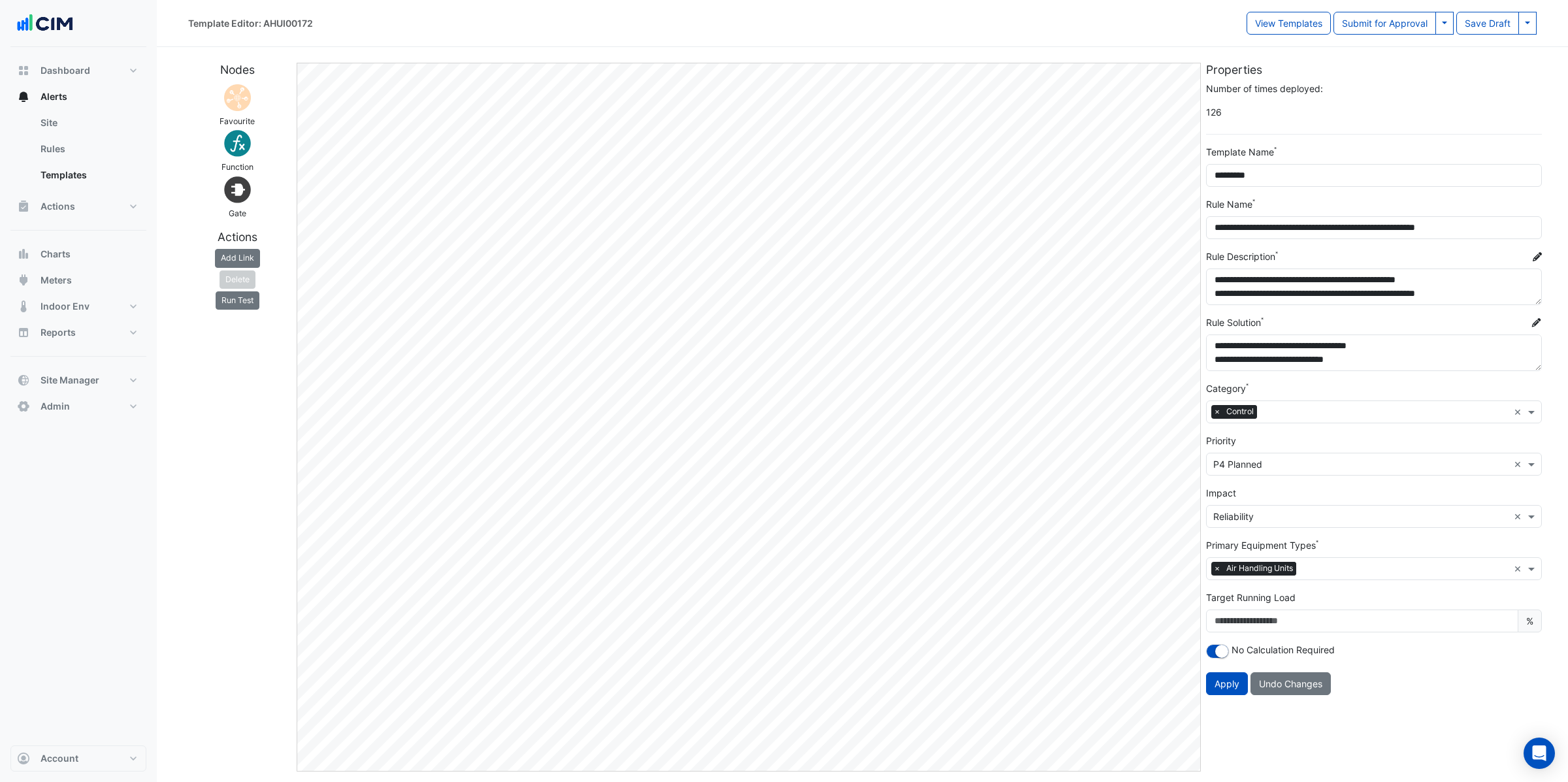
drag, startPoint x: 1232, startPoint y: 678, endPoint x: 1261, endPoint y: 613, distance: 71.2
click at [1231, 679] on span "Apply" at bounding box center [1226, 684] width 25 height 11
click at [1440, 21] on button at bounding box center [1444, 23] width 18 height 23
click at [1435, 51] on button "Save & Approve Template" at bounding box center [1386, 51] width 133 height 19
select select
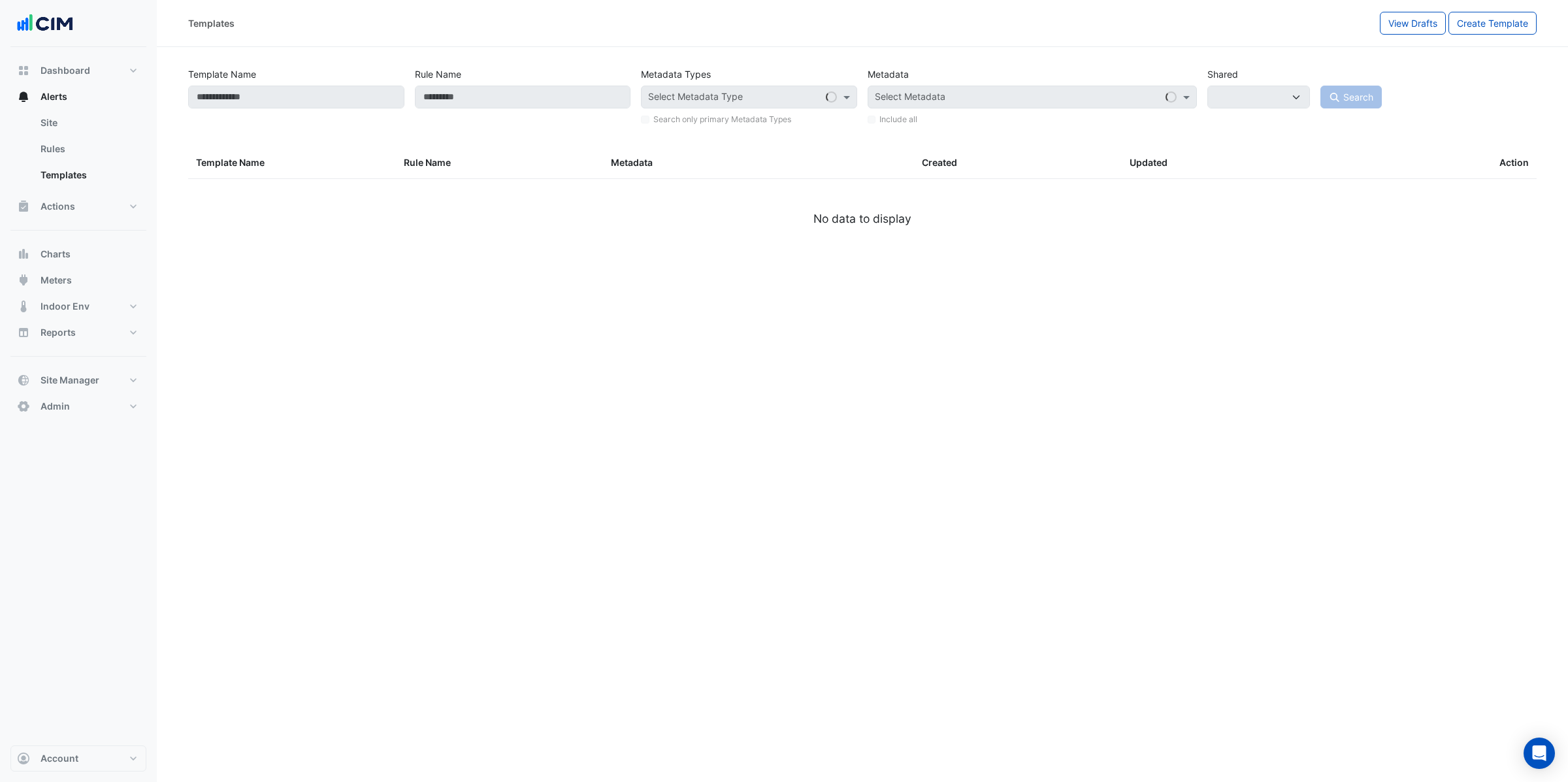
type input "*********"
select select
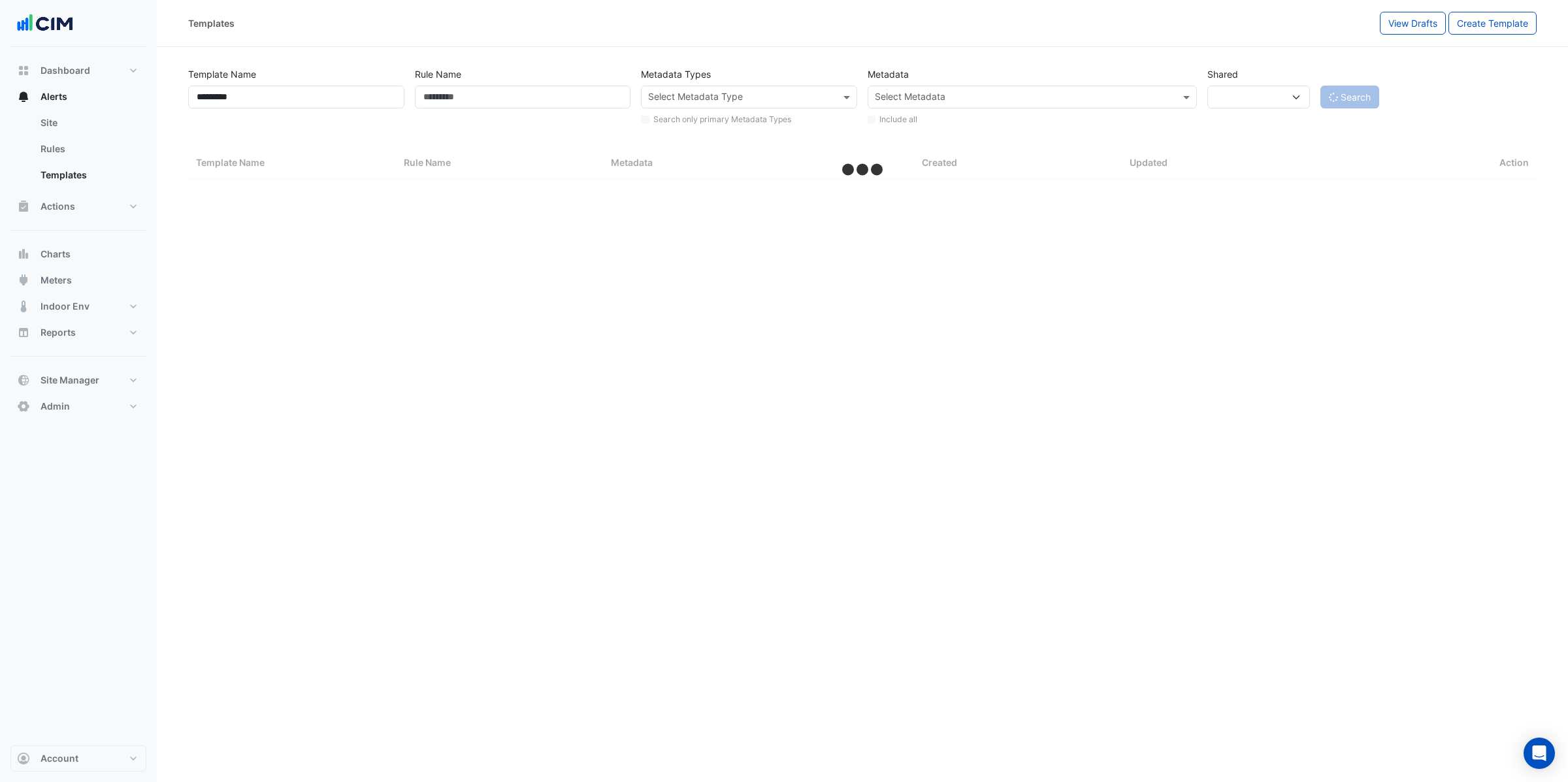
select select "***"
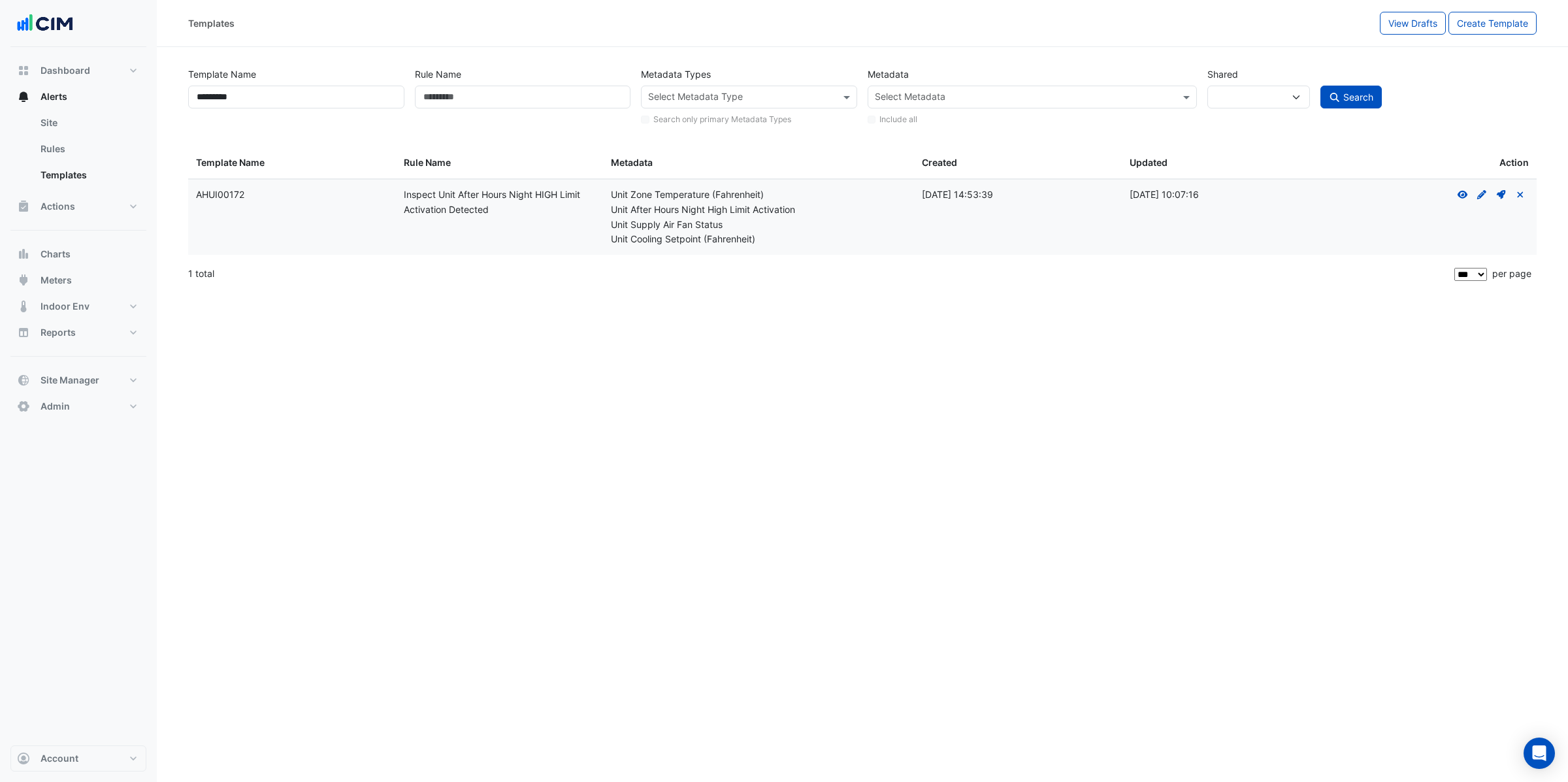
click at [891, 98] on input "text" at bounding box center [1025, 98] width 300 height 14
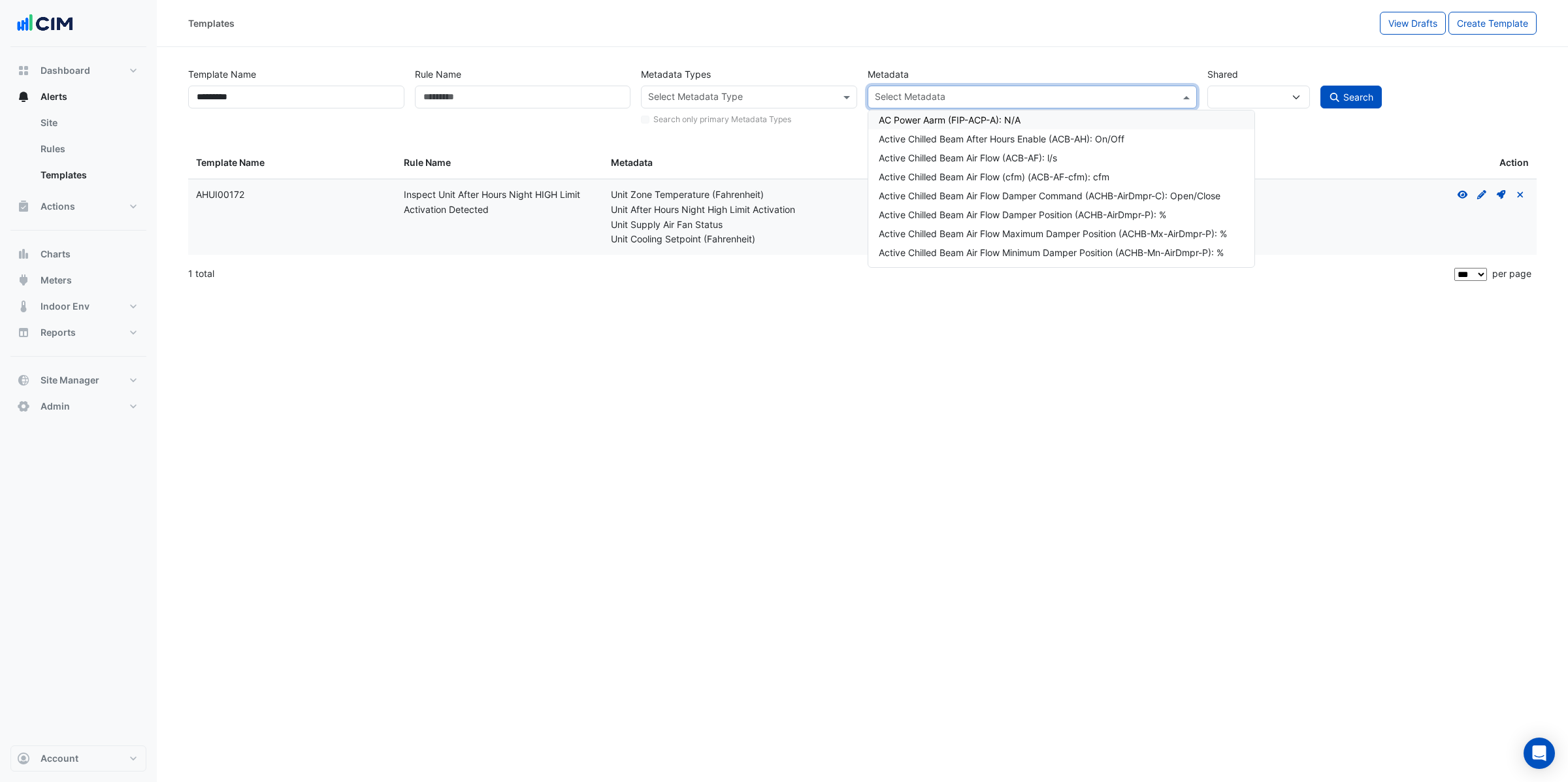
click at [778, 98] on input "text" at bounding box center [742, 98] width 187 height 14
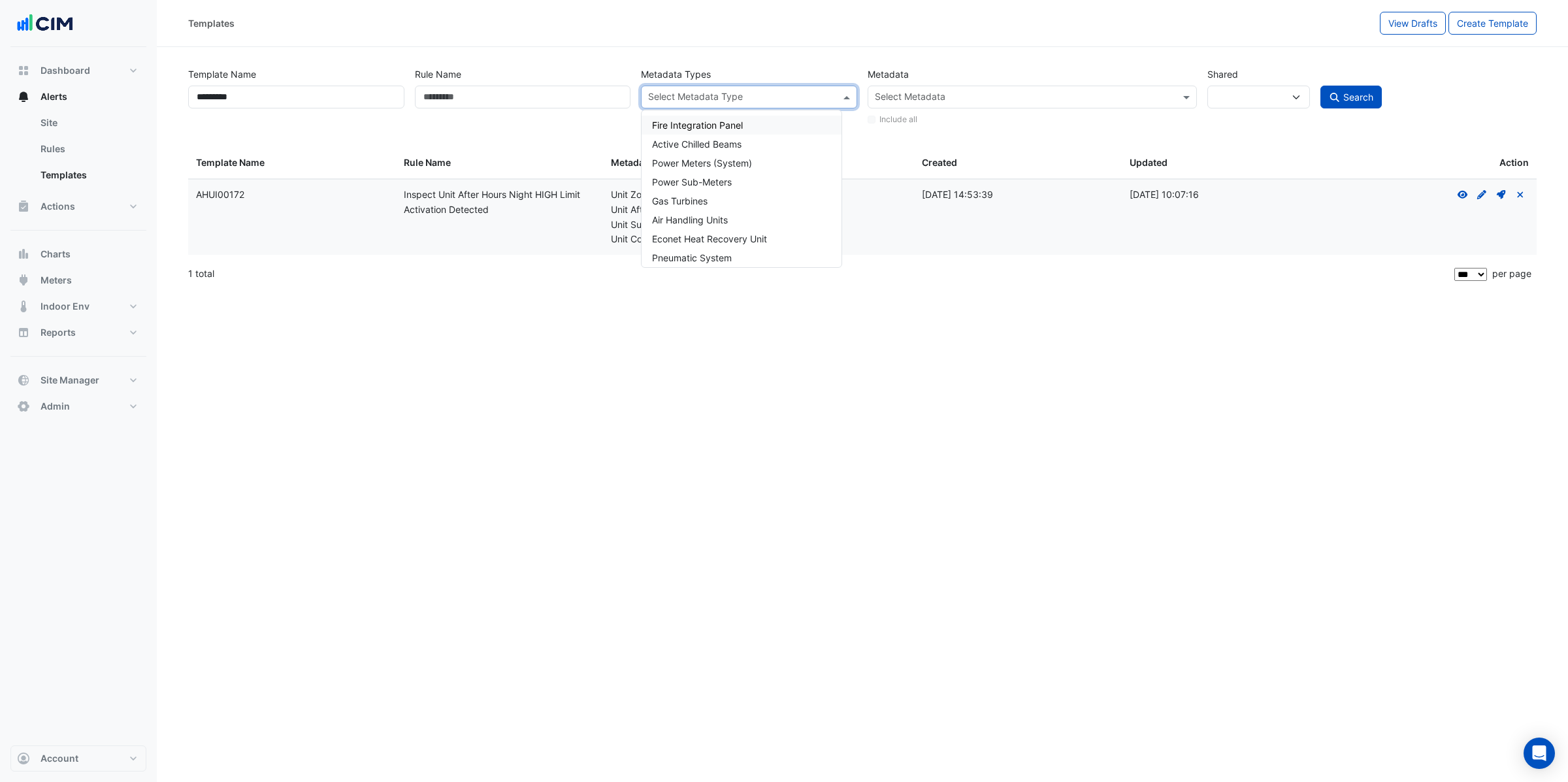
click at [894, 90] on div "Select Metadata" at bounding box center [1022, 97] width 307 height 21
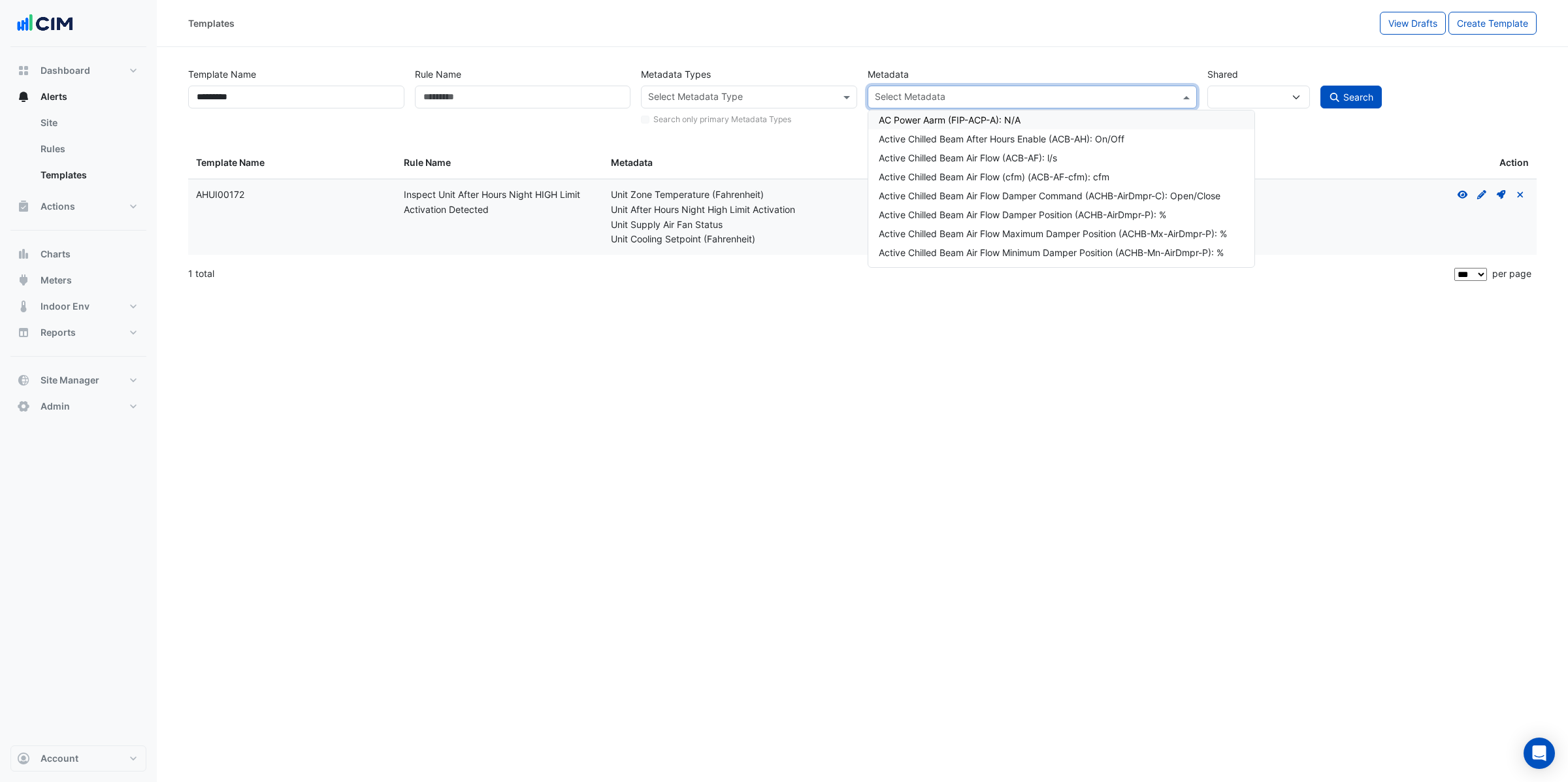
click at [798, 254] on datatable-body-cell "Metadata: Unit Zone Temperature (Fahrenheit) Unit After Hours Night High Limit …" at bounding box center [758, 218] width 311 height 75
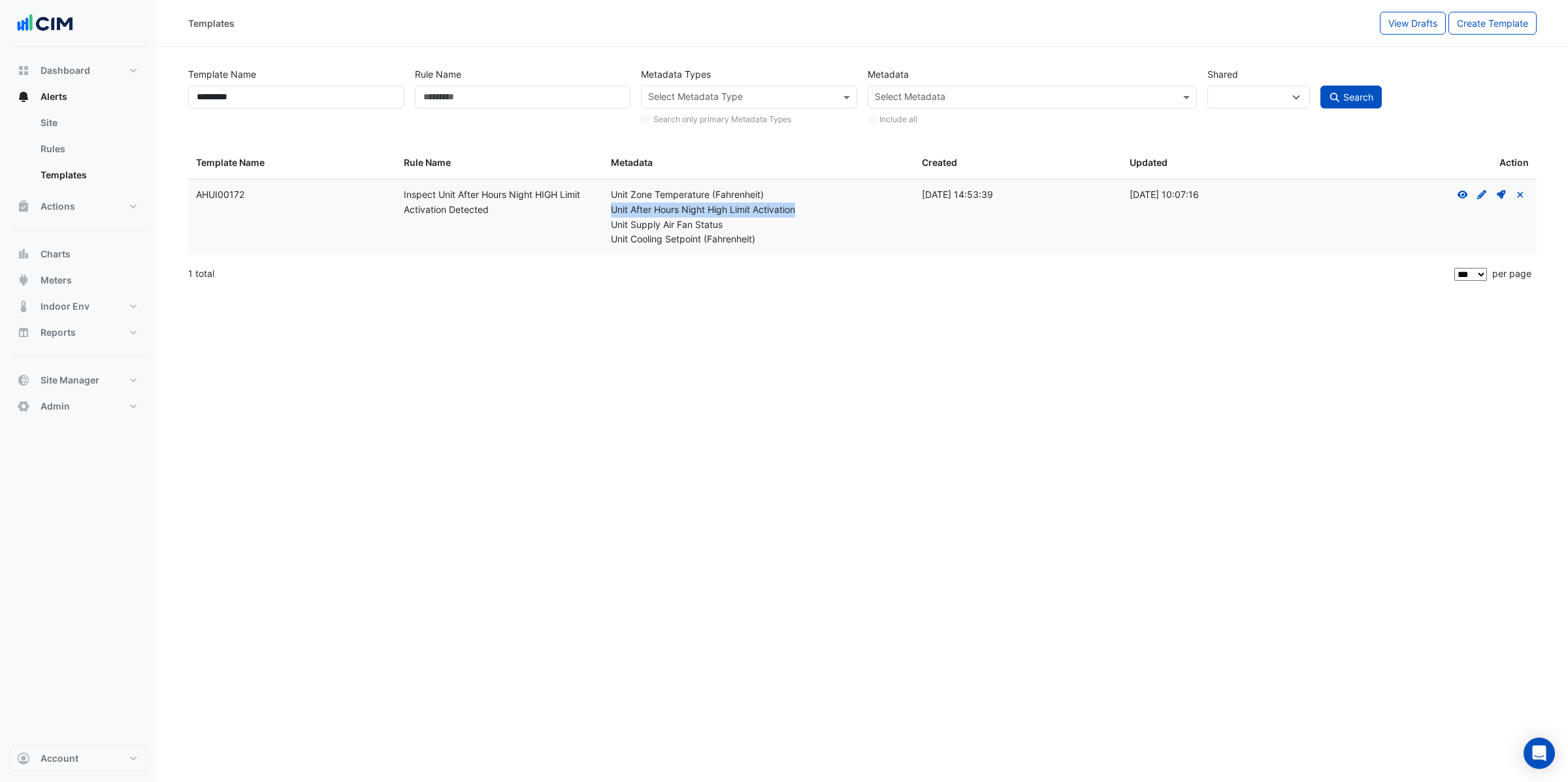
drag, startPoint x: 670, startPoint y: 215, endPoint x: 801, endPoint y: 206, distance: 131.3
click at [801, 206] on div "Unit After Hours Night High Limit Activation" at bounding box center [758, 211] width 295 height 15
copy div "Unit After Hours Night High Limit Activation"
click at [1009, 93] on input "text" at bounding box center [1025, 98] width 300 height 14
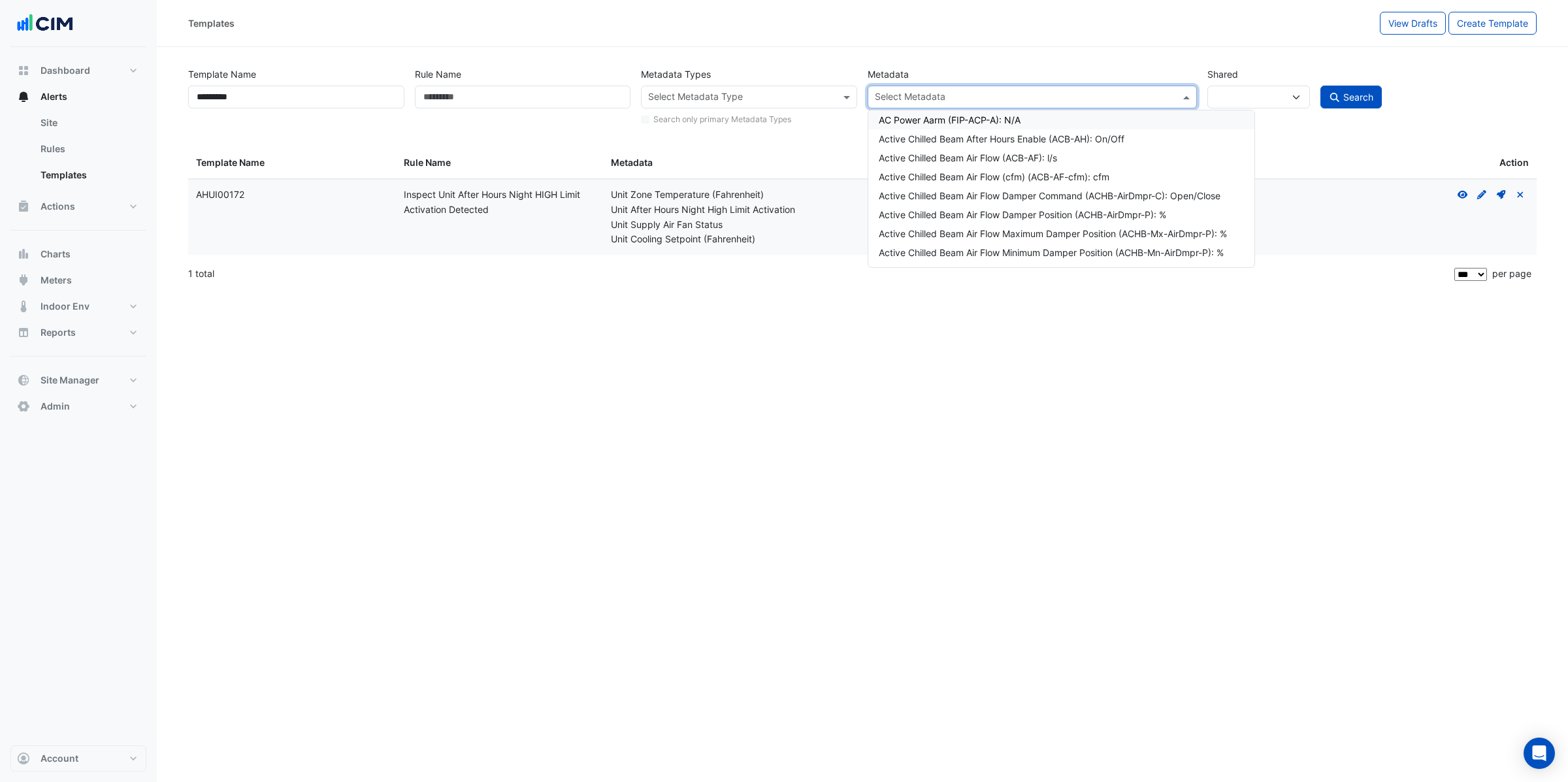
paste input "**********"
type input "**********"
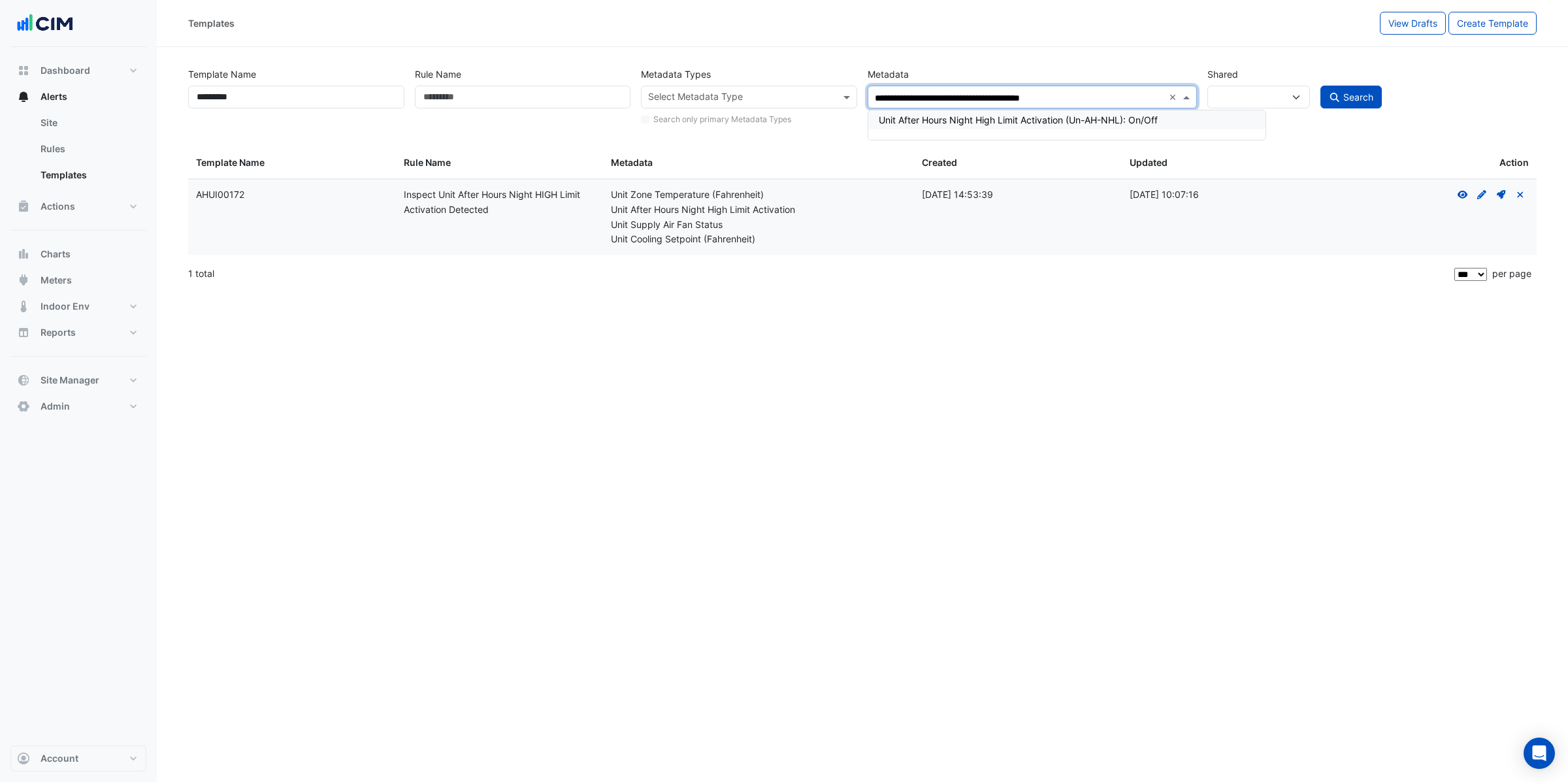
click at [1101, 125] on div "Unit After Hours Night High Limit Activation (Un-AH-NHL): On/Off" at bounding box center [1066, 120] width 376 height 14
click at [1361, 97] on span "Search" at bounding box center [1358, 97] width 30 height 11
select select
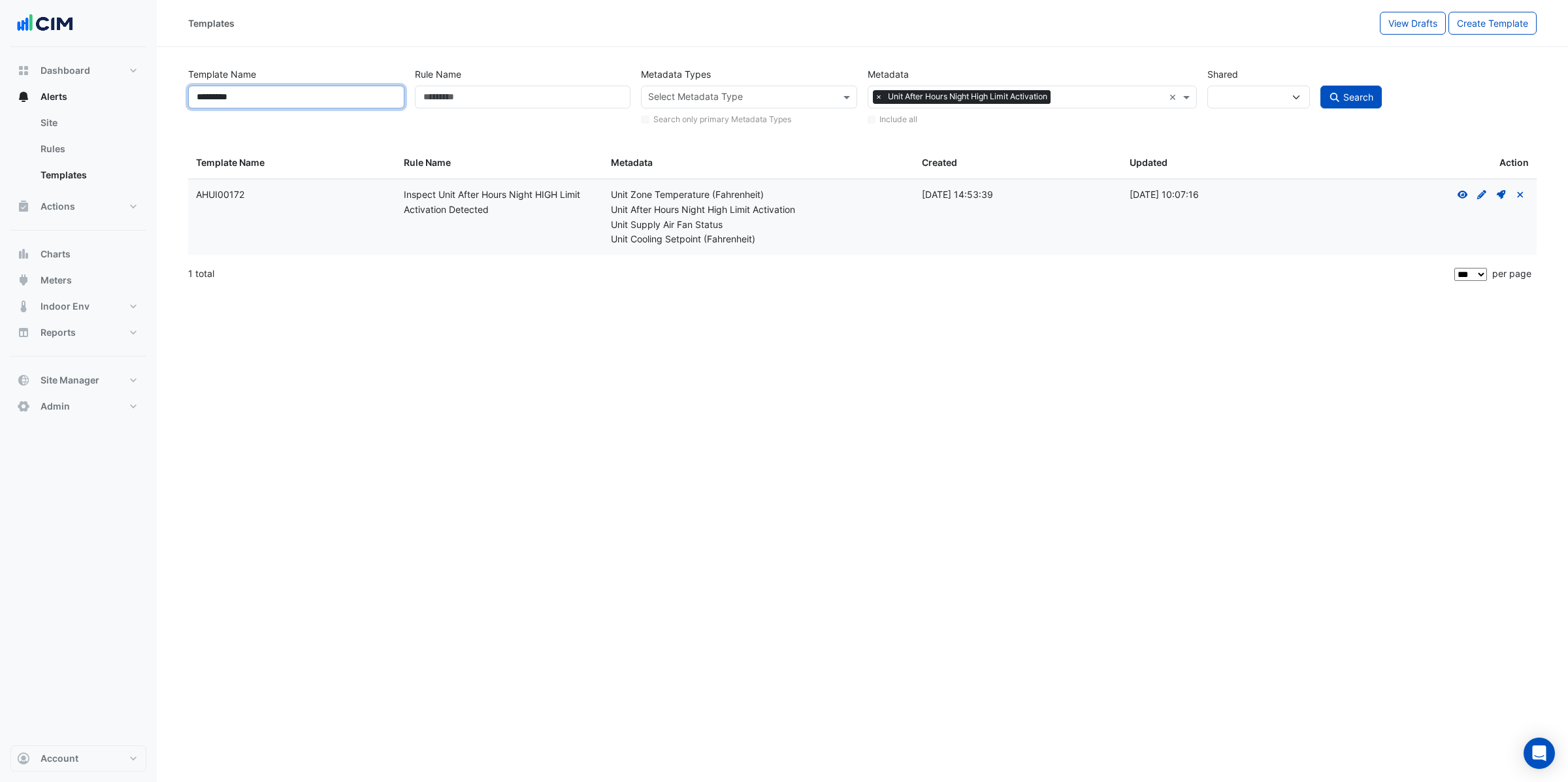
click at [393, 93] on input "*********" at bounding box center [296, 97] width 217 height 23
click at [1350, 94] on span "Search" at bounding box center [1358, 97] width 30 height 11
select select
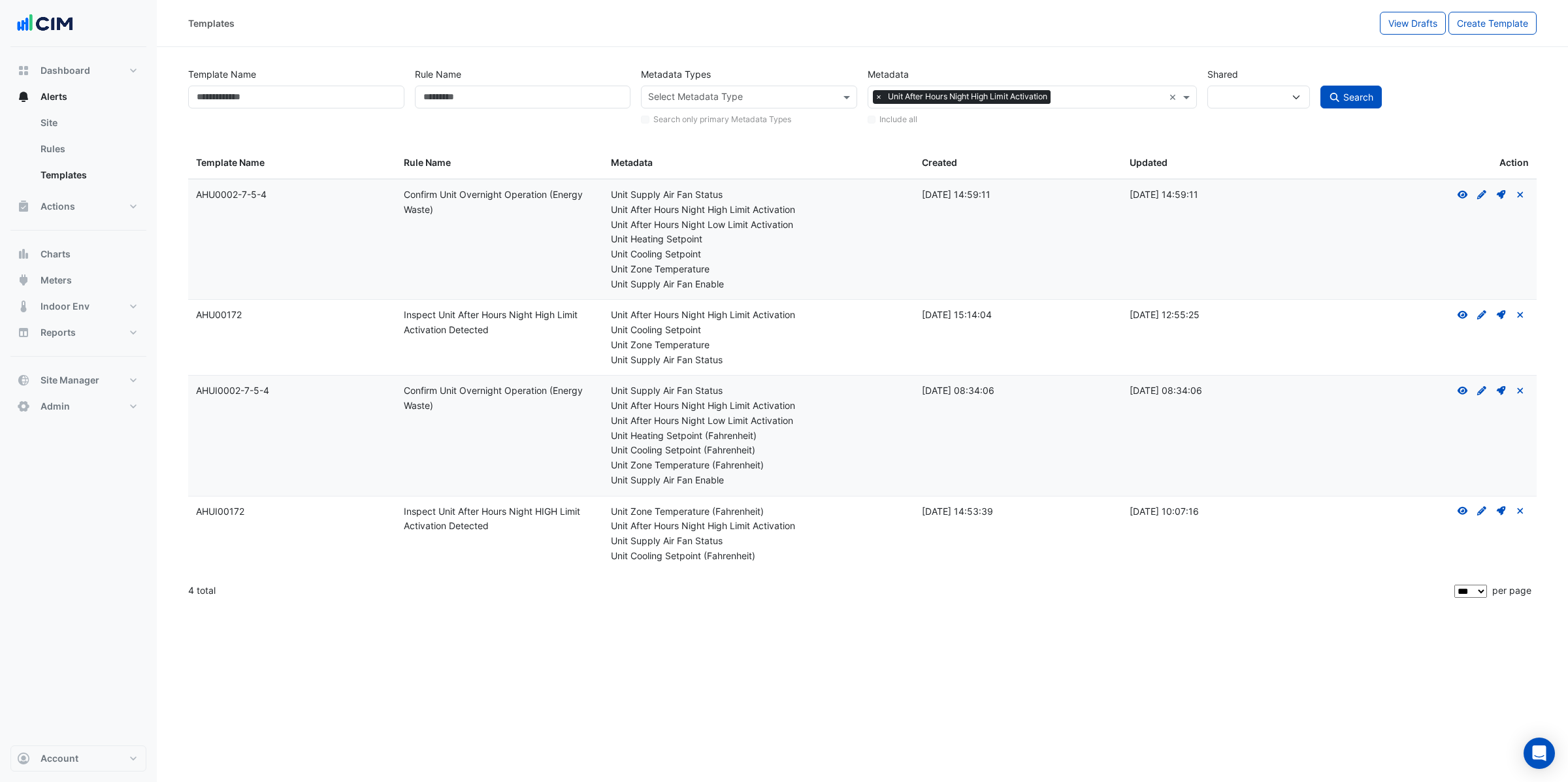
drag, startPoint x: 197, startPoint y: 319, endPoint x: 249, endPoint y: 319, distance: 52.0
click at [249, 319] on div "Template Name: AHU00172" at bounding box center [292, 315] width 192 height 15
drag, startPoint x: 197, startPoint y: 512, endPoint x: 253, endPoint y: 513, distance: 56.0
click at [253, 513] on div "Template Name: AHUI00172" at bounding box center [292, 512] width 192 height 15
copy div "AHUI00172"
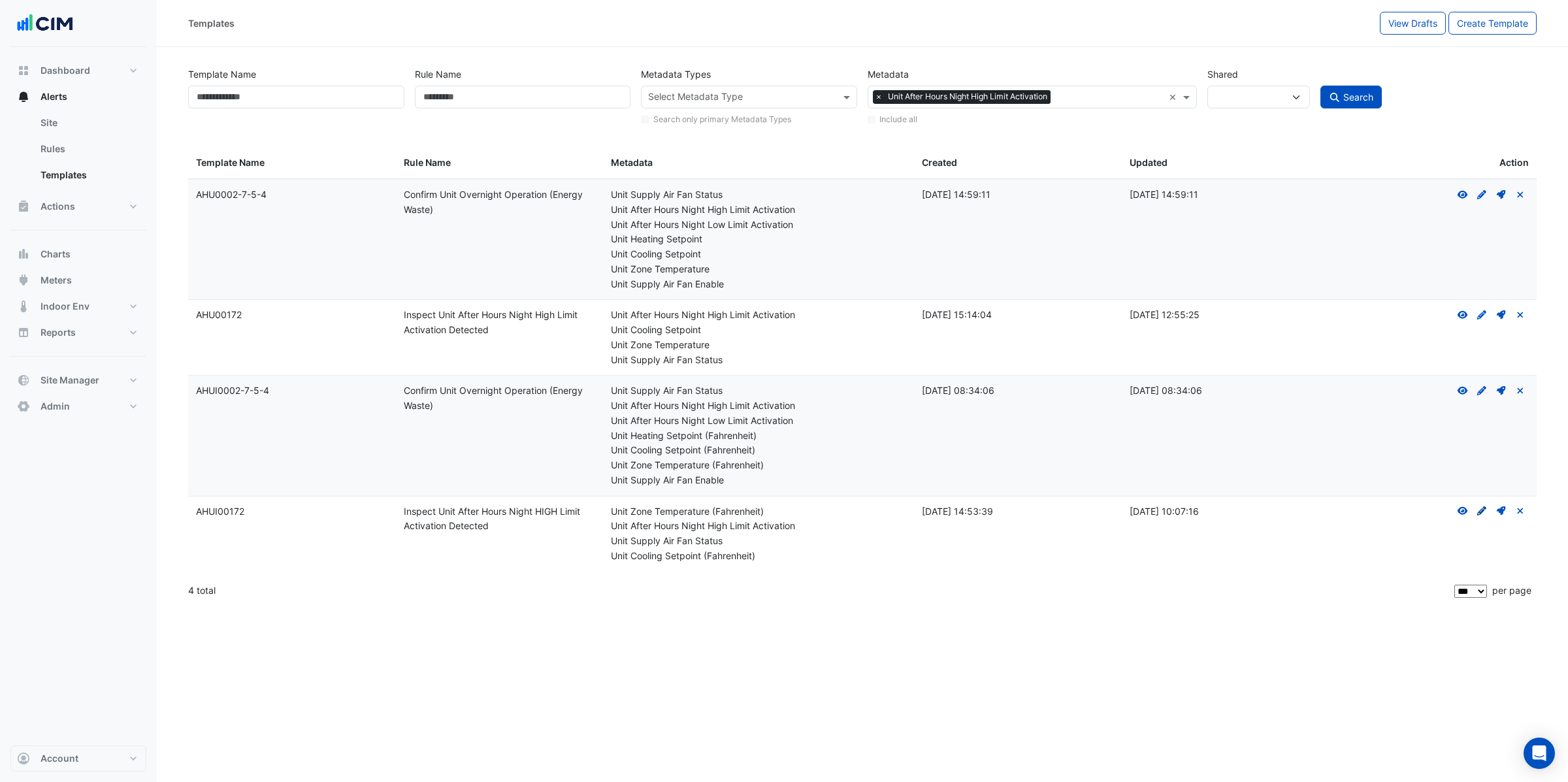
click at [1485, 514] on icon "Create Draft - to edit a template, you first need to create a draft, and then s…" at bounding box center [1482, 510] width 12 height 9
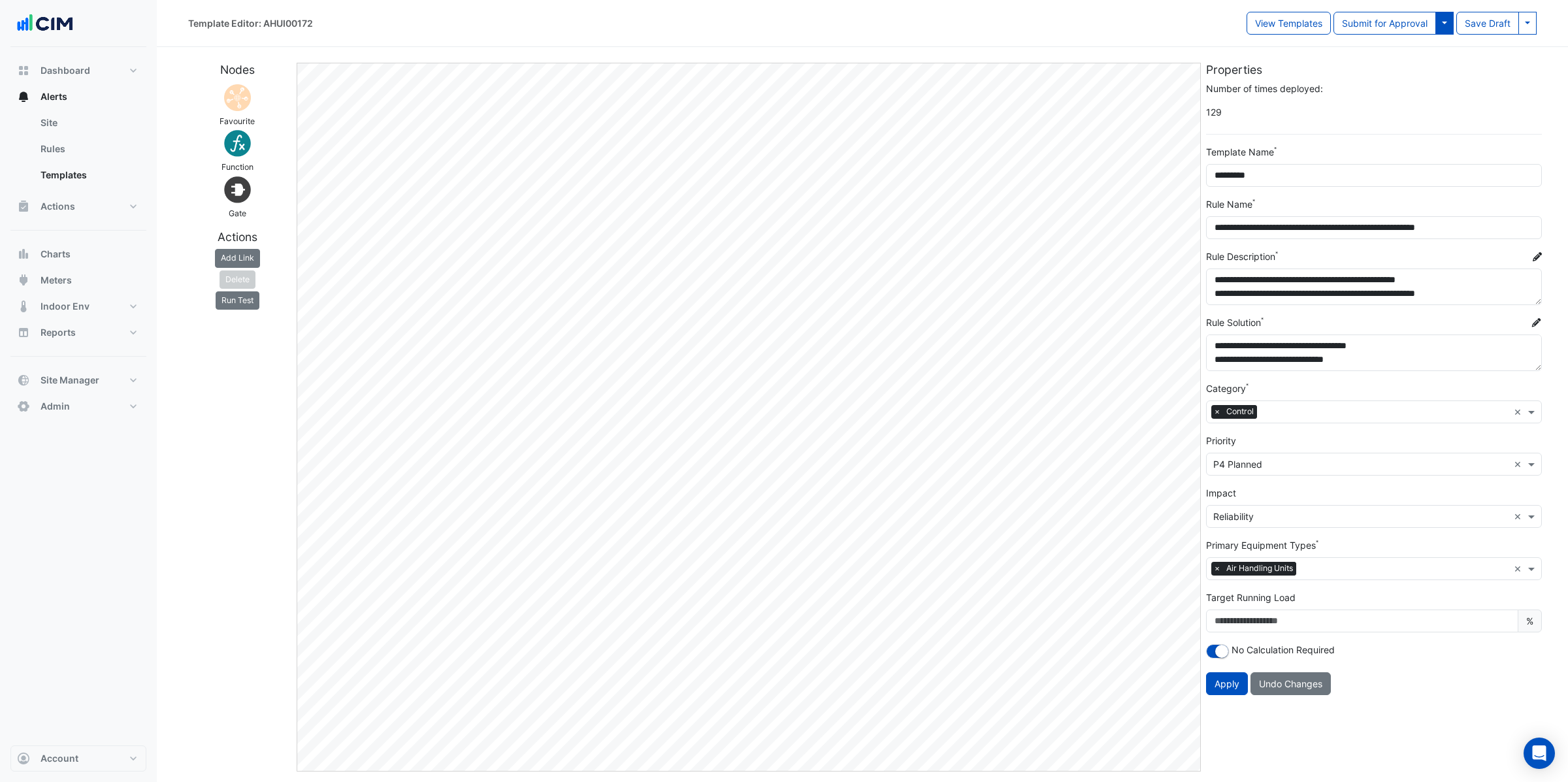
click at [1445, 26] on button at bounding box center [1444, 23] width 18 height 23
click at [1526, 29] on button at bounding box center [1527, 23] width 18 height 23
click at [1531, 52] on button "Save Draft As" at bounding box center [1485, 51] width 104 height 19
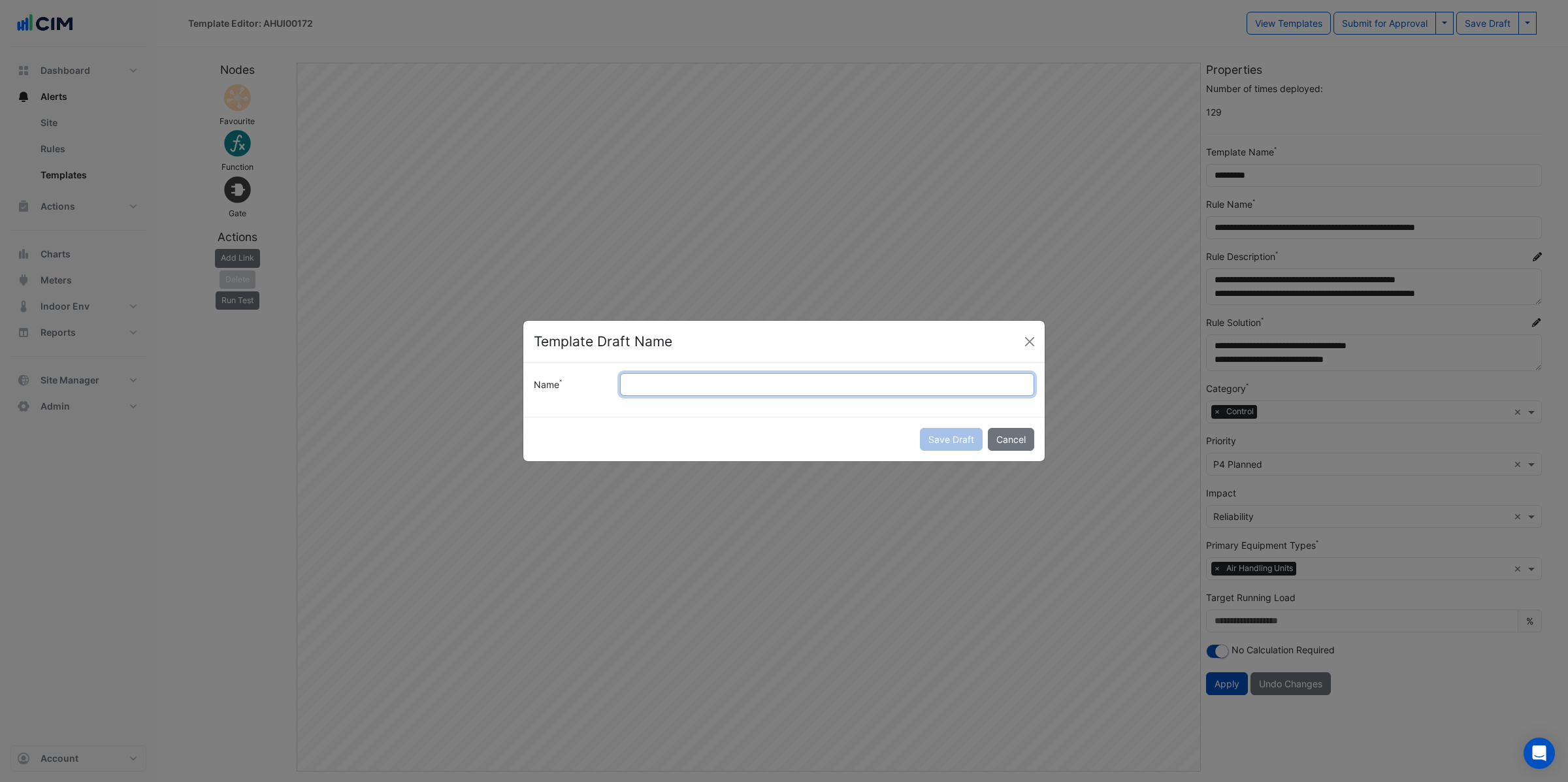
click at [699, 382] on input "Name" at bounding box center [827, 385] width 414 height 23
type input "*********"
click at [949, 432] on button "Save Draft" at bounding box center [951, 439] width 63 height 23
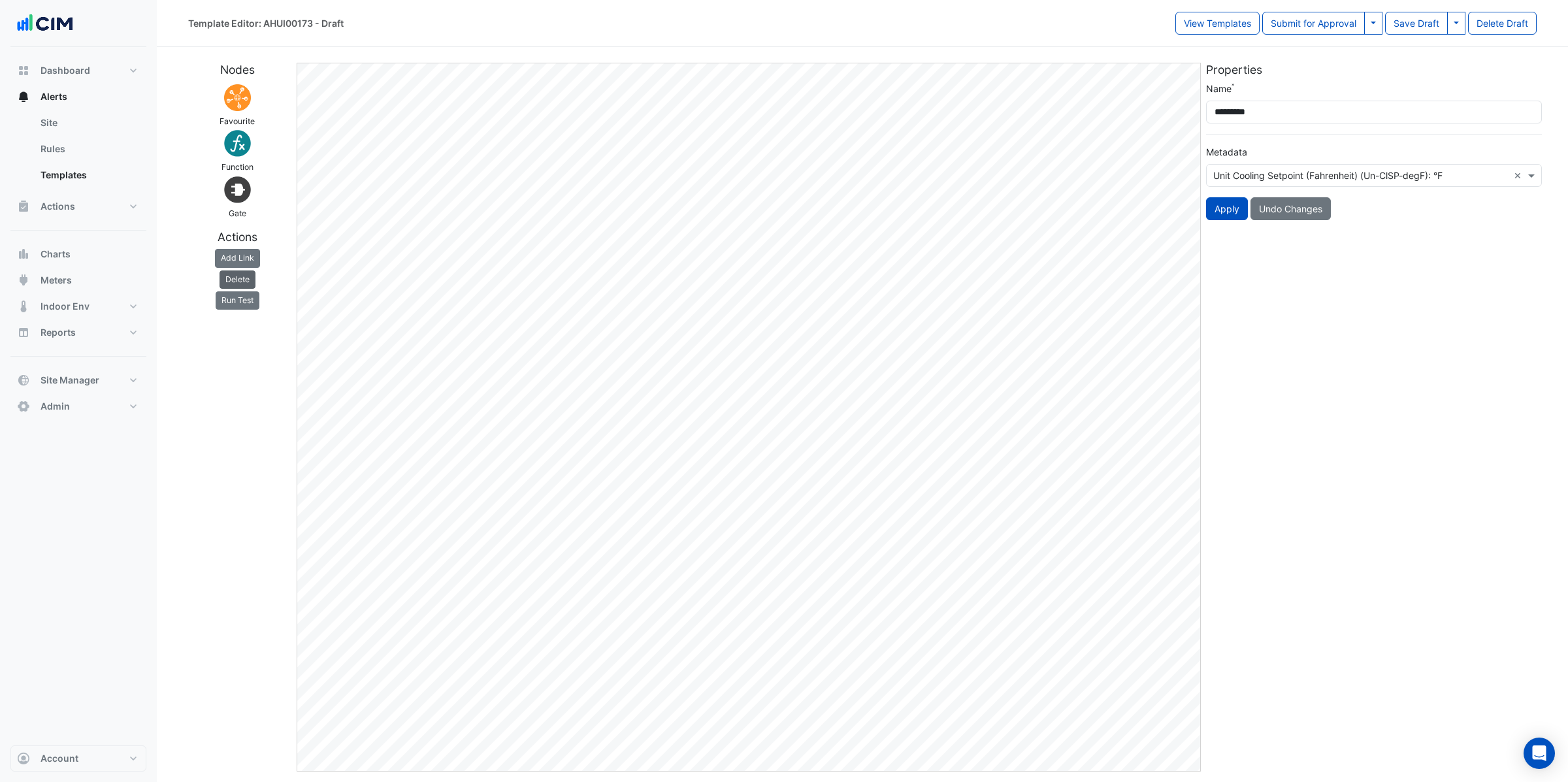
click at [247, 278] on button "Delete" at bounding box center [237, 279] width 36 height 18
click at [249, 274] on button "Delete" at bounding box center [237, 279] width 36 height 18
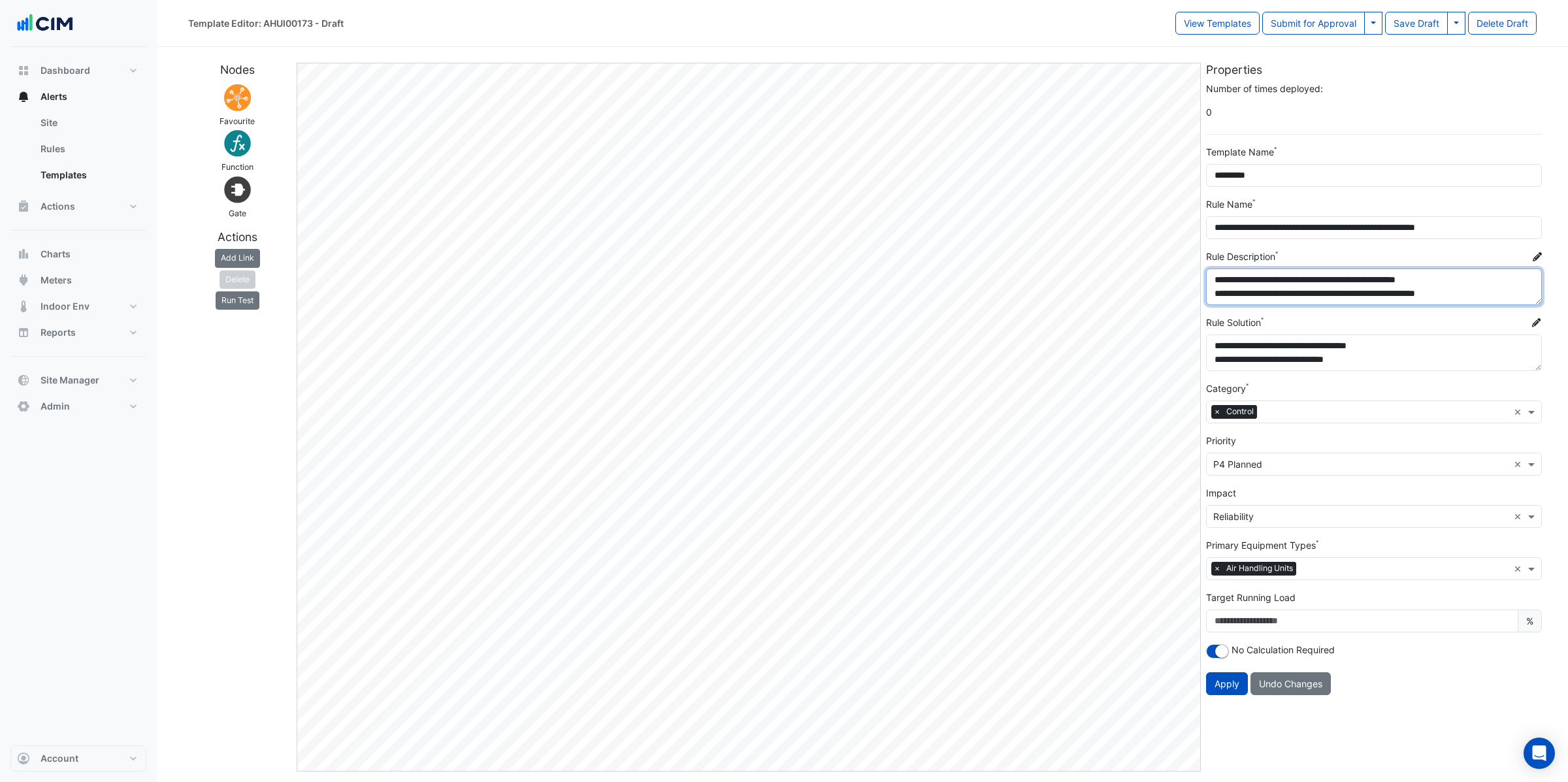
click at [1520, 294] on textarea "**********" at bounding box center [1374, 287] width 336 height 37
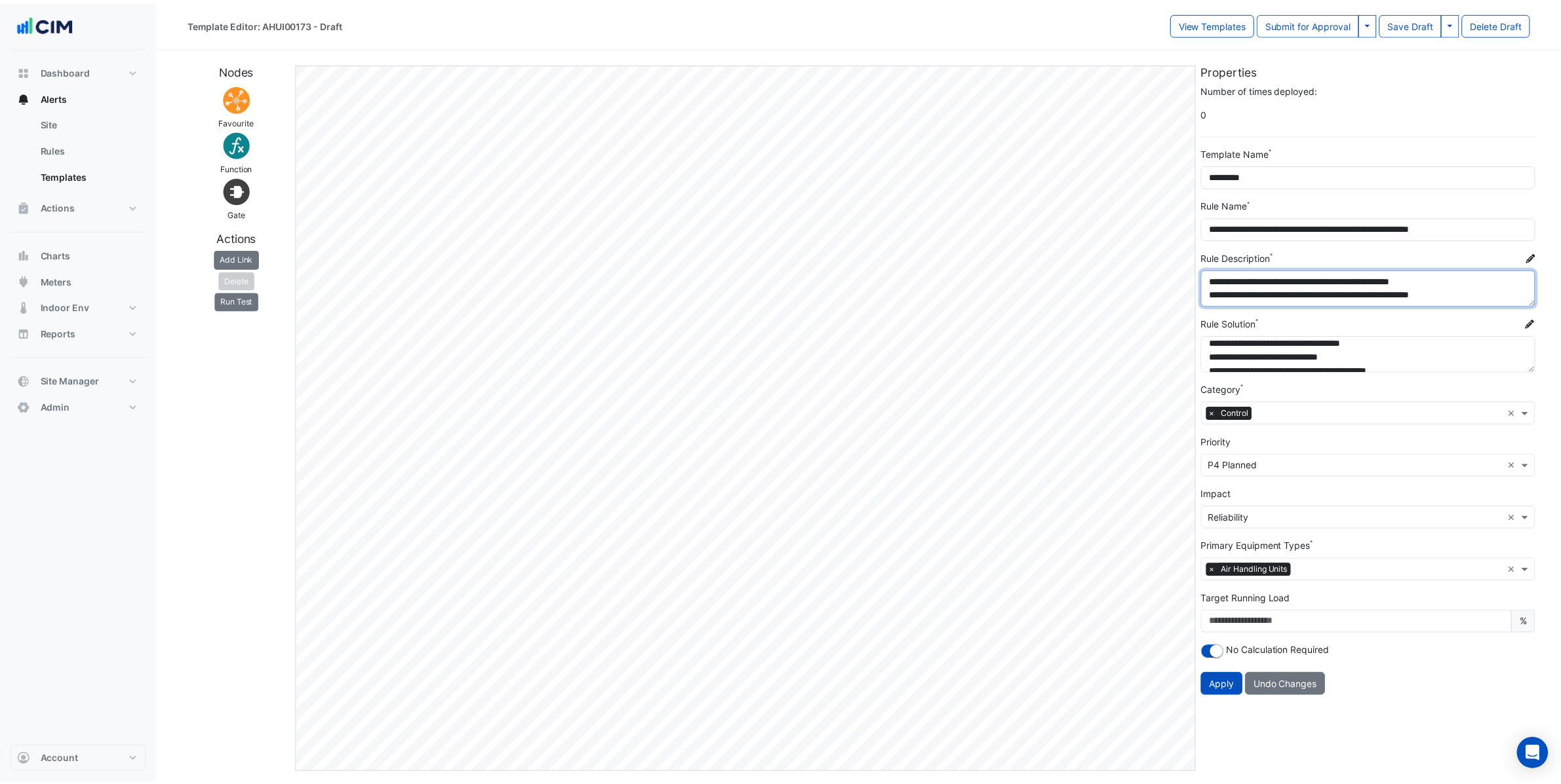
scroll to position [14, 0]
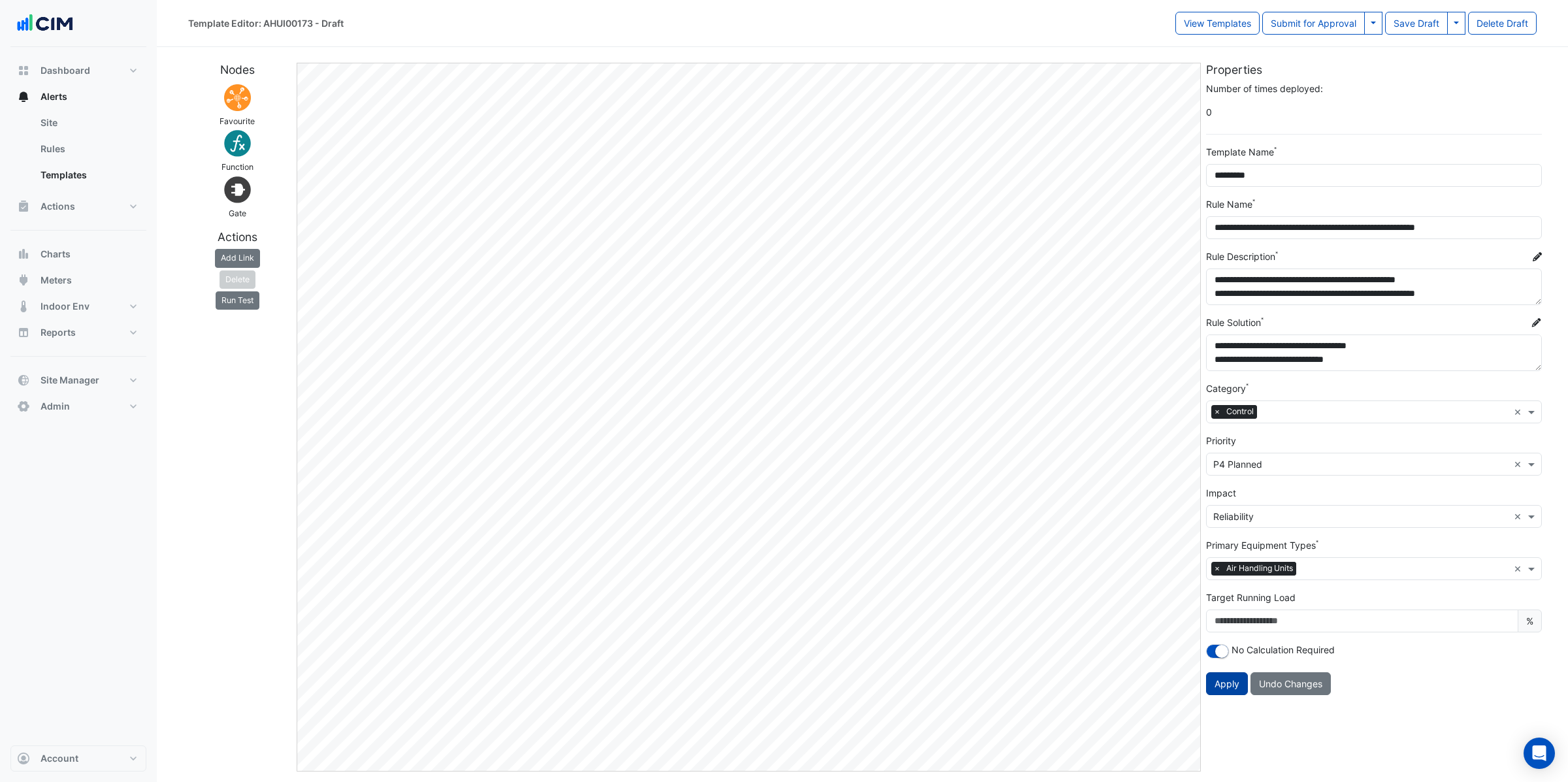
click at [1225, 689] on span "Apply" at bounding box center [1226, 684] width 25 height 11
click at [1372, 26] on button at bounding box center [1373, 23] width 18 height 23
click at [1322, 55] on button "Save & Approve Template" at bounding box center [1315, 51] width 133 height 19
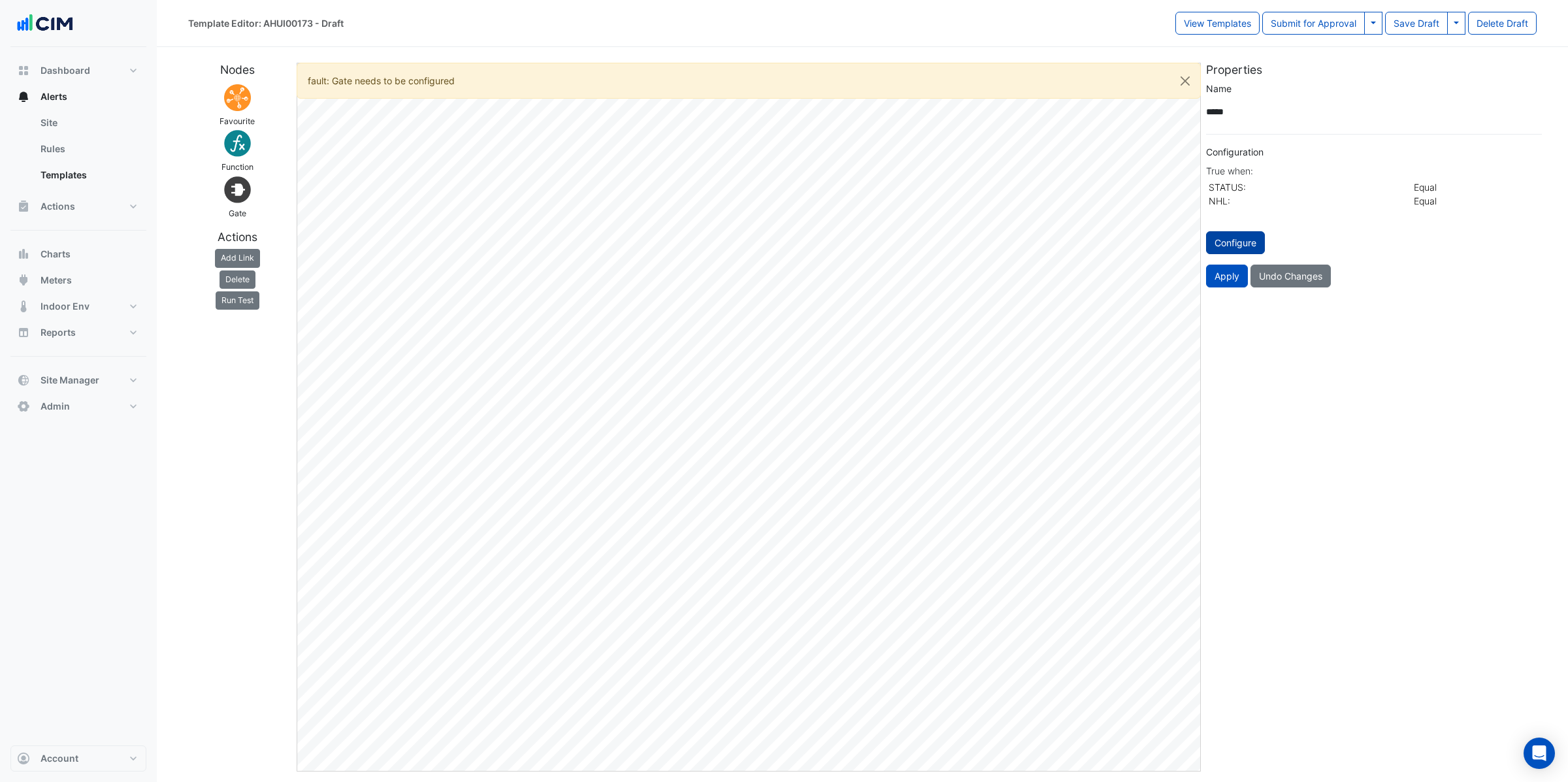
click at [1231, 237] on button "Configure" at bounding box center [1235, 242] width 59 height 23
select select "********"
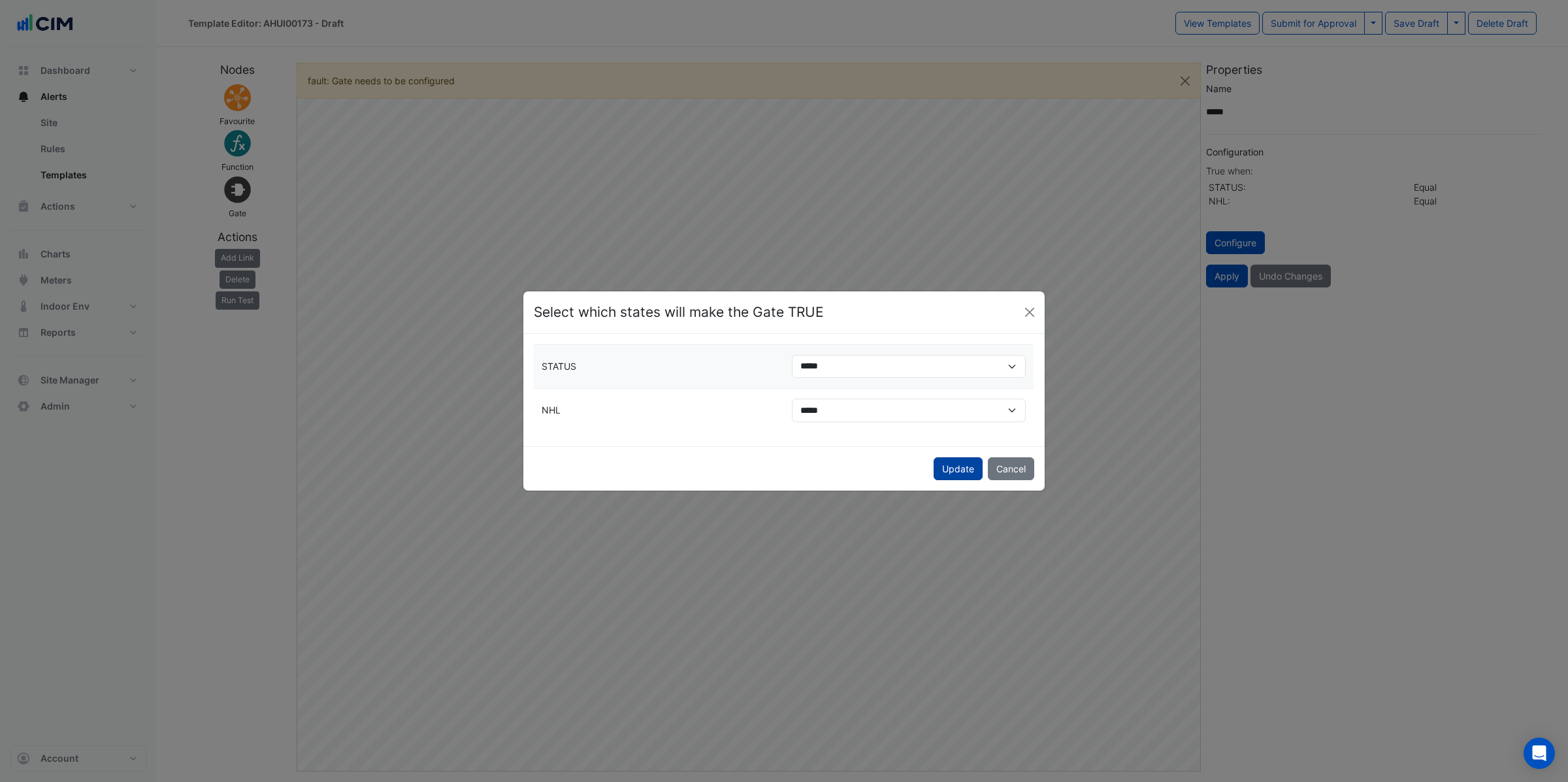
click at [940, 473] on button "Update" at bounding box center [957, 469] width 49 height 23
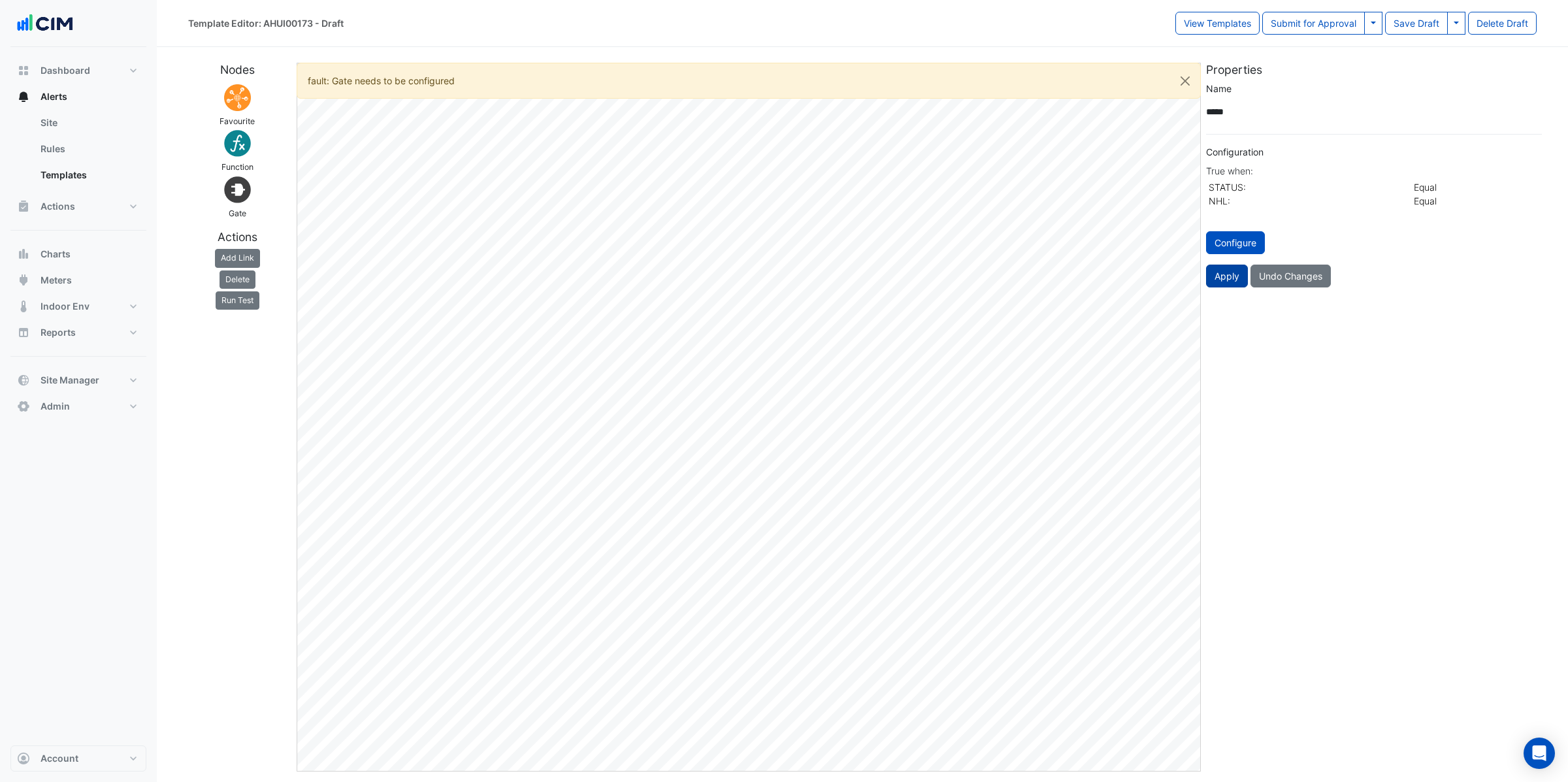
click at [1225, 281] on button "Apply" at bounding box center [1226, 276] width 42 height 23
click at [1226, 281] on button "Apply" at bounding box center [1226, 276] width 42 height 23
click at [1225, 281] on button "Apply" at bounding box center [1226, 276] width 42 height 23
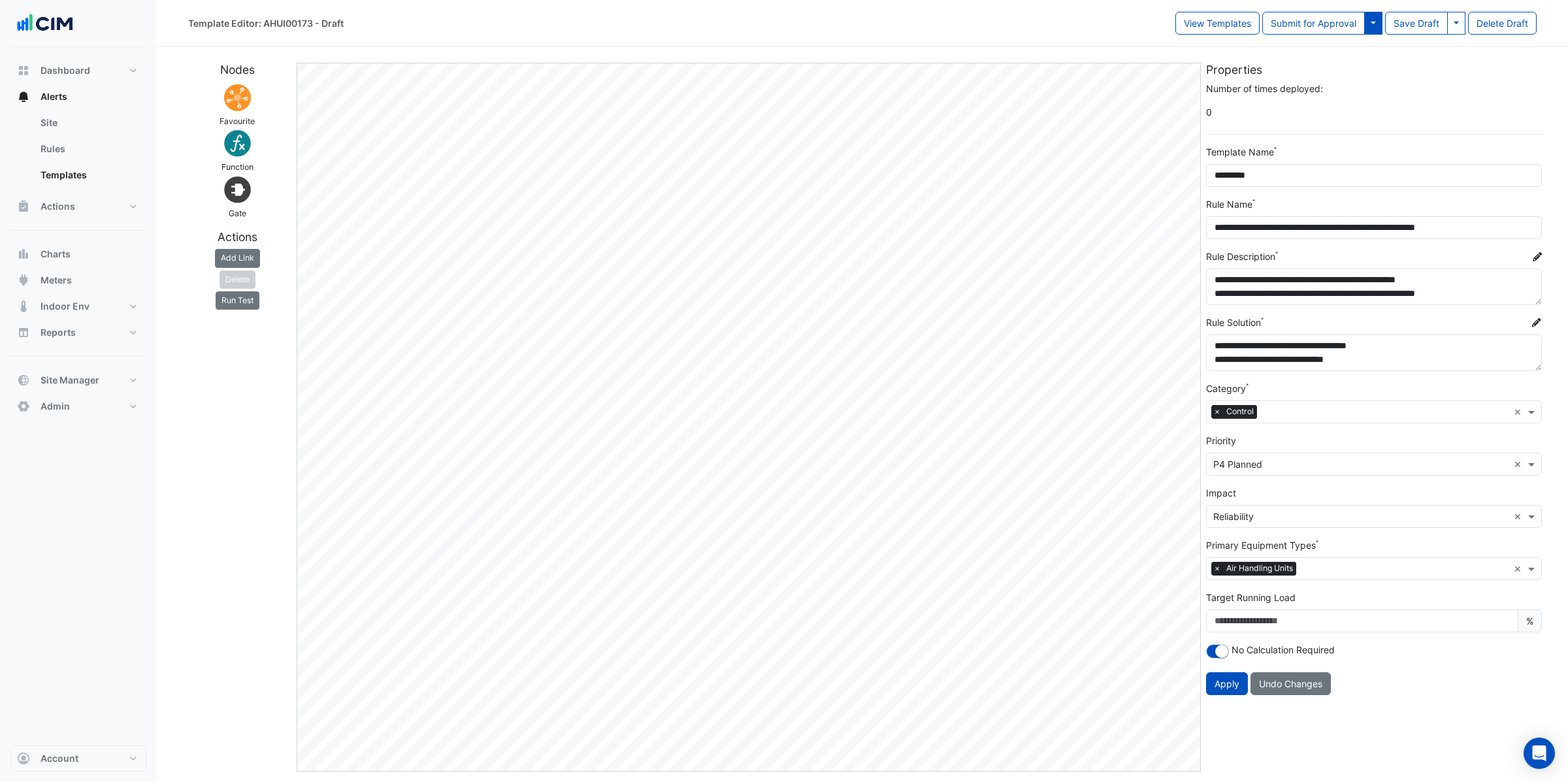
click at [1368, 24] on button at bounding box center [1373, 23] width 18 height 23
click at [1337, 51] on button "Save & Approve Template" at bounding box center [1315, 51] width 133 height 19
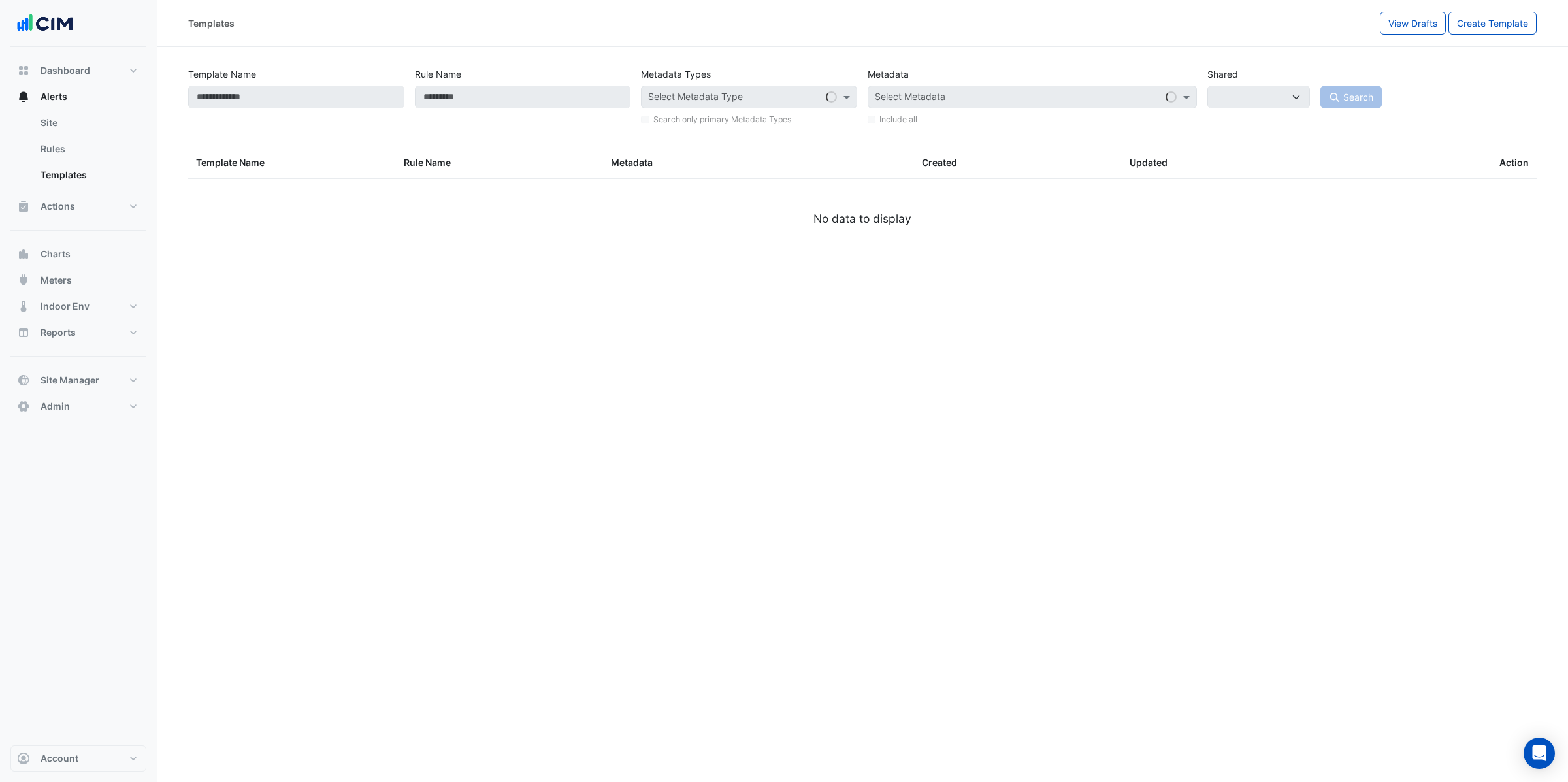
select select
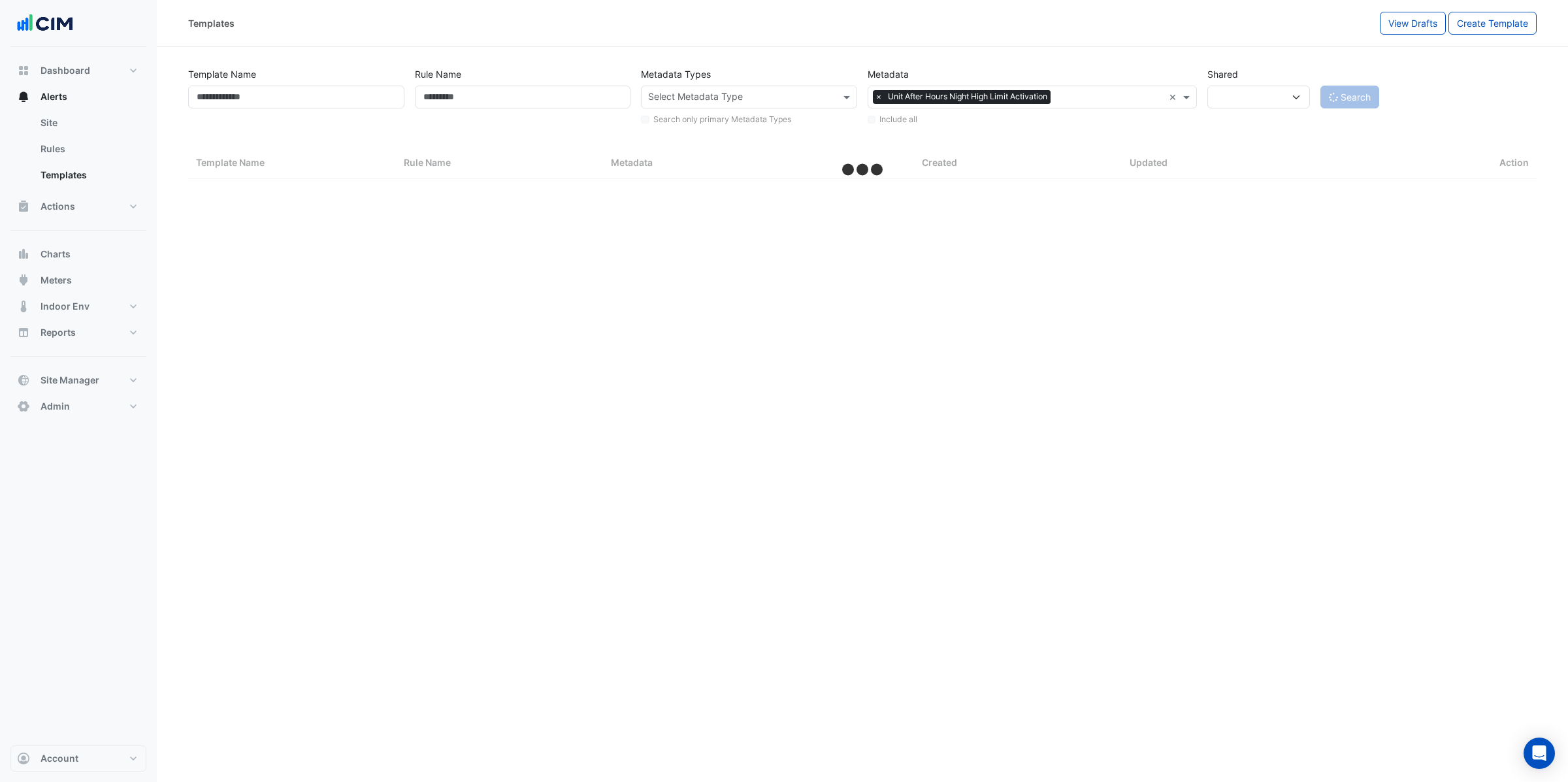
select select "***"
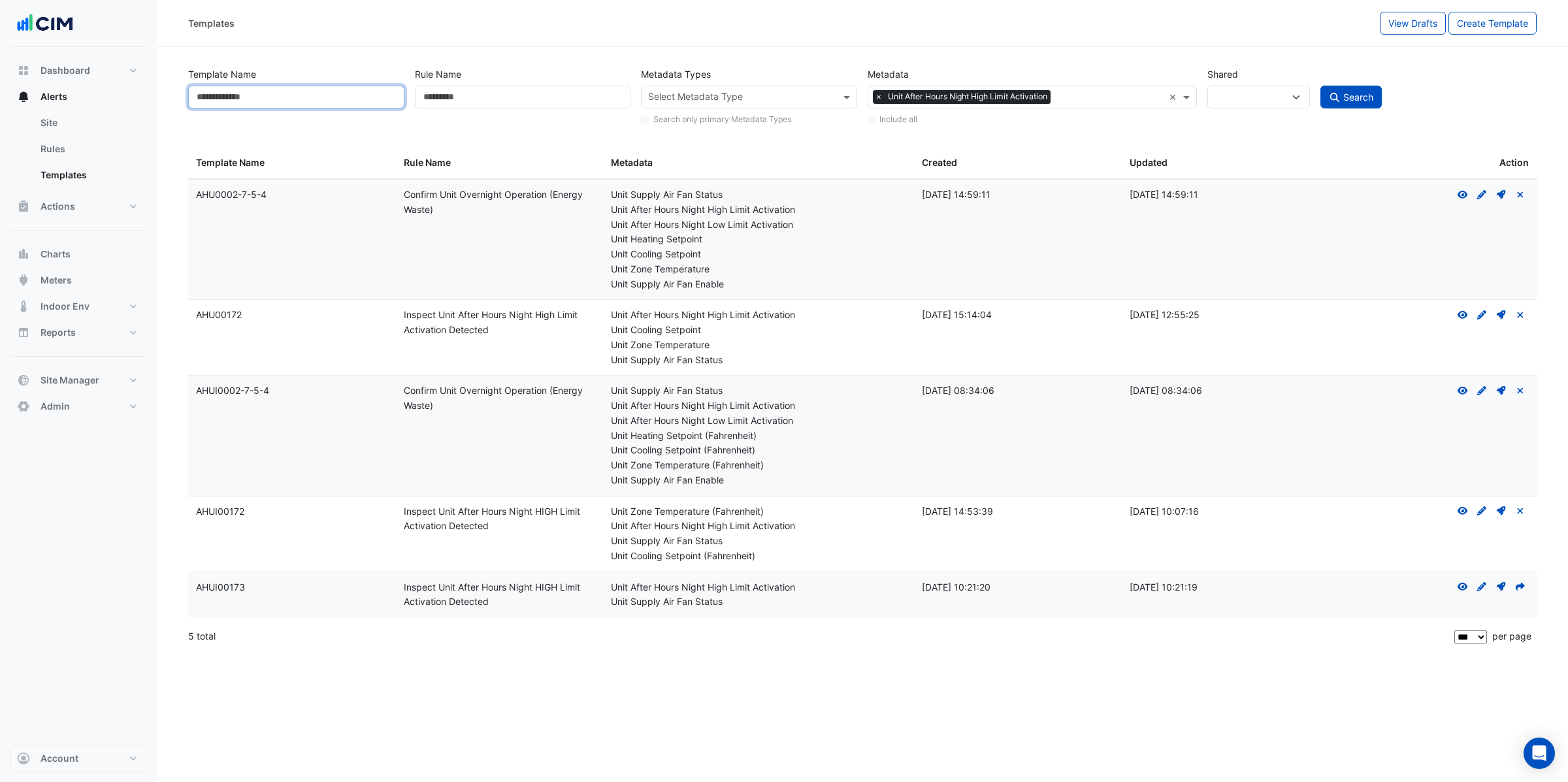
click at [346, 90] on input "Template Name" at bounding box center [296, 97] width 217 height 23
click at [1517, 586] on icon at bounding box center [1521, 587] width 12 height 9
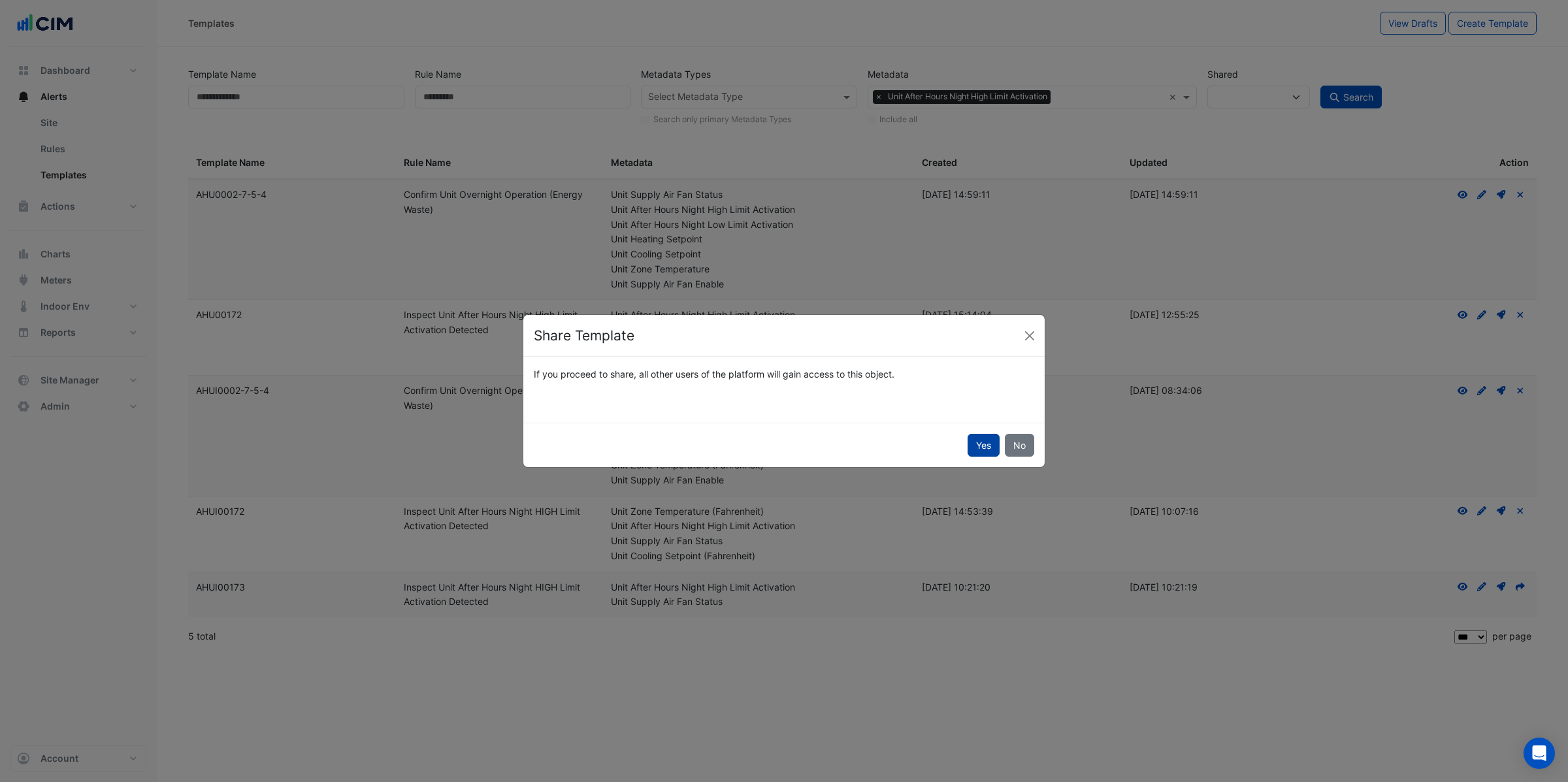
click at [977, 439] on button "Yes" at bounding box center [983, 445] width 32 height 23
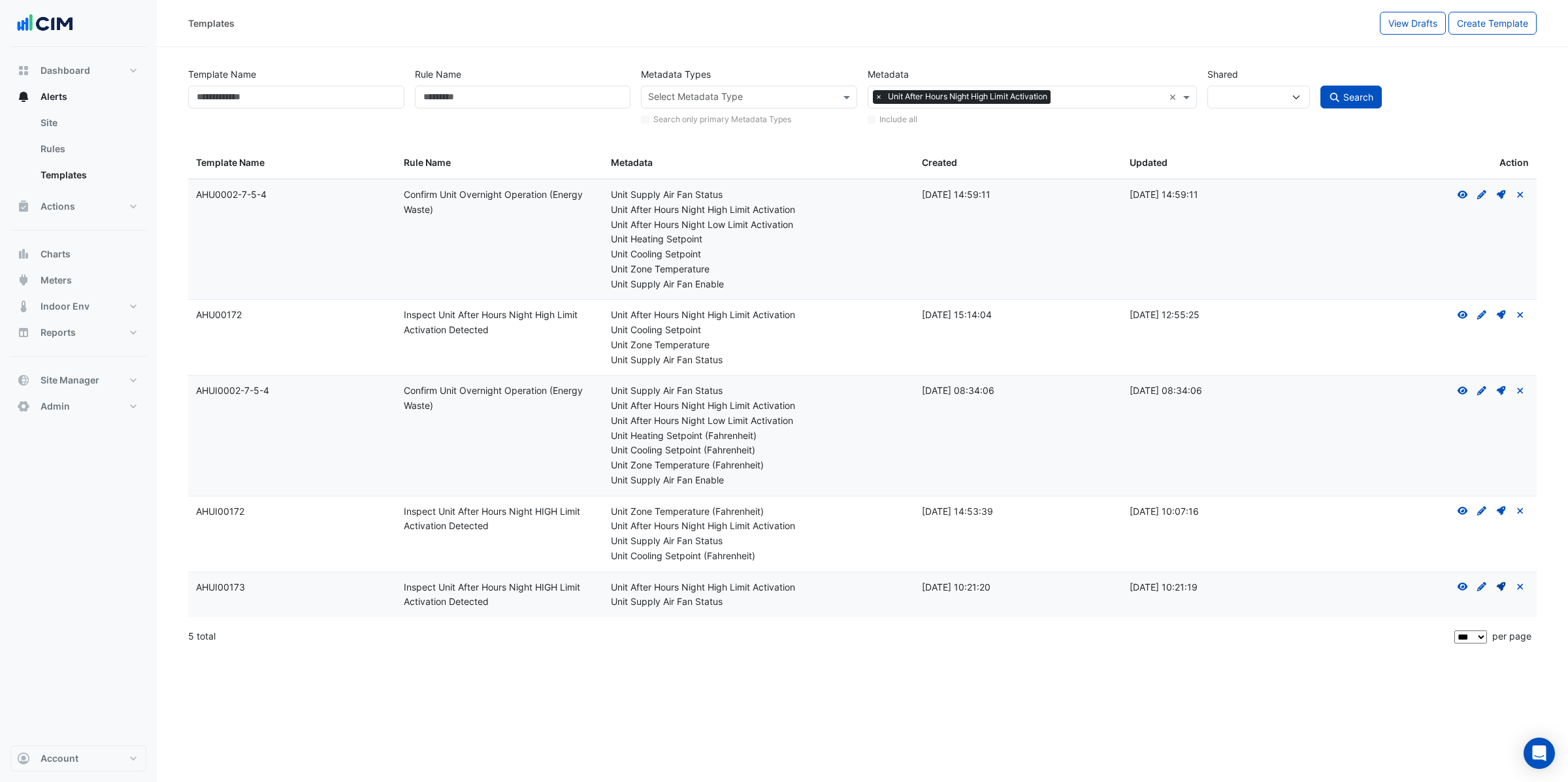
click at [1501, 587] on icon at bounding box center [1501, 587] width 9 height 9
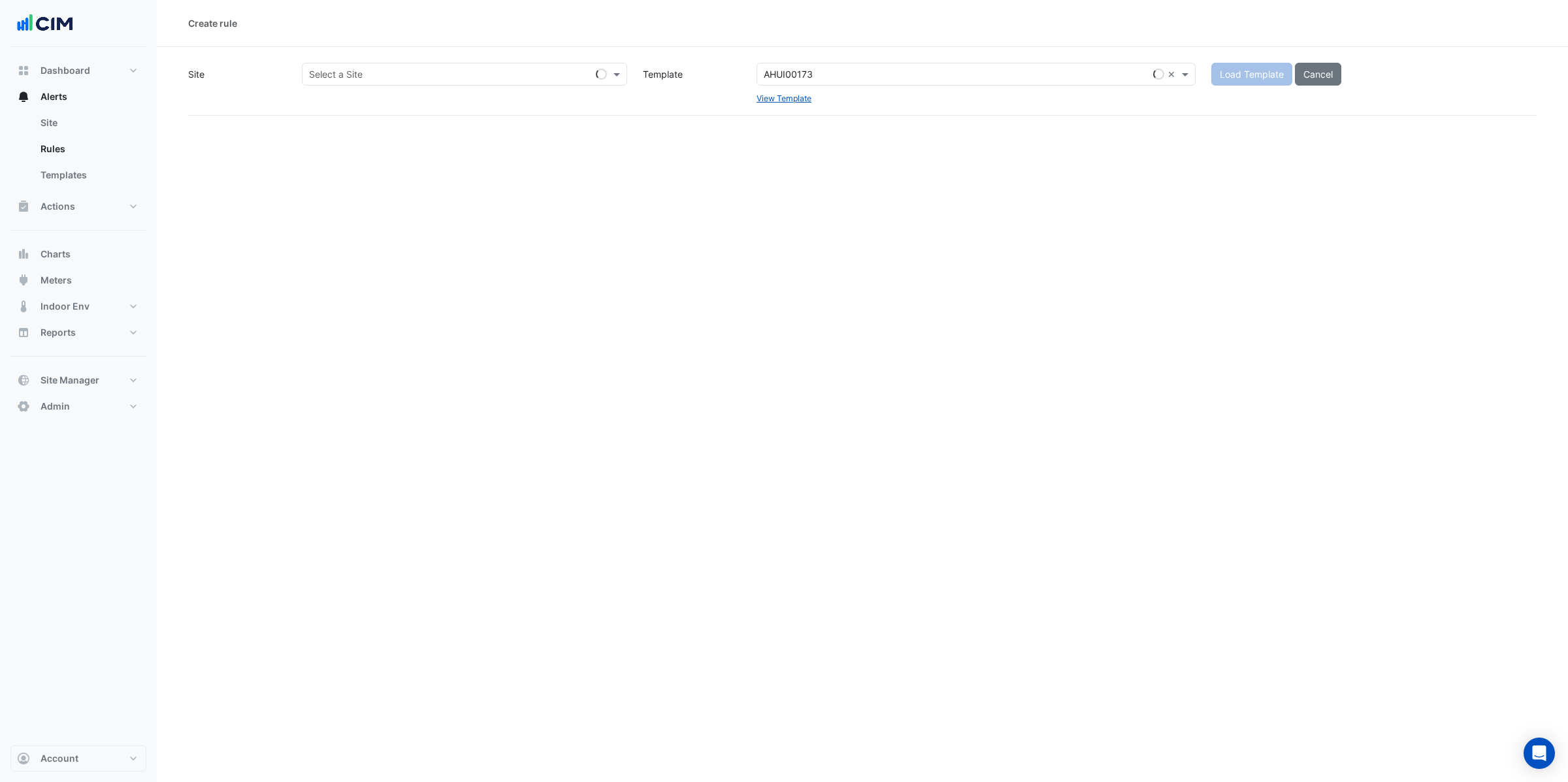
click at [373, 75] on input "text" at bounding box center [451, 75] width 285 height 14
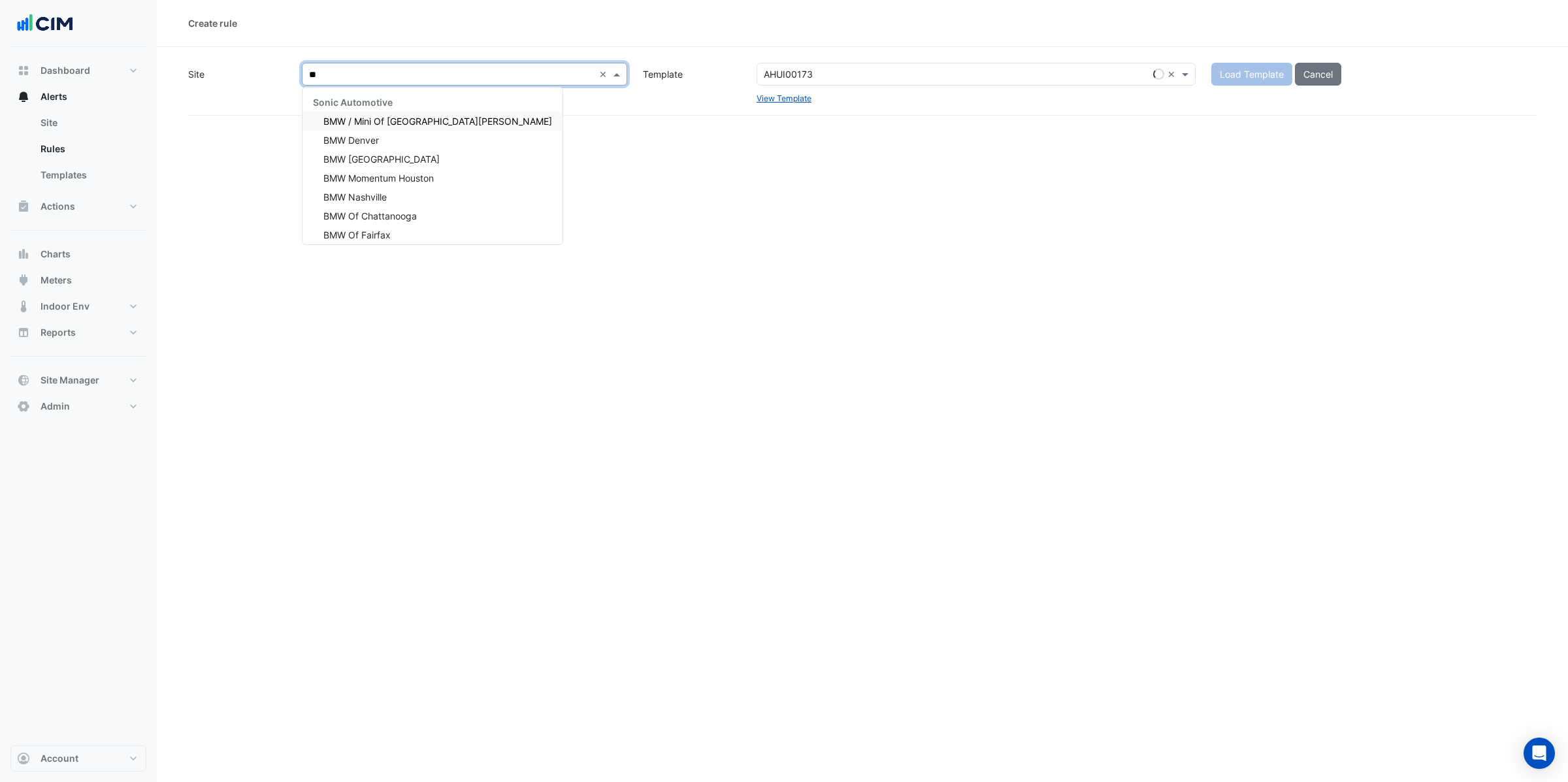
type input "***"
click at [403, 185] on div "BMW Momentum Houston" at bounding box center [432, 178] width 260 height 19
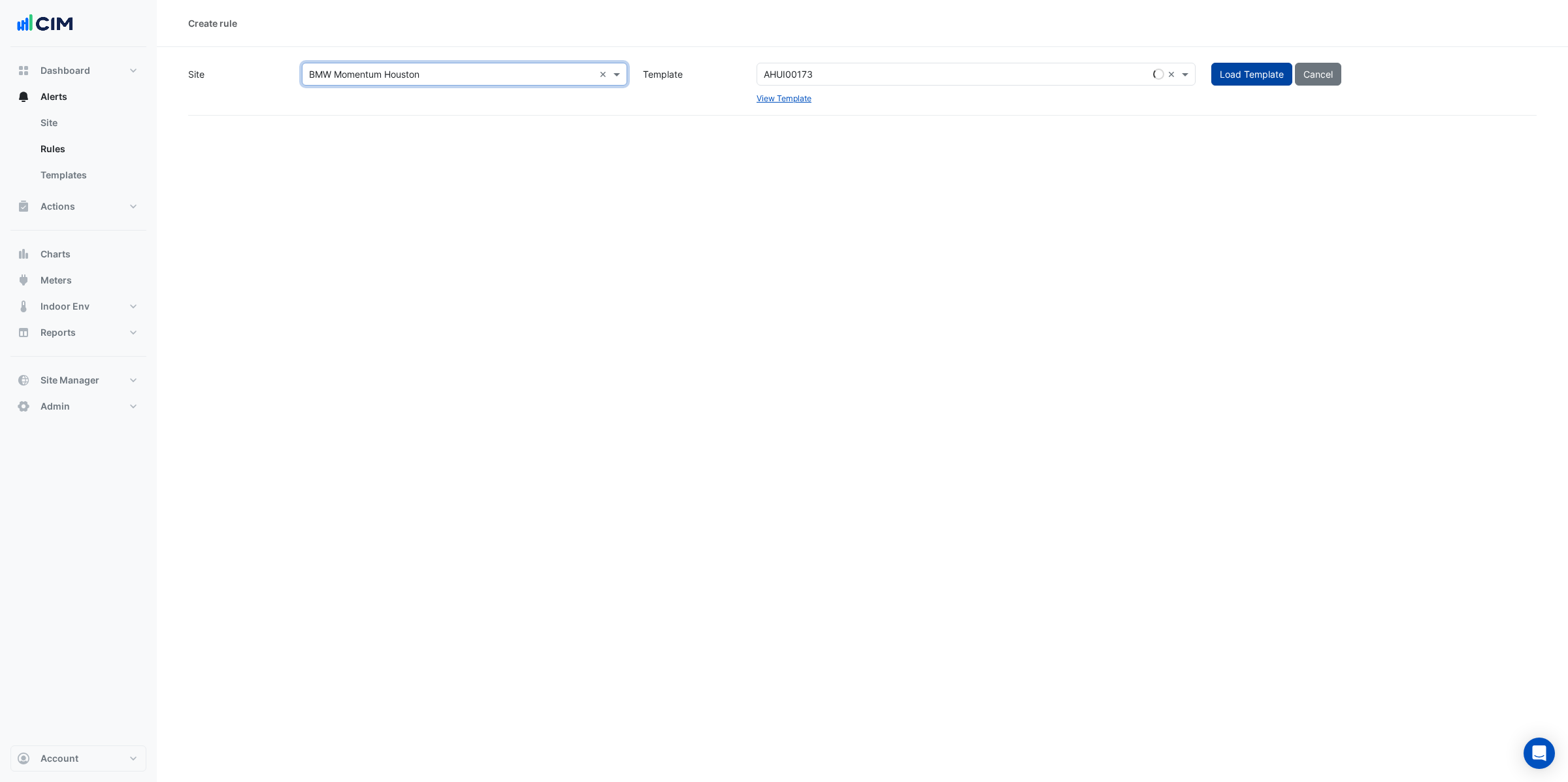
click at [1253, 78] on span "Load Template" at bounding box center [1252, 74] width 64 height 11
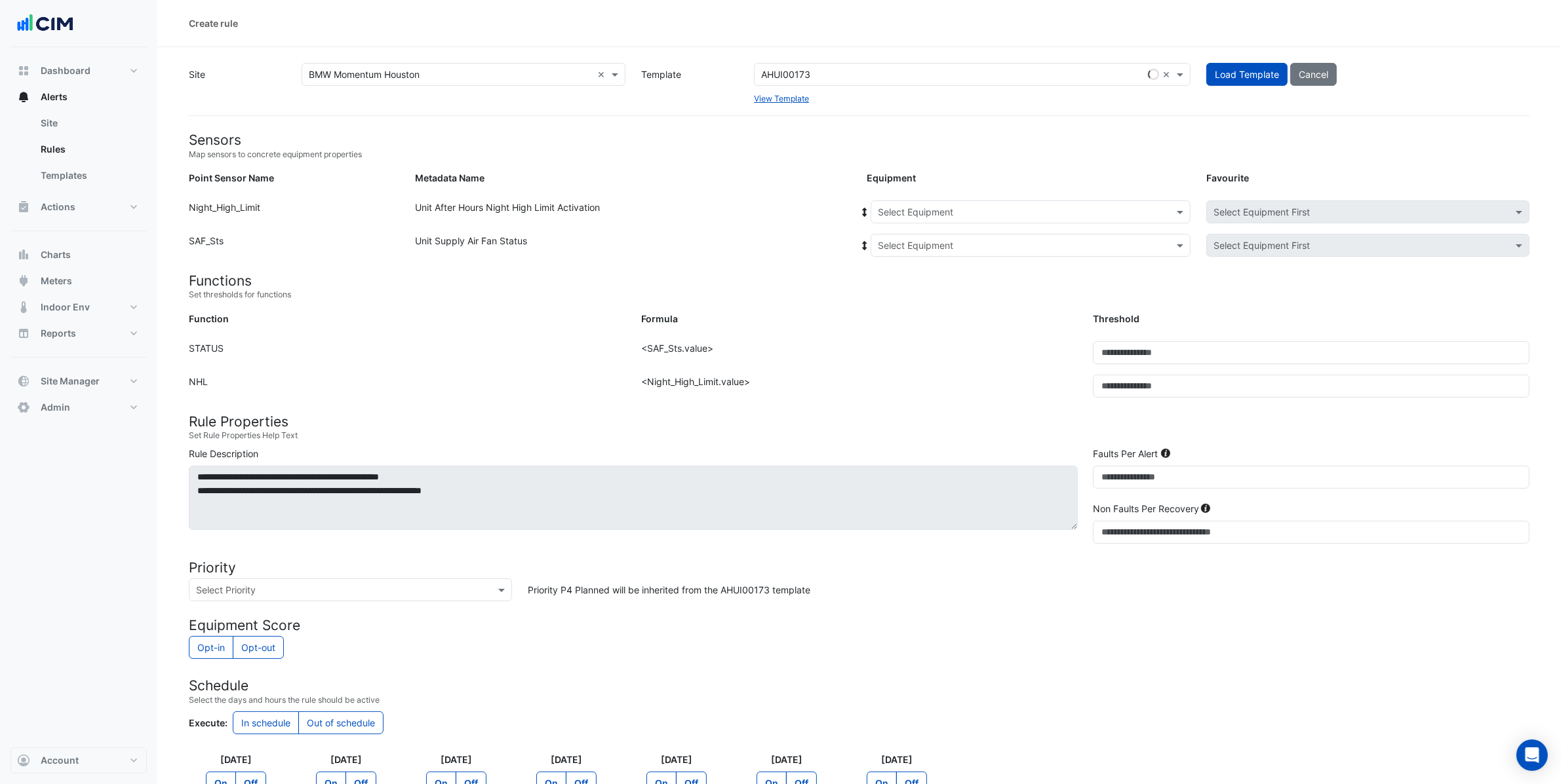
click at [918, 214] on input "text" at bounding box center [1017, 213] width 279 height 14
click at [909, 337] on span "AHU-8" at bounding box center [896, 335] width 29 height 11
click at [864, 217] on span at bounding box center [865, 212] width 12 height 14
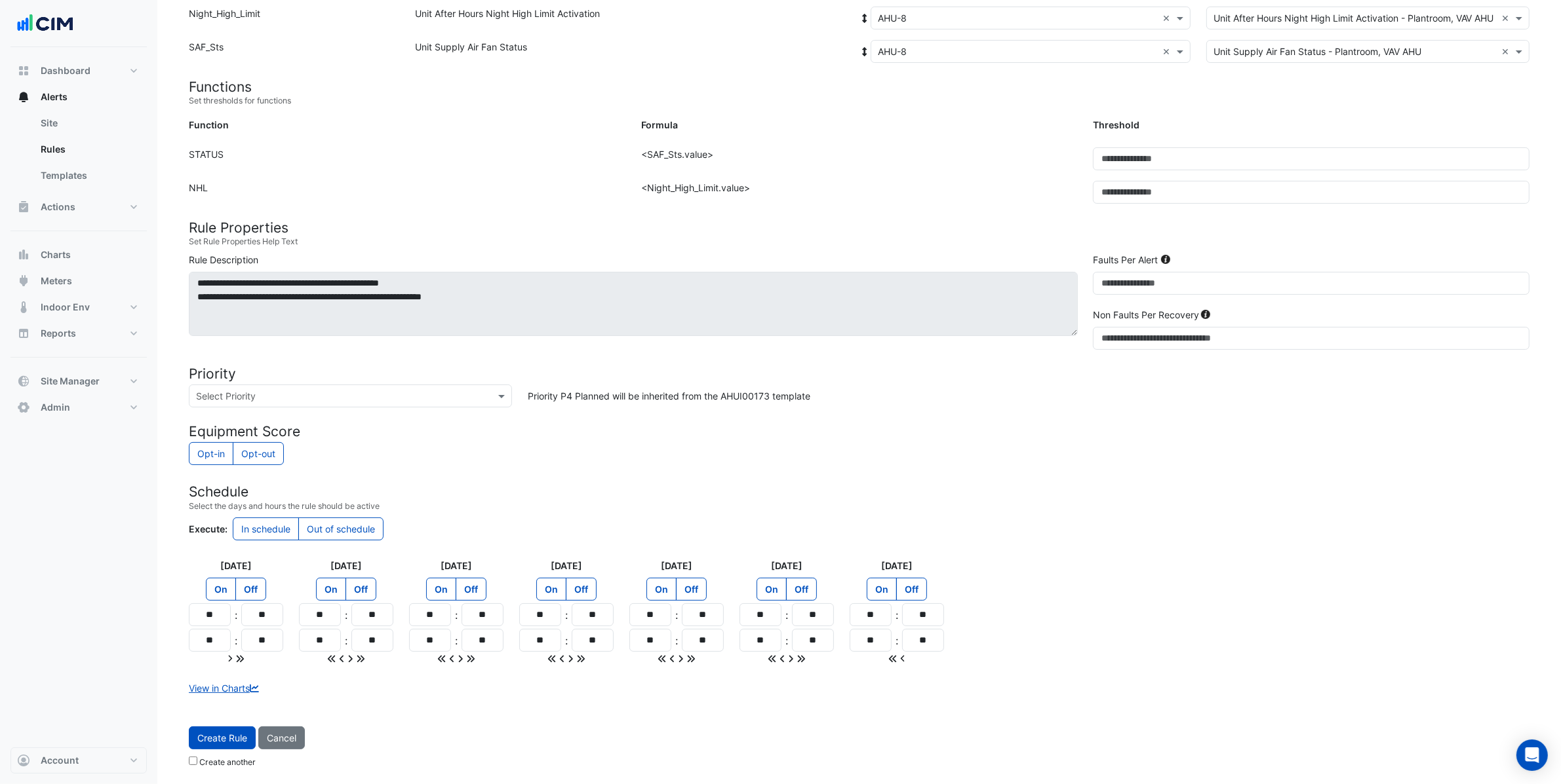
scroll to position [197, 0]
drag, startPoint x: 225, startPoint y: 618, endPoint x: 160, endPoint y: 607, distance: 65.9
click at [159, 607] on section "Site Select a Site × BMW Momentum Houston × Template Select a Template AHUI0017…" at bounding box center [859, 313] width 1404 height 921
type input "**"
drag, startPoint x: 223, startPoint y: 640, endPoint x: 175, endPoint y: 630, distance: 49.0
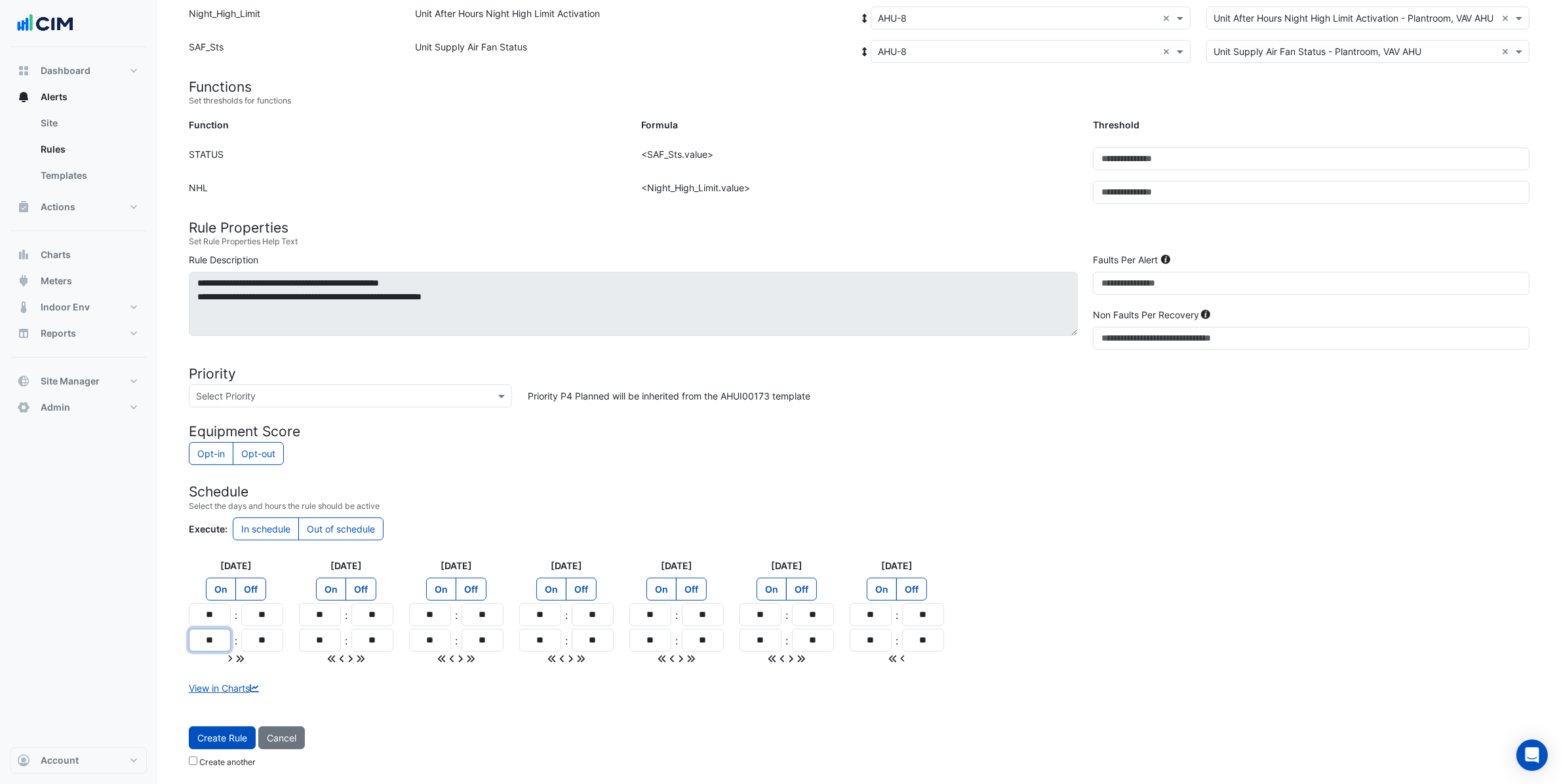
click at [172, 629] on section "Site Select a Site × BMW Momentum Houston × Template Select a Template AHUI0017…" at bounding box center [859, 313] width 1404 height 921
type input "**"
click at [241, 659] on icon at bounding box center [240, 659] width 9 height 9
type input "**"
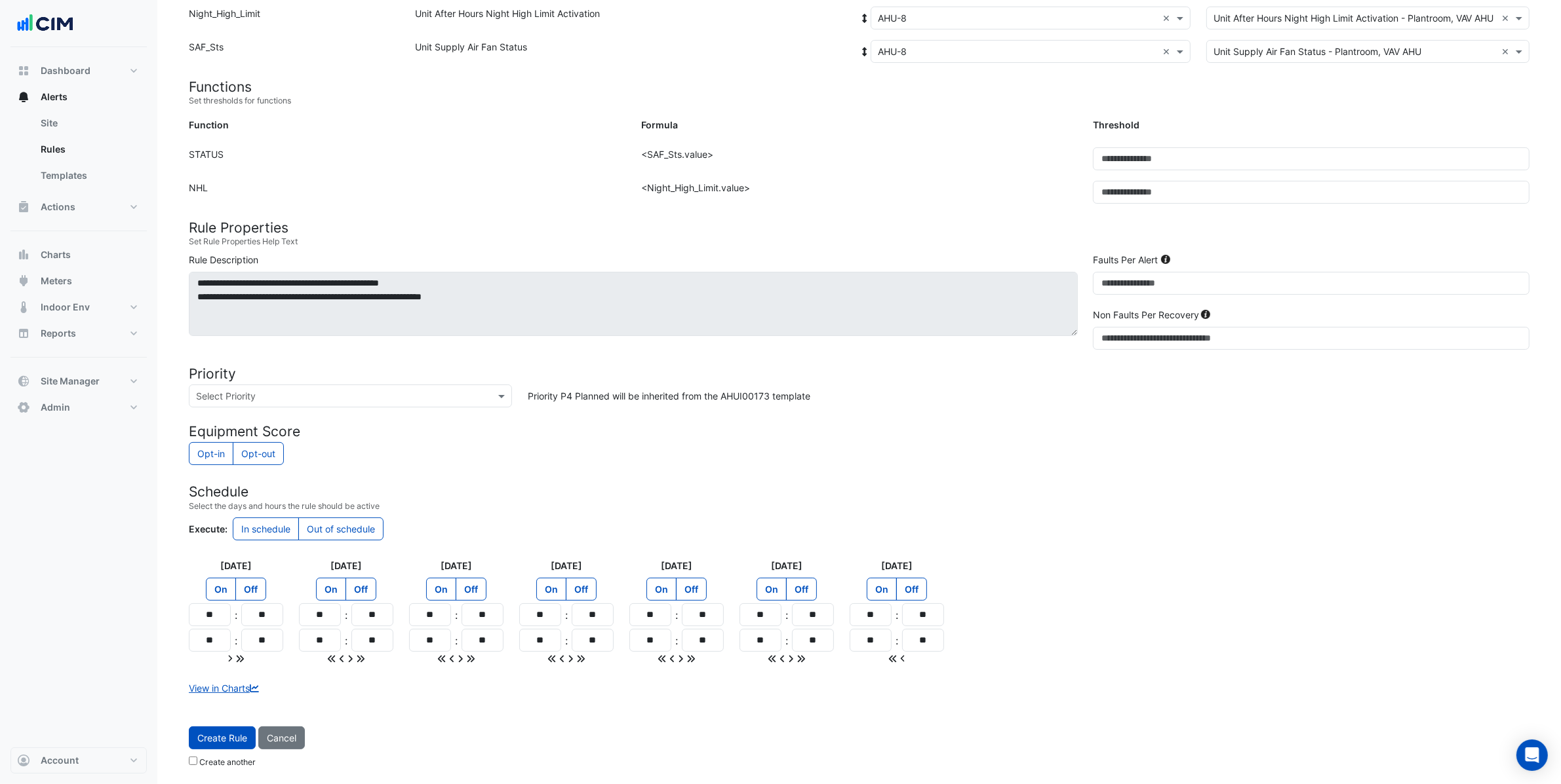
type input "**"
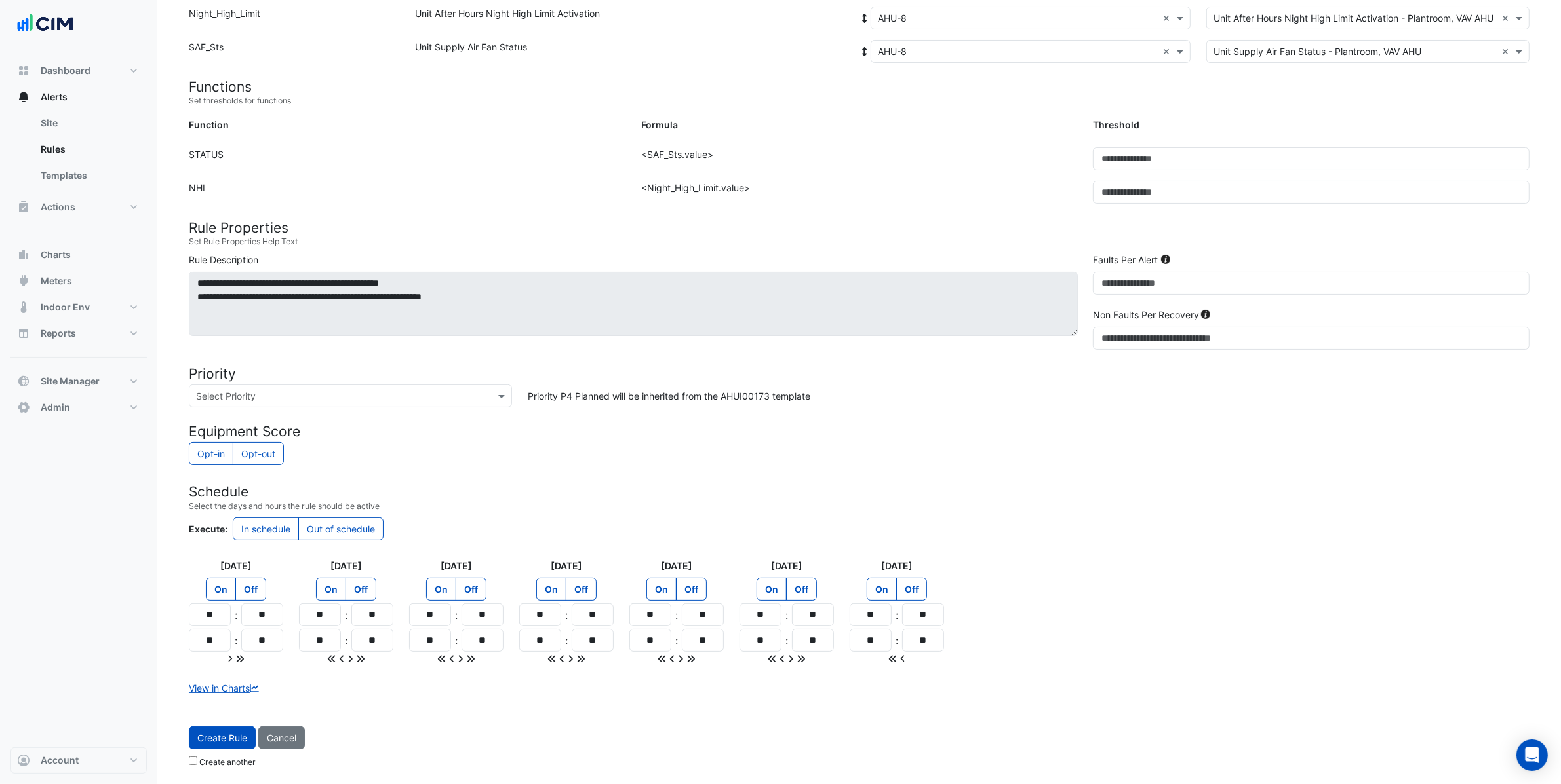
type input "**"
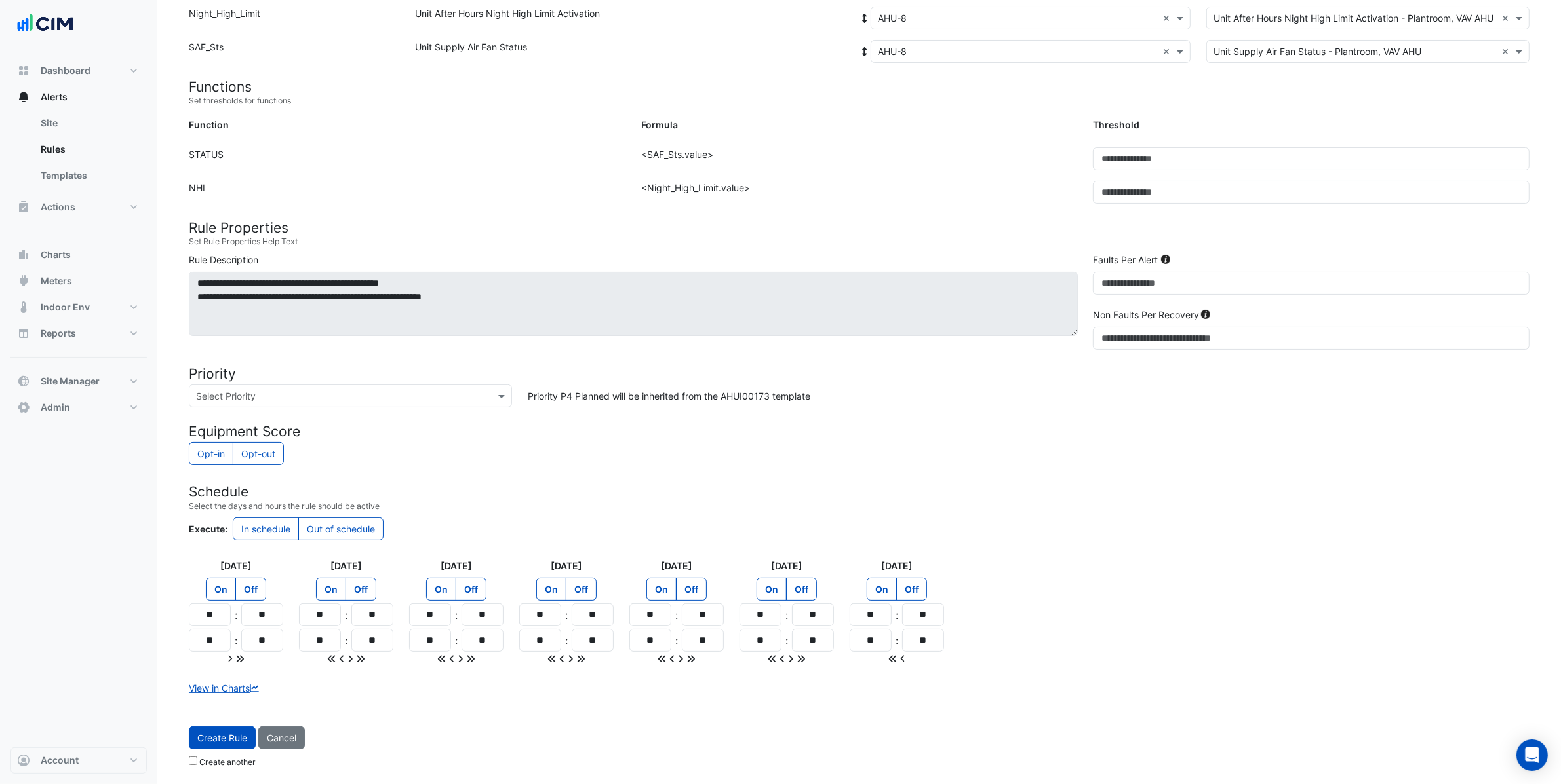
click at [187, 763] on div "Create Rule Cancel Create another" at bounding box center [859, 750] width 1357 height 47
click at [210, 730] on button "Create Rule" at bounding box center [223, 738] width 67 height 23
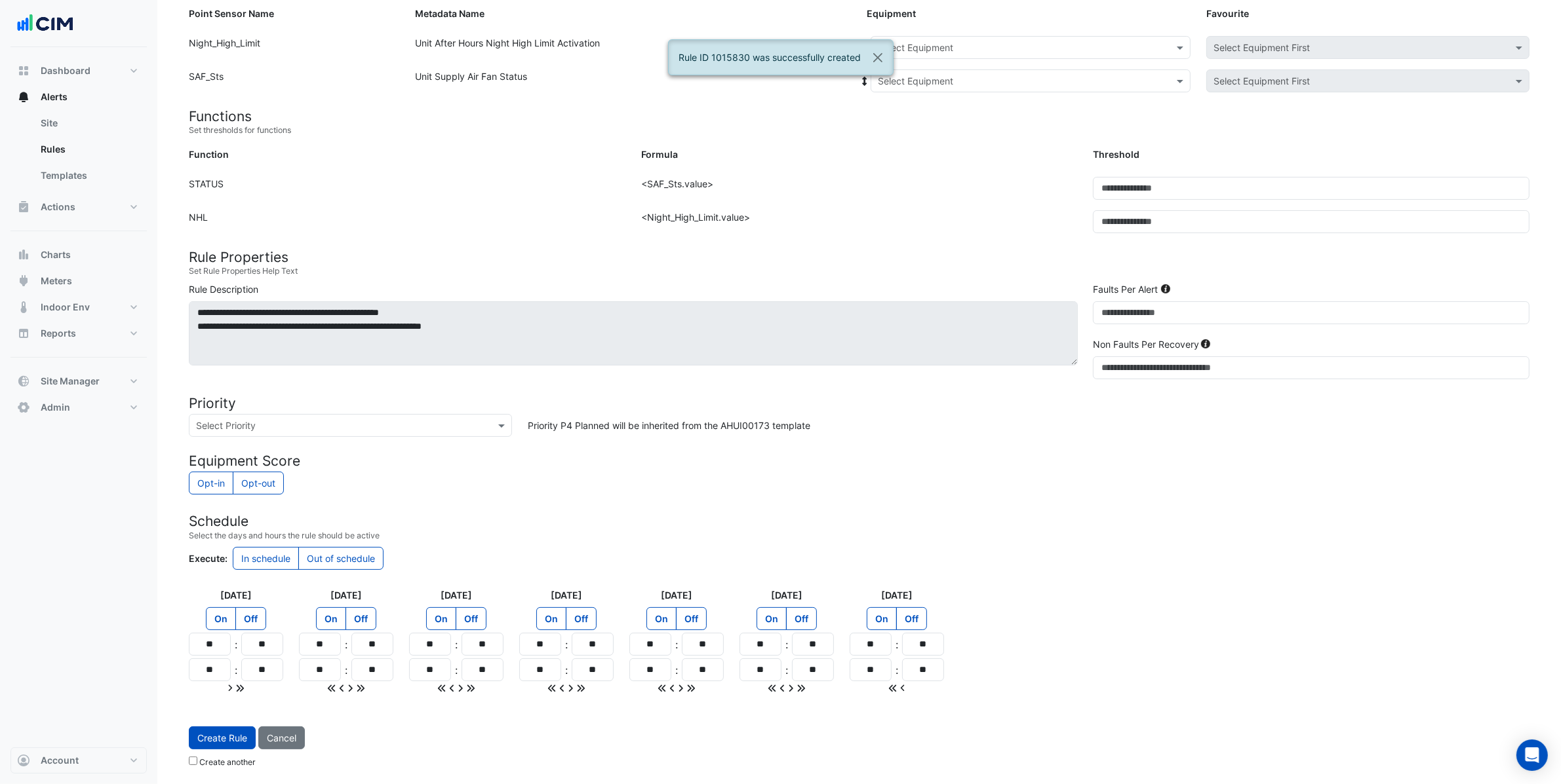
scroll to position [167, 0]
click at [948, 50] on input "text" at bounding box center [1017, 48] width 279 height 14
click at [909, 189] on span "AHU-9" at bounding box center [896, 189] width 29 height 11
click at [862, 38] on span at bounding box center [865, 45] width 12 height 14
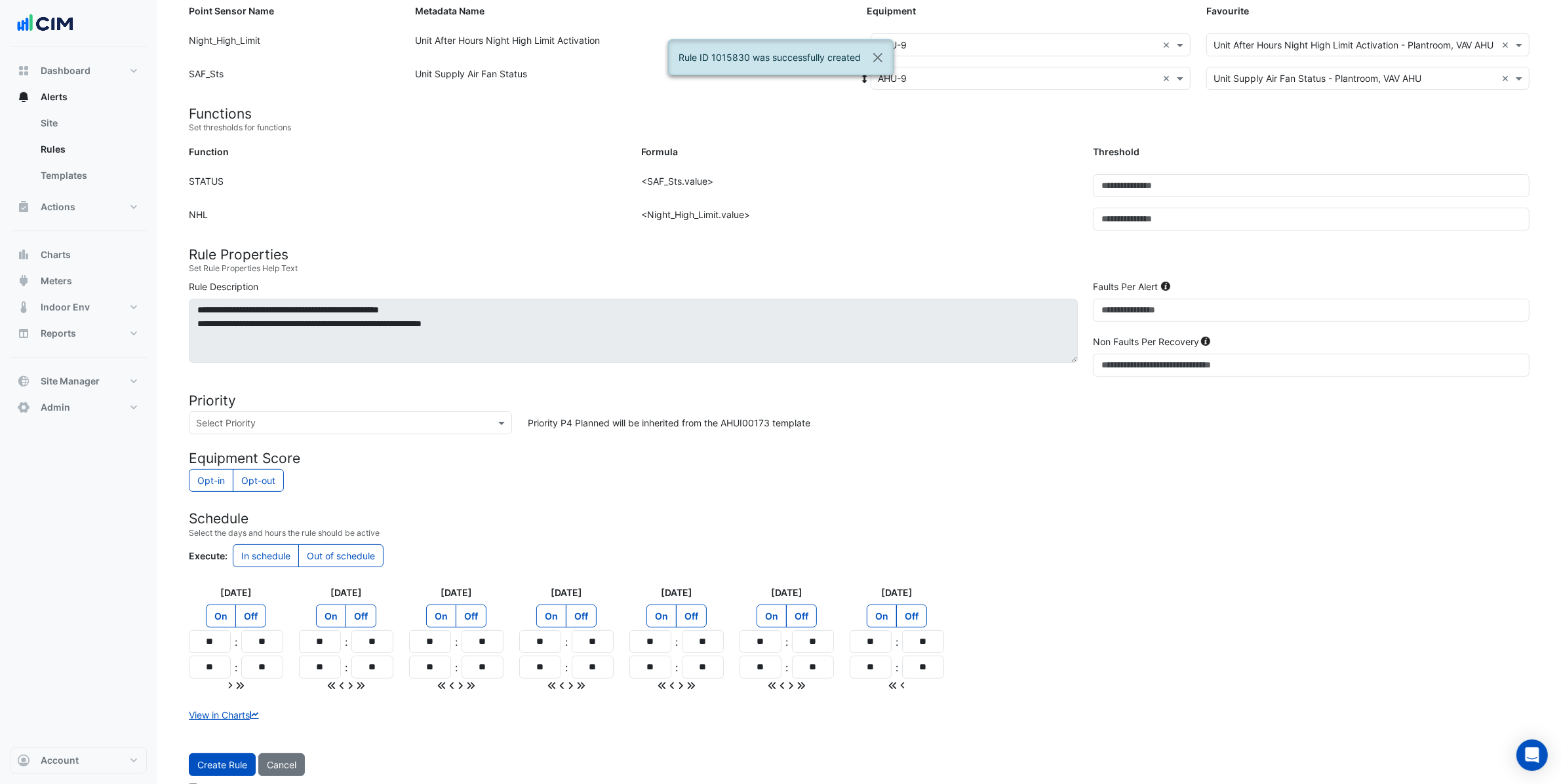
click at [214, 759] on button "Create Rule" at bounding box center [223, 764] width 67 height 23
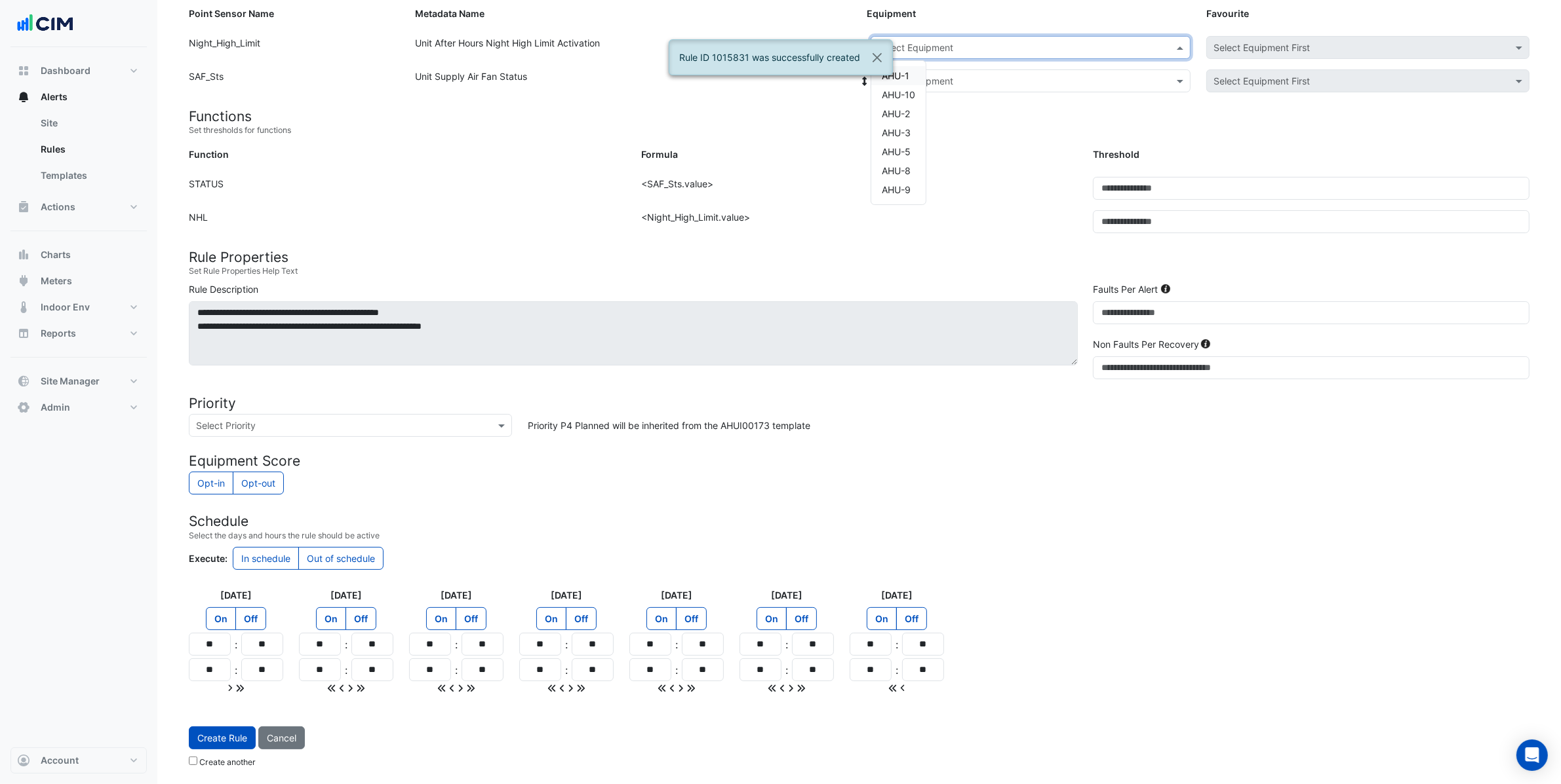
click at [936, 48] on input "text" at bounding box center [1017, 48] width 279 height 14
click at [917, 91] on div "AHU-10" at bounding box center [898, 94] width 54 height 19
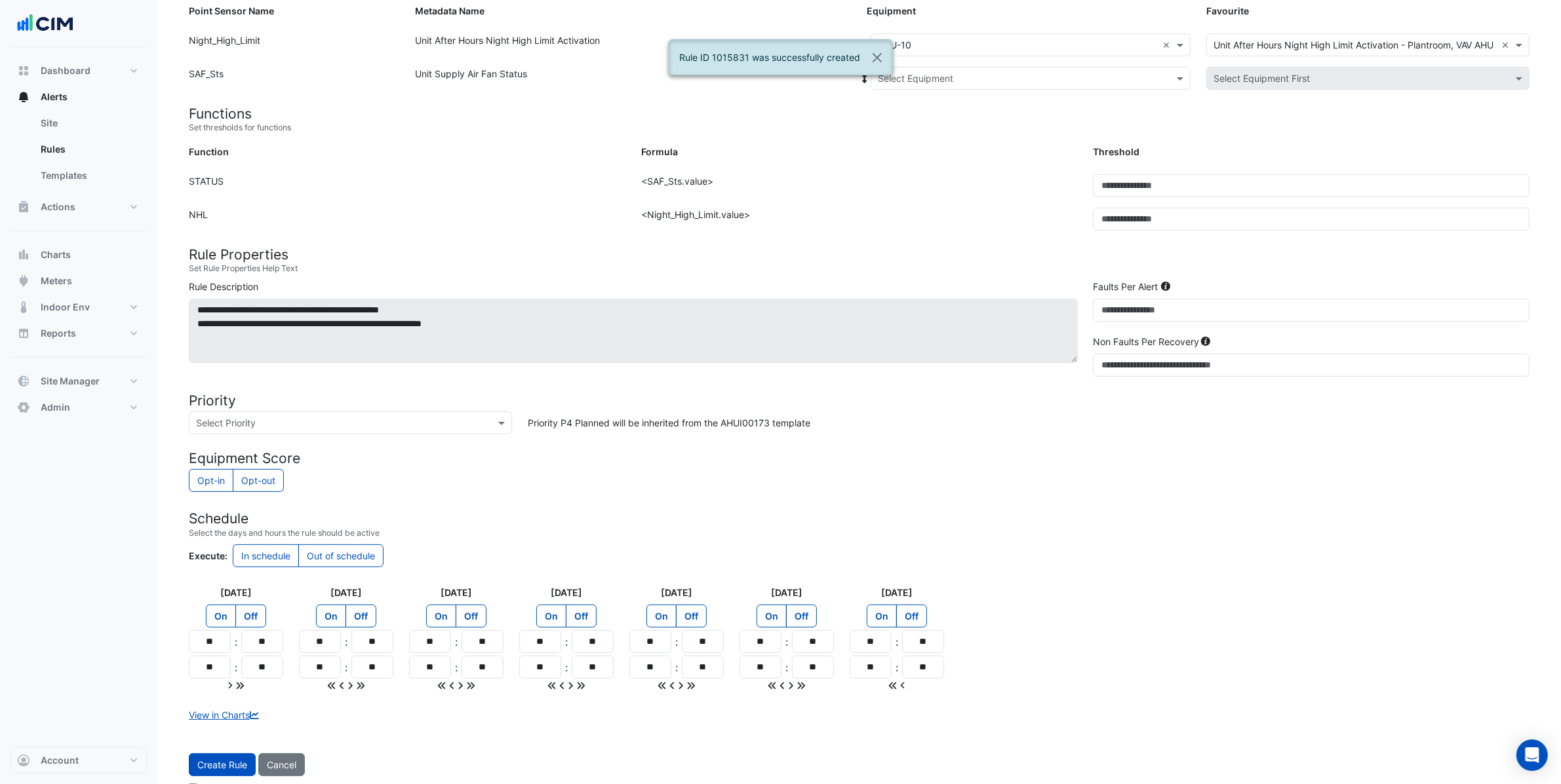
click at [856, 40] on ngb-alert "Rule ID 1015831 was successfully created" at bounding box center [780, 58] width 224 height 36
click at [881, 61] on button "Close" at bounding box center [876, 58] width 30 height 35
click at [862, 45] on icon at bounding box center [865, 45] width 12 height 9
click at [238, 764] on span "Create Rule" at bounding box center [223, 764] width 50 height 11
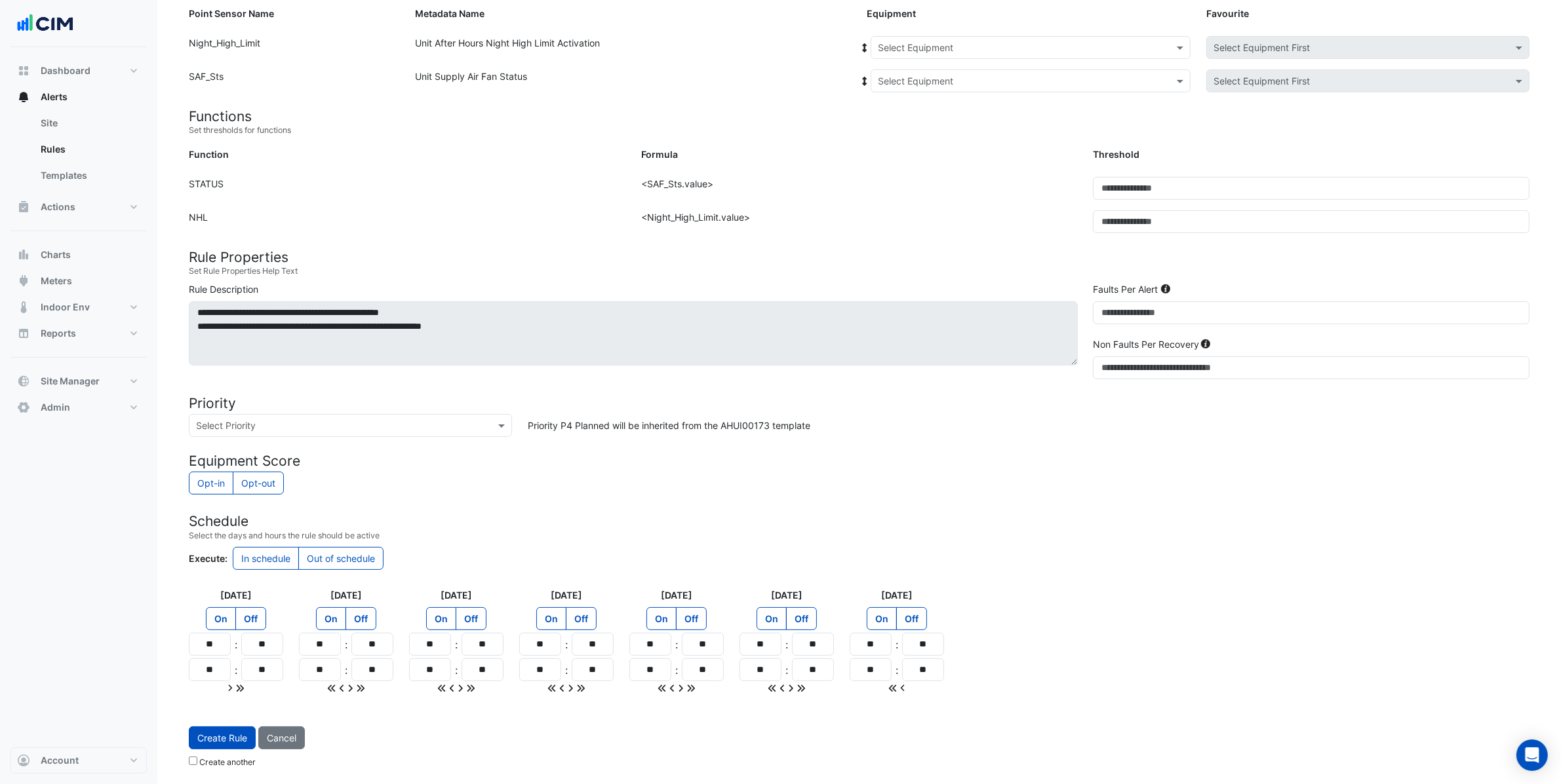
scroll to position [0, 0]
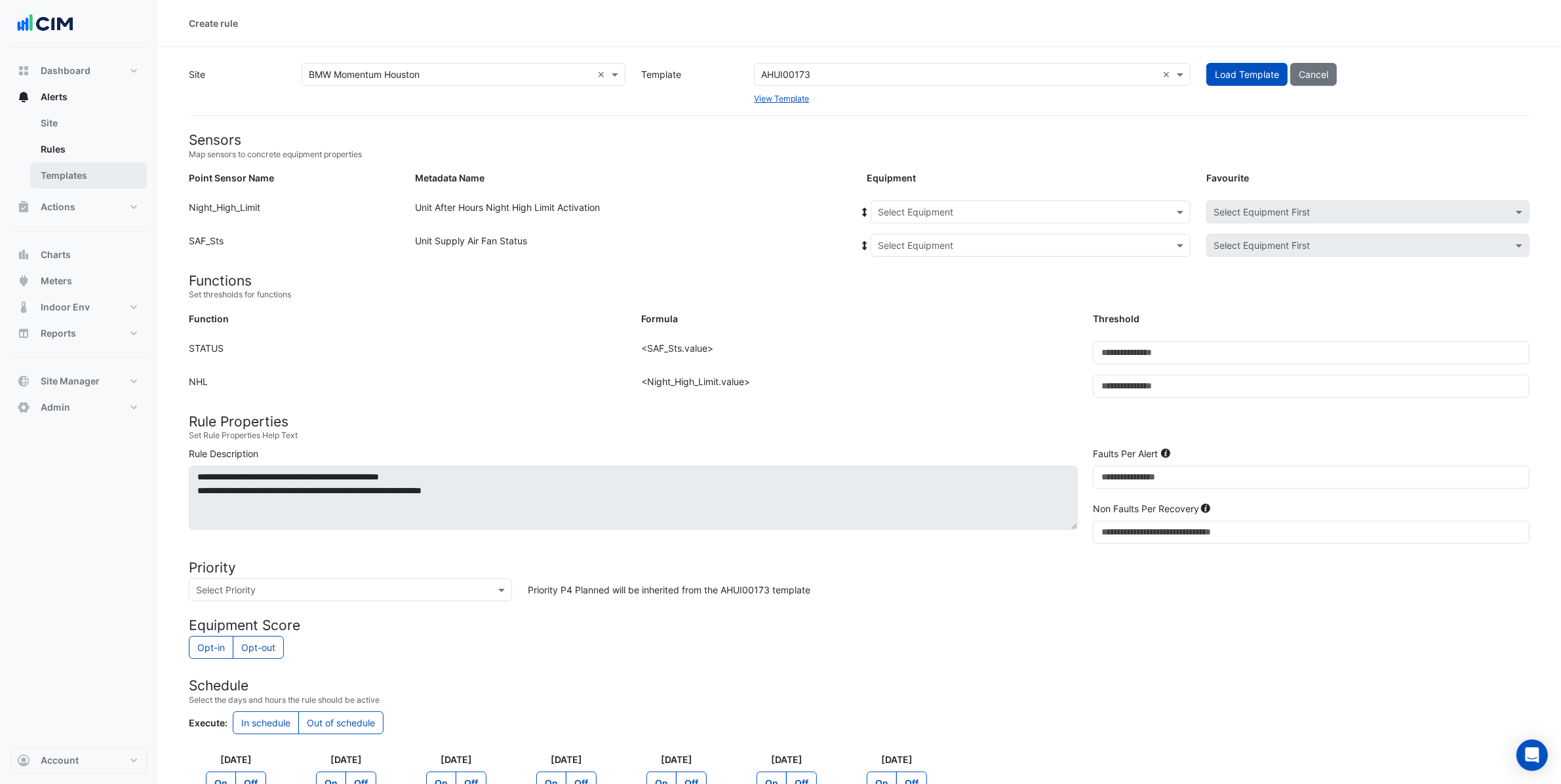
click at [95, 177] on link "Templates" at bounding box center [88, 175] width 117 height 27
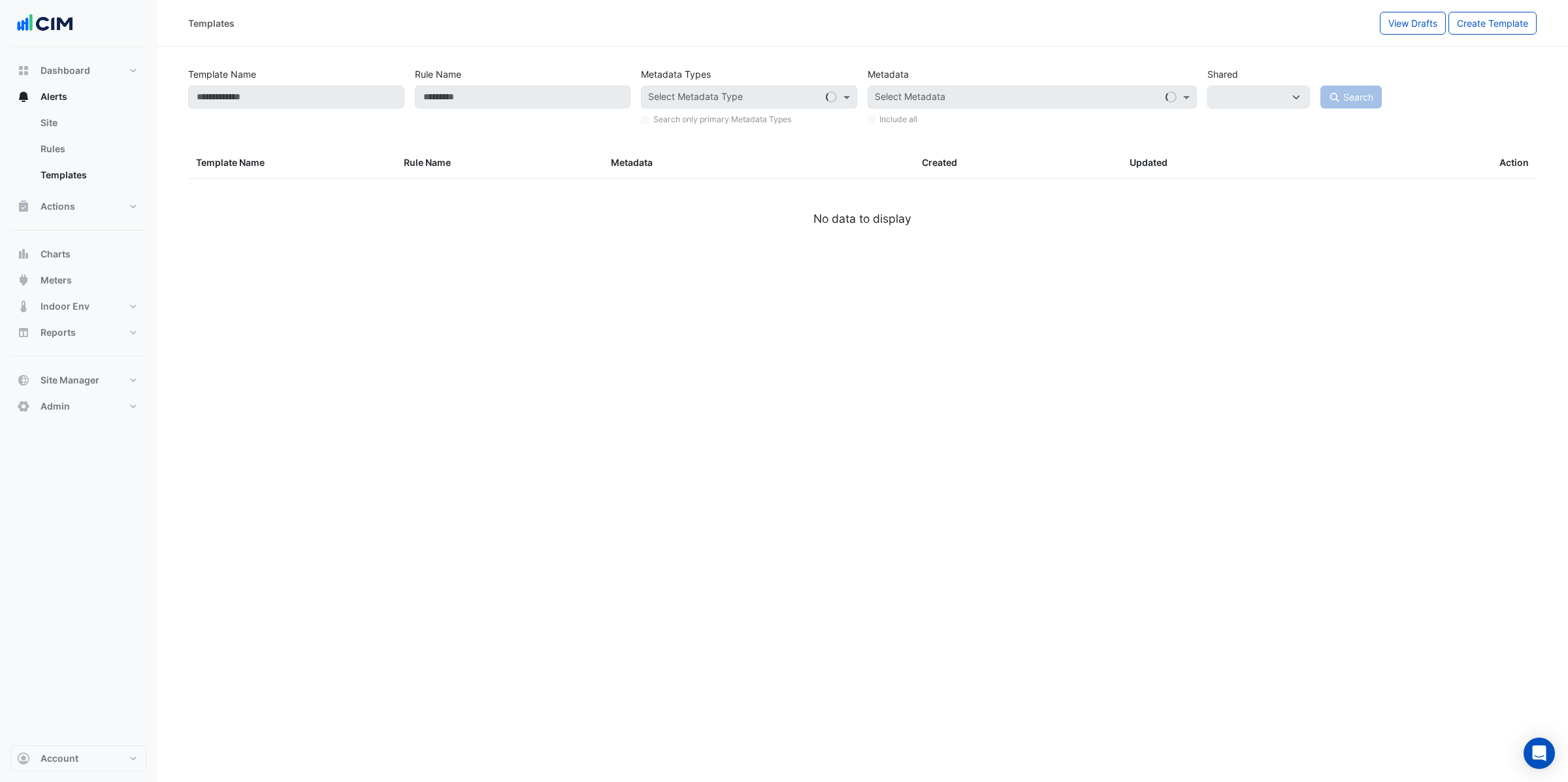
select select
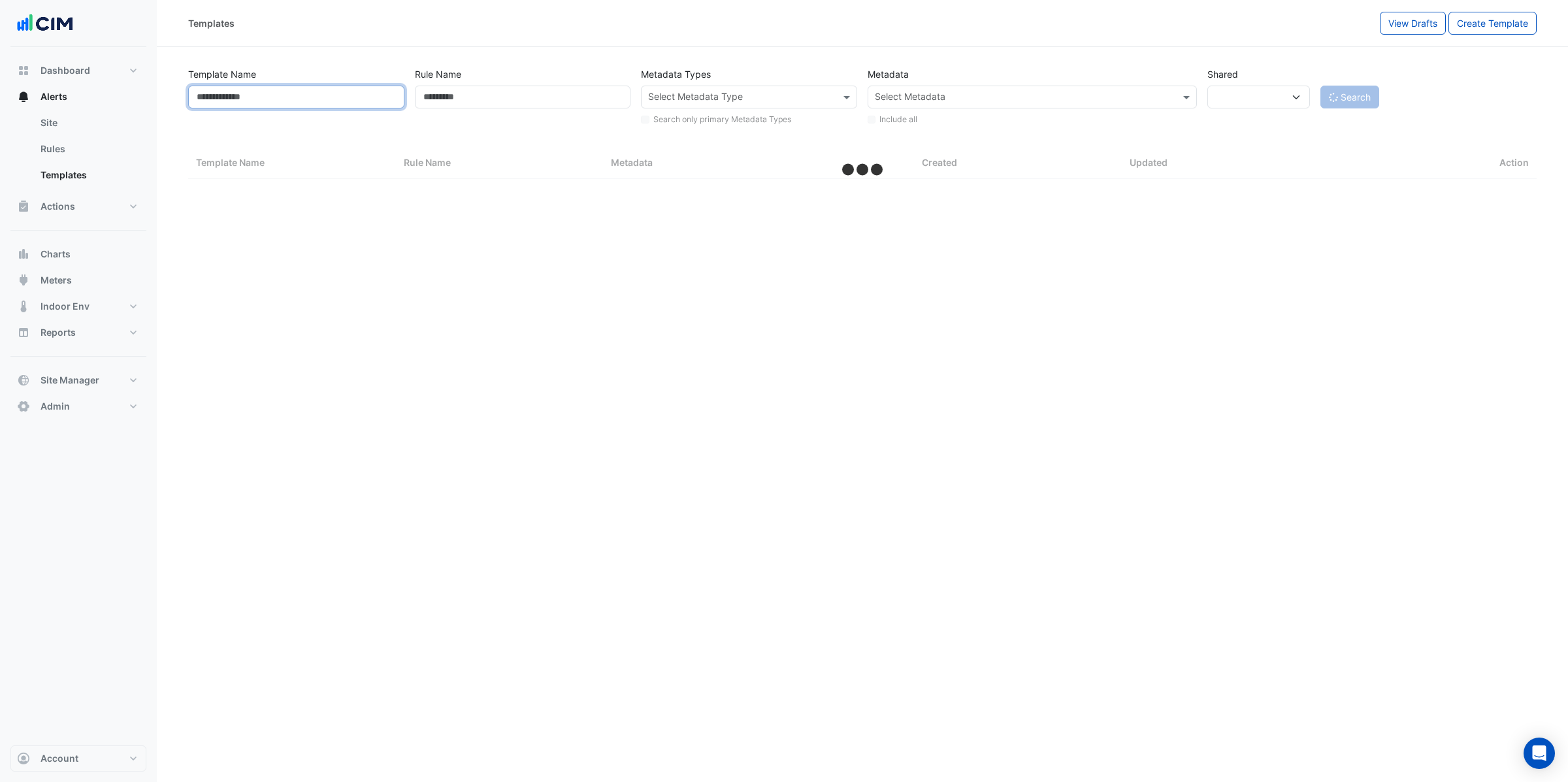
click at [334, 98] on input "Template Name" at bounding box center [296, 97] width 217 height 23
select select "***"
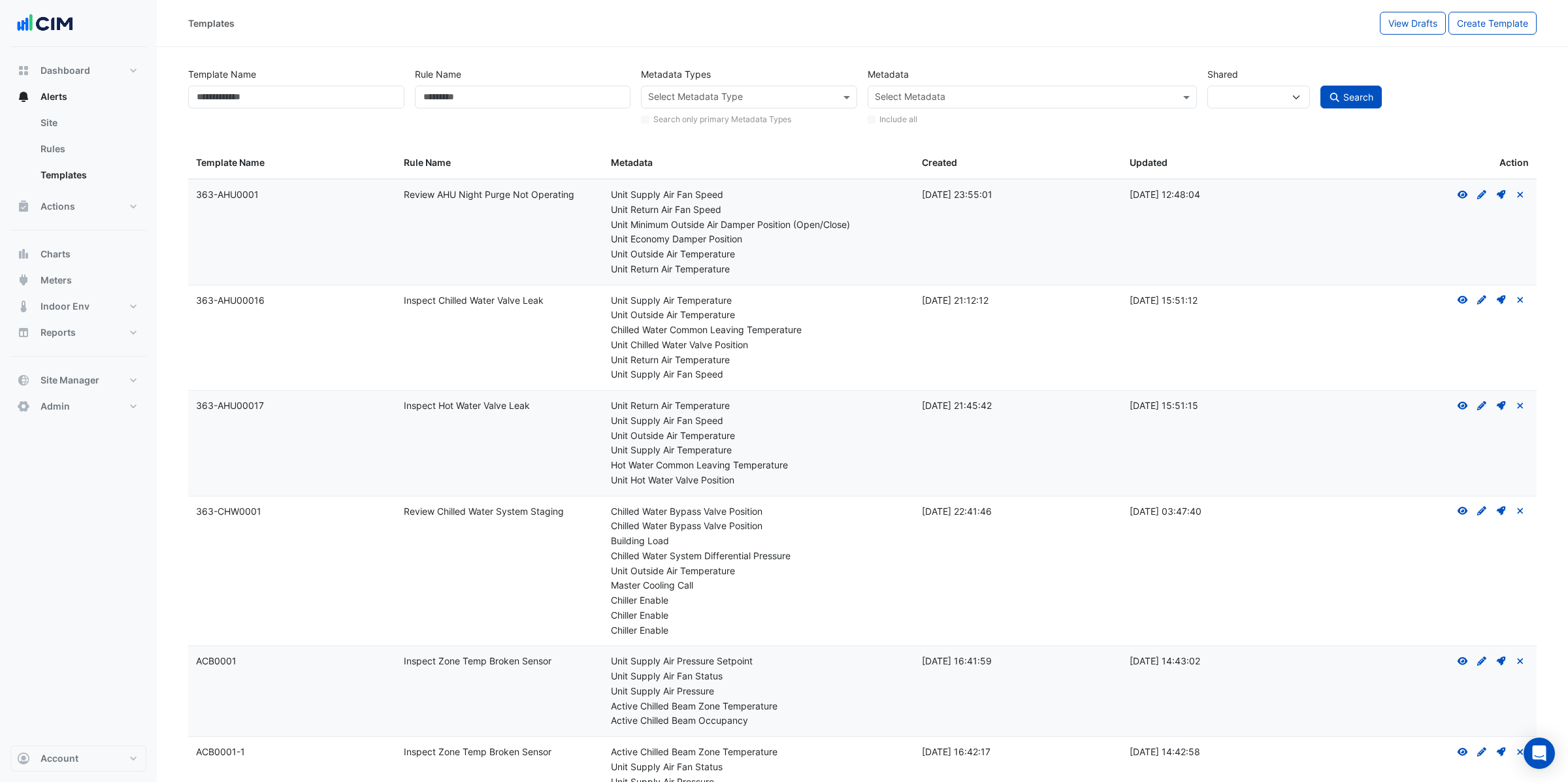
click at [941, 105] on div at bounding box center [1023, 98] width 302 height 17
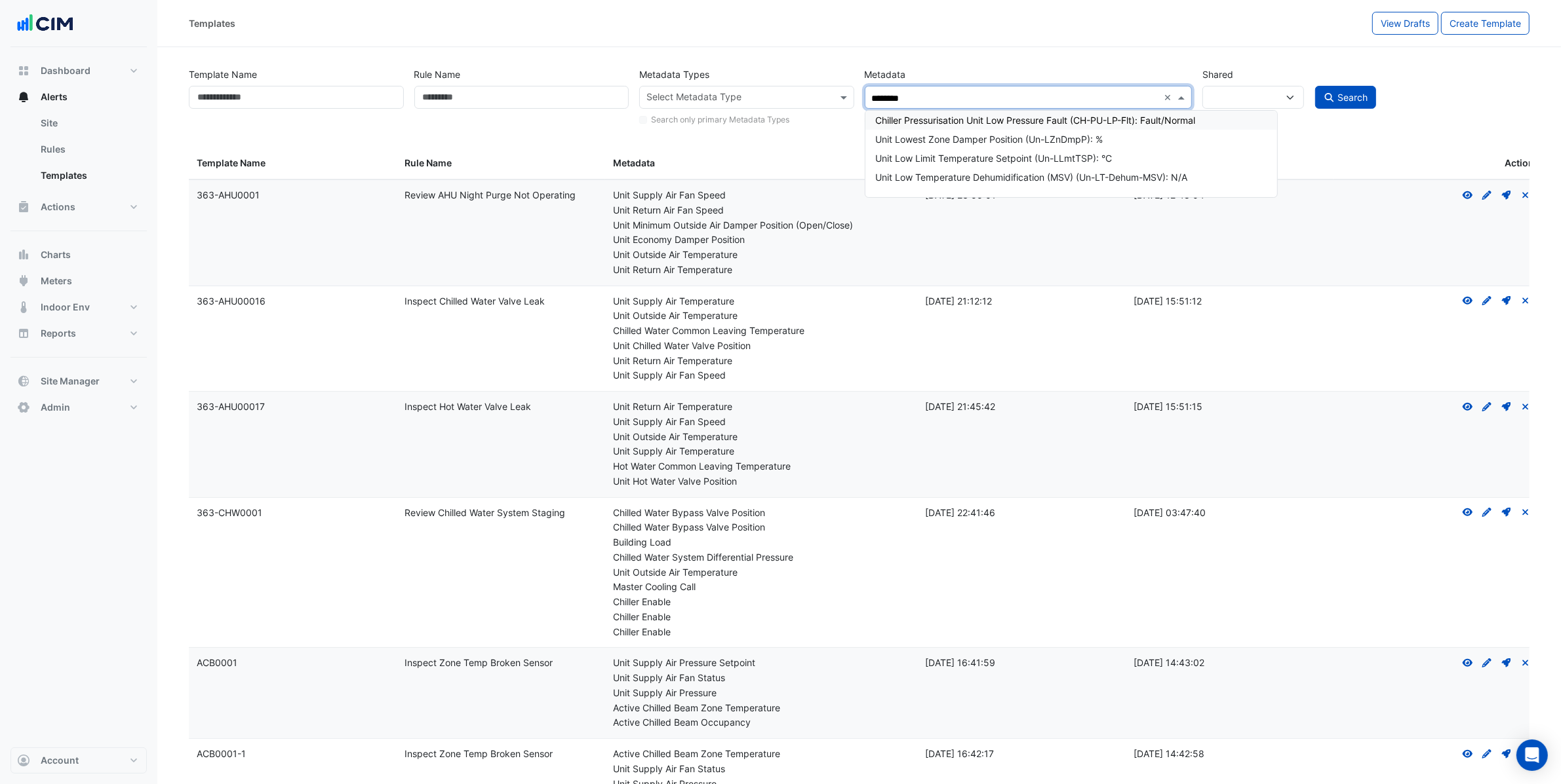
click at [887, 88] on div "Select Metadata ********" at bounding box center [1011, 97] width 293 height 21
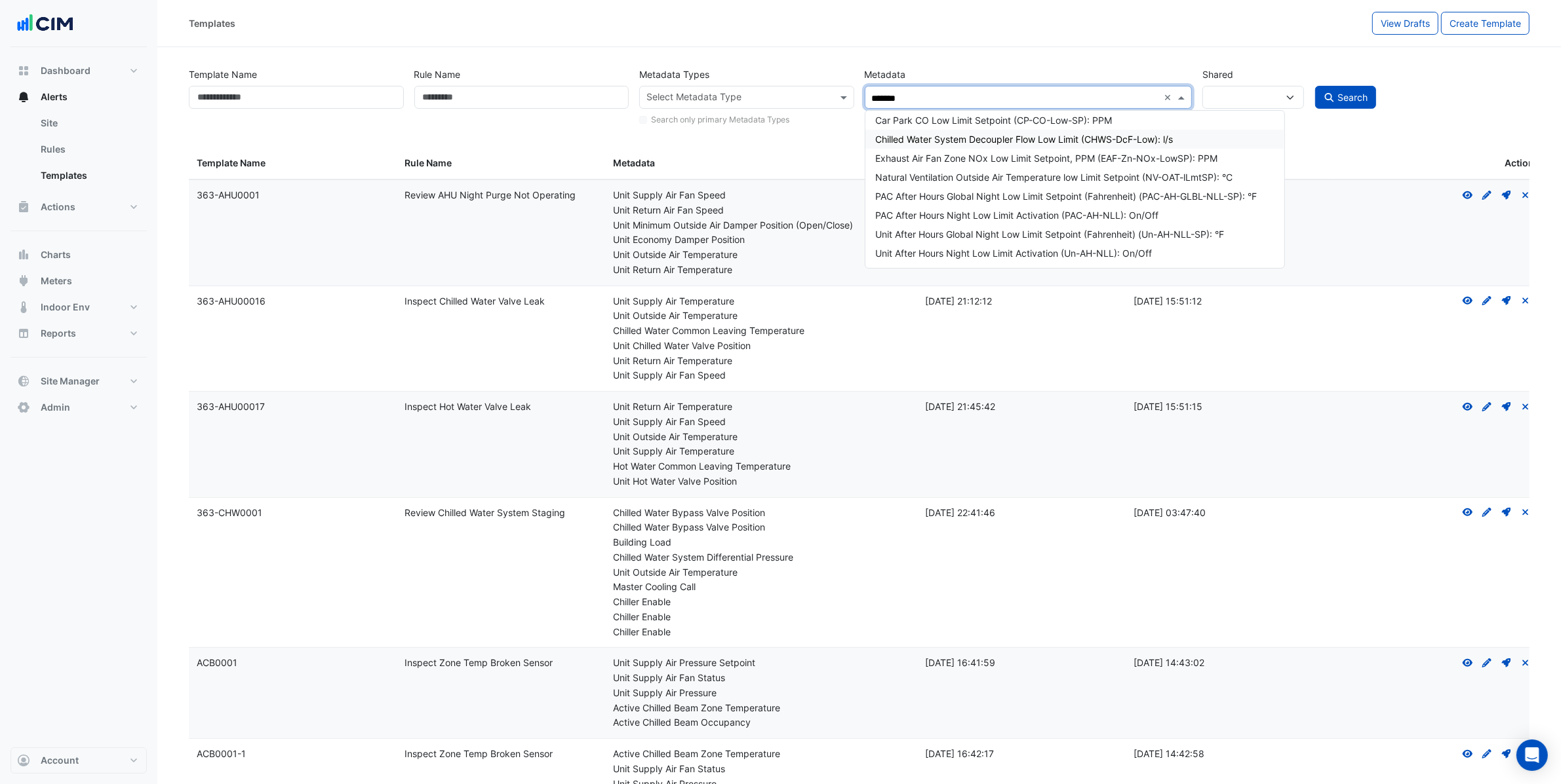
type input "********"
click at [1049, 255] on div "Unit After Hours Night Low Limit Activation (Un-AH-NLL): On/Off" at bounding box center [1074, 253] width 398 height 14
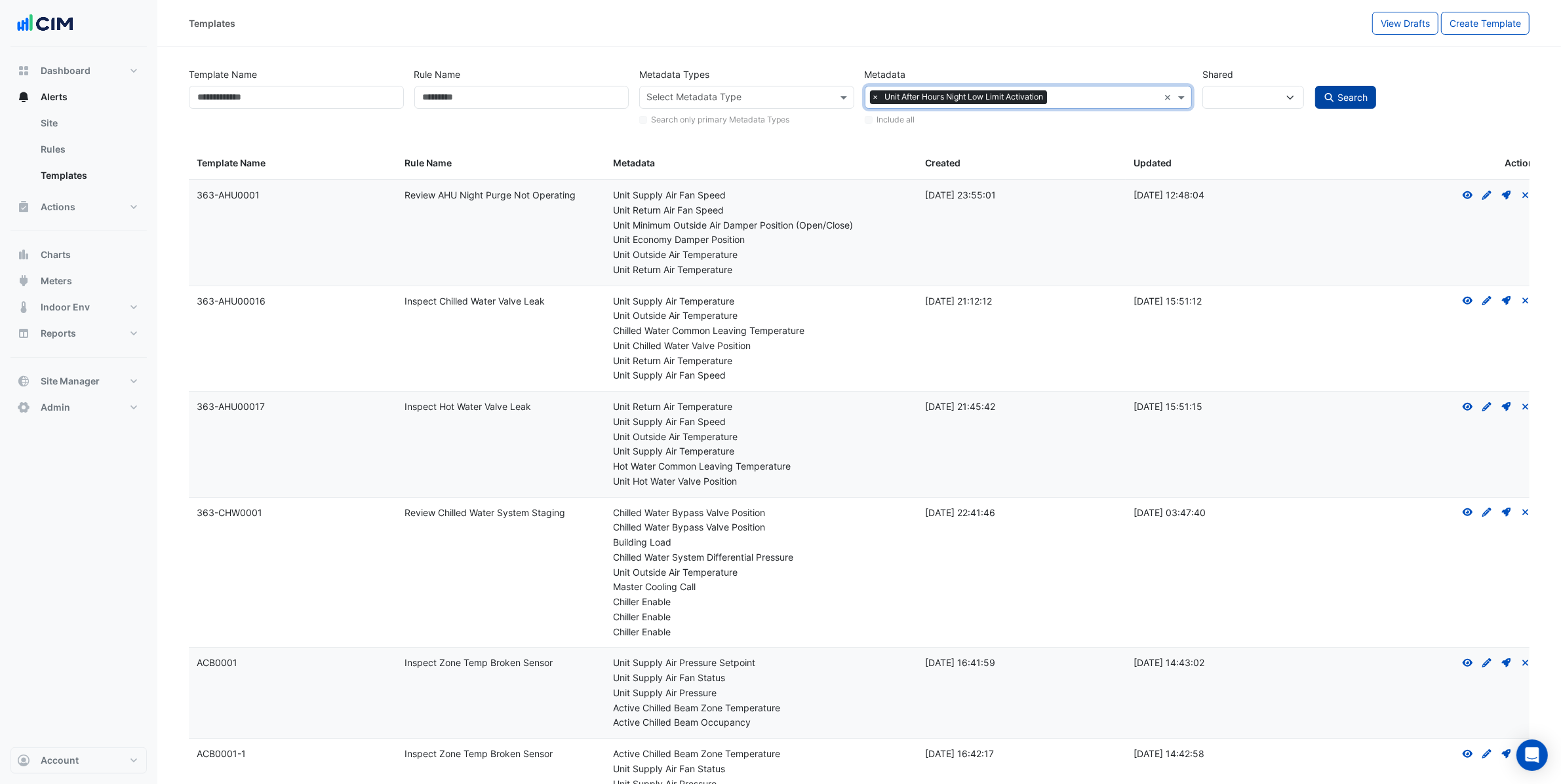
click at [1351, 98] on span "Search" at bounding box center [1352, 97] width 30 height 11
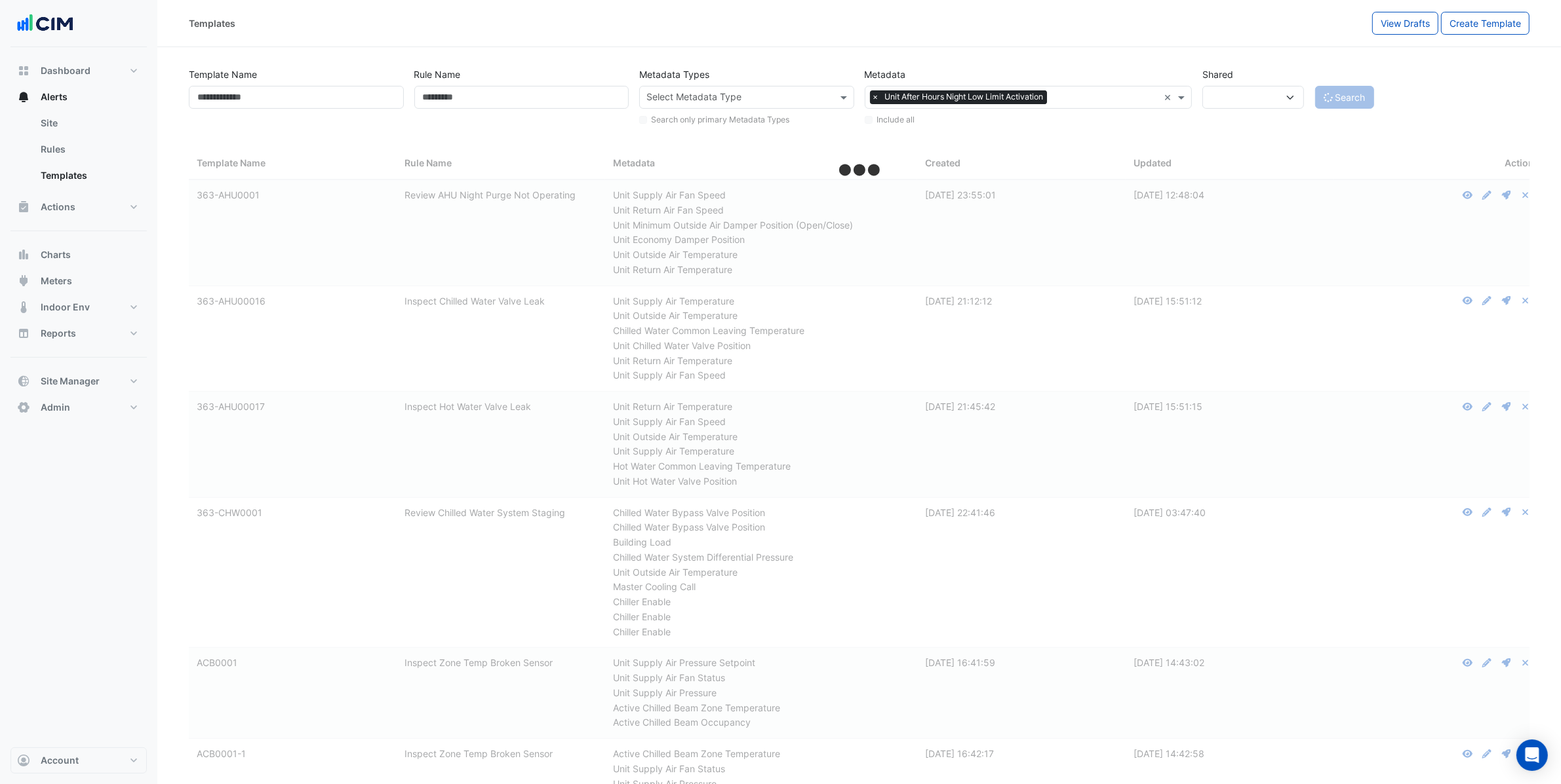
select select
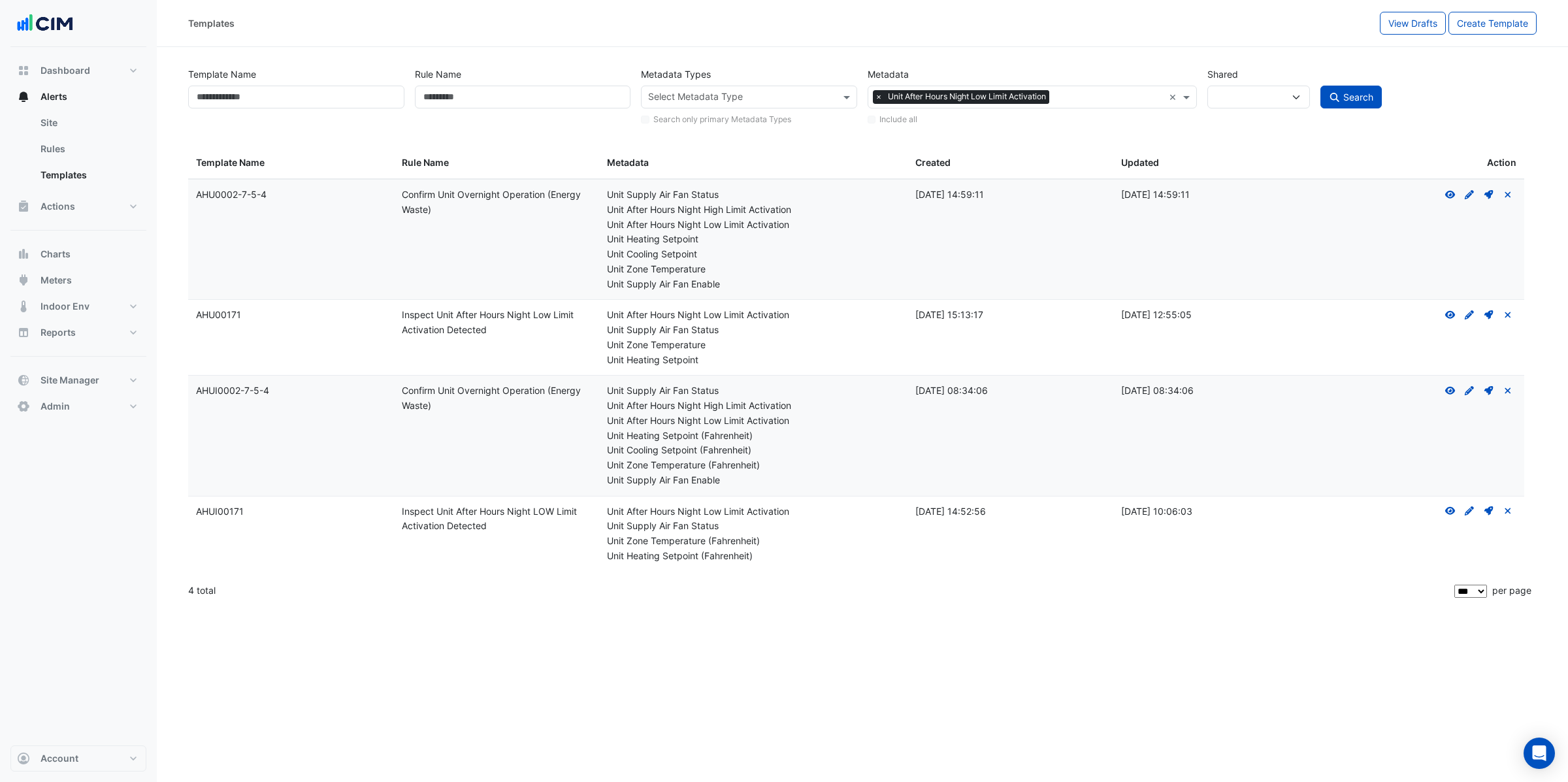
drag, startPoint x: 196, startPoint y: 509, endPoint x: 305, endPoint y: 520, distance: 109.6
click at [305, 520] on div "Template Name: AHUI00171" at bounding box center [291, 512] width 190 height 15
click at [1472, 513] on icon "Create Draft - to edit a template, you first need to create a draft, and then s…" at bounding box center [1470, 510] width 12 height 9
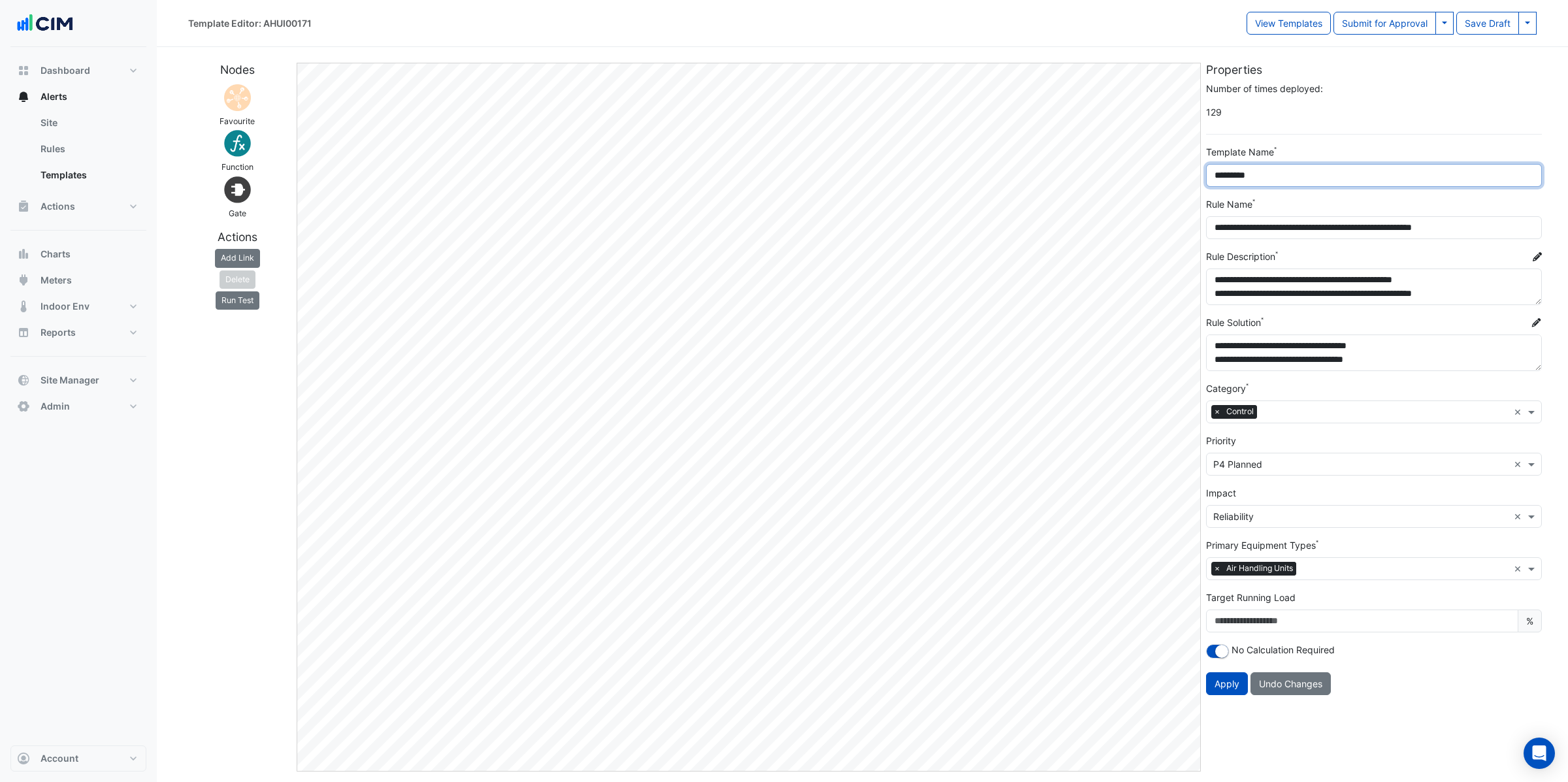
click at [1312, 181] on input "*********" at bounding box center [1374, 176] width 336 height 23
click at [1537, 22] on div "Template Editor: AHUI00171 View Templates Submit for Approval Save & Approve Te…" at bounding box center [862, 23] width 1411 height 23
click at [1535, 23] on button at bounding box center [1527, 23] width 18 height 23
click at [1517, 51] on button "Save Draft As" at bounding box center [1485, 51] width 104 height 19
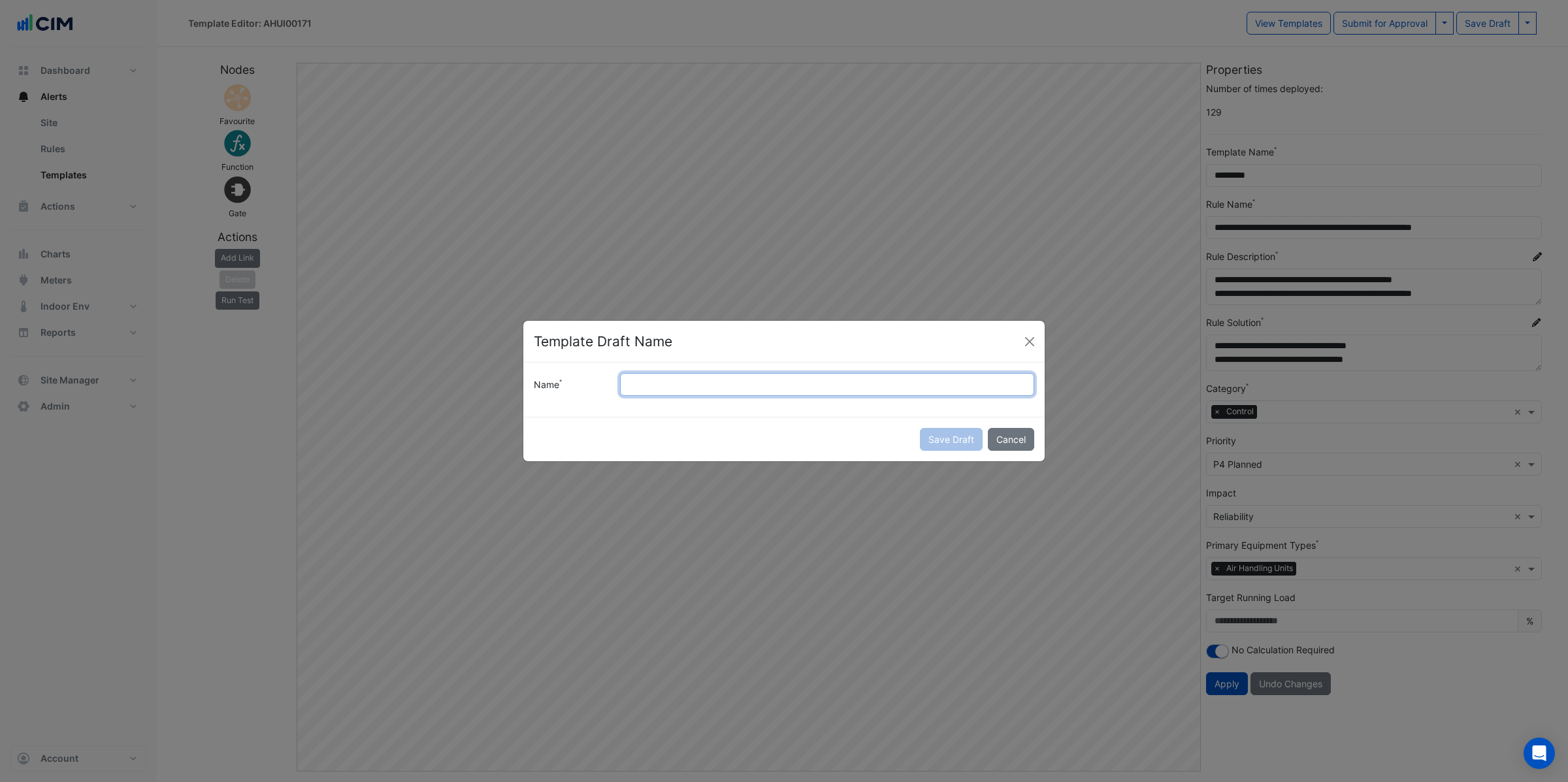
click at [855, 381] on input "Name" at bounding box center [827, 385] width 414 height 23
type input "*********"
click at [930, 442] on button "Save Draft" at bounding box center [951, 439] width 63 height 23
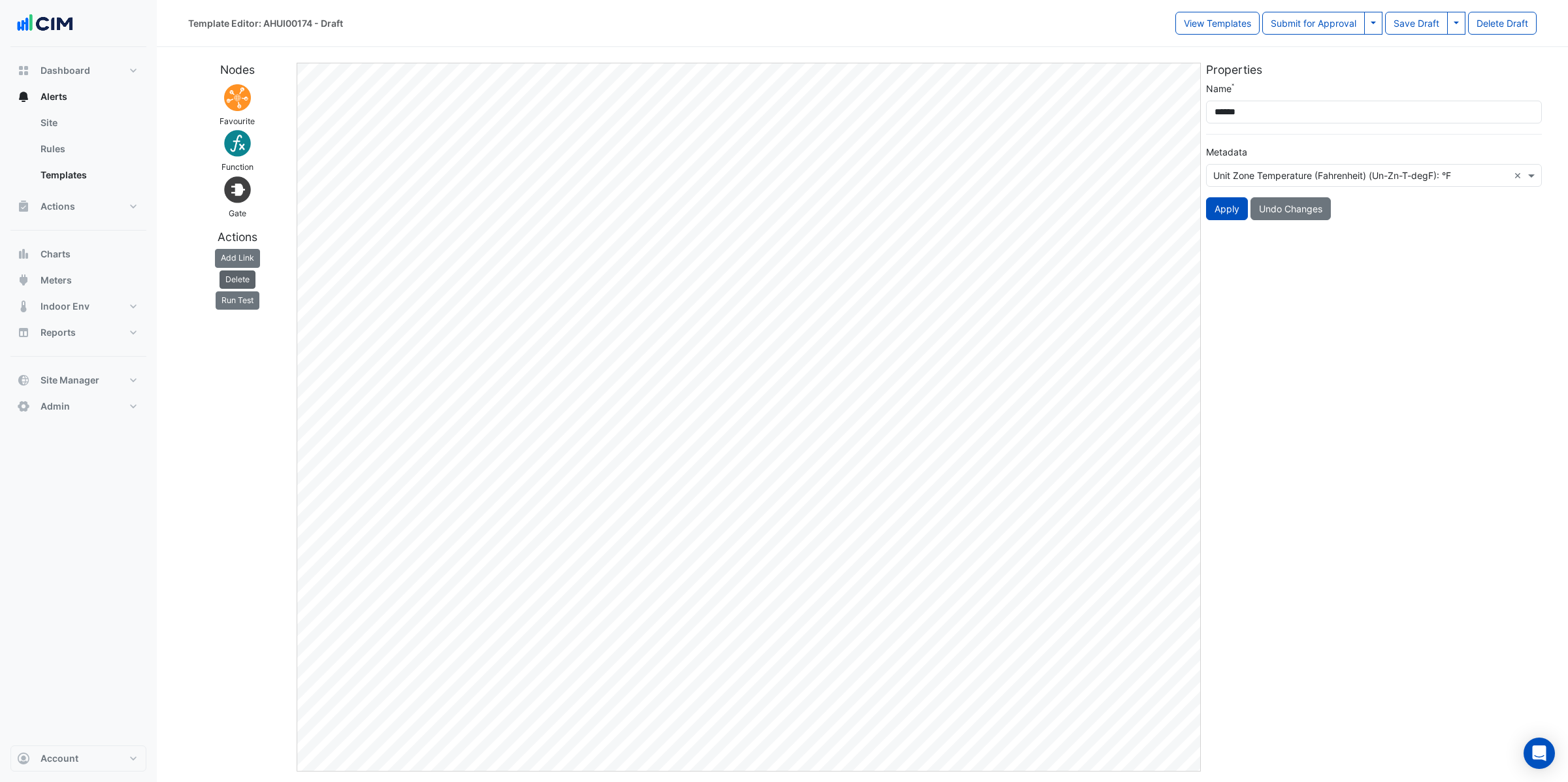
click at [238, 276] on button "Delete" at bounding box center [237, 279] width 36 height 18
click at [243, 276] on button "Delete" at bounding box center [237, 279] width 36 height 18
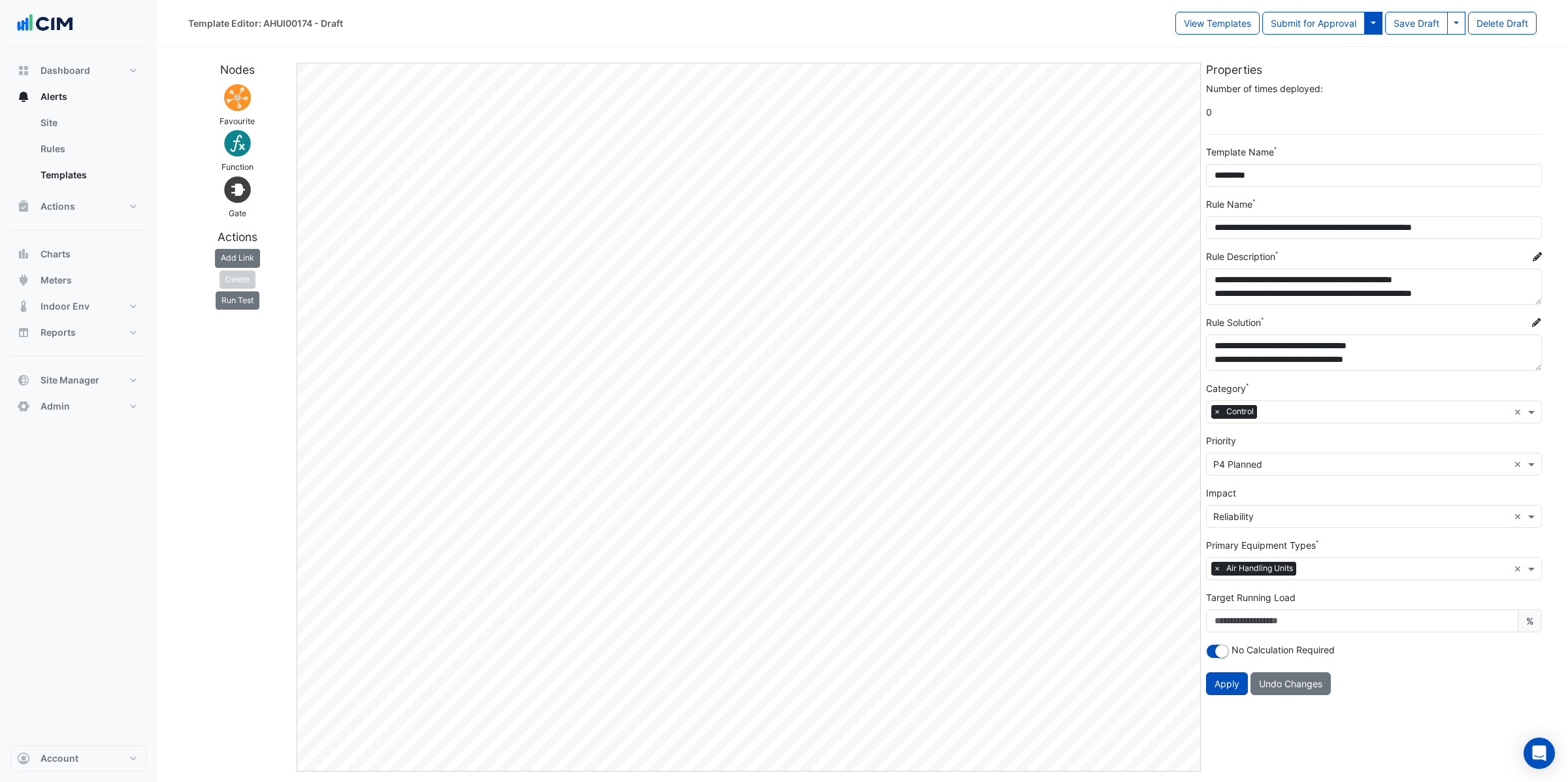
click at [1372, 26] on button at bounding box center [1373, 23] width 18 height 23
click at [1364, 51] on button "Save & Approve Template" at bounding box center [1315, 51] width 133 height 19
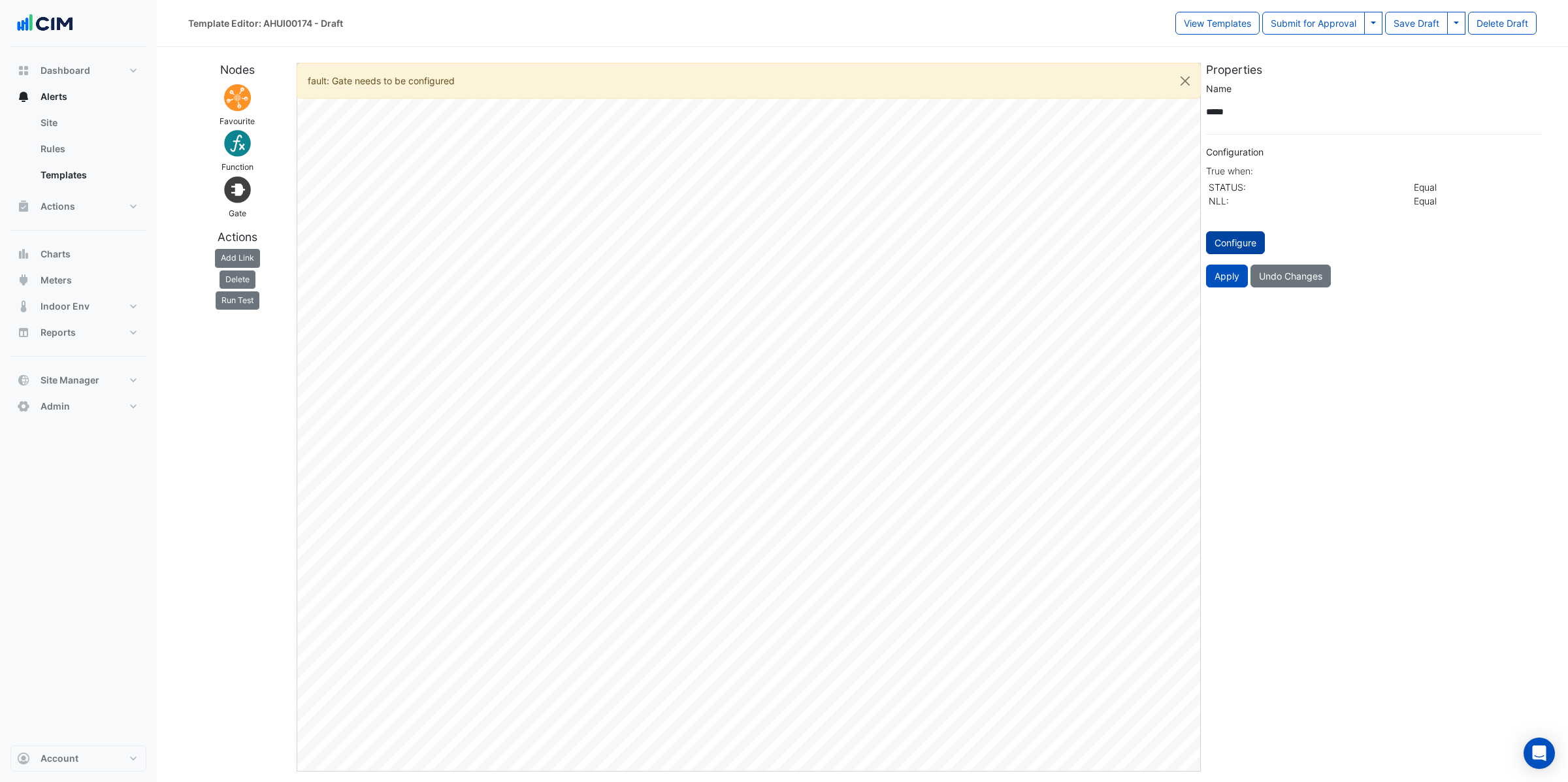
click at [1242, 242] on button "Configure" at bounding box center [1235, 242] width 59 height 23
select select "********"
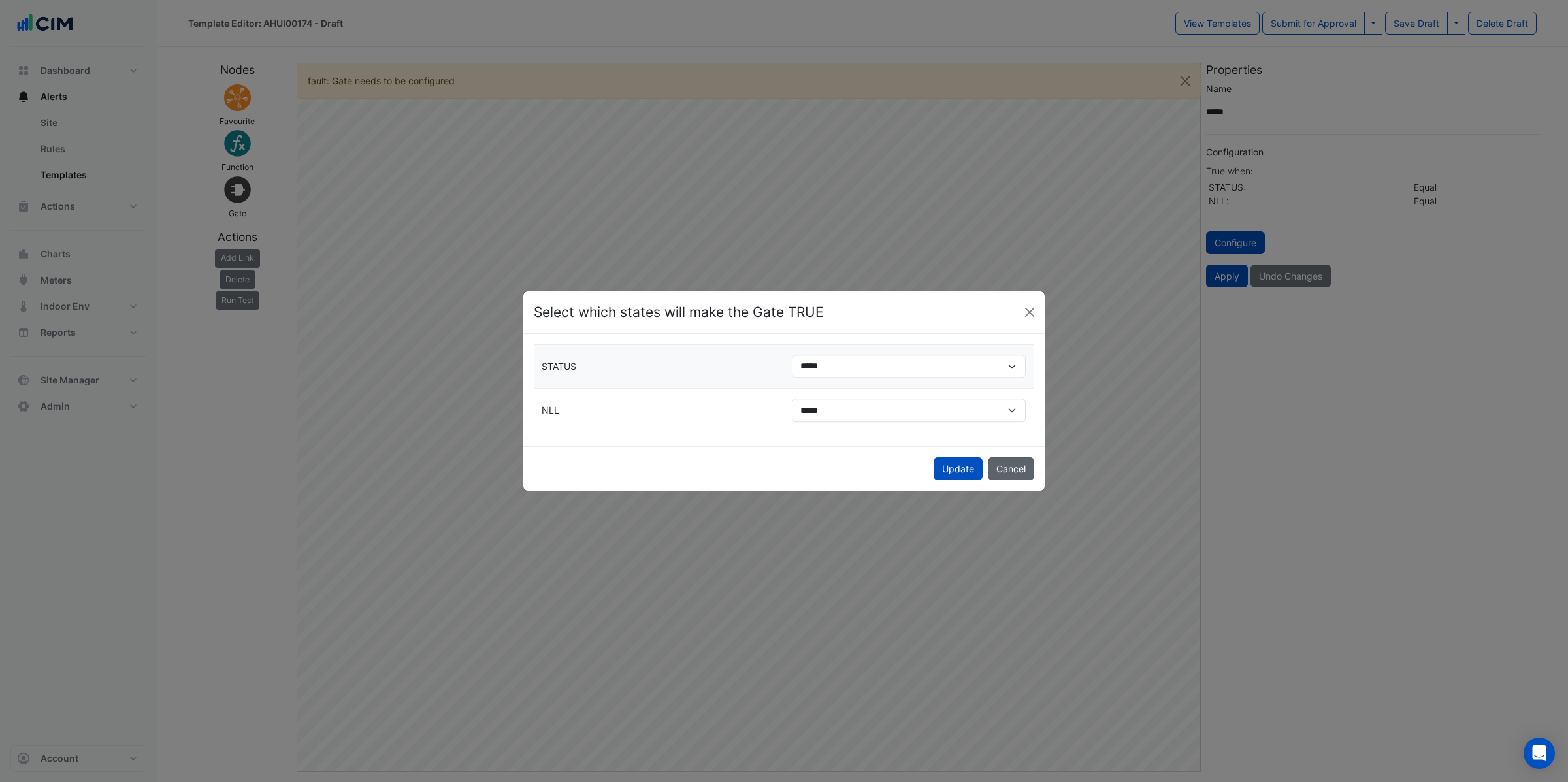
click at [965, 473] on button "Update" at bounding box center [957, 469] width 49 height 23
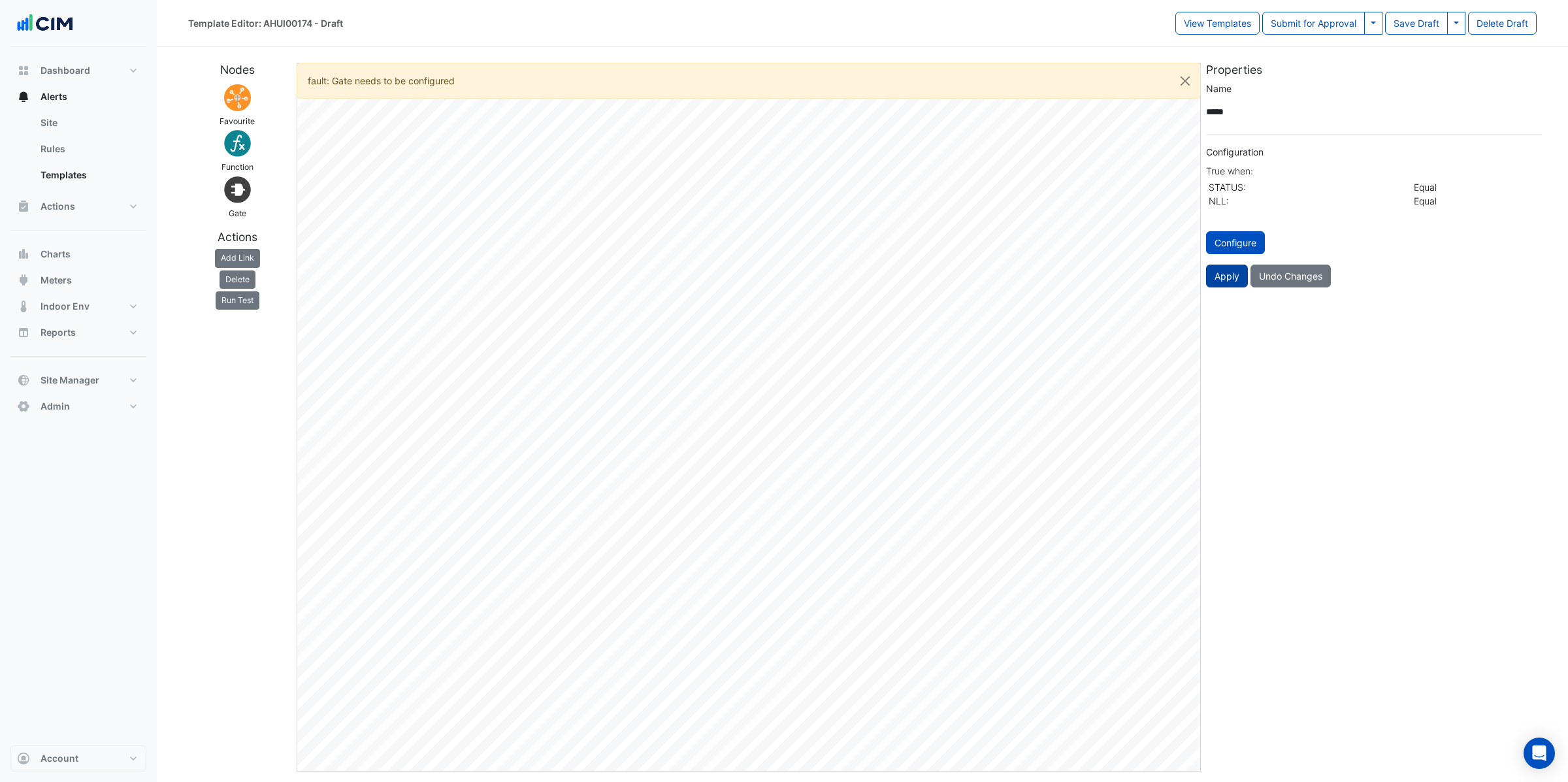
click at [1217, 278] on button "Apply" at bounding box center [1226, 276] width 42 height 23
click at [1222, 263] on form "Name ***** Configuration True when: STATUS: Equal NLL: Equal Configure Apply Un…" at bounding box center [1374, 184] width 336 height 206
click at [1223, 281] on button "Apply" at bounding box center [1226, 276] width 42 height 23
click at [1375, 25] on button at bounding box center [1373, 23] width 18 height 23
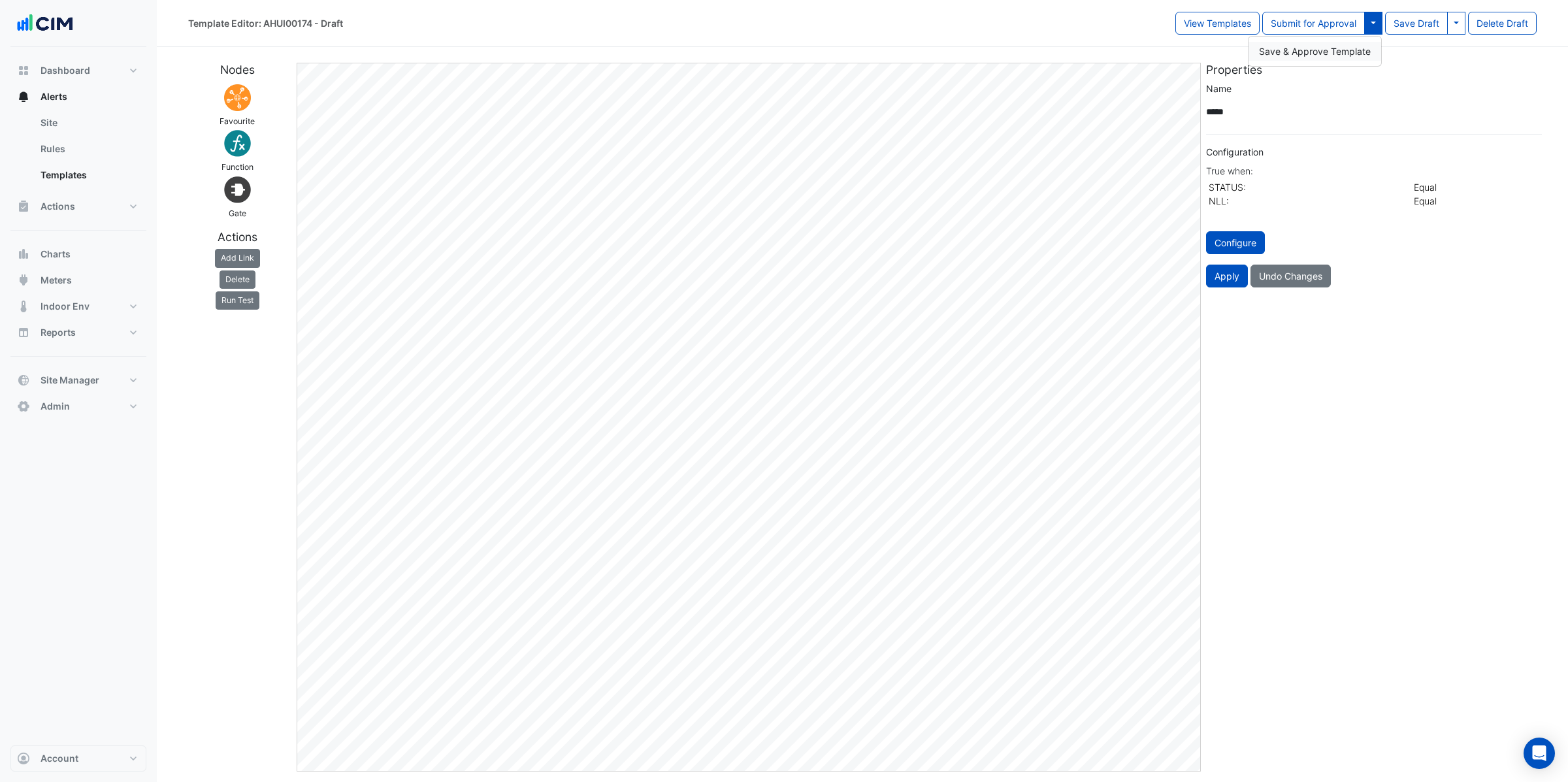
click at [1353, 54] on button "Save & Approve Template" at bounding box center [1315, 51] width 133 height 19
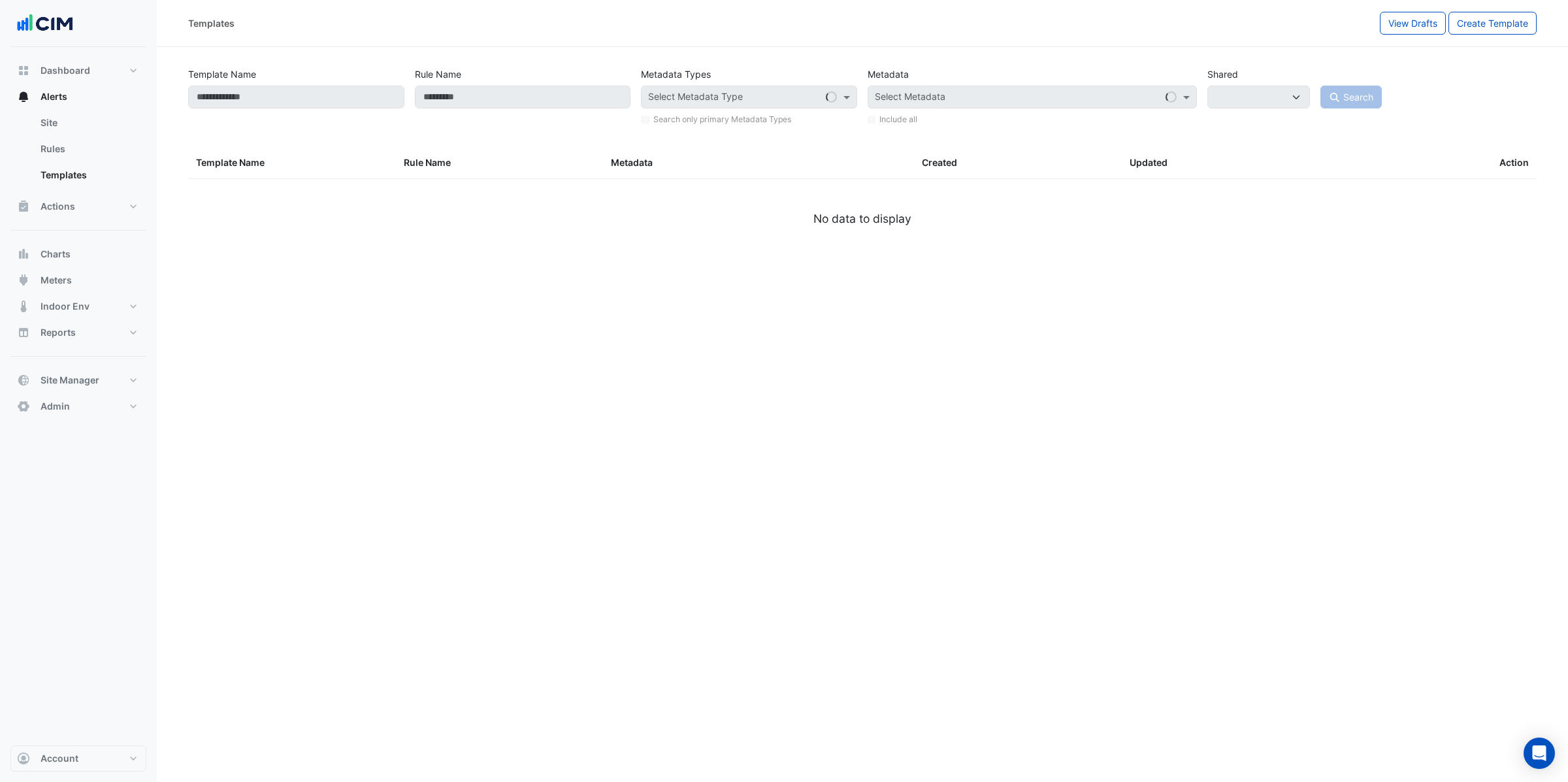
select select
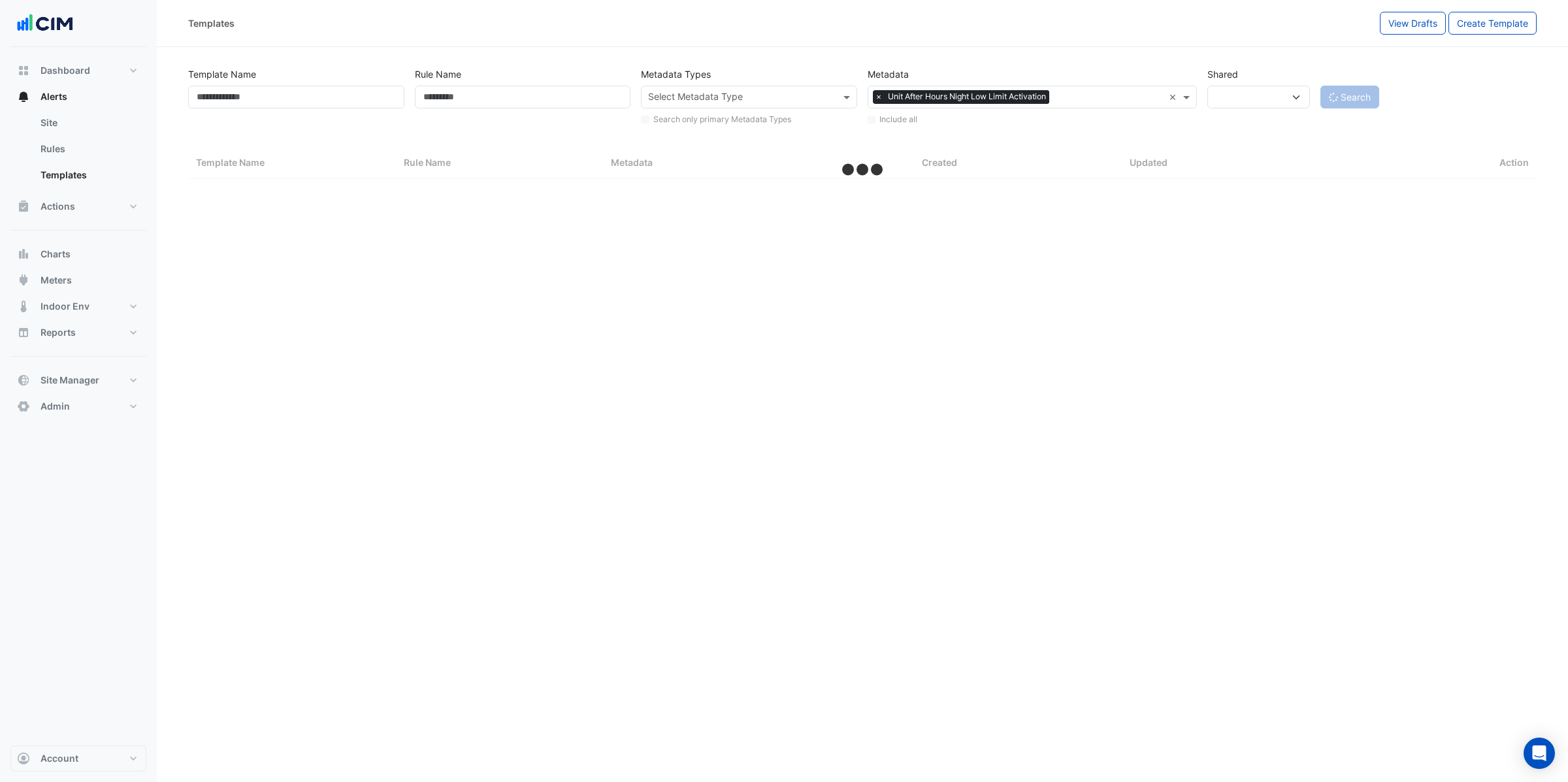
select select "***"
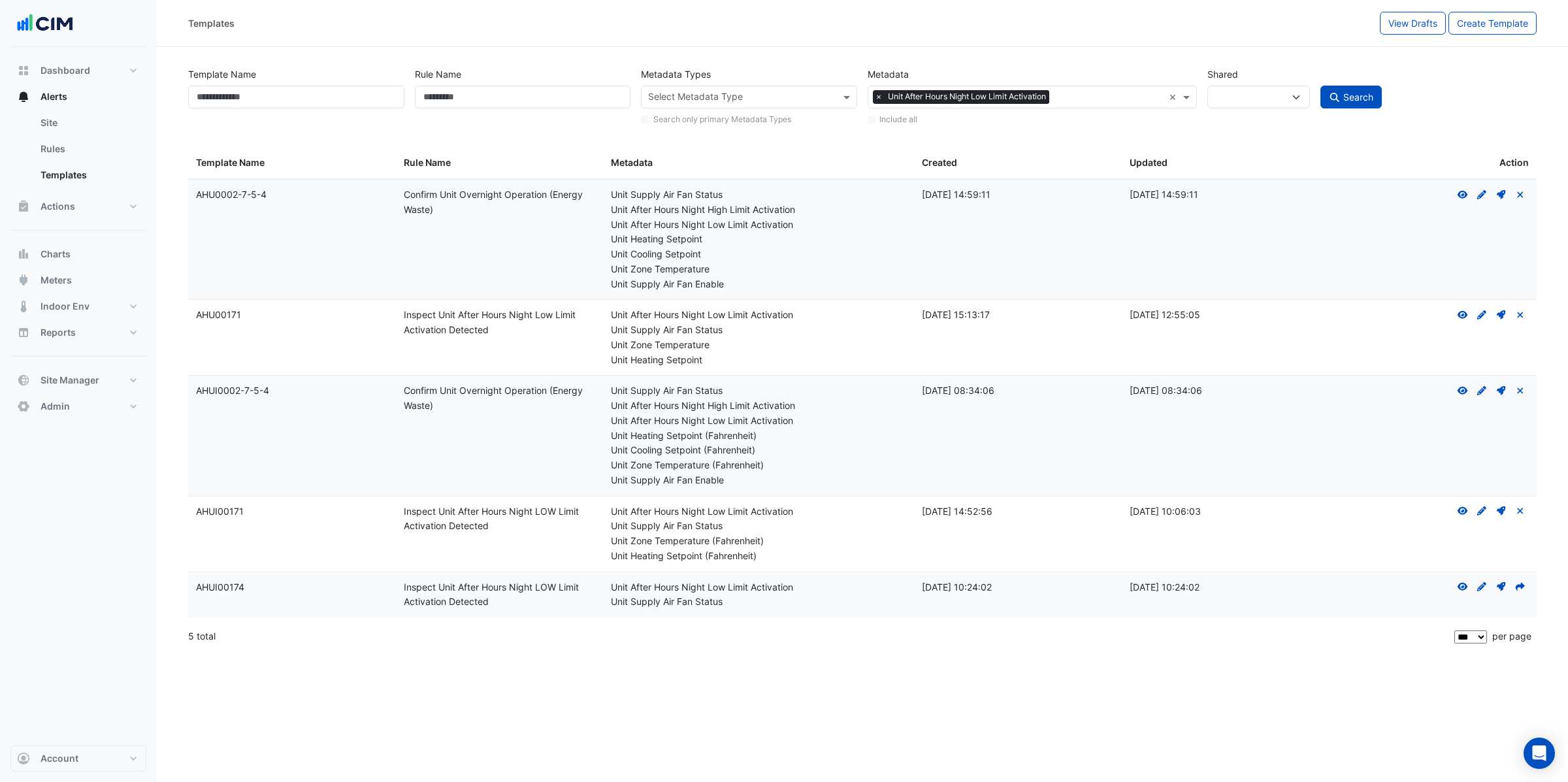
click at [1517, 585] on icon at bounding box center [1521, 587] width 12 height 9
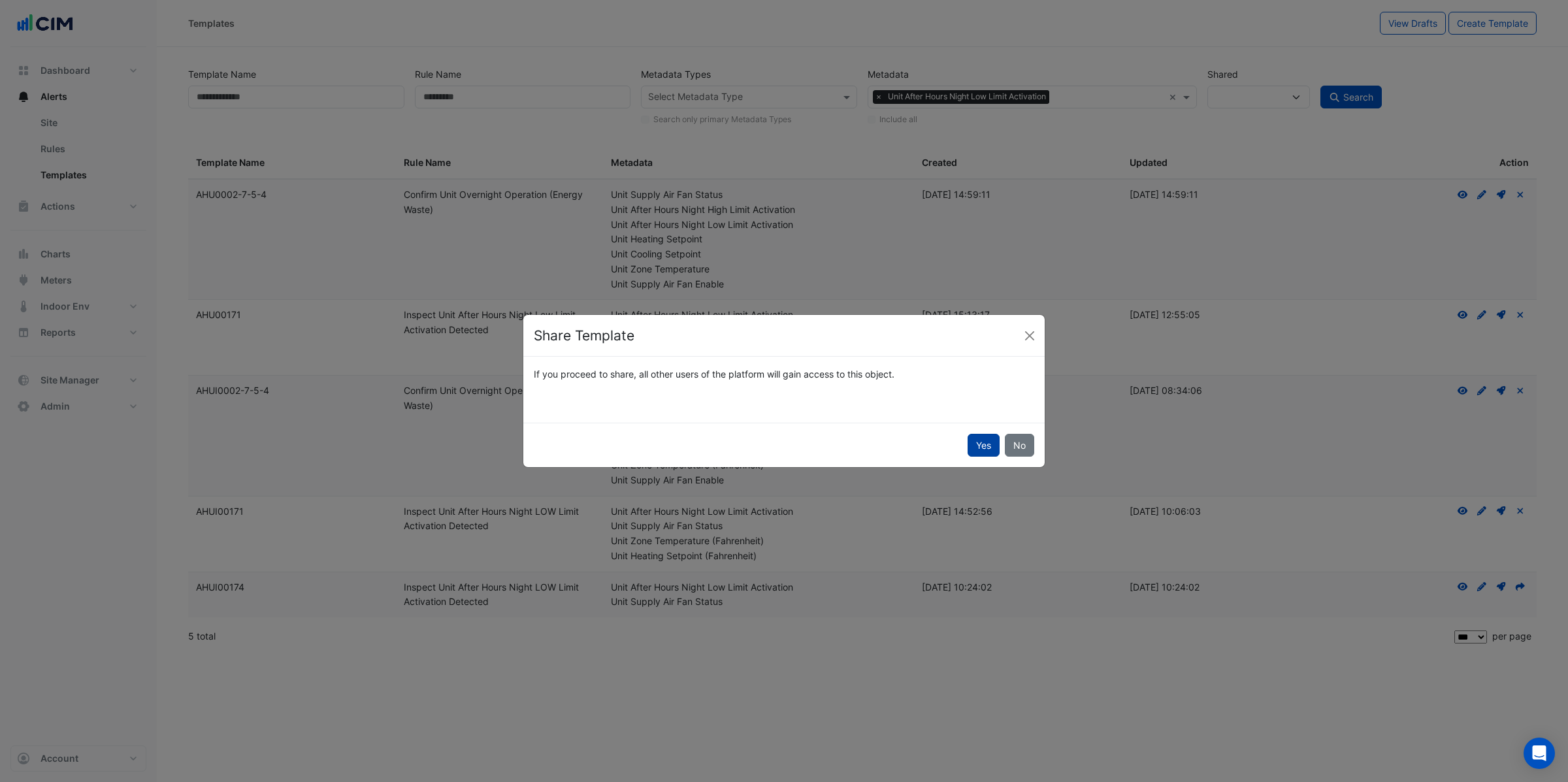
click at [979, 445] on button "Yes" at bounding box center [983, 445] width 32 height 23
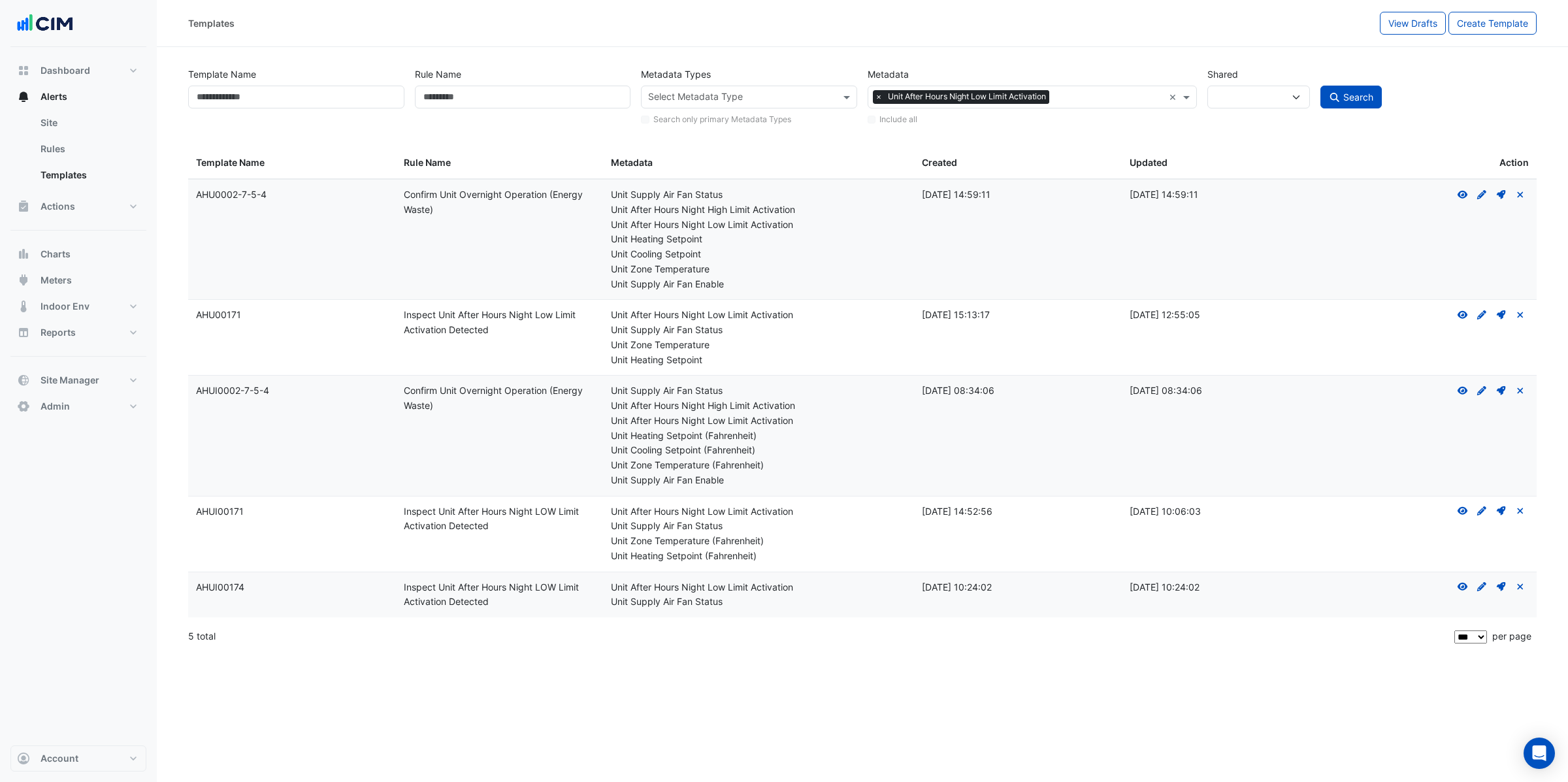
click at [1500, 588] on icon at bounding box center [1501, 587] width 9 height 9
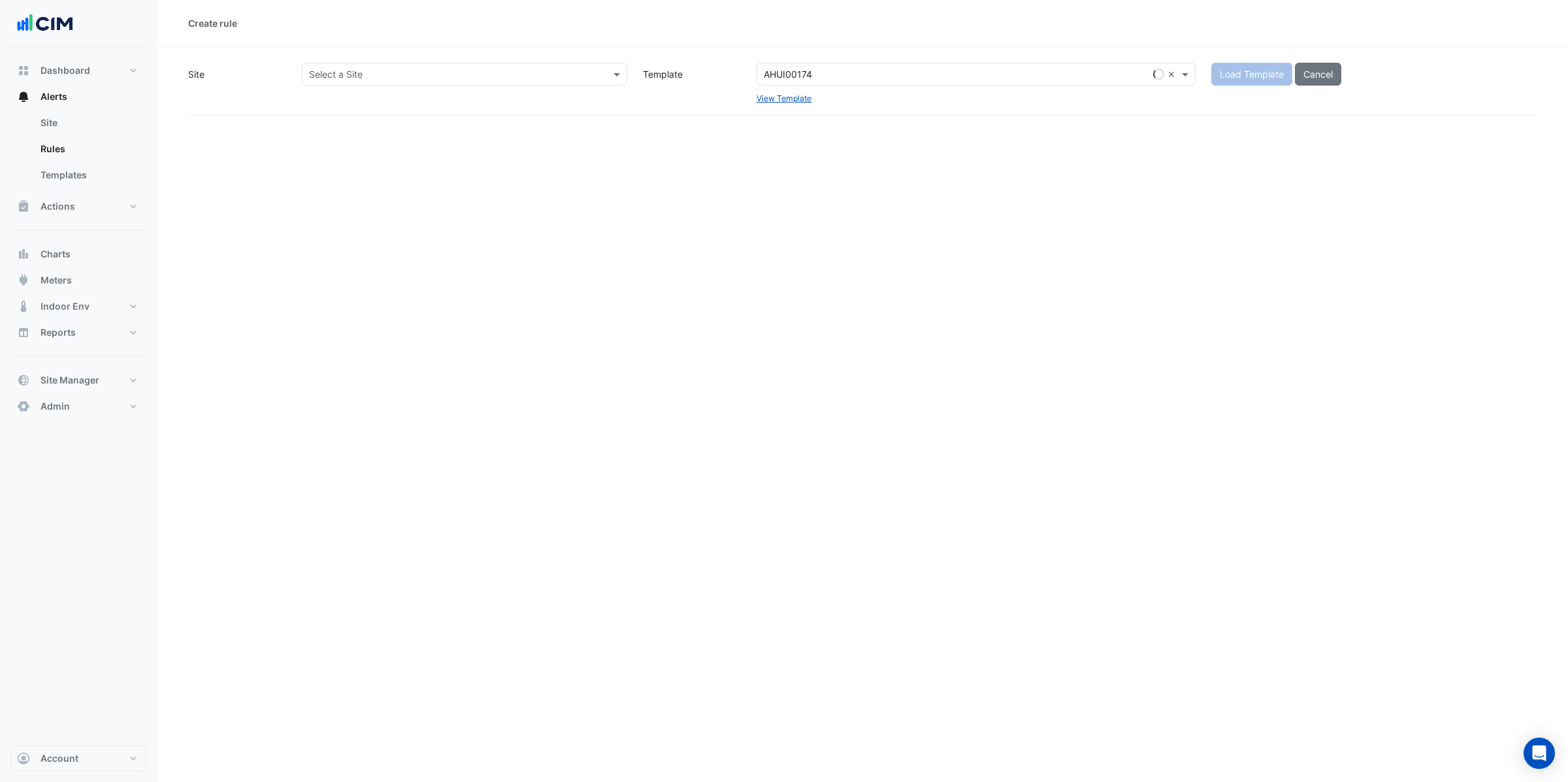
click at [391, 76] on input "text" at bounding box center [451, 75] width 285 height 14
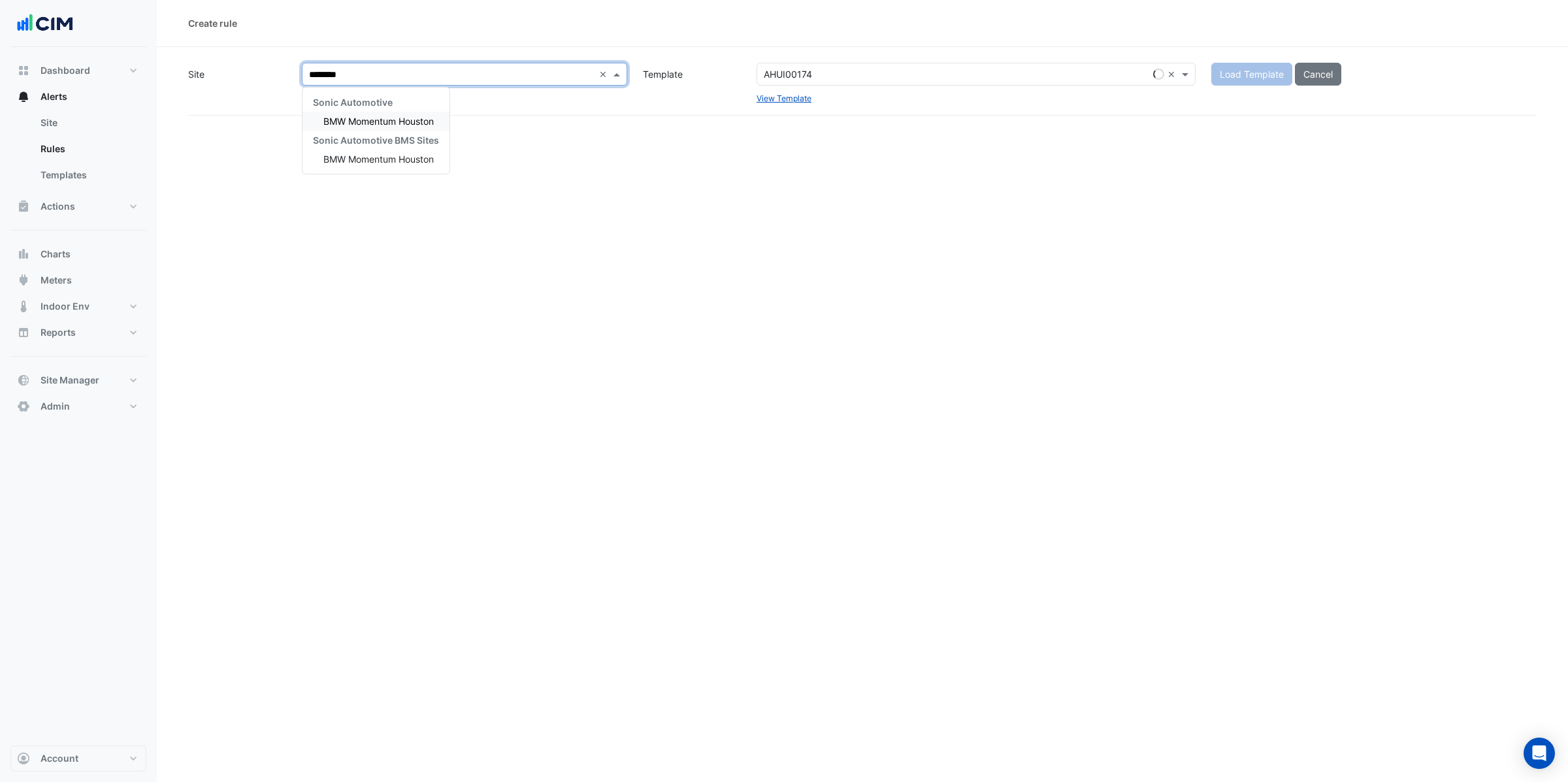
type input "*********"
drag, startPoint x: 368, startPoint y: 122, endPoint x: 505, endPoint y: 117, distance: 137.1
click at [368, 122] on span "BMW Momentum Houston" at bounding box center [379, 121] width 110 height 11
click at [1255, 69] on span "Load Template" at bounding box center [1252, 74] width 64 height 11
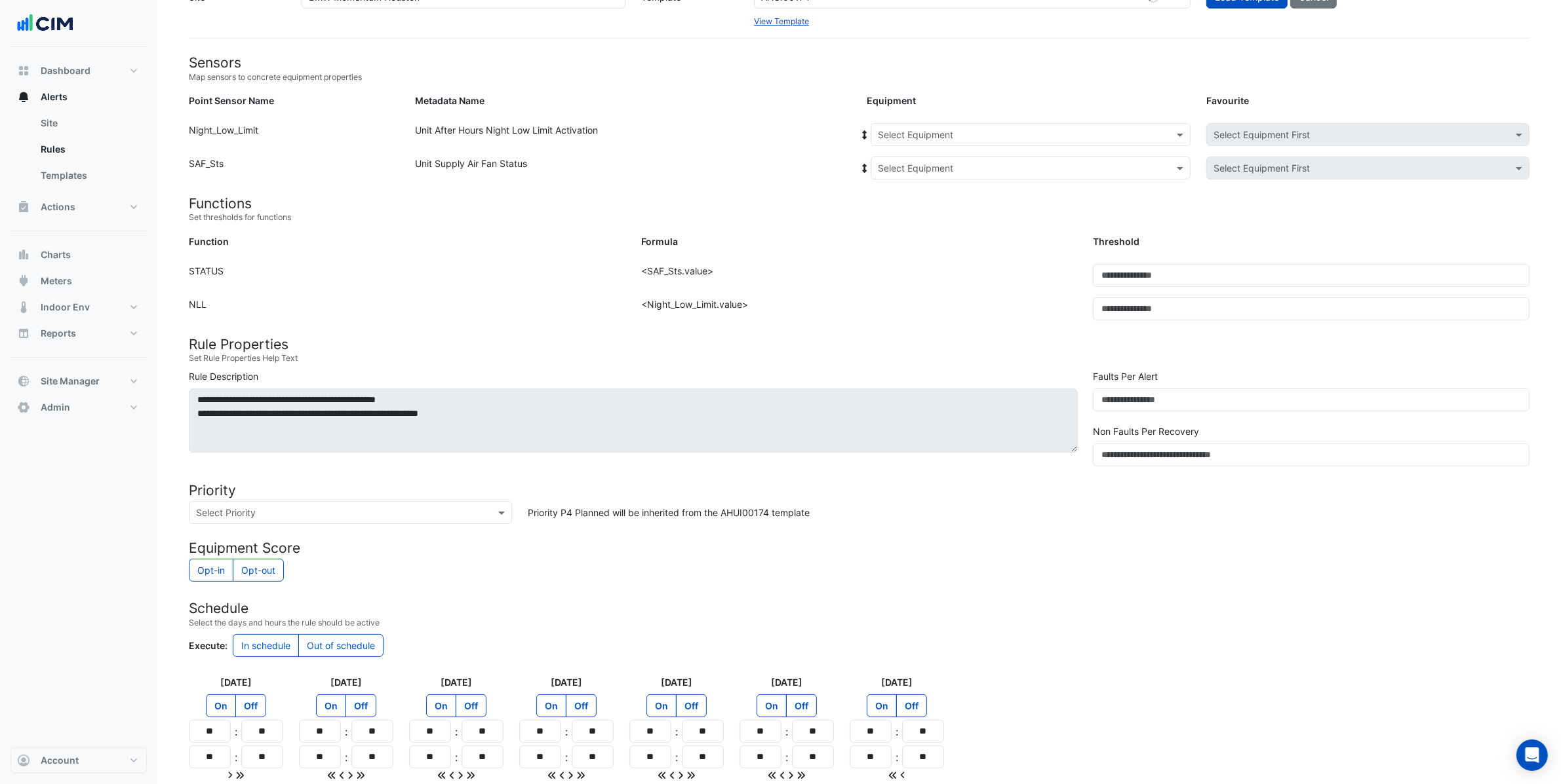
scroll to position [167, 0]
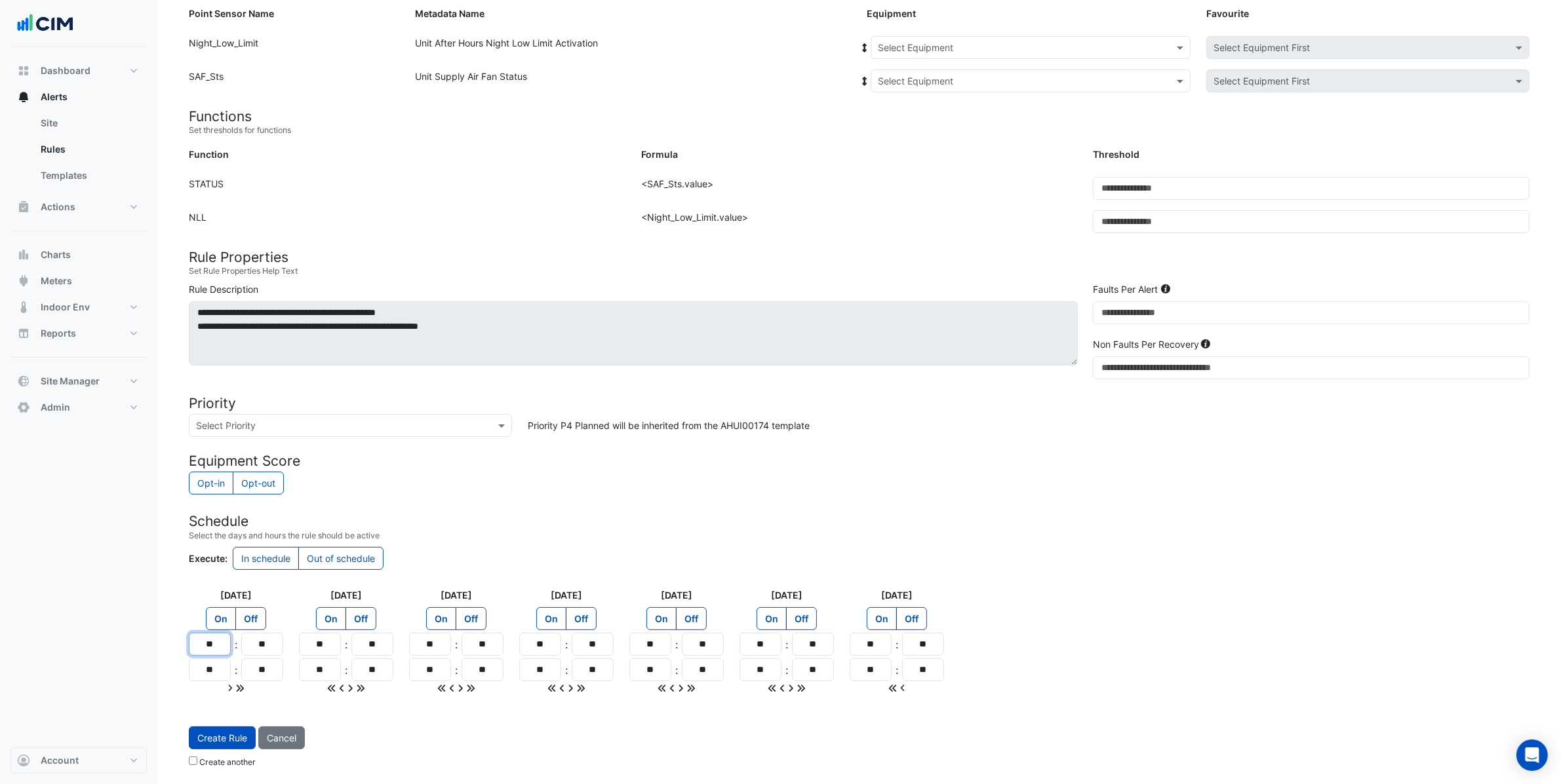
drag, startPoint x: 215, startPoint y: 636, endPoint x: 162, endPoint y: 623, distance: 54.6
click at [162, 623] on section "Site Select a Site × BMW Momentum Houston × Template Select a Template AHUI0017…" at bounding box center [859, 328] width 1404 height 891
type input "**"
drag, startPoint x: 218, startPoint y: 671, endPoint x: 159, endPoint y: 662, distance: 59.7
click at [159, 662] on section "Site Select a Site × BMW Momentum Houston × Template Select a Template AHUI0017…" at bounding box center [859, 328] width 1404 height 891
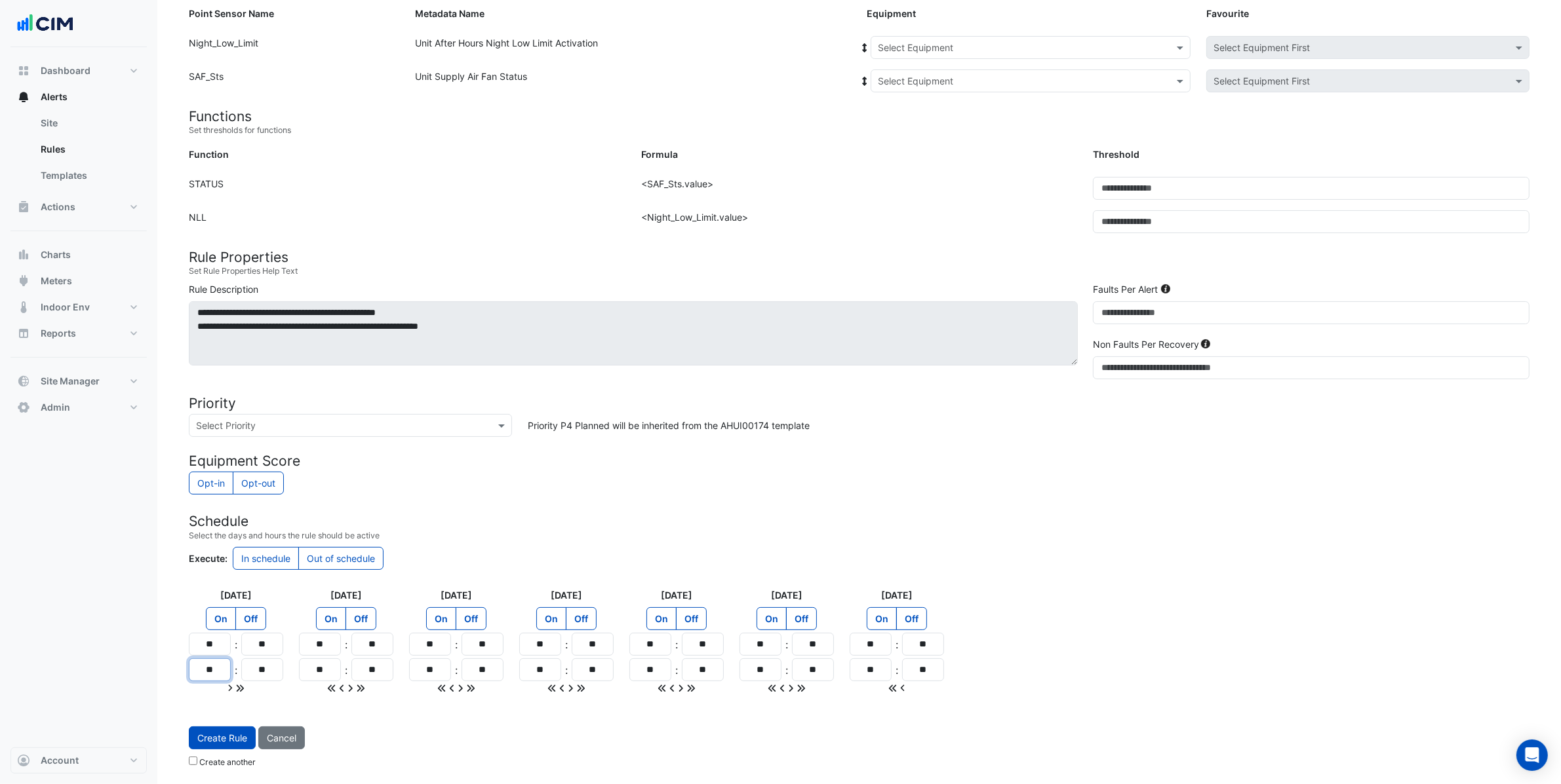
type input "**"
click at [241, 686] on icon at bounding box center [240, 689] width 9 height 9
type input "**"
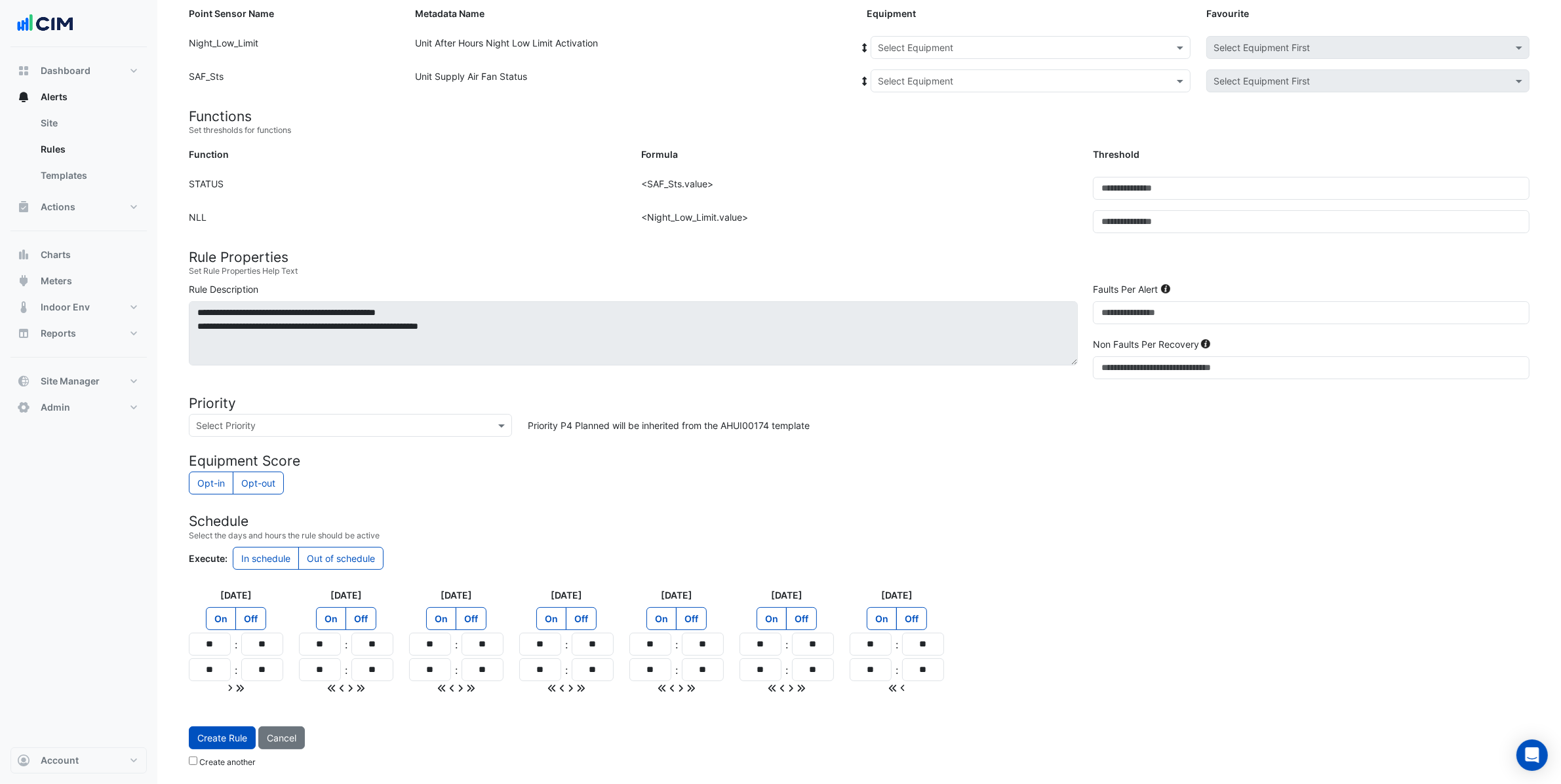
type input "**"
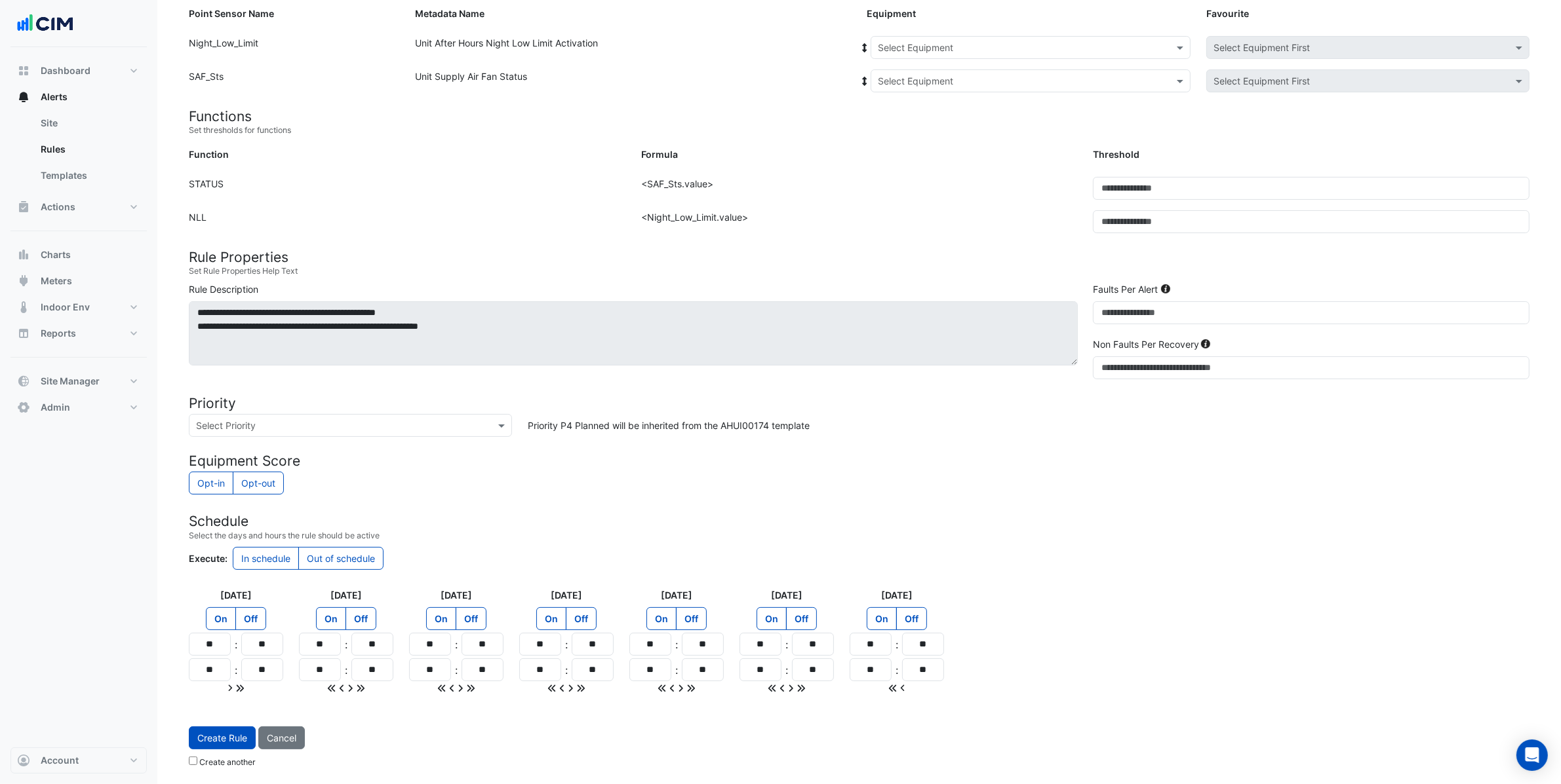
type input "**"
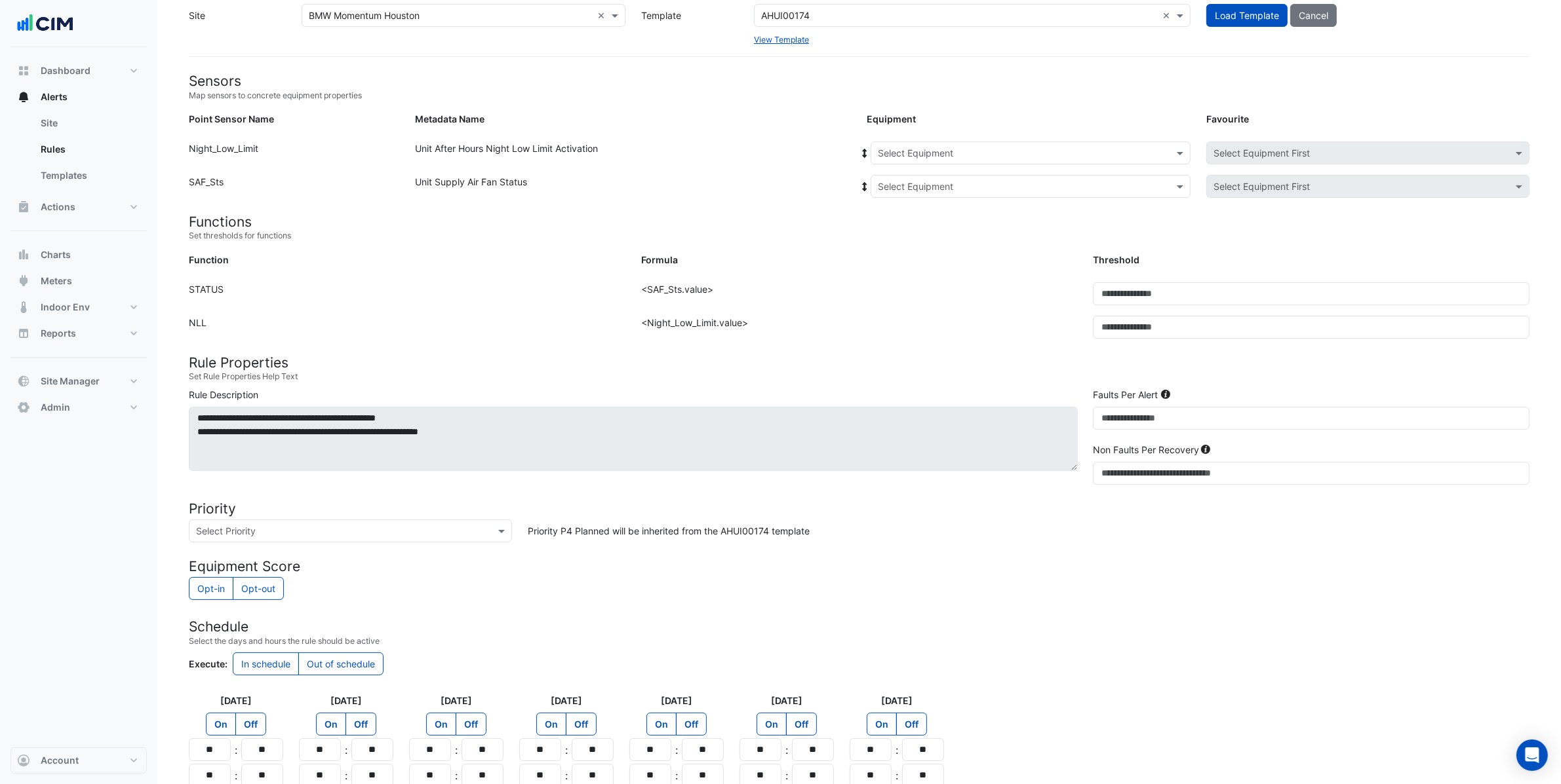
scroll to position [0, 0]
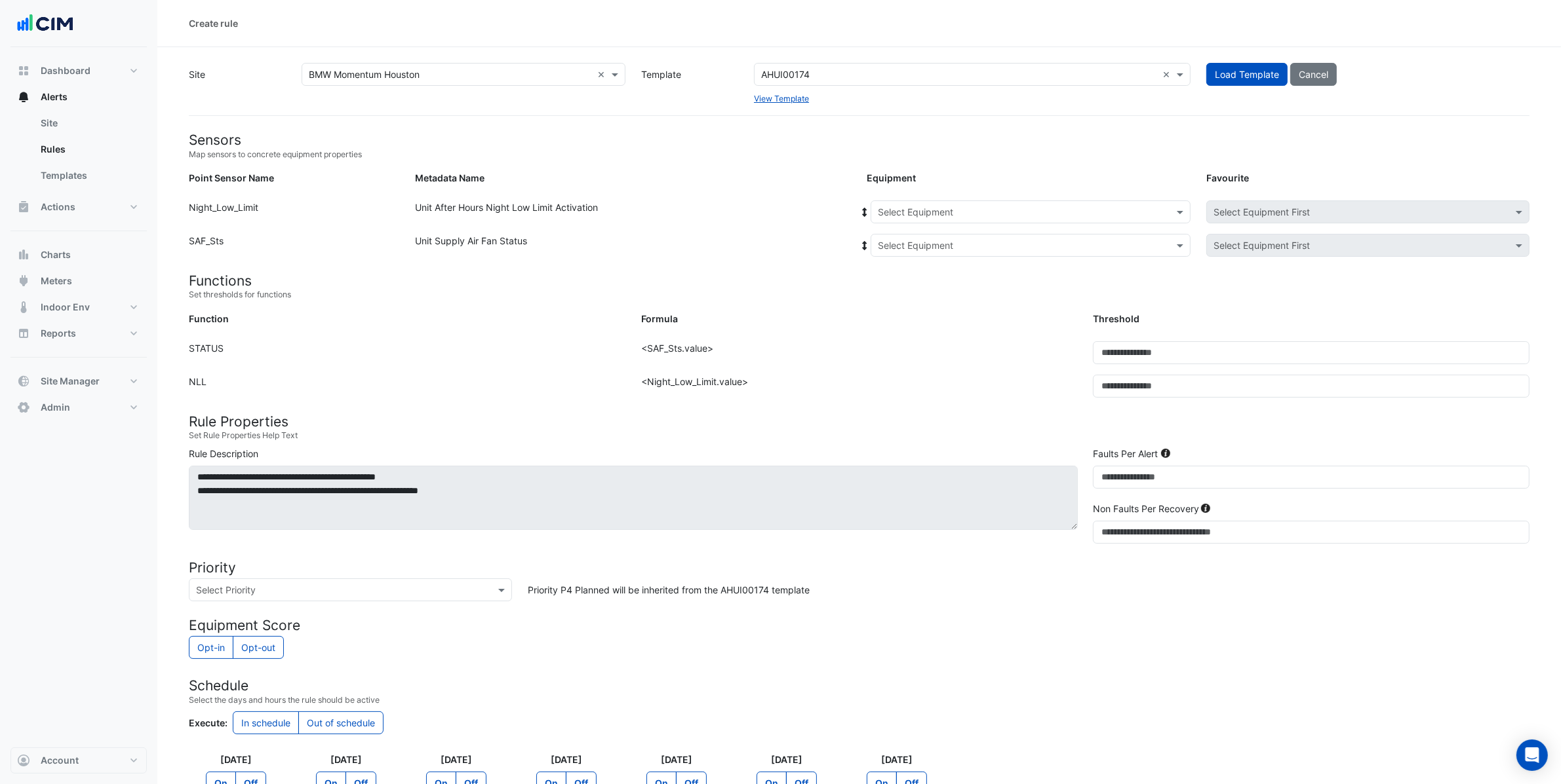
click at [939, 218] on div "Select Equipment" at bounding box center [1030, 211] width 320 height 23
click at [910, 317] on span "AHU-5" at bounding box center [896, 316] width 29 height 11
click at [906, 214] on input "text" at bounding box center [1017, 213] width 279 height 14
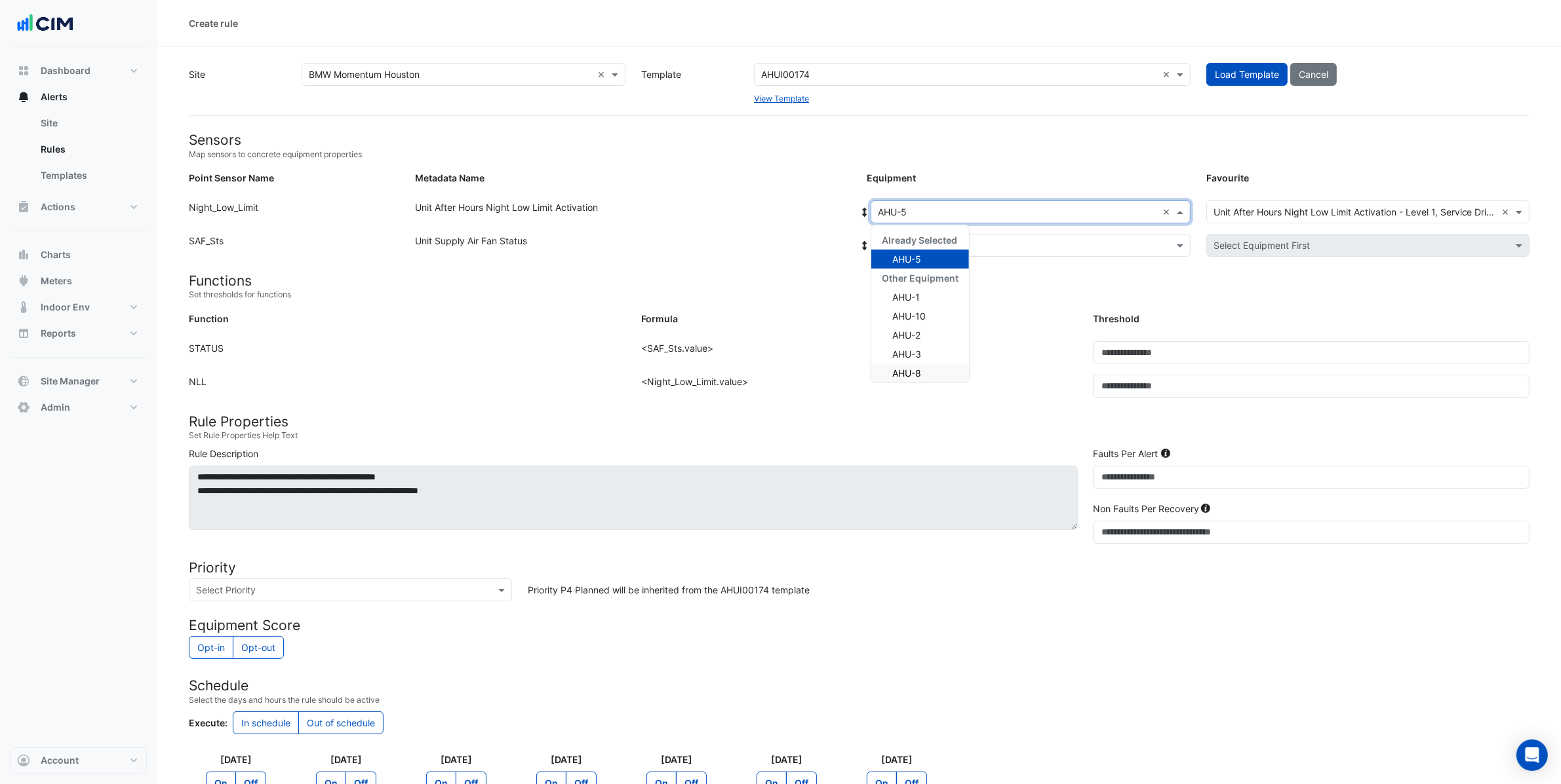
click at [919, 375] on span "AHU-8" at bounding box center [906, 373] width 29 height 11
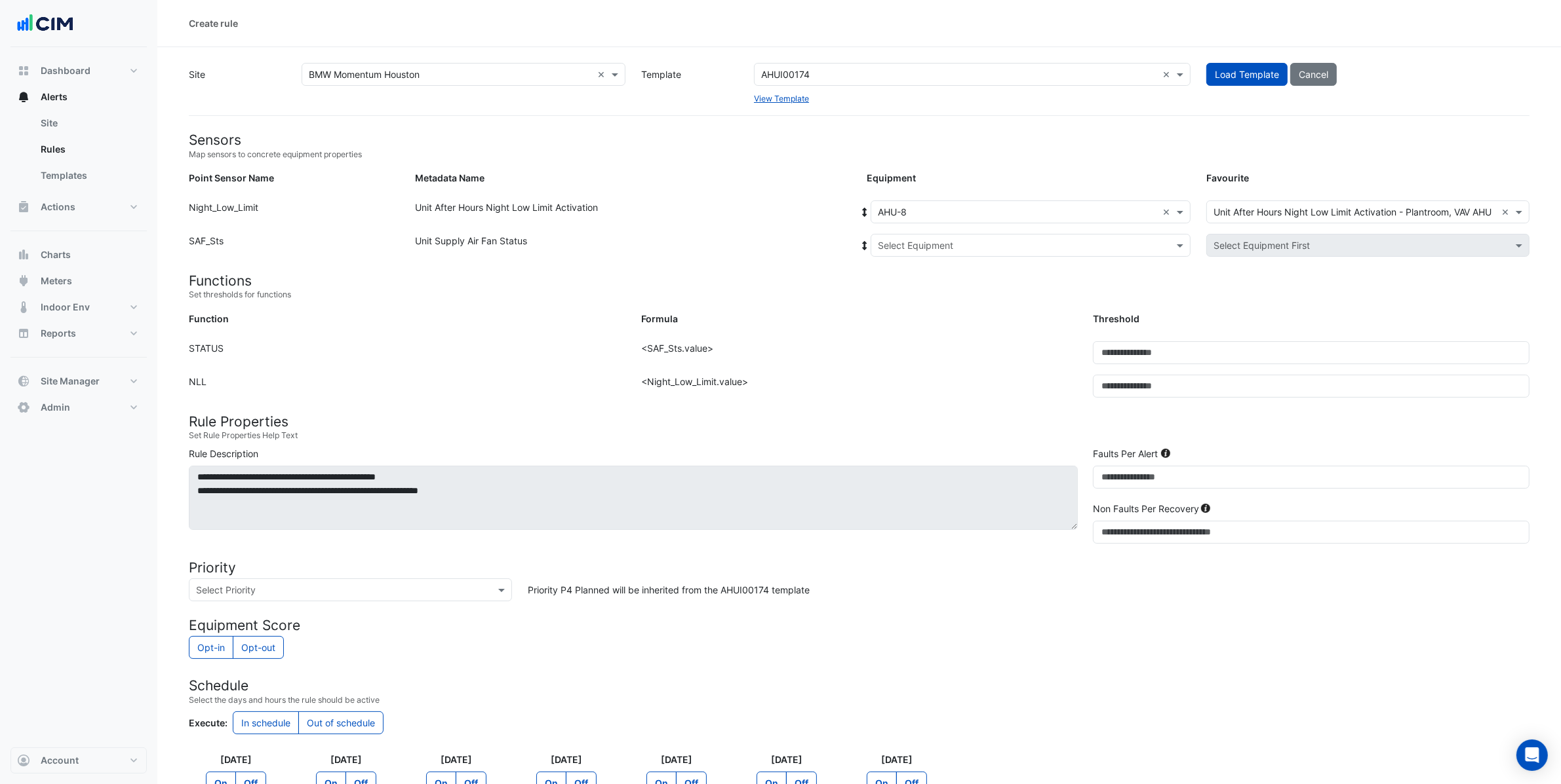
click at [865, 211] on icon at bounding box center [864, 212] width 4 height 9
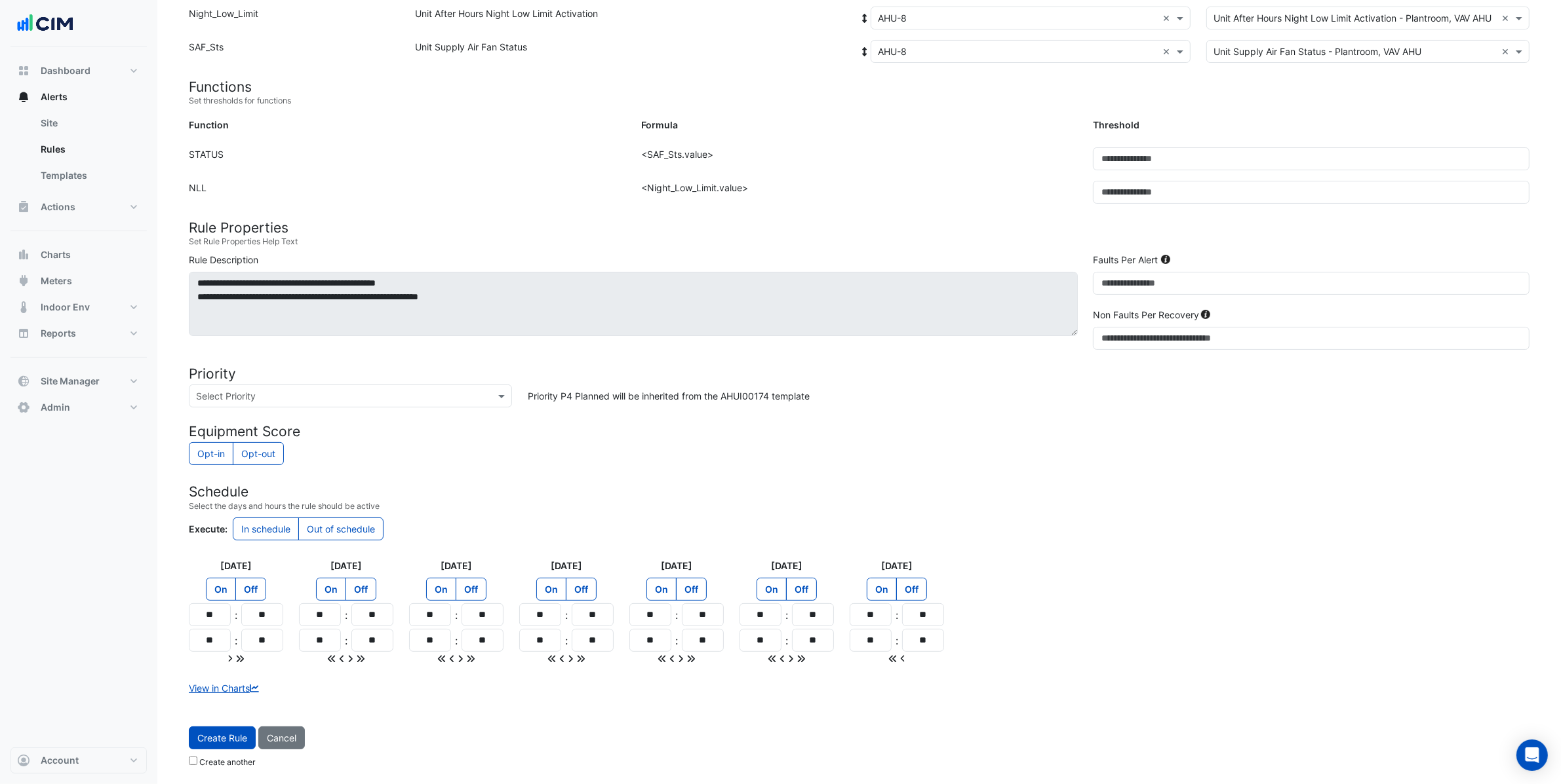
scroll to position [197, 0]
click at [219, 742] on span "Create Rule" at bounding box center [223, 738] width 50 height 11
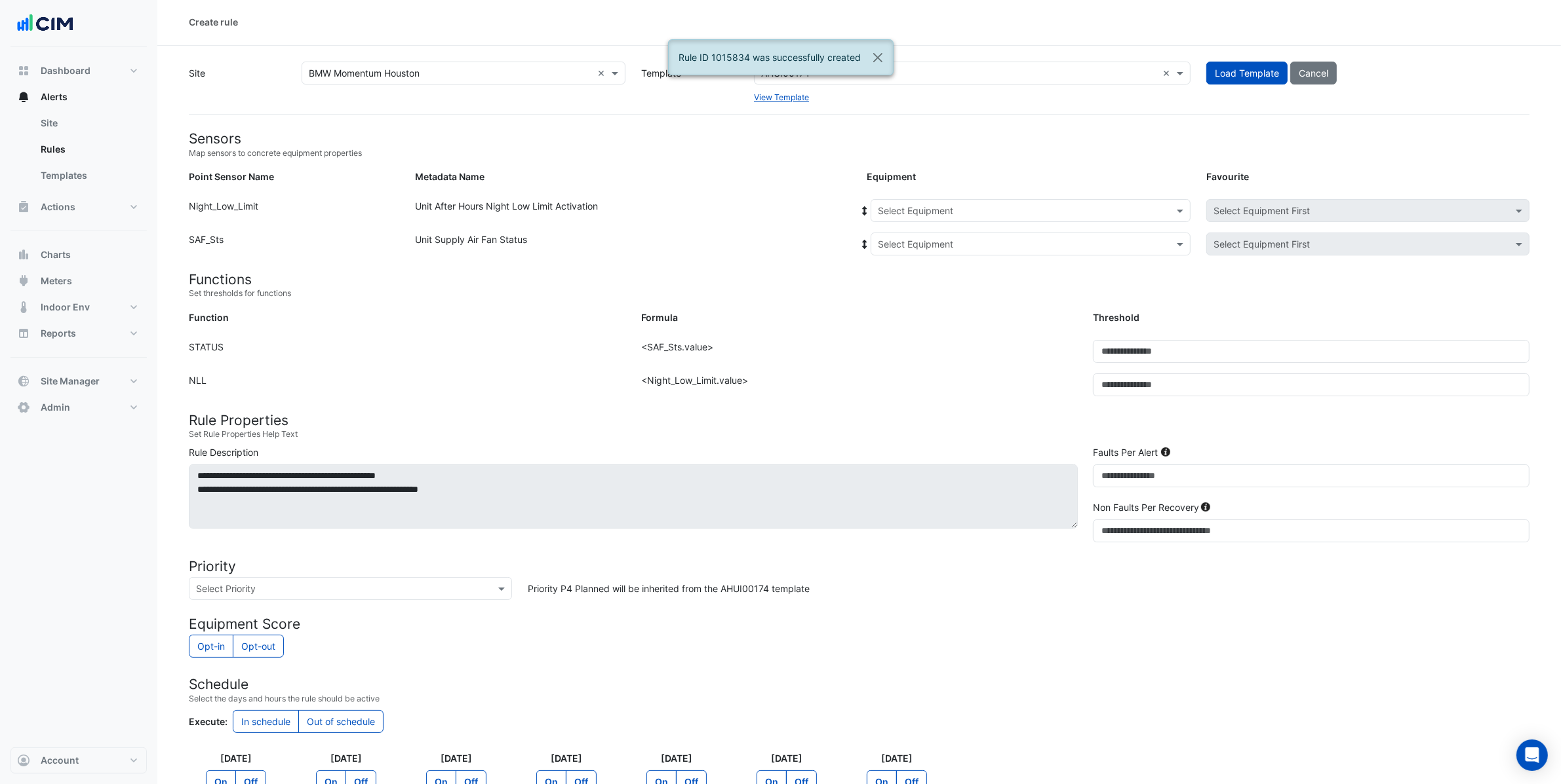
scroll to position [0, 0]
click at [983, 214] on input "text" at bounding box center [1017, 213] width 279 height 14
click at [891, 354] on span "AHU-9" at bounding box center [896, 354] width 29 height 11
click at [862, 210] on icon at bounding box center [865, 212] width 12 height 9
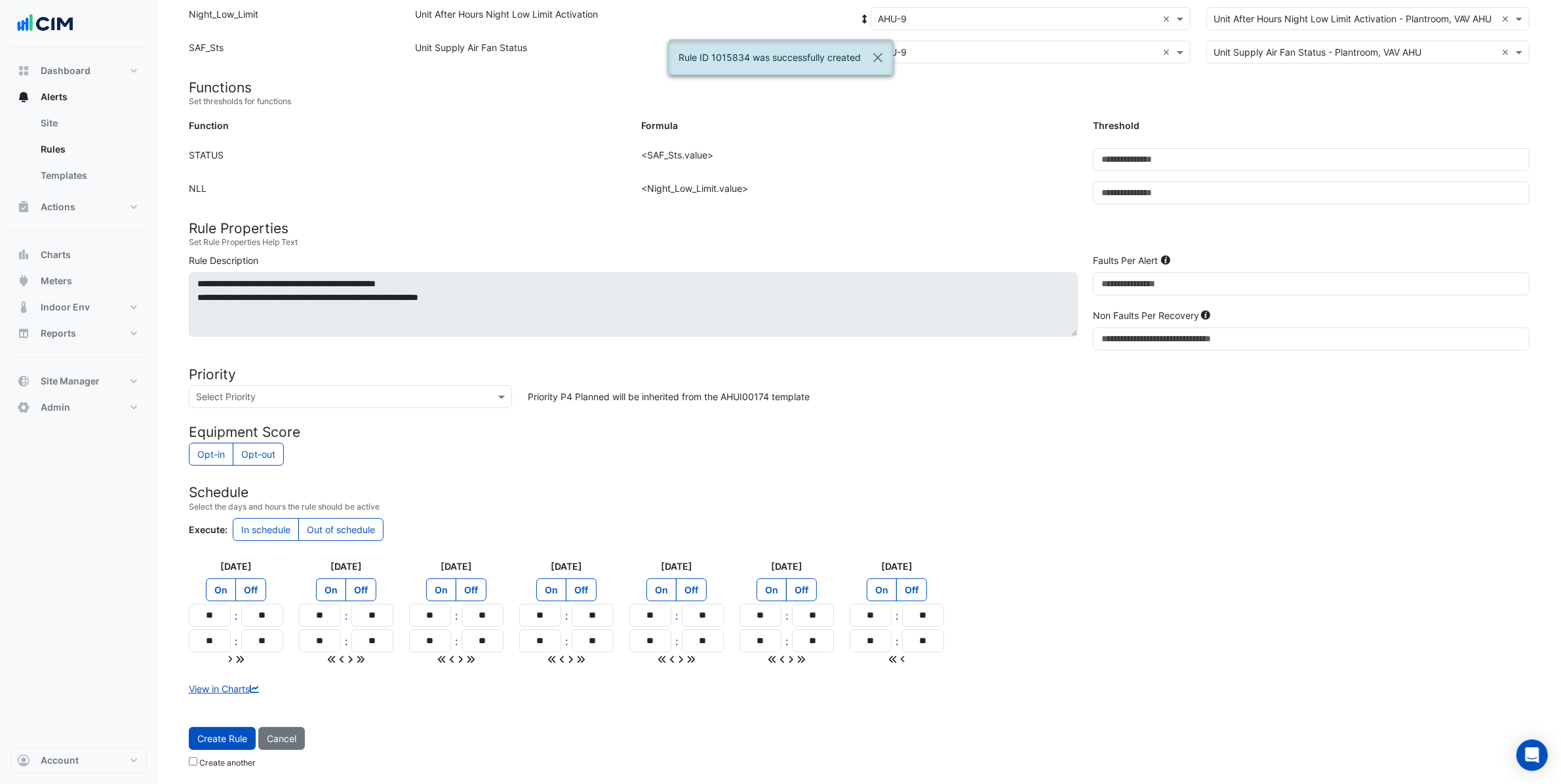
scroll to position [197, 0]
drag, startPoint x: 228, startPoint y: 738, endPoint x: 277, endPoint y: 720, distance: 52.2
click at [227, 738] on span "Create Rule" at bounding box center [223, 738] width 50 height 11
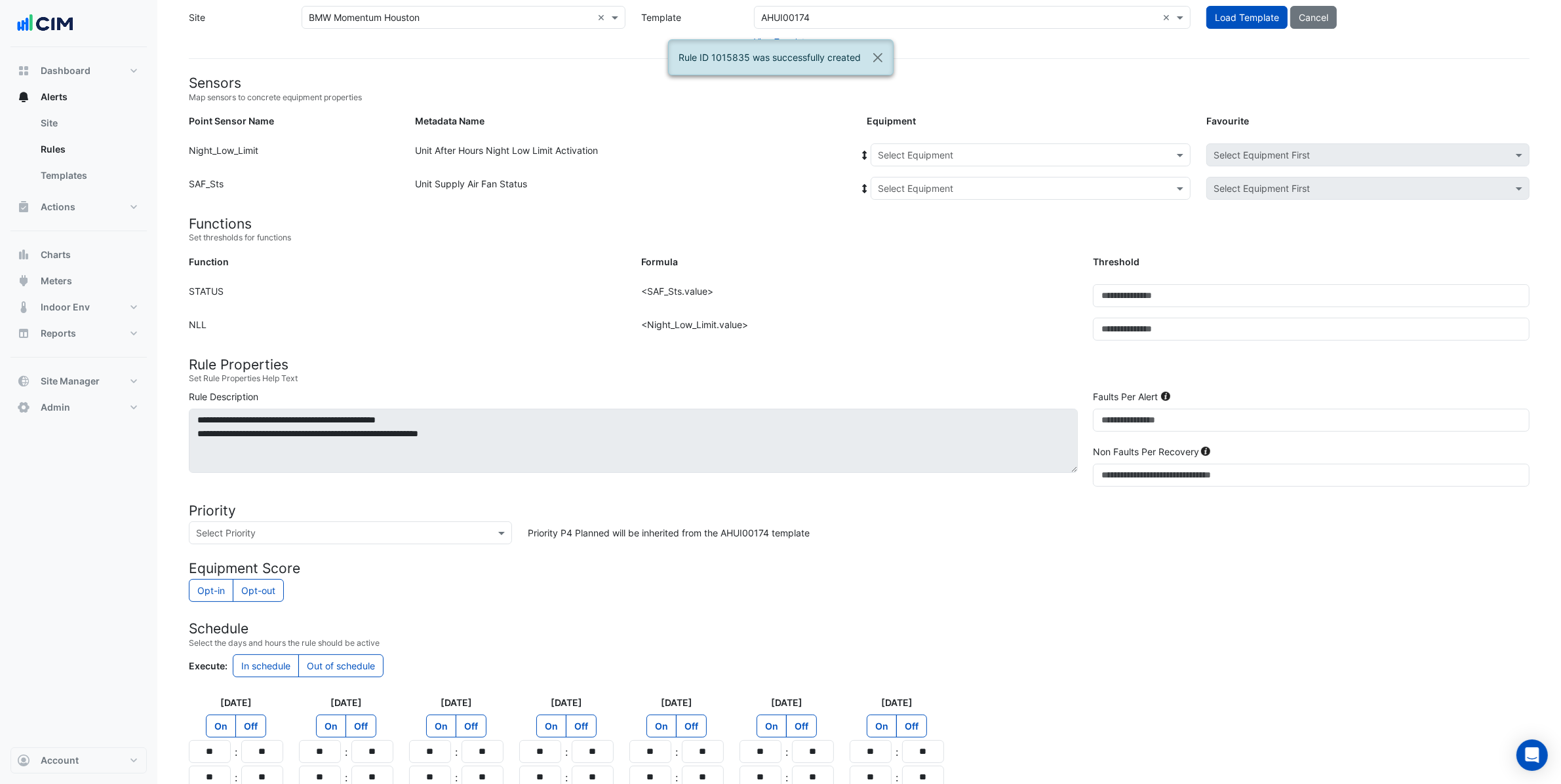
scroll to position [0, 0]
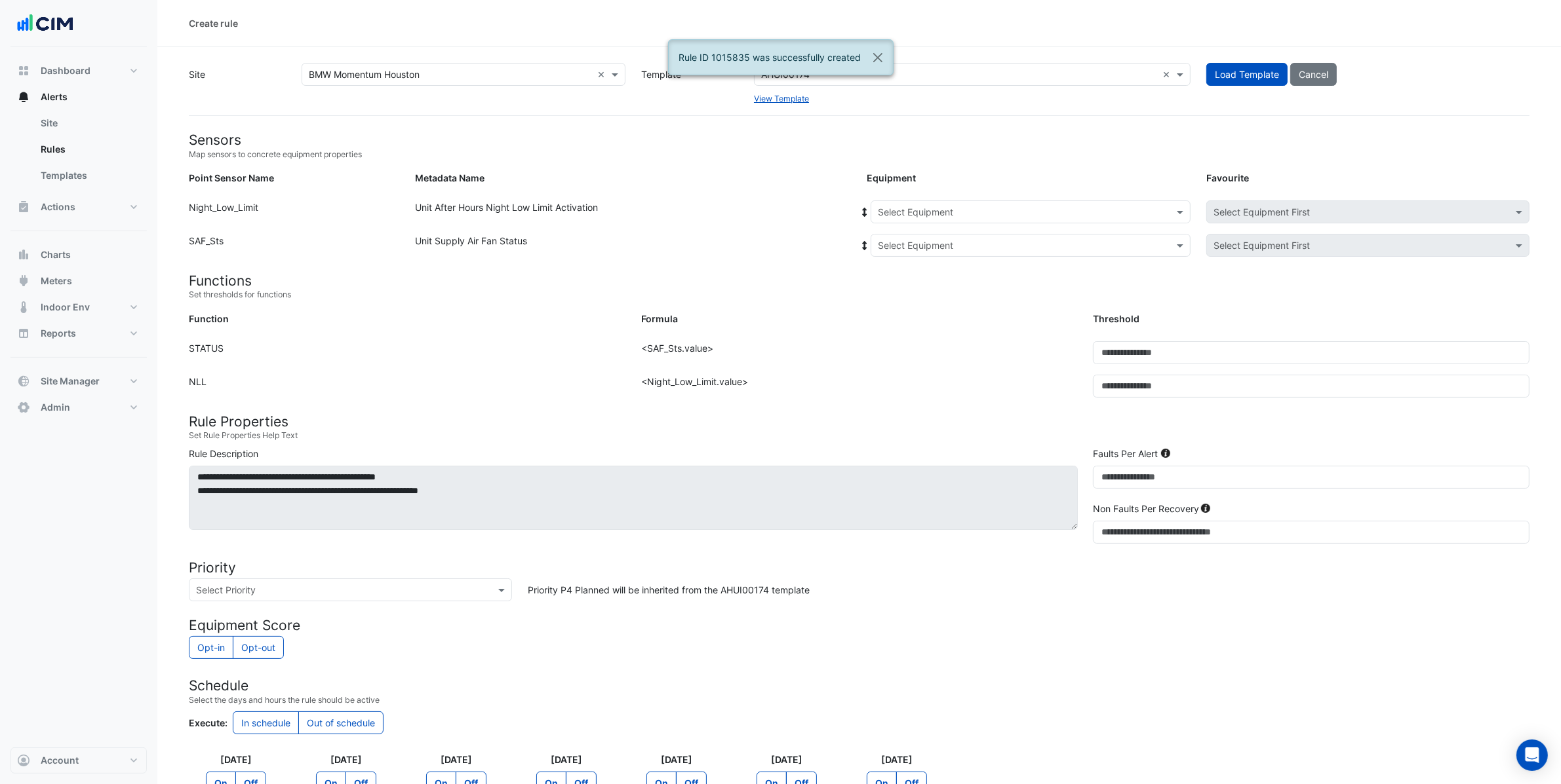
click at [988, 217] on input "text" at bounding box center [1017, 213] width 279 height 14
click at [901, 264] on div "AHU-10" at bounding box center [898, 259] width 54 height 19
click at [860, 209] on icon at bounding box center [865, 212] width 12 height 9
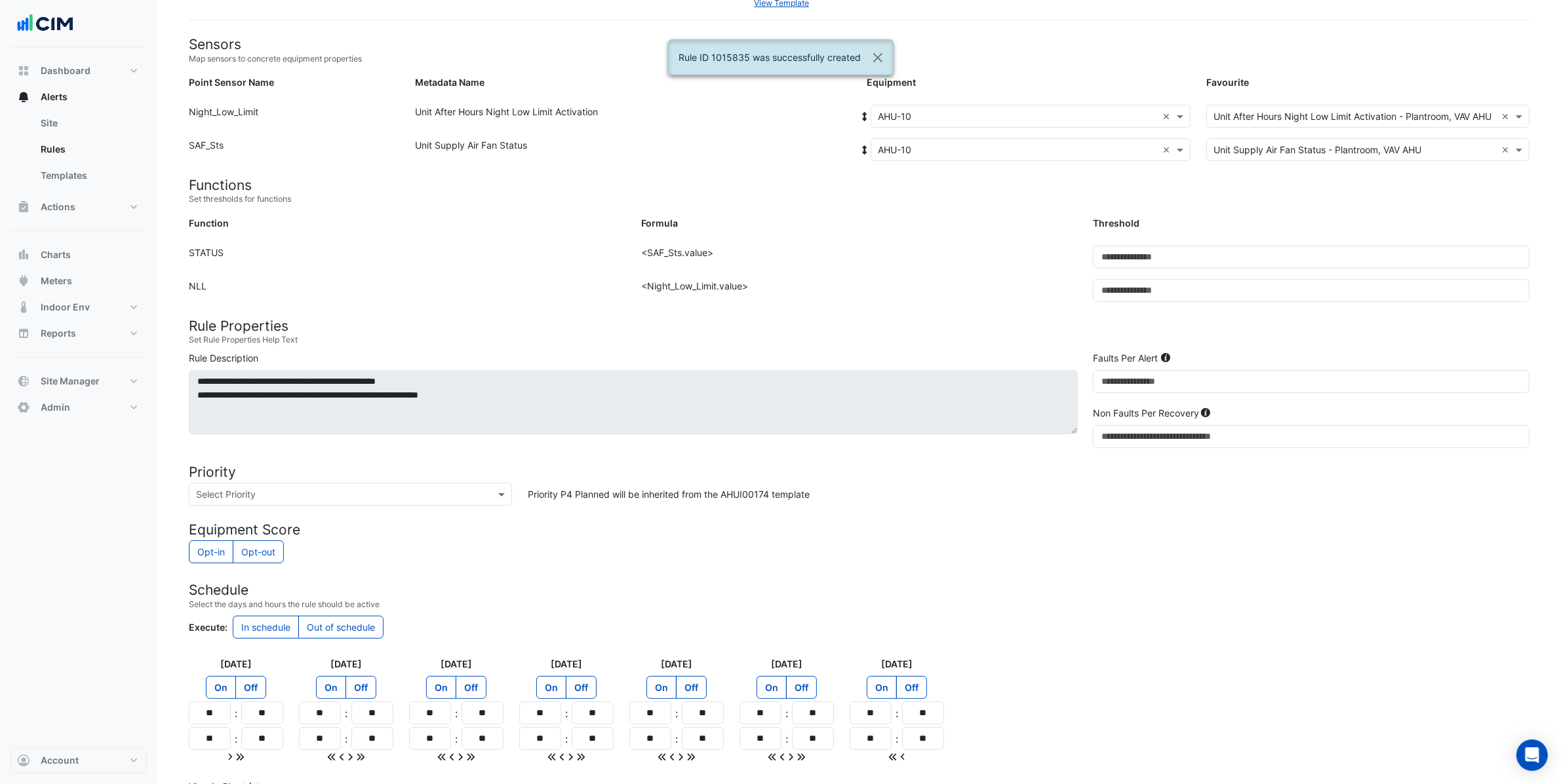
scroll to position [197, 0]
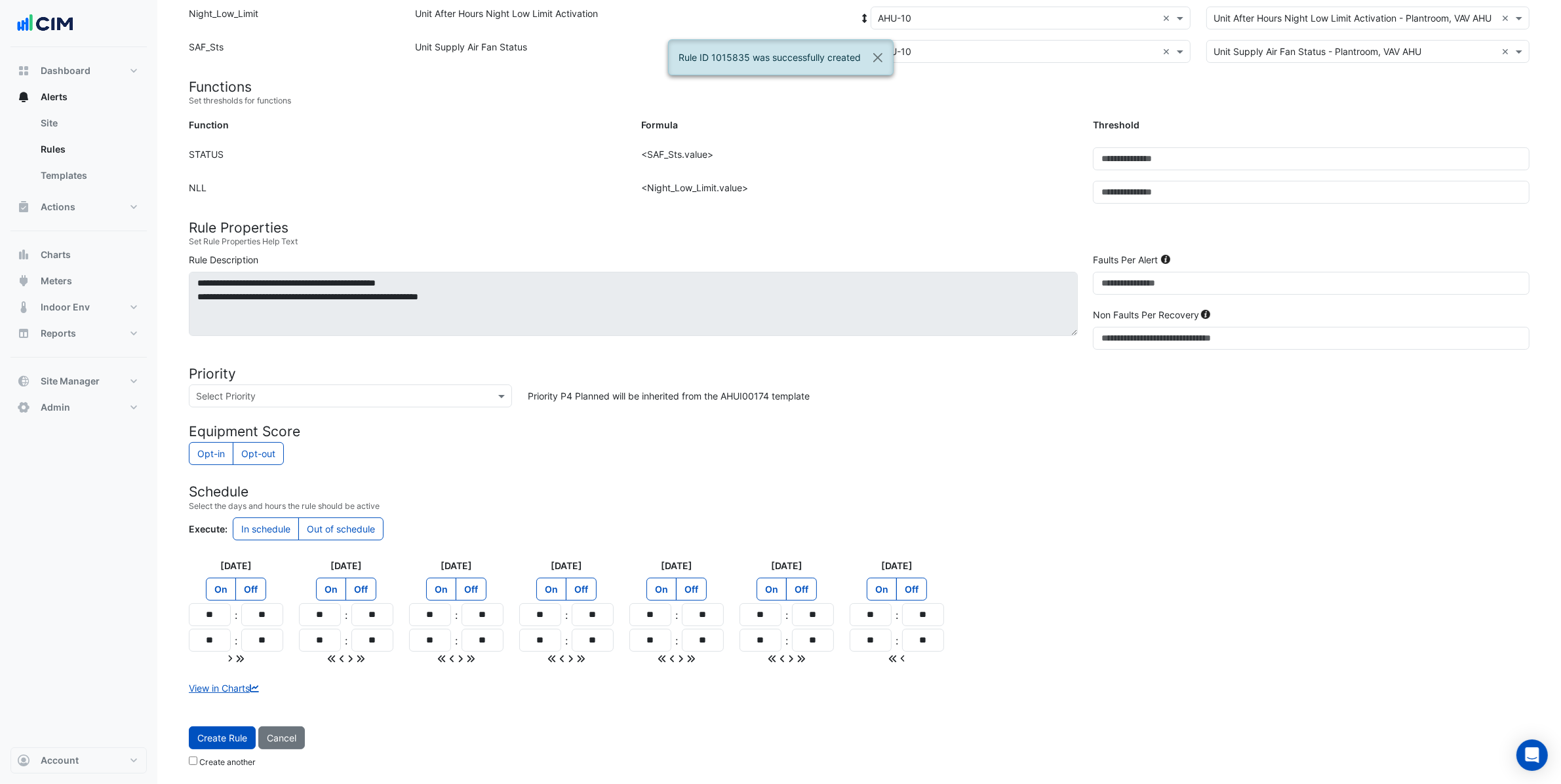
click at [246, 739] on span "Create Rule" at bounding box center [223, 738] width 50 height 11
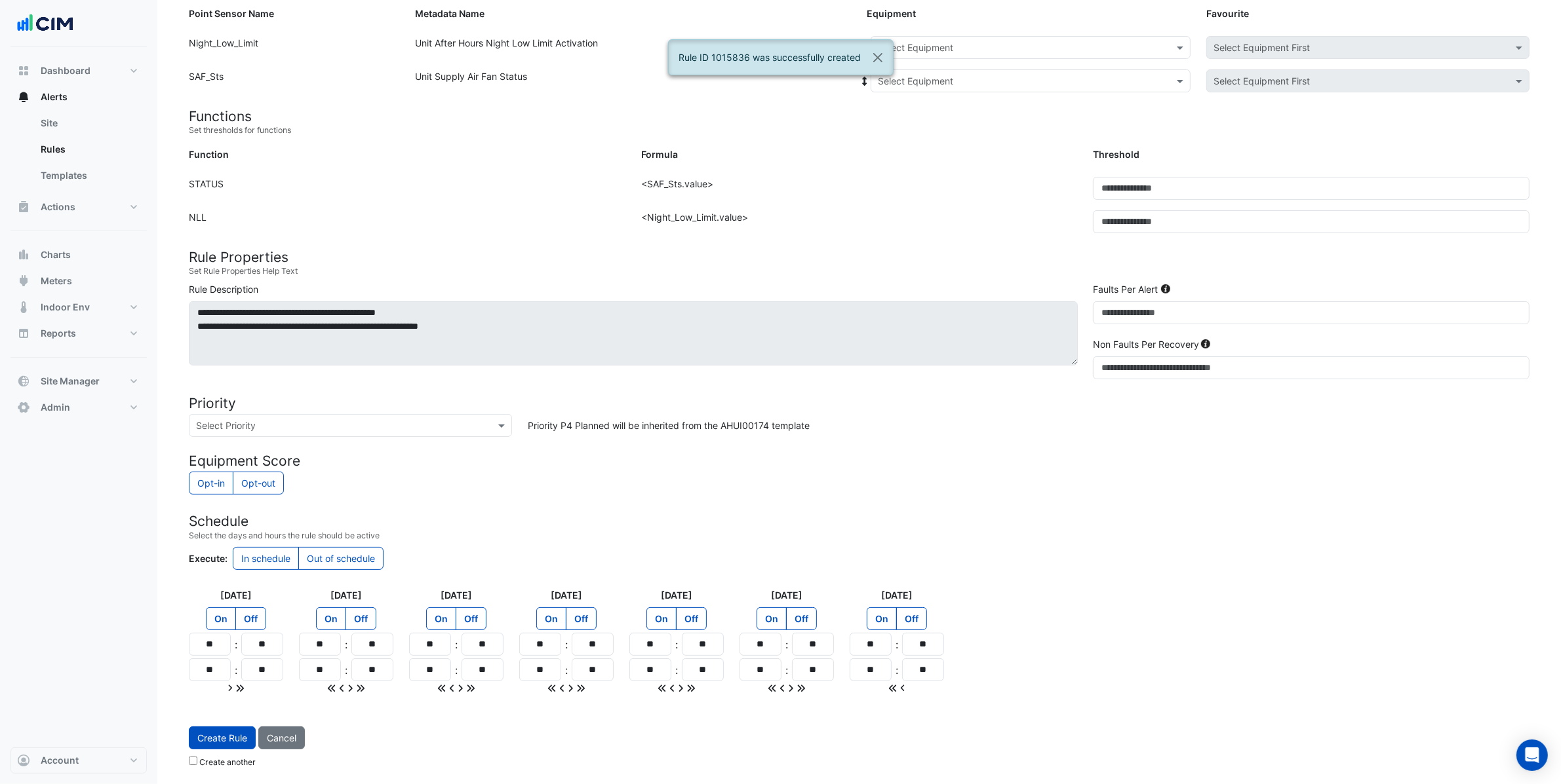
click at [1101, 526] on h4 "Schedule" at bounding box center [859, 520] width 1340 height 16
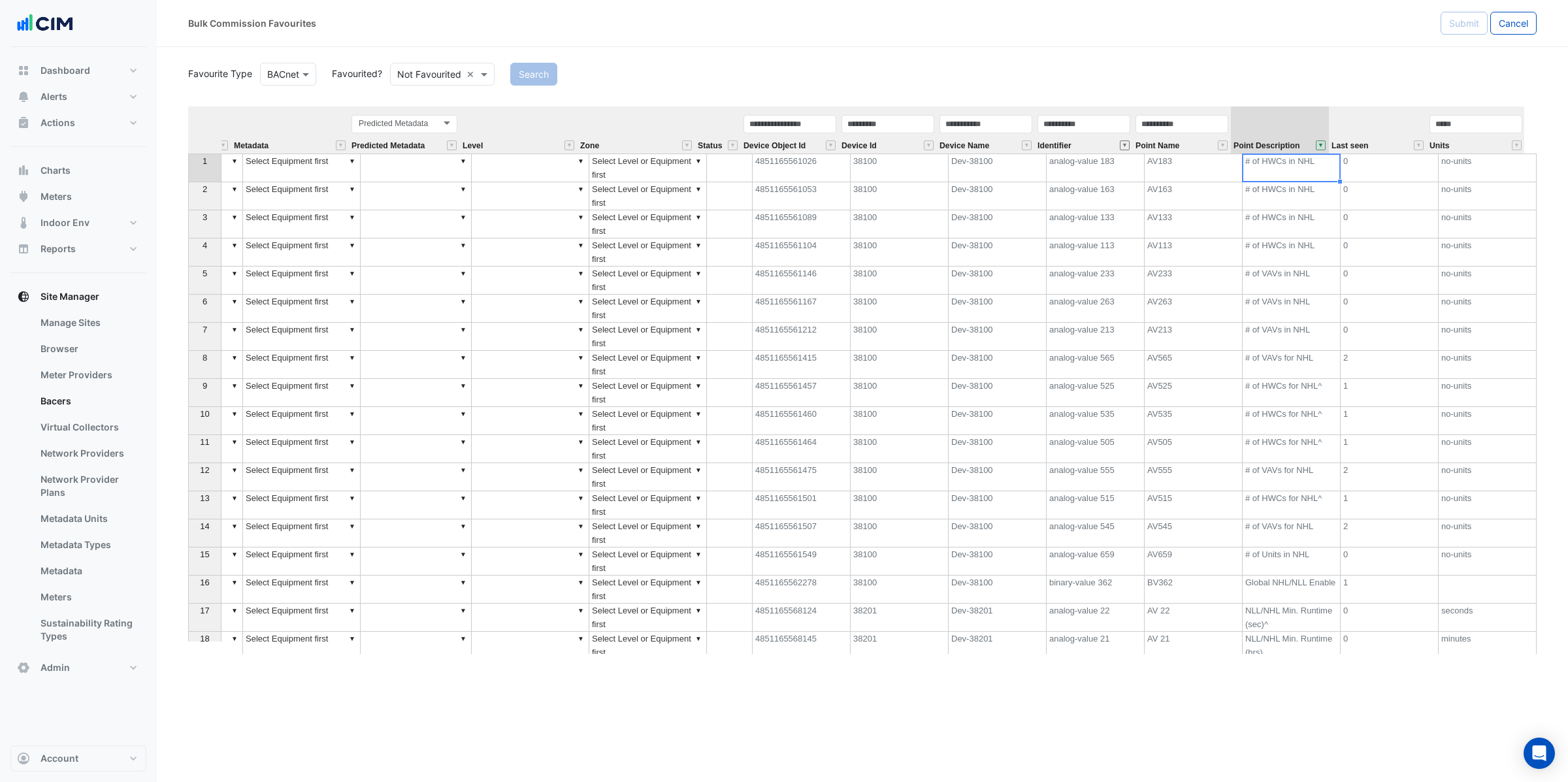
click at [1121, 145] on button "" at bounding box center [1124, 145] width 9 height 9
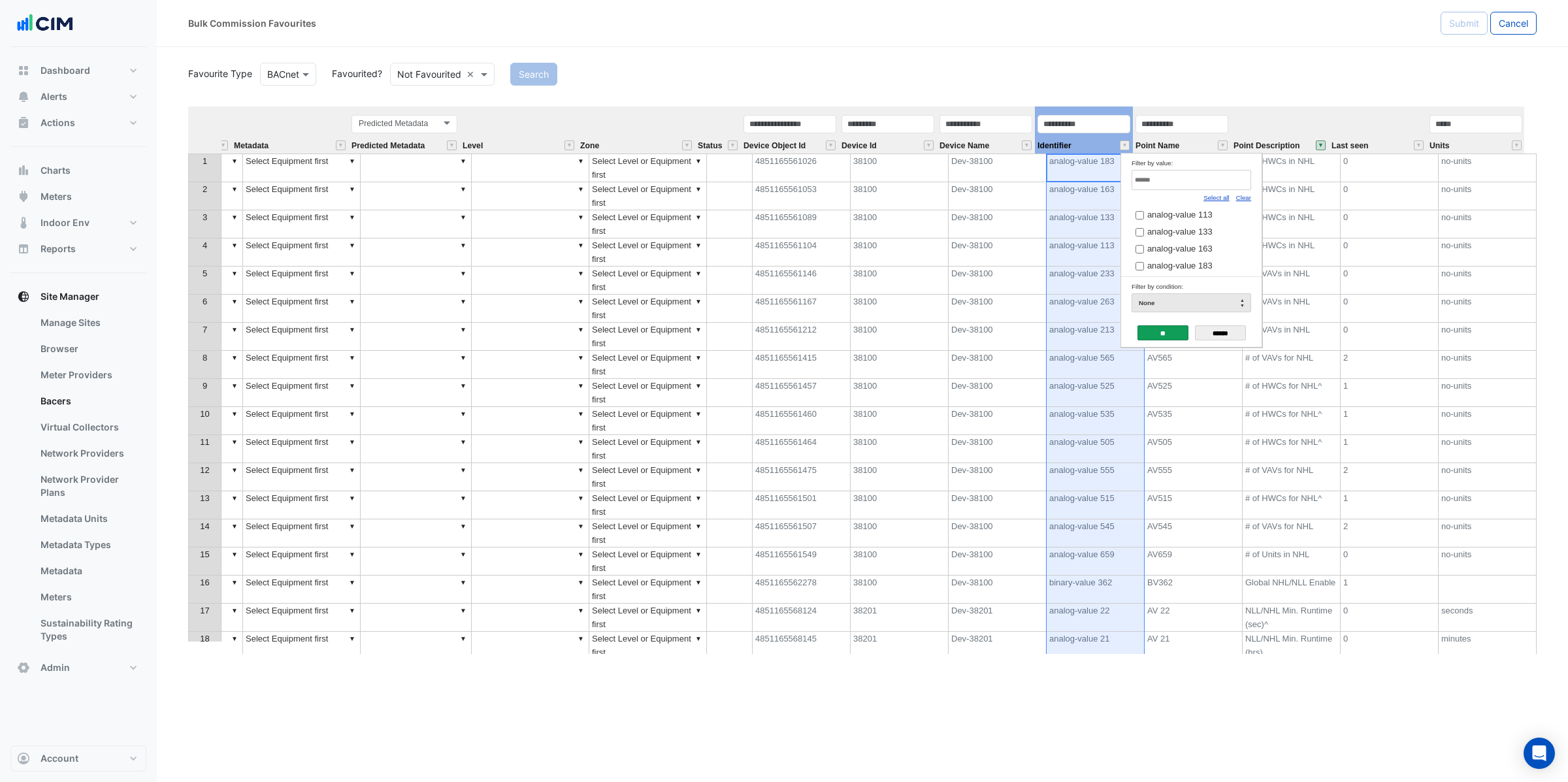
click at [1242, 204] on div "Select all Clear analog-value 113 analog-value 133 analog-value 163 analog-valu…" at bounding box center [1191, 223] width 120 height 106
click at [1243, 194] on link "Clear" at bounding box center [1244, 198] width 15 height 7
click at [1197, 167] on div "Filter by value:" at bounding box center [1191, 163] width 120 height 14
click at [1206, 178] on input "Filter by value:" at bounding box center [1191, 180] width 120 height 21
type input "**"
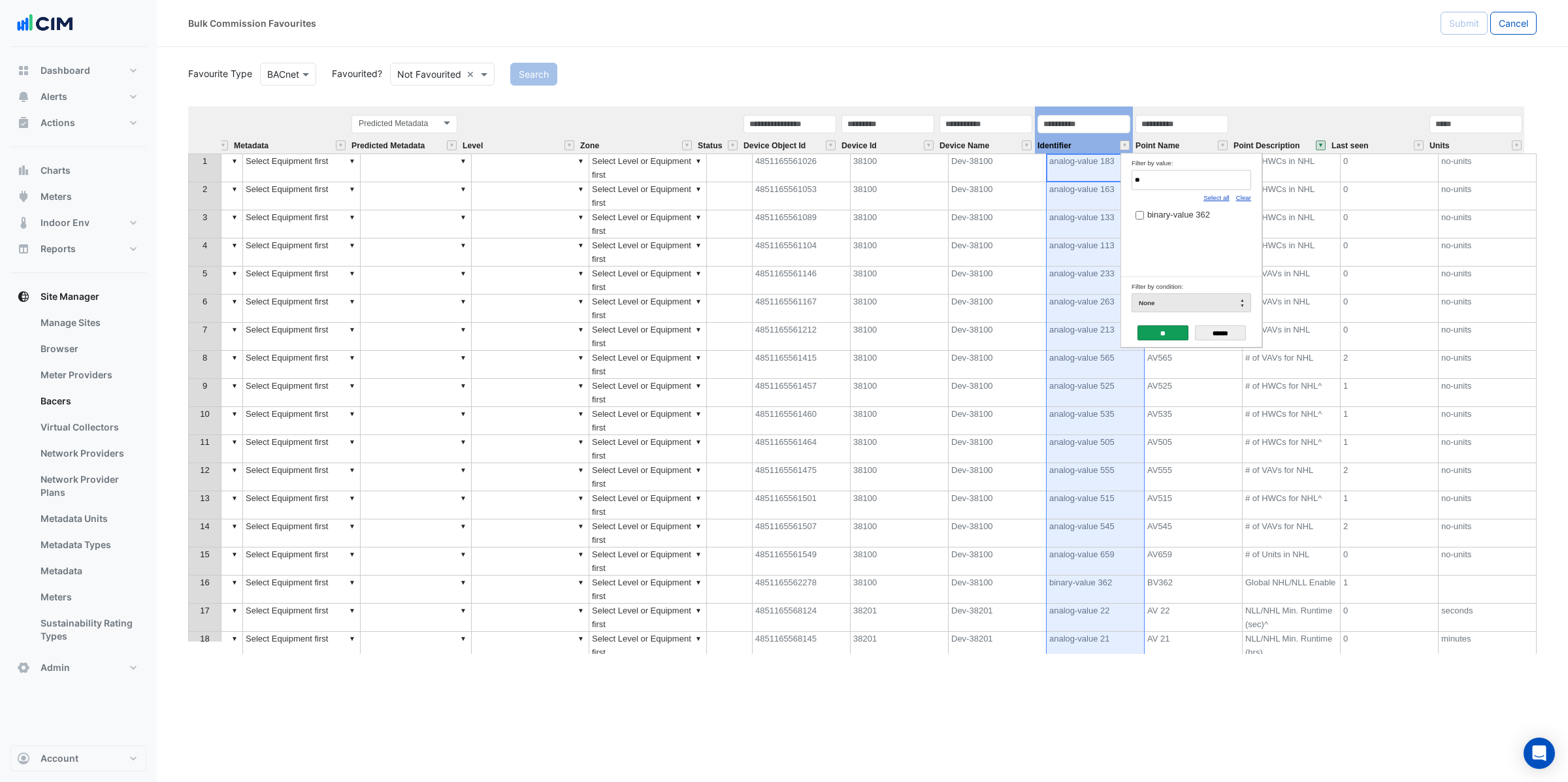
drag, startPoint x: 1184, startPoint y: 217, endPoint x: 1172, endPoint y: 234, distance: 20.8
click at [1183, 217] on span "binary-value 362" at bounding box center [1178, 214] width 63 height 9
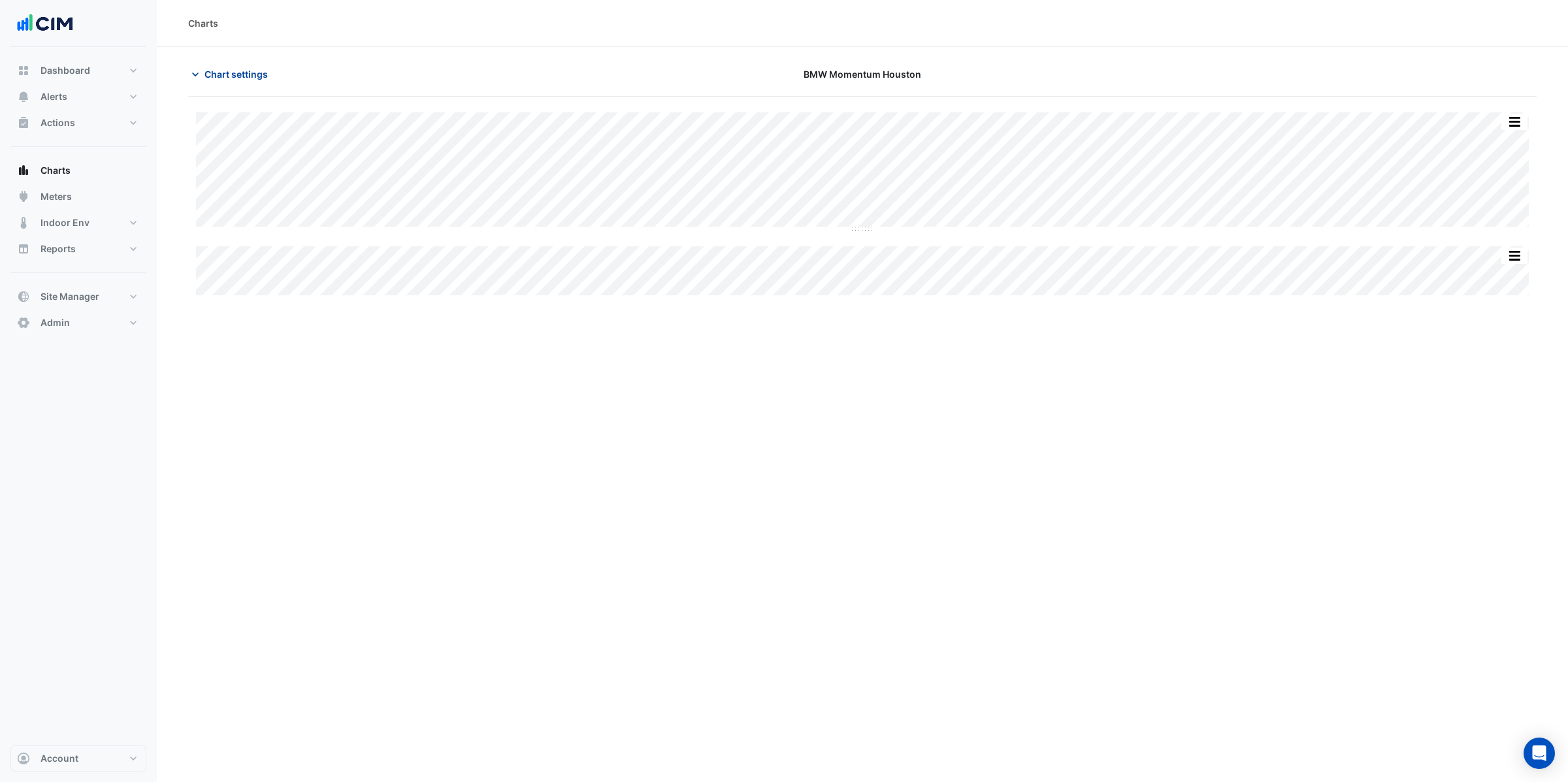
click at [242, 71] on span "Chart settings" at bounding box center [236, 75] width 63 height 14
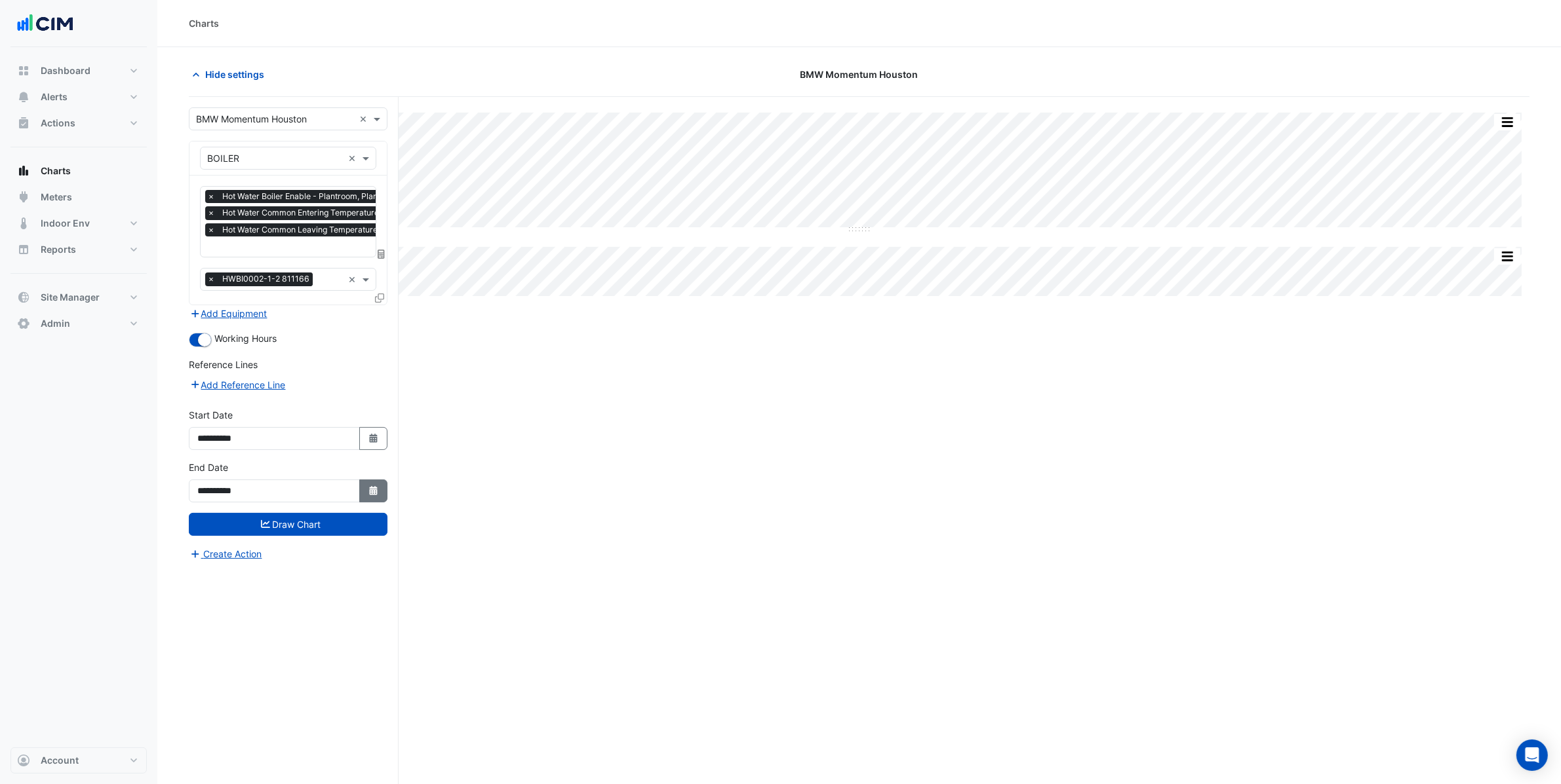
click at [376, 494] on icon "button" at bounding box center [373, 490] width 8 height 9
click at [339, 318] on span "Next month" at bounding box center [336, 316] width 9 height 9
click at [338, 318] on span "Next month" at bounding box center [336, 316] width 9 height 9
click at [341, 318] on button "Next month" at bounding box center [337, 317] width 15 height 21
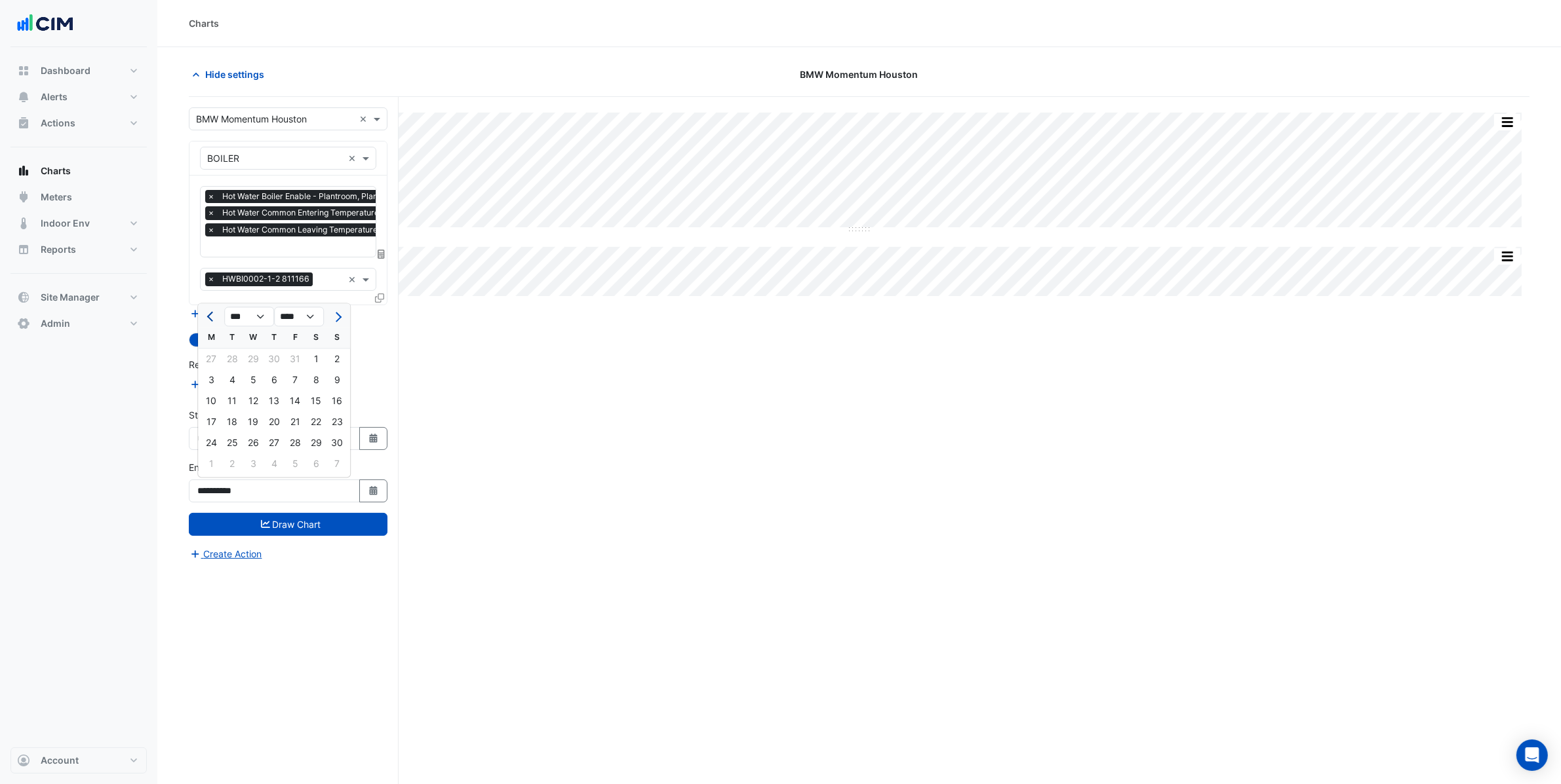
click at [209, 319] on span "Previous month" at bounding box center [211, 316] width 9 height 9
select select "*"
click at [335, 377] on div "14" at bounding box center [337, 380] width 21 height 21
type input "**********"
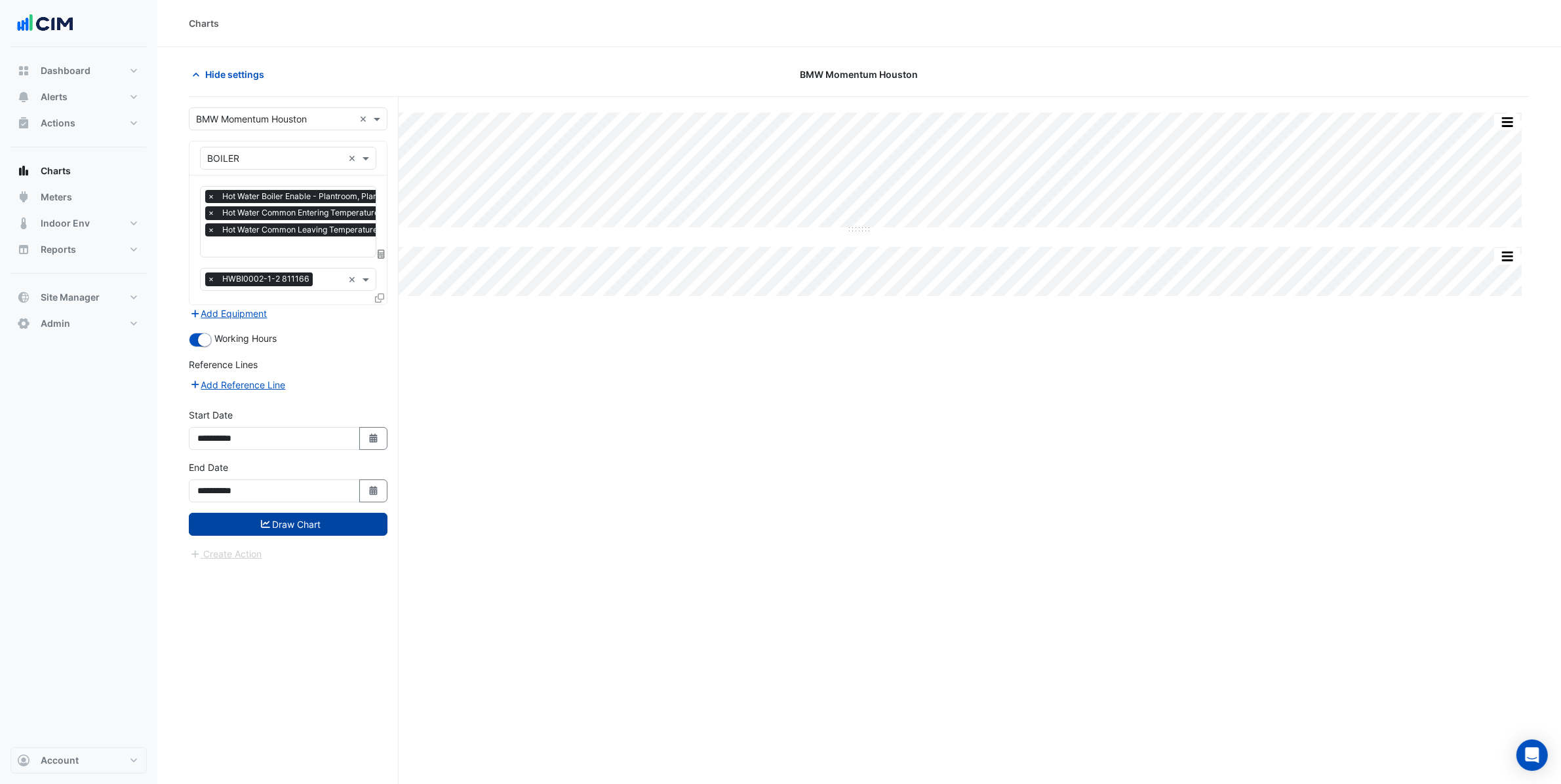
click at [306, 517] on button "Draw Chart" at bounding box center [288, 524] width 198 height 23
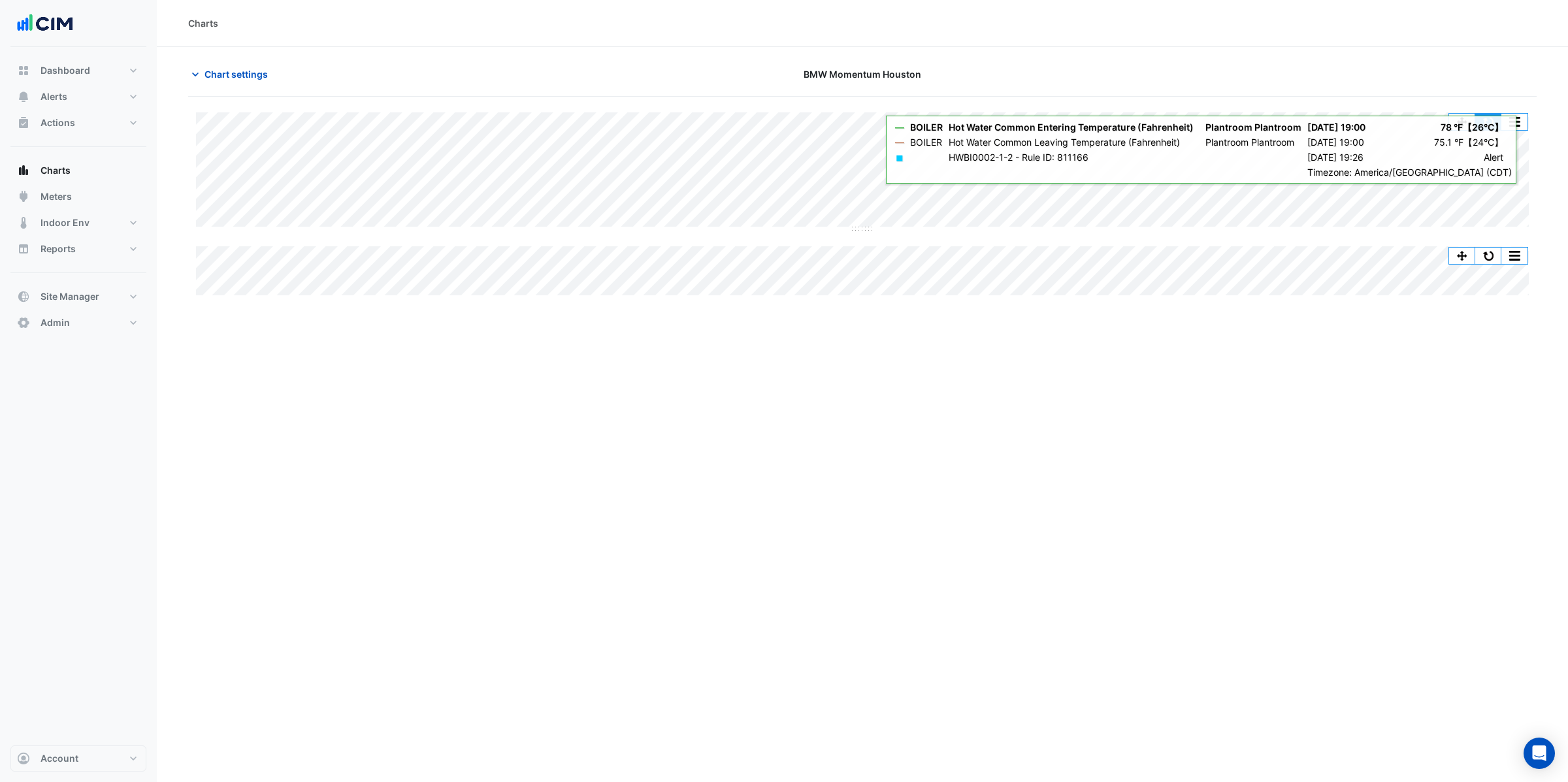
click at [1495, 118] on button "button" at bounding box center [1488, 122] width 27 height 16
click at [1488, 117] on button "button" at bounding box center [1488, 122] width 27 height 16
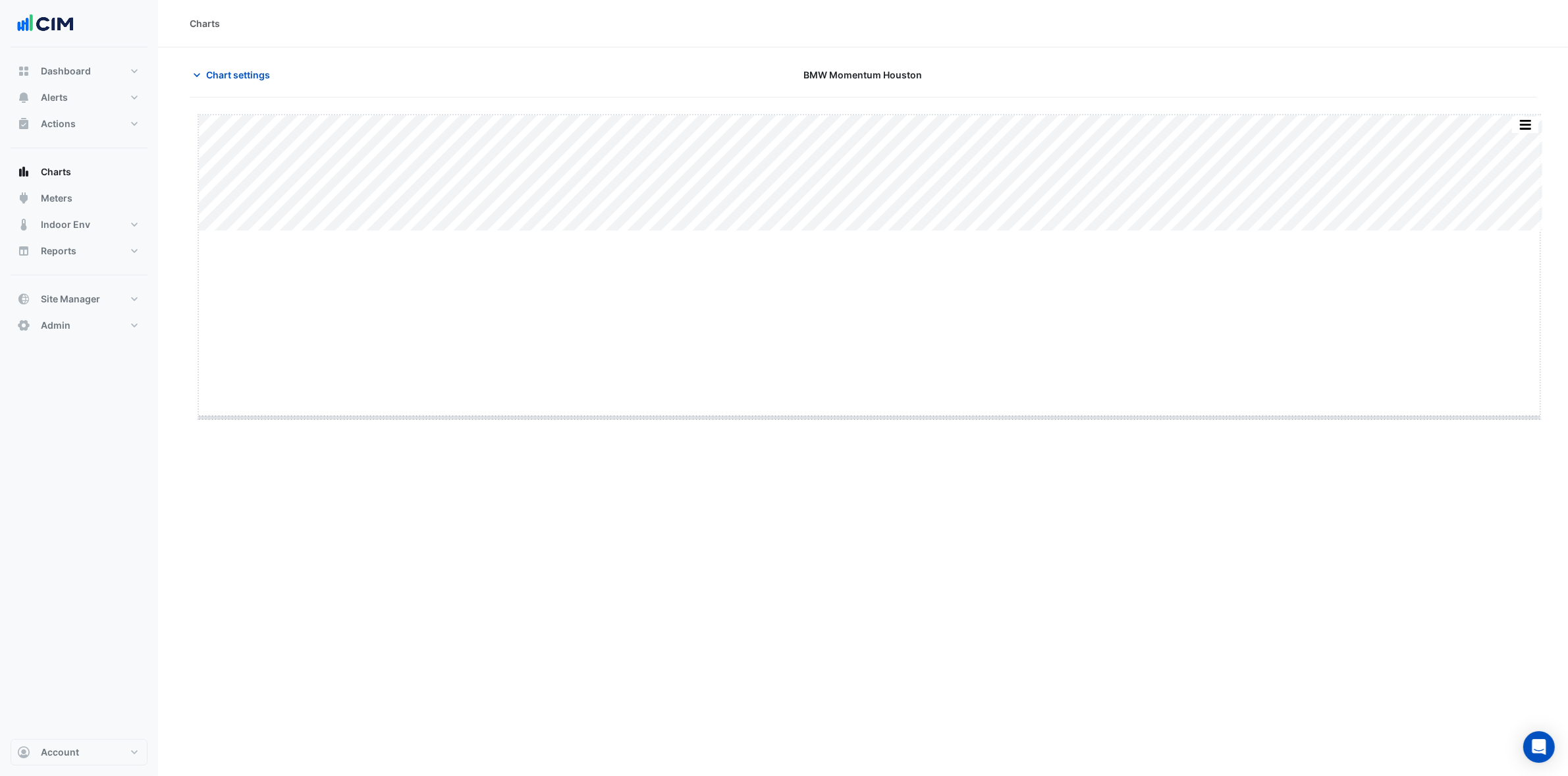
drag, startPoint x: 868, startPoint y: 231, endPoint x: 839, endPoint y: 523, distance: 293.4
click at [235, 78] on span "Chart settings" at bounding box center [238, 75] width 64 height 14
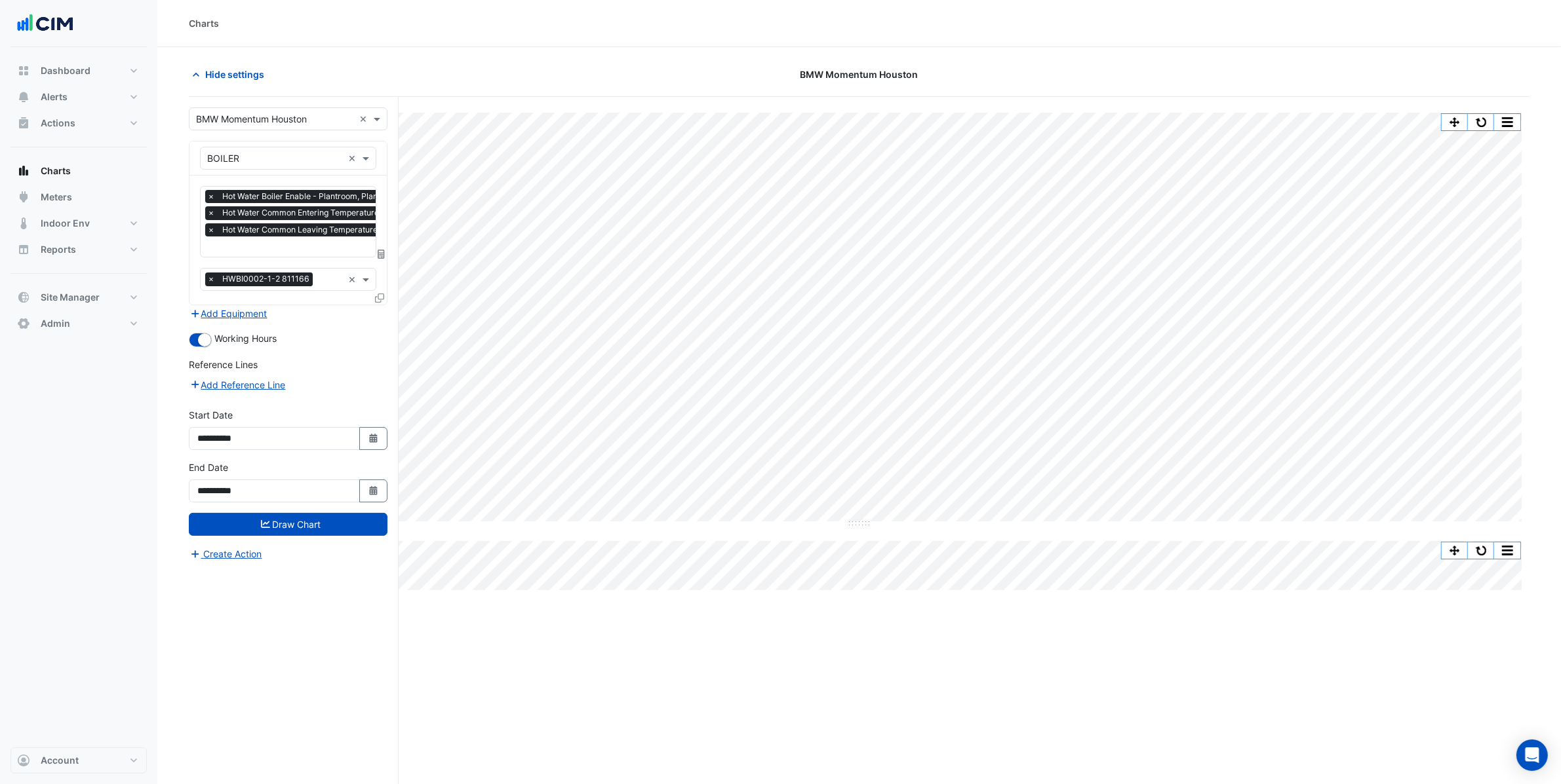
click at [319, 248] on input "text" at bounding box center [364, 248] width 314 height 14
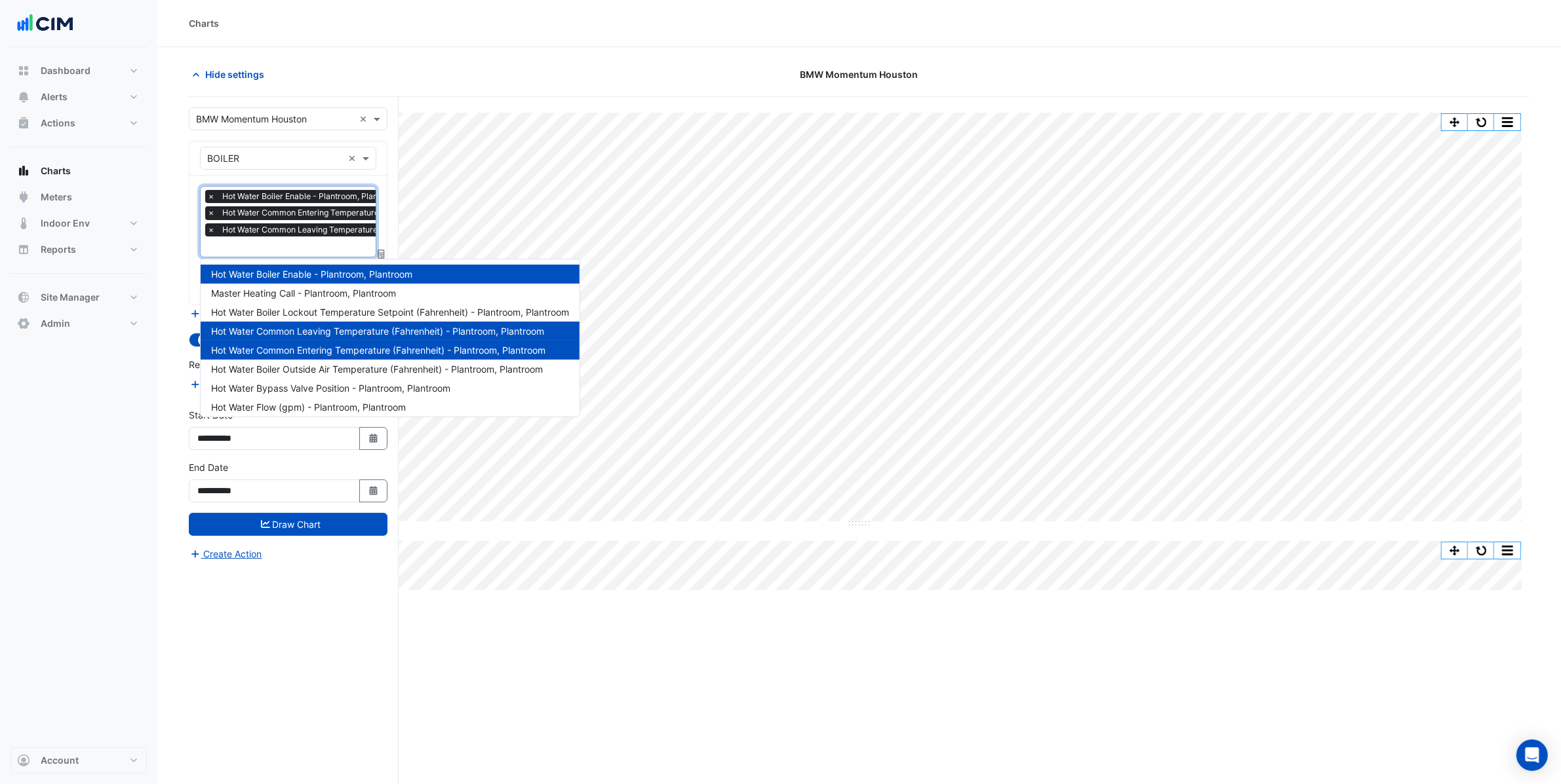
scroll to position [0, 7]
click at [338, 293] on span "Master Heating Call - Plantroom, Plantroom" at bounding box center [303, 293] width 185 height 11
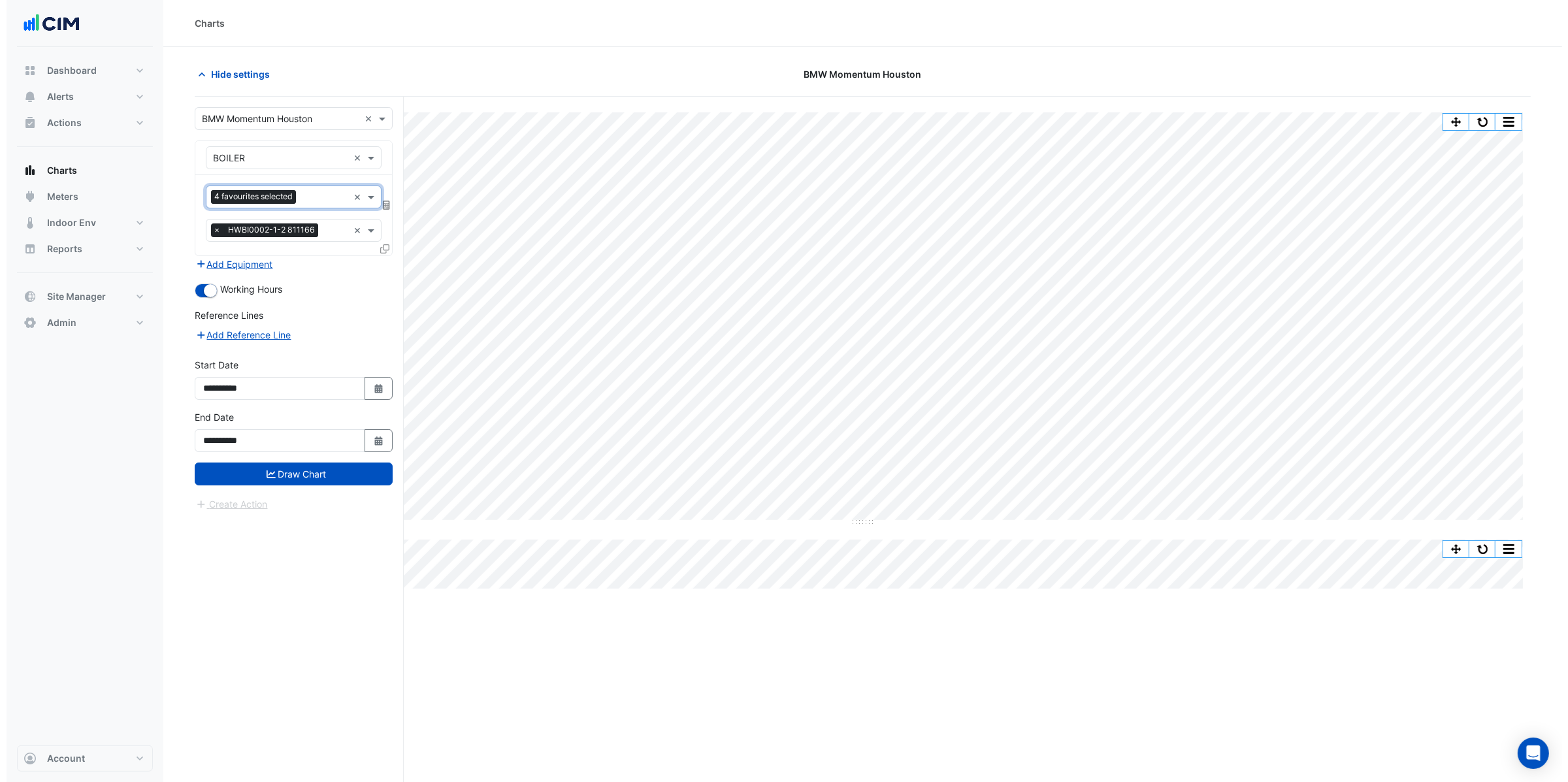
scroll to position [0, 0]
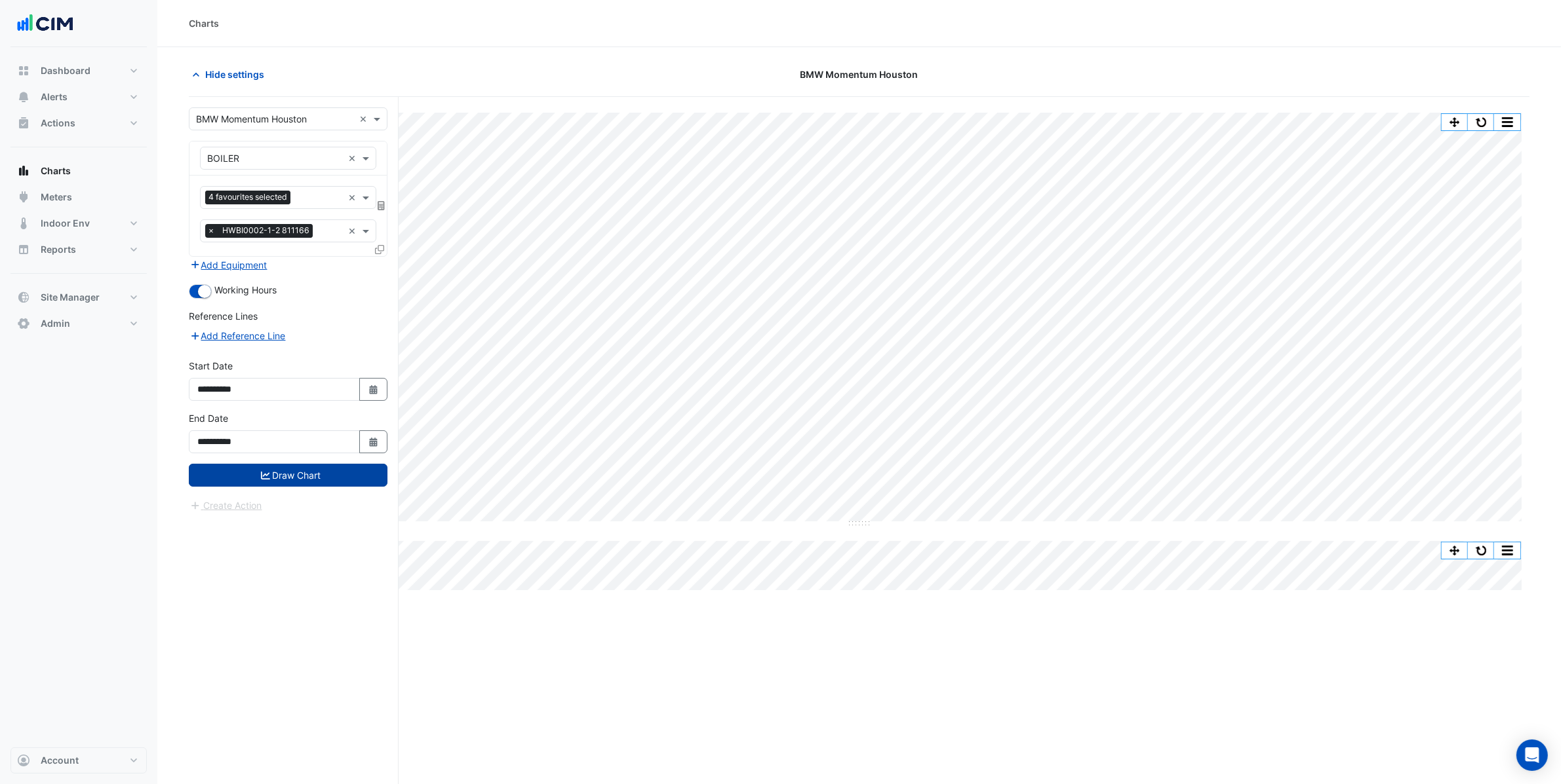
click at [308, 468] on button "Draw Chart" at bounding box center [288, 475] width 198 height 23
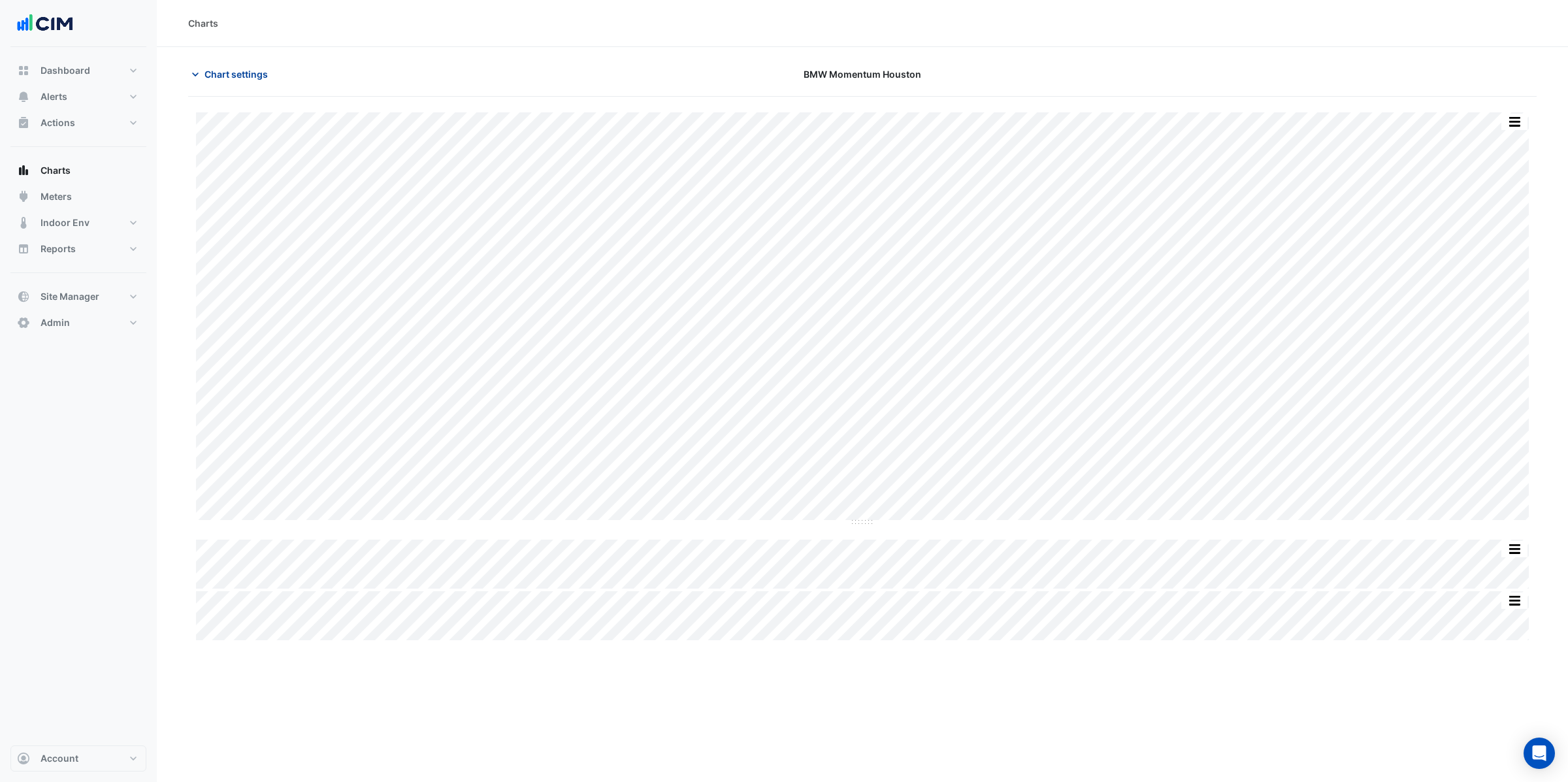
click at [197, 76] on icon "button" at bounding box center [195, 74] width 13 height 13
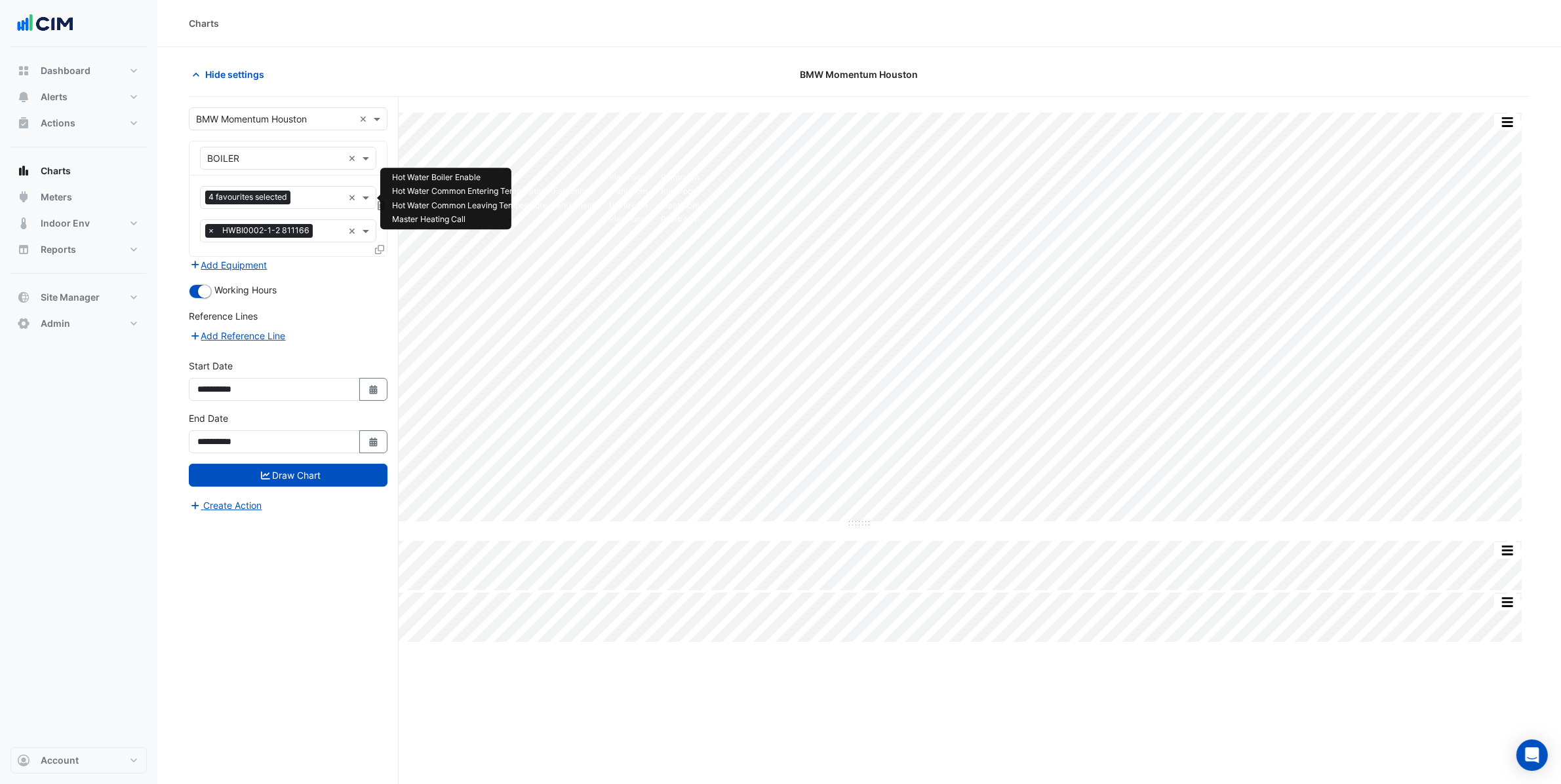
click at [302, 199] on input "text" at bounding box center [319, 199] width 47 height 14
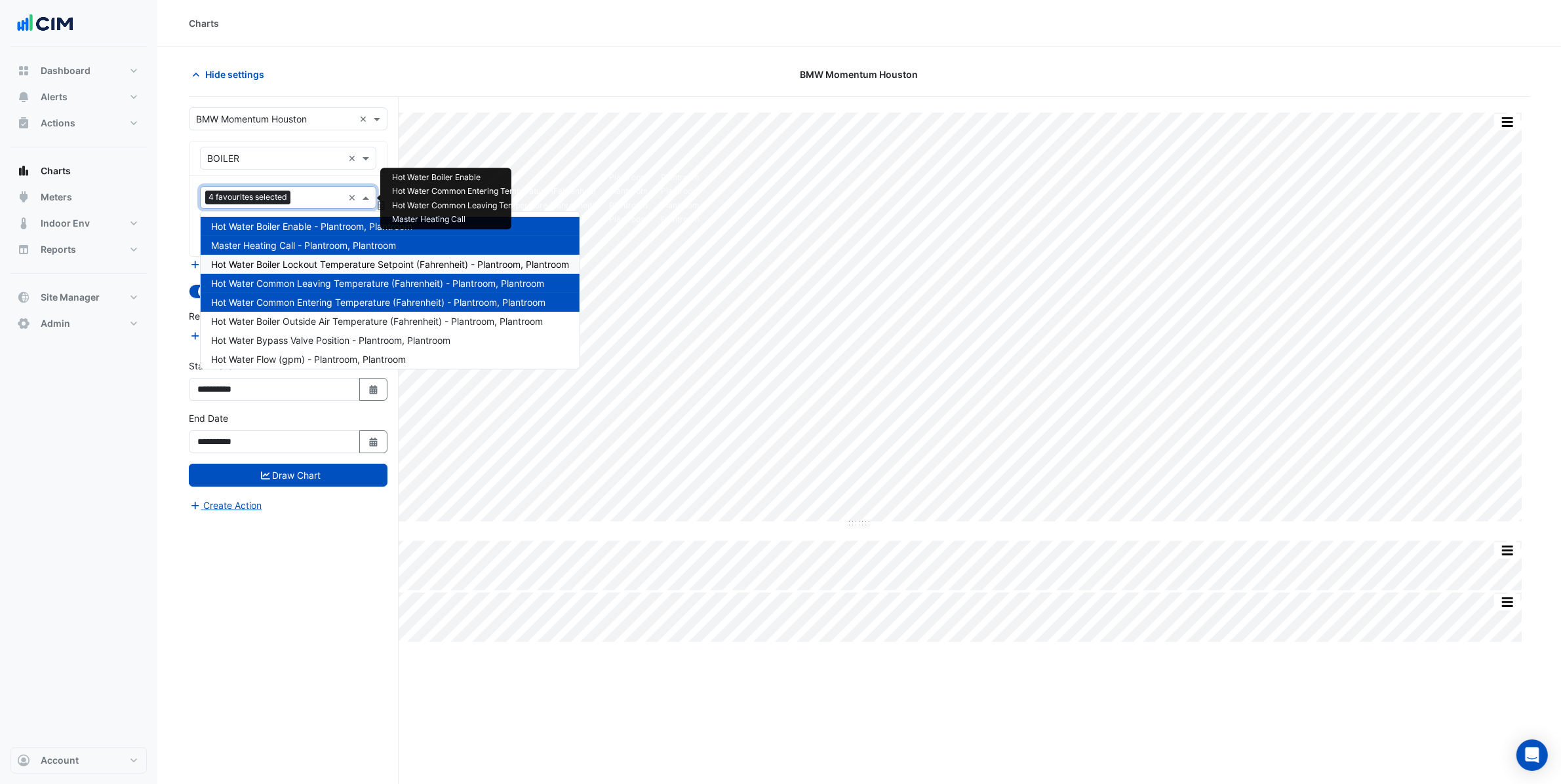
click at [351, 266] on span "Hot Water Boiler Lockout Temperature Setpoint (Fahrenheit) - Plantroom, Plantro…" at bounding box center [390, 264] width 358 height 11
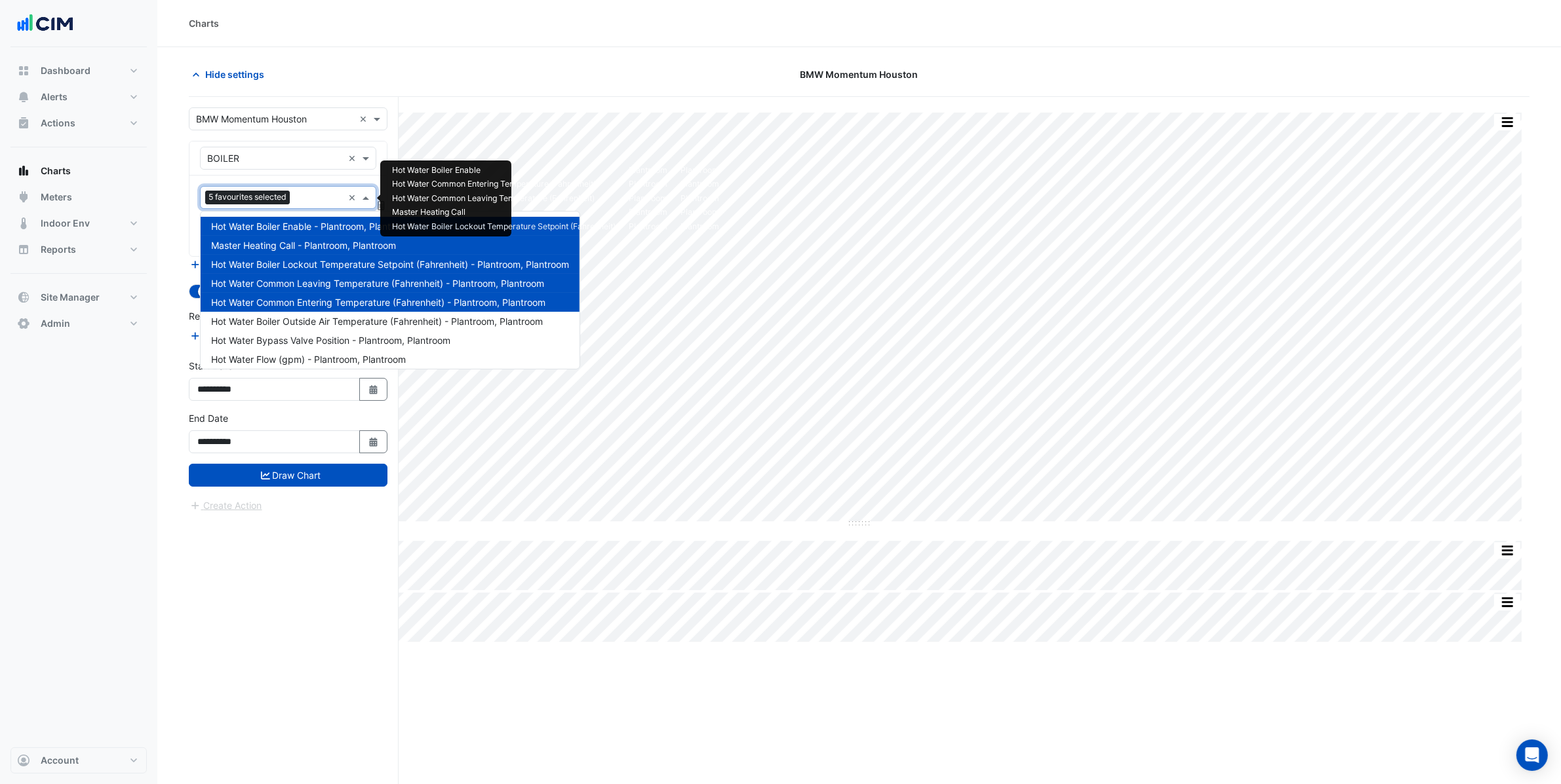
click at [303, 202] on input "text" at bounding box center [319, 199] width 48 height 14
click at [358, 325] on span "Hot Water Boiler Outside Air Temperature (Fahrenheit) - Plantroom, Plantroom" at bounding box center [377, 321] width 332 height 11
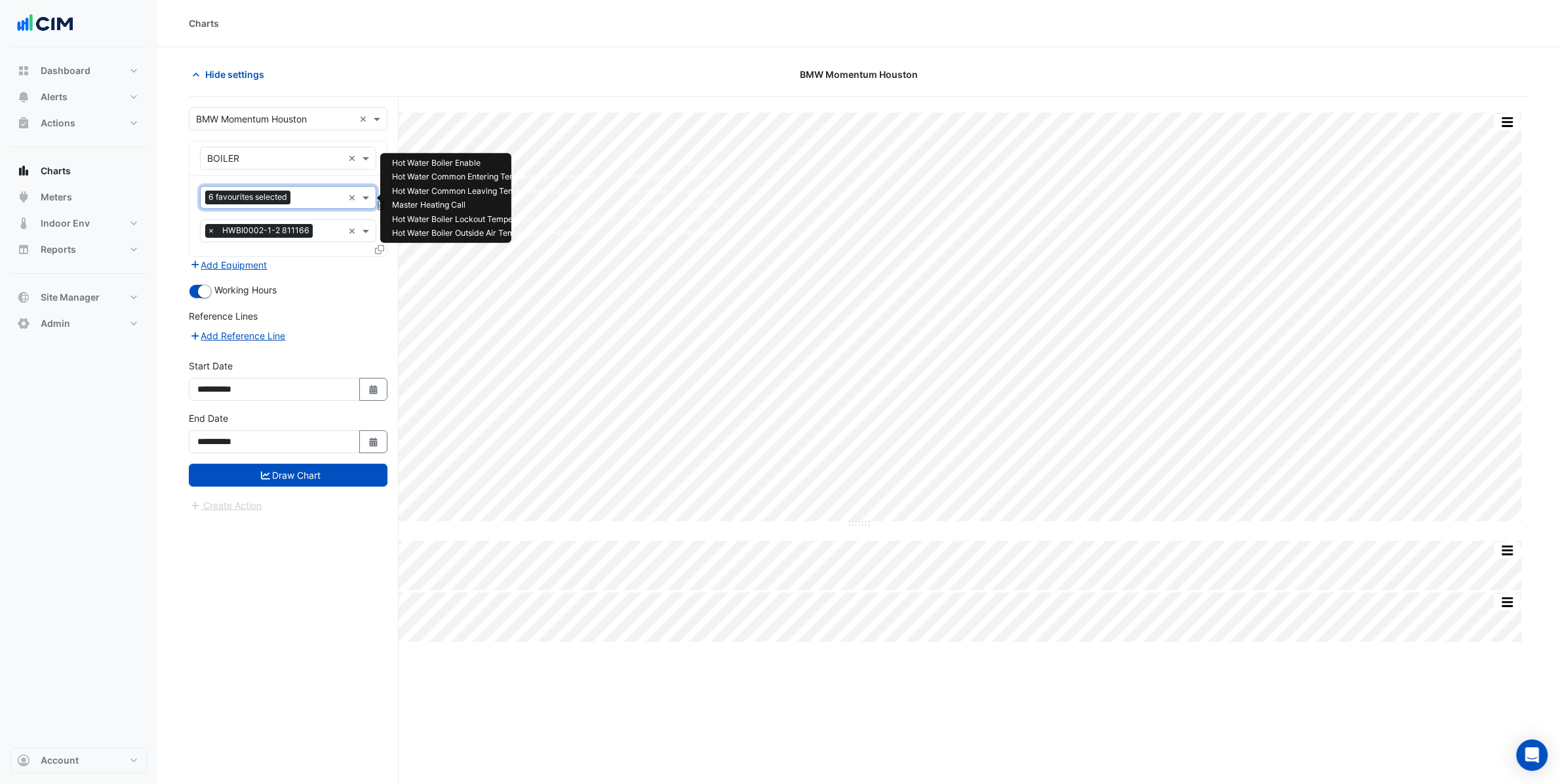
click at [298, 194] on input "text" at bounding box center [319, 199] width 47 height 14
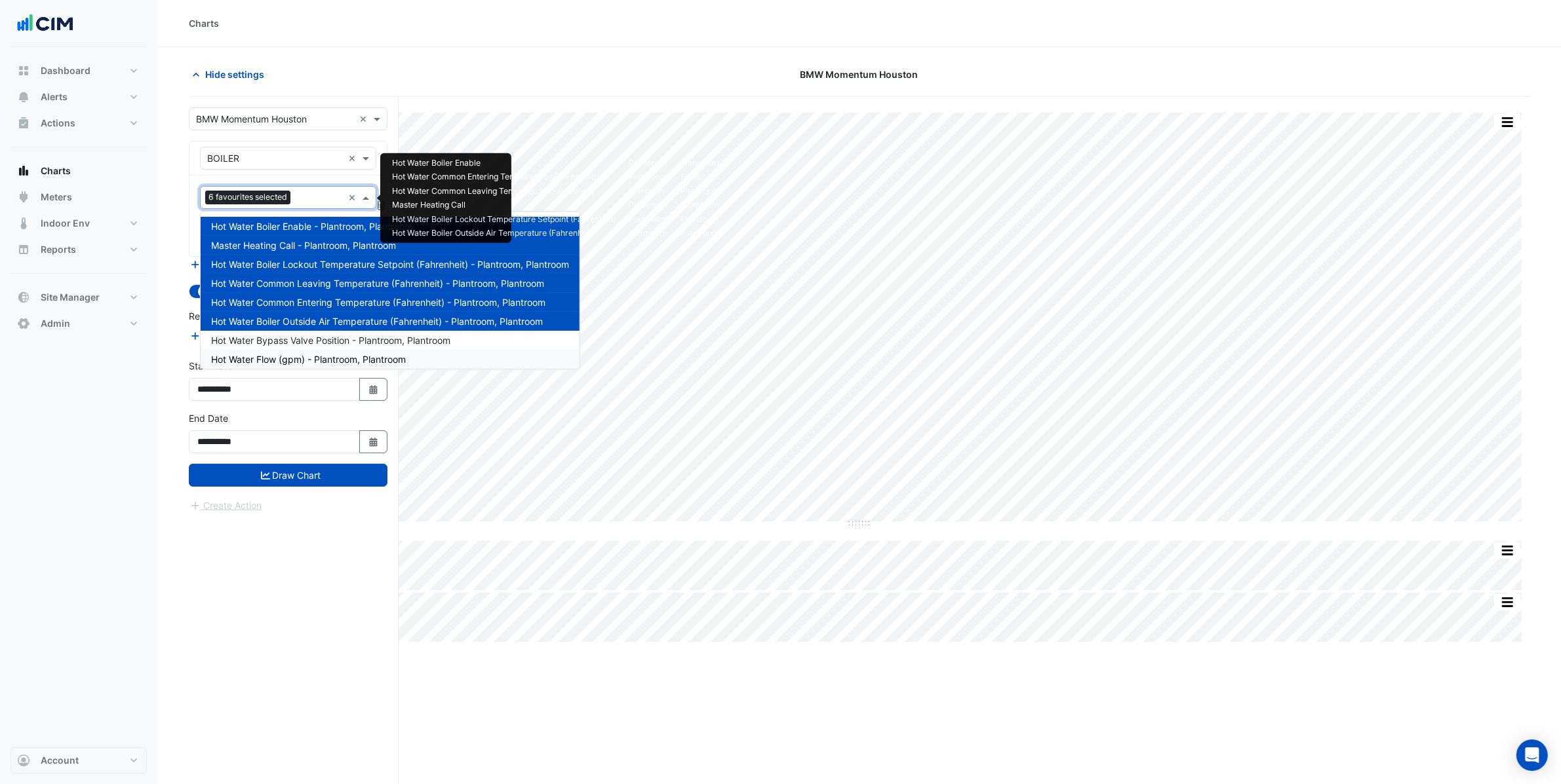
click at [316, 355] on span "Hot Water Flow (gpm) - Plantroom, Plantroom" at bounding box center [308, 359] width 195 height 11
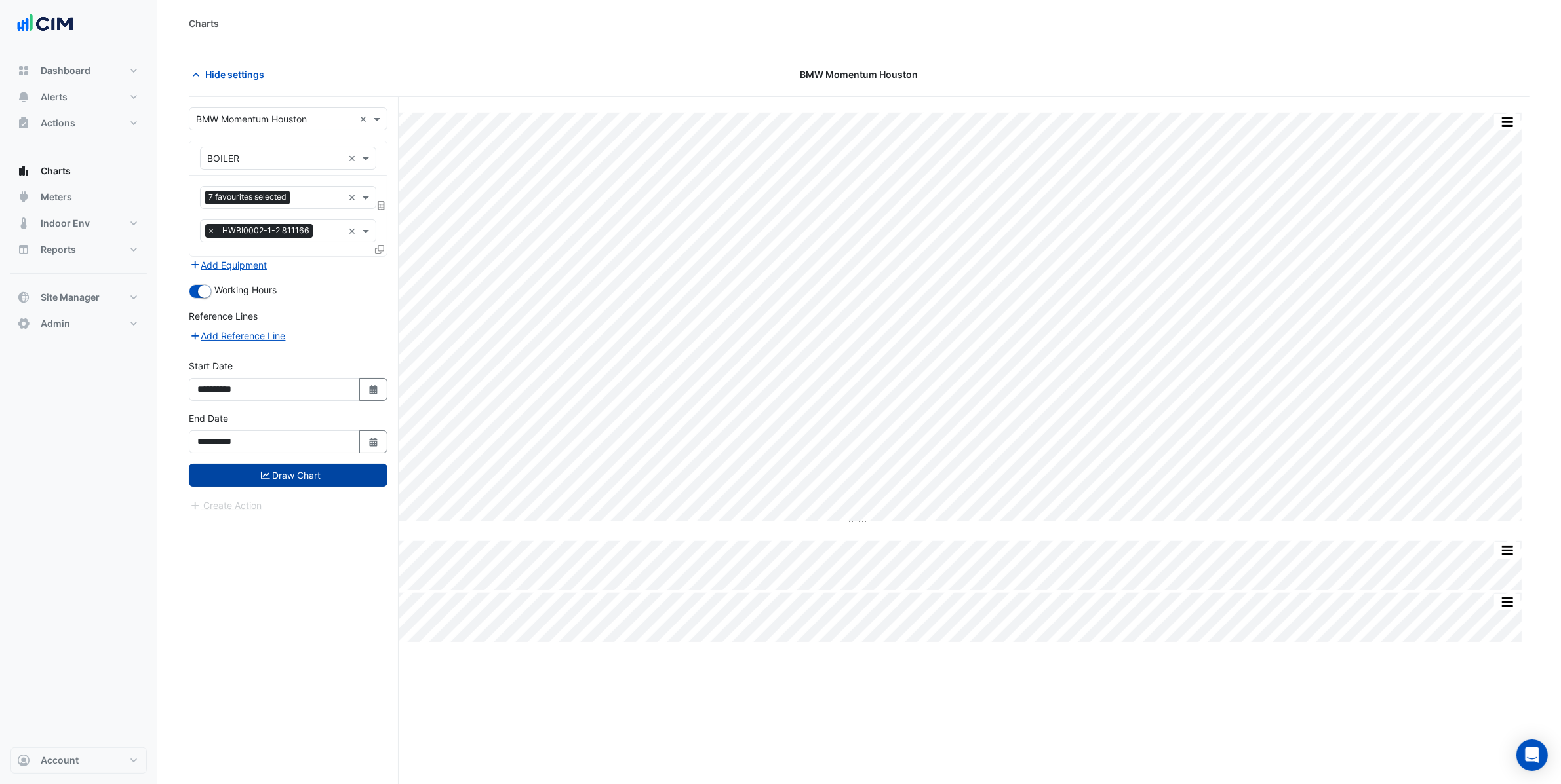
click at [319, 486] on button "Draw Chart" at bounding box center [288, 475] width 198 height 23
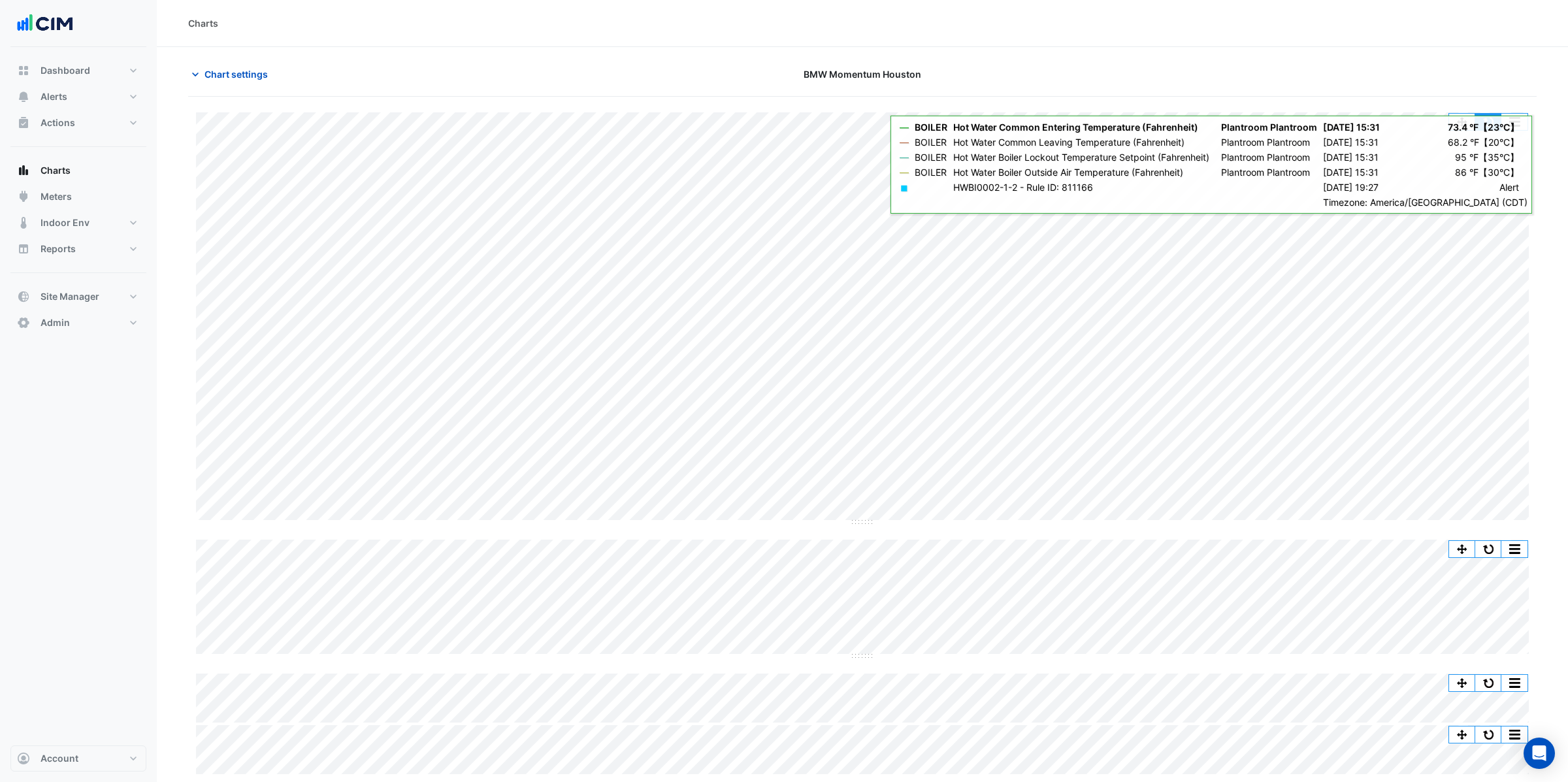
click at [1493, 128] on button "button" at bounding box center [1488, 122] width 27 height 16
click at [1488, 117] on button "button" at bounding box center [1488, 122] width 27 height 16
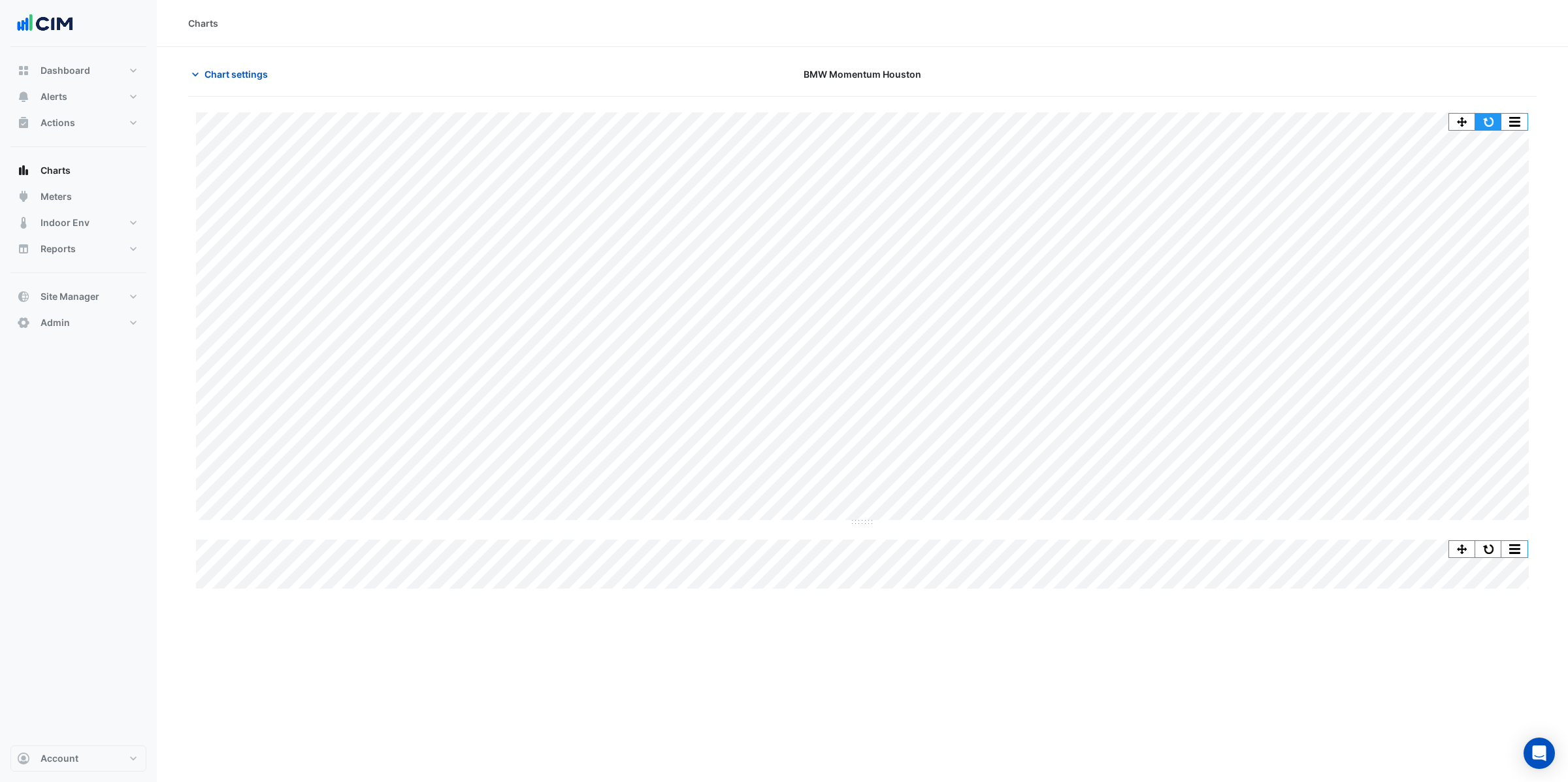
click at [1488, 121] on button "button" at bounding box center [1488, 122] width 27 height 16
drag, startPoint x: 867, startPoint y: 229, endPoint x: 891, endPoint y: 457, distance: 229.3
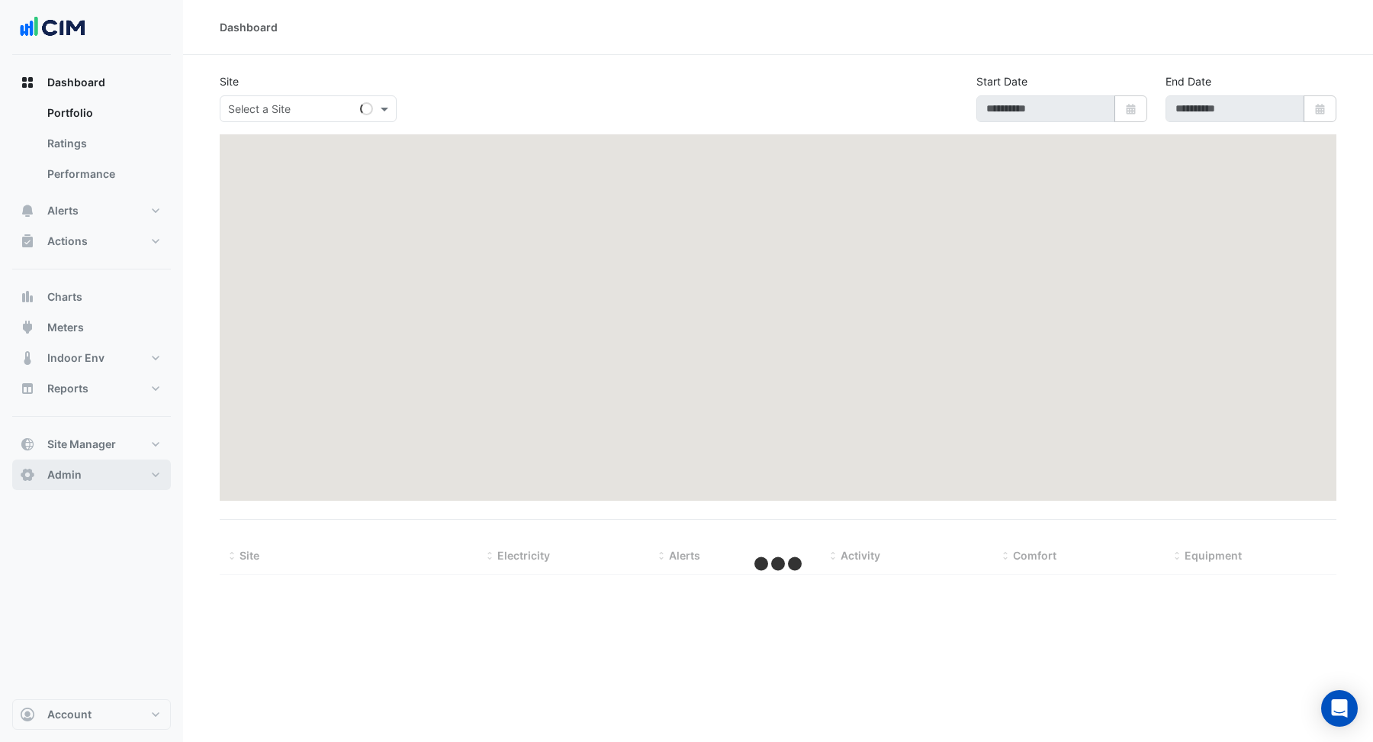
click at [78, 484] on button "Admin" at bounding box center [91, 474] width 159 height 31
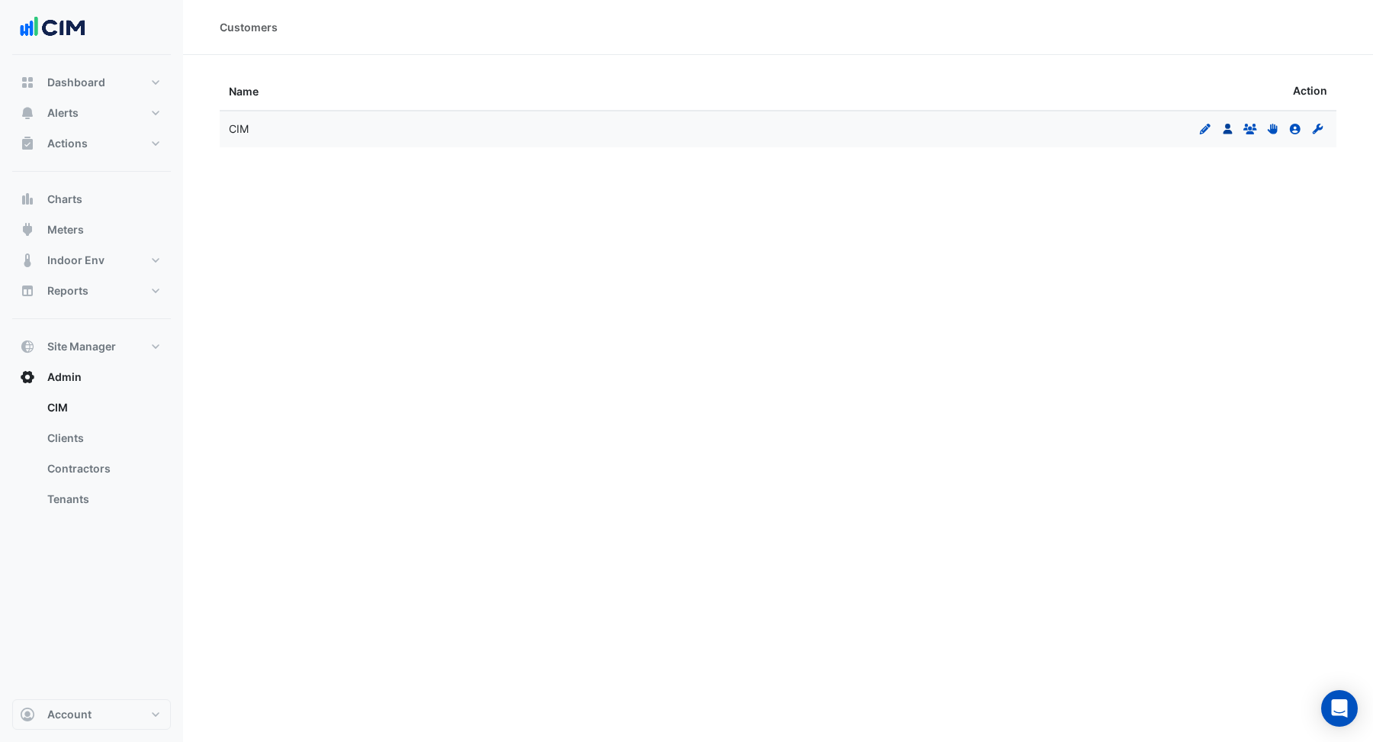
click at [1227, 131] on icon at bounding box center [1227, 129] width 9 height 11
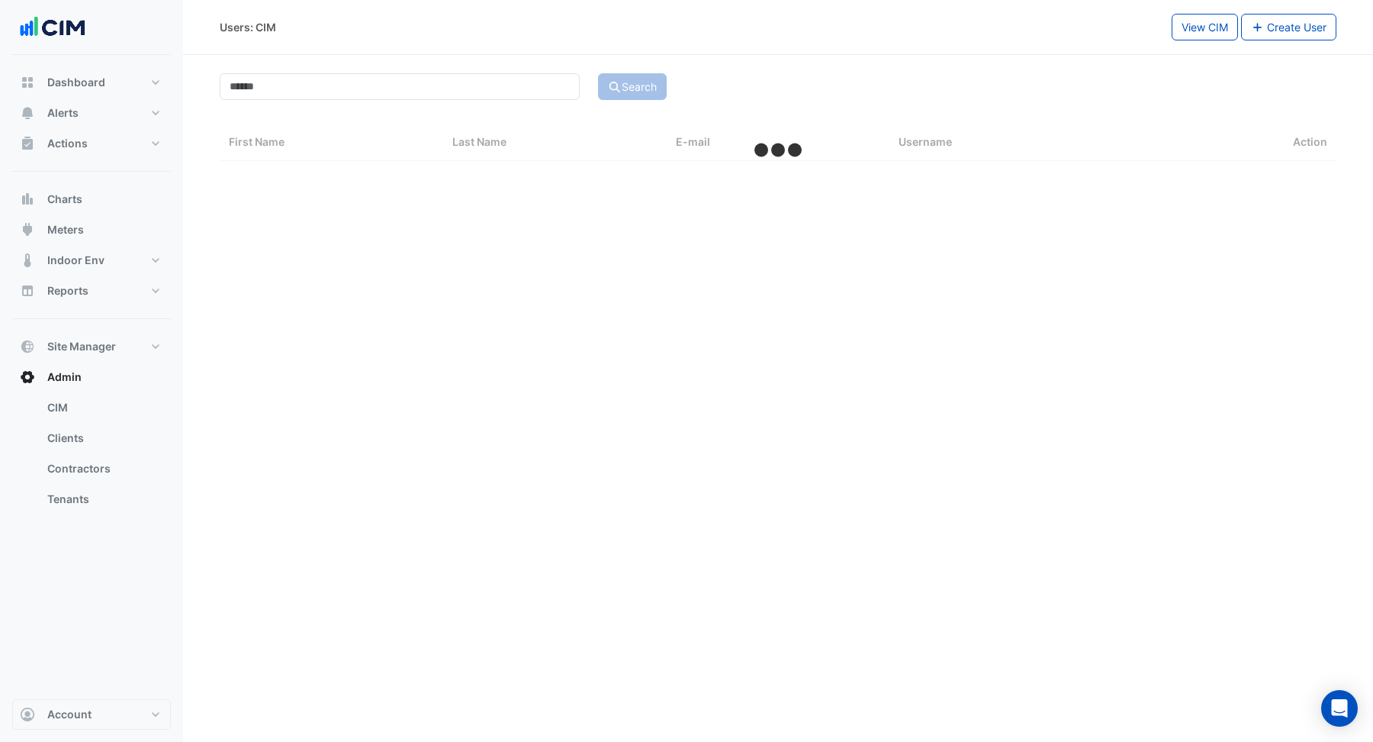
select select "***"
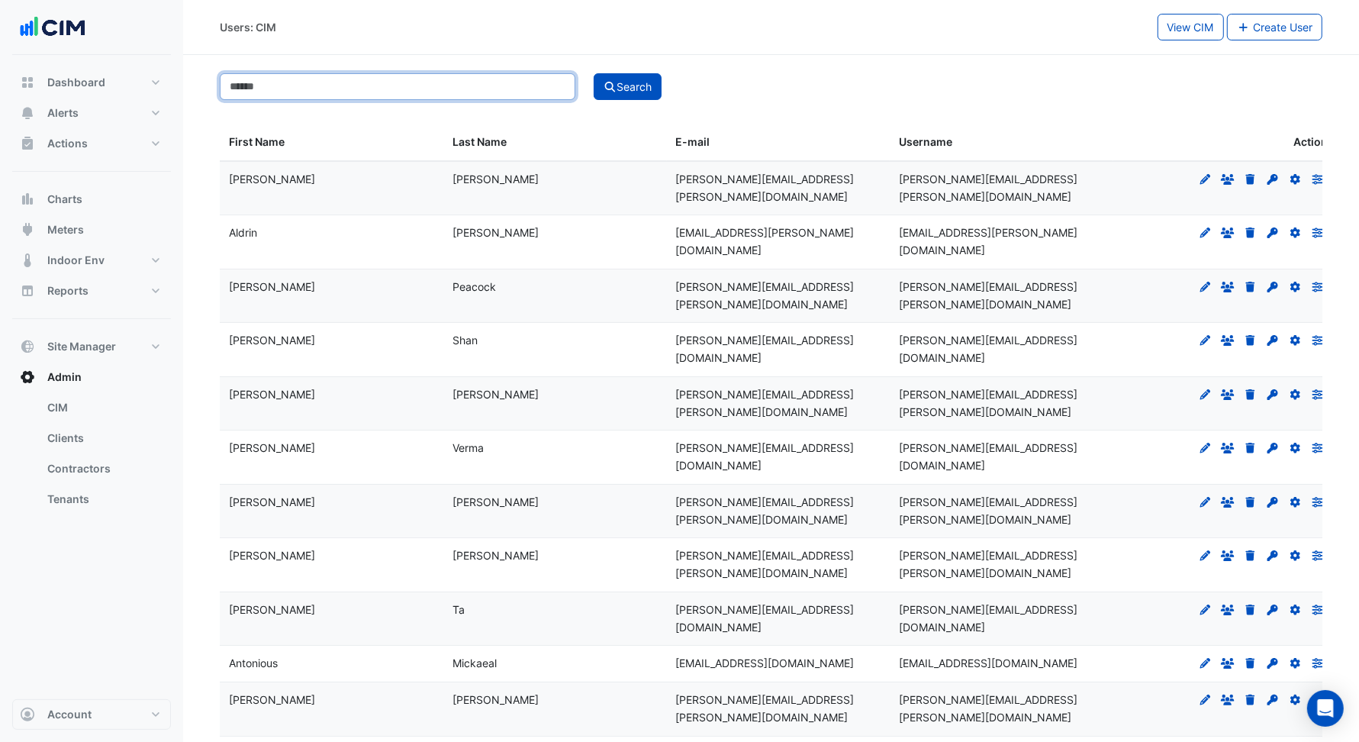
drag, startPoint x: 401, startPoint y: 74, endPoint x: 408, endPoint y: 71, distance: 8.2
click at [400, 74] on input at bounding box center [398, 86] width 356 height 27
type input "*****"
click at [594, 73] on button "Search" at bounding box center [628, 86] width 69 height 27
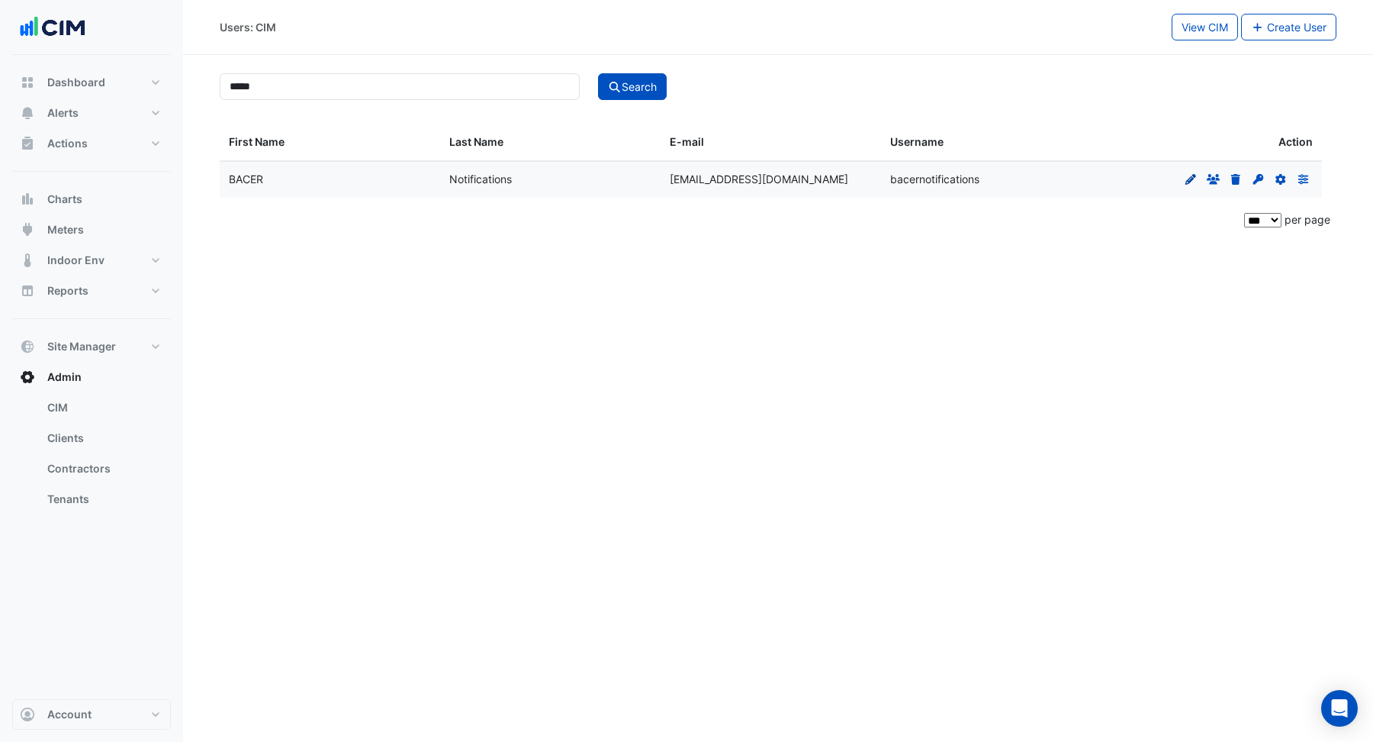
click at [1197, 177] on link "Edit" at bounding box center [1191, 178] width 20 height 13
